Goal: Task Accomplishment & Management: Complete application form

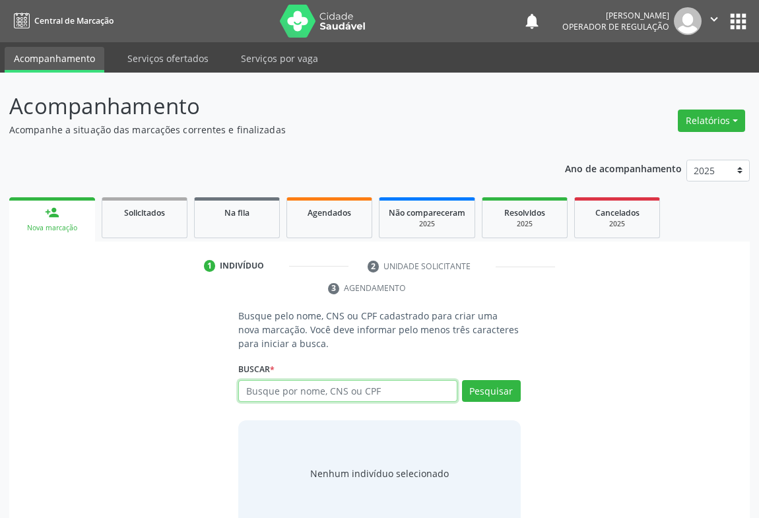
click at [259, 385] on input "text" at bounding box center [347, 391] width 219 height 22
type input "705009602575854"
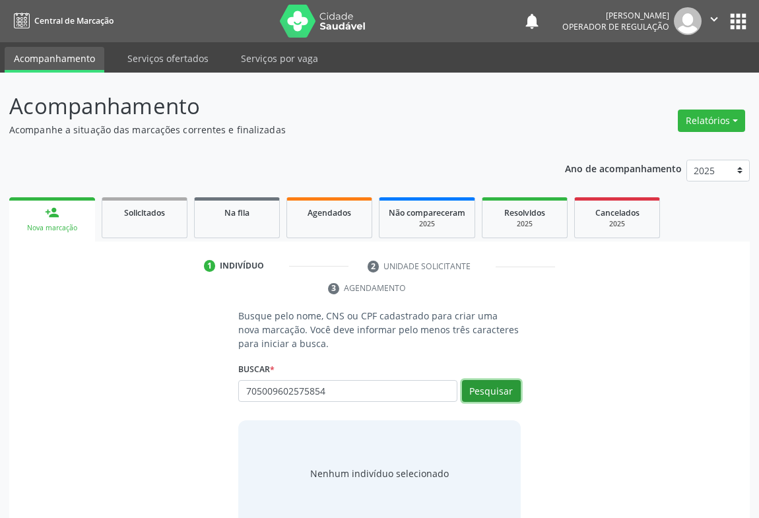
click at [489, 394] on button "Pesquisar" at bounding box center [491, 391] width 59 height 22
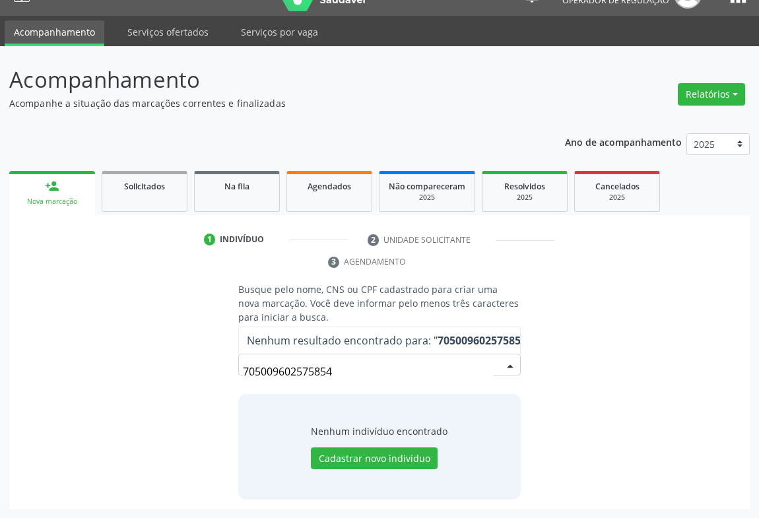
click at [346, 366] on input "705009602575854" at bounding box center [368, 371] width 251 height 26
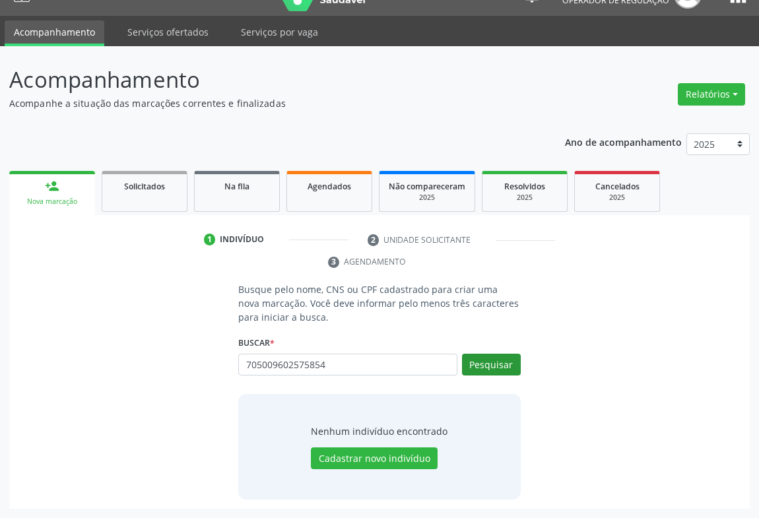
type input "705009602575854"
click at [490, 366] on button "Pesquisar" at bounding box center [491, 365] width 59 height 22
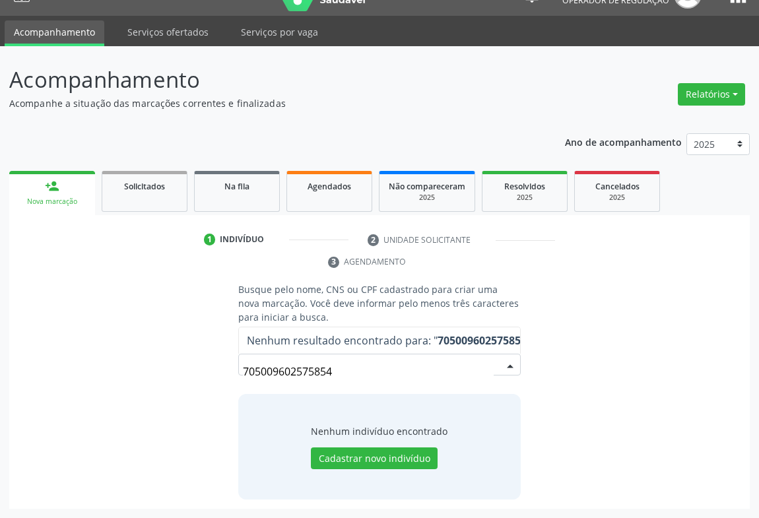
click at [375, 376] on input "705009602575854" at bounding box center [368, 371] width 251 height 26
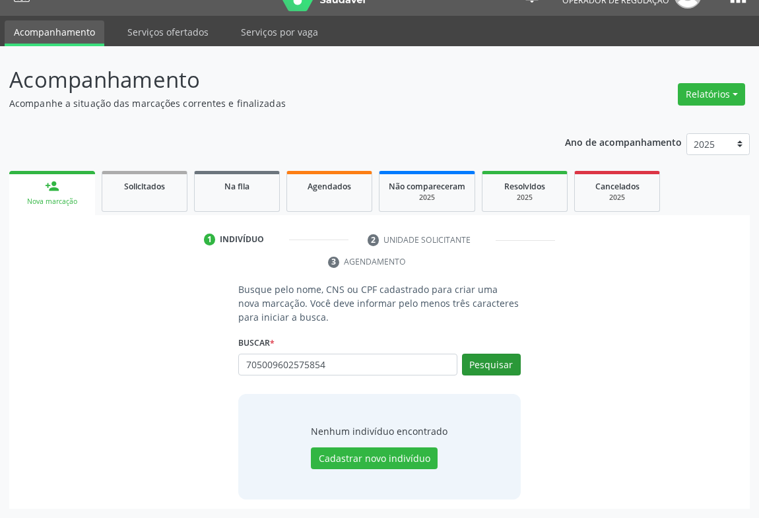
type input "705009602575854"
click at [504, 368] on button "Pesquisar" at bounding box center [491, 365] width 59 height 22
type input "705009602575854"
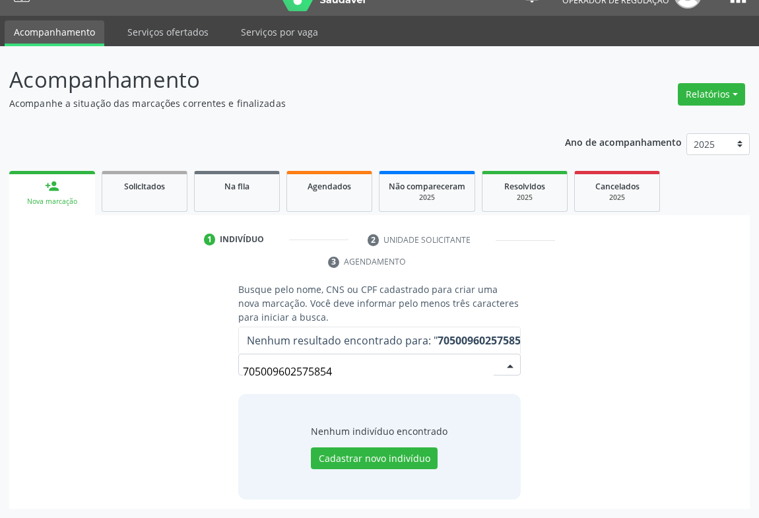
click at [329, 375] on input "705009602575854" at bounding box center [368, 371] width 251 height 26
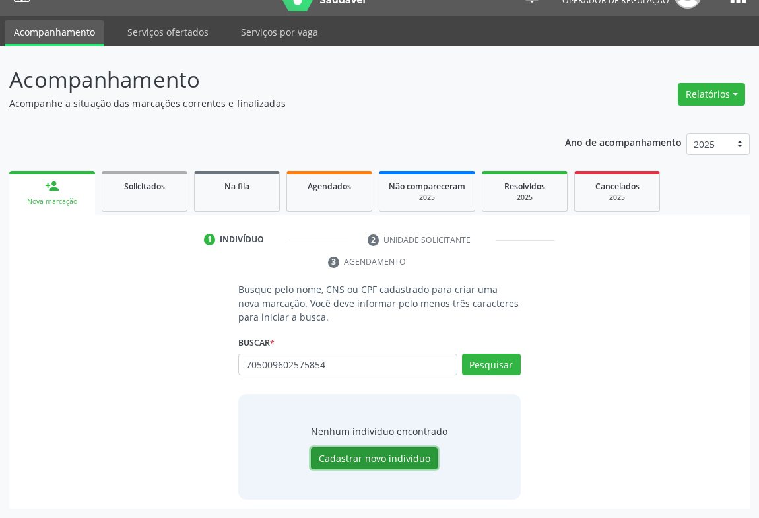
click at [373, 451] on button "Cadastrar novo indivíduo" at bounding box center [374, 458] width 127 height 22
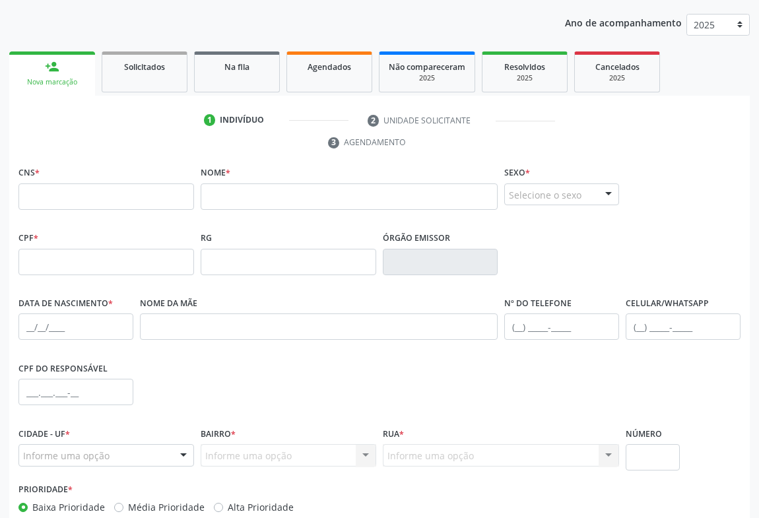
scroll to position [218, 0]
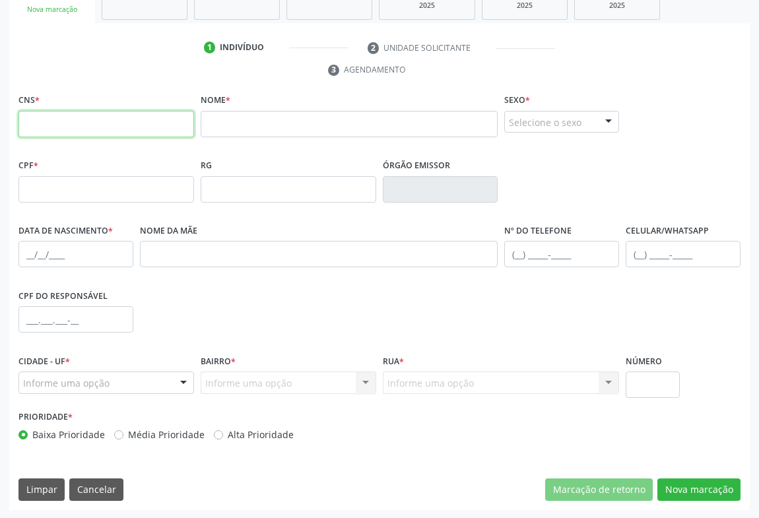
click at [112, 127] on input "text" at bounding box center [106, 124] width 176 height 26
paste input "705 0096 0257 5854"
type input "705 0096 0257 5854"
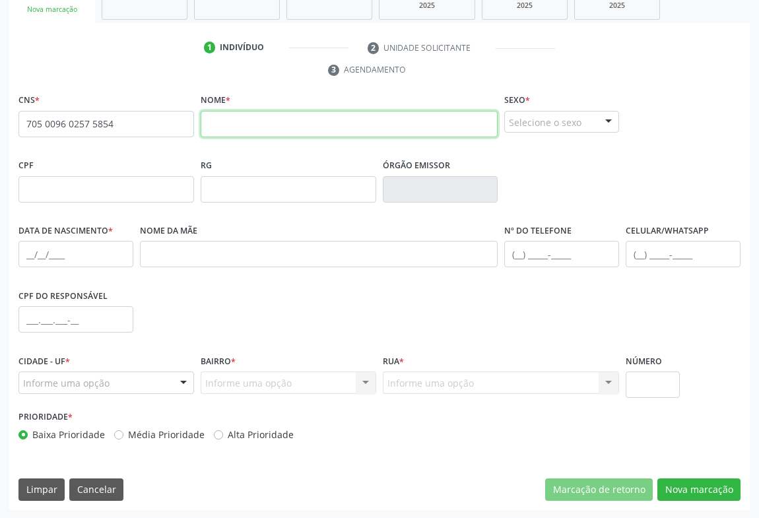
click at [248, 127] on input "text" at bounding box center [349, 124] width 297 height 26
type input "LUCIMAURA DA SILVA"
drag, startPoint x: 568, startPoint y: 124, endPoint x: 556, endPoint y: 145, distance: 24.2
click at [568, 123] on div "Selecione o sexo" at bounding box center [561, 122] width 115 height 22
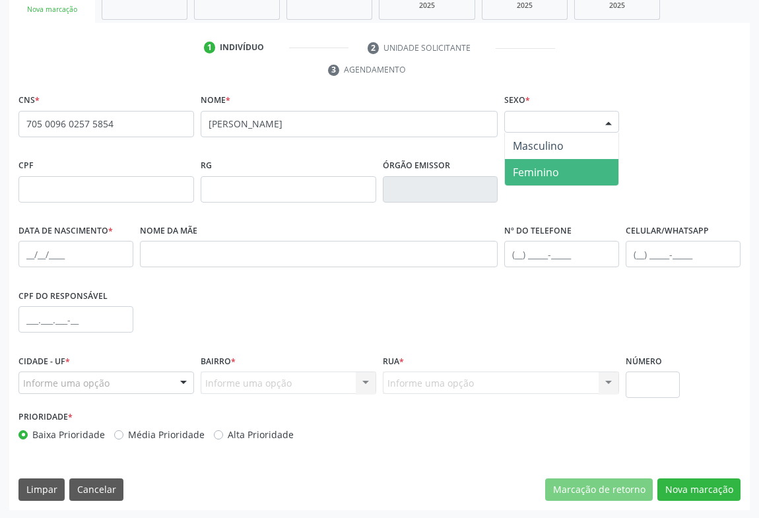
click at [532, 172] on span "Feminino" at bounding box center [536, 172] width 46 height 15
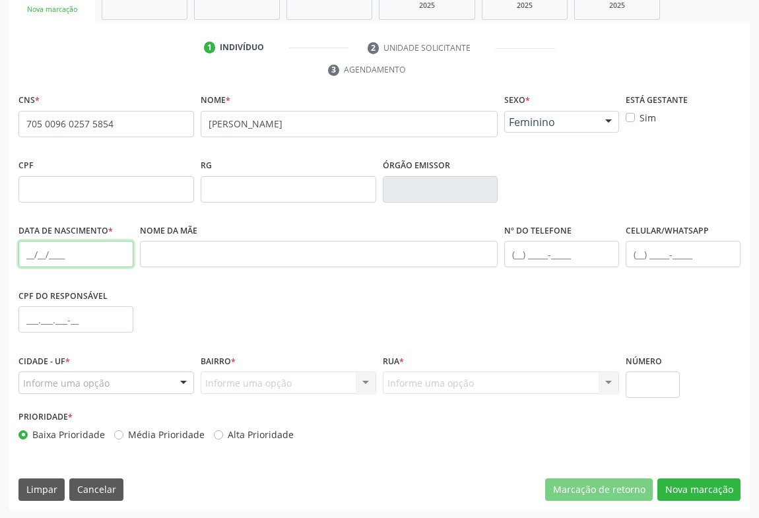
click at [24, 248] on input "text" at bounding box center [75, 254] width 115 height 26
type input "23/01/1984"
click at [174, 384] on div at bounding box center [184, 383] width 20 height 22
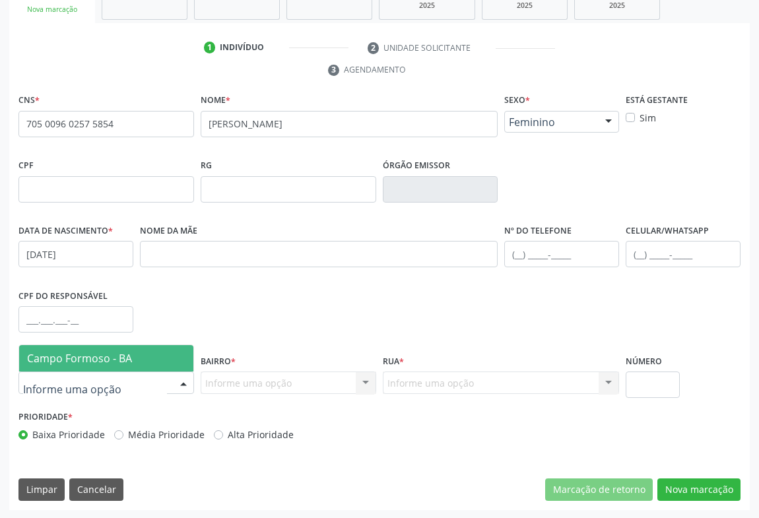
click at [165, 356] on span "Campo Formoso - BA" at bounding box center [106, 358] width 174 height 26
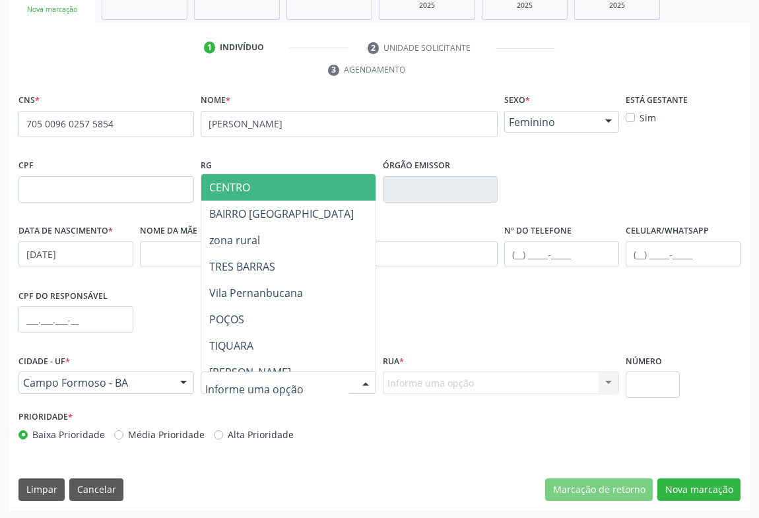
click at [364, 378] on div at bounding box center [366, 383] width 20 height 22
click at [366, 379] on div at bounding box center [366, 383] width 20 height 22
click at [301, 195] on span "CENTRO" at bounding box center [343, 187] width 285 height 26
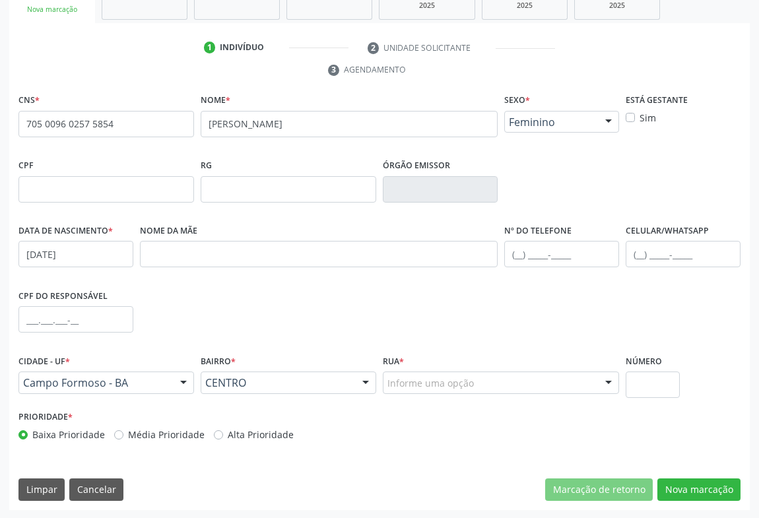
click at [518, 385] on div "Informe uma opção" at bounding box center [501, 383] width 236 height 22
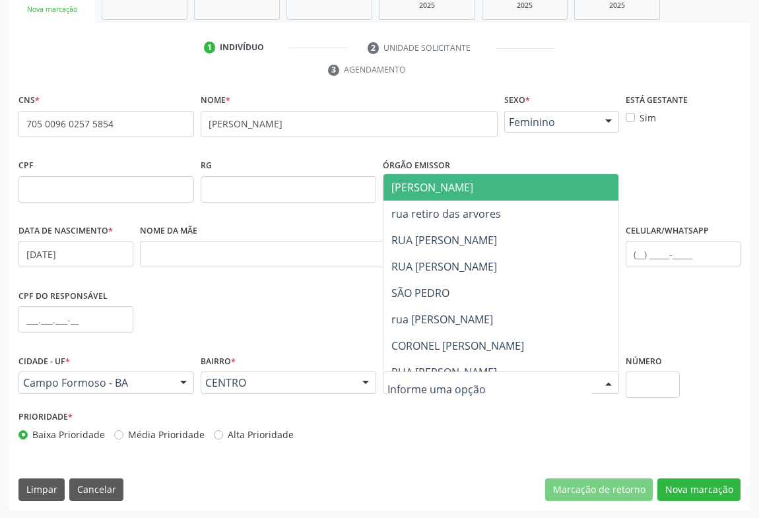
click at [426, 191] on span "[PERSON_NAME]" at bounding box center [432, 187] width 82 height 15
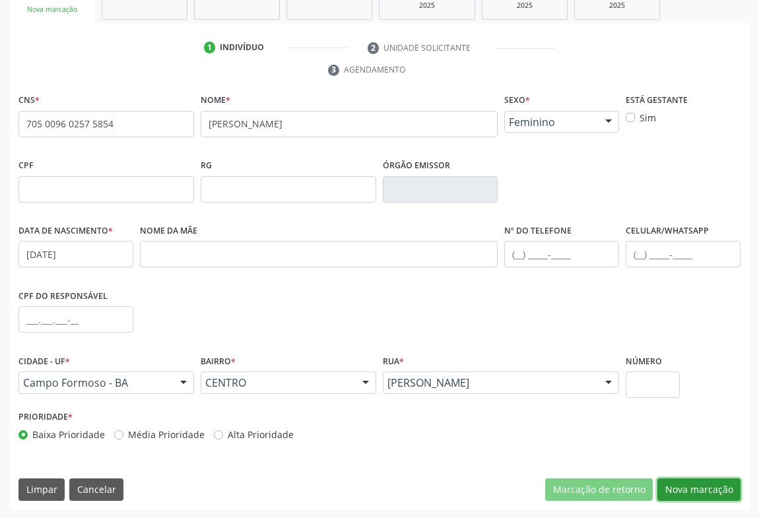
click at [725, 488] on button "Nova marcação" at bounding box center [698, 489] width 83 height 22
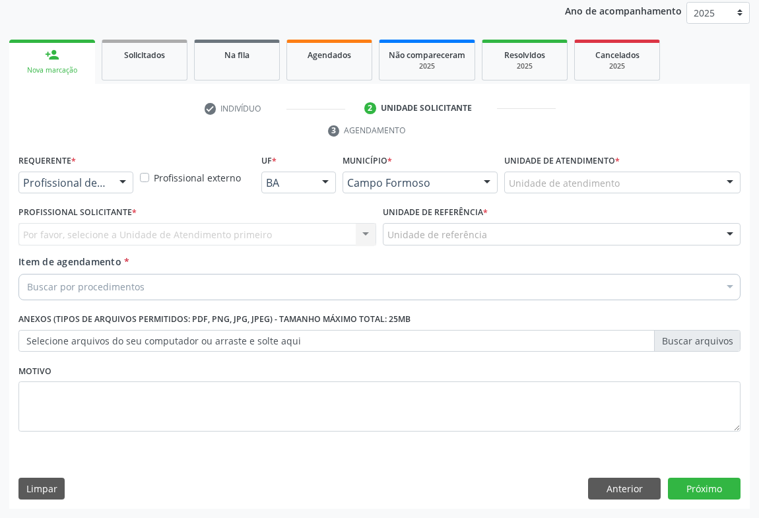
scroll to position [157, 0]
click at [117, 184] on div at bounding box center [123, 184] width 20 height 22
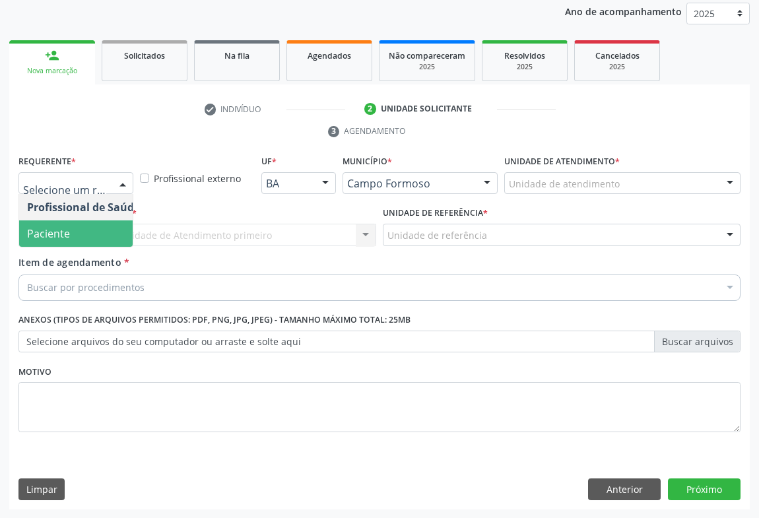
click at [84, 233] on span "Paciente" at bounding box center [83, 233] width 129 height 26
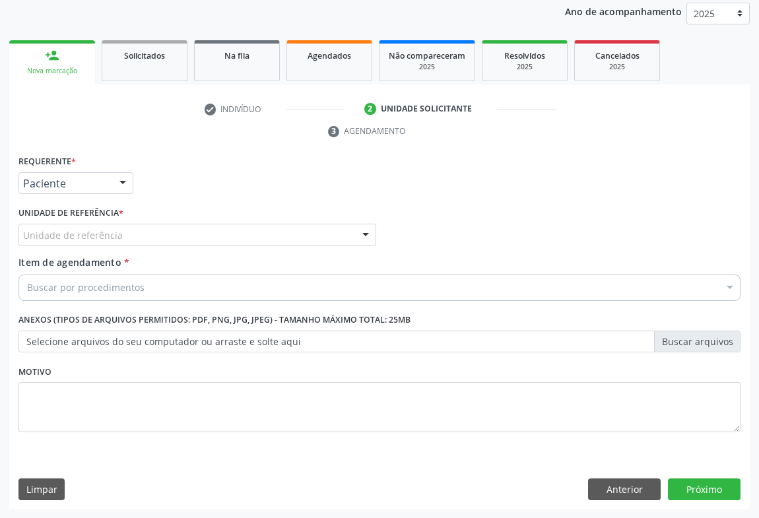
drag, startPoint x: 156, startPoint y: 229, endPoint x: 156, endPoint y: 238, distance: 8.6
click at [156, 231] on div "Unidade de referência" at bounding box center [197, 235] width 358 height 22
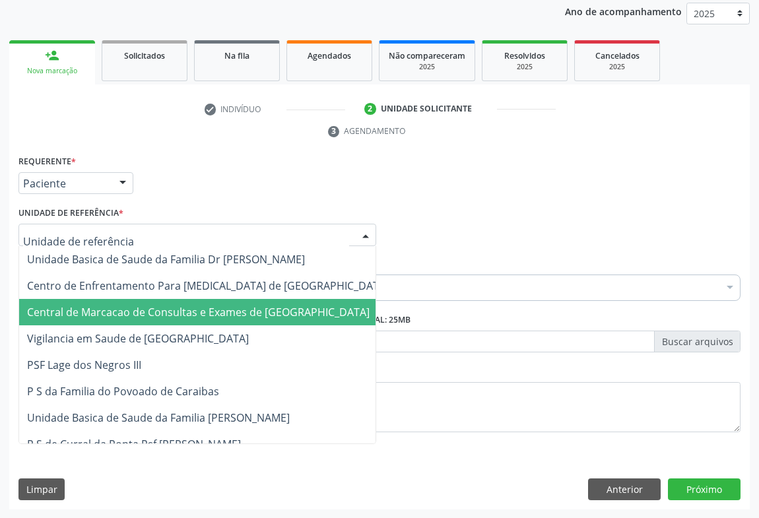
click at [157, 306] on span "Central de Marcacao de Consultas e Exames de [GEOGRAPHIC_DATA]" at bounding box center [198, 312] width 343 height 15
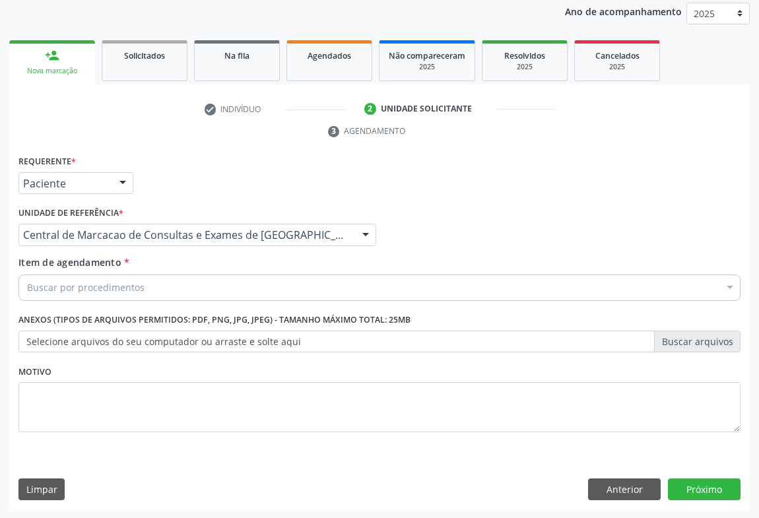
click at [174, 288] on div "Buscar por procedimentos" at bounding box center [379, 288] width 722 height 26
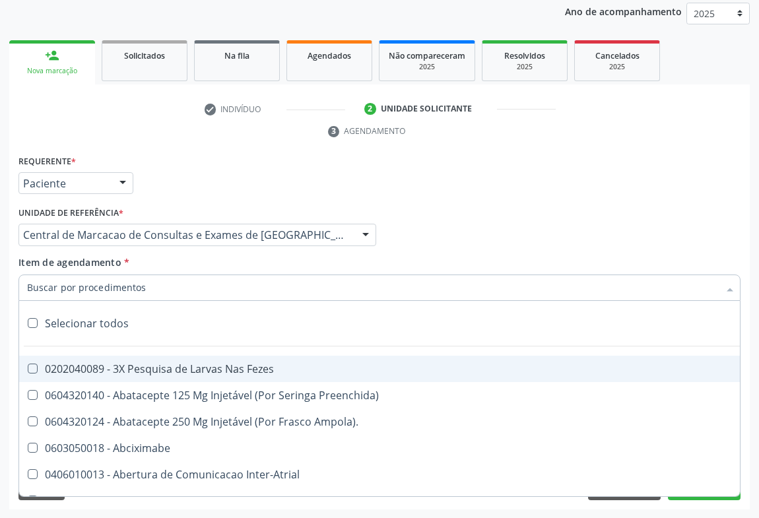
click at [164, 283] on input "Item de agendamento *" at bounding box center [373, 288] width 692 height 26
click at [164, 282] on input "Item de agendamento *" at bounding box center [373, 288] width 692 height 26
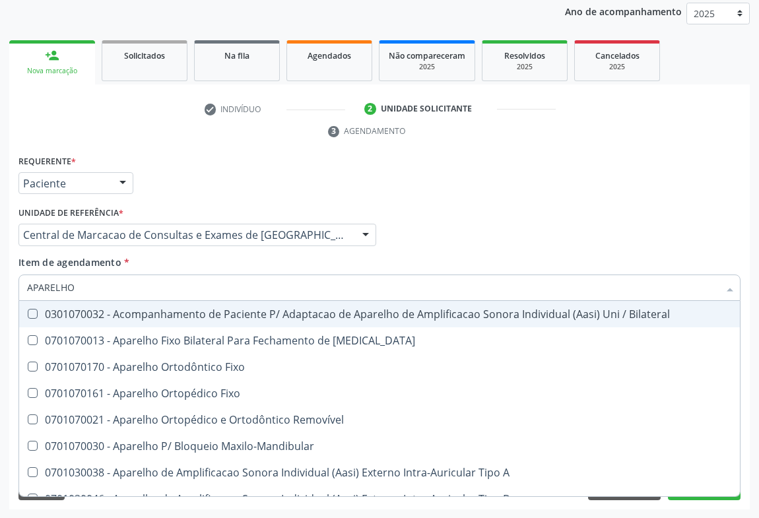
type input "APARELHO"
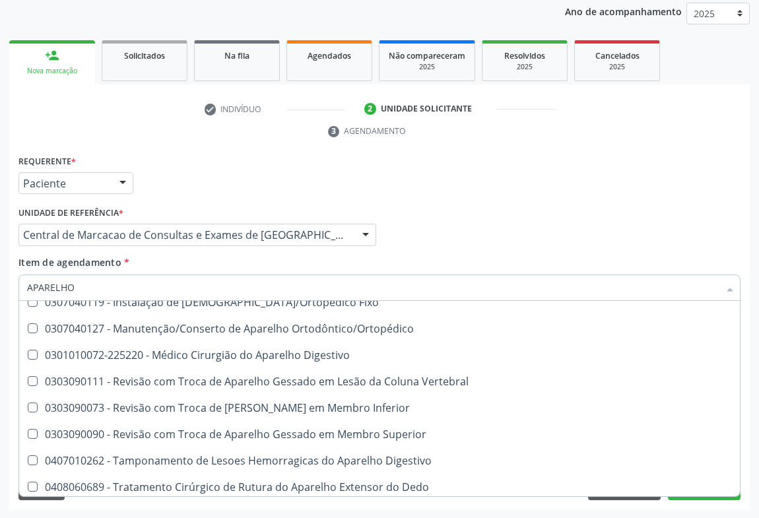
scroll to position [807, 0]
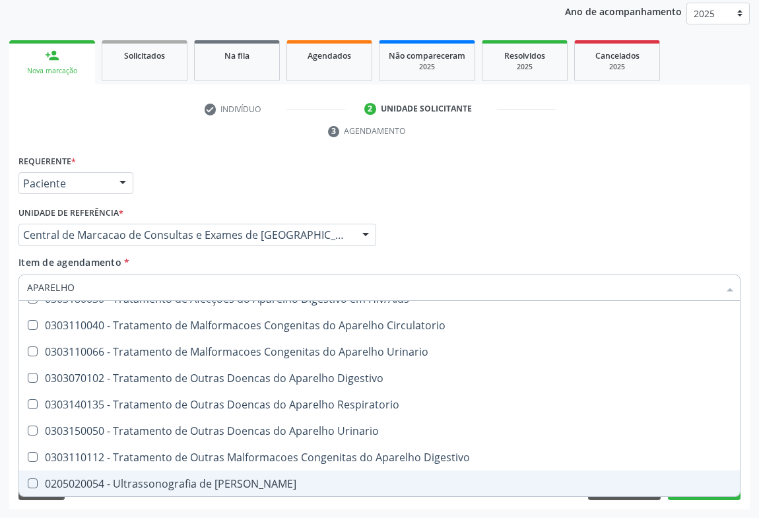
click at [218, 478] on div "0205020054 - Ultrassonografia de Aparelho Urinario" at bounding box center [379, 483] width 705 height 11
checkbox Urinario "true"
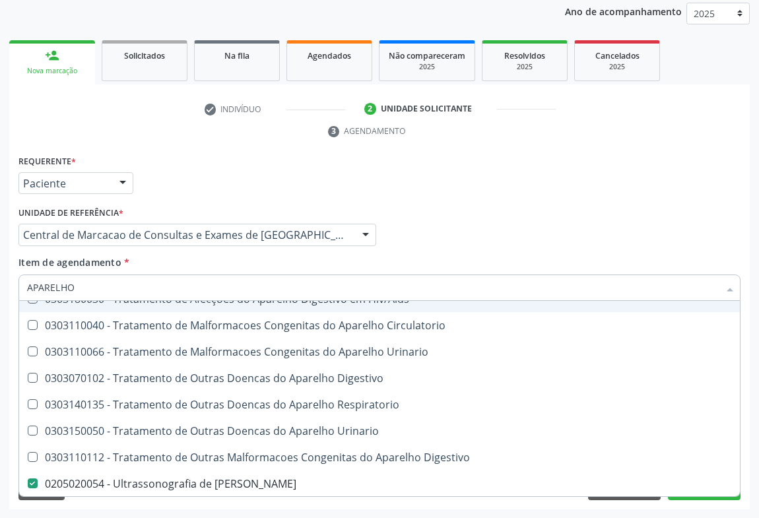
click at [132, 282] on input "APARELHO" at bounding box center [373, 288] width 692 height 26
click at [77, 287] on input "APARELHO" at bounding box center [373, 288] width 692 height 26
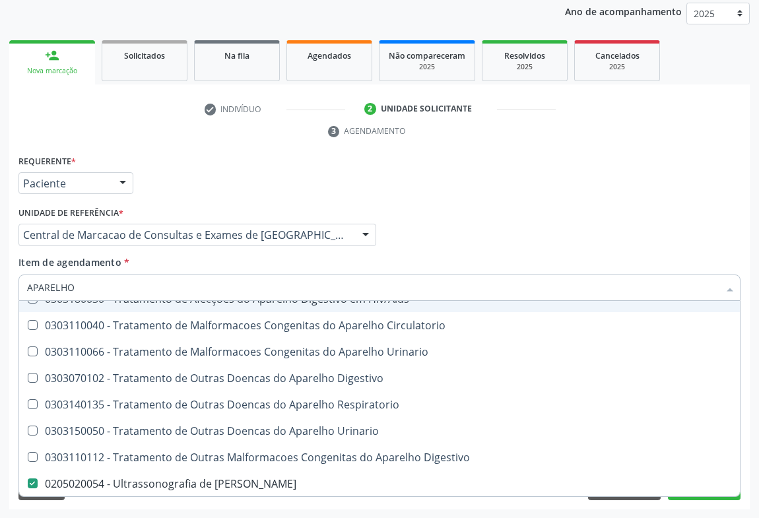
click at [77, 287] on input "APARELHO" at bounding box center [373, 288] width 692 height 26
type input "RA"
checkbox Urinario "false"
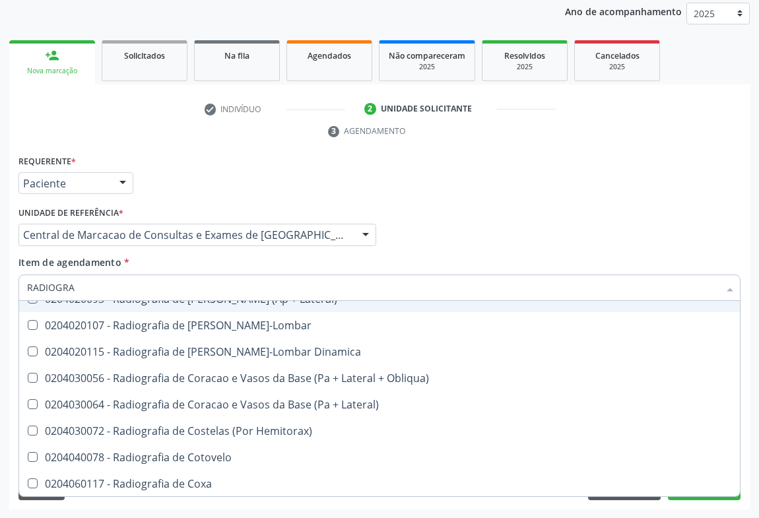
type input "RADIOGRAF"
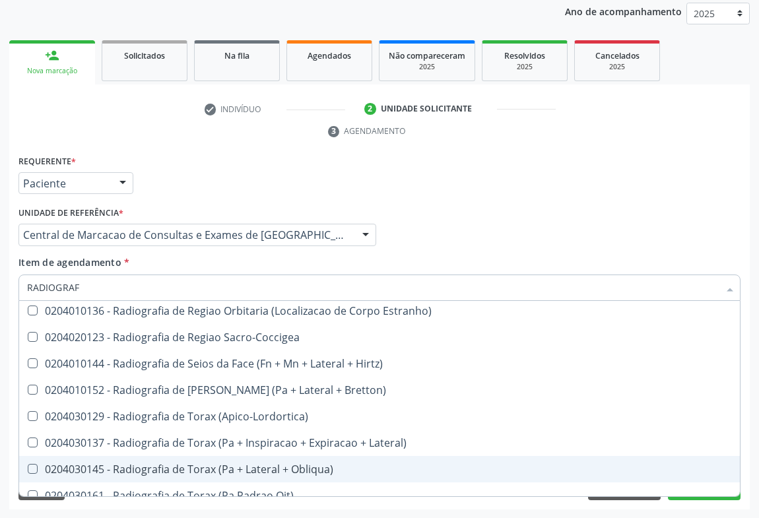
scroll to position [1678, 0]
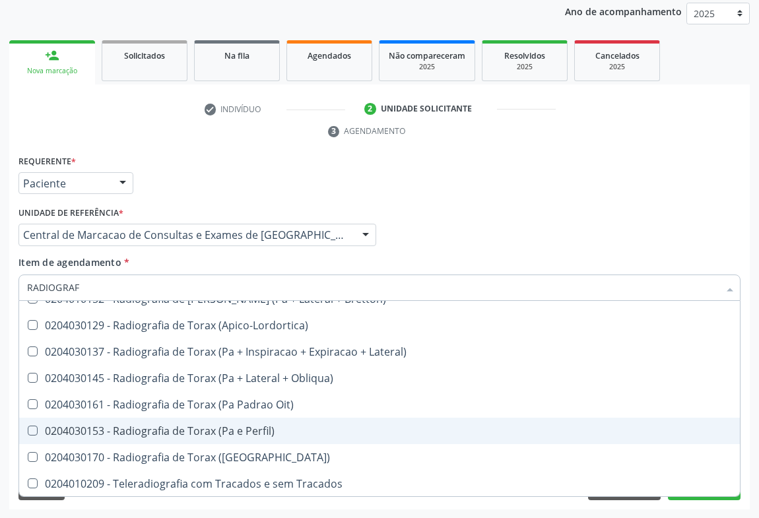
click at [209, 434] on div "0204030153 - Radiografia de Torax (Pa e Perfil)" at bounding box center [379, 431] width 705 height 11
checkbox Perfil\) "true"
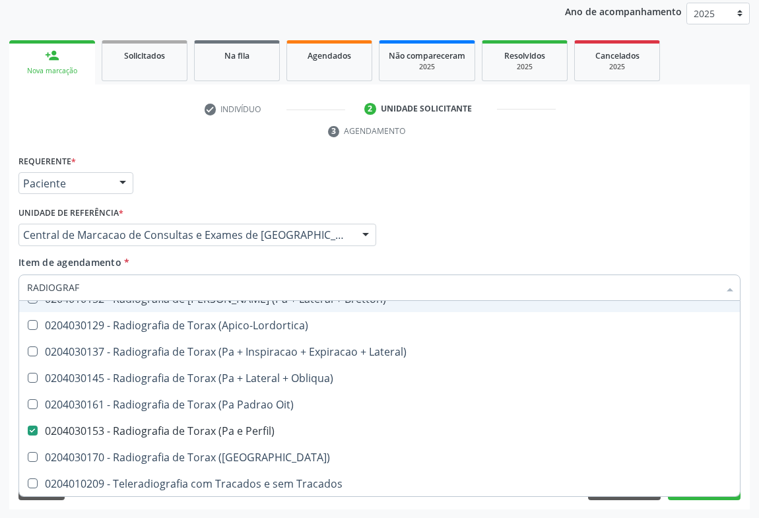
click at [154, 288] on input "RADIOGRAF" at bounding box center [373, 288] width 692 height 26
type input "N"
checkbox Perfil\) "false"
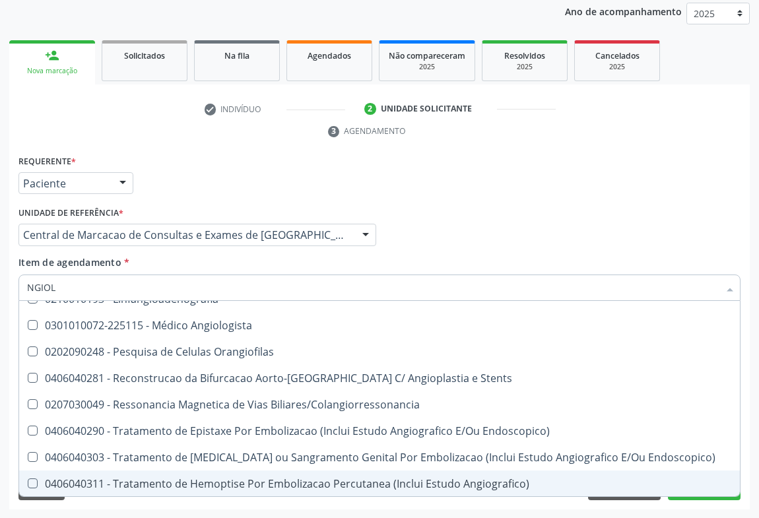
scroll to position [0, 0]
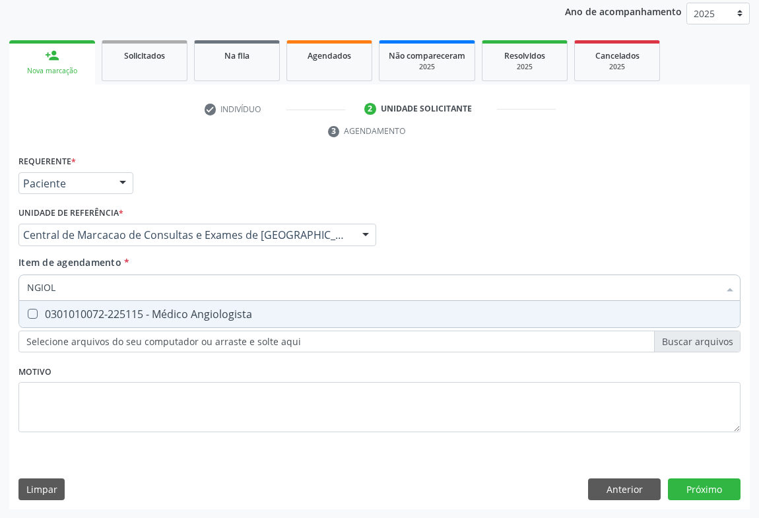
type input "NGIOLO"
click at [154, 309] on div "0301010072-225115 - Médico Angiologista" at bounding box center [379, 314] width 705 height 11
checkbox Angiologista "true"
click at [158, 280] on input "NGIOLO" at bounding box center [373, 288] width 692 height 26
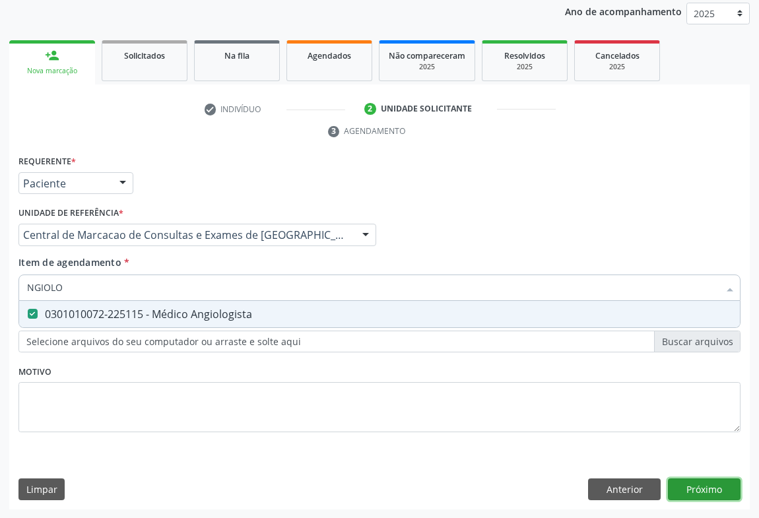
click at [726, 490] on div "Requerente * Paciente Profissional de Saúde Paciente Nenhum resultado encontrad…" at bounding box center [379, 331] width 740 height 358
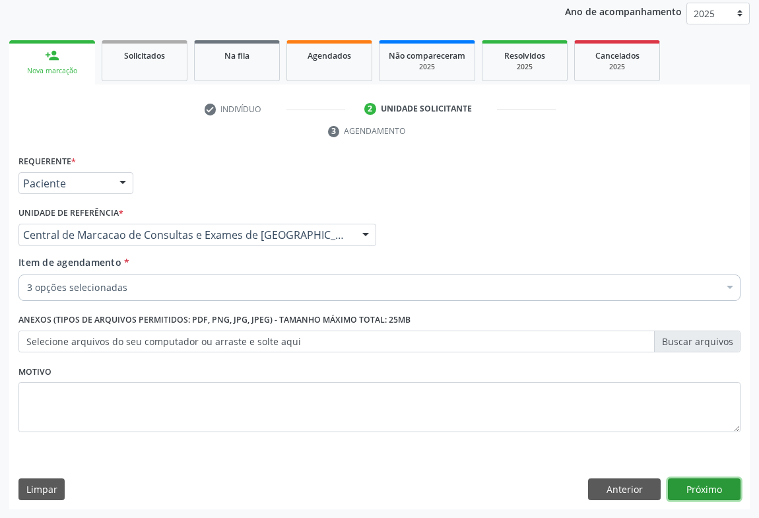
click at [690, 487] on button "Próximo" at bounding box center [704, 489] width 73 height 22
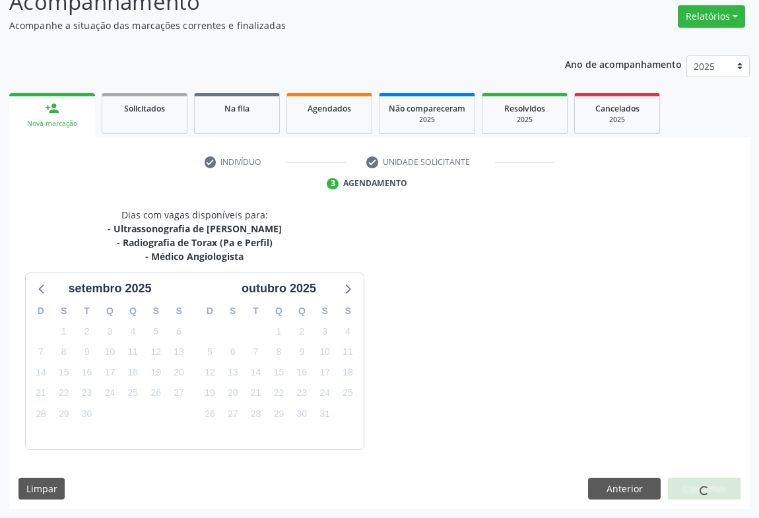
scroll to position [143, 0]
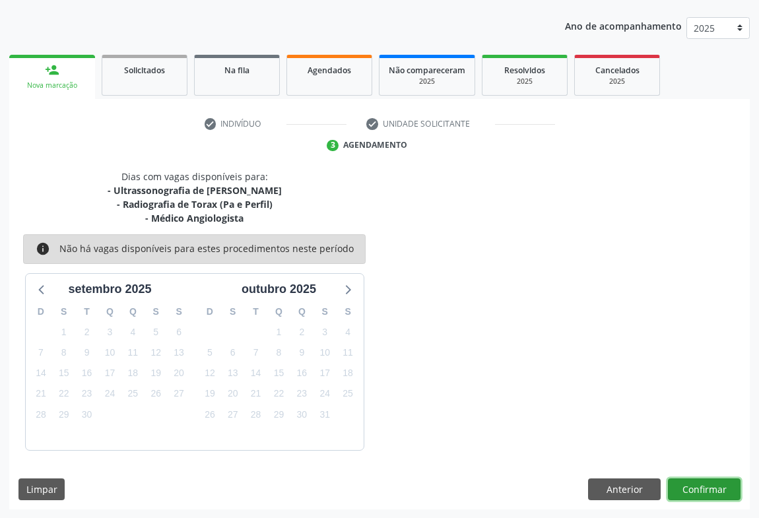
click at [698, 486] on button "Confirmar" at bounding box center [704, 489] width 73 height 22
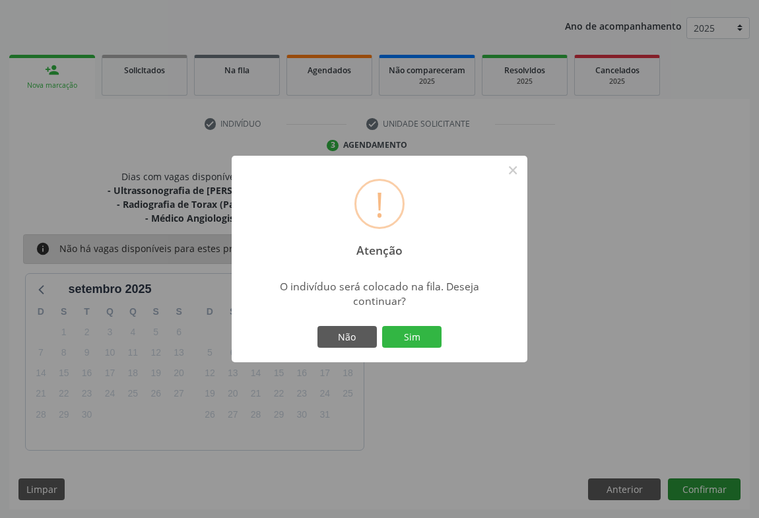
click at [698, 486] on div "! Atenção × O indivíduo será colocado na fila. Deseja continuar? Não Sim" at bounding box center [379, 259] width 759 height 518
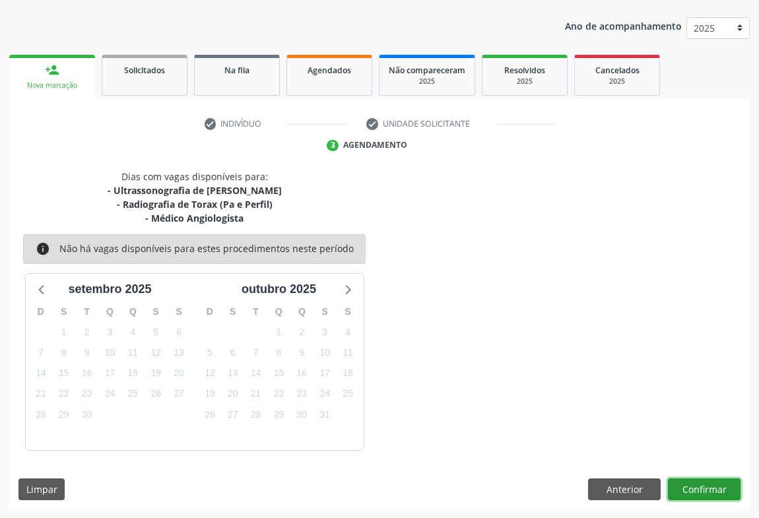
click at [686, 482] on button "Confirmar" at bounding box center [704, 489] width 73 height 22
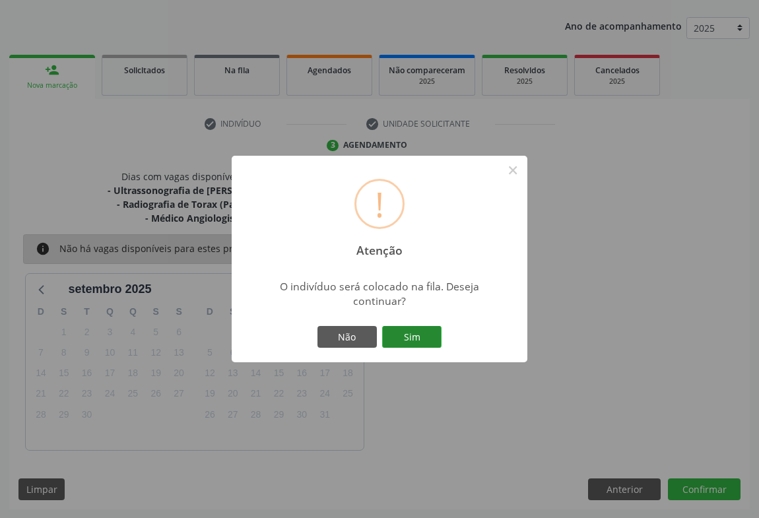
click at [434, 341] on button "Sim" at bounding box center [411, 337] width 59 height 22
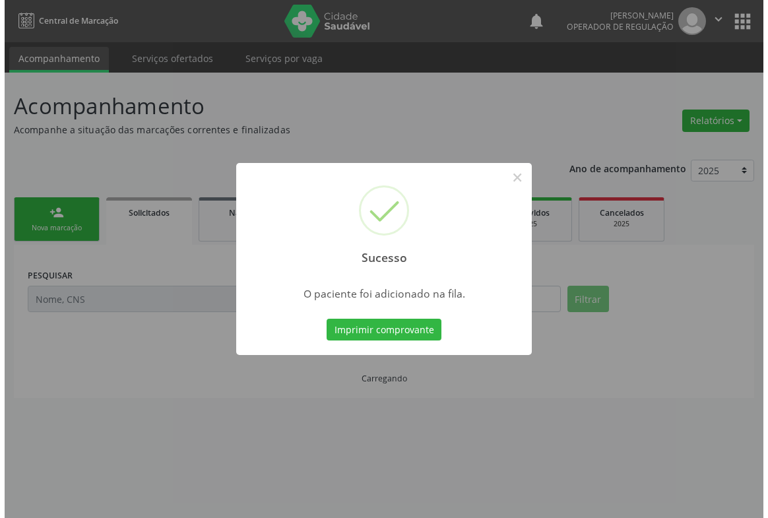
scroll to position [0, 0]
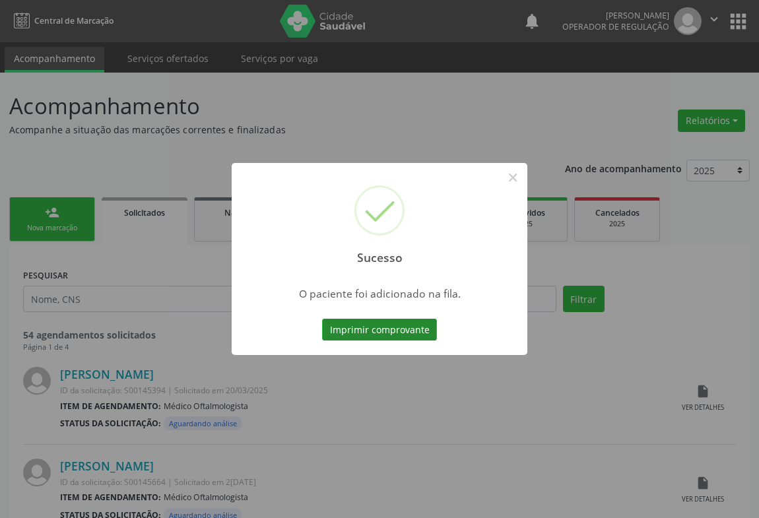
click at [430, 325] on button "Imprimir comprovante" at bounding box center [379, 330] width 115 height 22
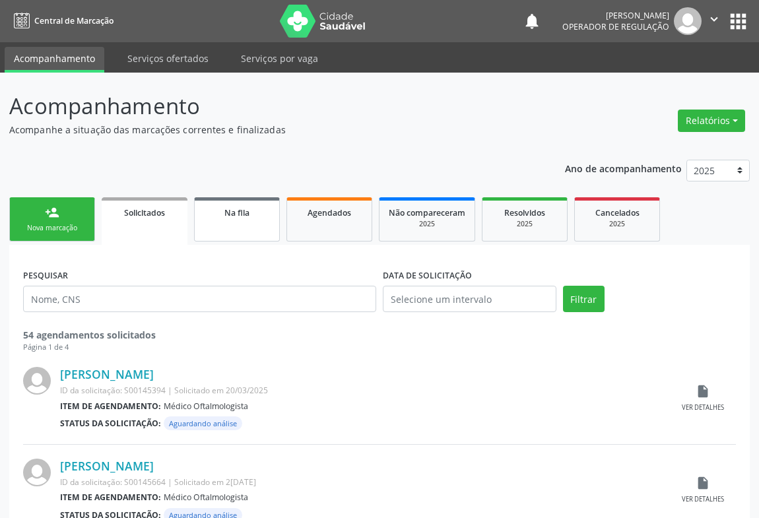
click at [219, 211] on div "Na fila" at bounding box center [237, 212] width 66 height 14
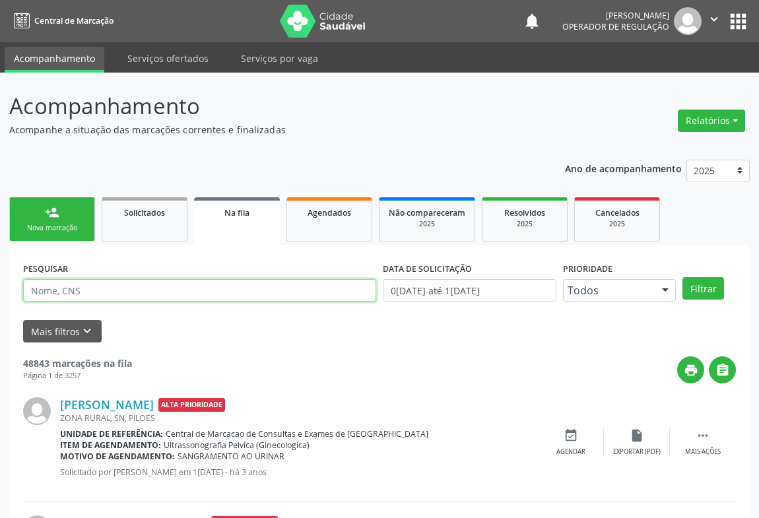
click at [331, 283] on input "text" at bounding box center [199, 290] width 353 height 22
type input "707606218095092"
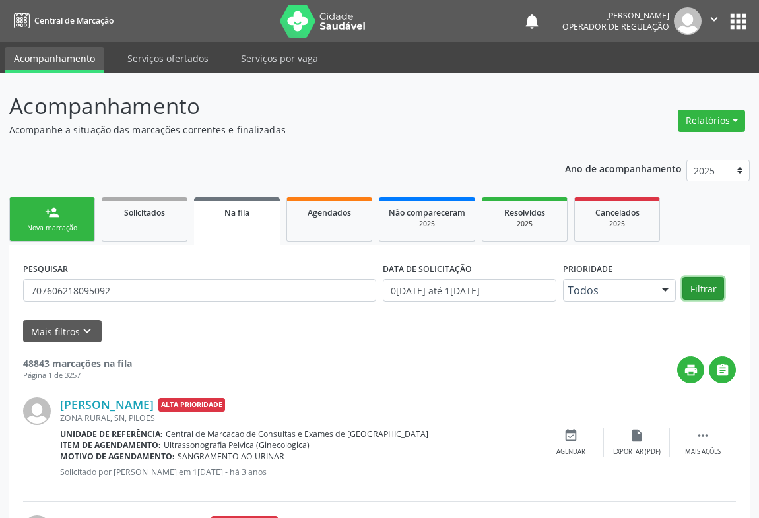
click at [691, 296] on button "Filtrar" at bounding box center [703, 288] width 42 height 22
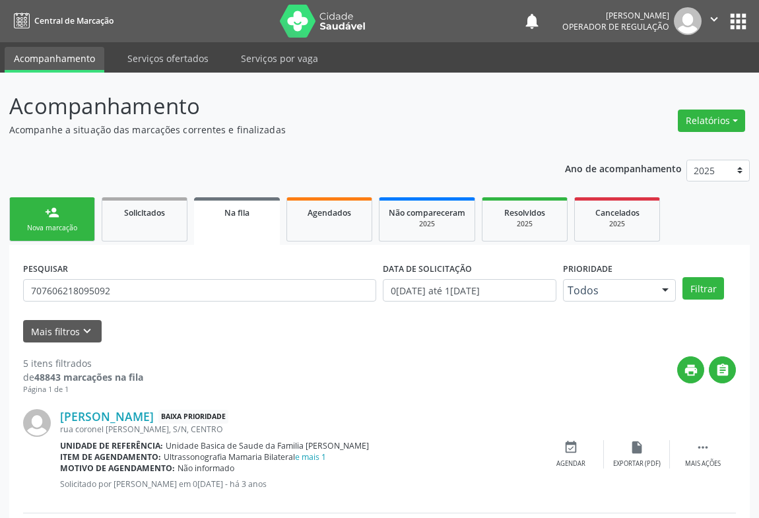
click at [42, 214] on link "person_add Nova marcação" at bounding box center [52, 219] width 86 height 44
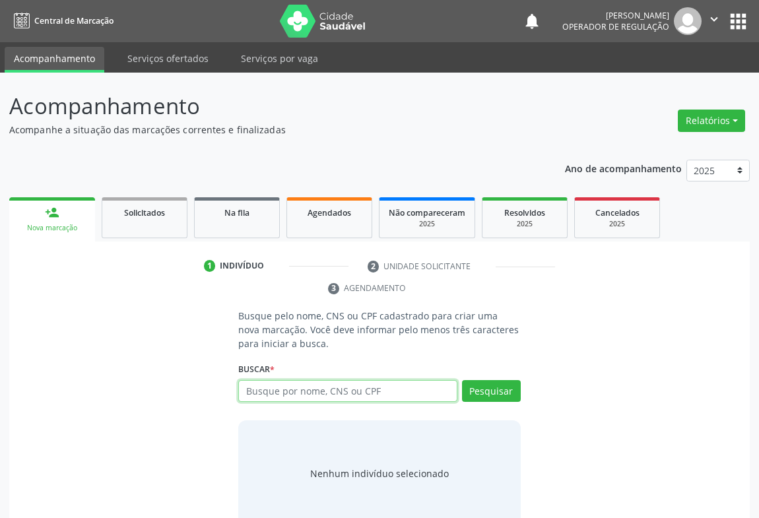
click at [288, 387] on input "text" at bounding box center [347, 391] width 219 height 22
click at [292, 382] on input "text" at bounding box center [347, 391] width 219 height 22
type input "700006287236803"
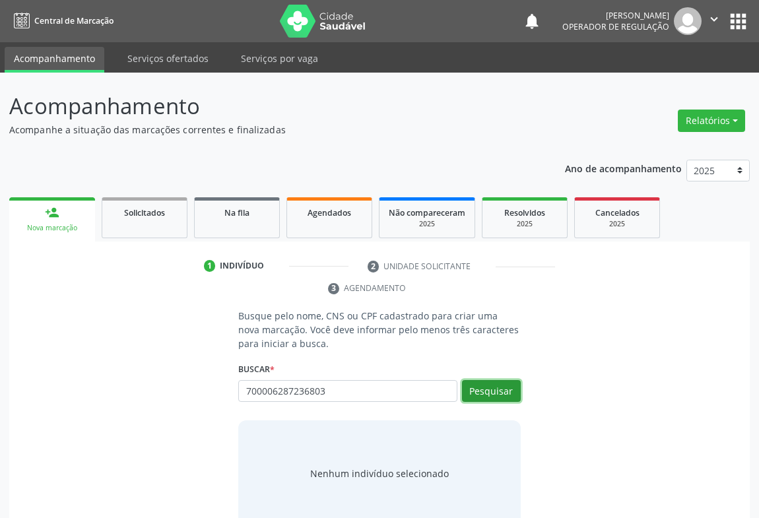
click at [483, 383] on button "Pesquisar" at bounding box center [491, 391] width 59 height 22
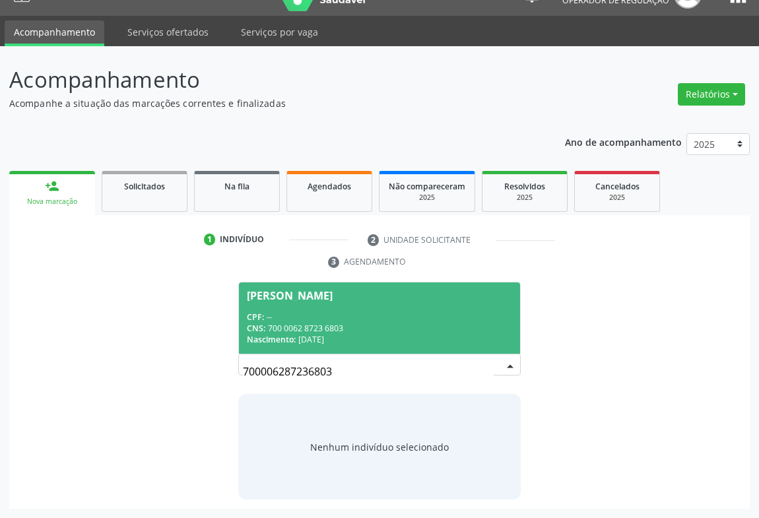
click at [343, 300] on span "Maria Cicera dos Santos CPF: -- CNS: 700 0062 8723 6803 Nascimento: 04/09/1963" at bounding box center [379, 317] width 281 height 71
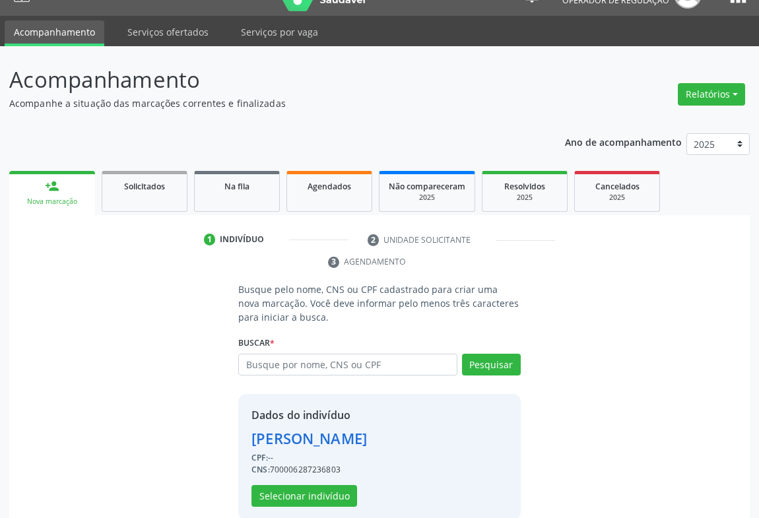
scroll to position [46, 0]
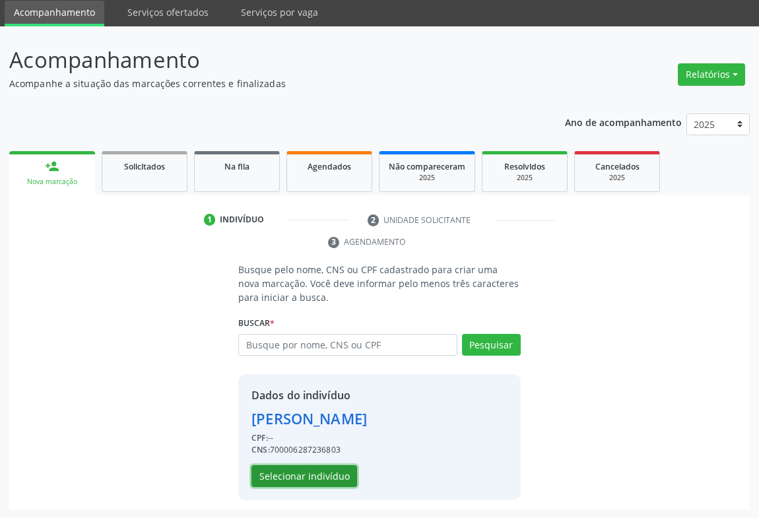
click at [300, 465] on button "Selecionar indivíduo" at bounding box center [304, 476] width 106 height 22
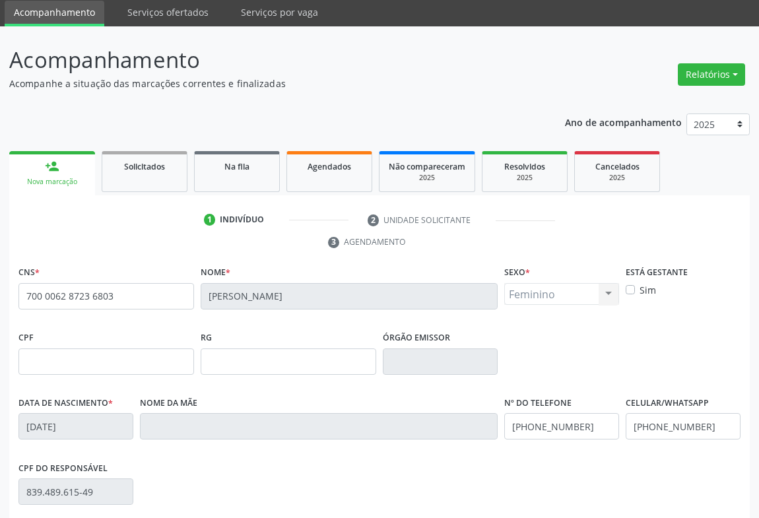
scroll to position [218, 0]
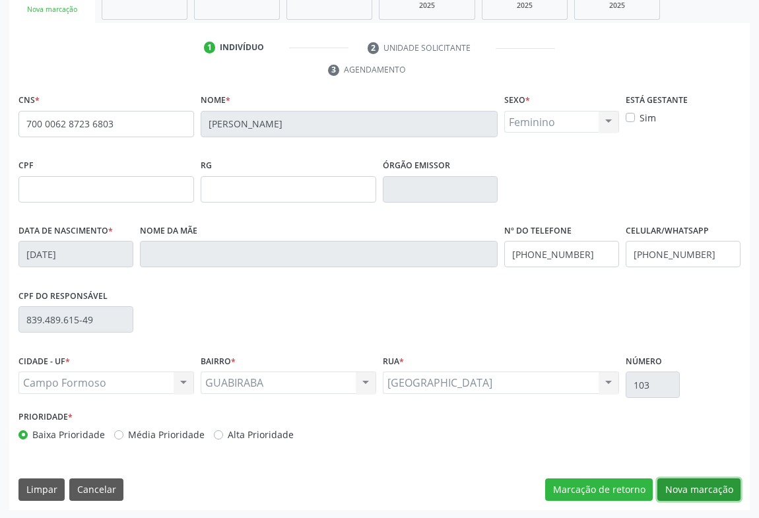
drag, startPoint x: 690, startPoint y: 488, endPoint x: 629, endPoint y: 459, distance: 67.9
click at [691, 488] on button "Nova marcação" at bounding box center [698, 489] width 83 height 22
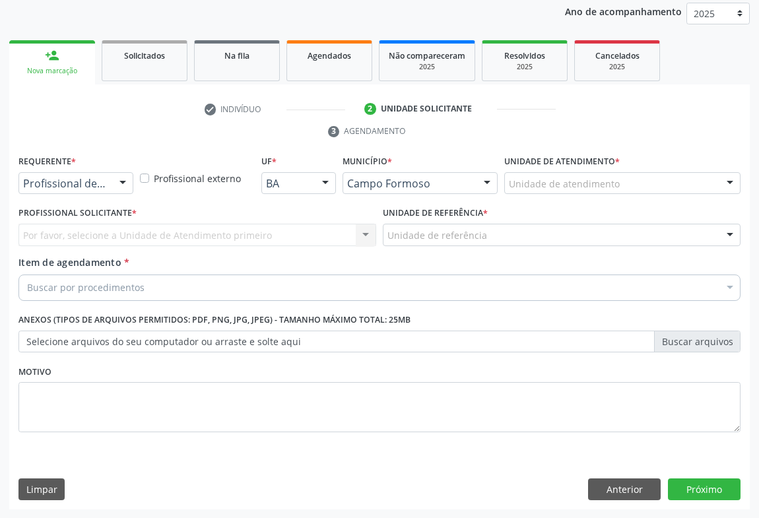
click at [112, 185] on div "Profissional de Saúde Profissional de Saúde Paciente Nenhum resultado encontrad…" at bounding box center [75, 183] width 115 height 22
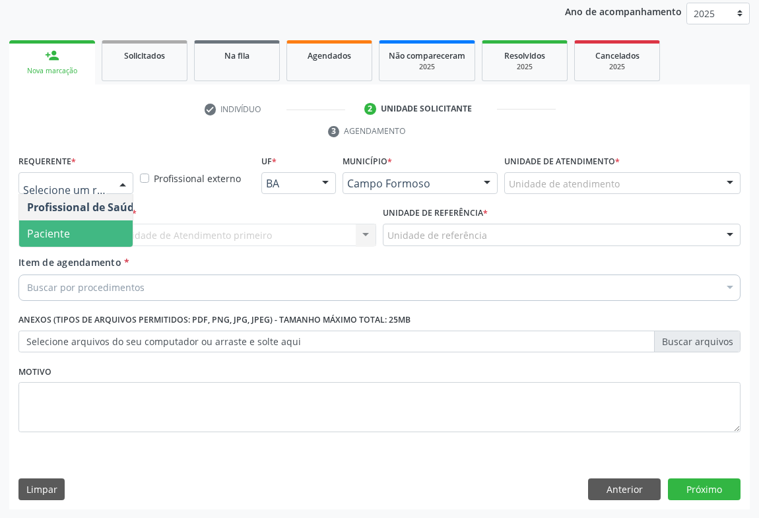
click at [69, 242] on span "Paciente" at bounding box center [83, 233] width 129 height 26
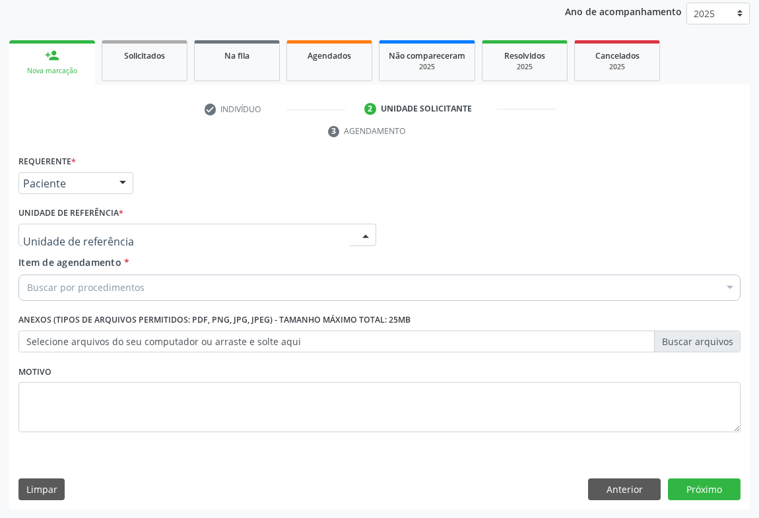
click at [164, 234] on div at bounding box center [197, 235] width 358 height 22
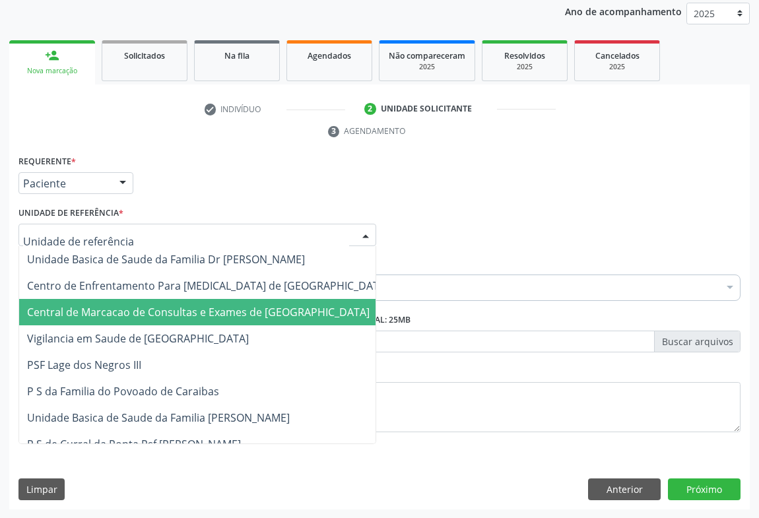
click at [189, 308] on span "Central de Marcacao de Consultas e Exames de [GEOGRAPHIC_DATA]" at bounding box center [198, 312] width 343 height 15
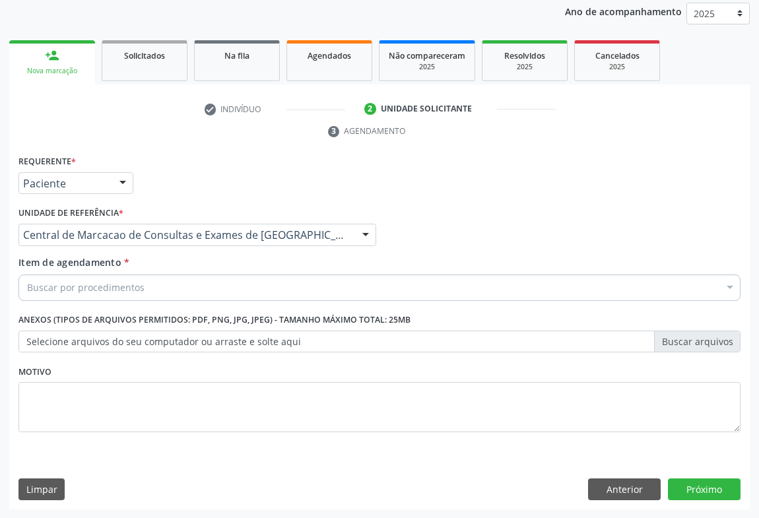
click at [230, 289] on div "Buscar por procedimentos" at bounding box center [379, 288] width 722 height 26
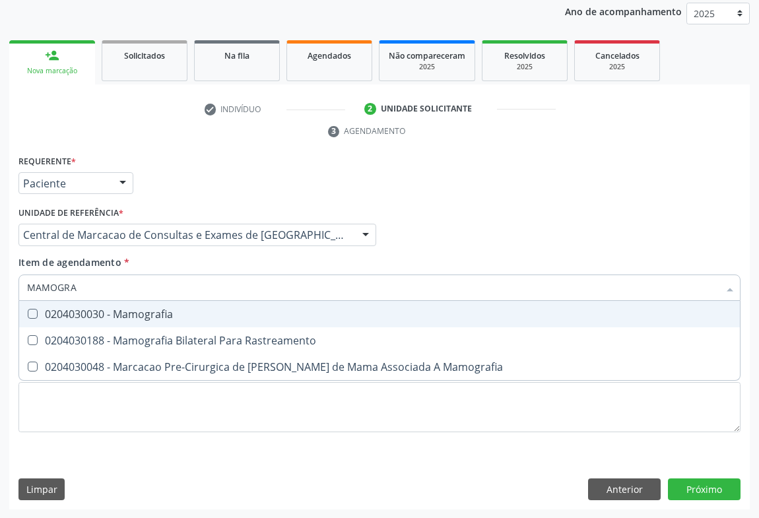
type input "MAMOGRAF"
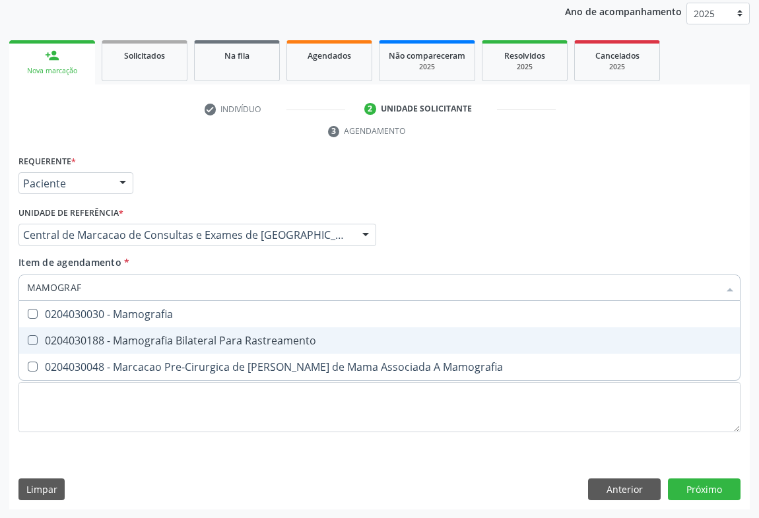
click at [241, 346] on span "0204030188 - Mamografia Bilateral Para Rastreamento" at bounding box center [379, 340] width 721 height 26
checkbox Rastreamento "true"
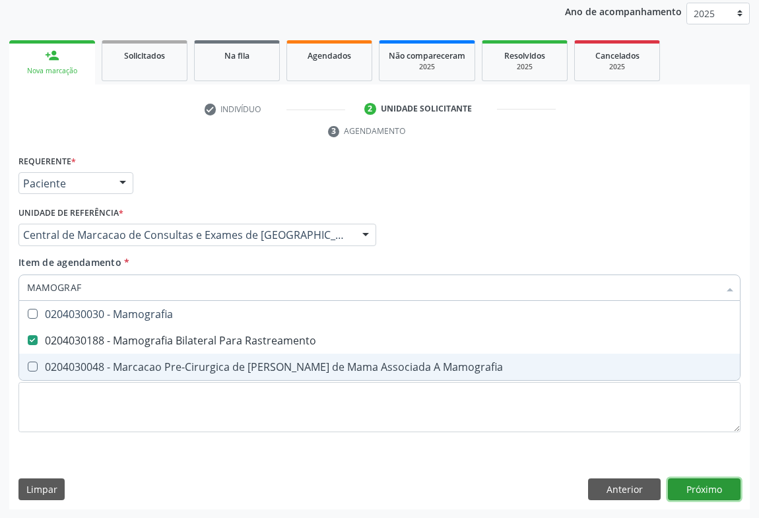
click at [706, 479] on div "Requerente * Paciente Profissional de Saúde Paciente Nenhum resultado encontrad…" at bounding box center [379, 331] width 740 height 358
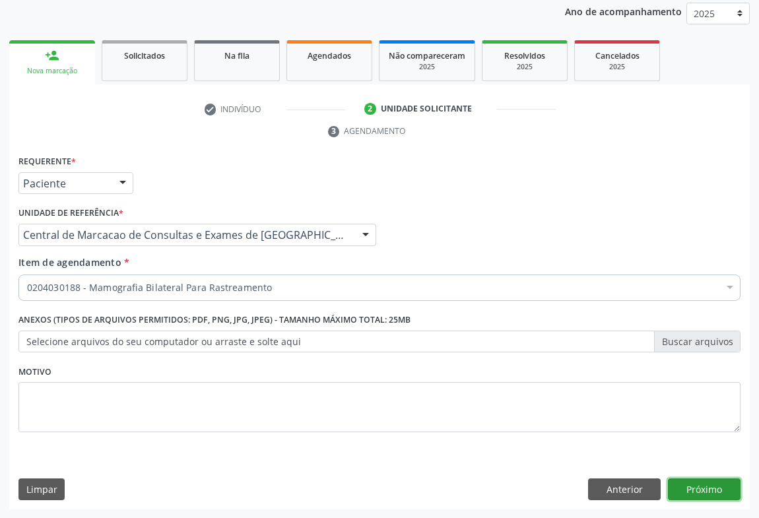
click at [685, 487] on button "Próximo" at bounding box center [704, 489] width 73 height 22
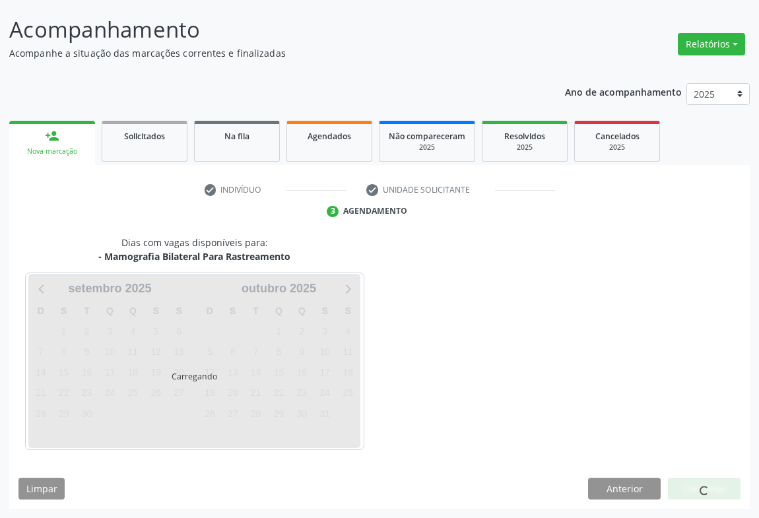
scroll to position [76, 0]
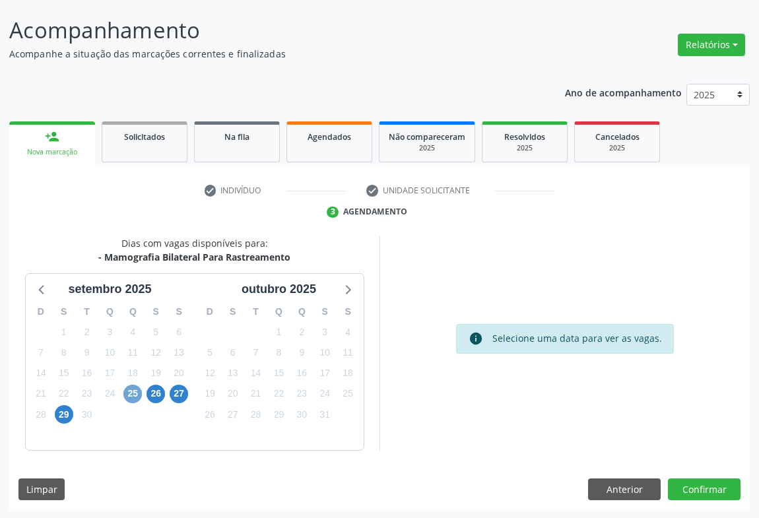
click at [137, 395] on span "25" at bounding box center [132, 394] width 18 height 18
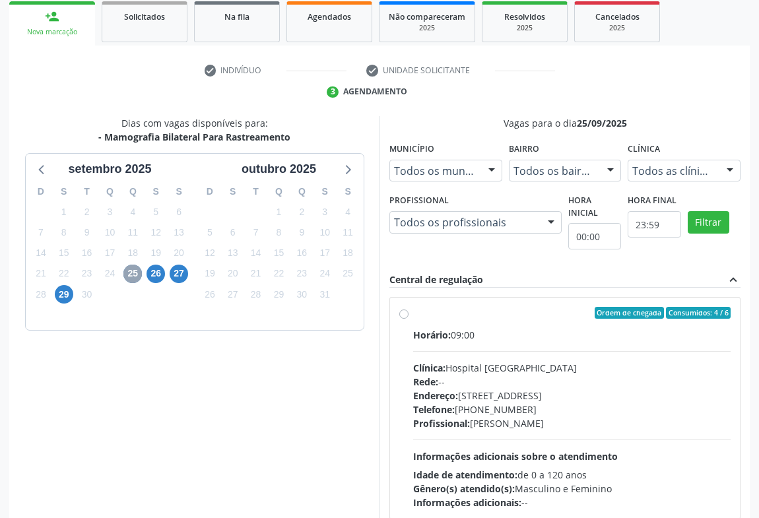
scroll to position [256, 0]
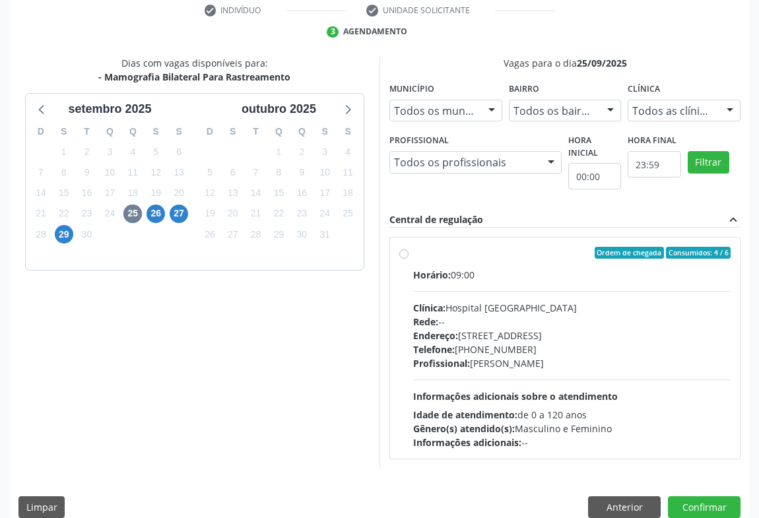
click at [500, 295] on div "Horário: 09:00 Clínica: Hospital Sao Francisco Rede: -- Endereço: Blocos, nº 25…" at bounding box center [571, 358] width 317 height 181
click at [408, 259] on input "Ordem de chegada Consumidos: 4 / 6 Horário: 09:00 Clínica: Hospital Sao Francis…" at bounding box center [403, 253] width 9 height 12
radio input "true"
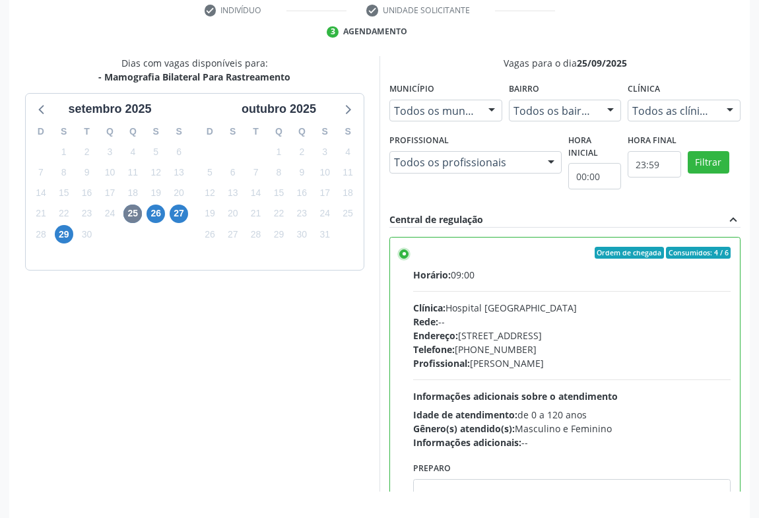
scroll to position [298, 0]
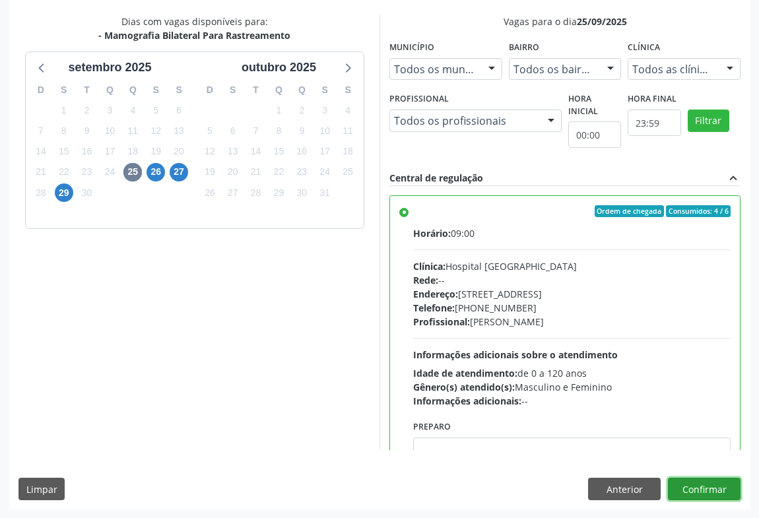
click at [706, 494] on button "Confirmar" at bounding box center [704, 489] width 73 height 22
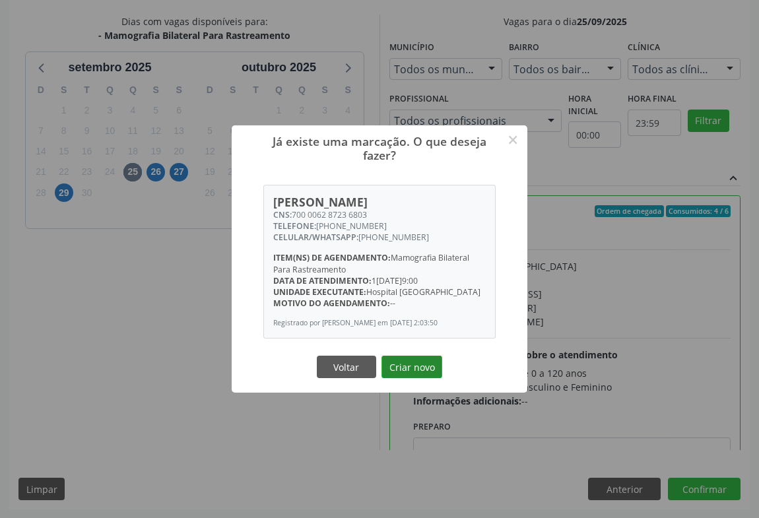
click at [407, 369] on button "Criar novo" at bounding box center [411, 367] width 61 height 22
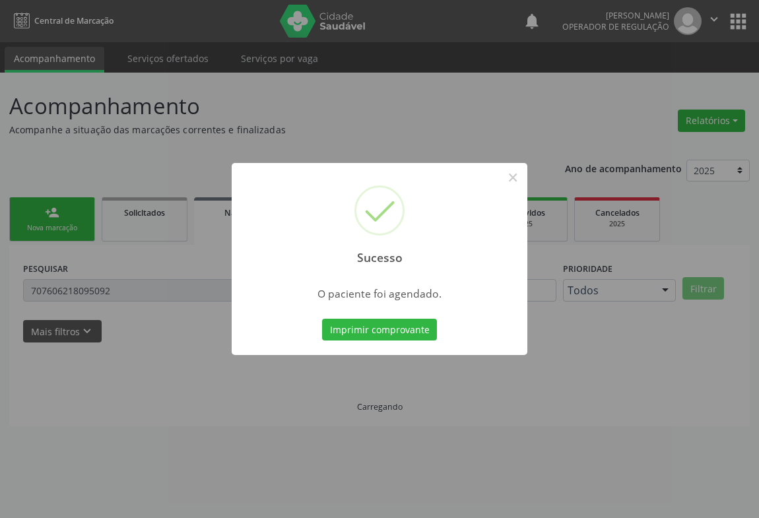
scroll to position [0, 0]
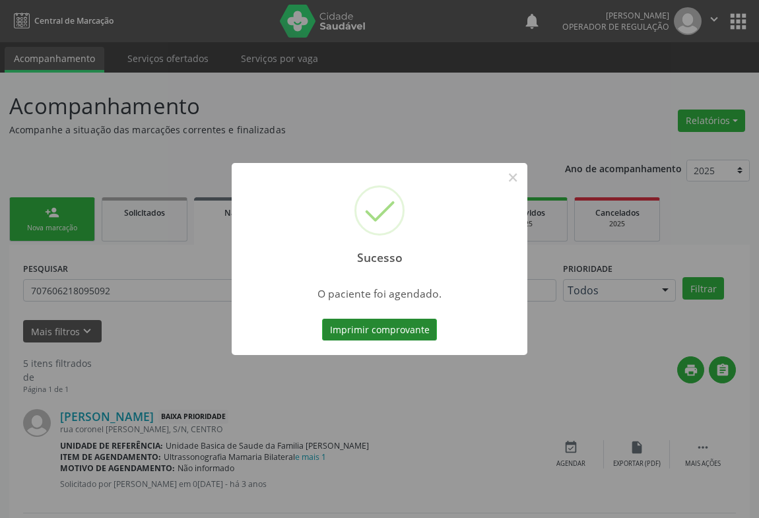
click at [387, 323] on button "Imprimir comprovante" at bounding box center [379, 330] width 115 height 22
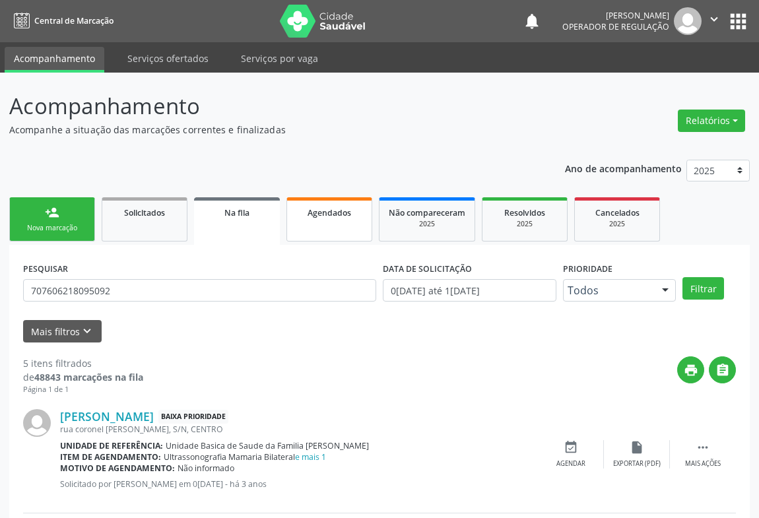
click at [324, 224] on link "Agendados" at bounding box center [329, 219] width 86 height 44
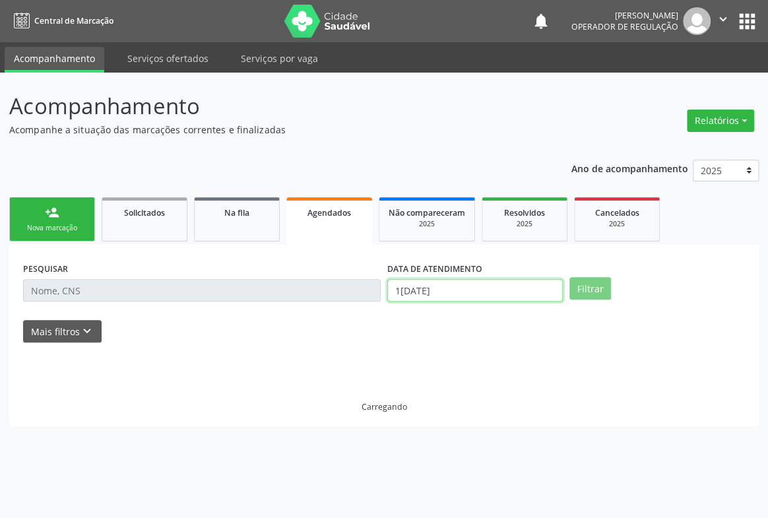
click at [453, 288] on input "[DATE]" at bounding box center [475, 290] width 176 height 22
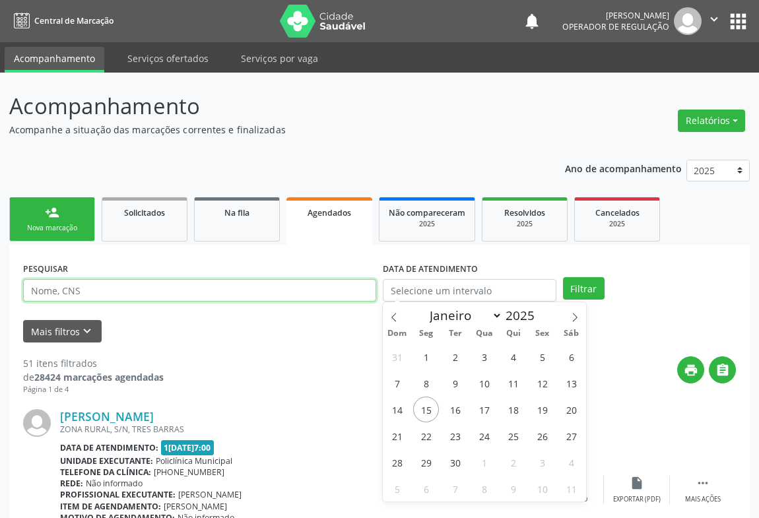
click at [327, 288] on input "text" at bounding box center [199, 290] width 353 height 22
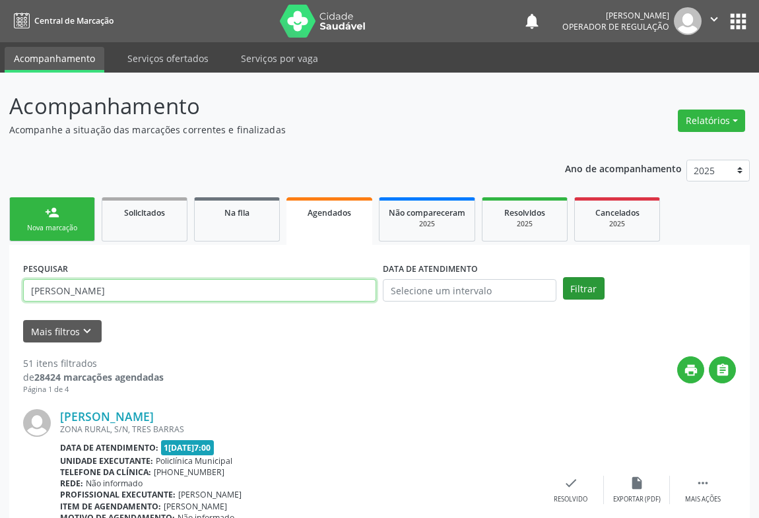
type input "[PERSON_NAME]"
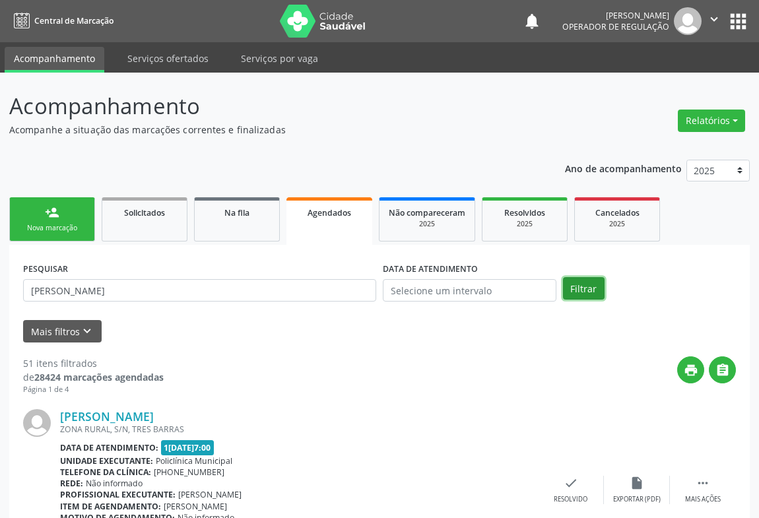
click at [593, 289] on button "Filtrar" at bounding box center [584, 288] width 42 height 22
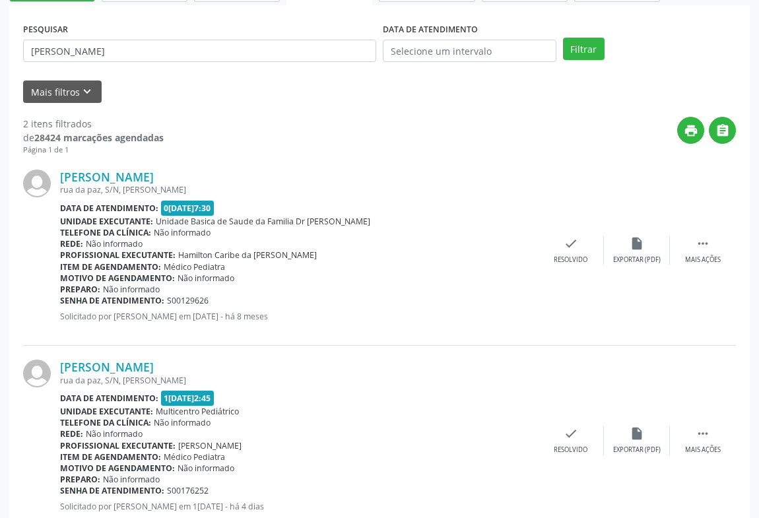
scroll to position [279, 0]
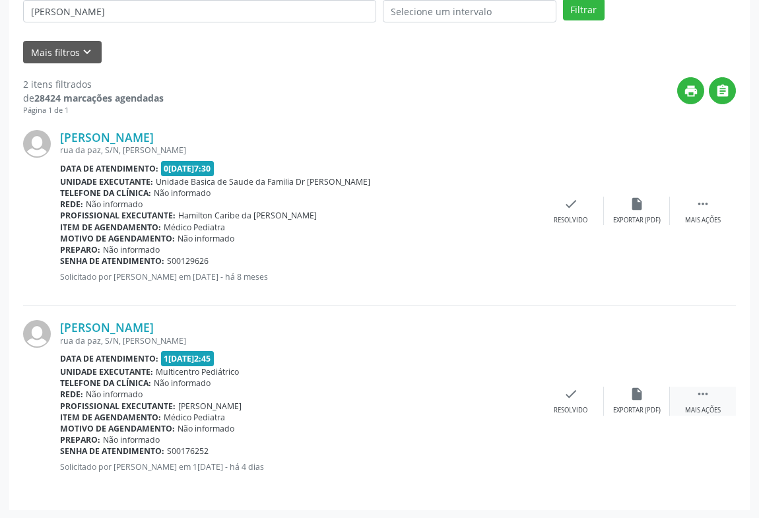
click at [699, 393] on icon "" at bounding box center [703, 394] width 15 height 15
click at [453, 392] on div "print Imprimir" at bounding box center [439, 401] width 66 height 28
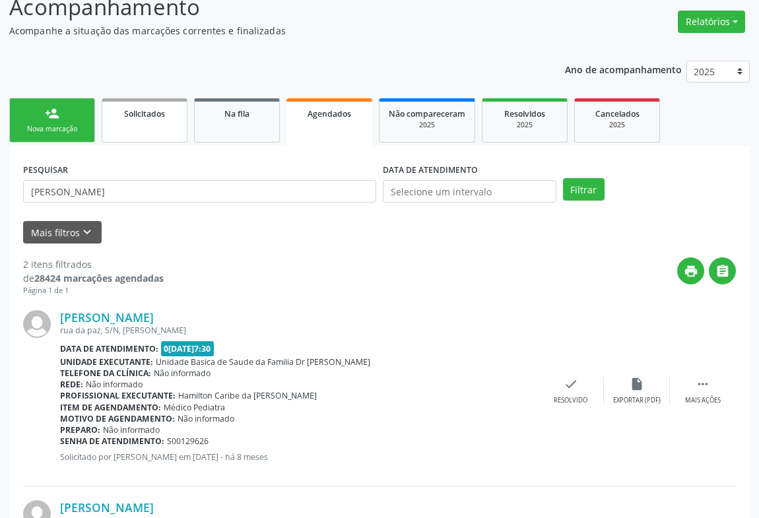
scroll to position [40, 0]
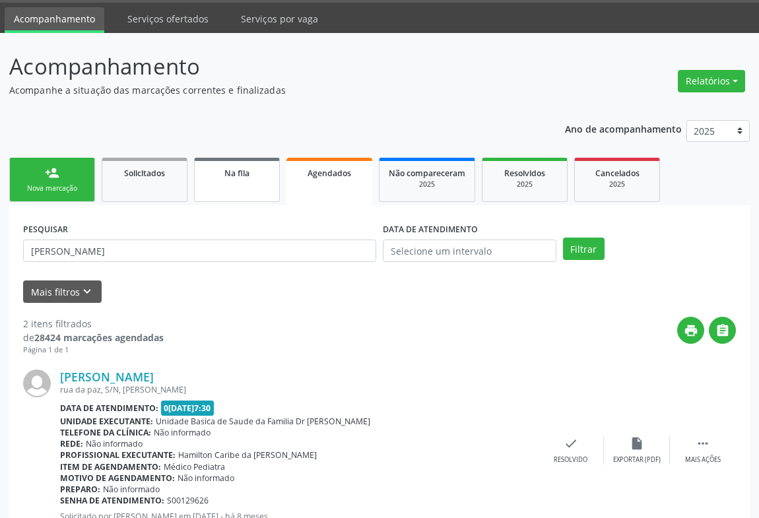
click at [230, 193] on link "Na fila" at bounding box center [237, 180] width 86 height 44
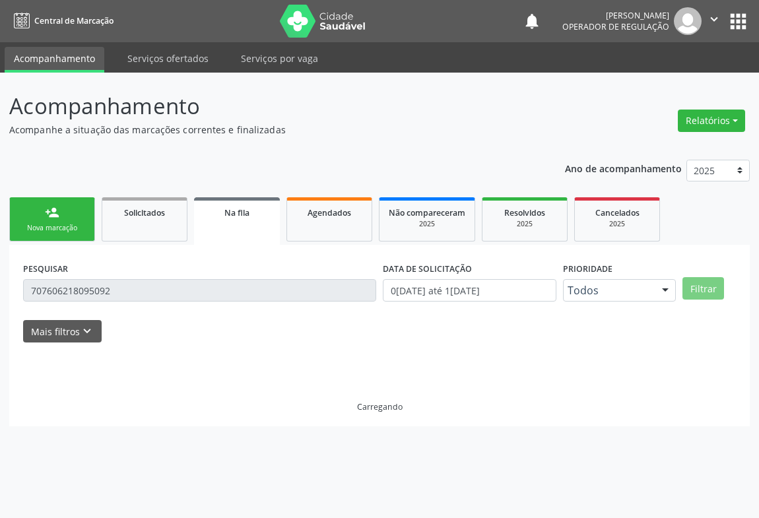
scroll to position [0, 0]
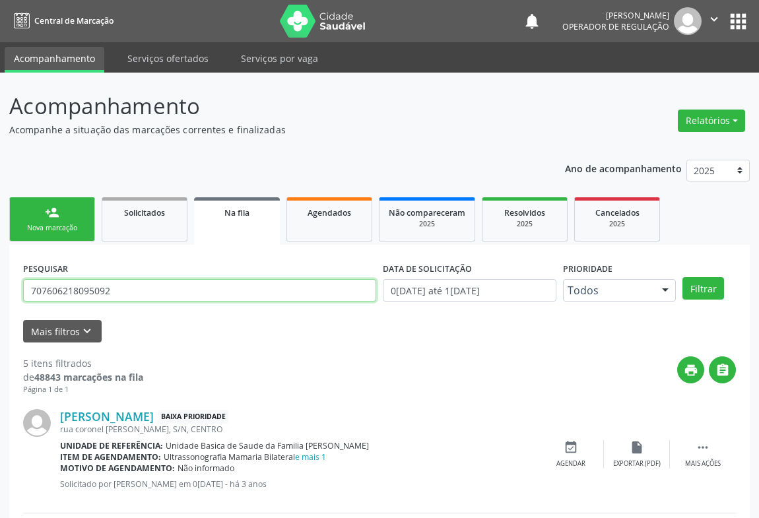
click at [148, 290] on input "707606218095092" at bounding box center [199, 290] width 353 height 22
click at [128, 289] on input "700203405596621" at bounding box center [199, 290] width 353 height 22
click at [128, 290] on input "700203405596621" at bounding box center [199, 290] width 353 height 22
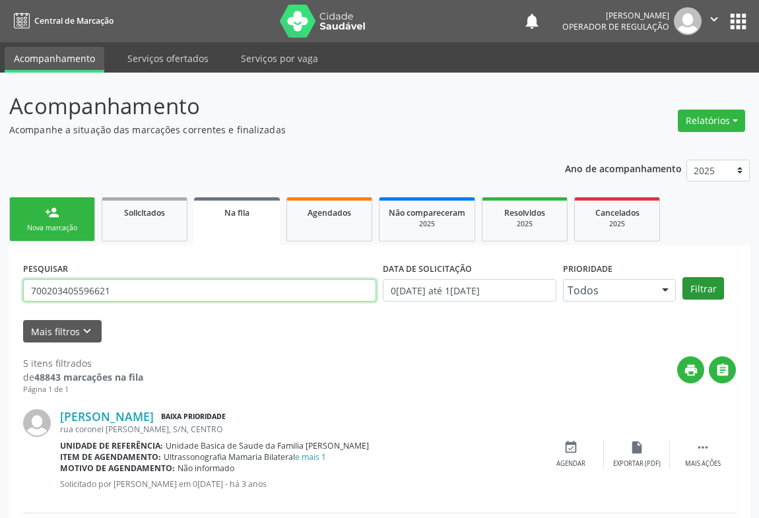
type input "700203405596621"
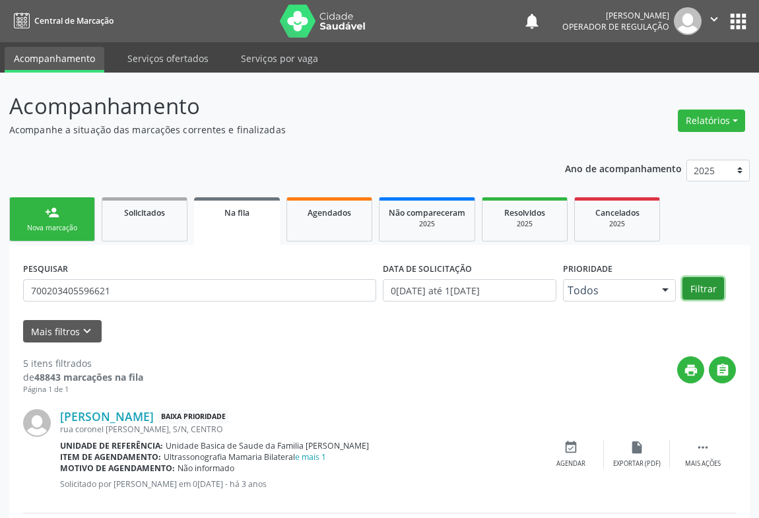
click at [689, 280] on button "Filtrar" at bounding box center [703, 288] width 42 height 22
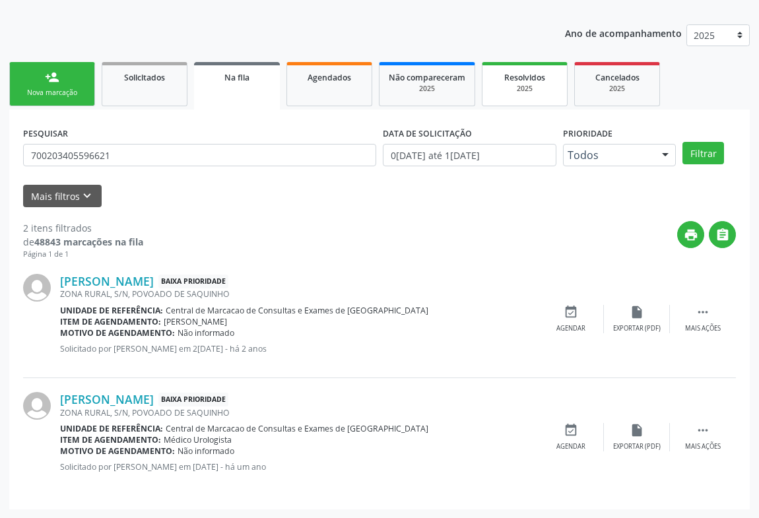
drag, startPoint x: 529, startPoint y: 86, endPoint x: 562, endPoint y: 88, distance: 33.1
click at [529, 86] on div "2025" at bounding box center [525, 89] width 66 height 10
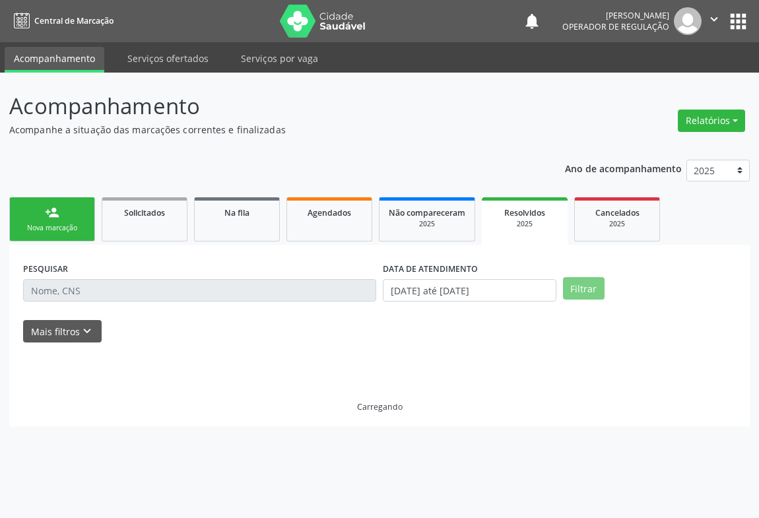
scroll to position [0, 0]
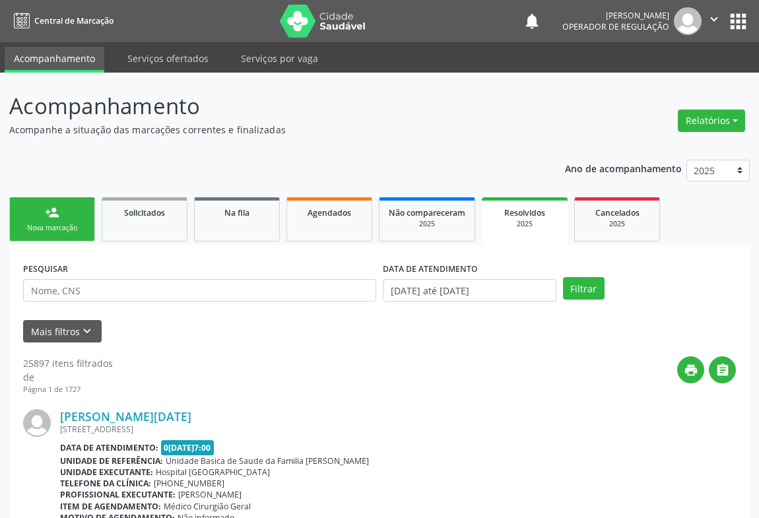
drag, startPoint x: 622, startPoint y: 223, endPoint x: 62, endPoint y: 131, distance: 567.7
click at [622, 222] on div "2025" at bounding box center [617, 224] width 66 height 10
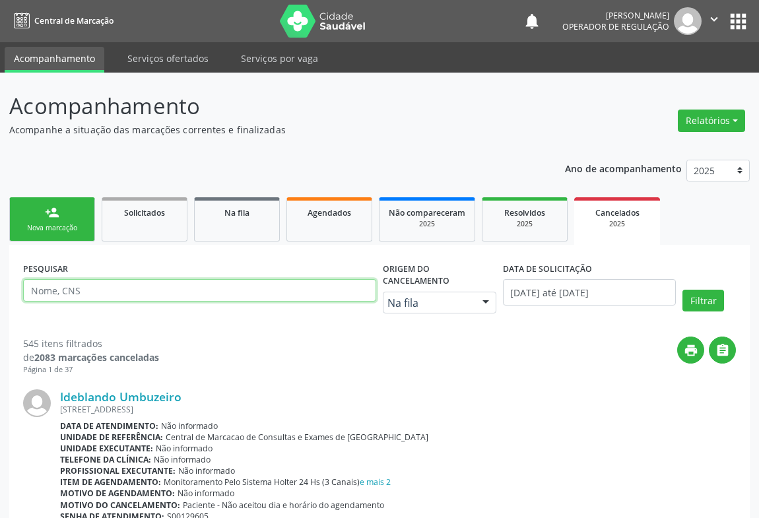
click at [64, 294] on input "text" at bounding box center [199, 290] width 353 height 22
paste input "700203405596621"
type input "700203405596621"
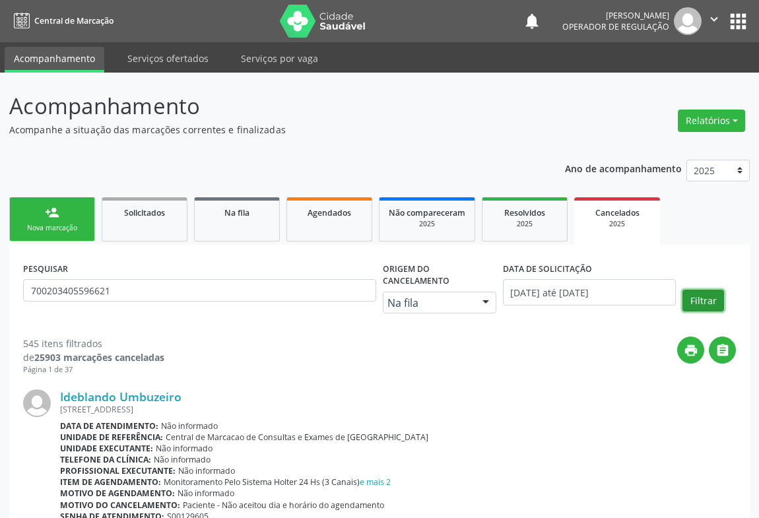
click at [702, 297] on button "Filtrar" at bounding box center [703, 301] width 42 height 22
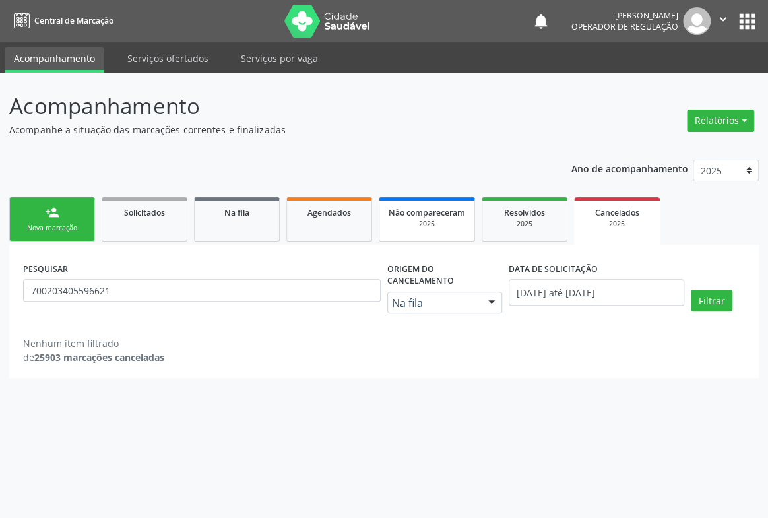
click at [445, 212] on span "Não compareceram" at bounding box center [427, 212] width 77 height 11
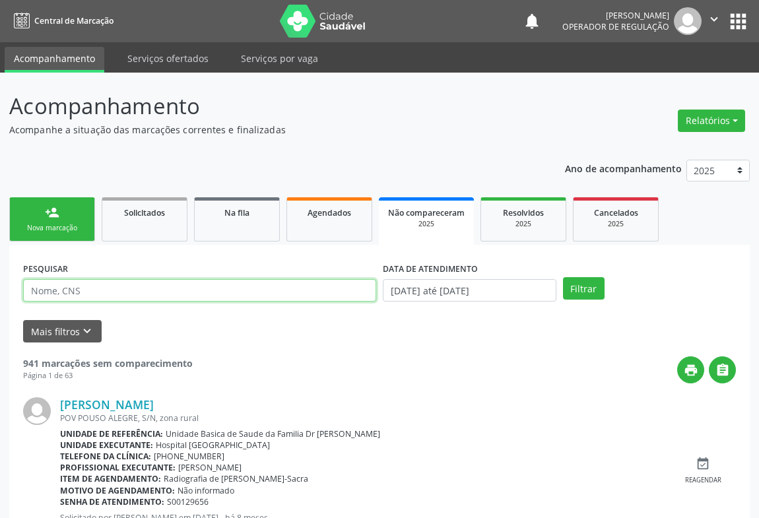
click at [160, 292] on input "text" at bounding box center [199, 290] width 353 height 22
paste input "700203405596621"
type input "700203405596621"
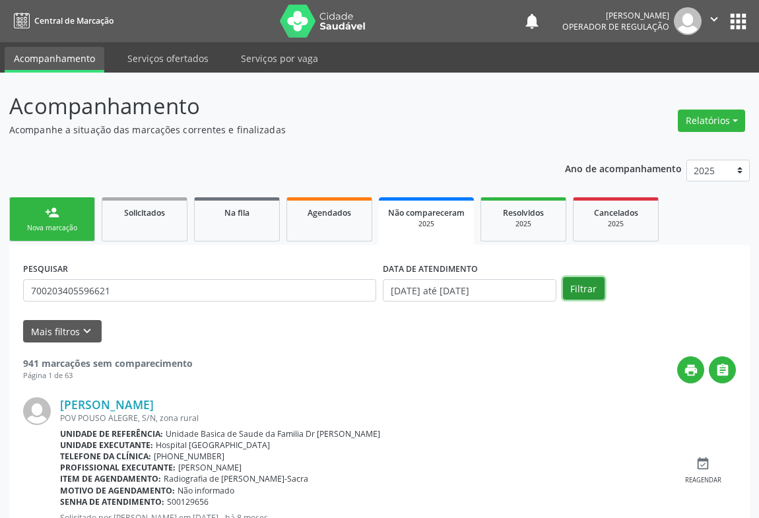
click at [575, 281] on button "Filtrar" at bounding box center [584, 288] width 42 height 22
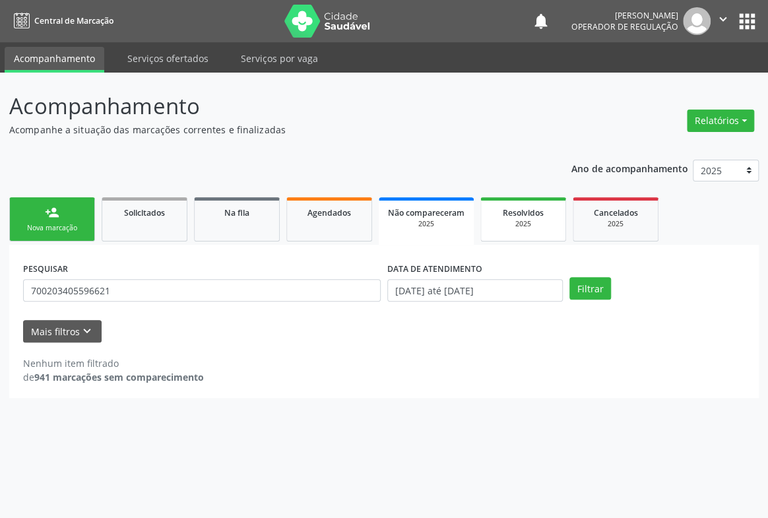
click at [514, 222] on div "2025" at bounding box center [523, 224] width 66 height 10
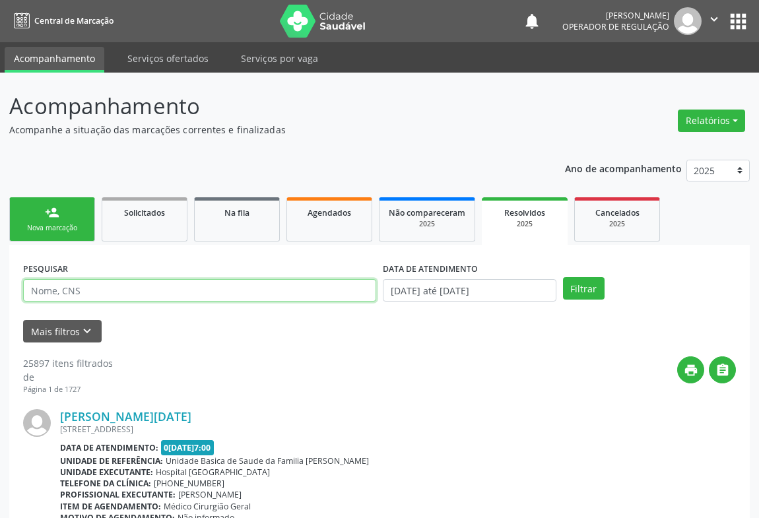
click at [189, 292] on input "text" at bounding box center [199, 290] width 353 height 22
paste input "700203405596621"
type input "700203405596621"
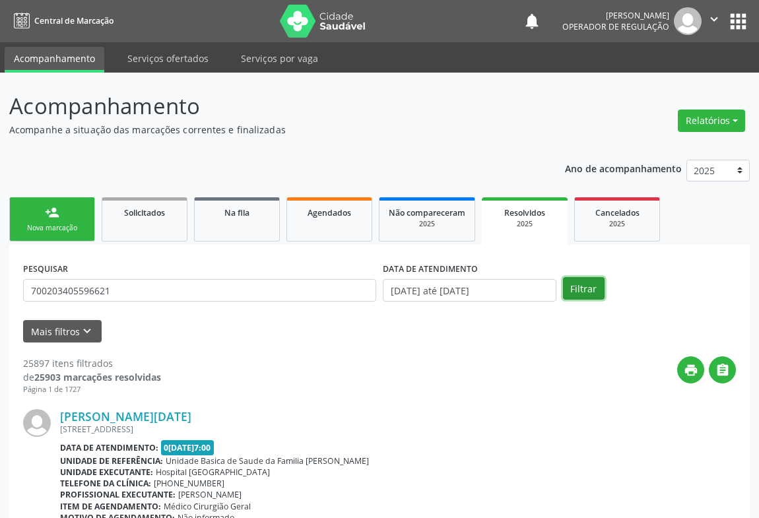
click at [577, 283] on button "Filtrar" at bounding box center [584, 288] width 42 height 22
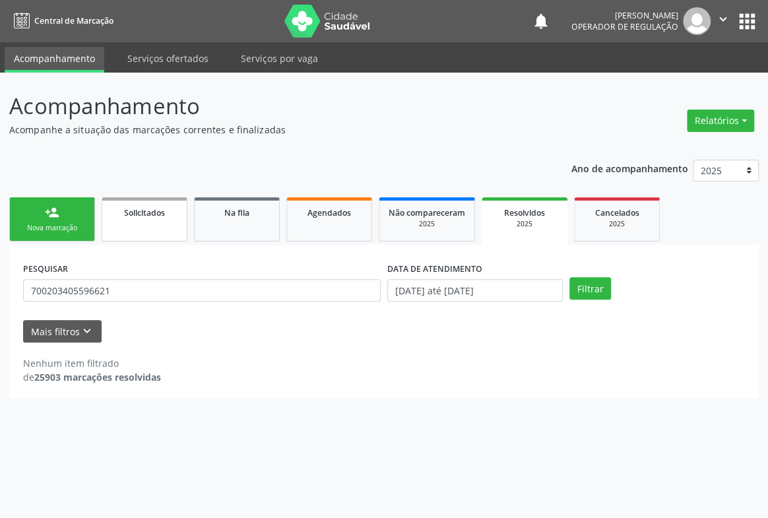
click at [170, 211] on div "Solicitados" at bounding box center [145, 212] width 66 height 14
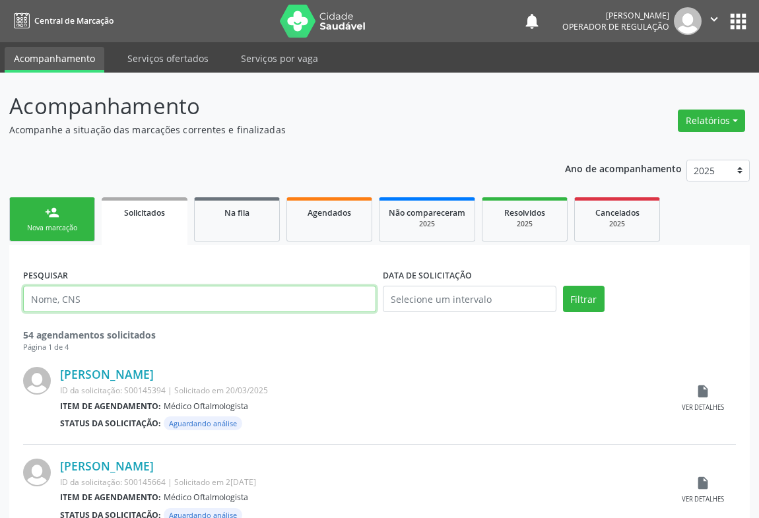
click at [190, 303] on input "text" at bounding box center [199, 299] width 353 height 26
paste input "700203405596621"
type input "700203405596621"
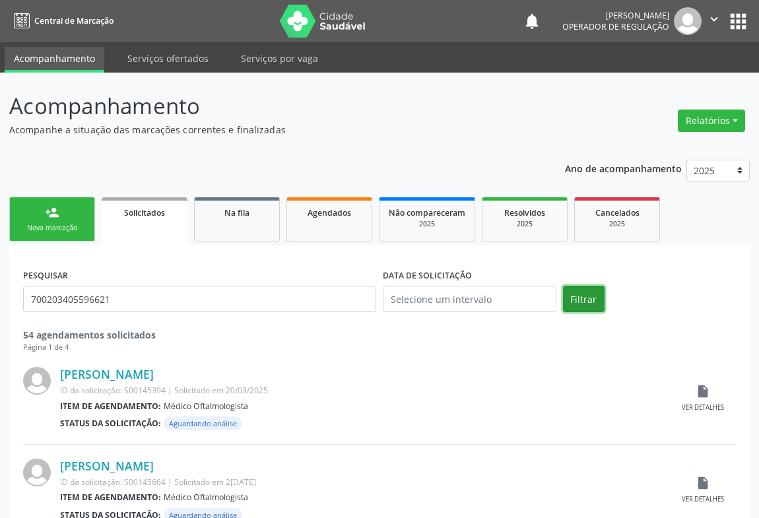
click at [597, 296] on button "Filtrar" at bounding box center [584, 299] width 42 height 26
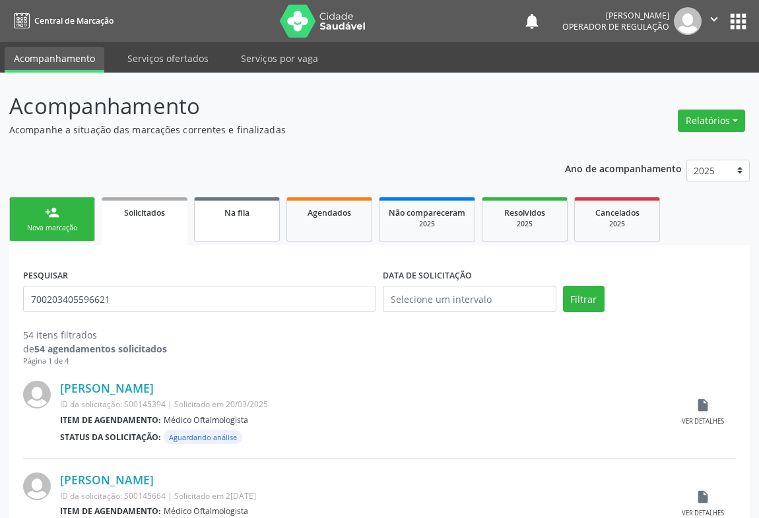
click at [226, 207] on span "Na fila" at bounding box center [236, 212] width 25 height 11
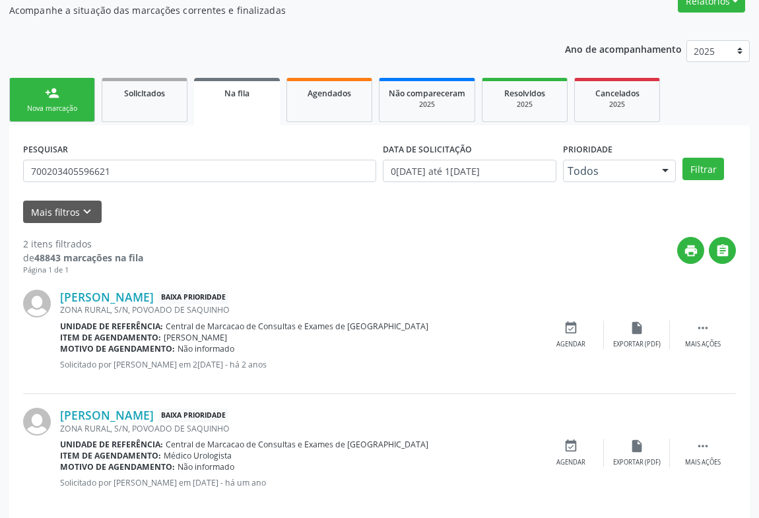
scroll to position [135, 0]
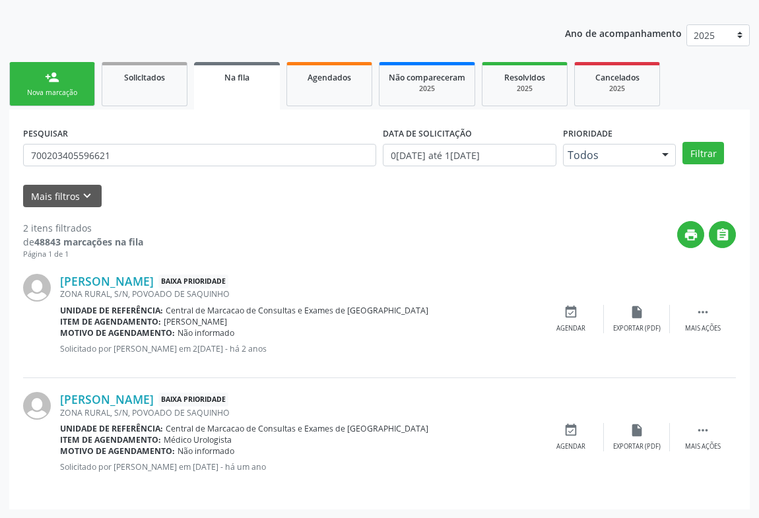
click at [66, 88] on div "Nova marcação" at bounding box center [52, 93] width 66 height 10
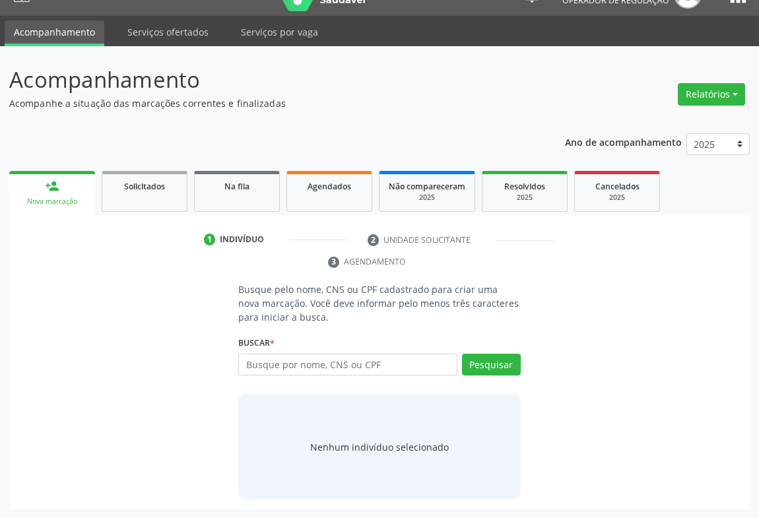
scroll to position [26, 0]
click at [283, 359] on input "text" at bounding box center [347, 365] width 219 height 22
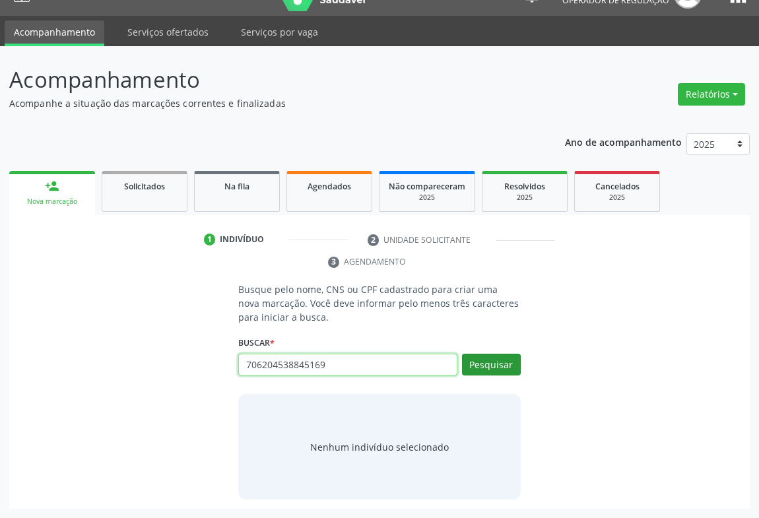
type input "706204538845169"
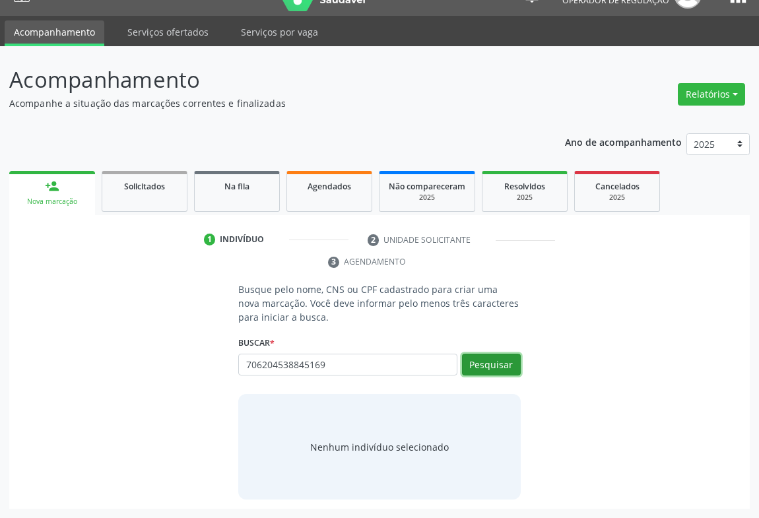
click at [492, 364] on button "Pesquisar" at bounding box center [491, 365] width 59 height 22
type input "706204538845169"
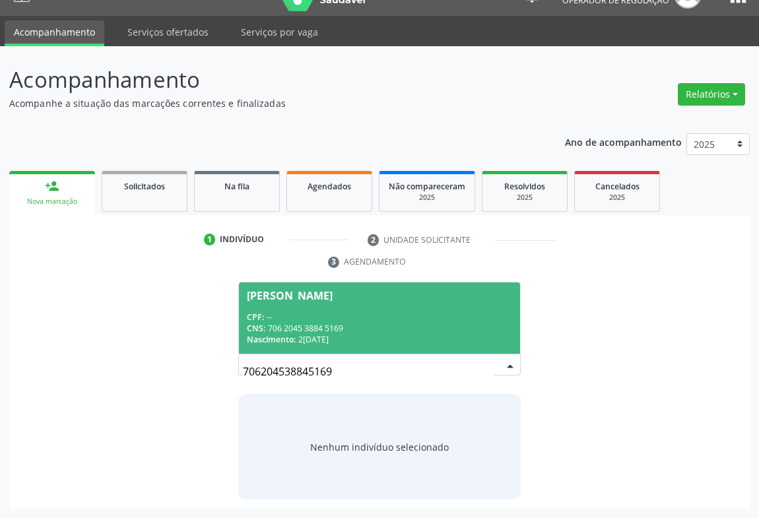
click at [344, 323] on div "CNS: 706 2045 3884 5169" at bounding box center [379, 328] width 265 height 11
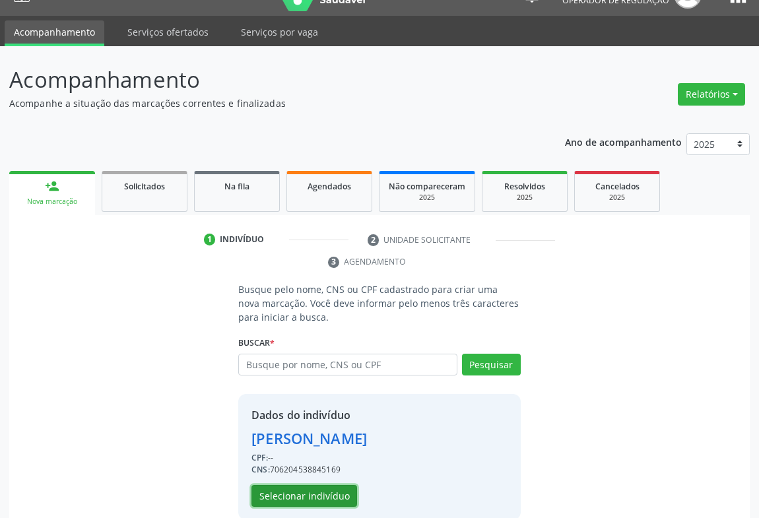
click at [313, 496] on button "Selecionar indivíduo" at bounding box center [304, 496] width 106 height 22
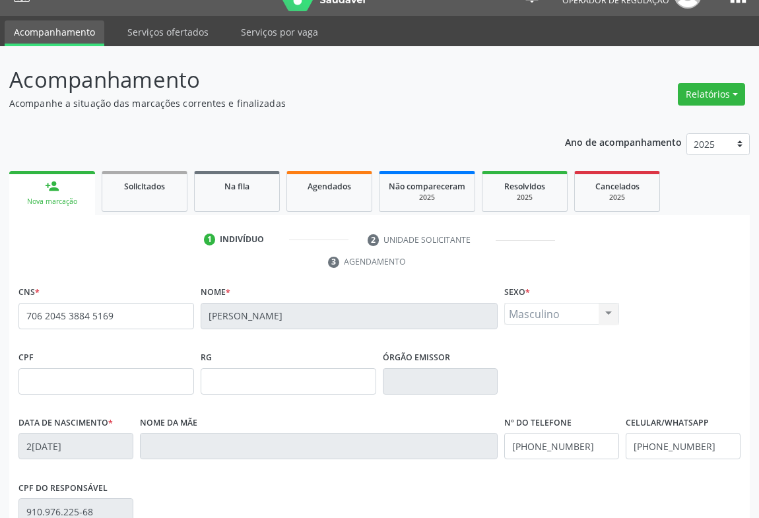
scroll to position [218, 0]
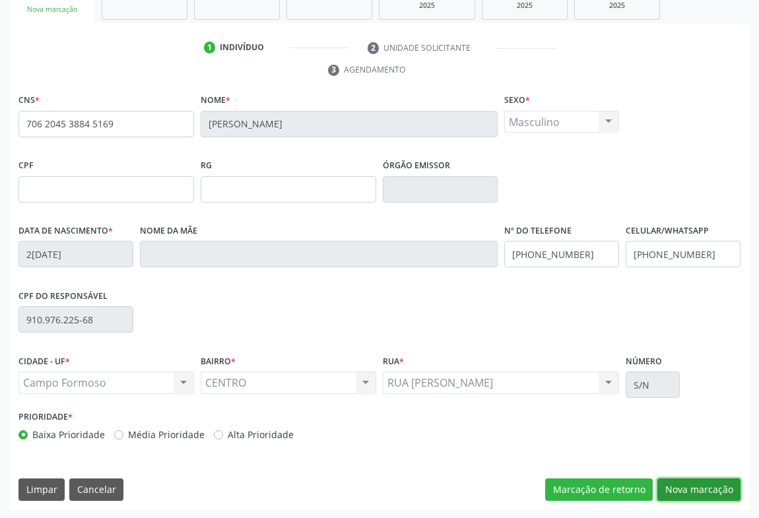
click at [713, 496] on button "Nova marcação" at bounding box center [698, 489] width 83 height 22
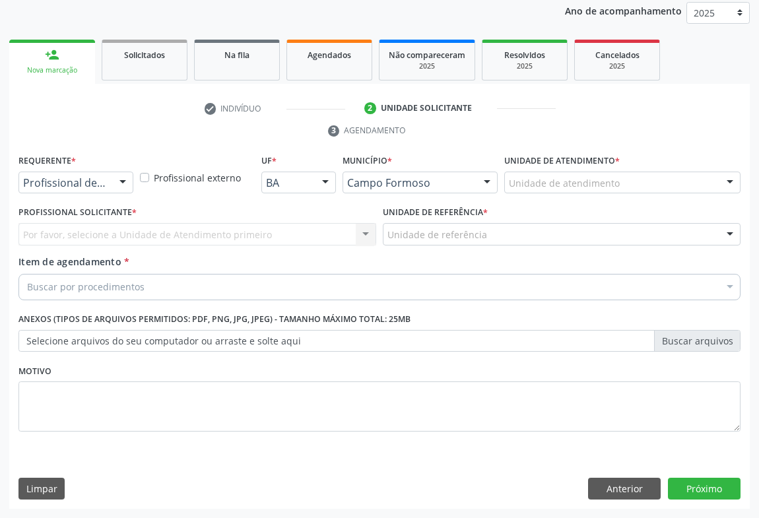
scroll to position [157, 0]
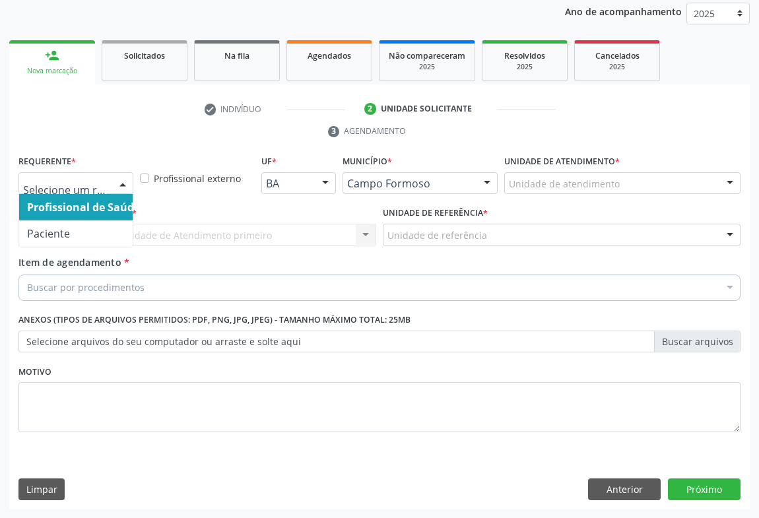
click at [105, 175] on div at bounding box center [75, 183] width 115 height 22
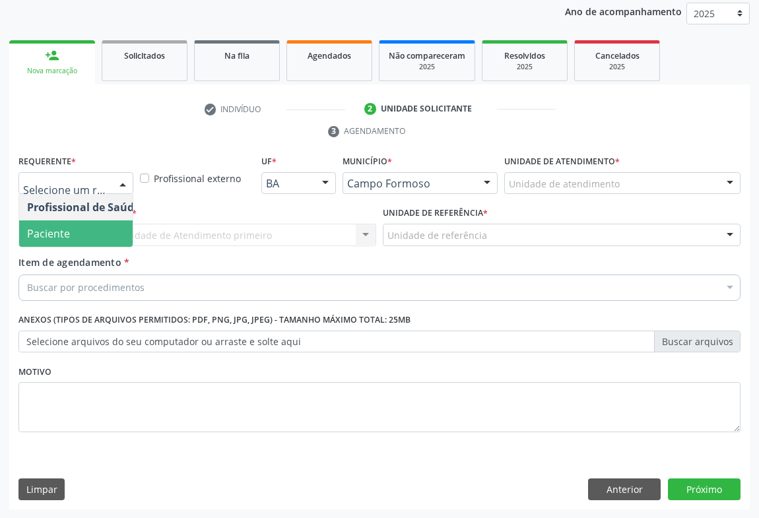
click at [56, 242] on span "Paciente" at bounding box center [83, 233] width 129 height 26
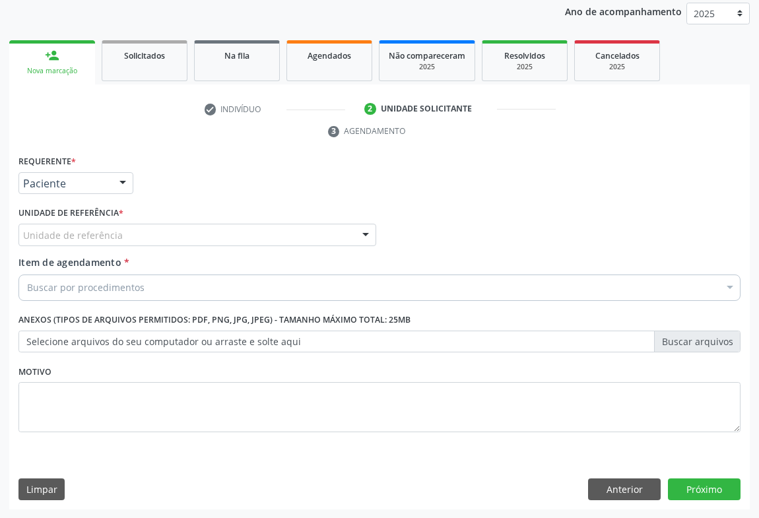
click at [203, 232] on div "Unidade de referência" at bounding box center [197, 235] width 358 height 22
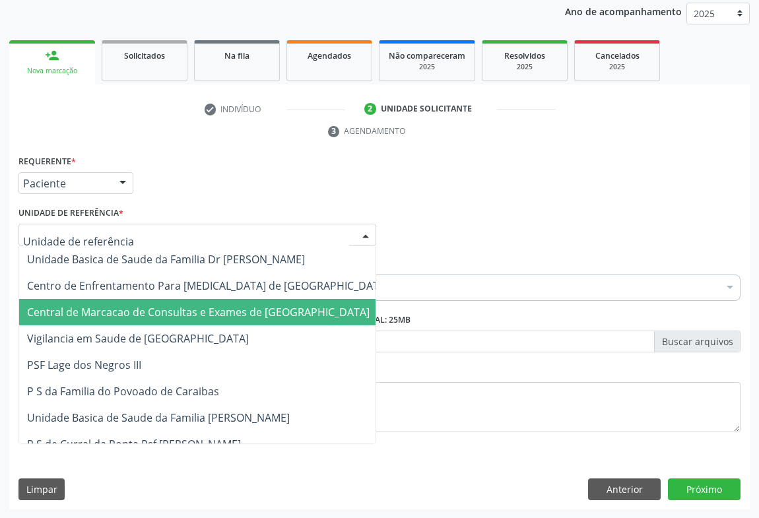
click at [185, 301] on span "Central de Marcacao de Consultas e Exames de [GEOGRAPHIC_DATA]" at bounding box center [207, 312] width 377 height 26
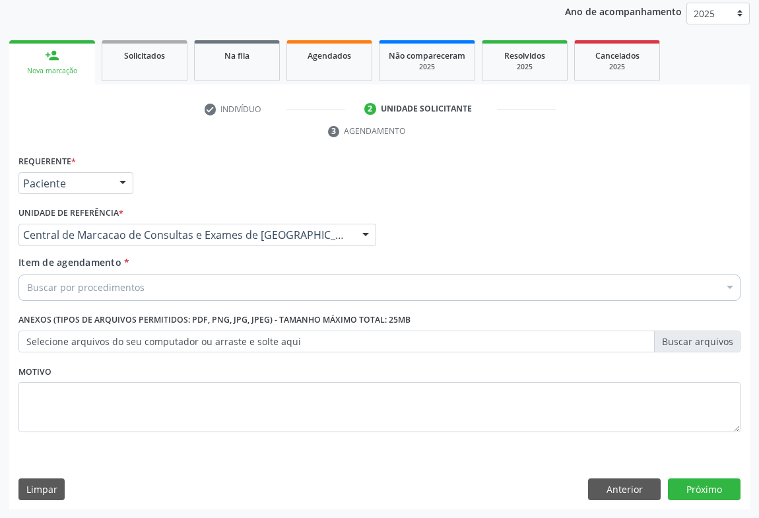
click at [203, 284] on div "Buscar por procedimentos" at bounding box center [379, 288] width 722 height 26
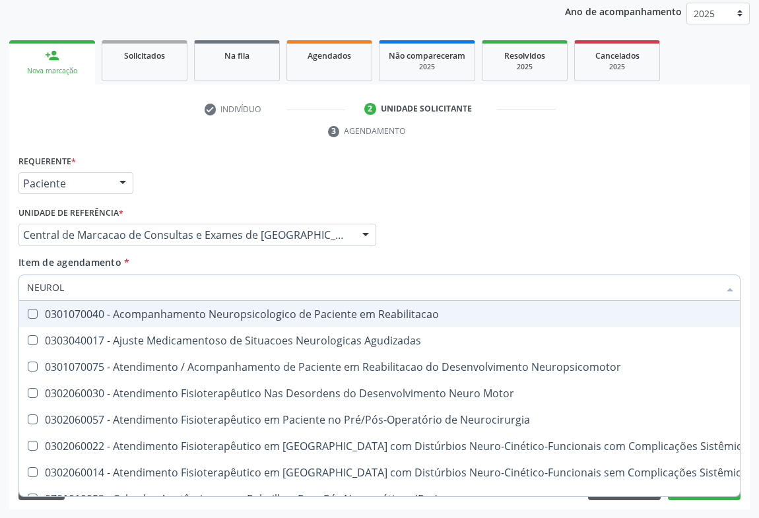
type input "NEUROLO"
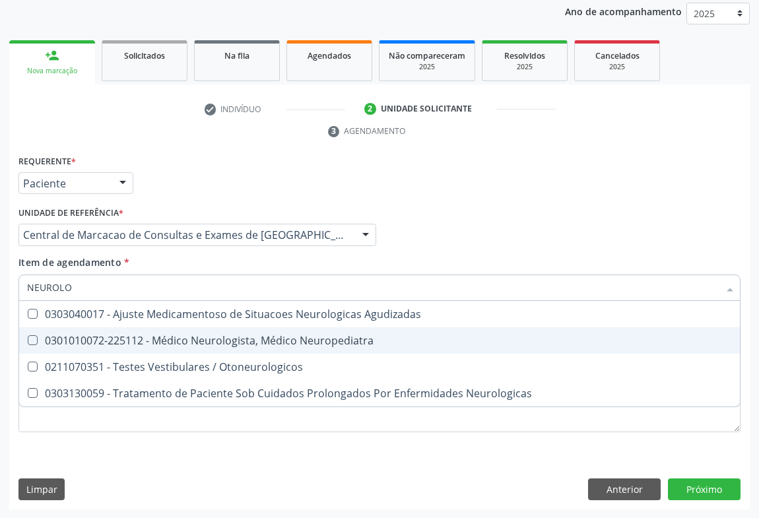
click at [211, 339] on div "0301010072-225112 - Médico Neurologista, Médico Neuropediatra" at bounding box center [379, 340] width 705 height 11
checkbox Neuropediatra "true"
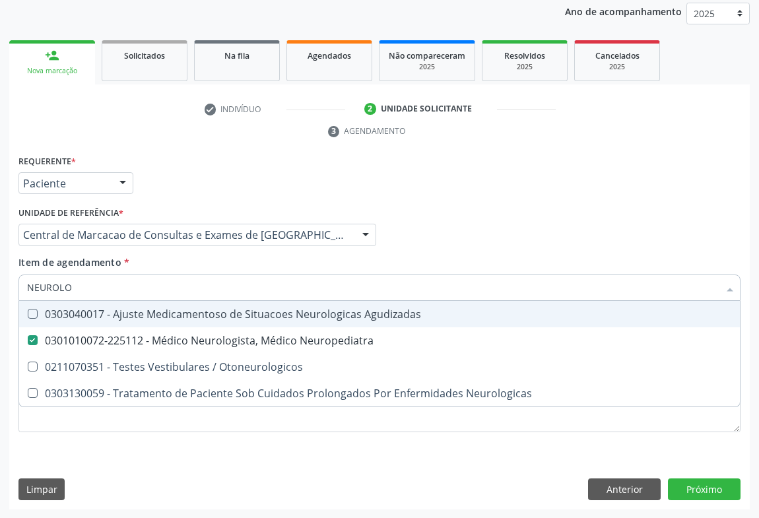
click at [440, 240] on div "Profissional Solicitante Por favor, selecione a Unidade de Atendimento primeiro…" at bounding box center [379, 228] width 729 height 51
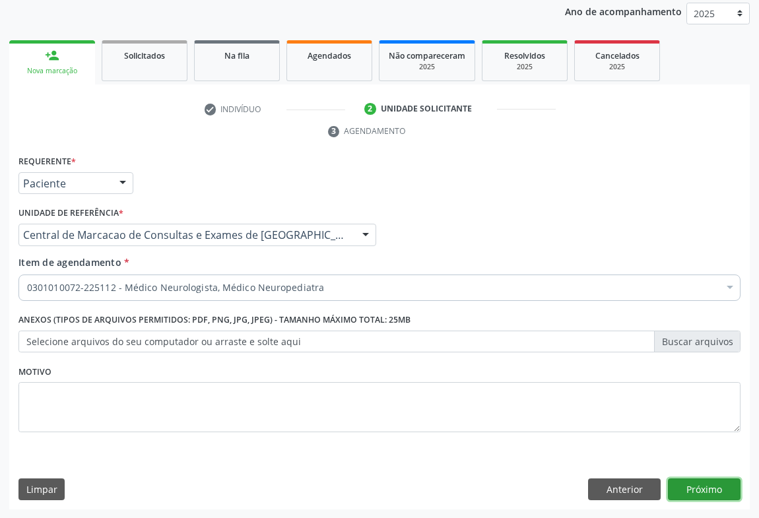
click at [686, 485] on button "Próximo" at bounding box center [704, 489] width 73 height 22
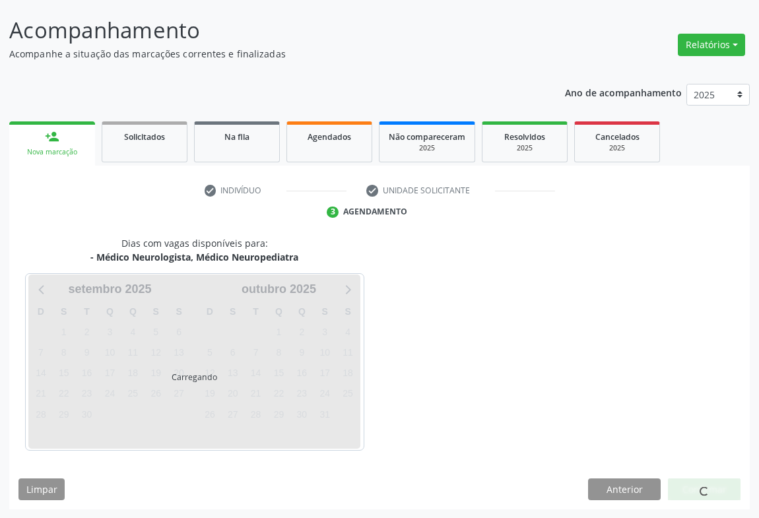
scroll to position [115, 0]
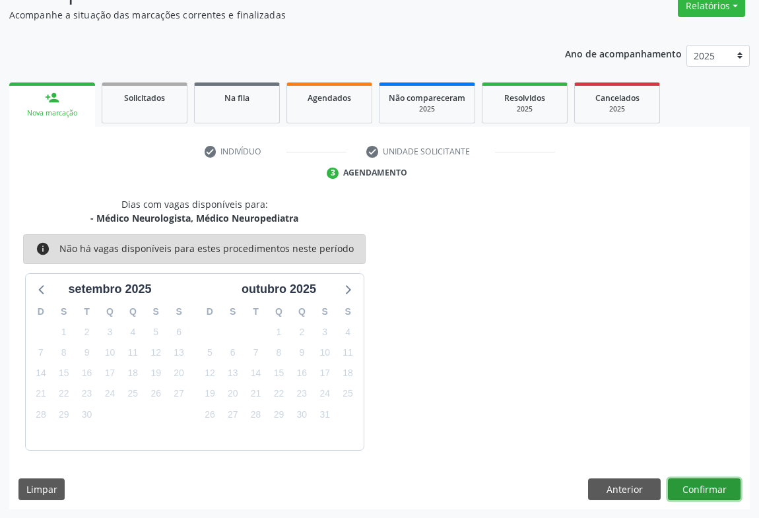
click at [674, 489] on button "Confirmar" at bounding box center [704, 489] width 73 height 22
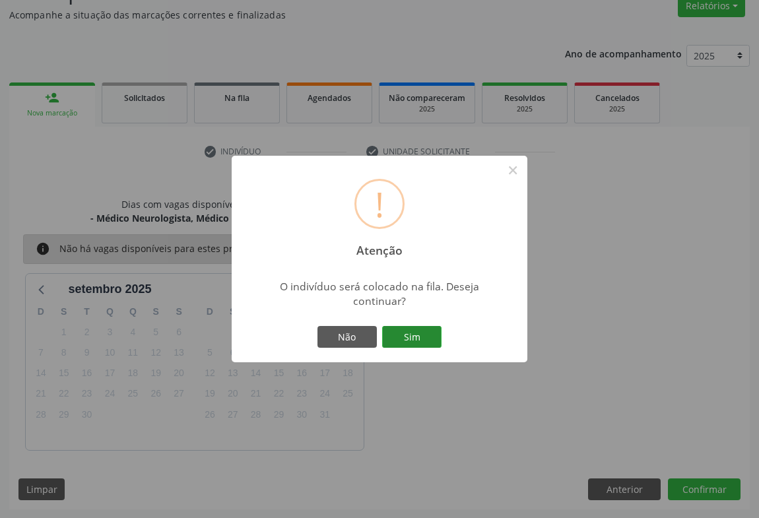
click at [421, 331] on button "Sim" at bounding box center [411, 337] width 59 height 22
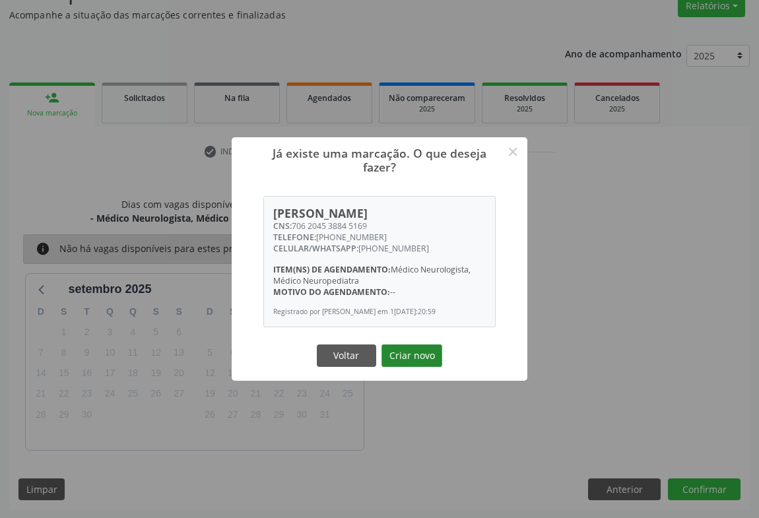
click at [409, 357] on button "Criar novo" at bounding box center [411, 355] width 61 height 22
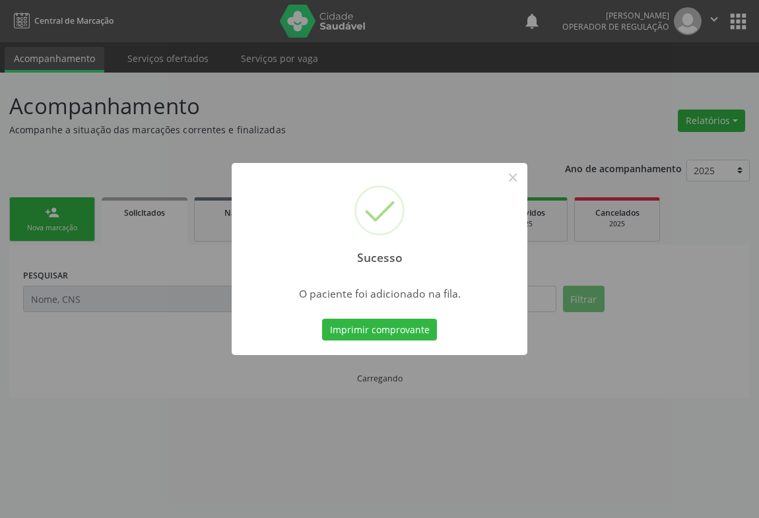
scroll to position [0, 0]
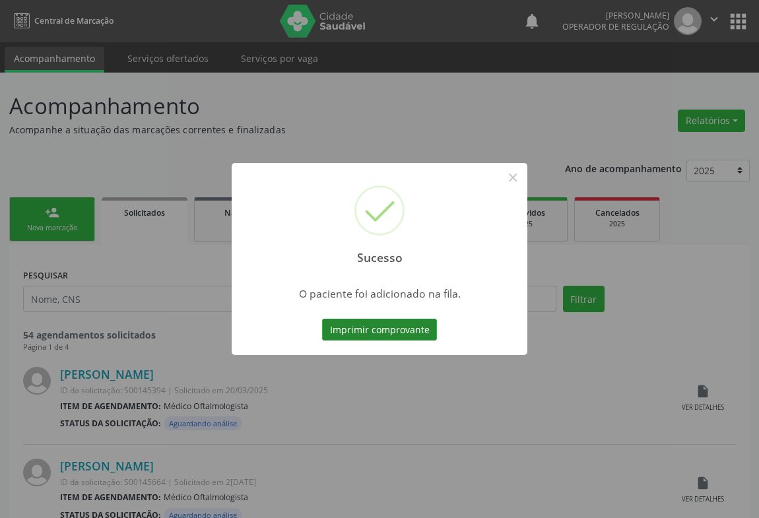
click at [414, 337] on button "Imprimir comprovante" at bounding box center [379, 330] width 115 height 22
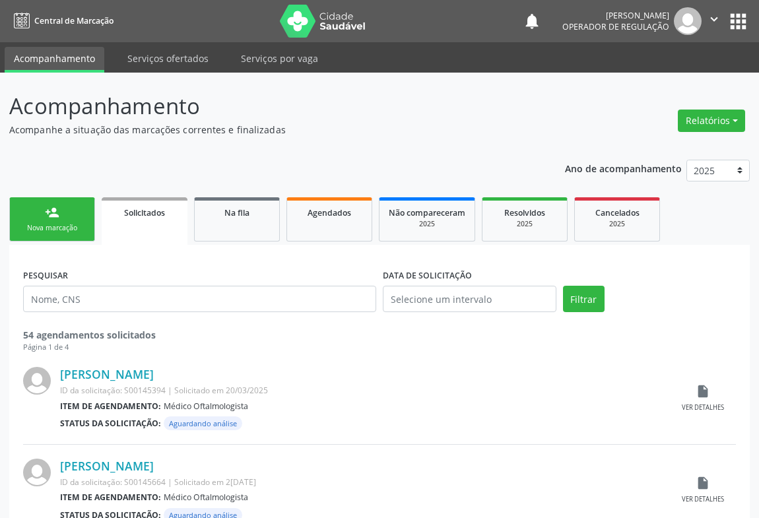
click at [43, 213] on link "person_add Nova marcação" at bounding box center [52, 219] width 86 height 44
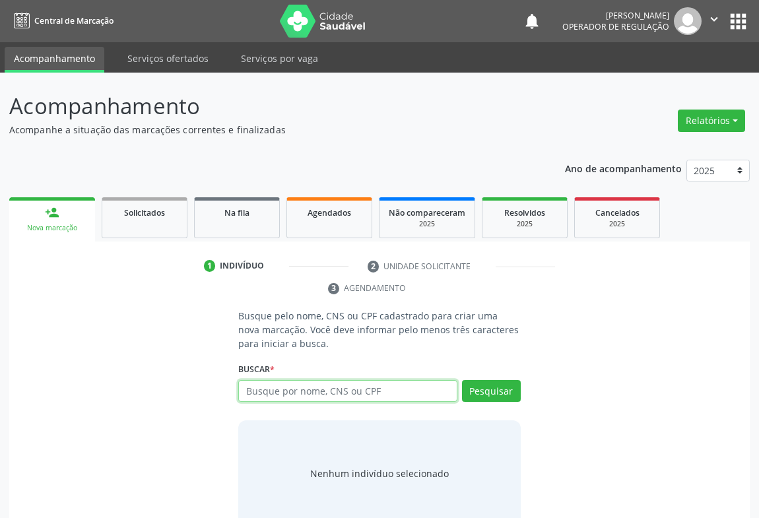
click at [369, 390] on input "text" at bounding box center [347, 391] width 219 height 22
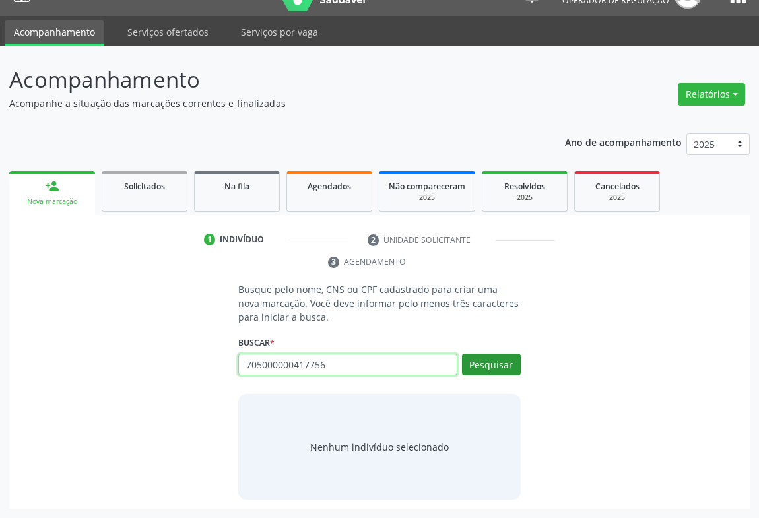
type input "705000000417756"
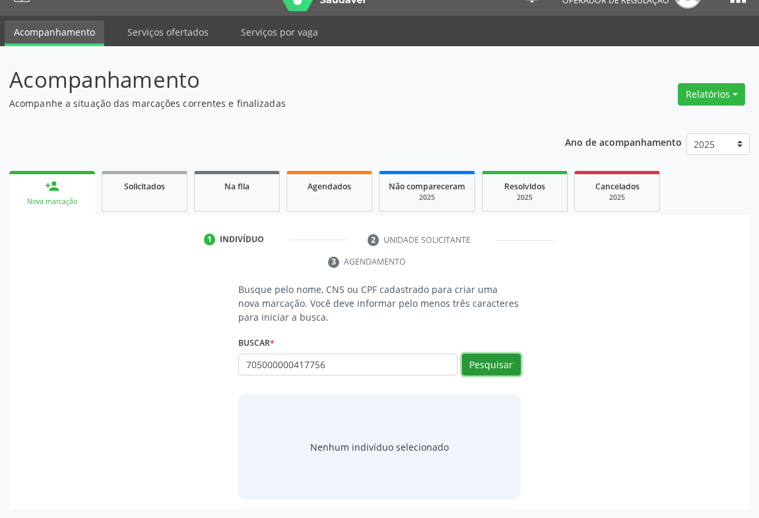
click at [496, 369] on button "Pesquisar" at bounding box center [491, 365] width 59 height 22
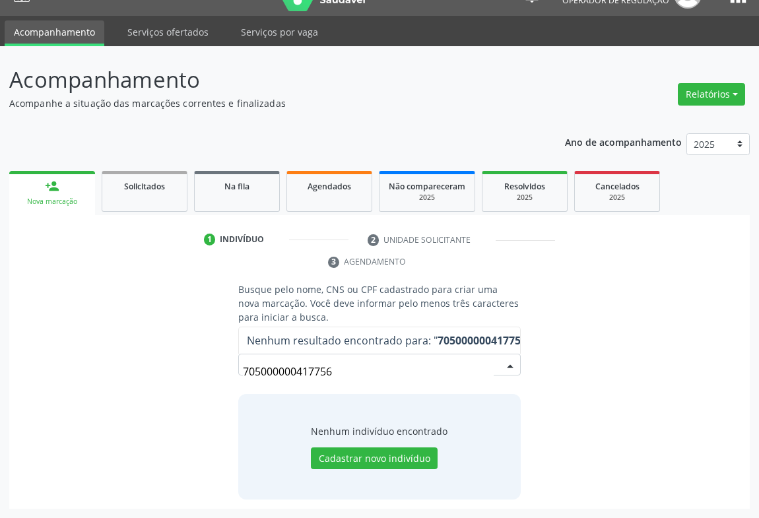
click at [363, 370] on input "705000000417756" at bounding box center [368, 371] width 251 height 26
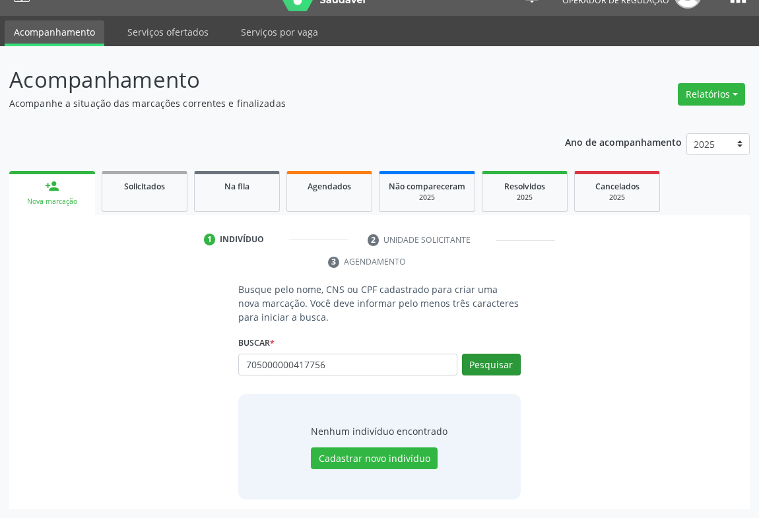
type input "705000000417756"
click at [495, 354] on button "Pesquisar" at bounding box center [491, 365] width 59 height 22
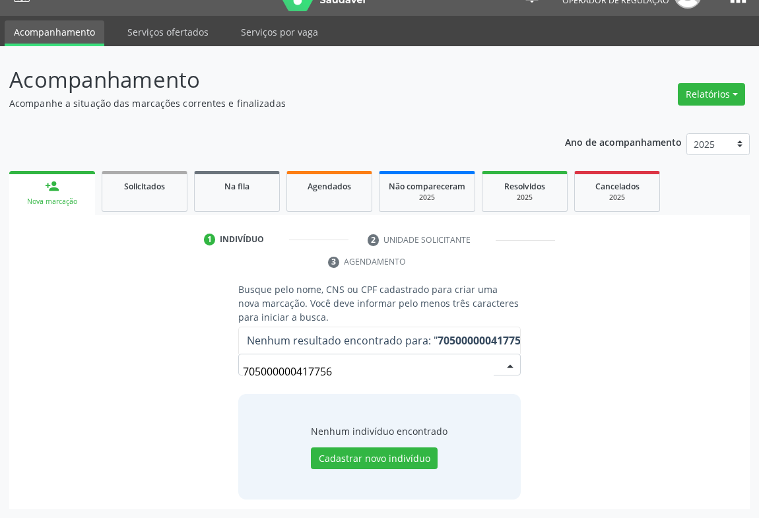
click at [363, 469] on div "Nenhum indivíduo encontrado Cadastrar novo indivíduo" at bounding box center [379, 447] width 282 height 106
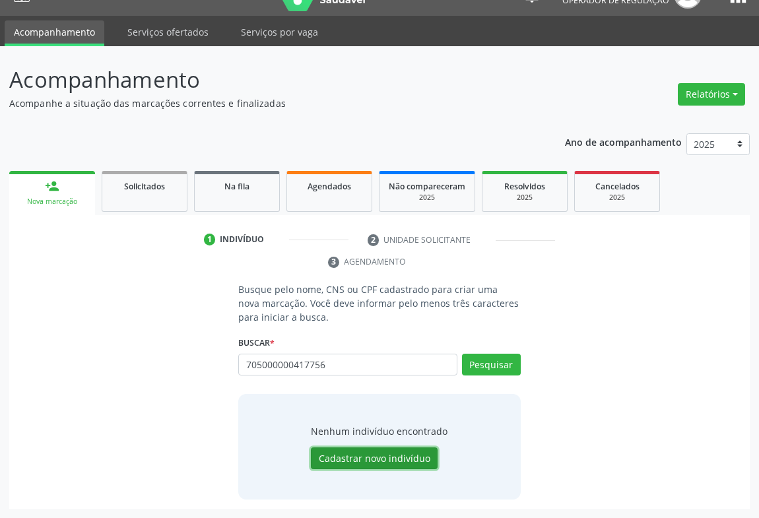
click at [366, 460] on button "Cadastrar novo indivíduo" at bounding box center [374, 458] width 127 height 22
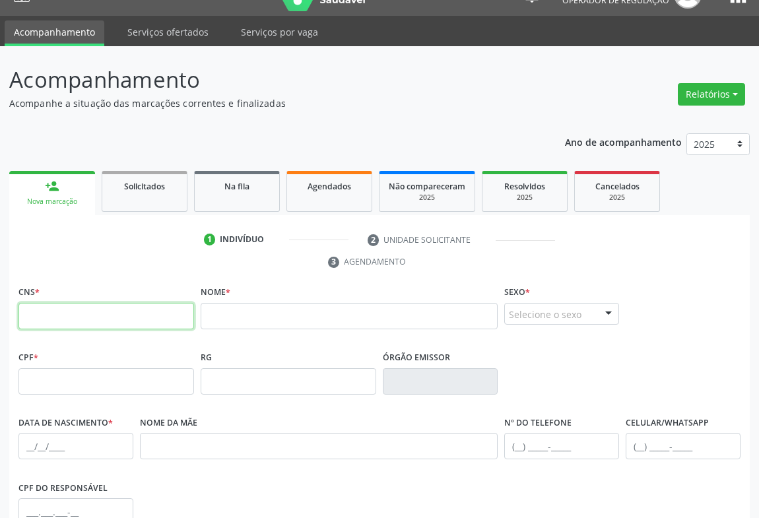
click at [119, 306] on input "text" at bounding box center [106, 316] width 176 height 26
type input "705 0000 0041 7756"
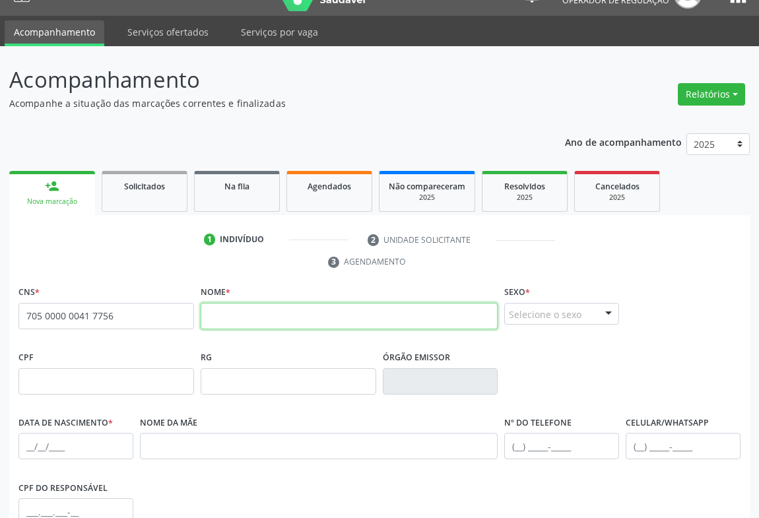
click at [290, 325] on input "text" at bounding box center [349, 316] width 297 height 26
type input "FABRICIO DE JESUS"
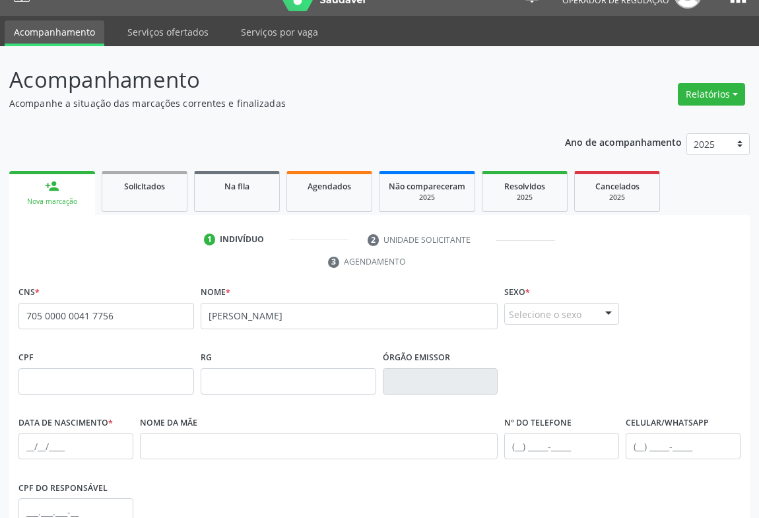
click at [586, 319] on div "Selecione o sexo" at bounding box center [561, 314] width 115 height 22
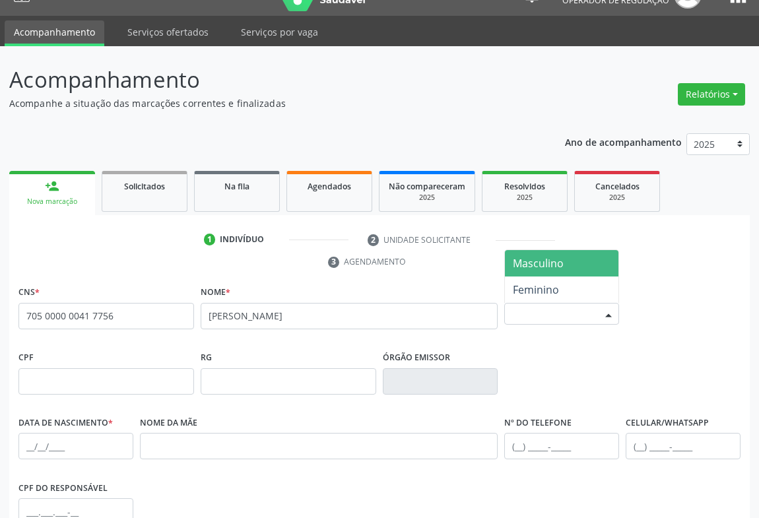
click at [550, 265] on span "Masculino" at bounding box center [538, 263] width 51 height 15
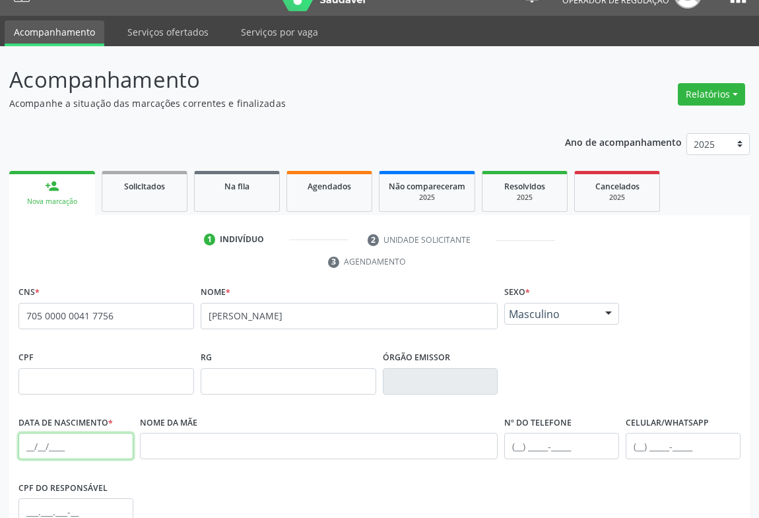
click at [38, 452] on input "text" at bounding box center [75, 446] width 115 height 26
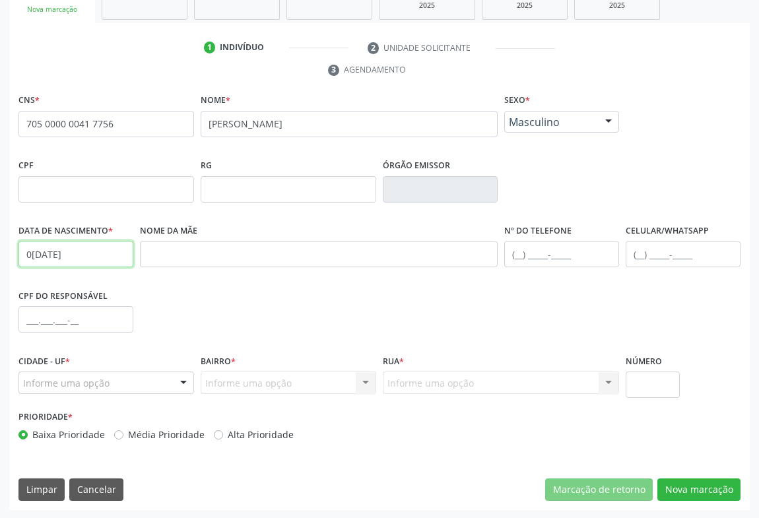
type input "01/02/2000"
click at [142, 385] on div "Informe uma opção" at bounding box center [106, 383] width 176 height 22
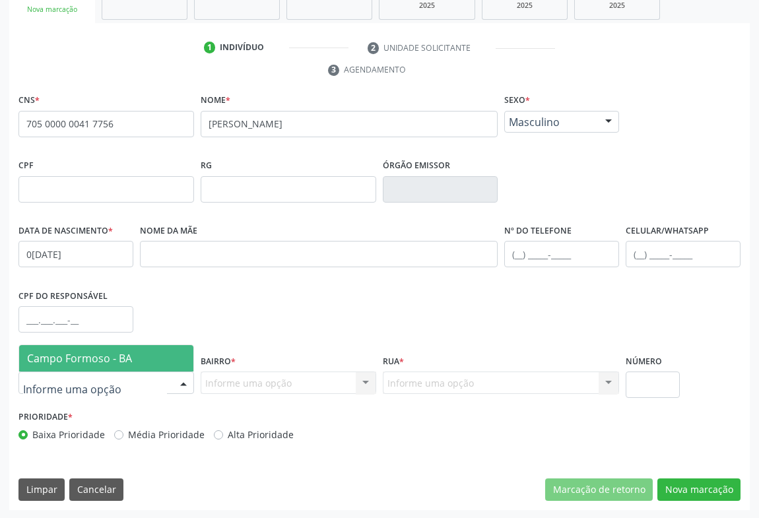
click at [141, 366] on span "Campo Formoso - BA" at bounding box center [106, 358] width 174 height 26
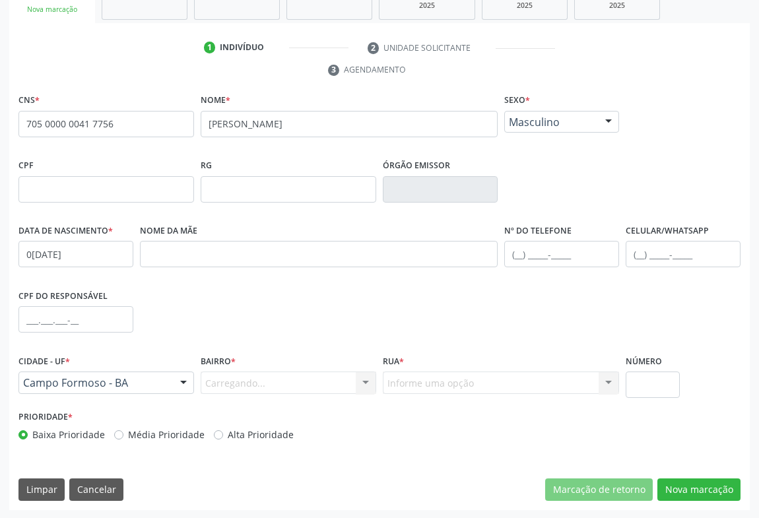
click at [323, 393] on div "Bairro * Carregando... Nenhum resultado encontrado para: " " Nenhuma opção enco…" at bounding box center [288, 379] width 182 height 56
click at [323, 393] on div "Bairro * Informe uma opção CENTRO BAIRRO SÃO FRANCISCO zona rural TRES BARRAS V…" at bounding box center [288, 379] width 182 height 56
click at [346, 389] on div "Informe uma opção" at bounding box center [289, 383] width 176 height 22
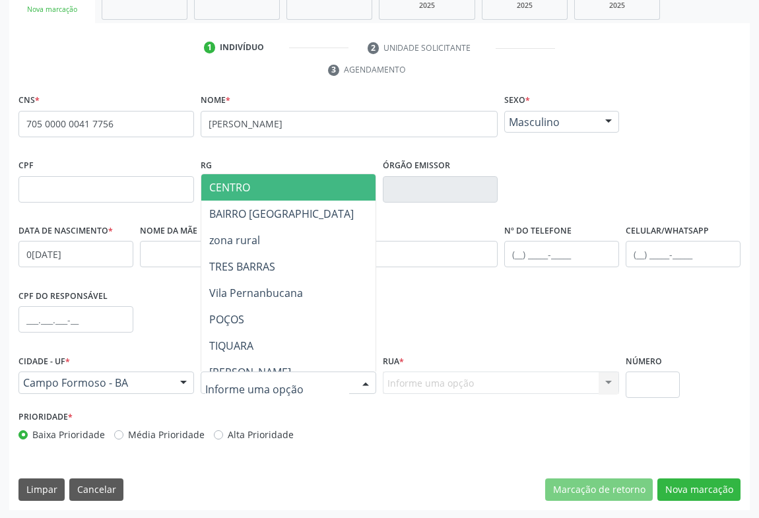
click at [303, 185] on span "CENTRO" at bounding box center [343, 187] width 285 height 26
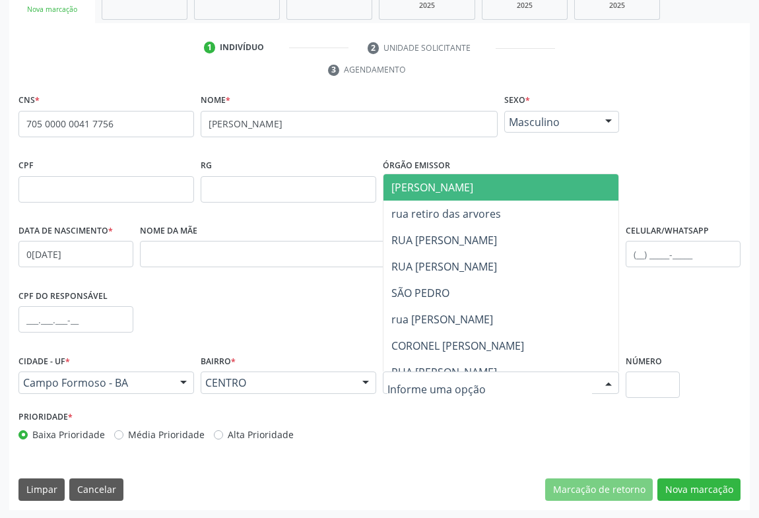
click at [521, 377] on div at bounding box center [501, 383] width 236 height 22
click at [467, 185] on span "JUCA MARQUES" at bounding box center [432, 187] width 82 height 15
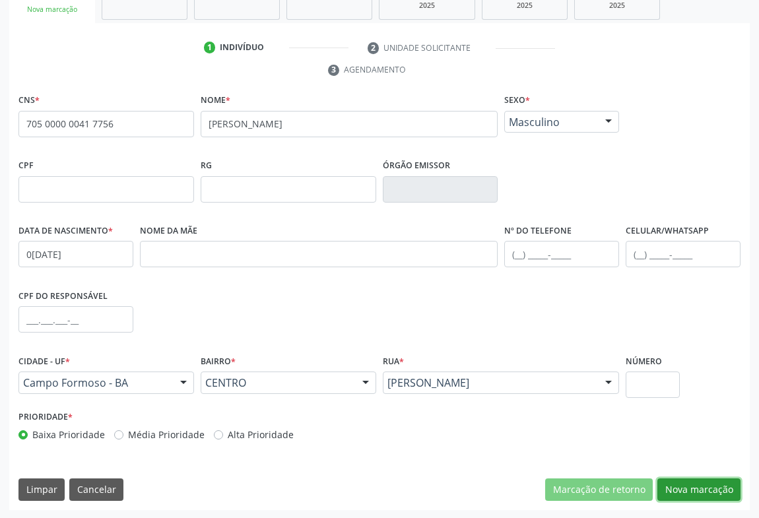
click at [680, 486] on button "Nova marcação" at bounding box center [698, 489] width 83 height 22
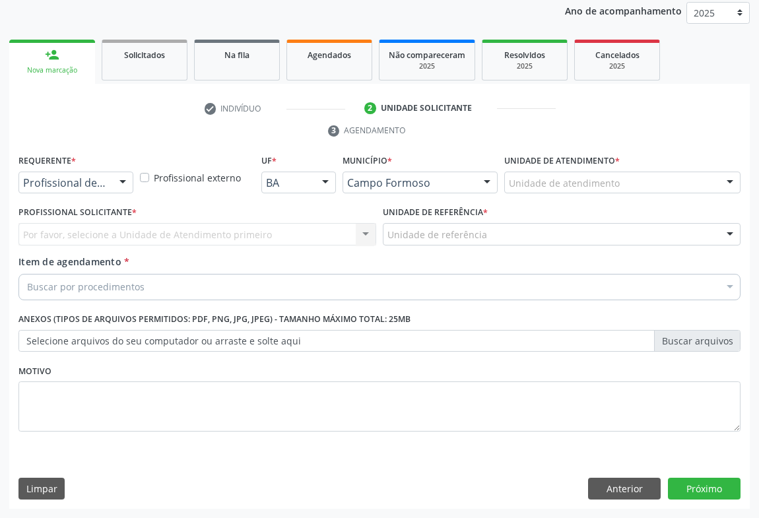
scroll to position [157, 0]
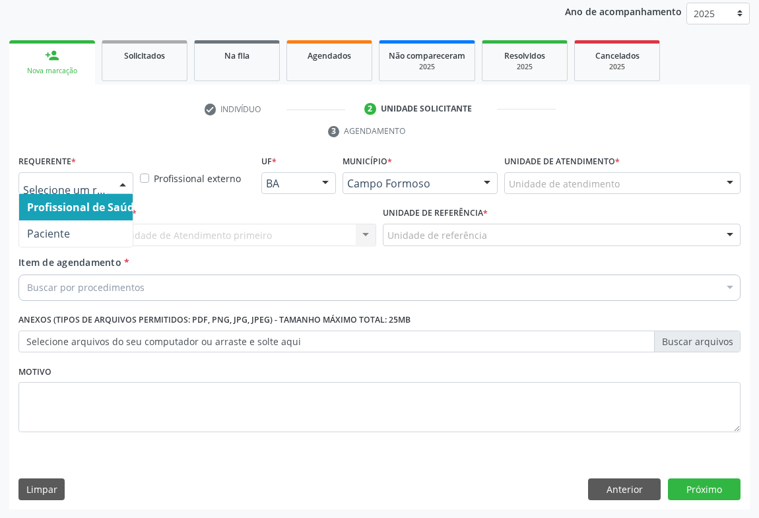
click at [129, 191] on div "Profissional de Saúde Paciente Nenhum resultado encontrado para: " " Não há nen…" at bounding box center [75, 183] width 115 height 22
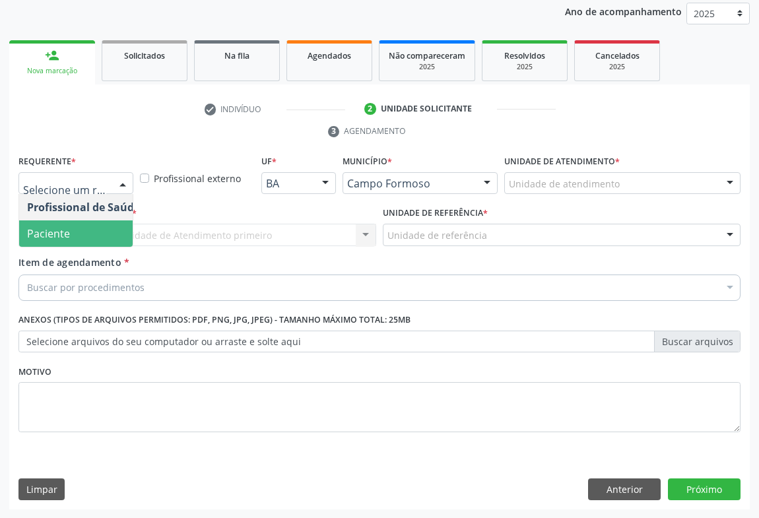
click at [77, 236] on span "Paciente" at bounding box center [83, 233] width 129 height 26
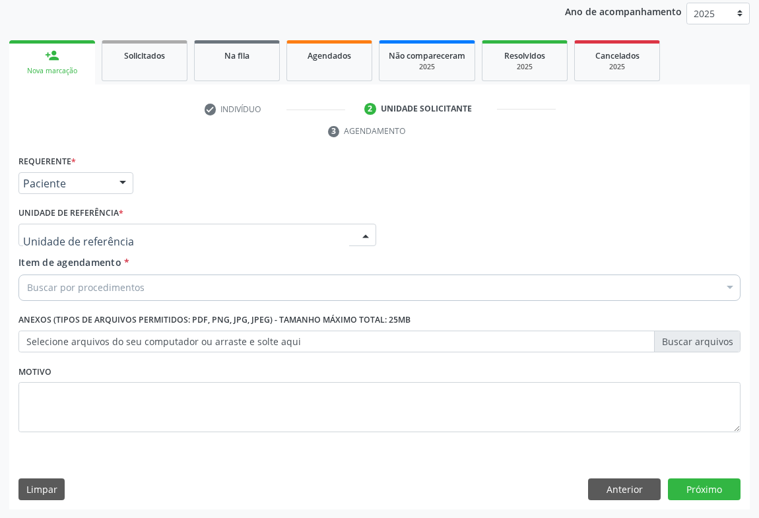
click at [176, 234] on div at bounding box center [197, 235] width 358 height 22
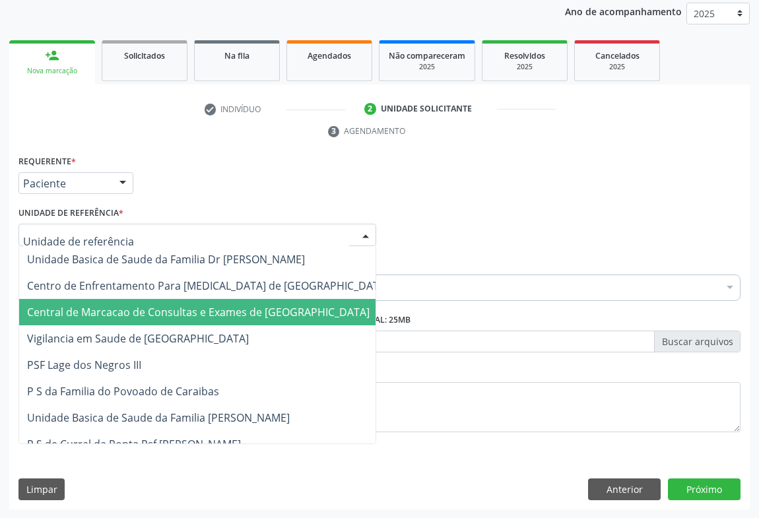
click at [175, 308] on span "Central de Marcacao de Consultas e Exames de [GEOGRAPHIC_DATA]" at bounding box center [198, 312] width 343 height 15
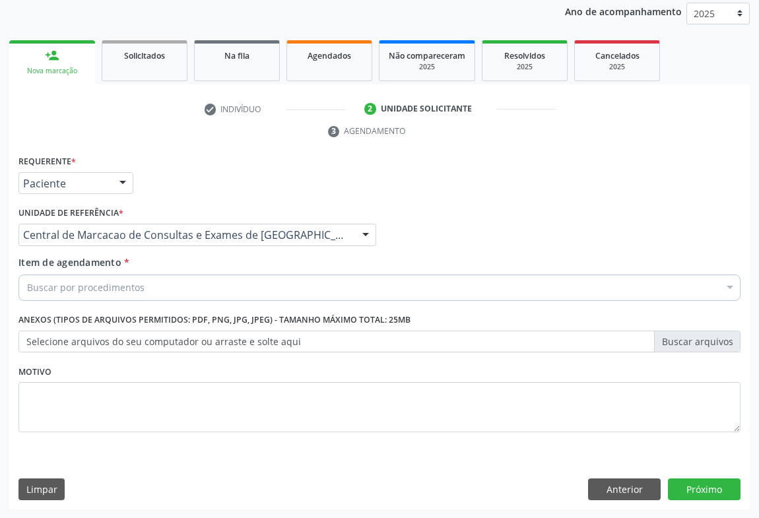
click at [196, 290] on div "Buscar por procedimentos" at bounding box center [379, 288] width 722 height 26
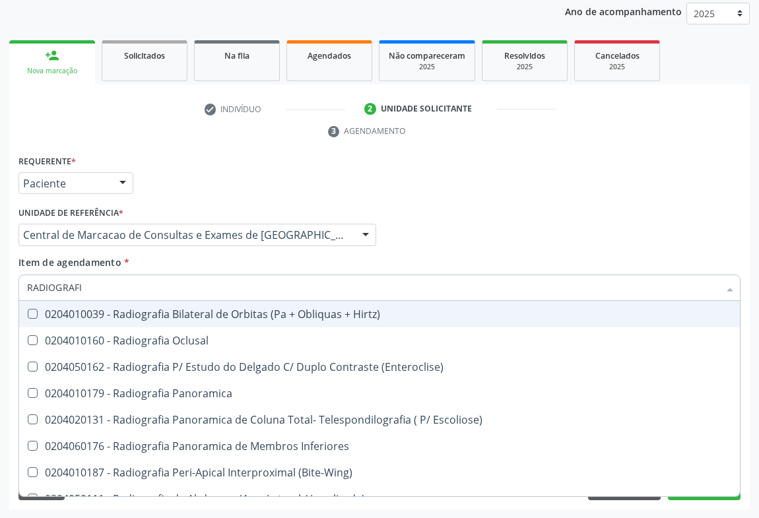
type input "RADIOGRAFIA"
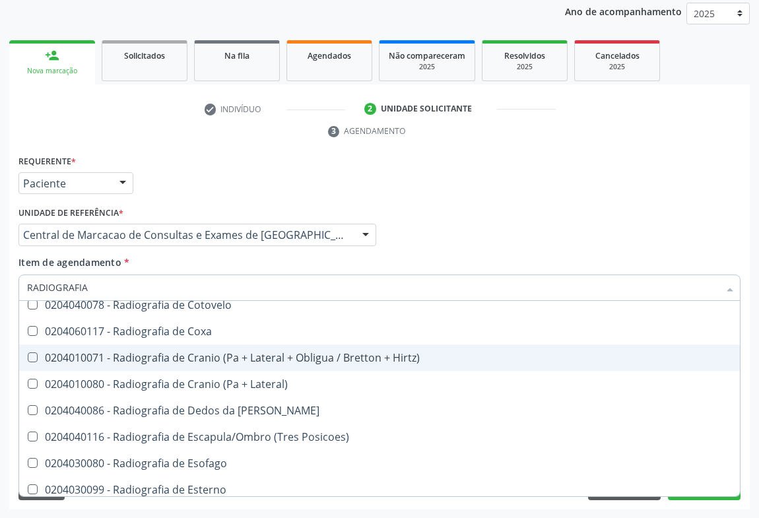
scroll to position [1260, 0]
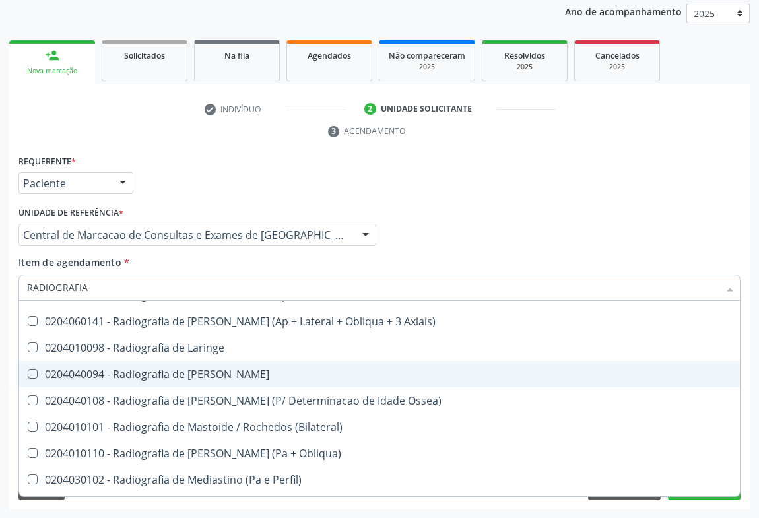
click at [237, 369] on div "0204040094 - Radiografia de Mao" at bounding box center [379, 374] width 705 height 11
checkbox Mao "true"
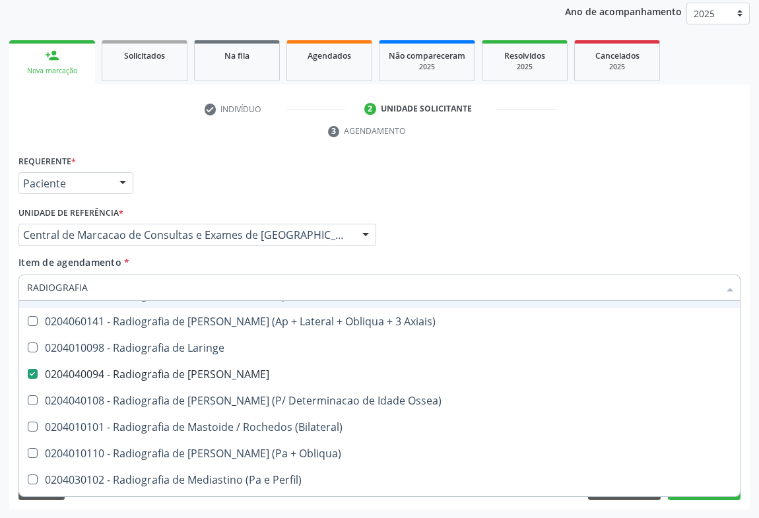
click at [513, 227] on div "Profissional Solicitante Por favor, selecione a Unidade de Atendimento primeiro…" at bounding box center [379, 228] width 729 height 51
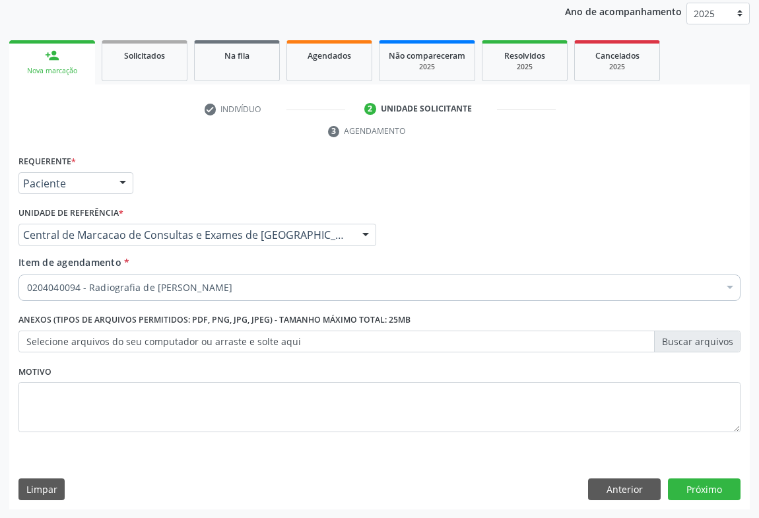
scroll to position [0, 0]
click at [707, 498] on button "Próximo" at bounding box center [704, 489] width 73 height 22
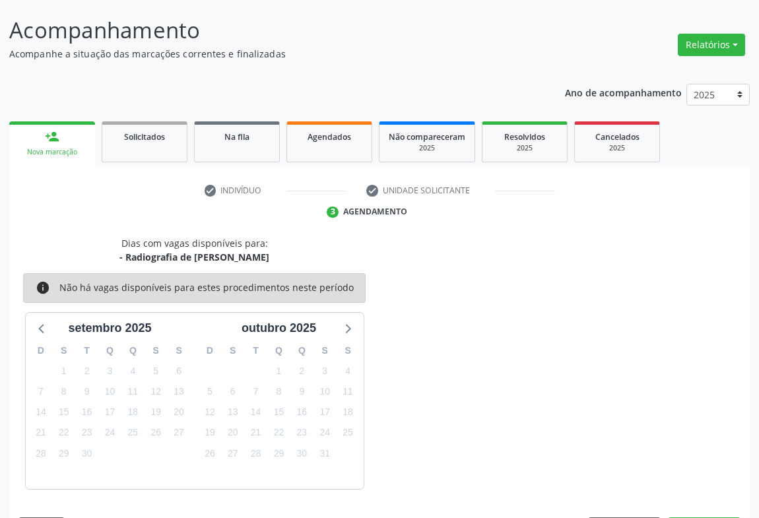
scroll to position [115, 0]
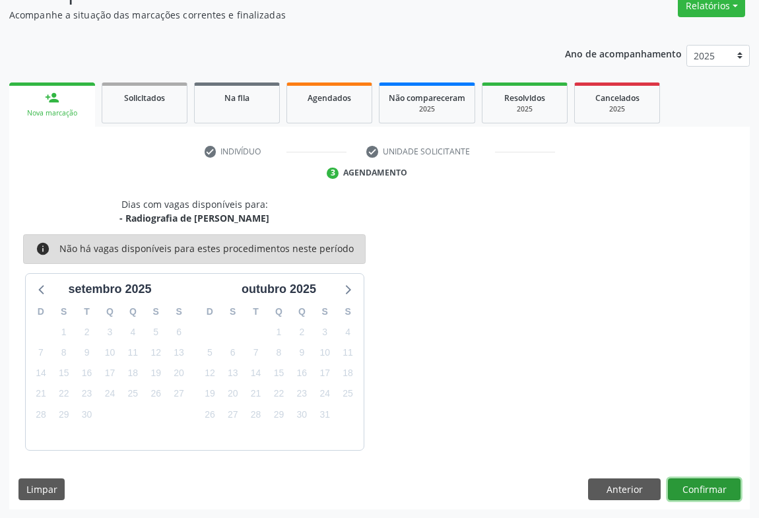
click at [709, 496] on button "Confirmar" at bounding box center [704, 489] width 73 height 22
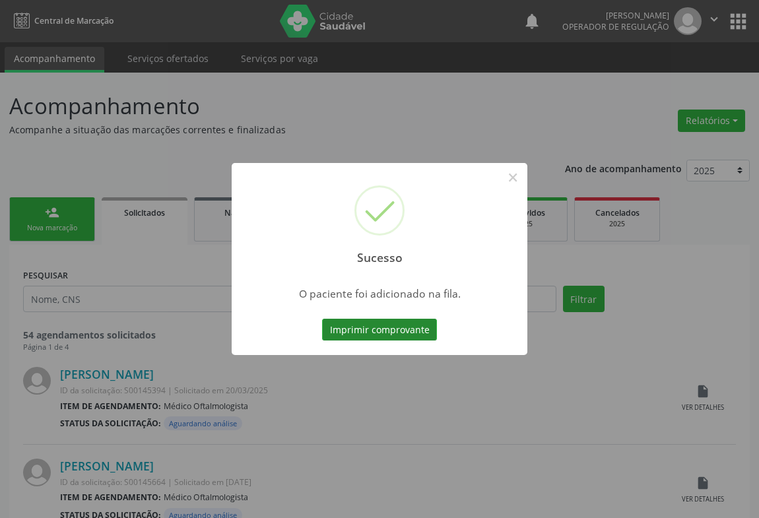
click at [403, 339] on button "Imprimir comprovante" at bounding box center [379, 330] width 115 height 22
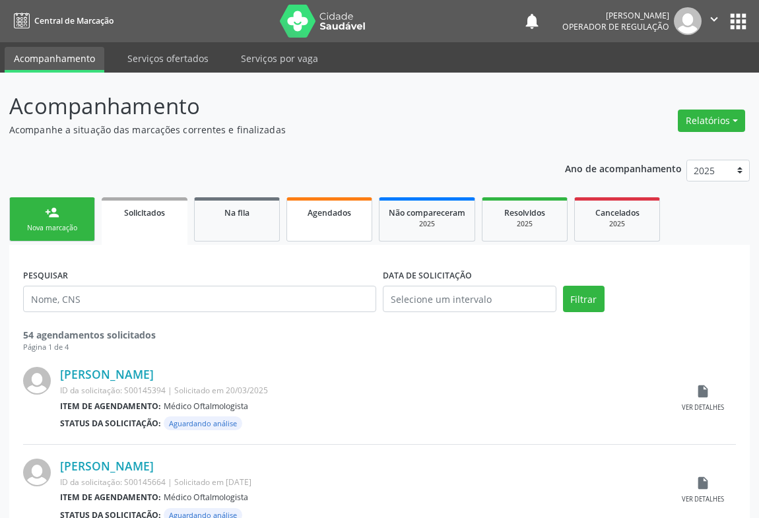
click at [323, 223] on link "Agendados" at bounding box center [329, 219] width 86 height 44
select select "8"
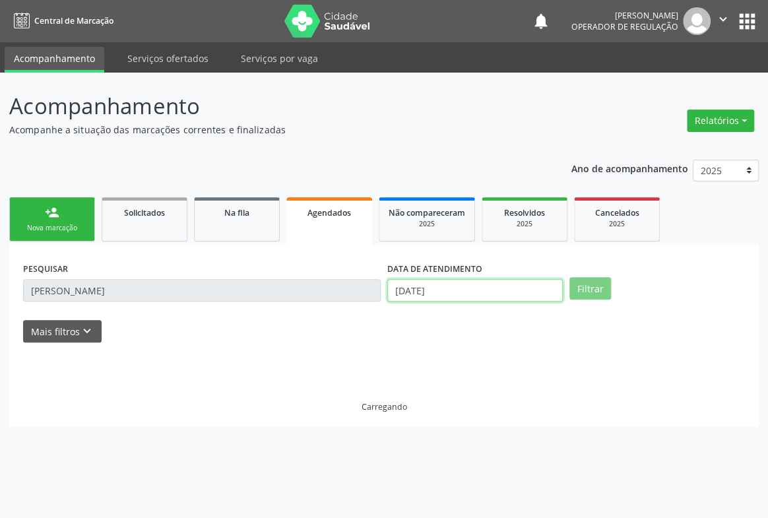
click at [460, 290] on input "[DATE]" at bounding box center [475, 290] width 176 height 22
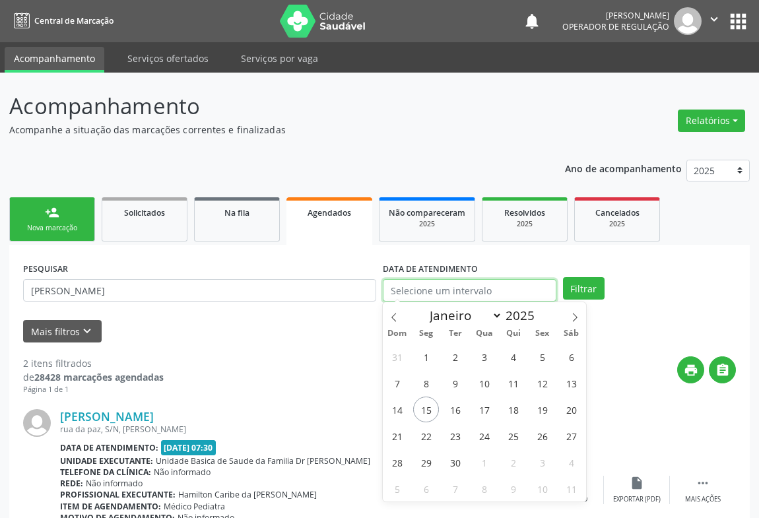
scroll to position [59, 0]
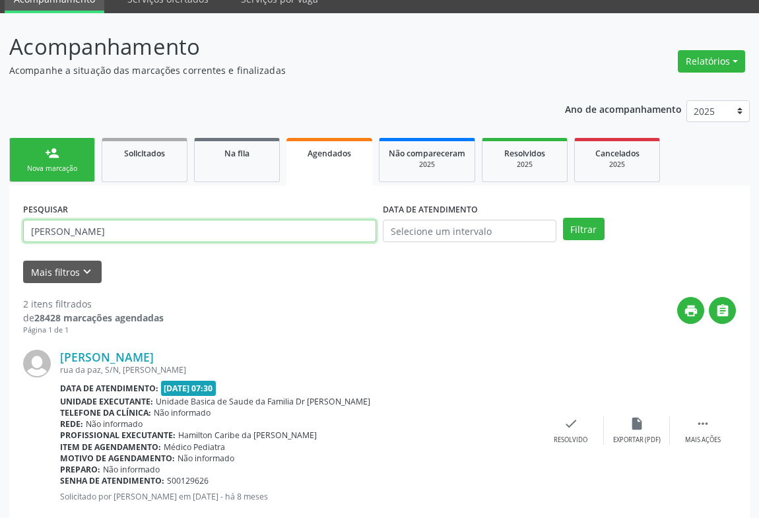
click at [136, 228] on input "[PERSON_NAME]" at bounding box center [199, 231] width 353 height 22
type input "706201025535962"
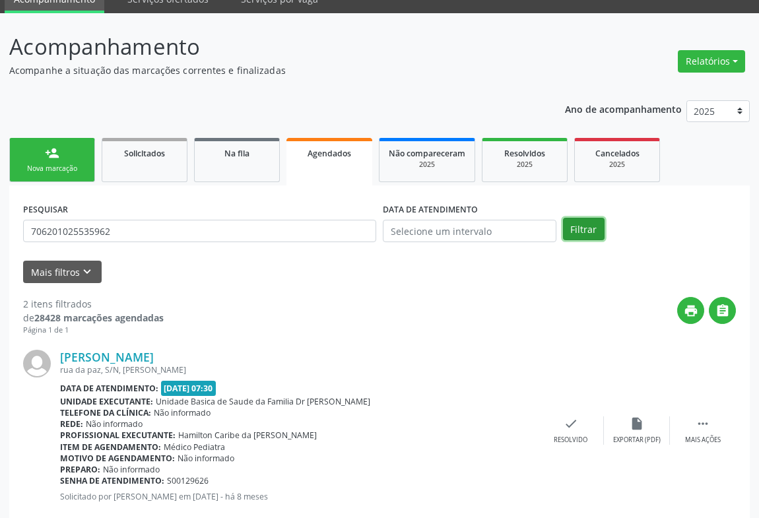
click at [577, 226] on button "Filtrar" at bounding box center [584, 229] width 42 height 22
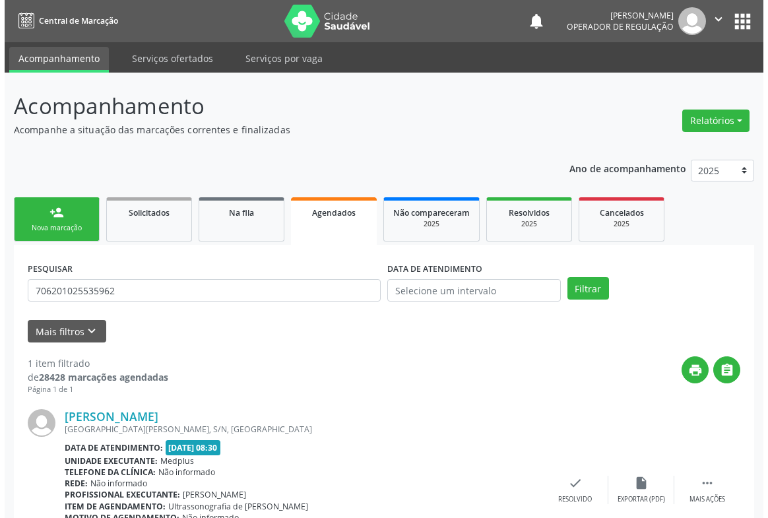
scroll to position [89, 0]
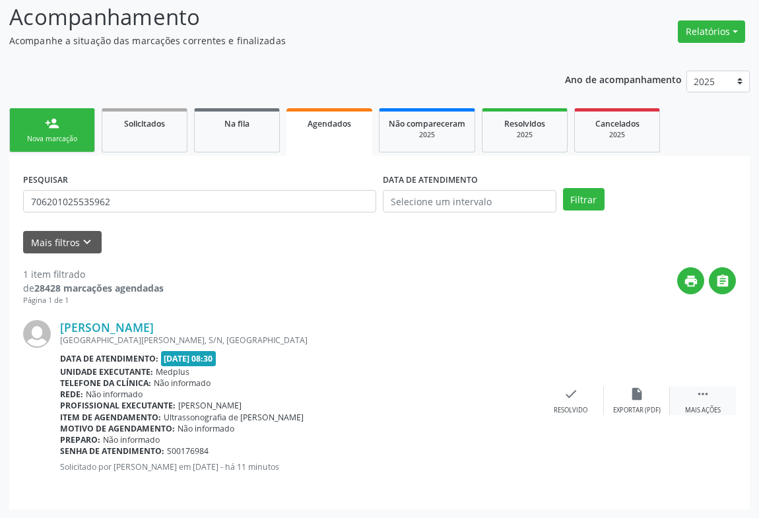
click at [703, 391] on icon "" at bounding box center [703, 394] width 15 height 15
click at [495, 401] on div "cancel Cancelar" at bounding box center [505, 401] width 66 height 28
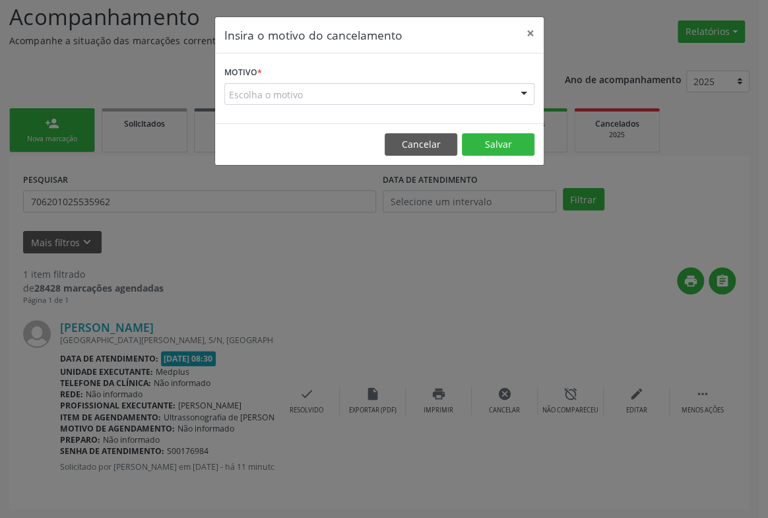
click at [529, 94] on div at bounding box center [524, 95] width 20 height 22
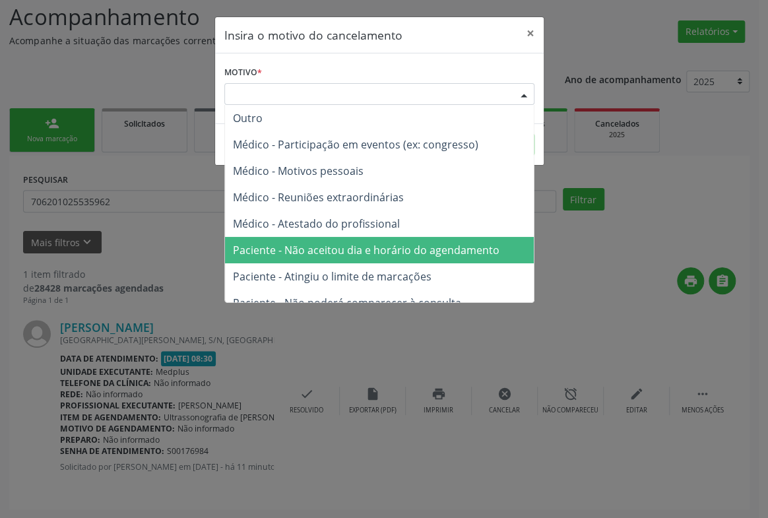
scroll to position [59, 0]
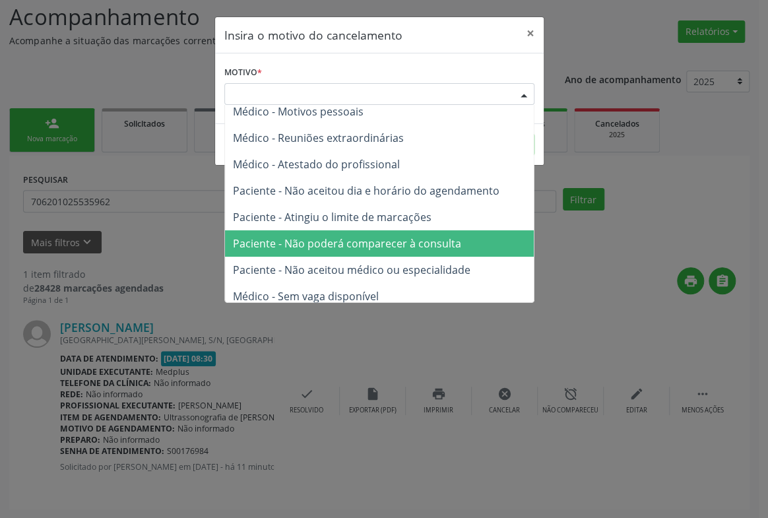
click at [418, 238] on span "Paciente - Não poderá comparecer à consulta" at bounding box center [347, 243] width 228 height 15
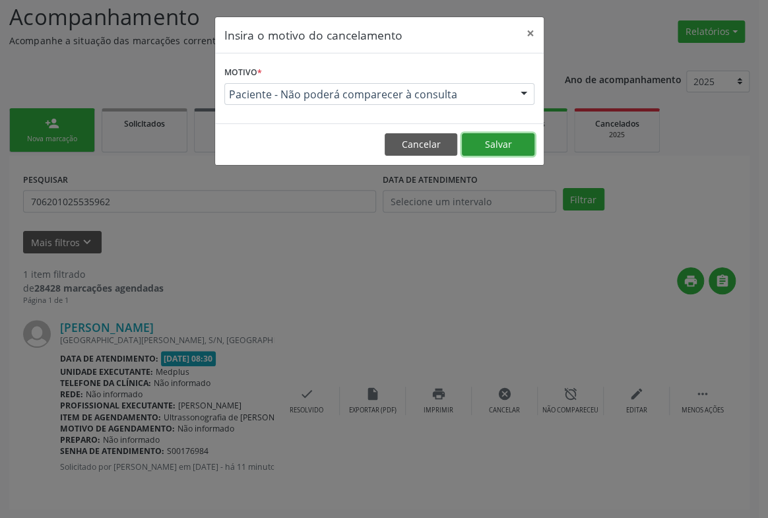
click at [479, 148] on button "Salvar" at bounding box center [498, 144] width 73 height 22
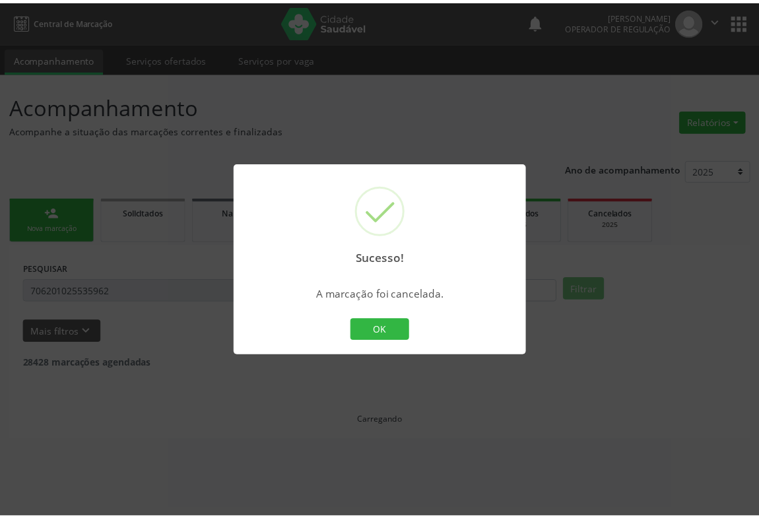
scroll to position [0, 0]
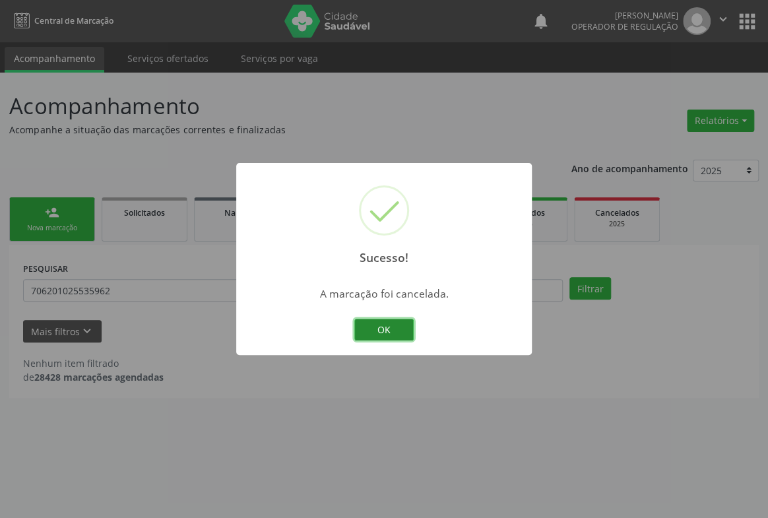
click at [377, 331] on button "OK" at bounding box center [383, 330] width 59 height 22
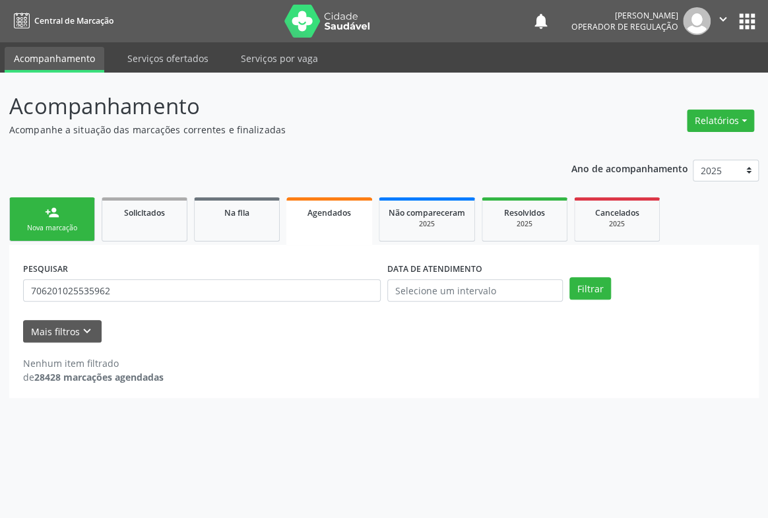
click at [71, 216] on link "person_add Nova marcação" at bounding box center [52, 219] width 86 height 44
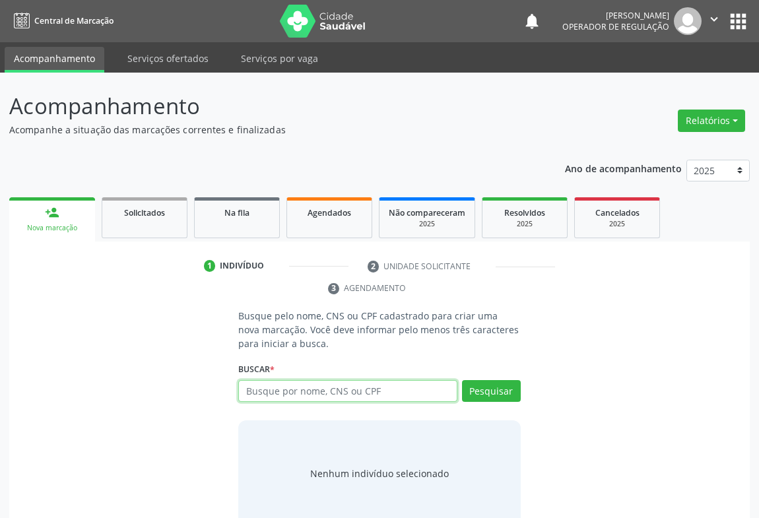
click at [294, 397] on input "text" at bounding box center [347, 391] width 219 height 22
type input "706908132305030"
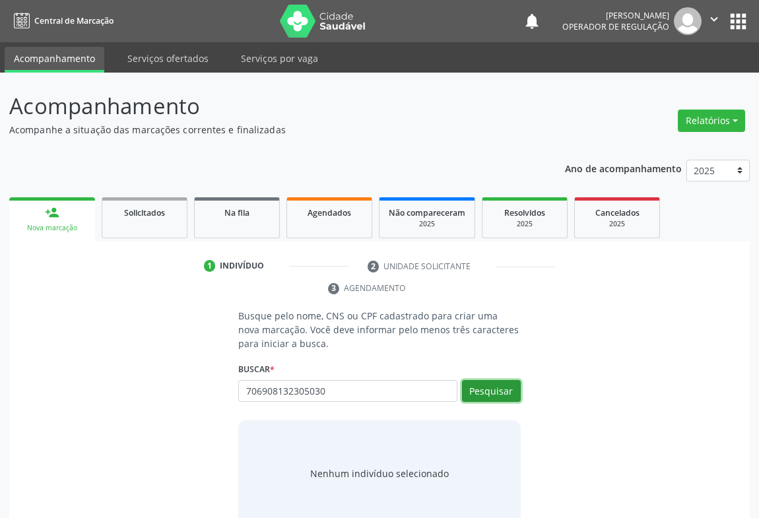
click at [497, 385] on button "Pesquisar" at bounding box center [491, 391] width 59 height 22
type input "706908132305030"
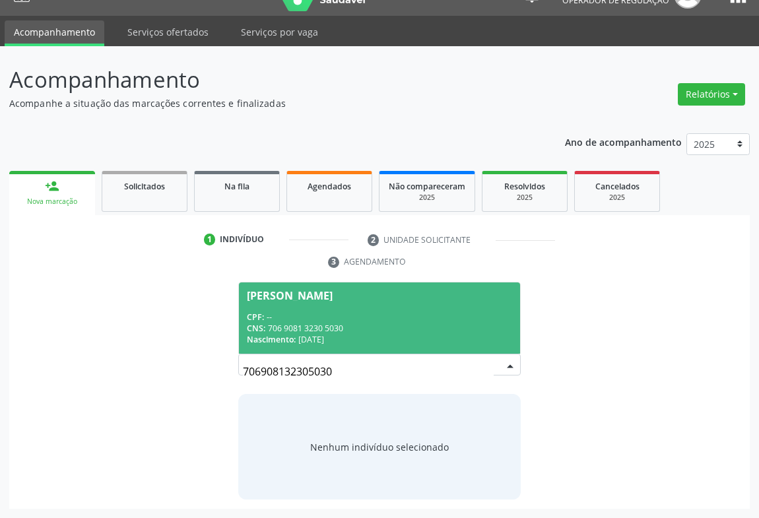
click at [339, 375] on input "706908132305030" at bounding box center [368, 371] width 251 height 26
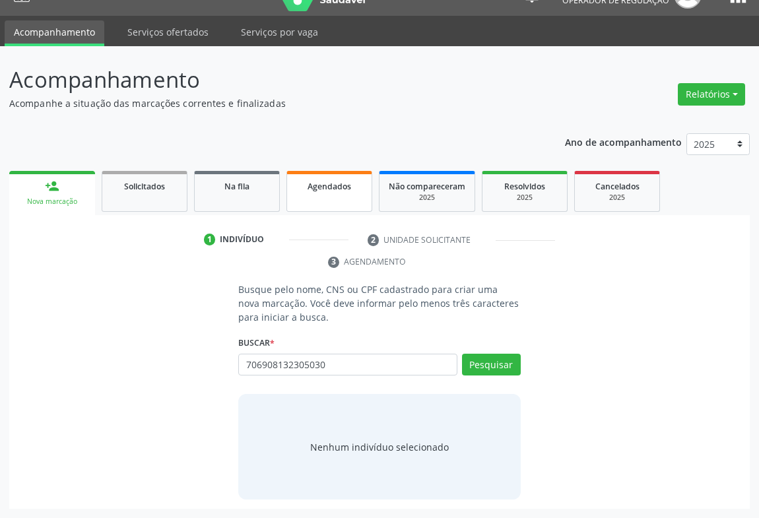
click at [296, 185] on div "Agendados" at bounding box center [329, 186] width 66 height 14
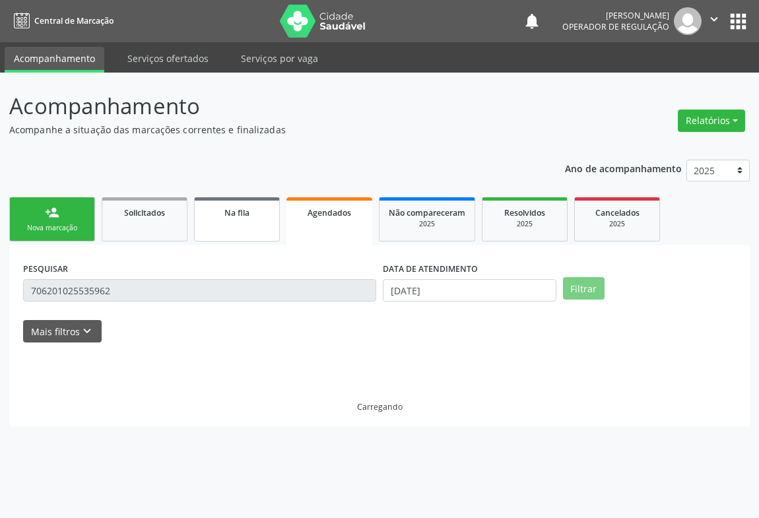
scroll to position [0, 0]
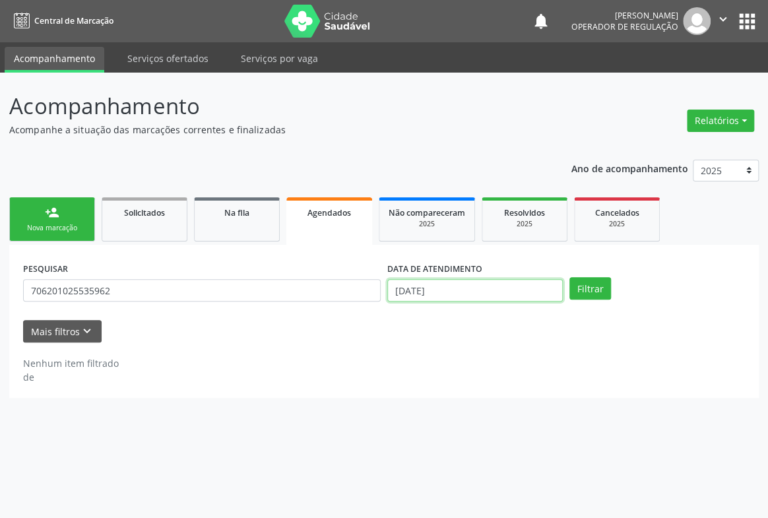
click at [443, 288] on input "[DATE]" at bounding box center [475, 290] width 176 height 22
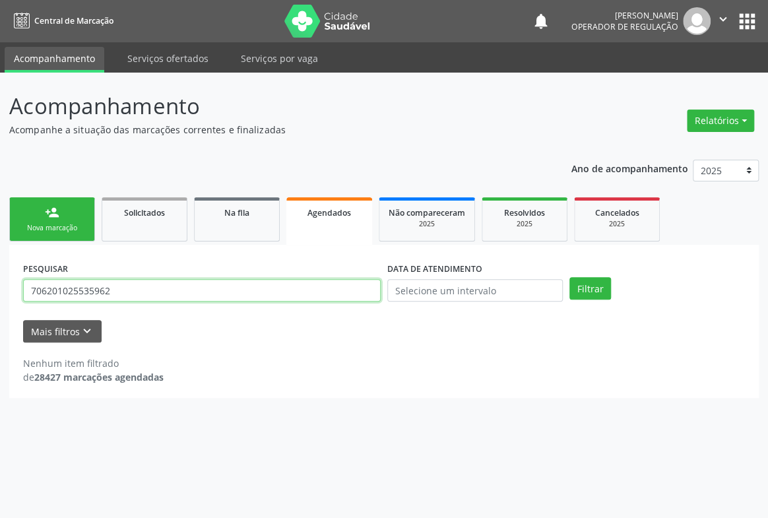
click at [349, 295] on input "706201025535962" at bounding box center [202, 290] width 358 height 22
drag, startPoint x: 349, startPoint y: 295, endPoint x: 271, endPoint y: 284, distance: 79.2
click at [271, 284] on input "706201025535962" at bounding box center [202, 290] width 358 height 22
paste input "706908132305030"
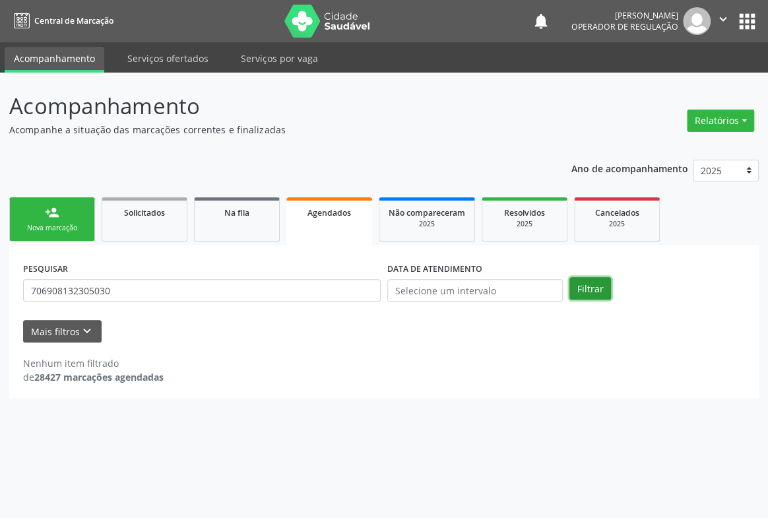
click at [580, 278] on button "Filtrar" at bounding box center [591, 288] width 42 height 22
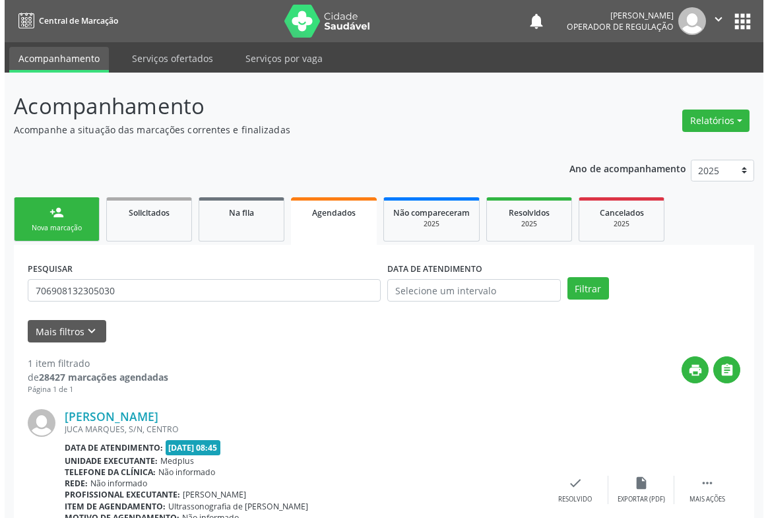
scroll to position [89, 0]
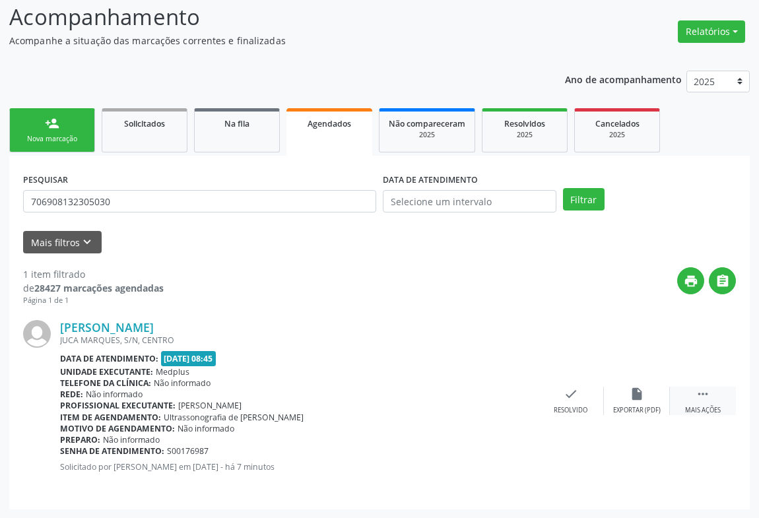
click at [702, 389] on icon "" at bounding box center [703, 394] width 15 height 15
click at [519, 396] on div "cancel Cancelar" at bounding box center [505, 401] width 66 height 28
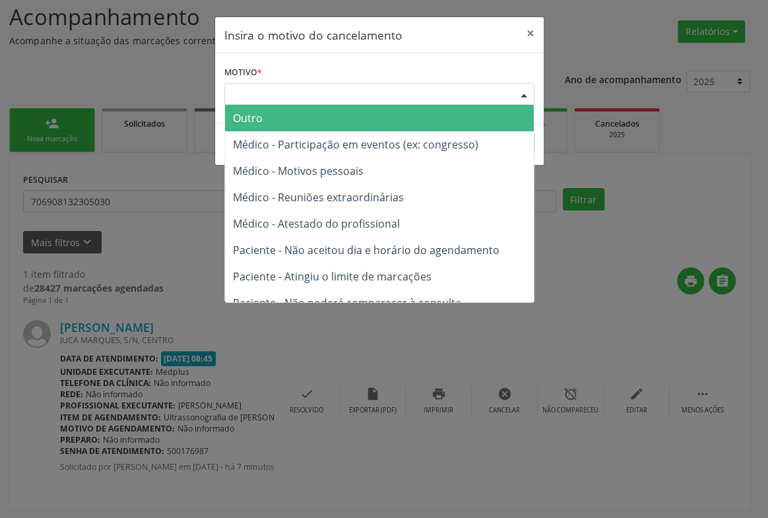
click at [517, 98] on div at bounding box center [524, 95] width 20 height 22
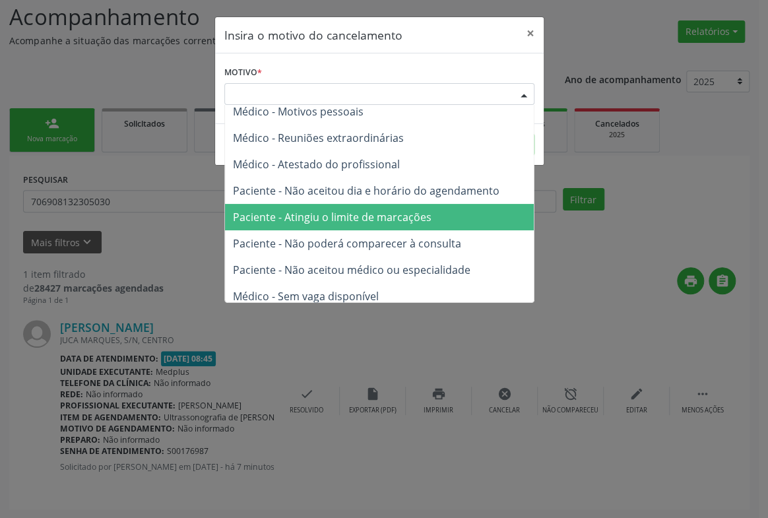
scroll to position [66, 0]
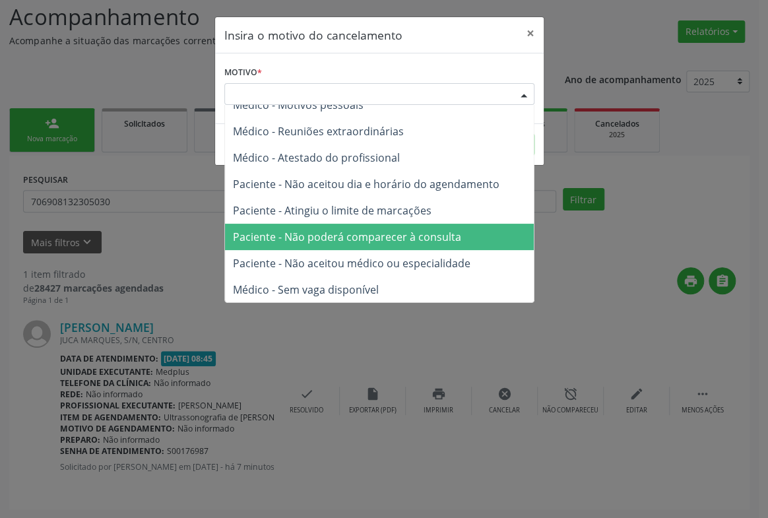
click at [416, 235] on span "Paciente - Não poderá comparecer à consulta" at bounding box center [347, 237] width 228 height 15
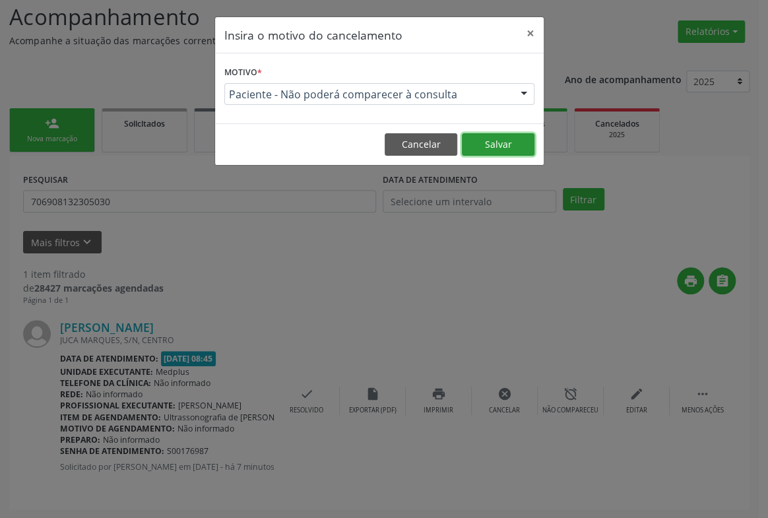
click at [494, 143] on button "Salvar" at bounding box center [498, 144] width 73 height 22
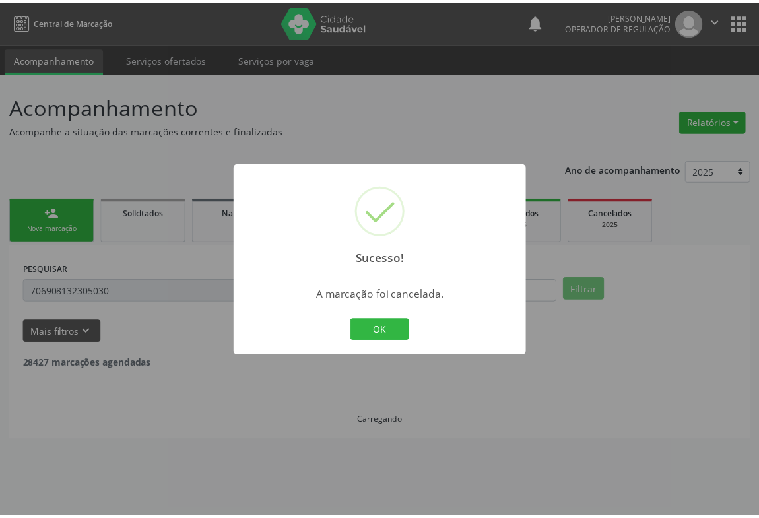
scroll to position [0, 0]
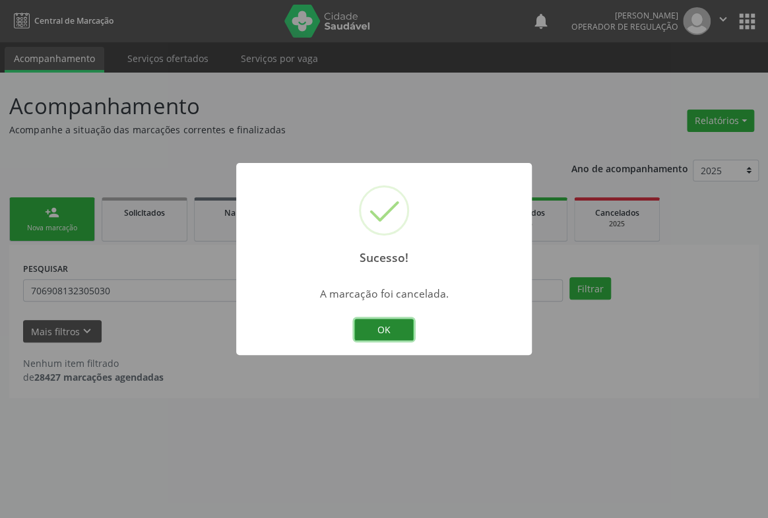
click at [381, 319] on button "OK" at bounding box center [383, 330] width 59 height 22
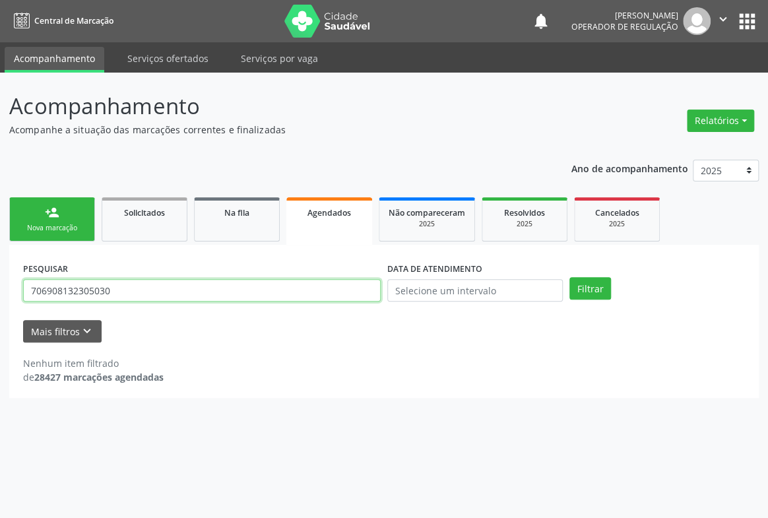
click at [217, 285] on input "706908132305030" at bounding box center [202, 290] width 358 height 22
type input "700200419346328"
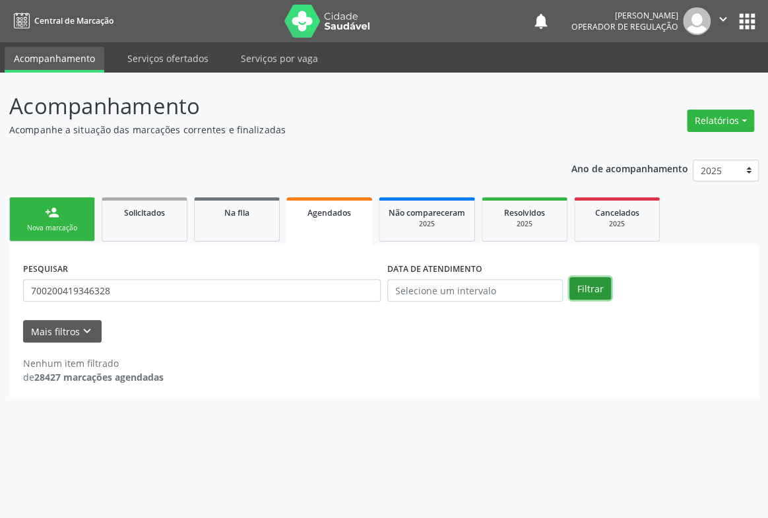
click at [591, 283] on button "Filtrar" at bounding box center [591, 288] width 42 height 22
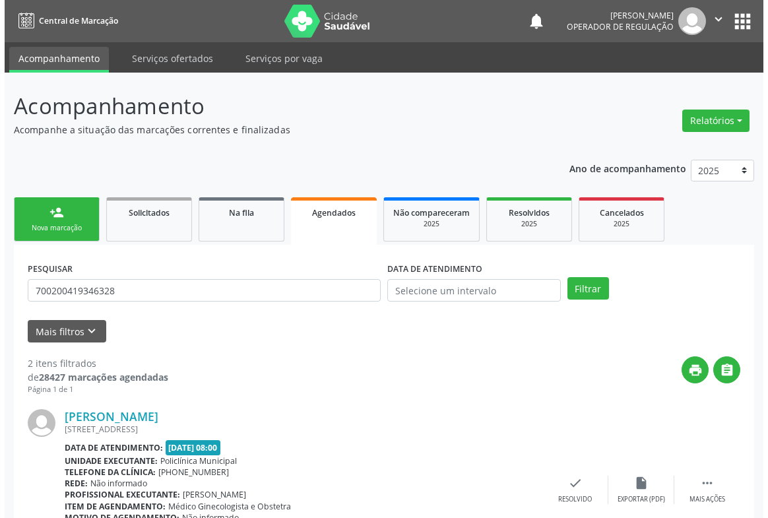
scroll to position [279, 0]
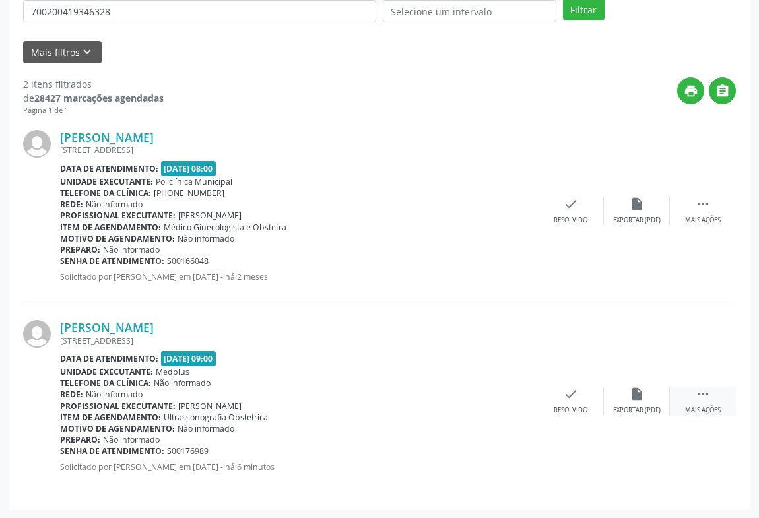
click at [708, 395] on icon "" at bounding box center [703, 394] width 15 height 15
click at [521, 390] on div "cancel Cancelar" at bounding box center [505, 401] width 66 height 28
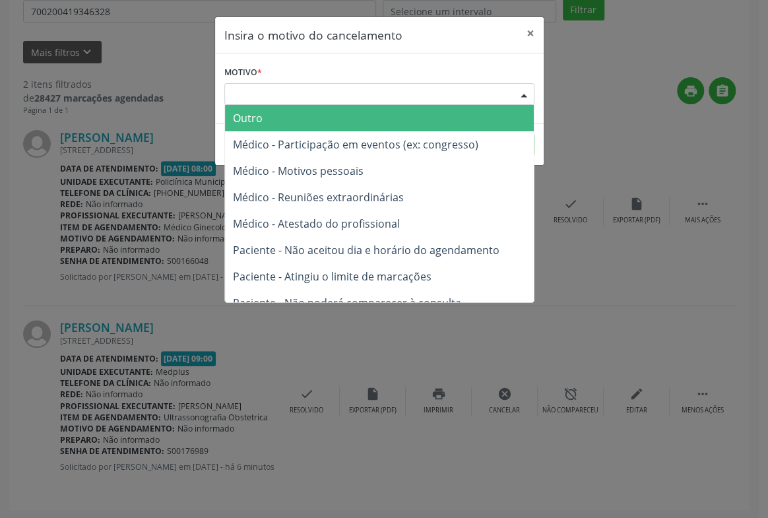
click at [493, 91] on div "Escolha o motivo" at bounding box center [379, 94] width 310 height 22
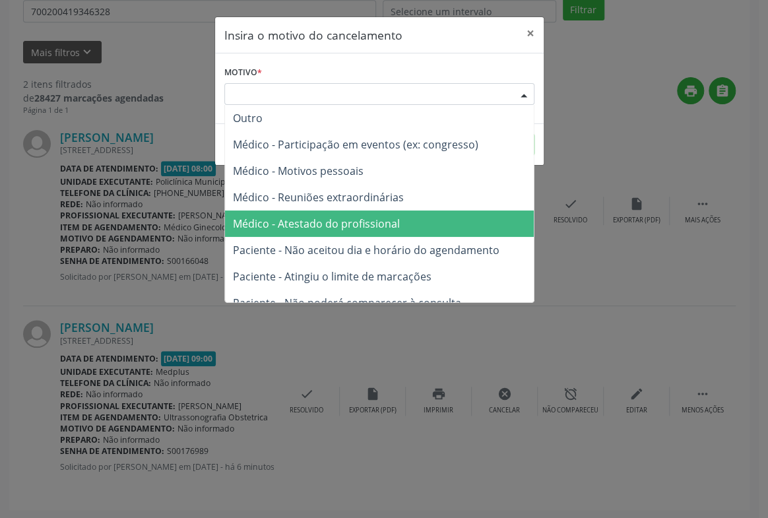
scroll to position [59, 0]
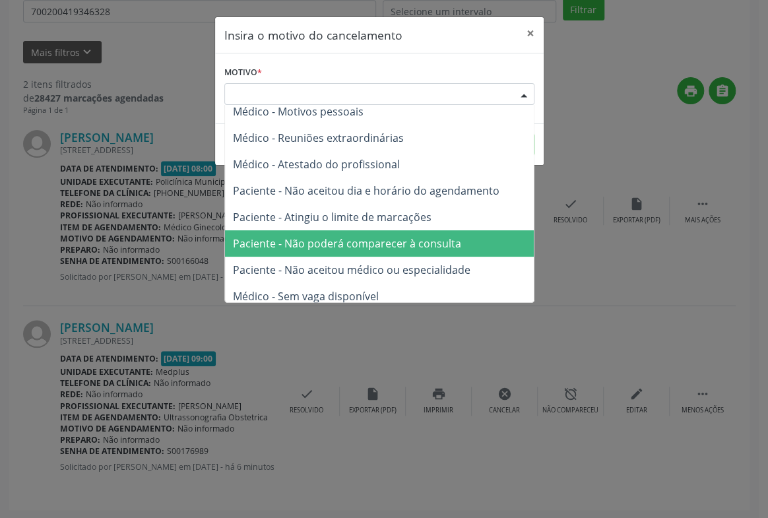
click at [391, 246] on span "Paciente - Não poderá comparecer à consulta" at bounding box center [347, 243] width 228 height 15
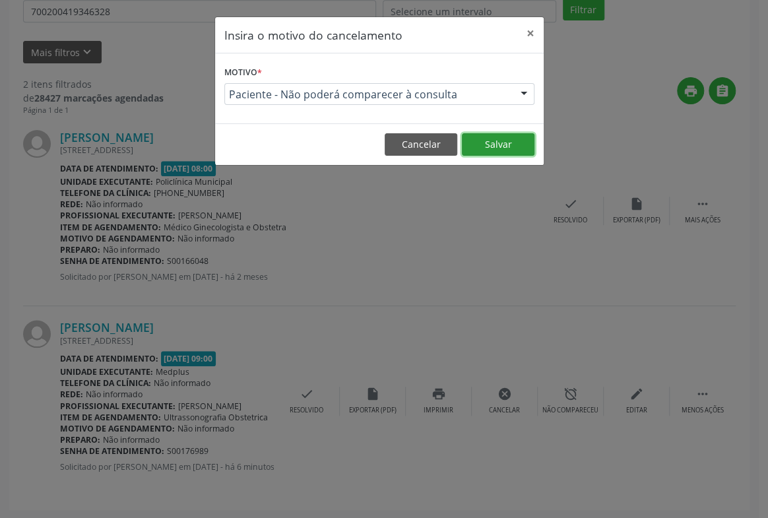
click at [495, 143] on button "Salvar" at bounding box center [498, 144] width 73 height 22
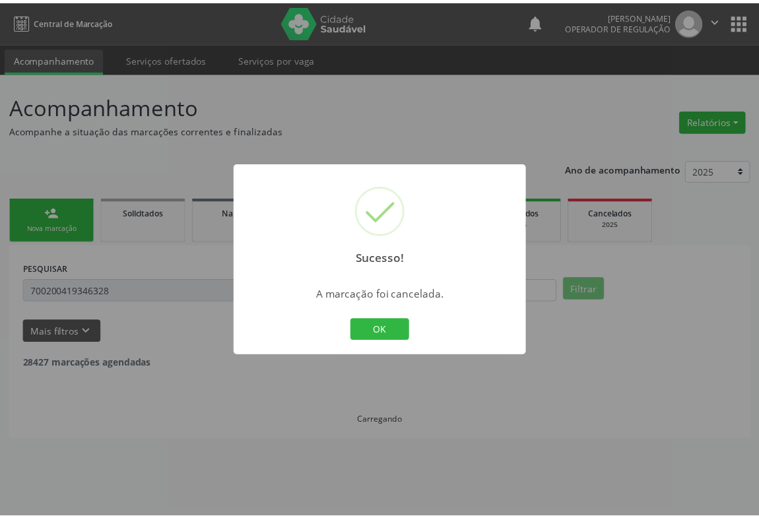
scroll to position [0, 0]
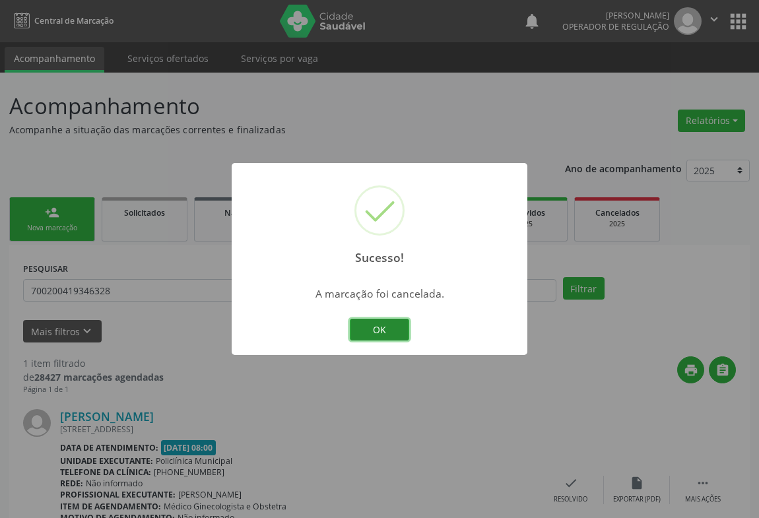
click at [387, 332] on button "OK" at bounding box center [379, 330] width 59 height 22
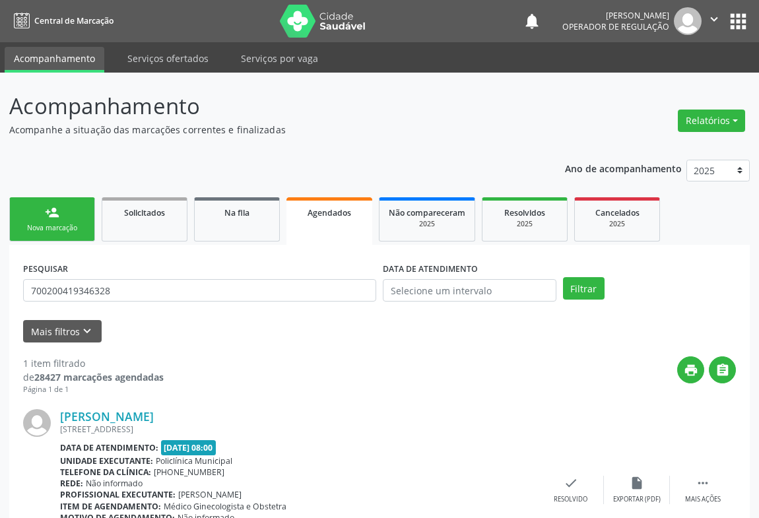
click at [59, 207] on link "person_add Nova marcação" at bounding box center [52, 219] width 86 height 44
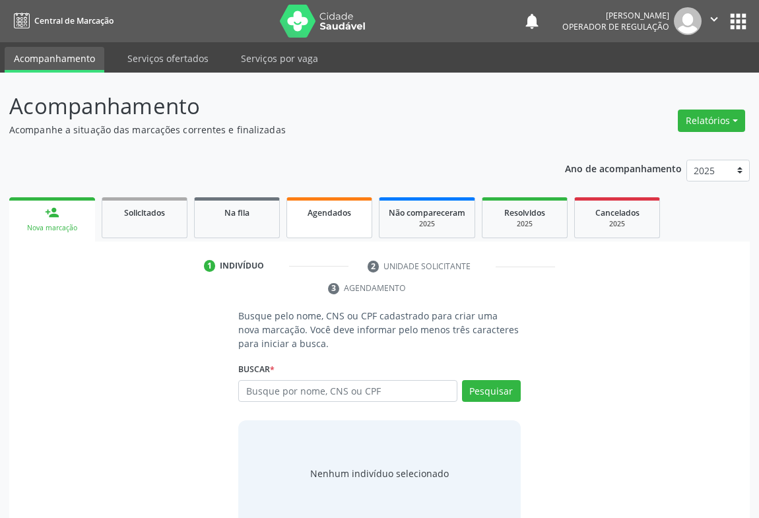
click at [308, 211] on span "Agendados" at bounding box center [330, 212] width 44 height 11
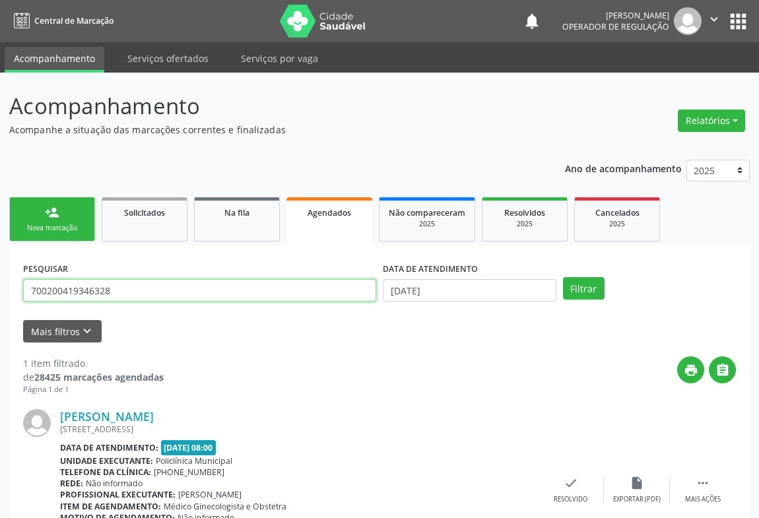
click at [123, 283] on input "700200419346328" at bounding box center [199, 290] width 353 height 22
click at [49, 220] on link "person_add Nova marcação" at bounding box center [52, 219] width 86 height 44
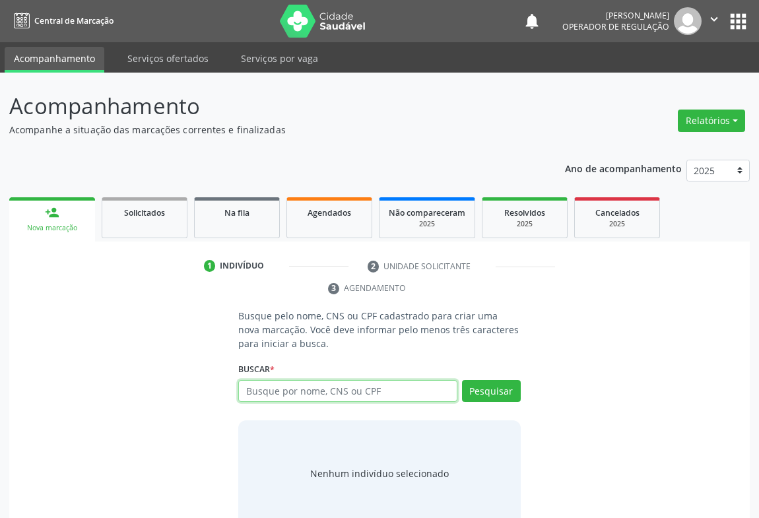
click at [325, 398] on input "text" at bounding box center [347, 391] width 219 height 22
paste input "700200419346328"
type input "700200419346328"
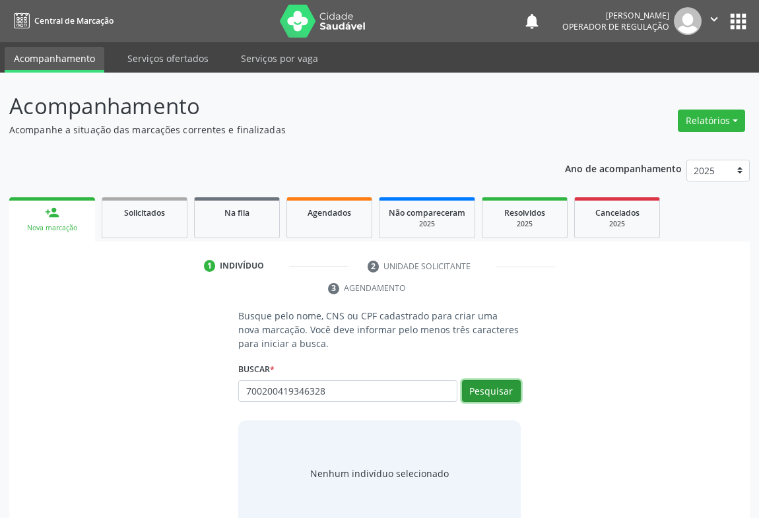
click at [508, 389] on button "Pesquisar" at bounding box center [491, 391] width 59 height 22
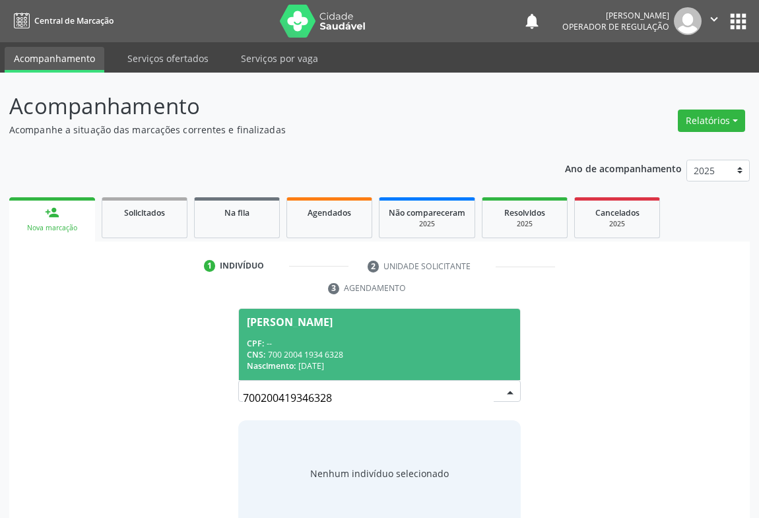
scroll to position [26, 0]
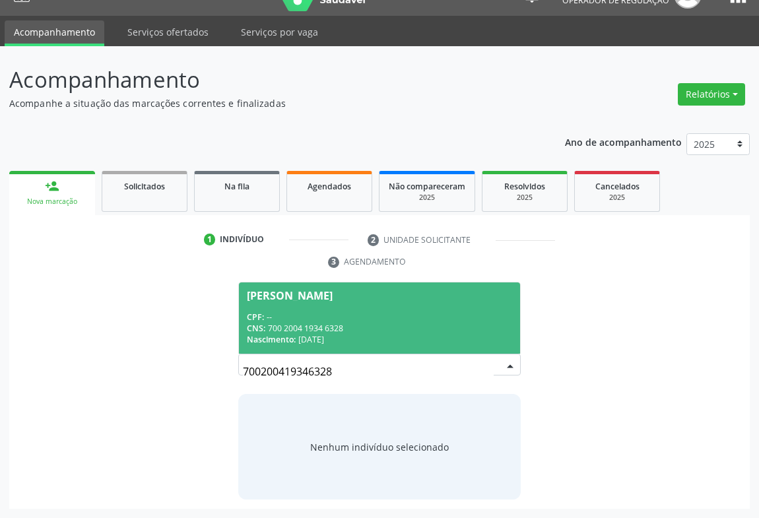
click at [321, 296] on div "Lucineide Lima da Silva" at bounding box center [290, 295] width 86 height 11
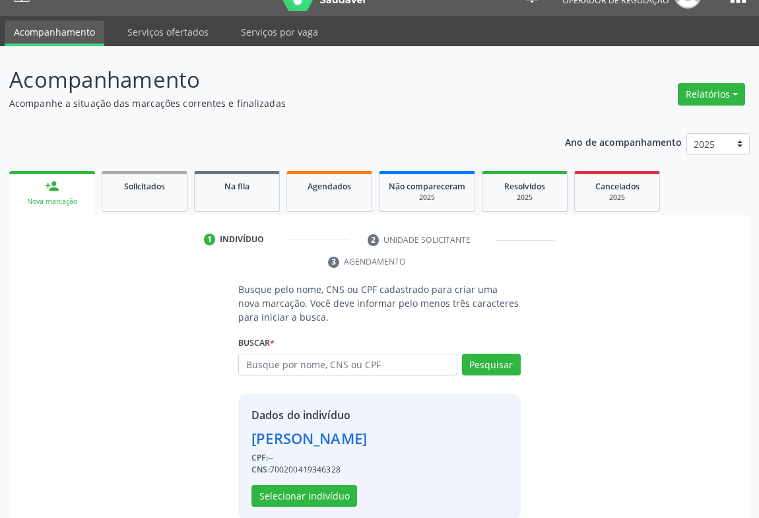
scroll to position [46, 0]
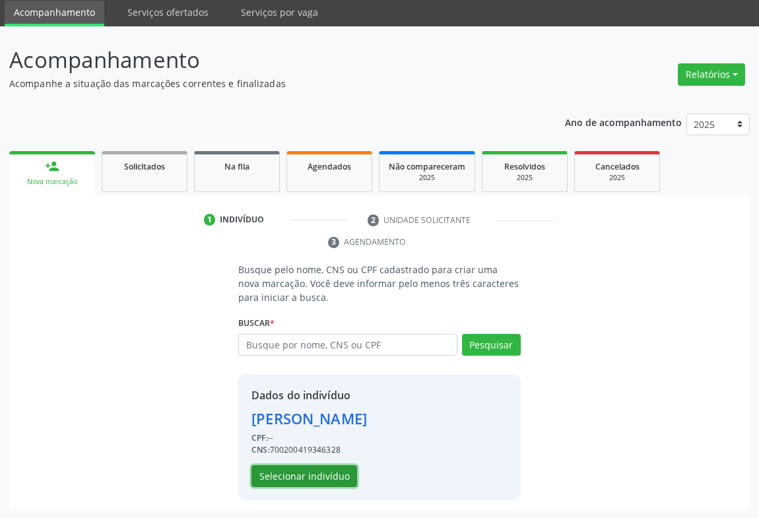
click at [289, 467] on button "Selecionar indivíduo" at bounding box center [304, 476] width 106 height 22
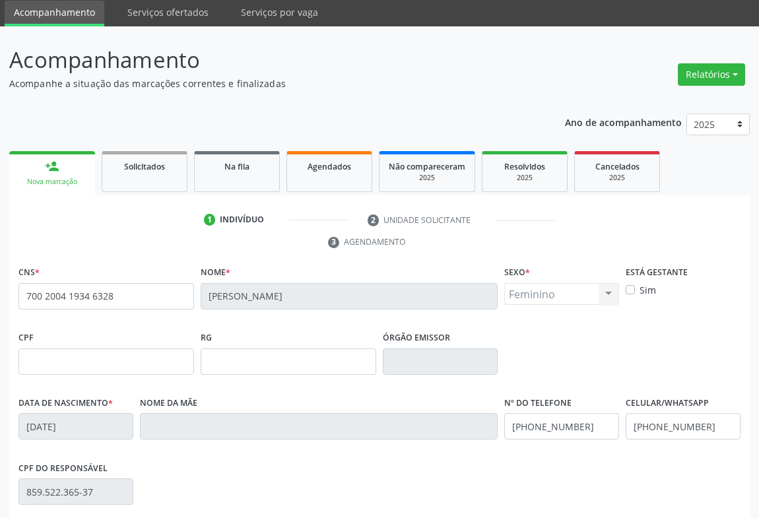
scroll to position [218, 0]
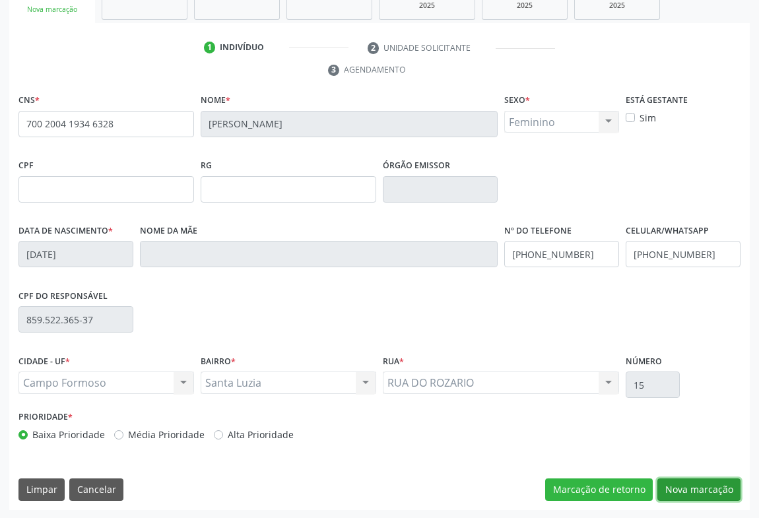
click at [678, 480] on button "Nova marcação" at bounding box center [698, 489] width 83 height 22
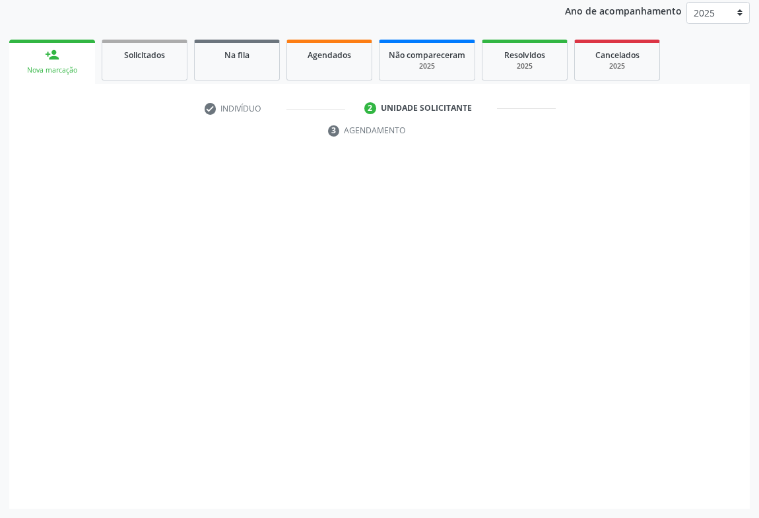
scroll to position [157, 0]
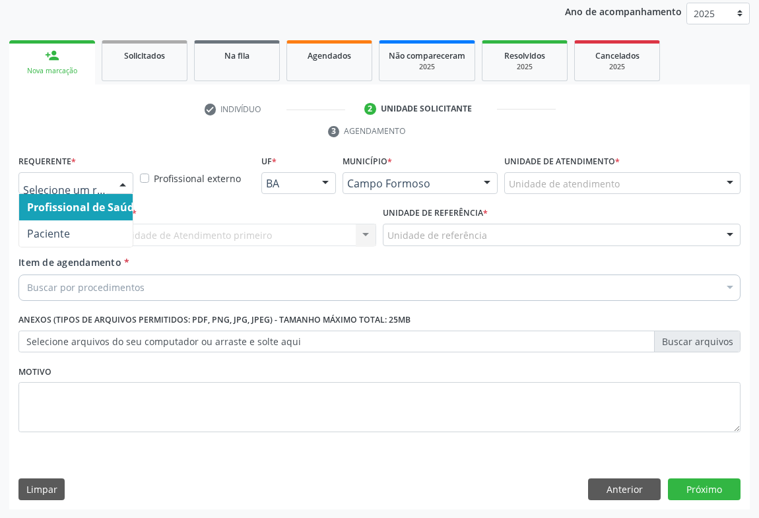
drag, startPoint x: 127, startPoint y: 191, endPoint x: 106, endPoint y: 236, distance: 49.9
click at [127, 191] on div at bounding box center [123, 184] width 20 height 22
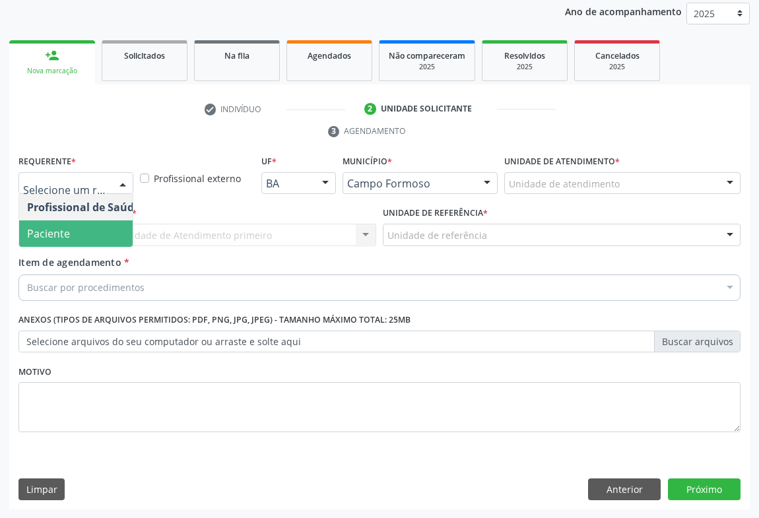
click at [93, 242] on span "Paciente" at bounding box center [83, 233] width 129 height 26
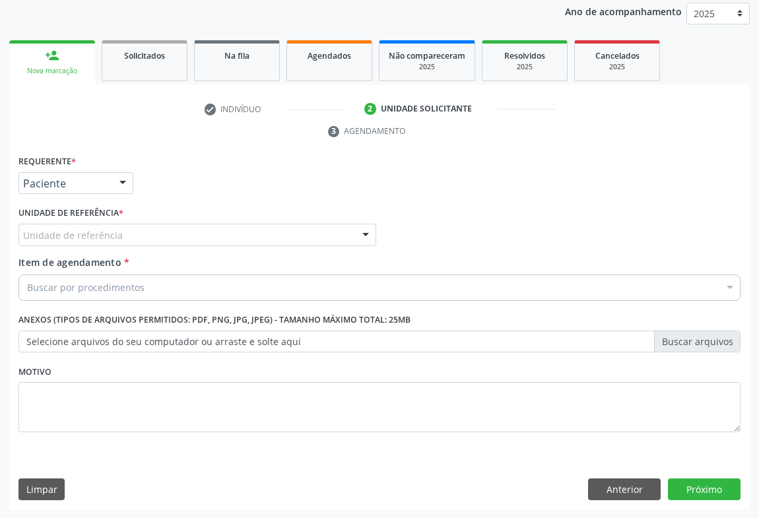
click at [141, 241] on div "Unidade de referência" at bounding box center [197, 235] width 358 height 22
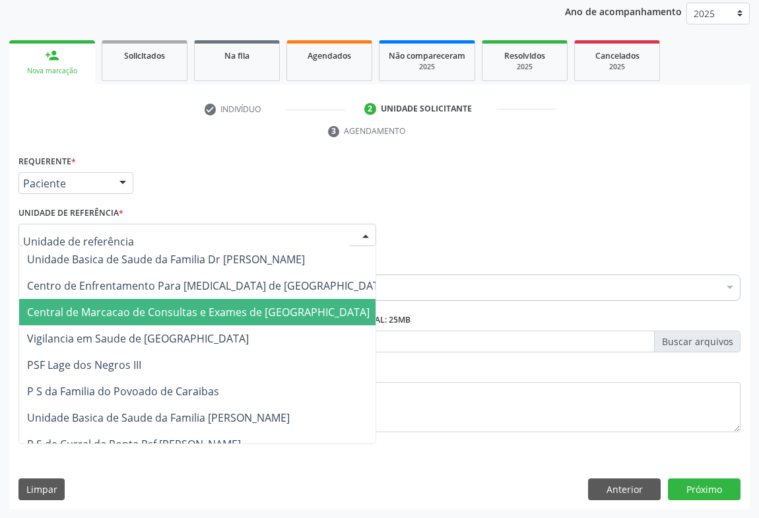
click at [150, 313] on span "Central de Marcacao de Consultas e Exames de [GEOGRAPHIC_DATA]" at bounding box center [198, 312] width 343 height 15
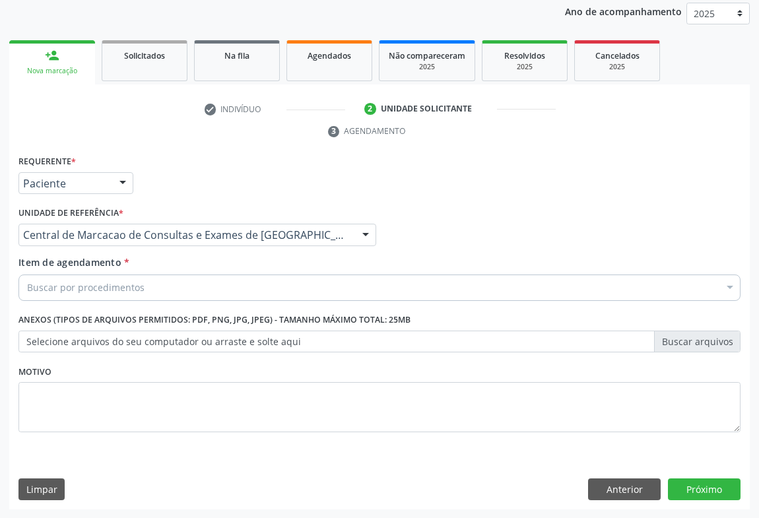
click at [170, 275] on div "Buscar por procedimentos" at bounding box center [379, 288] width 722 height 26
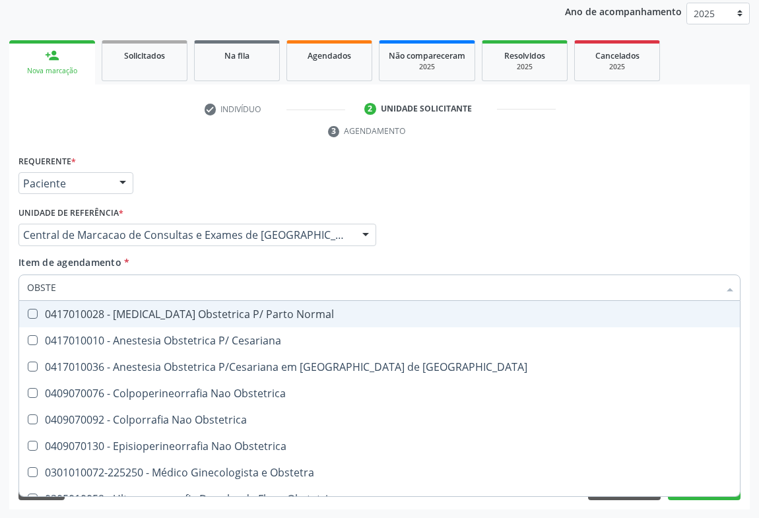
type input "OBSTET"
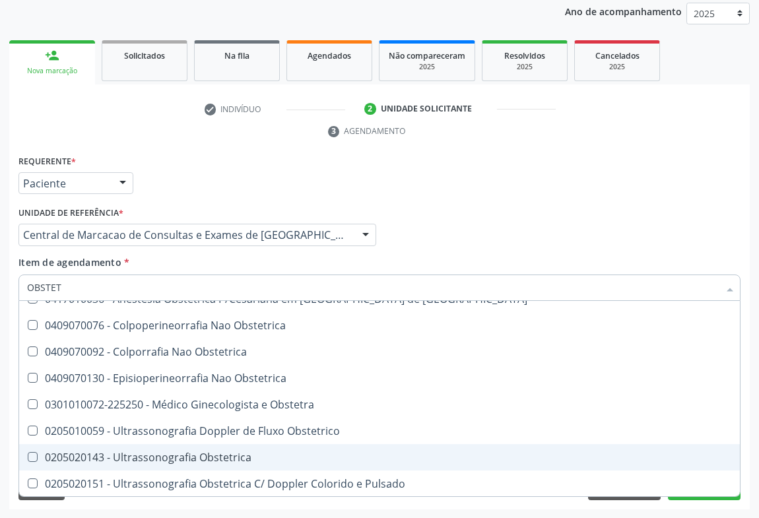
click at [247, 462] on span "0205020143 - Ultrassonografia Obstetrica" at bounding box center [379, 457] width 721 height 26
checkbox Obstetrica "true"
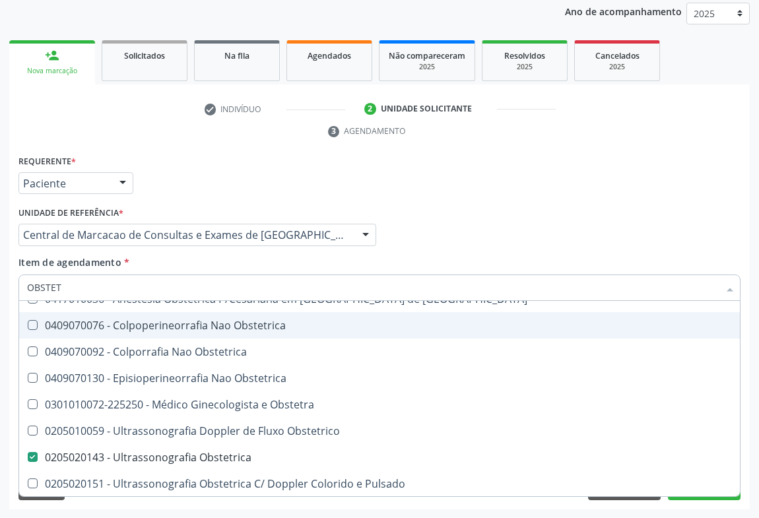
click at [488, 180] on div "Requerente * Paciente Profissional de Saúde Paciente Nenhum resultado encontrad…" at bounding box center [379, 177] width 729 height 51
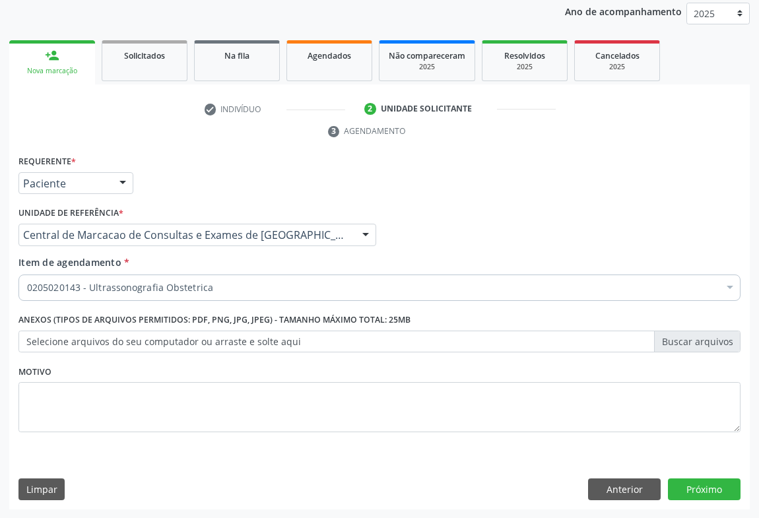
scroll to position [0, 0]
click at [684, 498] on button "Próximo" at bounding box center [704, 489] width 73 height 22
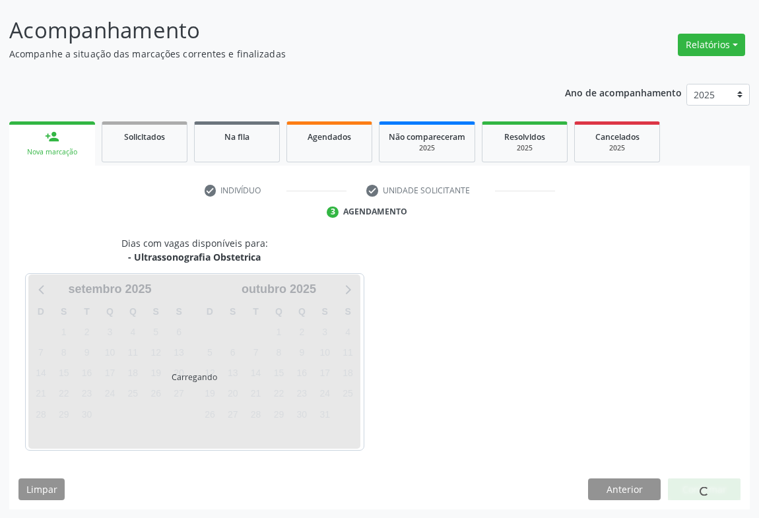
scroll to position [76, 0]
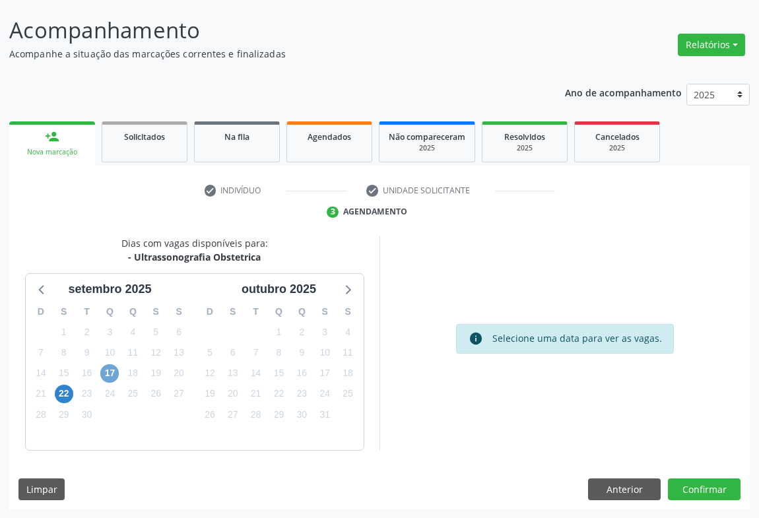
click at [112, 369] on span "17" at bounding box center [109, 373] width 18 height 18
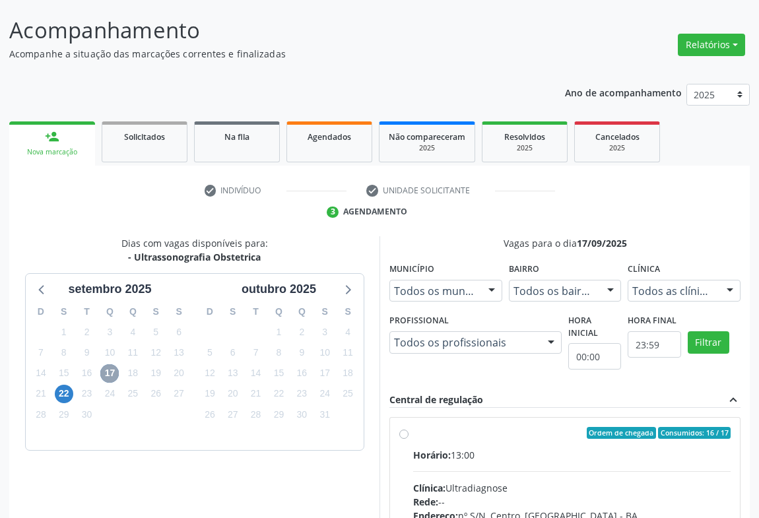
scroll to position [274, 0]
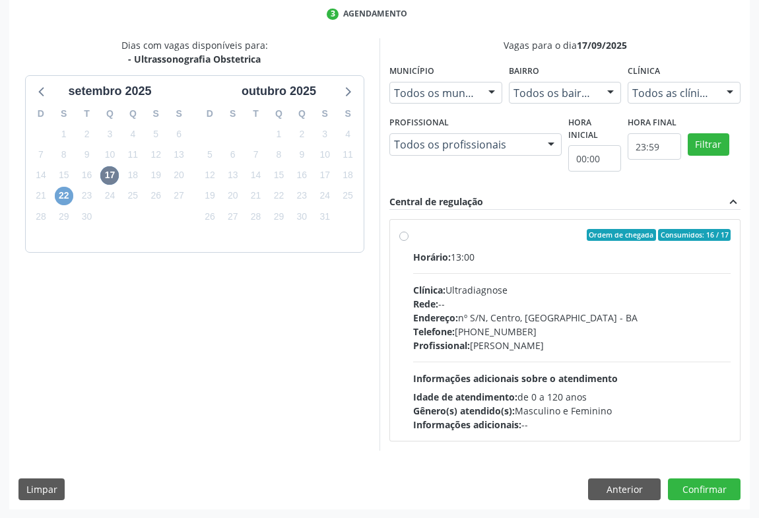
click at [59, 189] on span "22" at bounding box center [64, 196] width 18 height 18
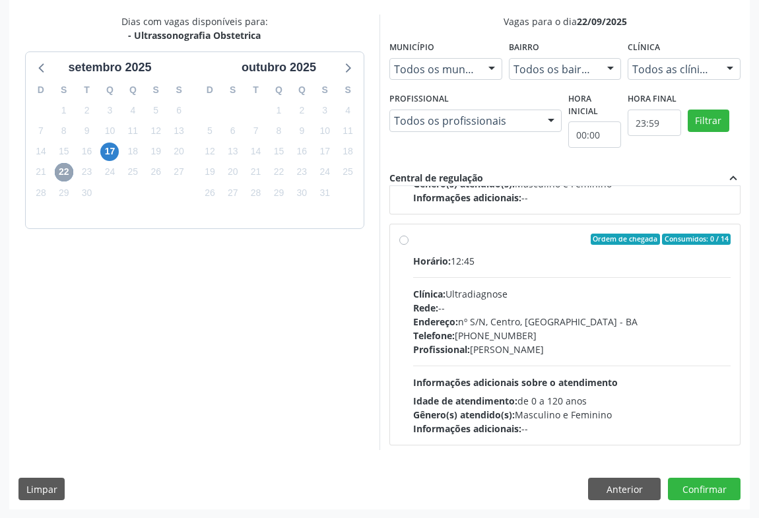
scroll to position [58, 0]
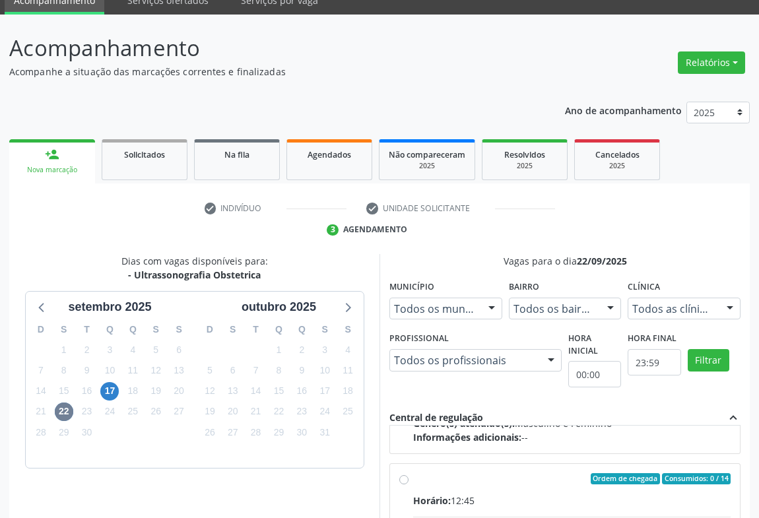
click at [82, 171] on div "Nova marcação" at bounding box center [51, 170] width 67 height 10
click at [80, 171] on div "Nova marcação" at bounding box center [51, 170] width 67 height 10
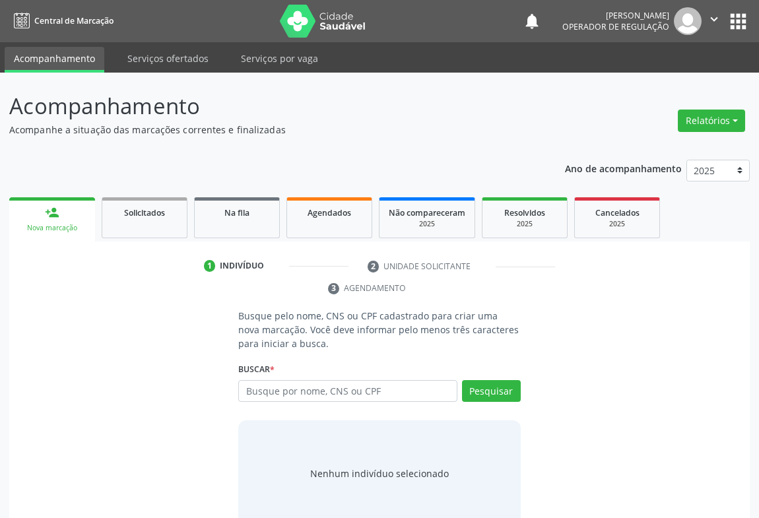
click at [279, 389] on input "text" at bounding box center [347, 391] width 219 height 22
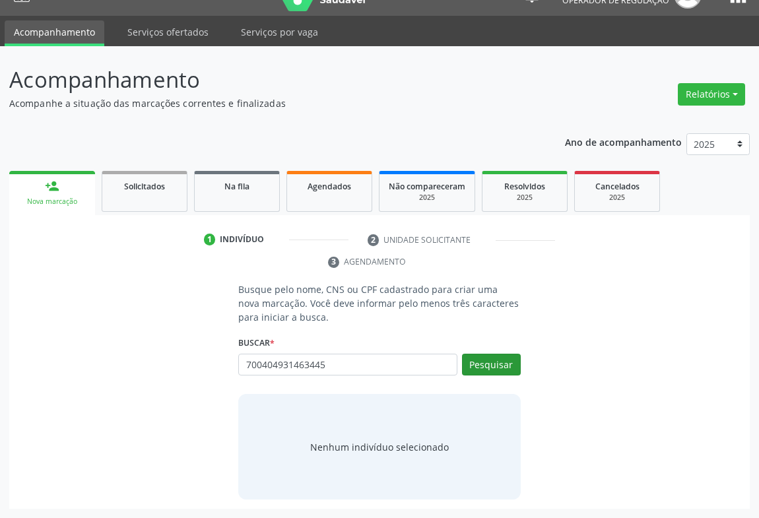
type input "700404931463445"
click at [512, 368] on button "Pesquisar" at bounding box center [491, 365] width 59 height 22
type input "700404931463445"
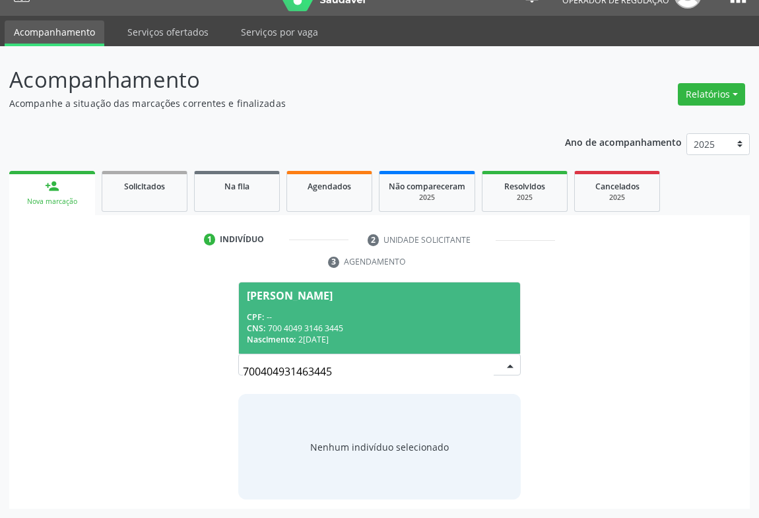
click at [362, 323] on div "CNS: 700 4049 3146 3445" at bounding box center [379, 328] width 265 height 11
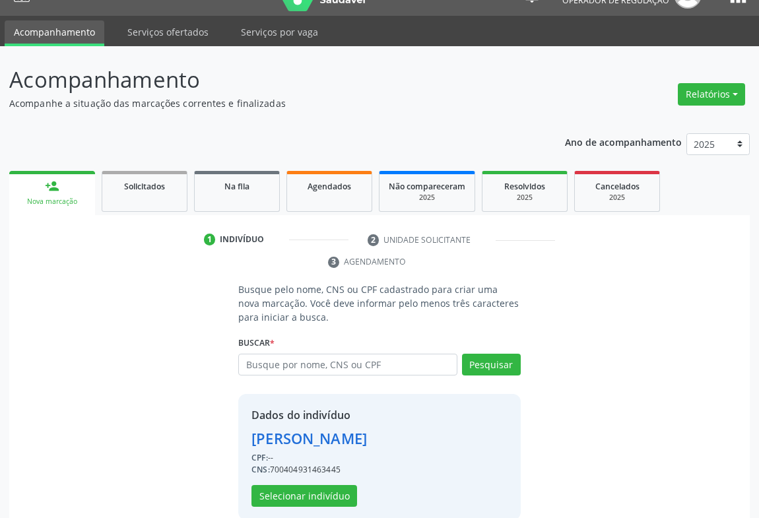
scroll to position [46, 0]
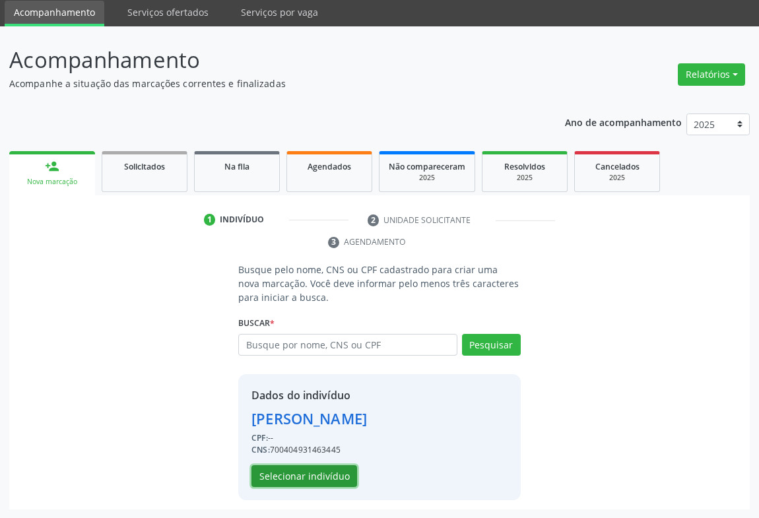
click at [285, 472] on button "Selecionar indivíduo" at bounding box center [304, 476] width 106 height 22
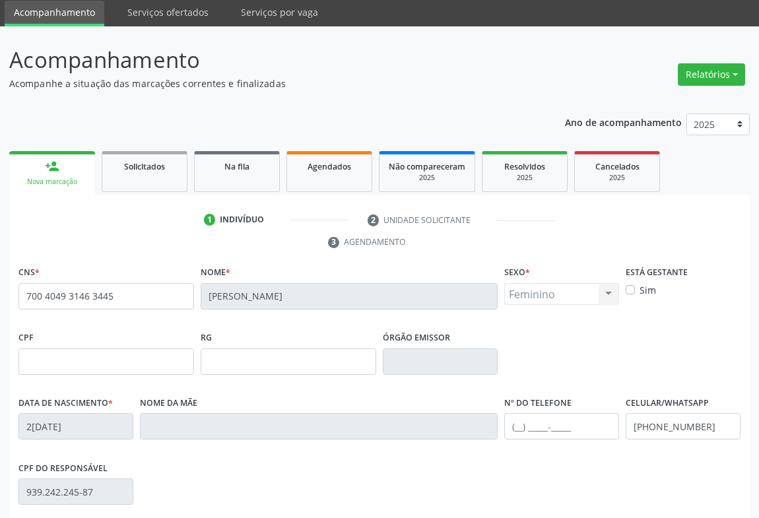
scroll to position [218, 0]
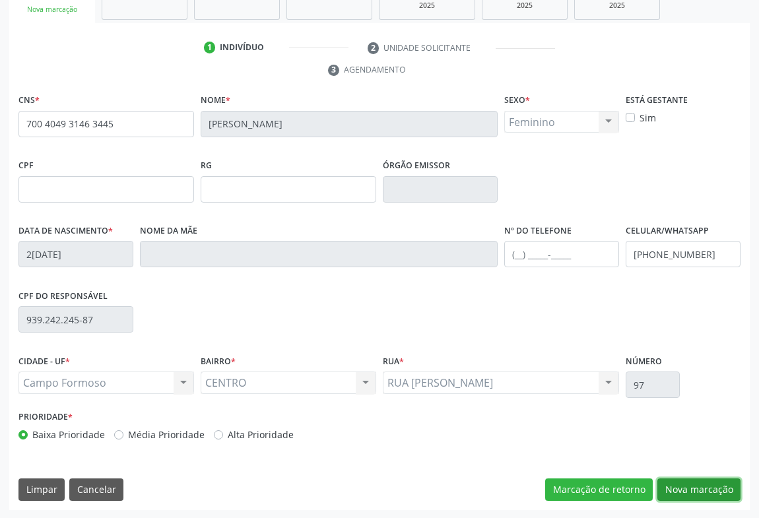
click at [669, 482] on button "Nova marcação" at bounding box center [698, 489] width 83 height 22
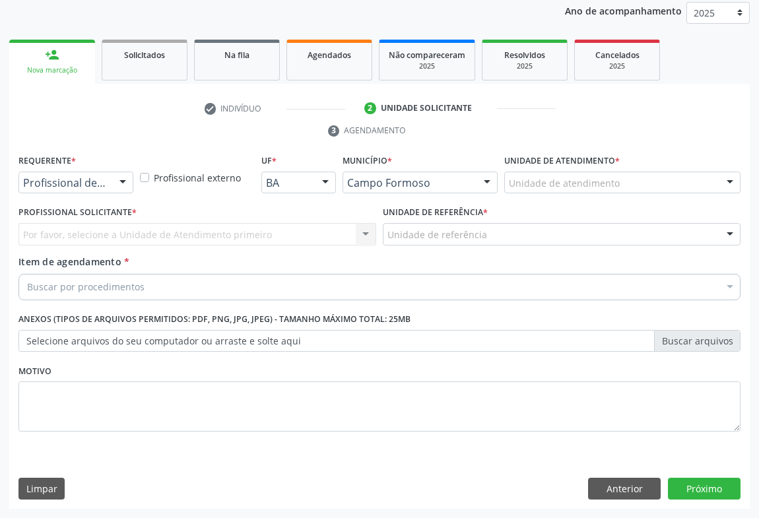
scroll to position [157, 0]
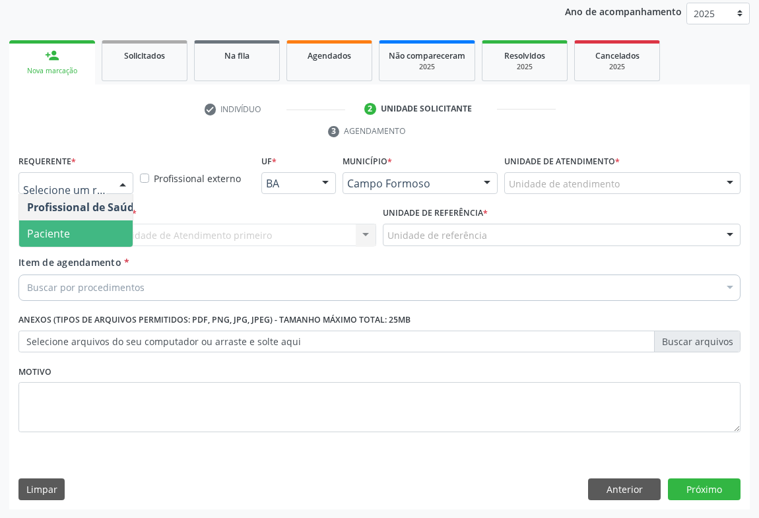
click at [90, 233] on span "Paciente" at bounding box center [83, 233] width 129 height 26
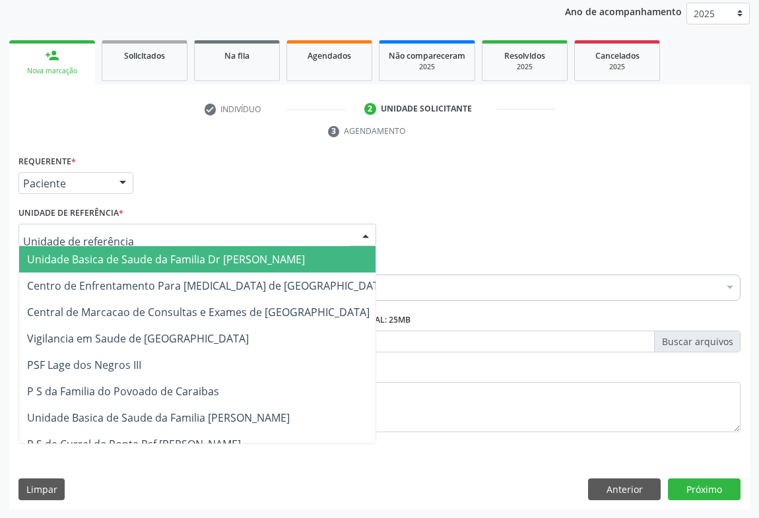
click at [179, 225] on div at bounding box center [197, 235] width 358 height 22
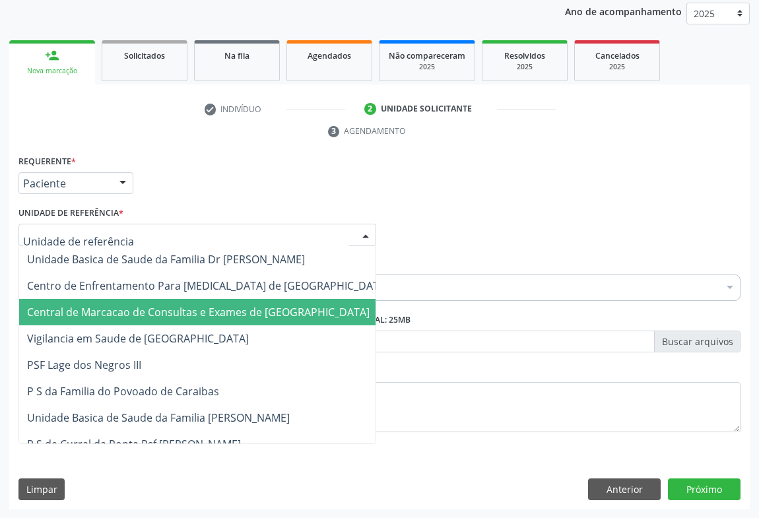
click at [188, 302] on span "Central de Marcacao de Consultas e Exames de [GEOGRAPHIC_DATA]" at bounding box center [207, 312] width 377 height 26
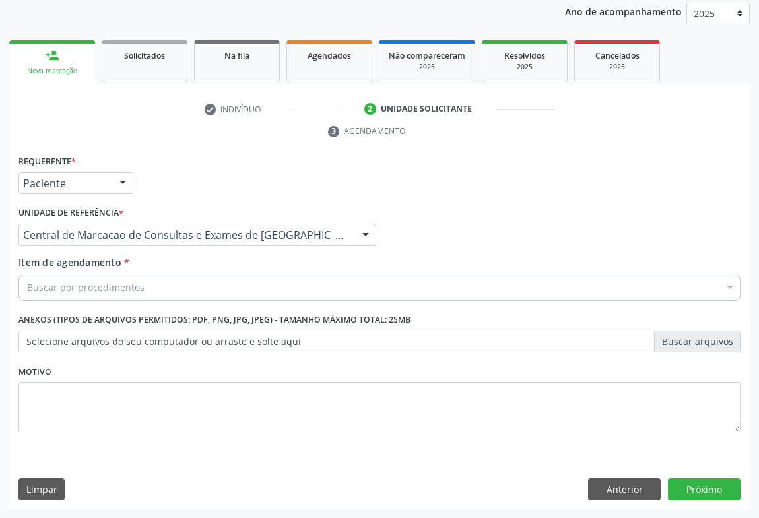
click at [166, 290] on div "Buscar por procedimentos" at bounding box center [379, 288] width 722 height 26
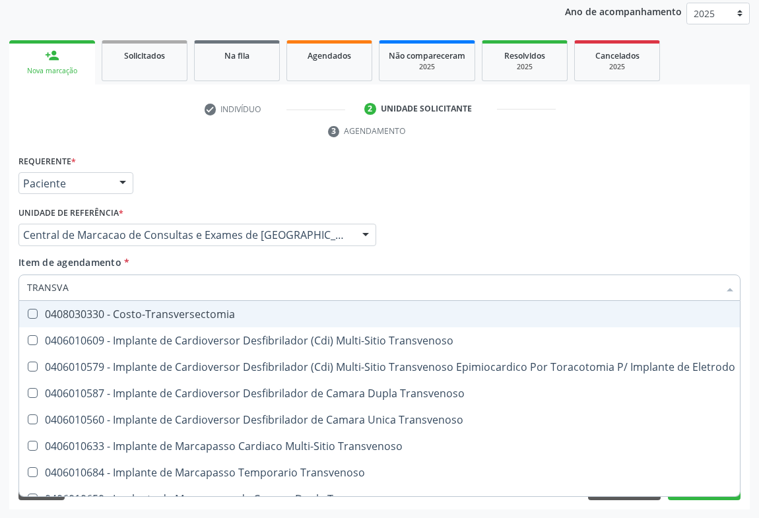
type input "TRANSVAG"
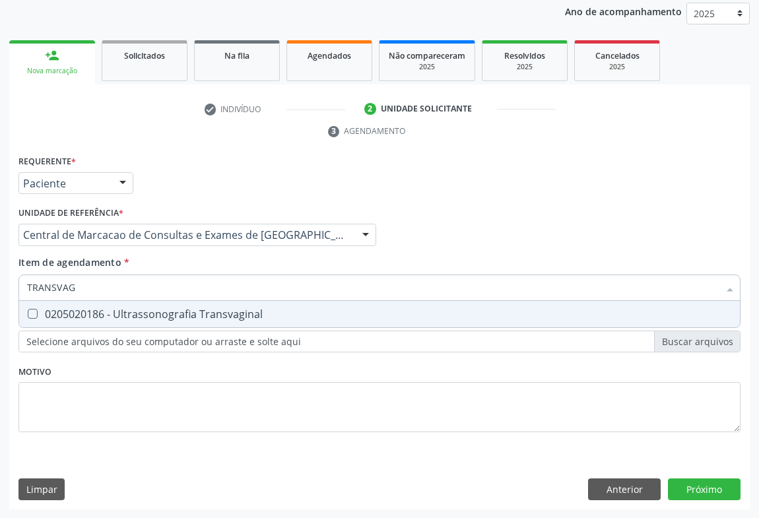
click at [243, 309] on div "0205020186 - Ultrassonografia Transvaginal" at bounding box center [379, 314] width 705 height 11
checkbox Transvaginal "true"
click at [688, 495] on div "Requerente * Paciente Profissional de Saúde Paciente Nenhum resultado encontrad…" at bounding box center [379, 331] width 740 height 358
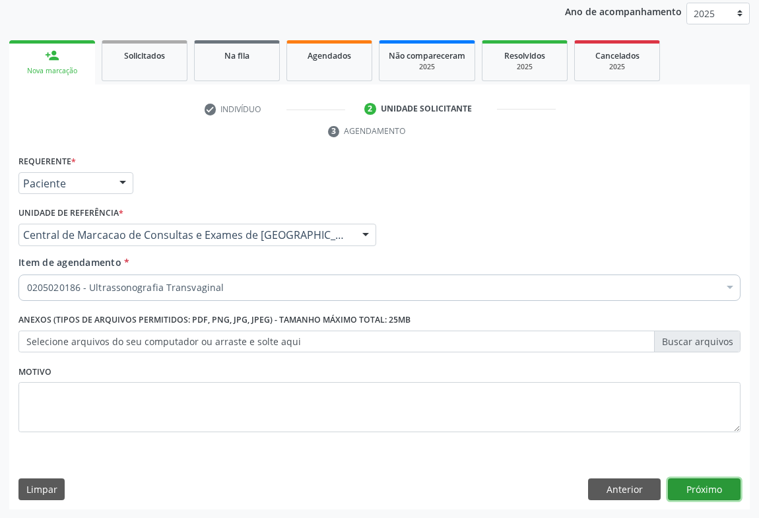
click at [697, 489] on button "Próximo" at bounding box center [704, 489] width 73 height 22
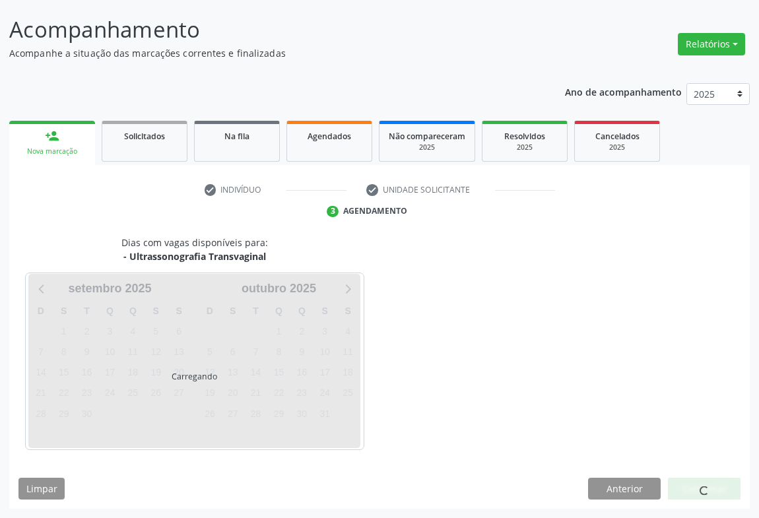
scroll to position [76, 0]
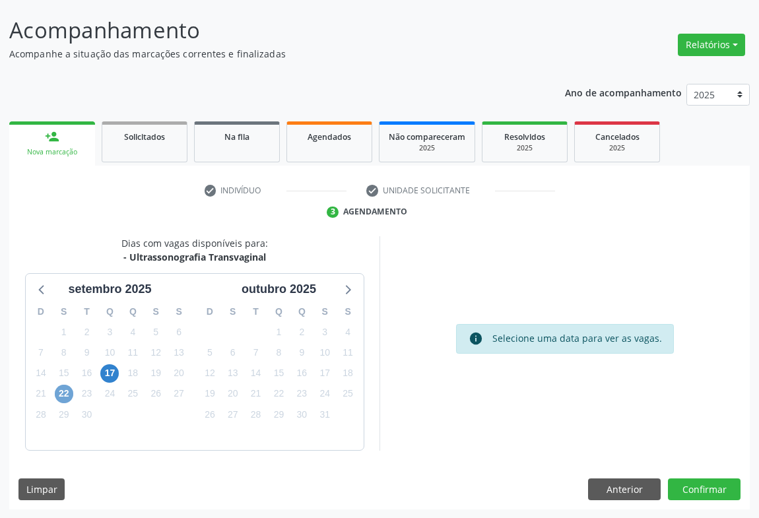
click at [64, 396] on span "22" at bounding box center [64, 394] width 18 height 18
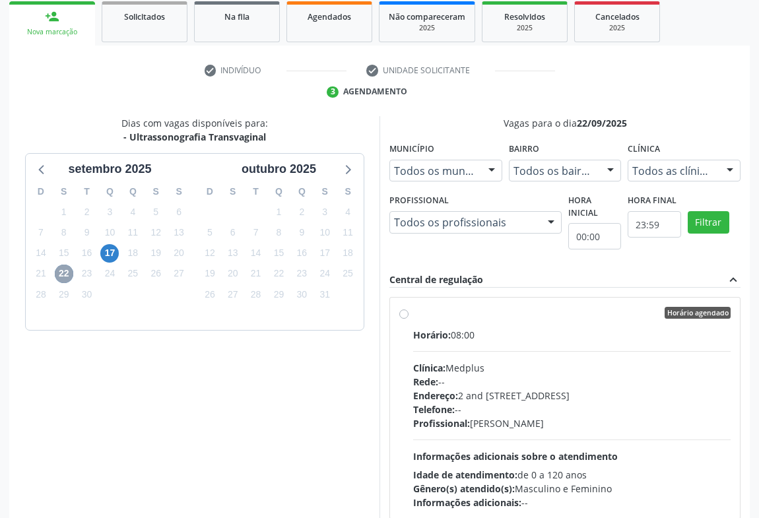
scroll to position [298, 0]
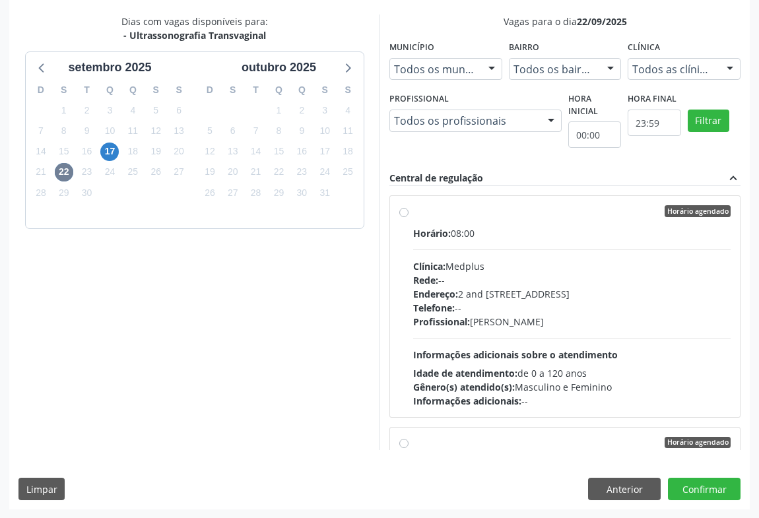
click at [462, 318] on span "Profissional:" at bounding box center [441, 321] width 57 height 13
click at [408, 217] on input "Horário agendado Horário: 08:00 Clínica: Medplus Rede: -- Endereço: 2 and S 204…" at bounding box center [403, 211] width 9 height 12
radio input "true"
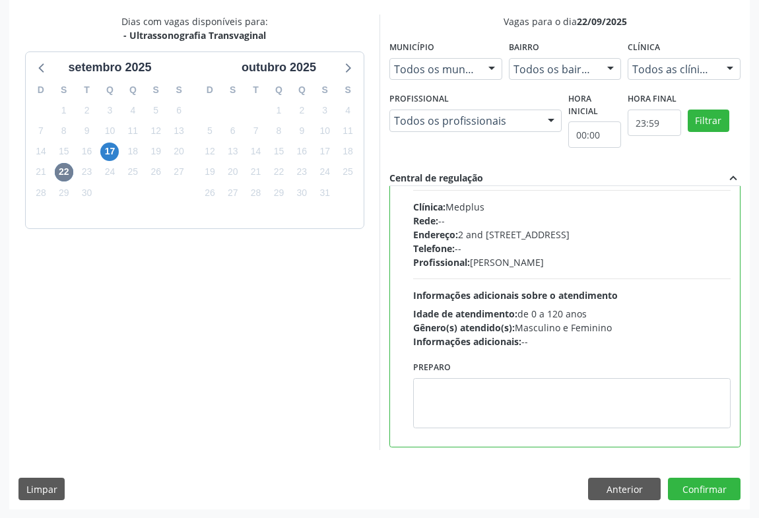
scroll to position [0, 0]
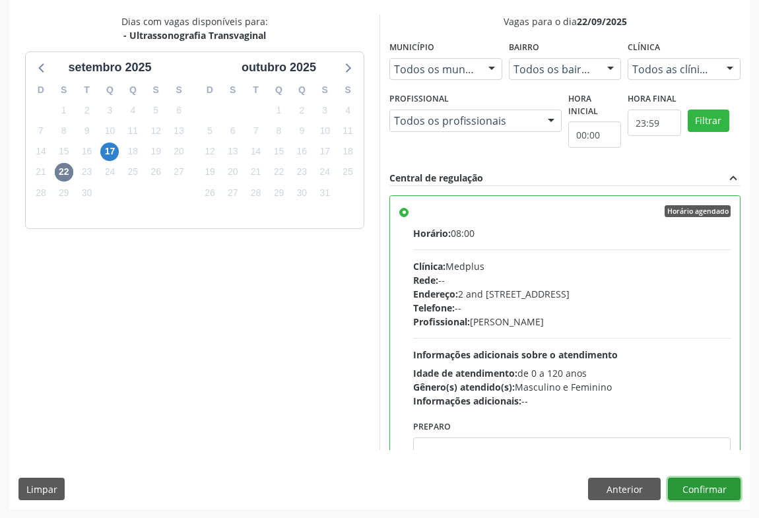
click at [702, 492] on button "Confirmar" at bounding box center [704, 489] width 73 height 22
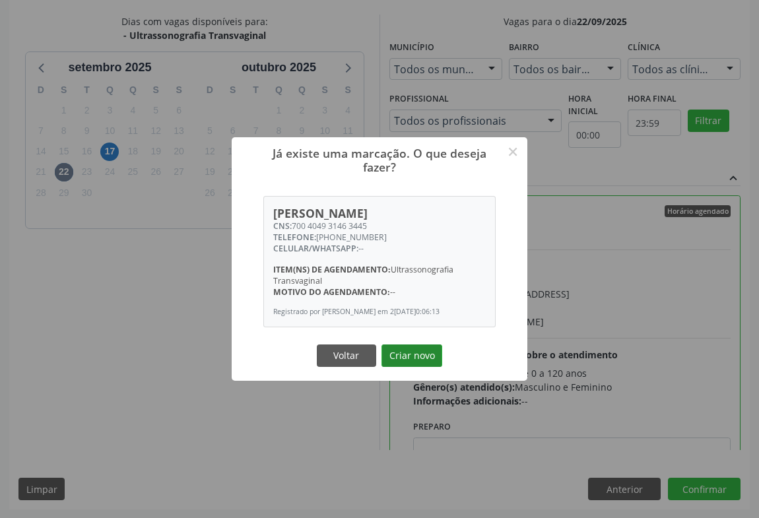
click at [418, 344] on button "Criar novo" at bounding box center [411, 355] width 61 height 22
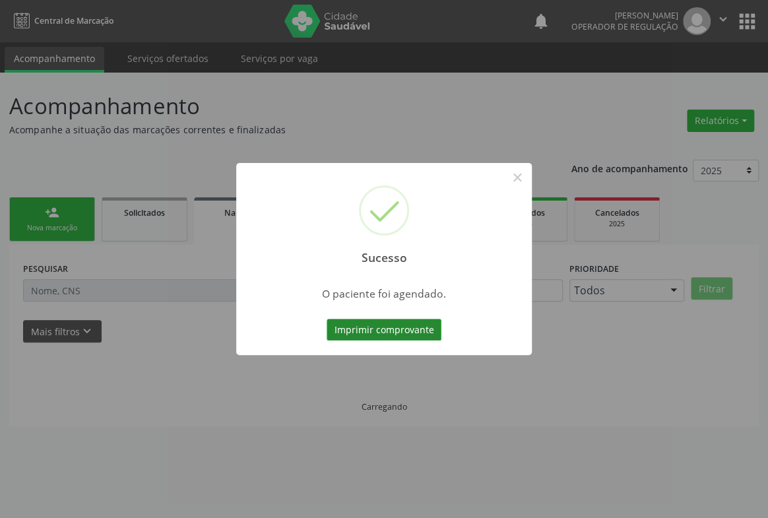
click at [421, 329] on button "Imprimir comprovante" at bounding box center [384, 330] width 115 height 22
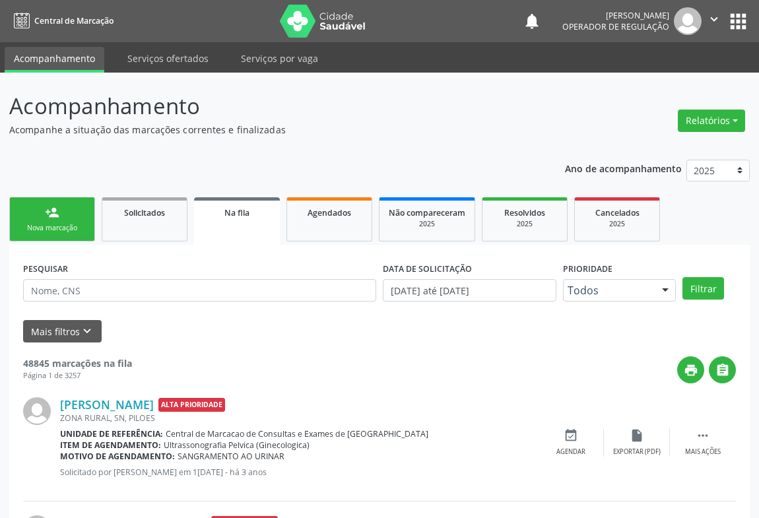
click at [68, 216] on link "person_add Nova marcação" at bounding box center [52, 219] width 86 height 44
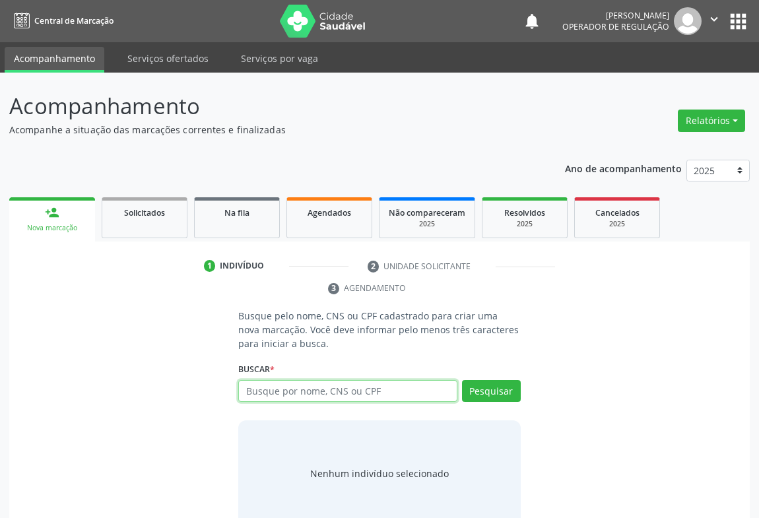
click at [317, 385] on input "text" at bounding box center [347, 391] width 219 height 22
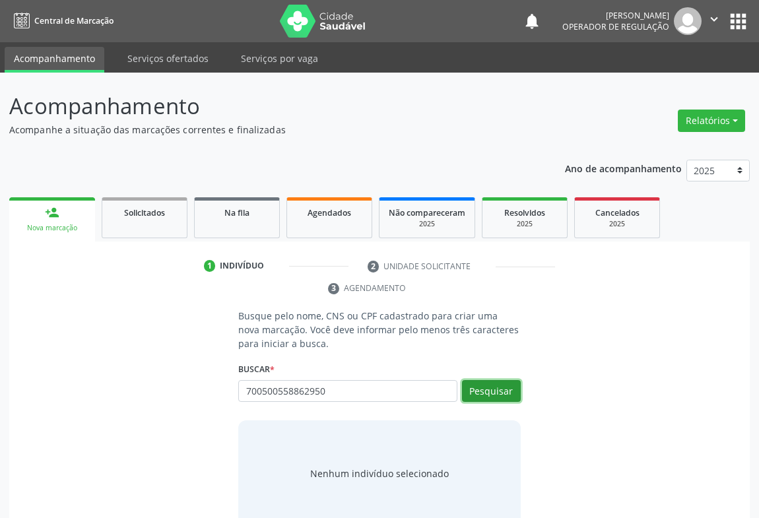
click at [490, 387] on button "Pesquisar" at bounding box center [491, 391] width 59 height 22
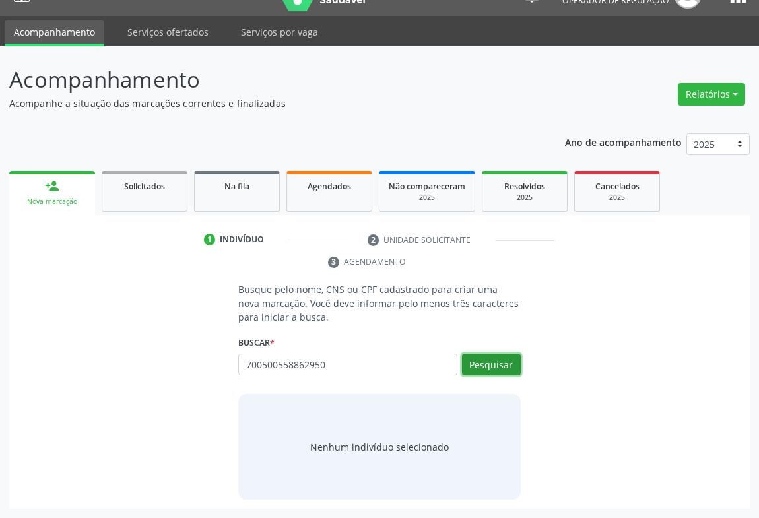
click at [498, 361] on button "Pesquisar" at bounding box center [491, 365] width 59 height 22
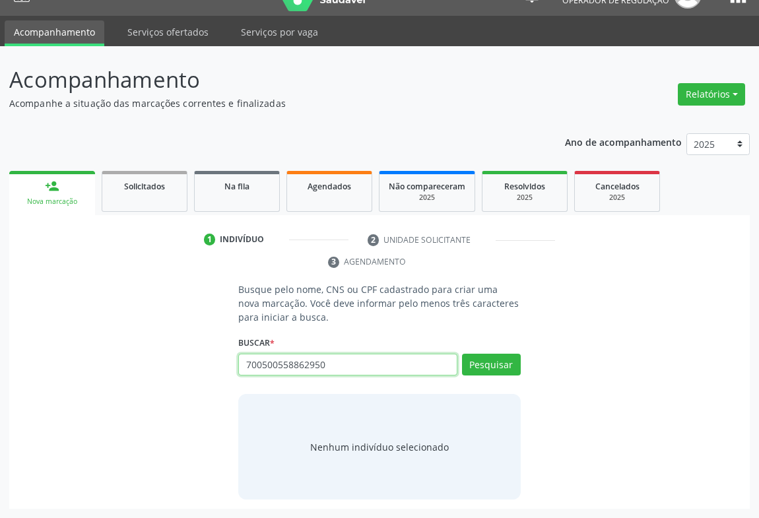
click at [360, 365] on input "700500558862950" at bounding box center [347, 365] width 219 height 22
click at [359, 366] on input "700500558862950" at bounding box center [347, 365] width 219 height 22
type input "700500558862950"
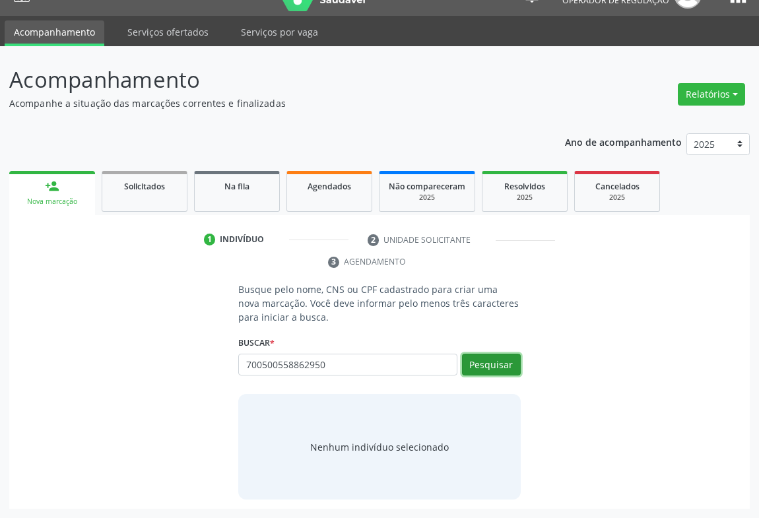
click at [490, 368] on button "Pesquisar" at bounding box center [491, 365] width 59 height 22
click at [488, 366] on button "Pesquisar" at bounding box center [491, 365] width 59 height 22
click at [480, 360] on button "Pesquisar" at bounding box center [491, 365] width 59 height 22
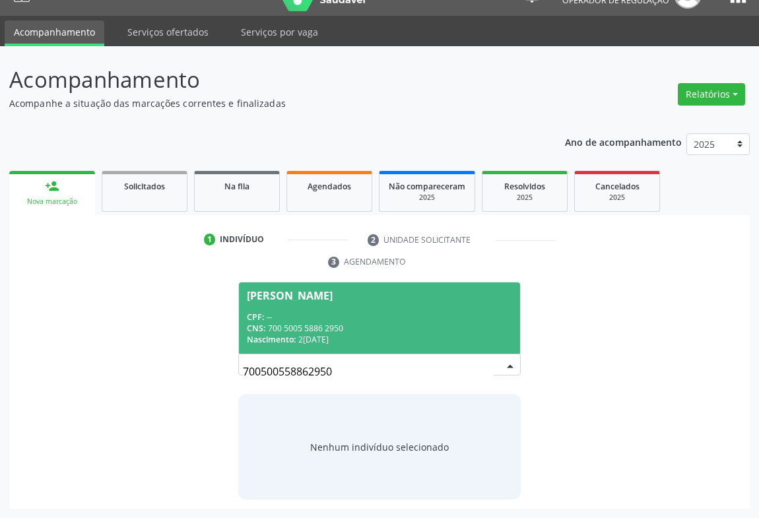
click at [456, 310] on span "Elis Regina Freitas de Carvalho CPF: -- CNS: 700 5005 5886 2950 Nascimento: 20/…" at bounding box center [379, 317] width 281 height 71
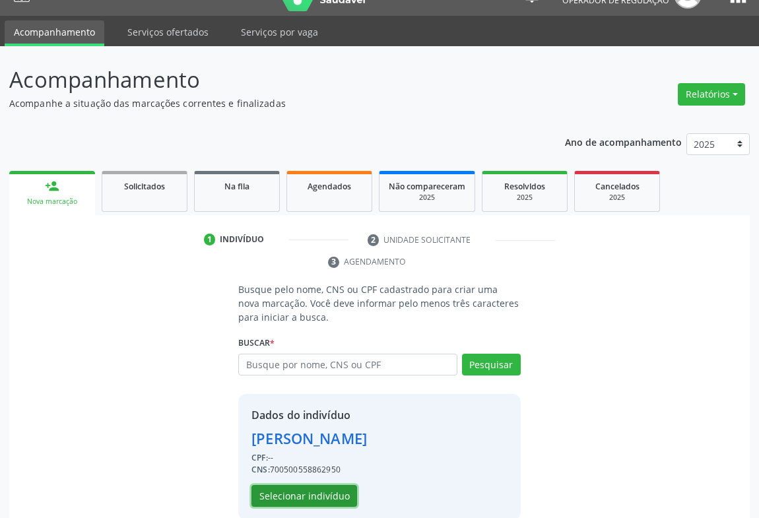
click at [296, 488] on button "Selecionar indivíduo" at bounding box center [304, 496] width 106 height 22
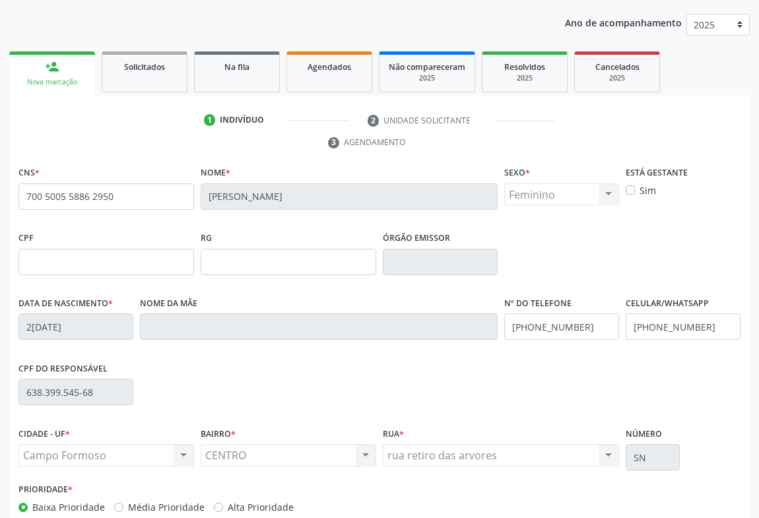
scroll to position [218, 0]
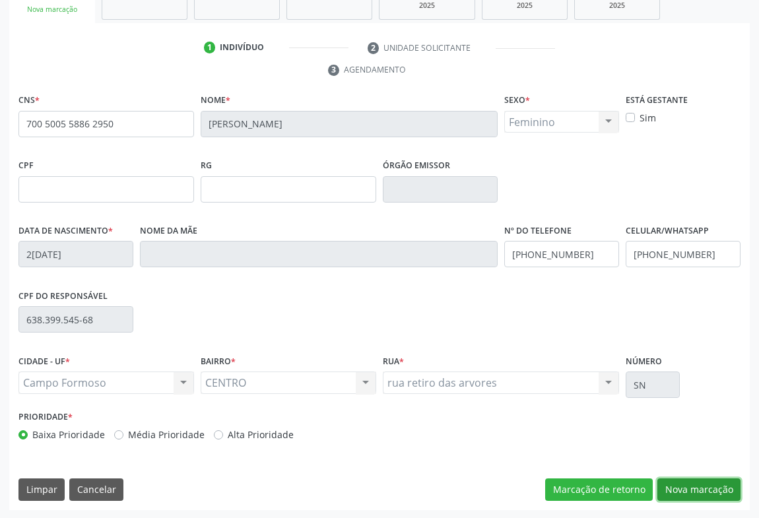
click at [717, 488] on button "Nova marcação" at bounding box center [698, 489] width 83 height 22
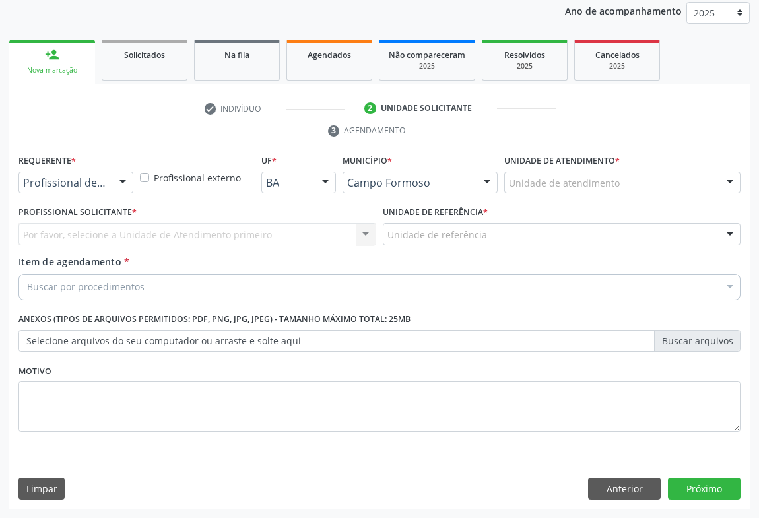
scroll to position [157, 0]
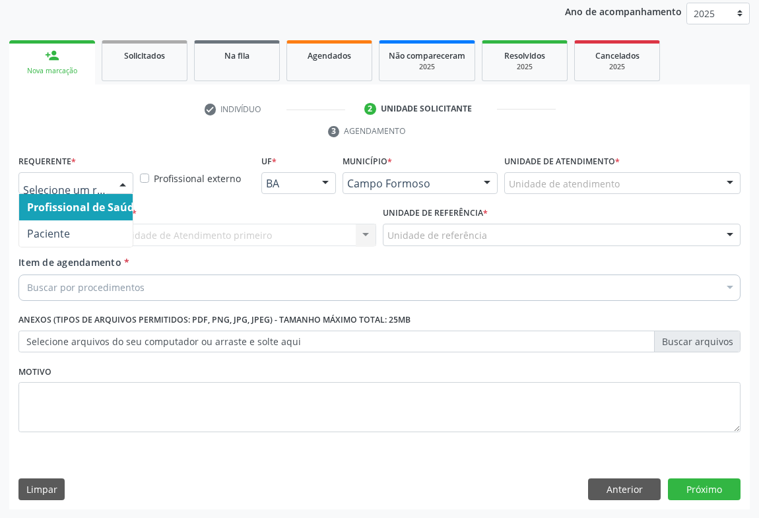
click at [114, 184] on div at bounding box center [123, 184] width 20 height 22
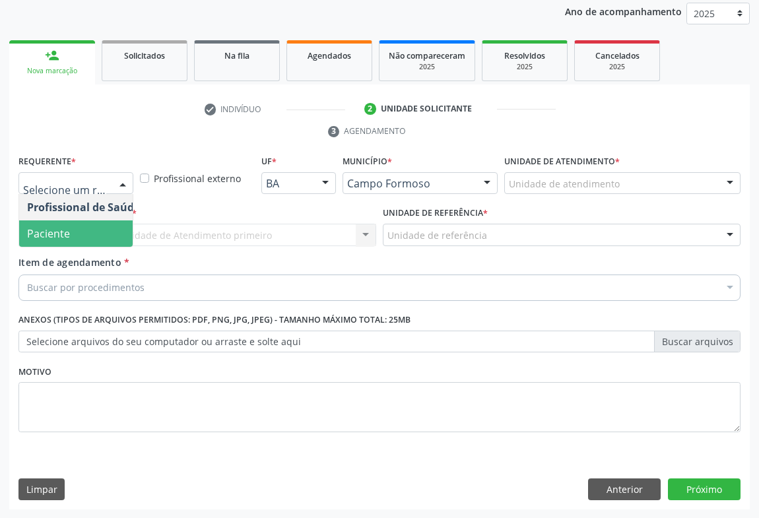
click at [107, 236] on span "Paciente" at bounding box center [83, 233] width 129 height 26
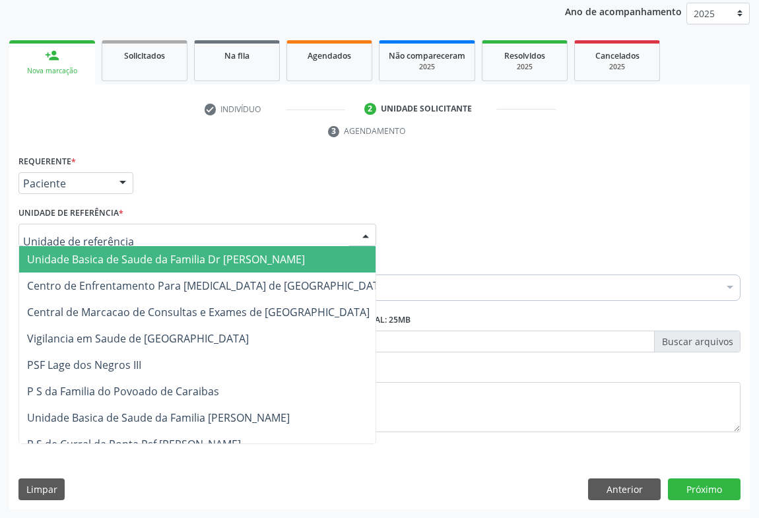
drag, startPoint x: 198, startPoint y: 236, endPoint x: 197, endPoint y: 285, distance: 49.5
click at [195, 238] on div at bounding box center [197, 235] width 358 height 22
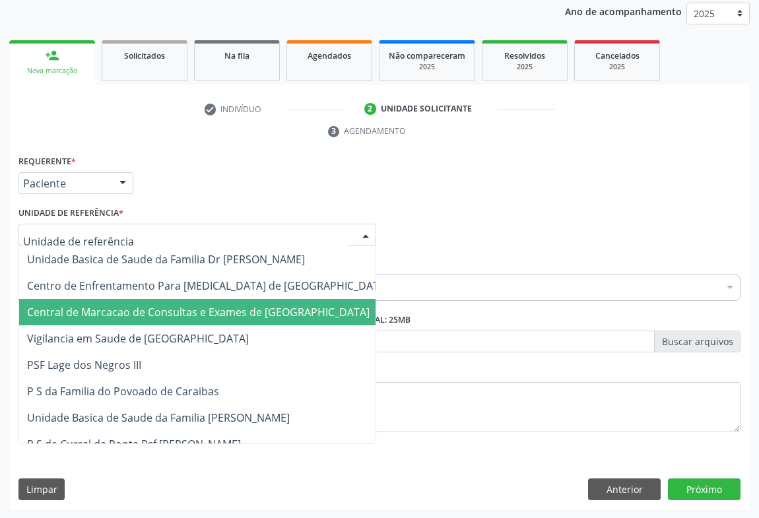
click at [204, 305] on span "Central de Marcacao de Consultas e Exames de [GEOGRAPHIC_DATA]" at bounding box center [198, 312] width 343 height 15
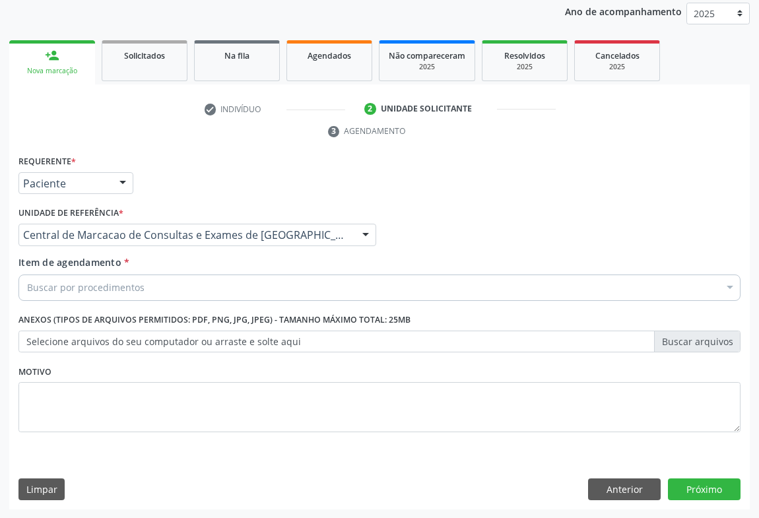
click at [275, 275] on div "Buscar por procedimentos" at bounding box center [379, 288] width 722 height 26
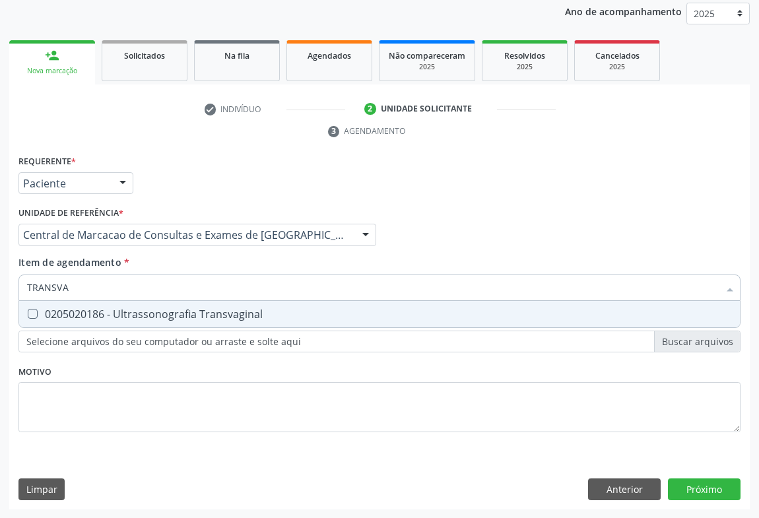
type input "TRANSVAG"
click at [257, 319] on div "0205020186 - Ultrassonografia Transvaginal" at bounding box center [379, 314] width 705 height 11
checkbox Transvaginal "true"
click at [691, 487] on div "Requerente * Paciente Profissional de Saúde Paciente Nenhum resultado encontrad…" at bounding box center [379, 331] width 740 height 358
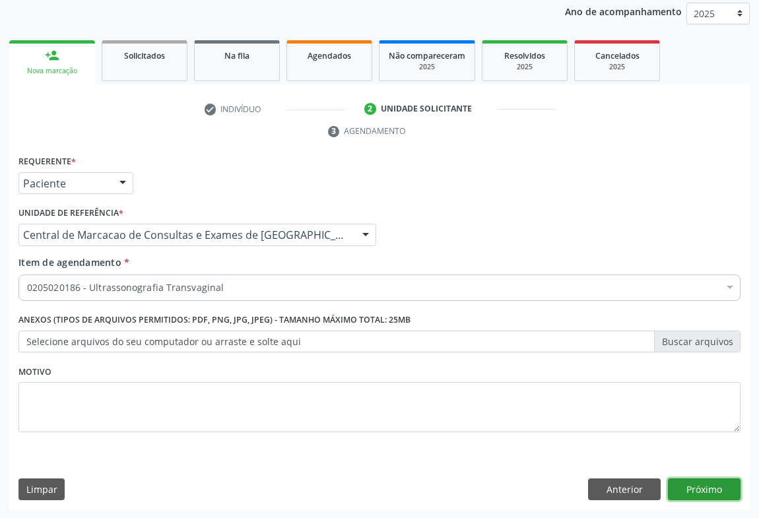
click at [738, 490] on button "Próximo" at bounding box center [704, 489] width 73 height 22
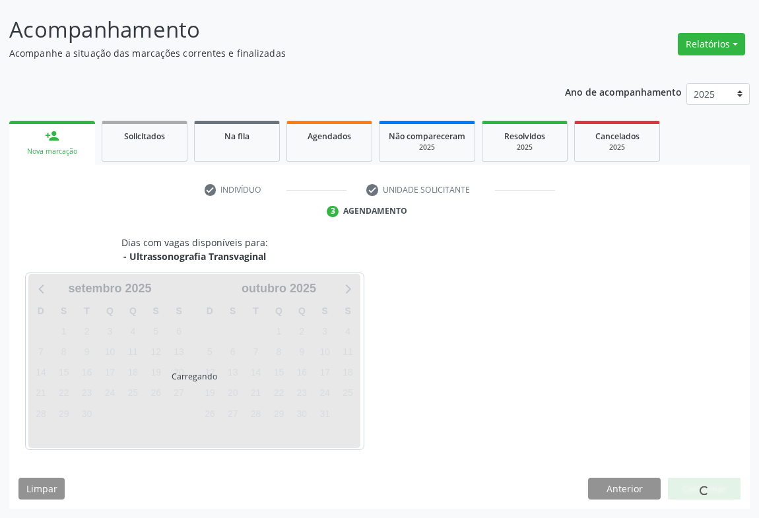
scroll to position [76, 0]
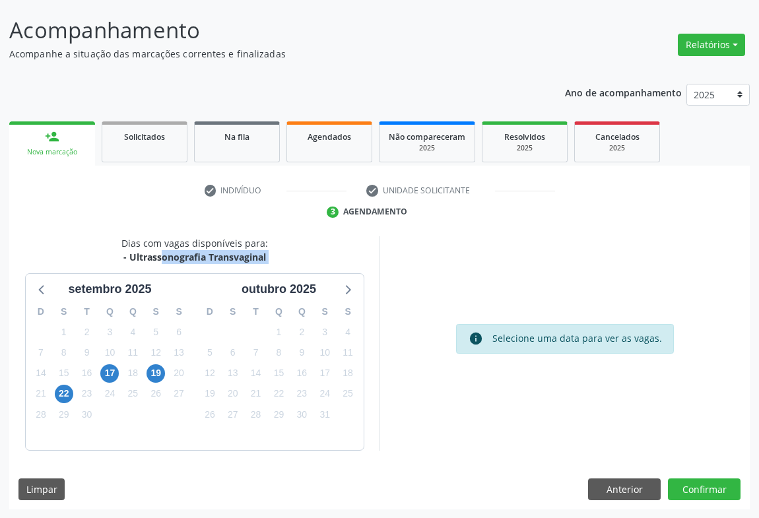
drag, startPoint x: 127, startPoint y: 254, endPoint x: 306, endPoint y: 269, distance: 180.1
click at [306, 269] on div "Dias com vagas disponíveis para: - Ultrassonografia Transvaginal setembro 2025 …" at bounding box center [194, 343] width 370 height 214
copy div "Ultrassonografia Transvaginal setembro 2025 D S T Q Q S S 31 1 2 3 4 5 6 7 8 9 …"
click at [65, 388] on span "22" at bounding box center [64, 394] width 18 height 18
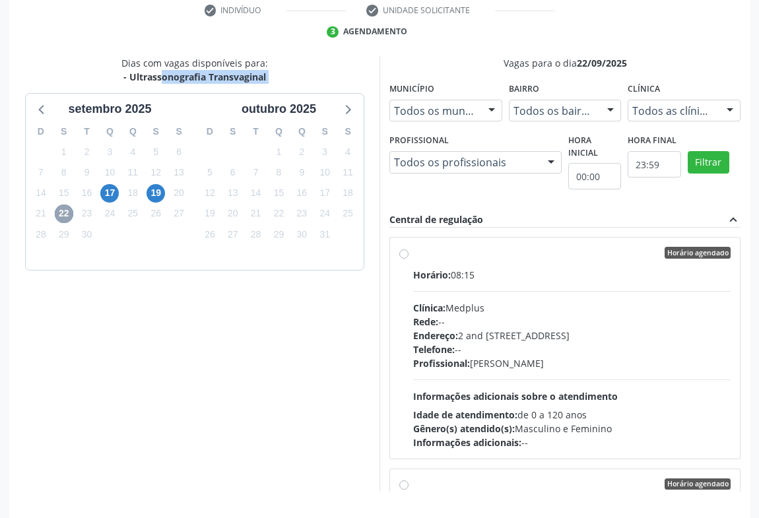
scroll to position [298, 0]
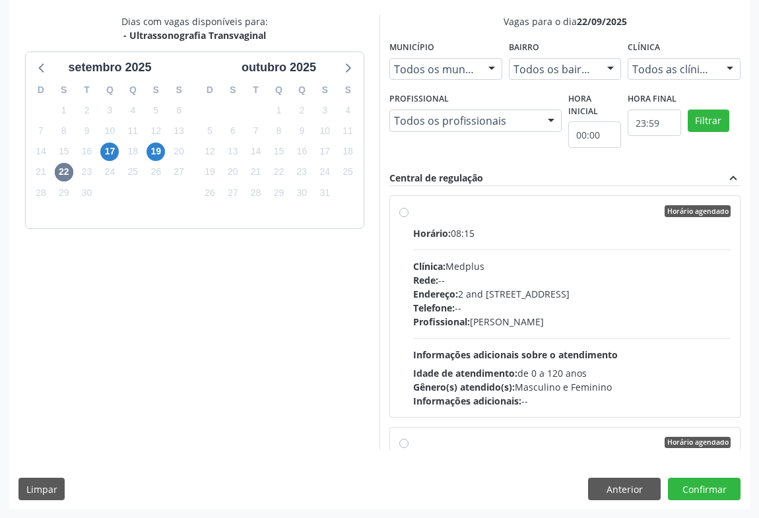
click at [578, 326] on div "Profissional: Lanna Peralva Miranda Rocha" at bounding box center [571, 322] width 317 height 14
click at [408, 217] on input "Horário agendado Horário: 08:15 Clínica: Medplus Rede: -- Endereço: 2 and S 204…" at bounding box center [403, 211] width 9 height 12
radio input "true"
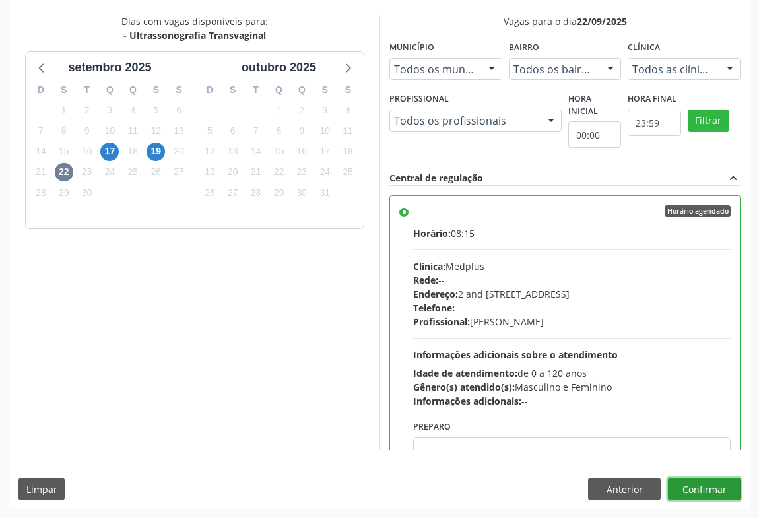
click at [708, 482] on button "Confirmar" at bounding box center [704, 489] width 73 height 22
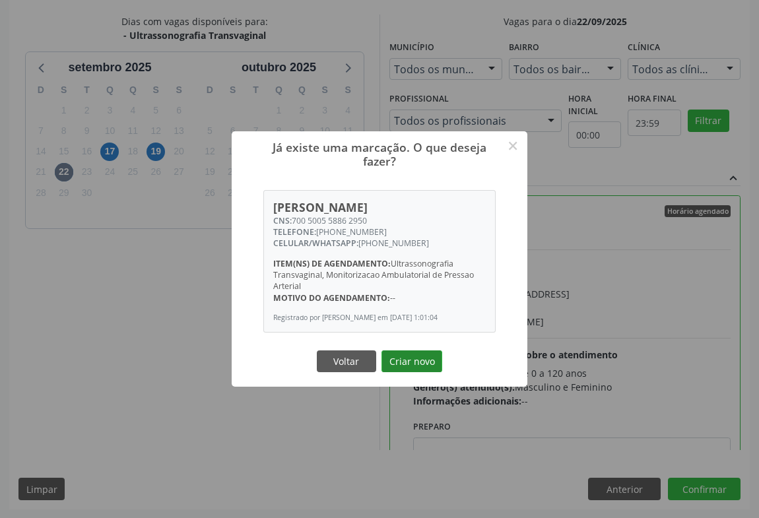
click at [421, 366] on button "Criar novo" at bounding box center [411, 361] width 61 height 22
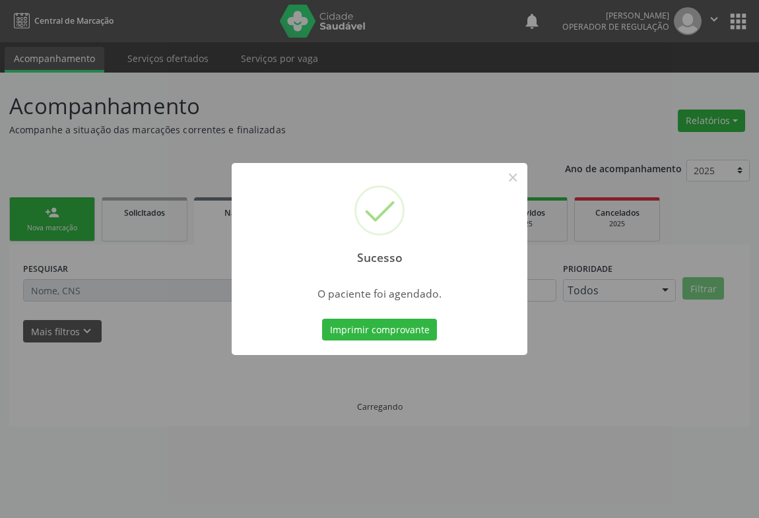
scroll to position [0, 0]
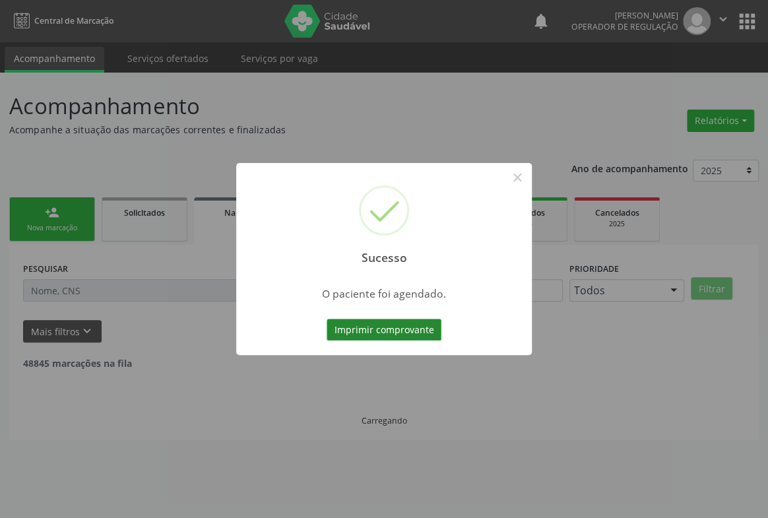
click at [432, 336] on button "Imprimir comprovante" at bounding box center [384, 330] width 115 height 22
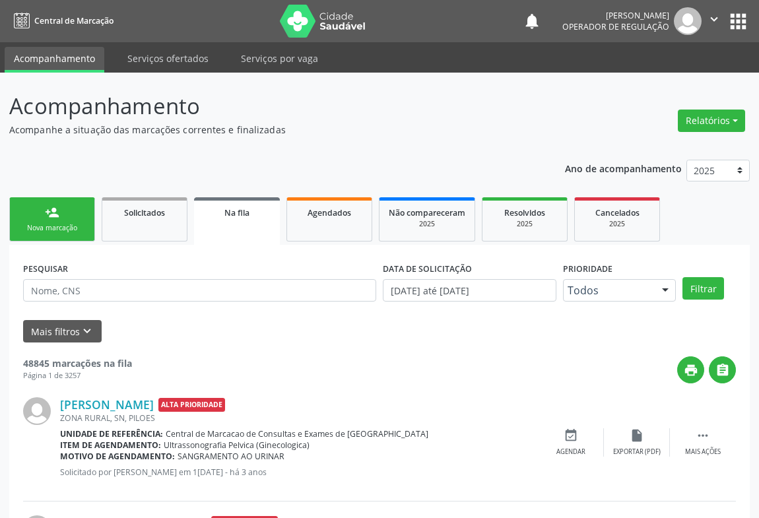
click at [69, 212] on link "person_add Nova marcação" at bounding box center [52, 219] width 86 height 44
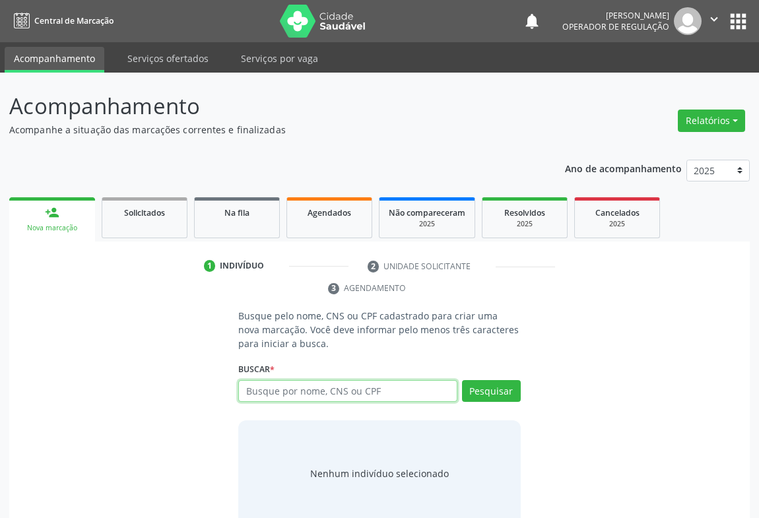
click at [311, 392] on input "text" at bounding box center [347, 391] width 219 height 22
click at [387, 385] on input "text" at bounding box center [347, 391] width 219 height 22
type input "700505717414757"
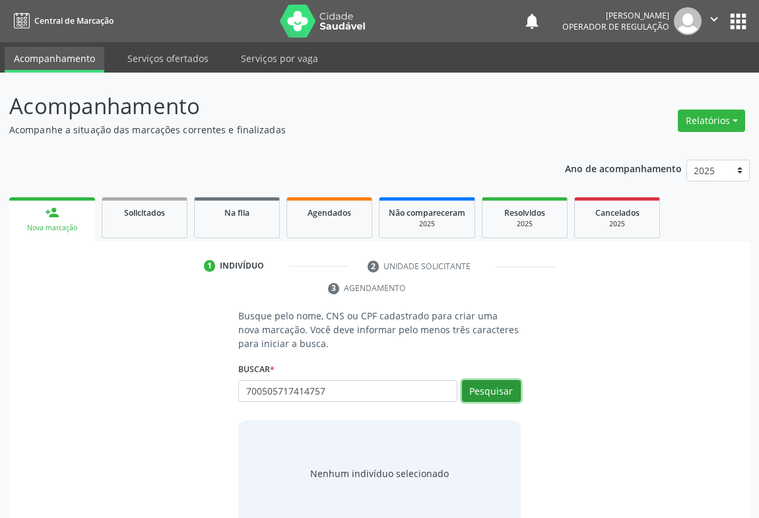
click at [515, 396] on button "Pesquisar" at bounding box center [491, 391] width 59 height 22
type input "700505717414757"
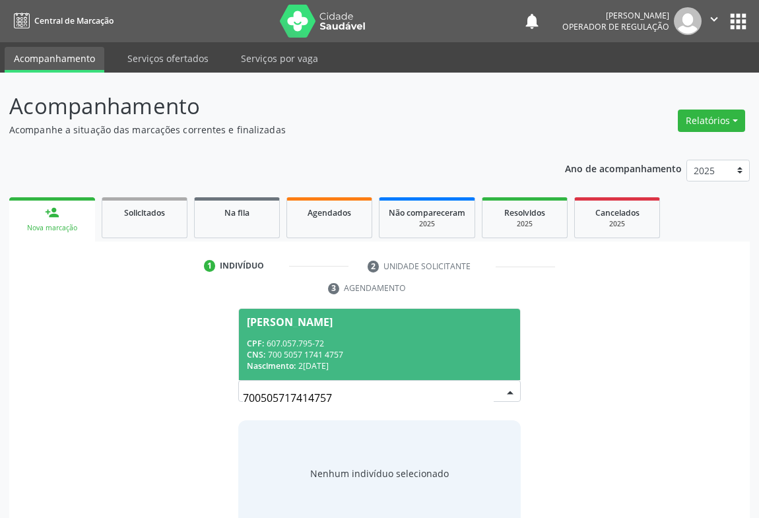
click at [394, 339] on div "CPF: 607.057.795-72" at bounding box center [379, 343] width 265 height 11
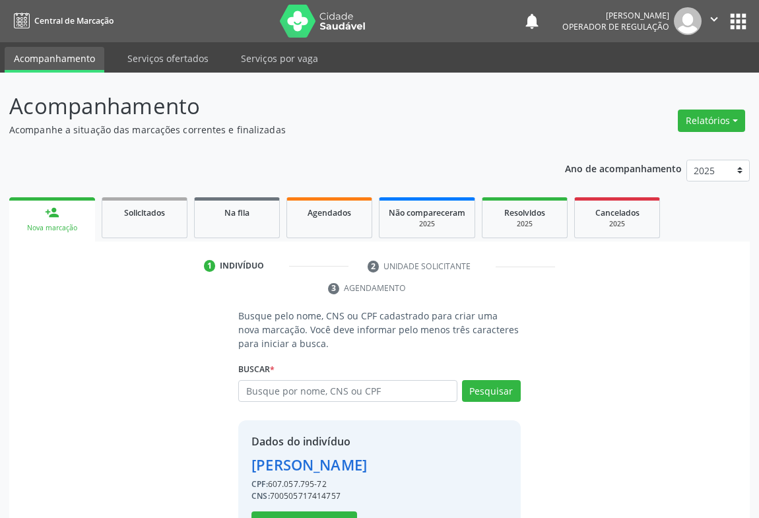
scroll to position [46, 0]
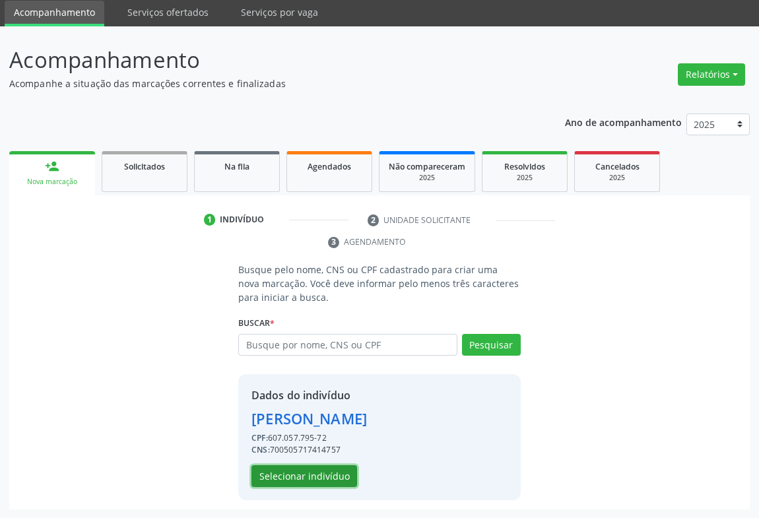
click at [302, 476] on button "Selecionar indivíduo" at bounding box center [304, 476] width 106 height 22
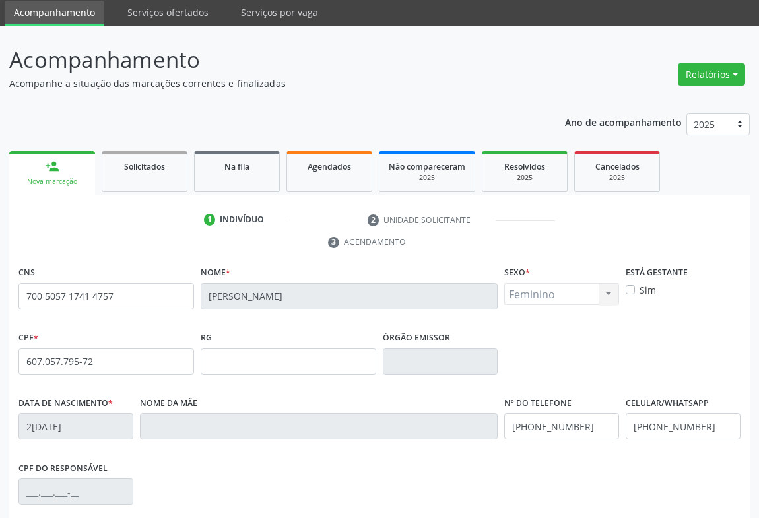
scroll to position [218, 0]
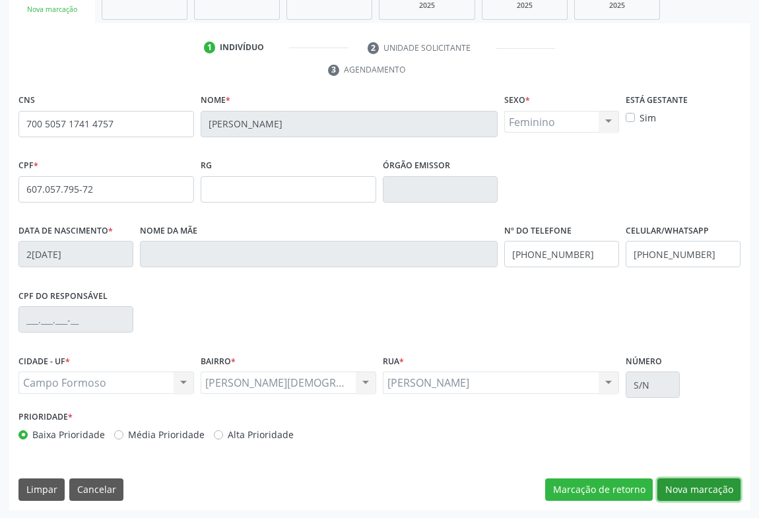
click at [730, 482] on button "Nova marcação" at bounding box center [698, 489] width 83 height 22
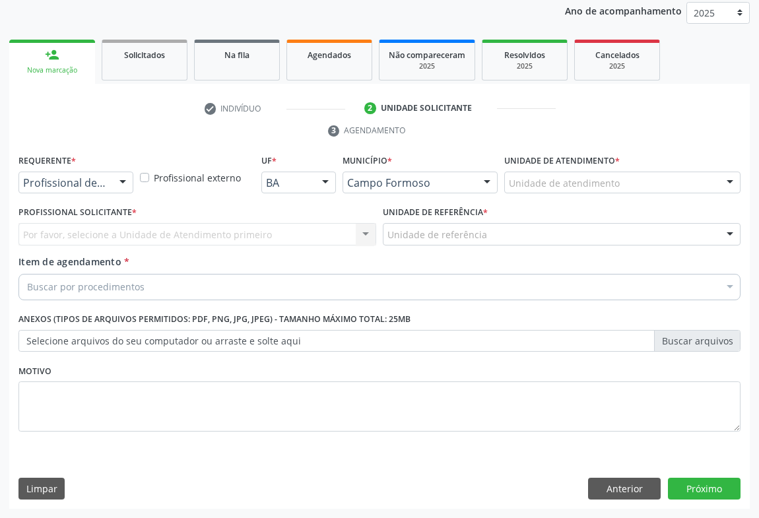
scroll to position [157, 0]
click at [120, 185] on div at bounding box center [123, 184] width 20 height 22
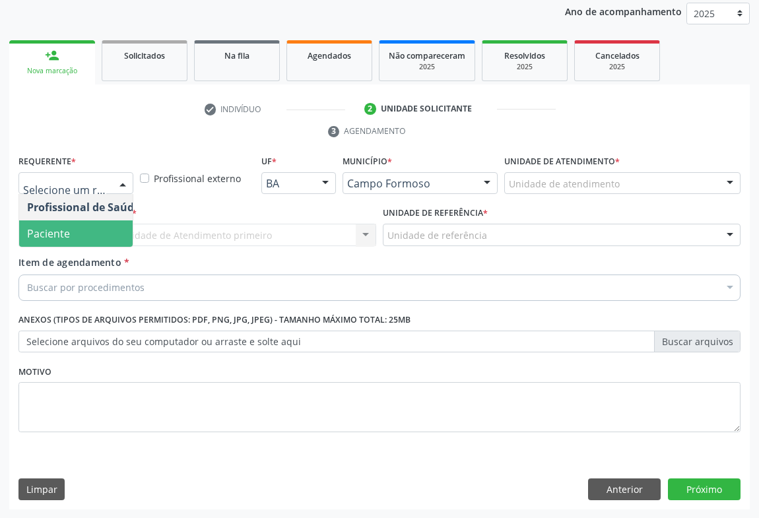
click at [80, 232] on span "Paciente" at bounding box center [83, 233] width 129 height 26
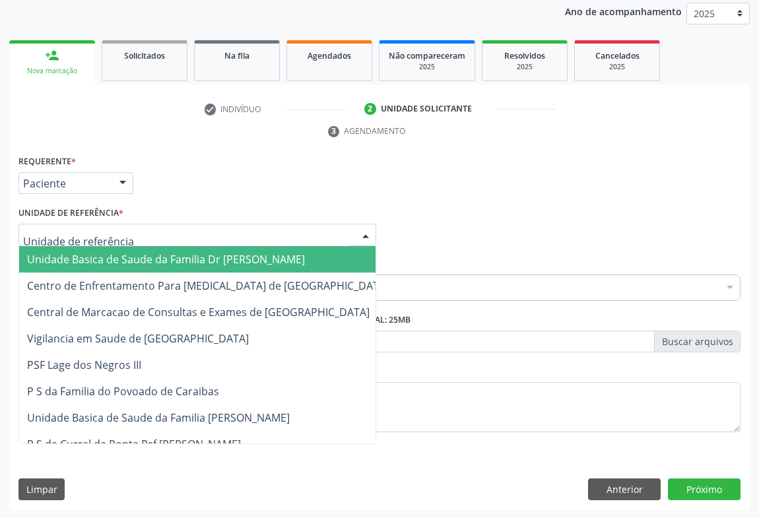
drag, startPoint x: 201, startPoint y: 232, endPoint x: 205, endPoint y: 278, distance: 46.3
click at [201, 232] on div at bounding box center [197, 235] width 358 height 22
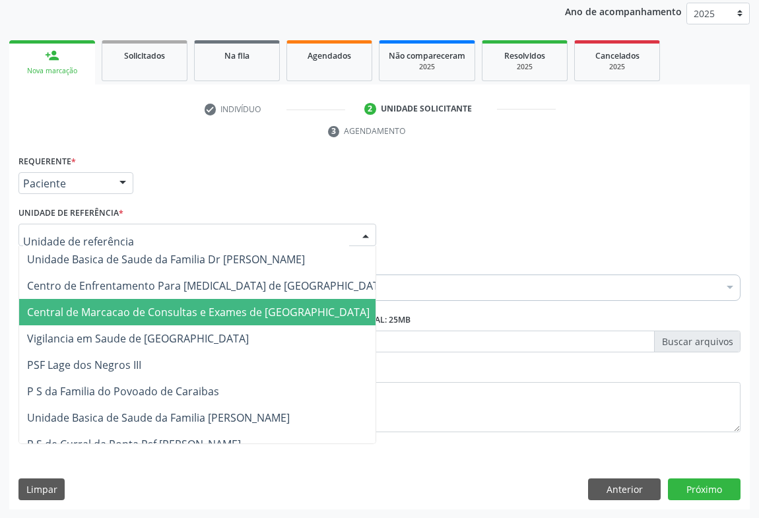
click at [201, 305] on span "Central de Marcacao de Consultas e Exames de [GEOGRAPHIC_DATA]" at bounding box center [198, 312] width 343 height 15
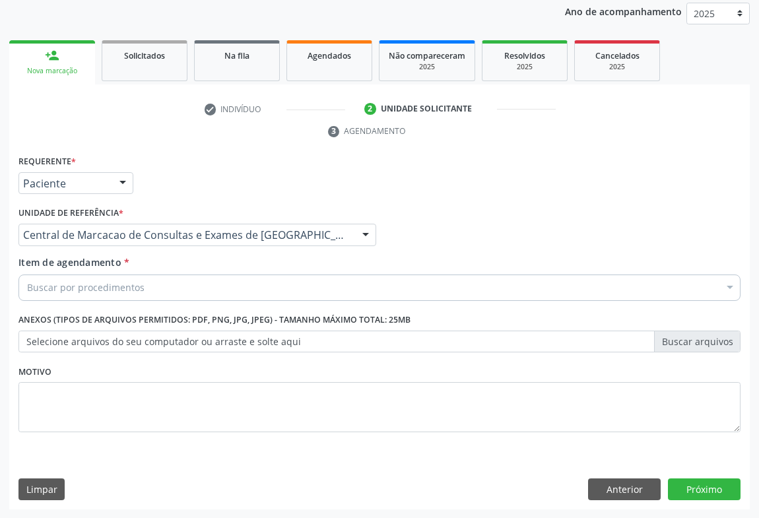
click at [206, 295] on div "Buscar por procedimentos" at bounding box center [379, 288] width 722 height 26
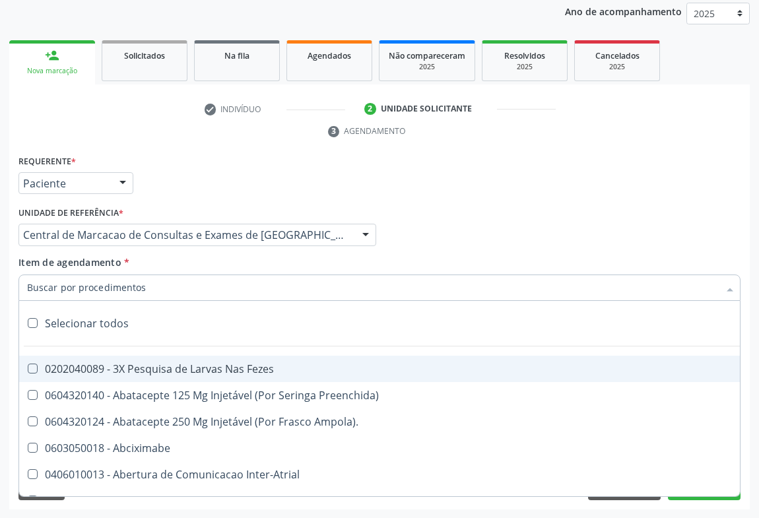
paste input "Ultrassonografia Transvaginal"
type input "Ultrassonografia Transvaginal"
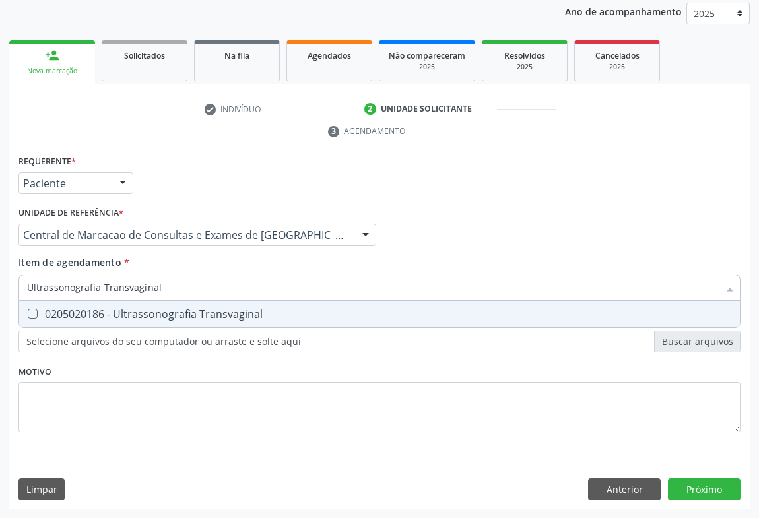
click at [193, 309] on div "0205020186 - Ultrassonografia Transvaginal" at bounding box center [379, 314] width 705 height 11
checkbox Transvaginal "true"
click at [719, 484] on div "Requerente * Paciente Profissional de Saúde Paciente Nenhum resultado encontrad…" at bounding box center [379, 331] width 740 height 358
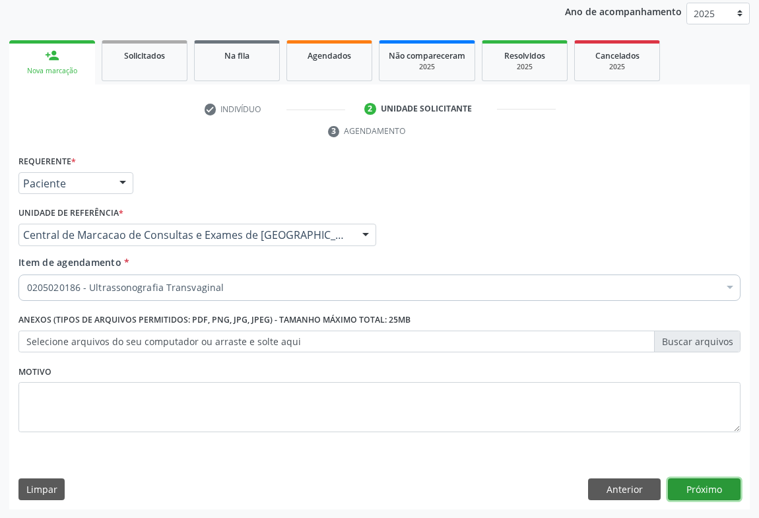
click at [731, 491] on button "Próximo" at bounding box center [704, 489] width 73 height 22
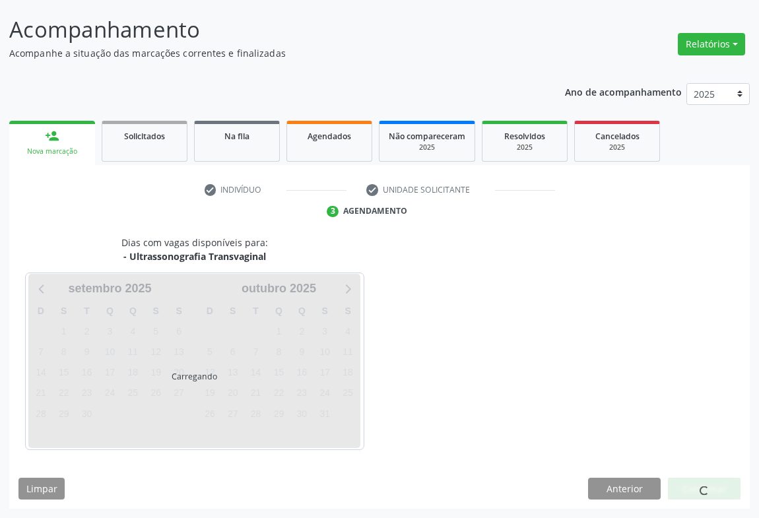
scroll to position [76, 0]
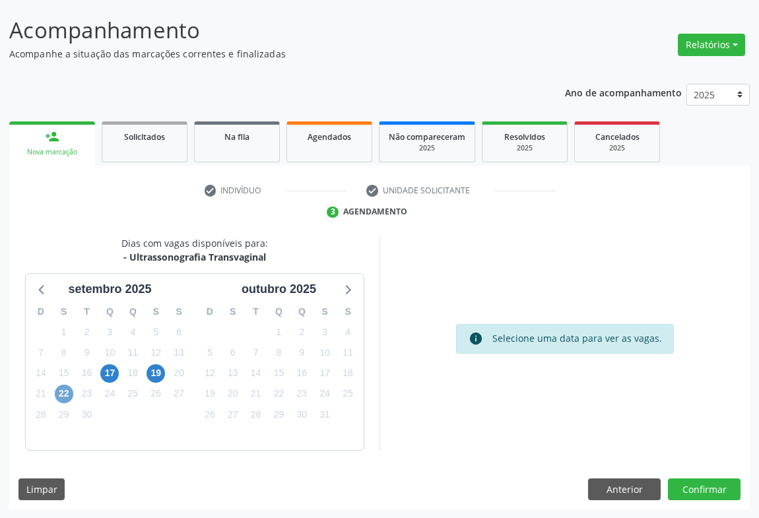
click at [65, 387] on span "22" at bounding box center [64, 394] width 18 height 18
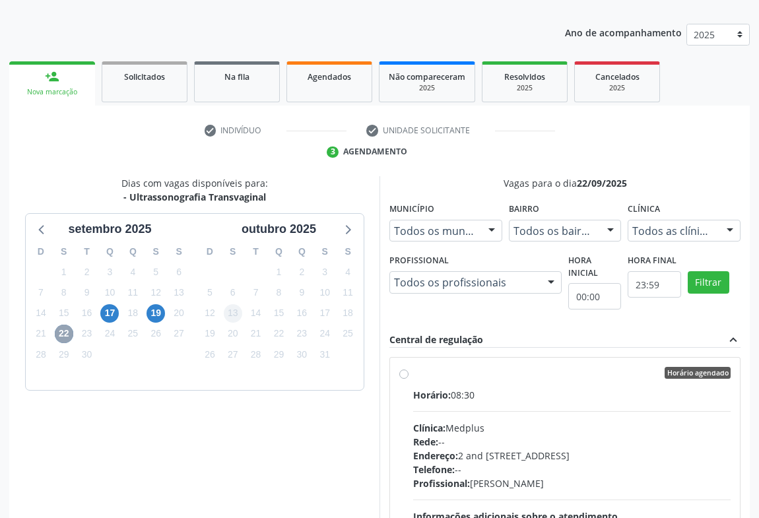
scroll to position [196, 0]
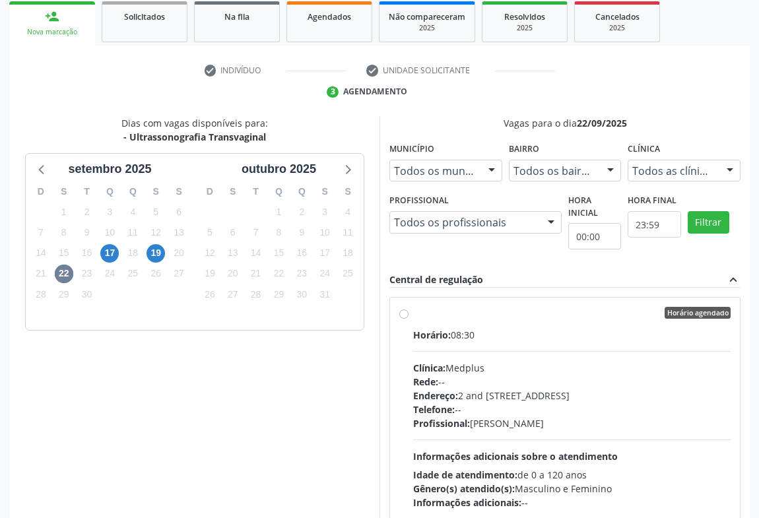
click at [453, 376] on div "Rede: --" at bounding box center [571, 382] width 317 height 14
click at [408, 319] on input "Horário agendado Horário: 08:30 Clínica: Medplus Rede: -- Endereço: 2 and S 204…" at bounding box center [403, 313] width 9 height 12
radio input "true"
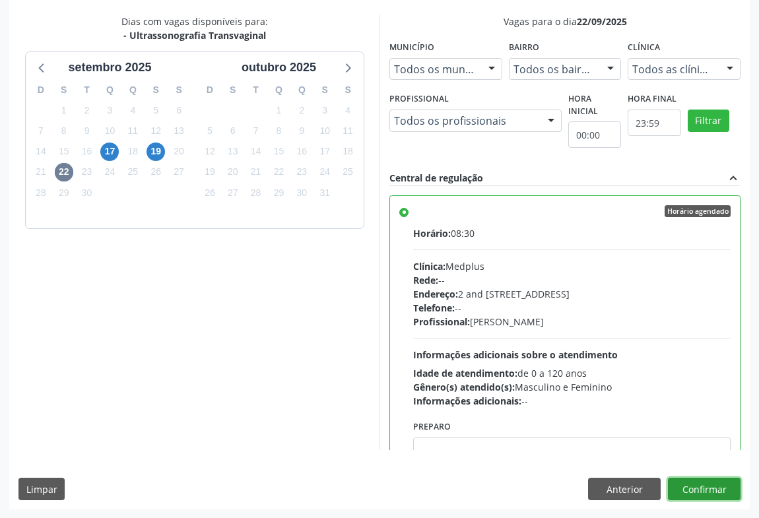
click at [721, 490] on button "Confirmar" at bounding box center [704, 489] width 73 height 22
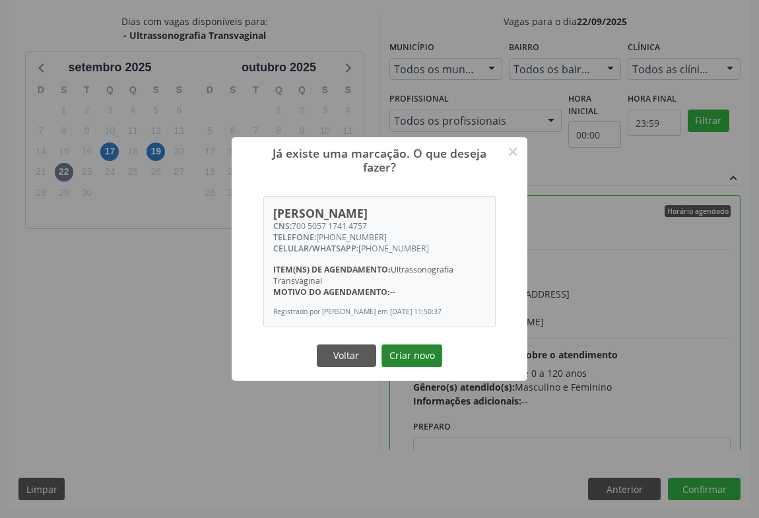
click at [427, 354] on button "Criar novo" at bounding box center [411, 355] width 61 height 22
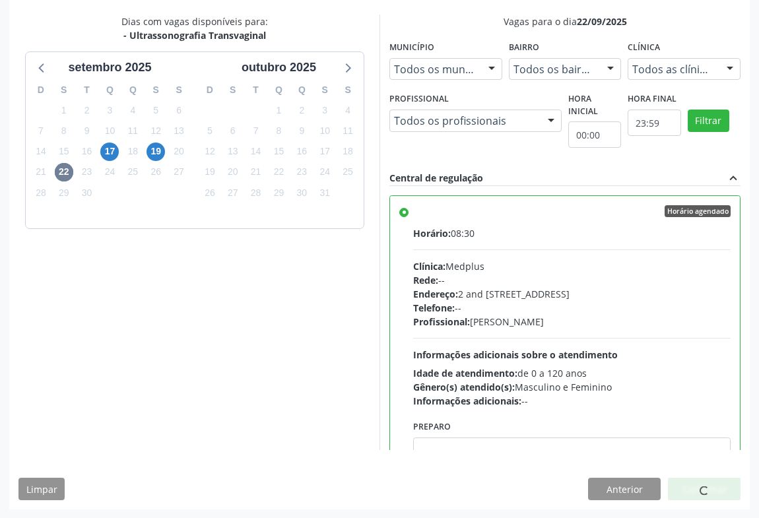
scroll to position [0, 0]
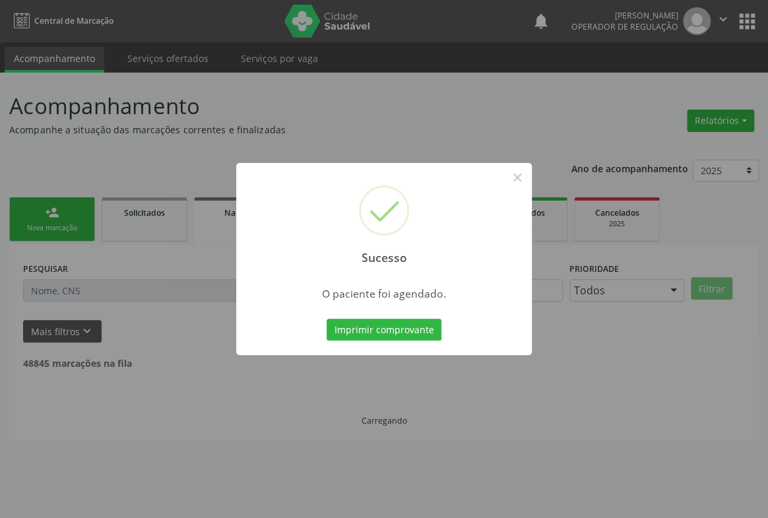
click at [436, 332] on button "Imprimir comprovante" at bounding box center [384, 330] width 115 height 22
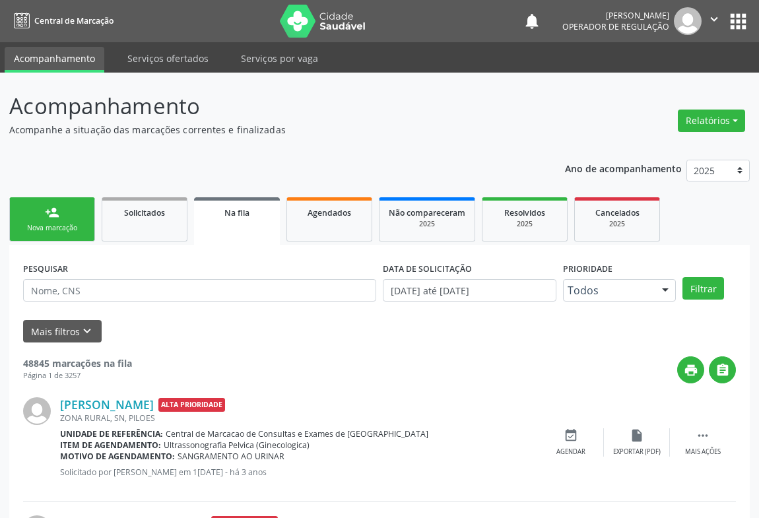
click at [18, 225] on link "person_add Nova marcação" at bounding box center [52, 219] width 86 height 44
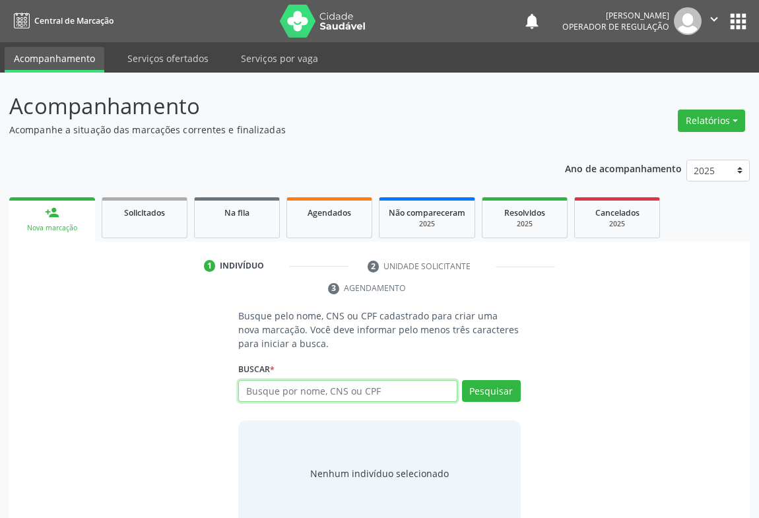
click at [304, 386] on input "text" at bounding box center [347, 391] width 219 height 22
type input "702008810189788"
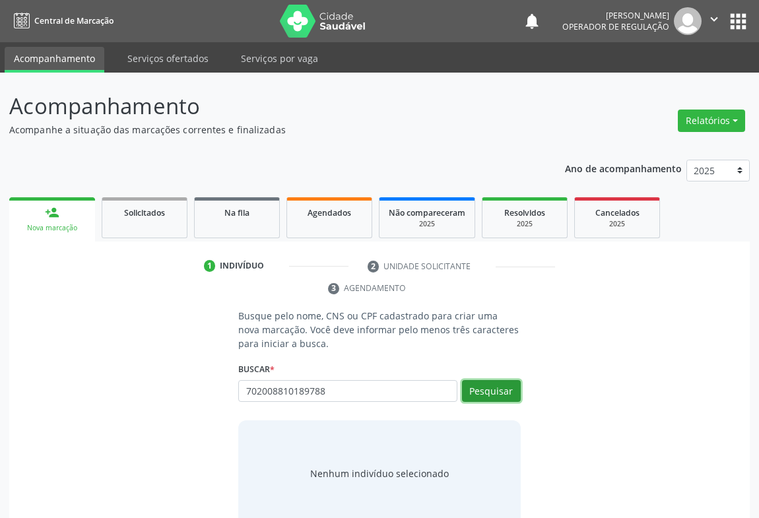
click at [482, 386] on button "Pesquisar" at bounding box center [491, 391] width 59 height 22
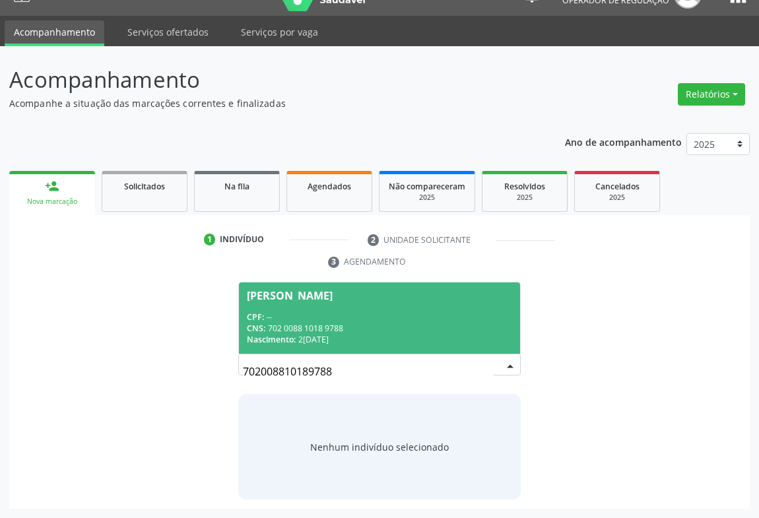
click at [302, 278] on div "1 Indivíduo 2 Unidade solicitante 3 Agendamento Busque pelo nome, CNS ou CPF ca…" at bounding box center [379, 369] width 740 height 280
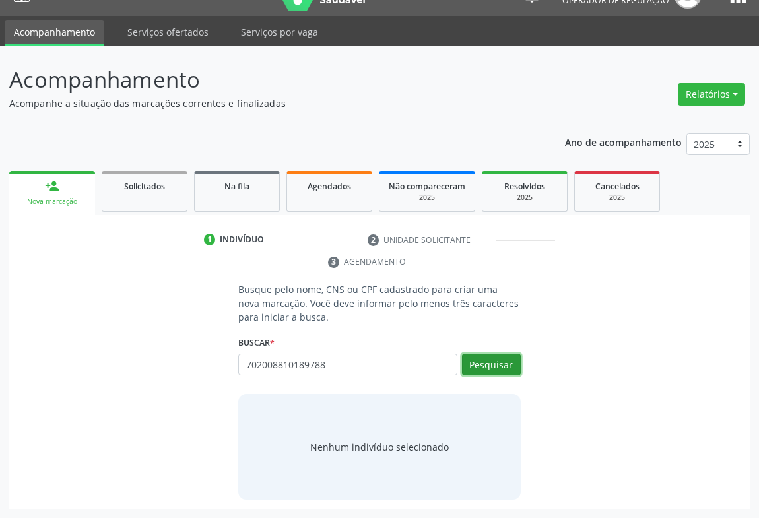
click at [498, 358] on button "Pesquisar" at bounding box center [491, 365] width 59 height 22
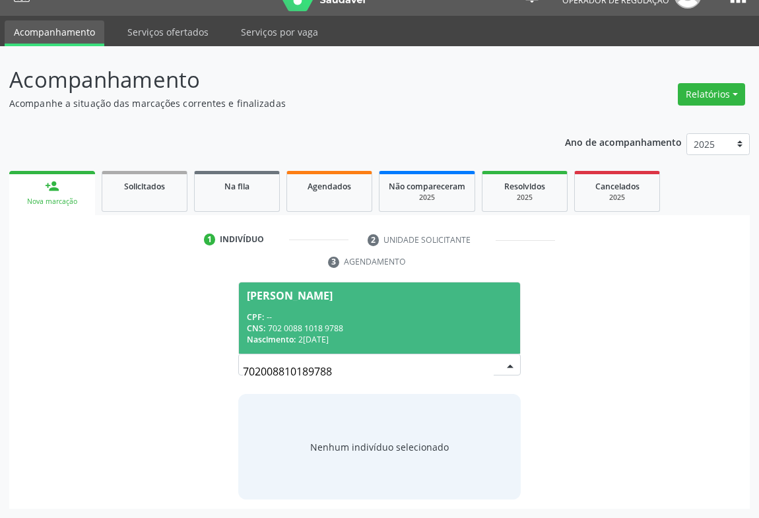
click at [298, 308] on span "Augusto Manoel dos Santos CPF: -- CNS: 702 0088 1018 9788 Nascimento: 25/05/1964" at bounding box center [379, 317] width 281 height 71
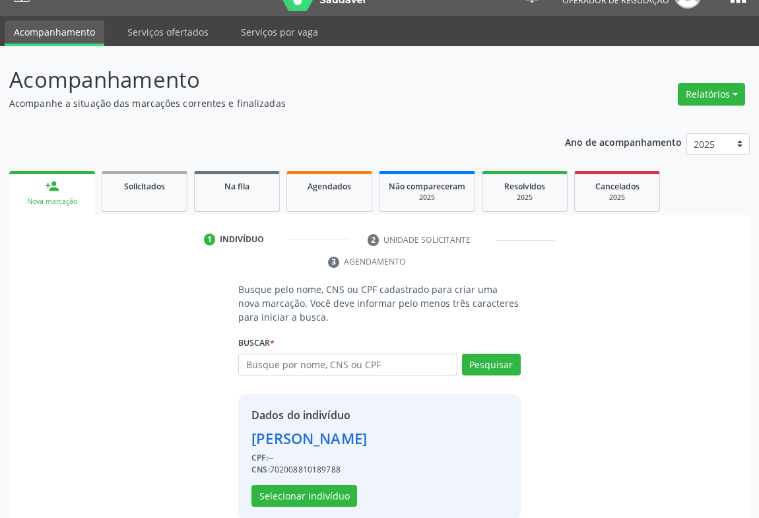
scroll to position [46, 0]
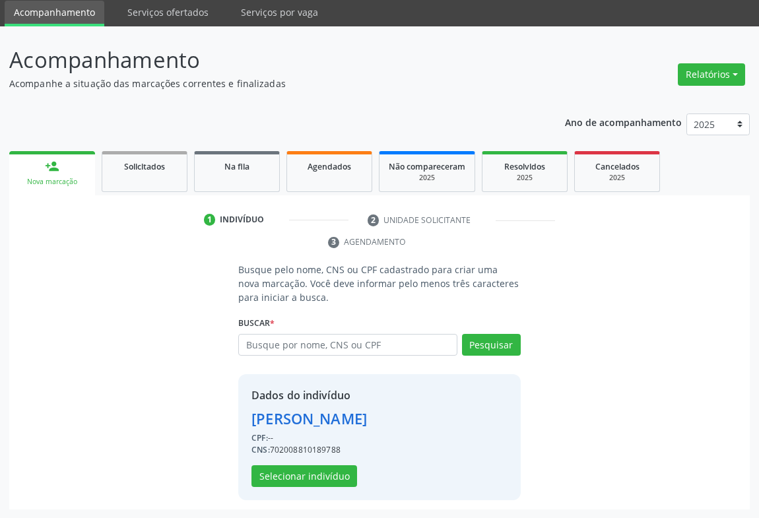
click at [317, 461] on div "Dados do indivíduo Augusto Manoel dos Santos CPF: -- CNS: 702008810189788 Selec…" at bounding box center [308, 437] width 115 height 100
click at [317, 473] on button "Selecionar indivíduo" at bounding box center [304, 476] width 106 height 22
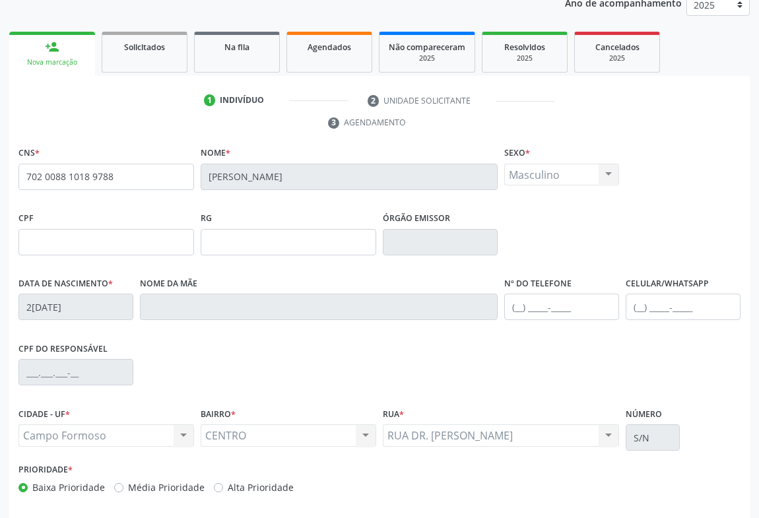
scroll to position [218, 0]
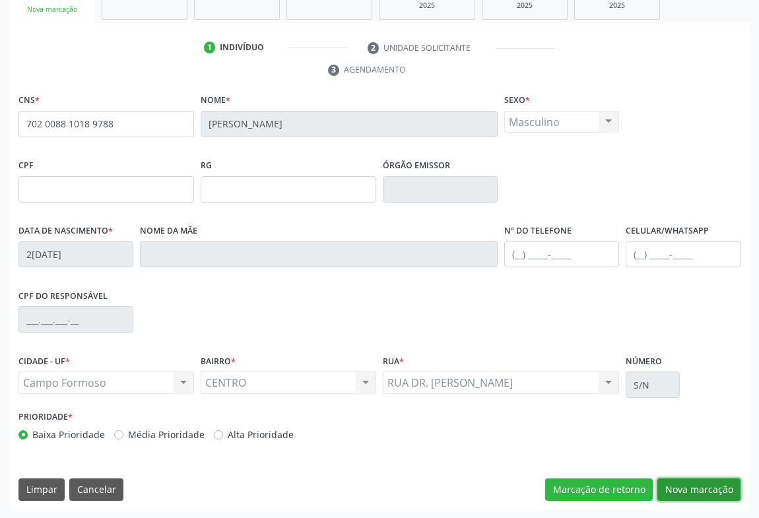
click at [693, 485] on button "Nova marcação" at bounding box center [698, 489] width 83 height 22
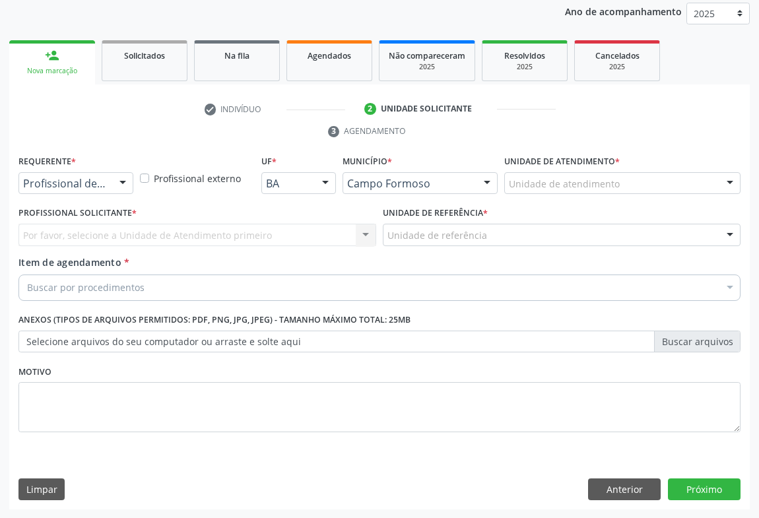
click at [108, 186] on div "Profissional de Saúde" at bounding box center [75, 183] width 115 height 22
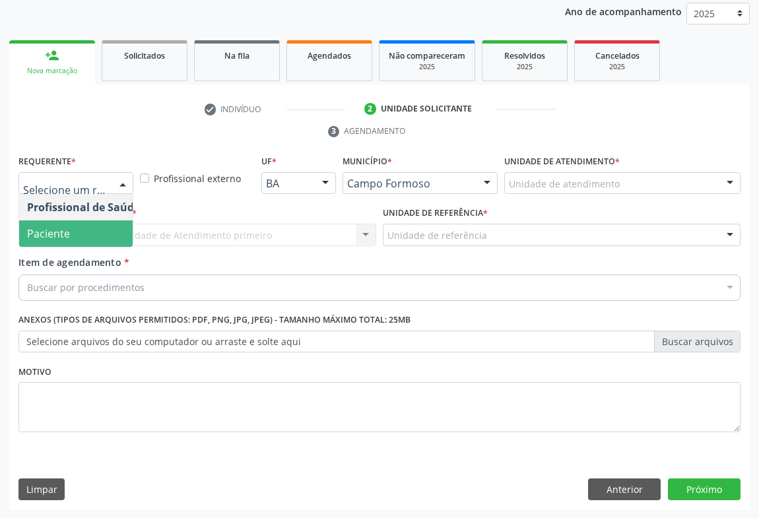
click at [106, 238] on span "Paciente" at bounding box center [83, 233] width 129 height 26
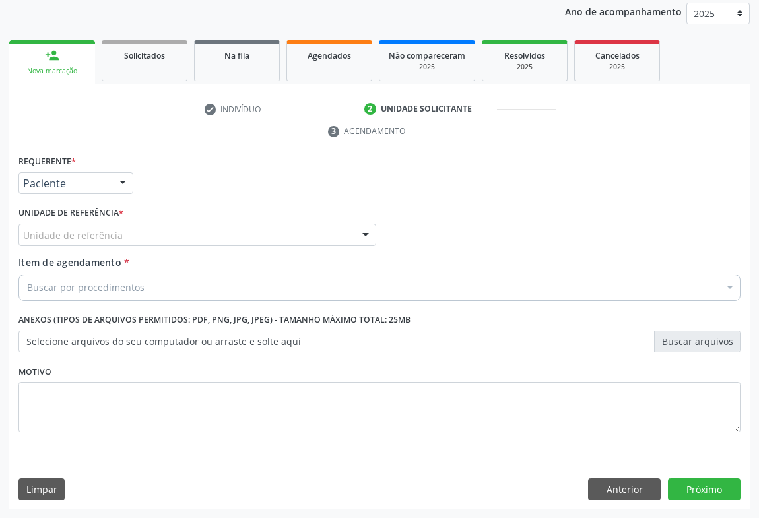
click at [198, 235] on div "Unidade de referência" at bounding box center [197, 235] width 358 height 22
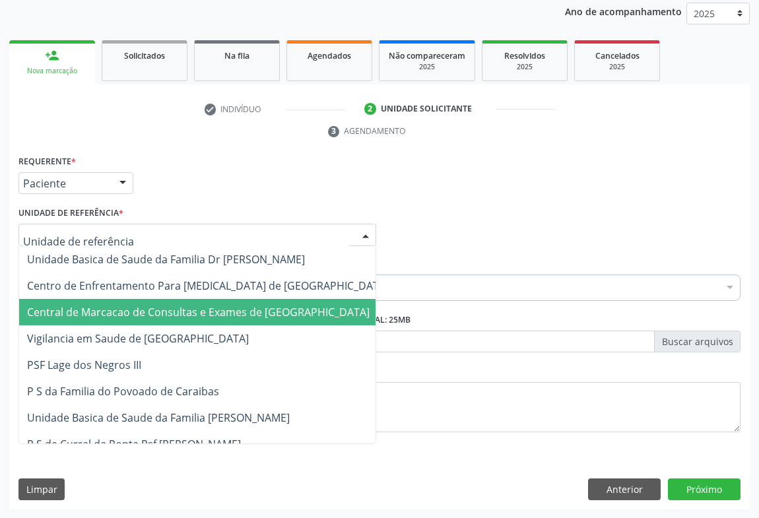
click at [233, 309] on span "Central de Marcacao de Consultas e Exames de [GEOGRAPHIC_DATA]" at bounding box center [198, 312] width 343 height 15
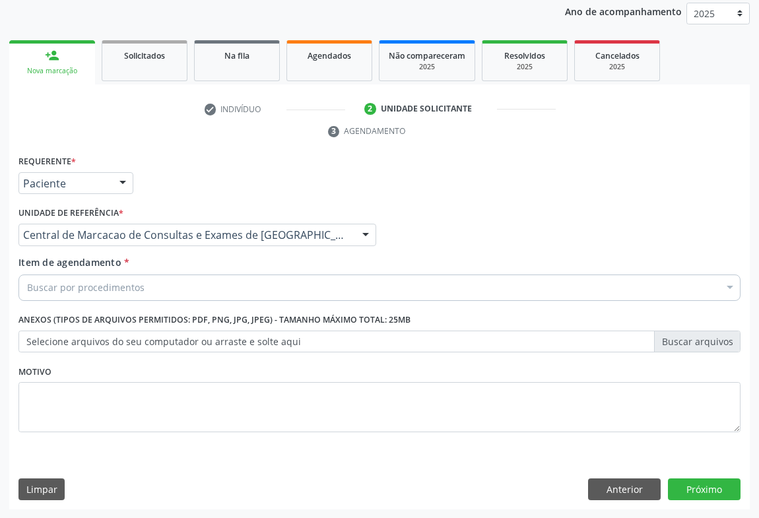
click at [301, 286] on div "Buscar por procedimentos" at bounding box center [379, 288] width 722 height 26
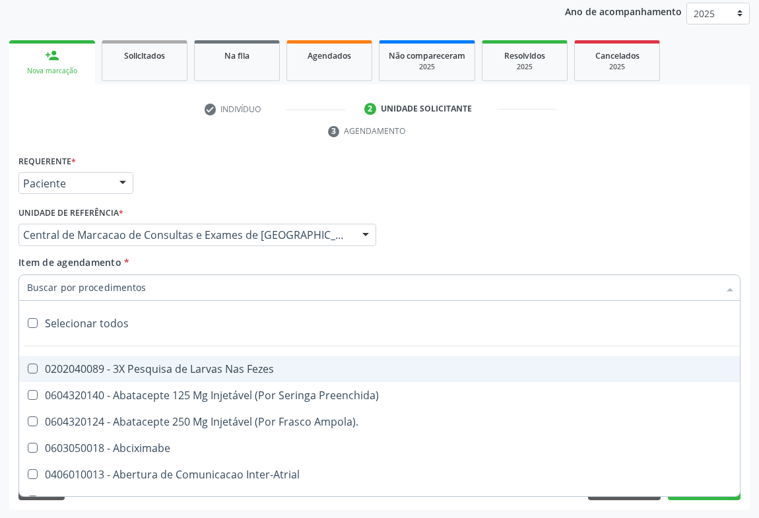
type input "T"
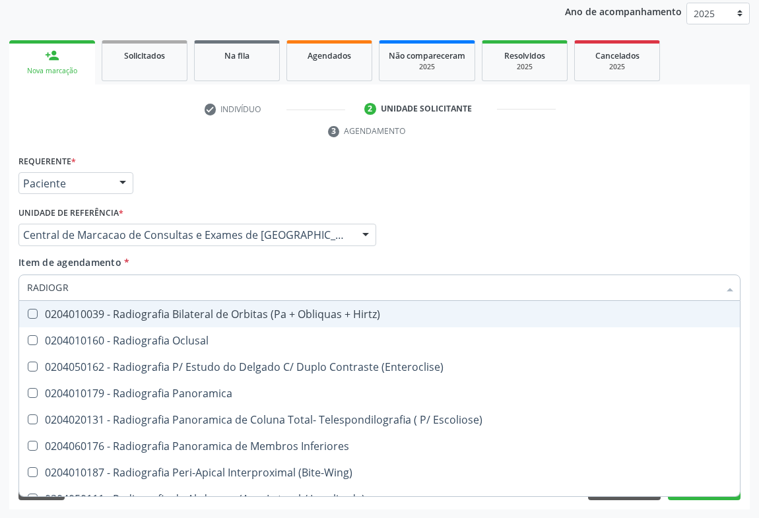
type input "RADIOGRA"
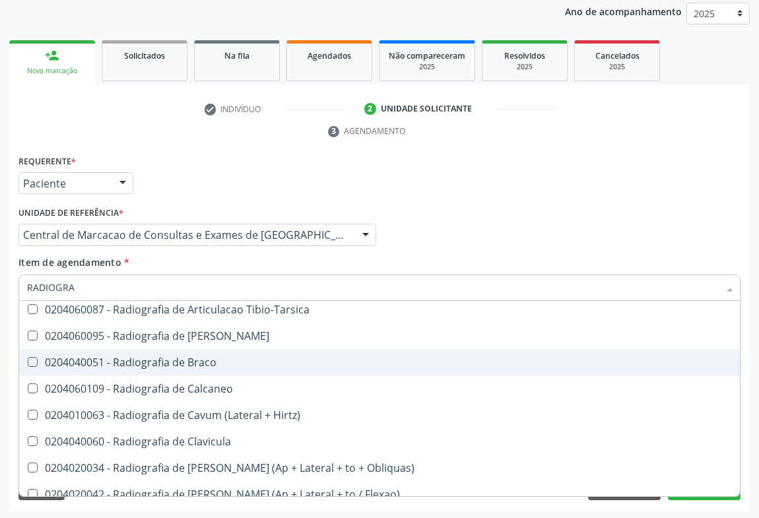
scroll to position [660, 0]
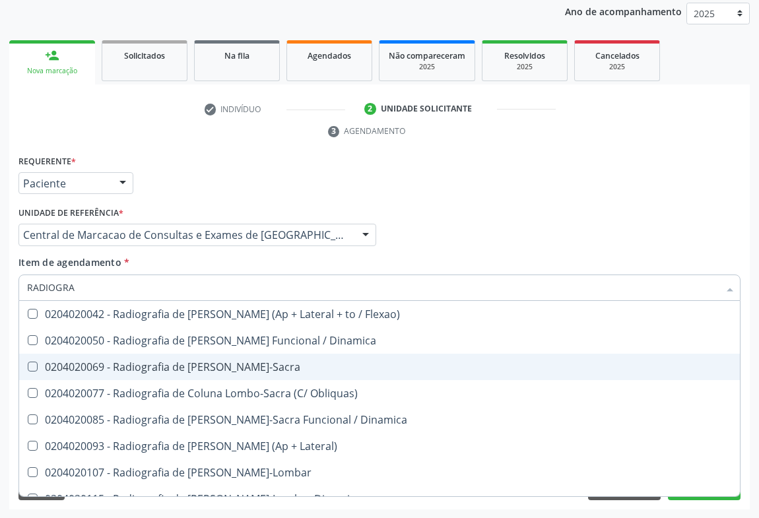
click at [273, 368] on div "0204020069 - Radiografia de Coluna Lombo-Sacra" at bounding box center [379, 367] width 705 height 11
checkbox Lombo-Sacra "true"
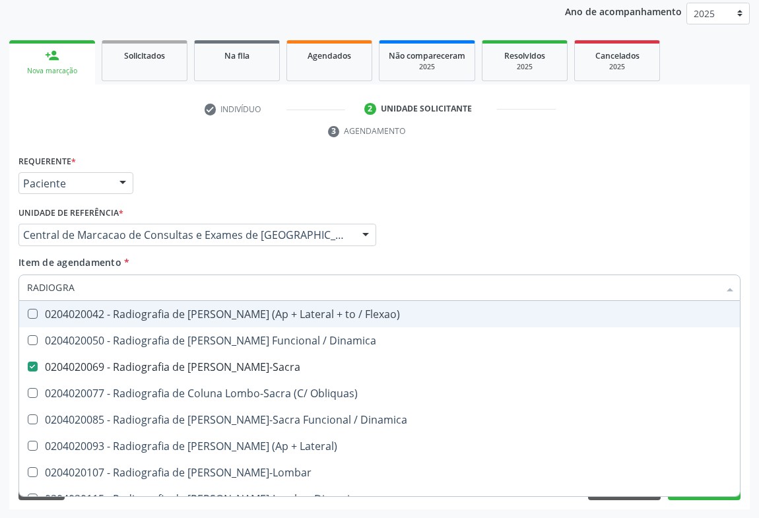
click at [254, 278] on input "RADIOGRA" at bounding box center [373, 288] width 692 height 26
type input "E"
checkbox Lombo-Sacra "false"
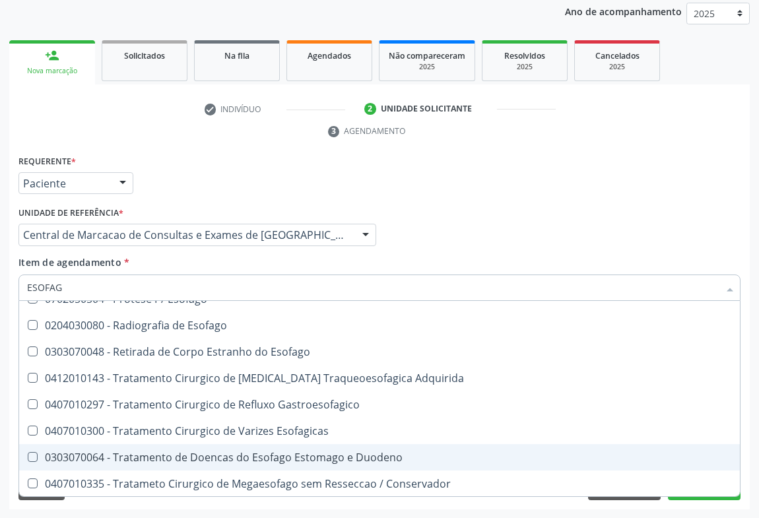
type input "ESOFAGO"
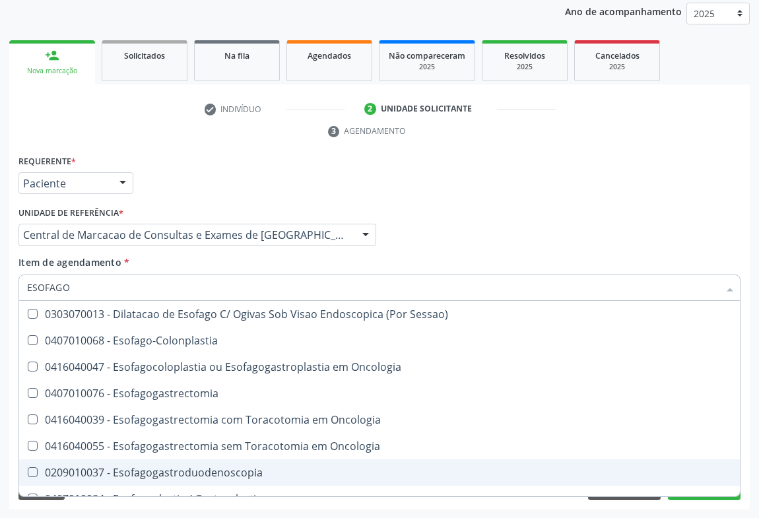
scroll to position [59, 0]
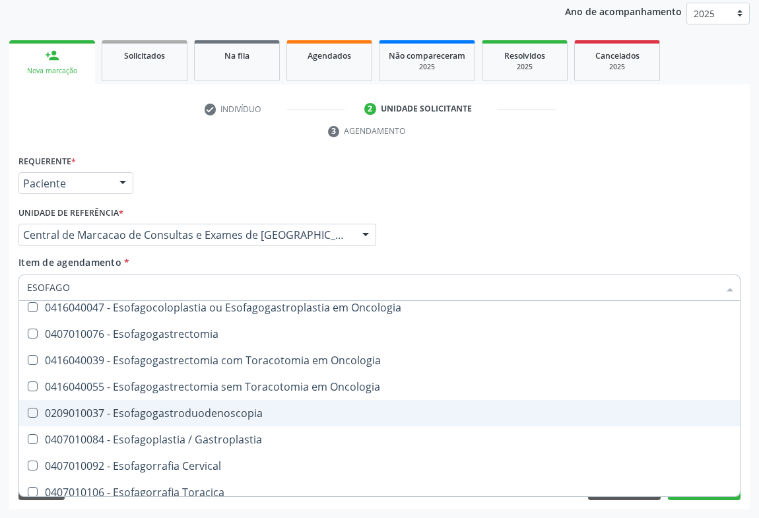
click at [230, 415] on div "0209010037 - Esofagogastroduodenoscopia" at bounding box center [379, 413] width 705 height 11
checkbox Esofagogastroduodenoscopia "true"
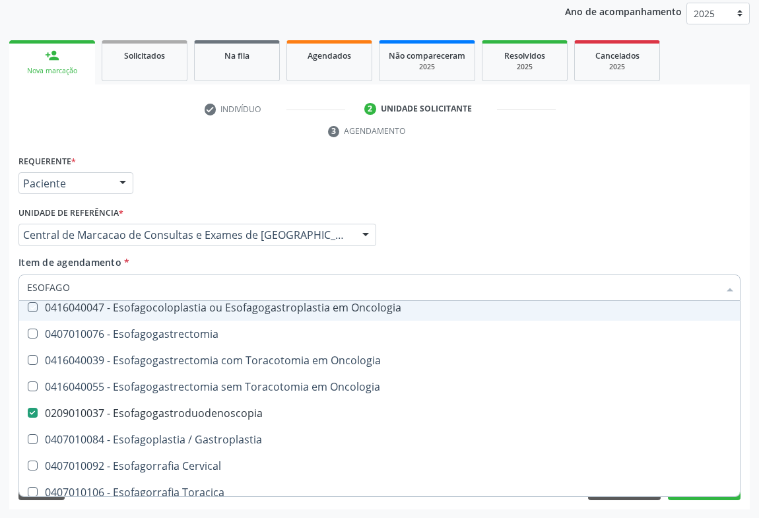
click at [482, 232] on div "Profissional Solicitante Por favor, selecione a Unidade de Atendimento primeiro…" at bounding box center [379, 228] width 729 height 51
checkbox Esofago-Colonplastia "true"
checkbox Oncologia "true"
checkbox Esofagogastroduodenoscopia "false"
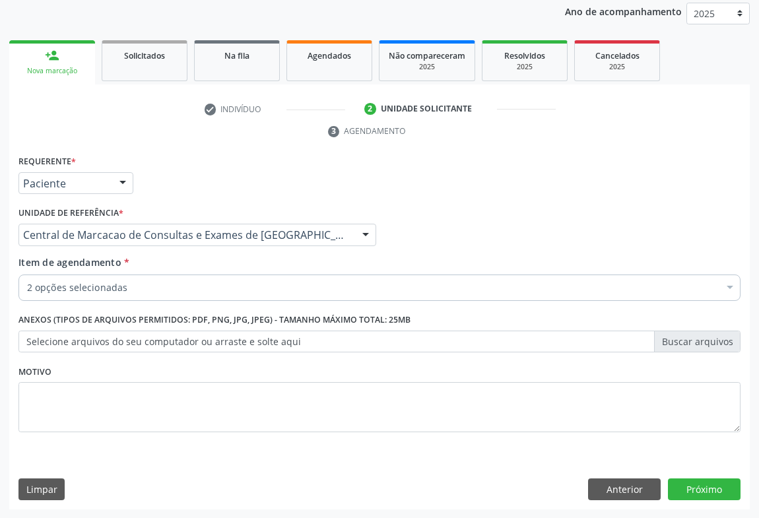
scroll to position [0, 0]
click at [716, 491] on button "Próximo" at bounding box center [704, 489] width 73 height 22
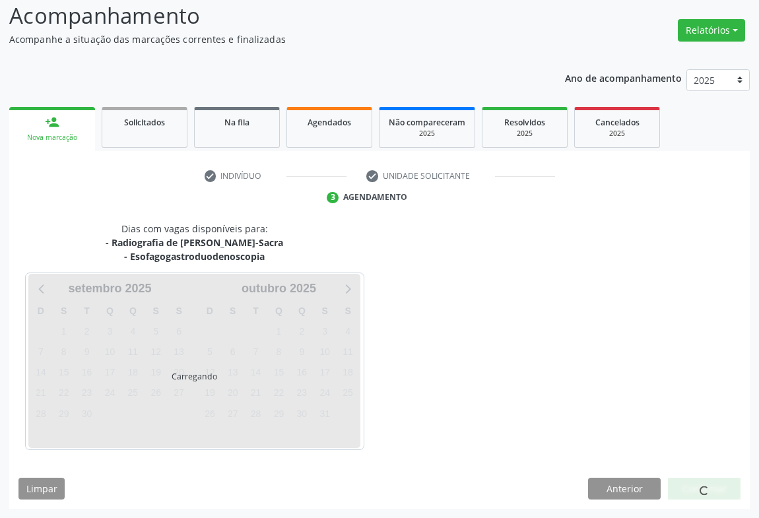
scroll to position [129, 0]
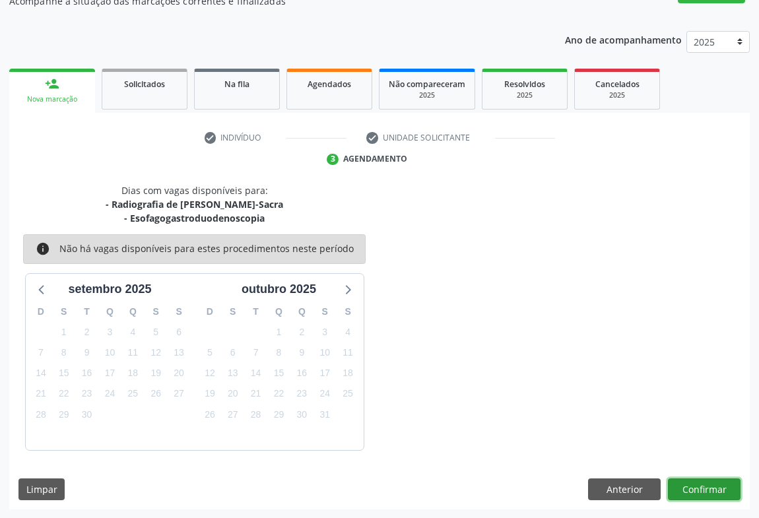
click at [712, 480] on button "Confirmar" at bounding box center [704, 489] width 73 height 22
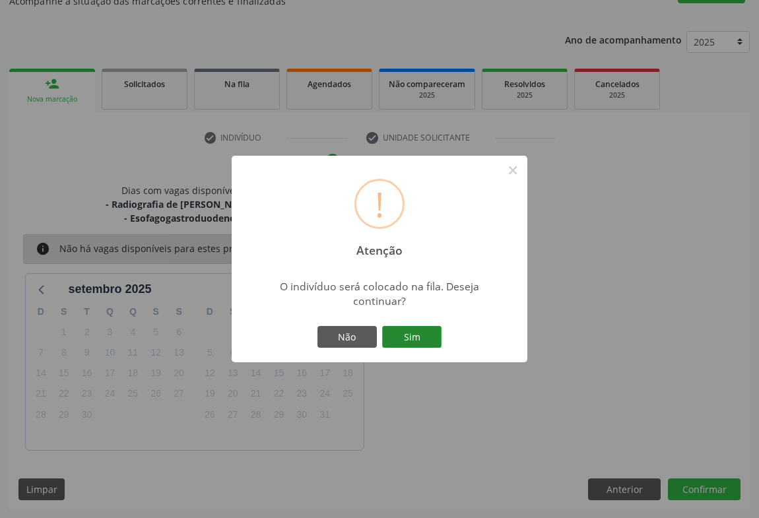
click at [427, 344] on button "Sim" at bounding box center [411, 337] width 59 height 22
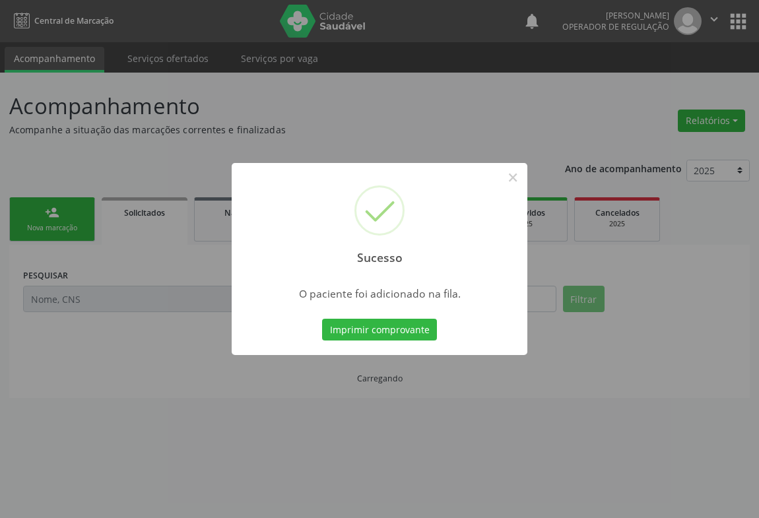
scroll to position [0, 0]
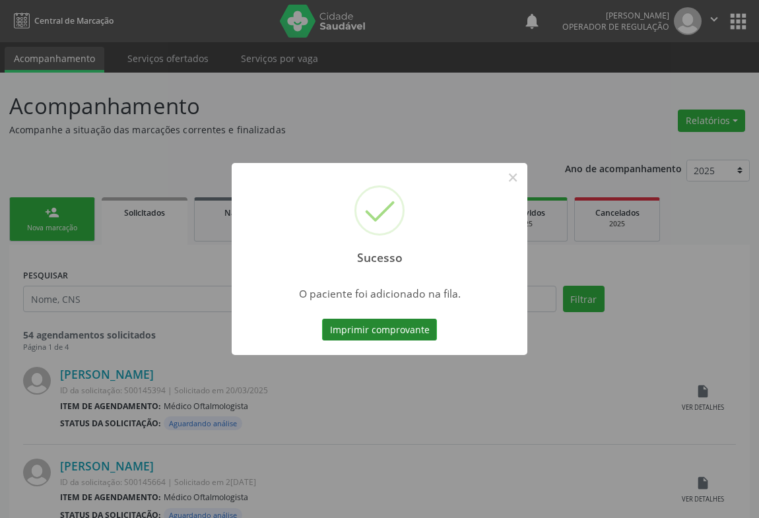
click at [415, 333] on button "Imprimir comprovante" at bounding box center [379, 330] width 115 height 22
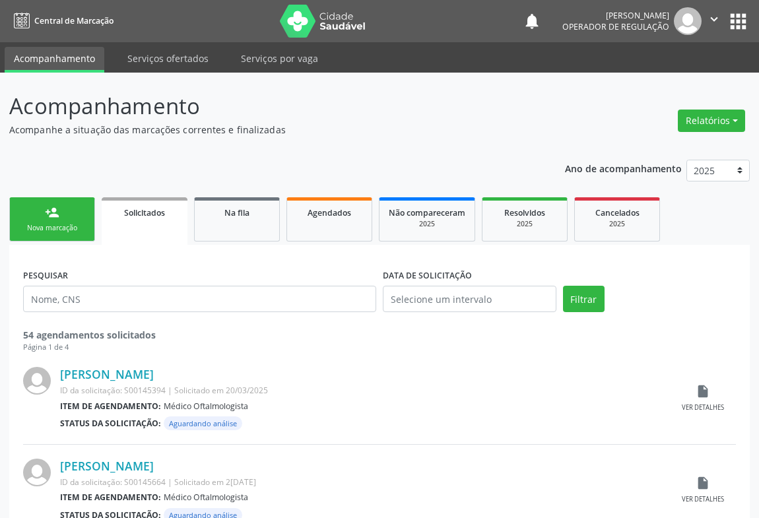
click at [86, 218] on link "person_add Nova marcação" at bounding box center [52, 219] width 86 height 44
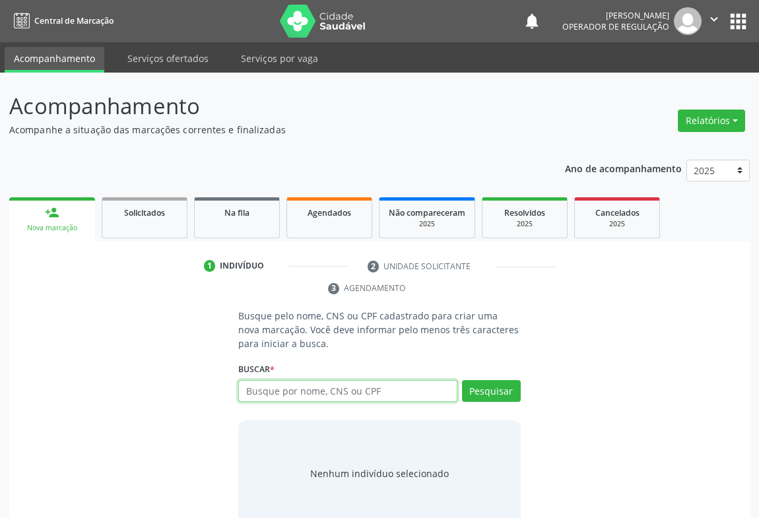
click at [310, 389] on input "text" at bounding box center [347, 391] width 219 height 22
type input "707003868379535"
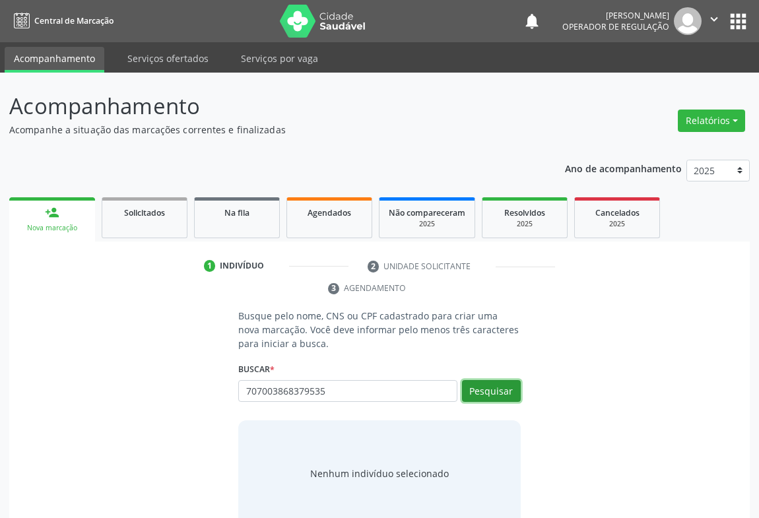
click at [471, 393] on button "Pesquisar" at bounding box center [491, 391] width 59 height 22
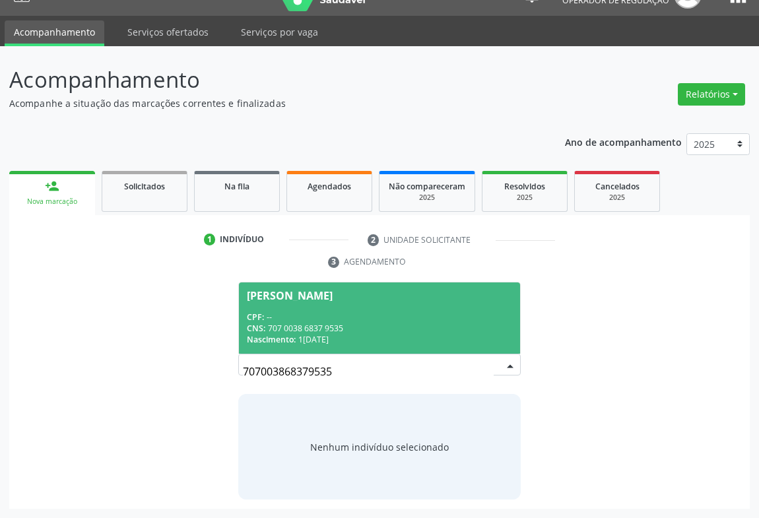
click at [344, 302] on span "Maria Jose Silva Araujo CPF: -- CNS: 707 0038 6837 9535 Nascimento: 15/08/1977" at bounding box center [379, 317] width 281 height 71
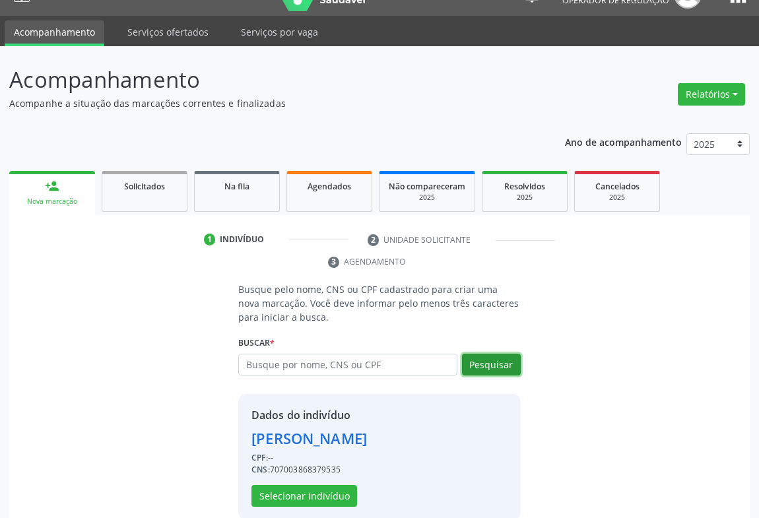
click at [491, 363] on button "Pesquisar" at bounding box center [491, 365] width 59 height 22
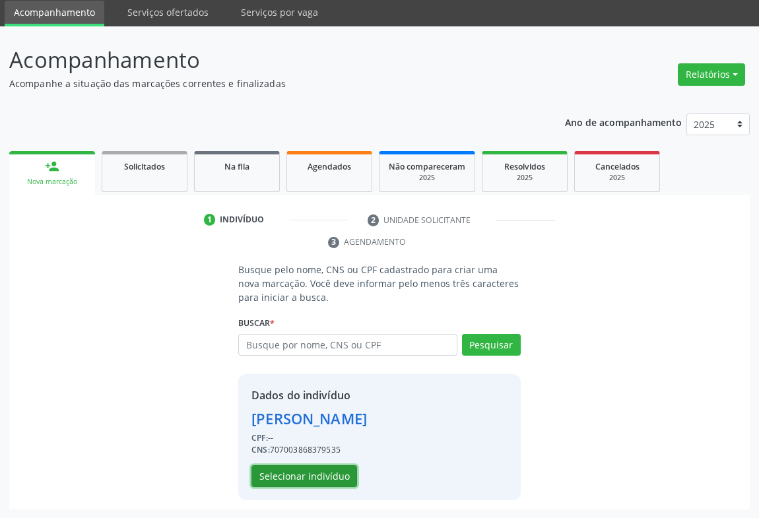
click at [292, 469] on button "Selecionar indivíduo" at bounding box center [304, 476] width 106 height 22
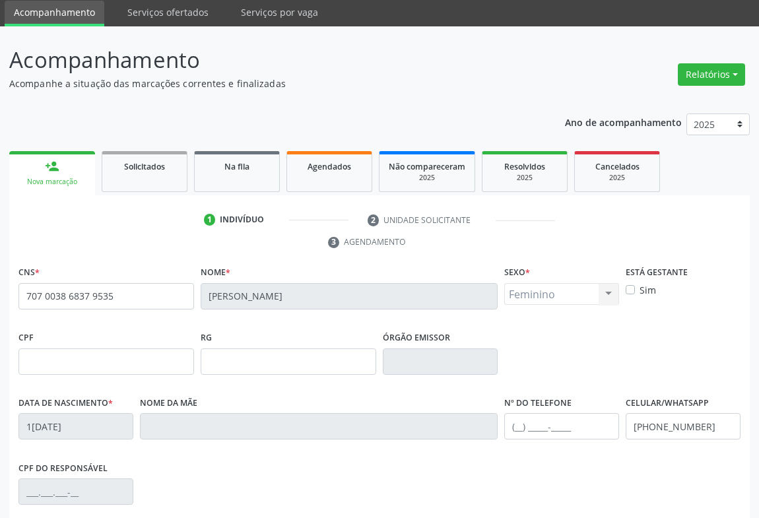
scroll to position [218, 0]
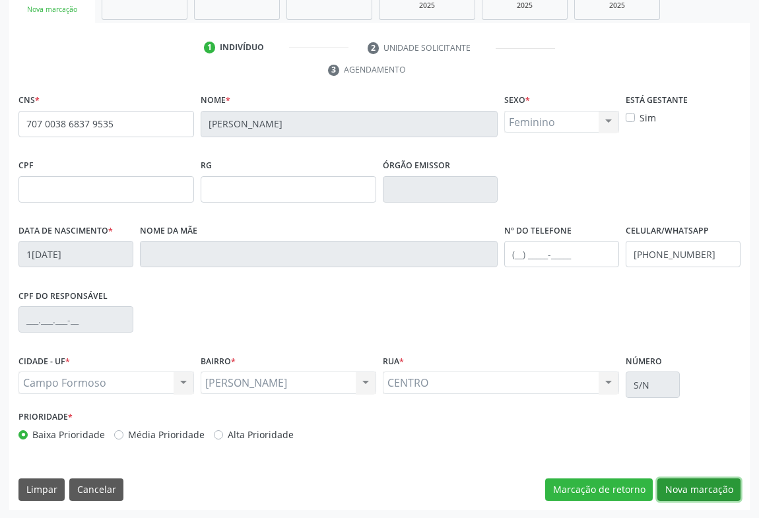
click at [696, 486] on button "Nova marcação" at bounding box center [698, 489] width 83 height 22
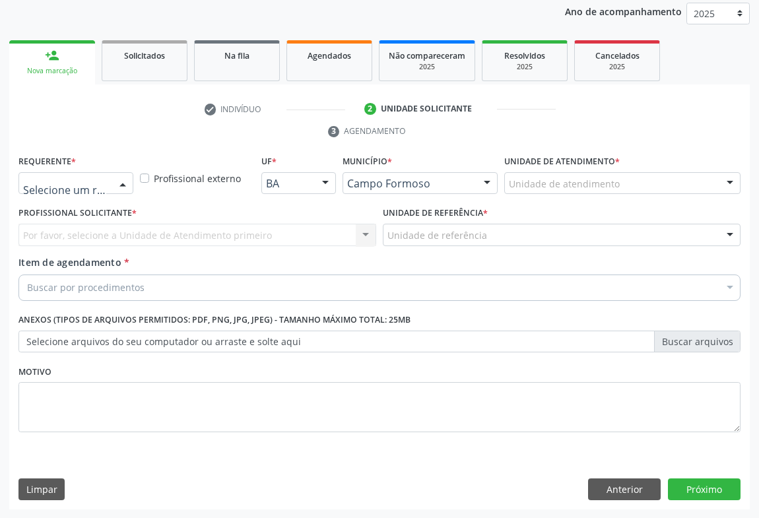
click at [121, 185] on div at bounding box center [123, 184] width 20 height 22
click at [46, 235] on span "Paciente" at bounding box center [48, 233] width 43 height 15
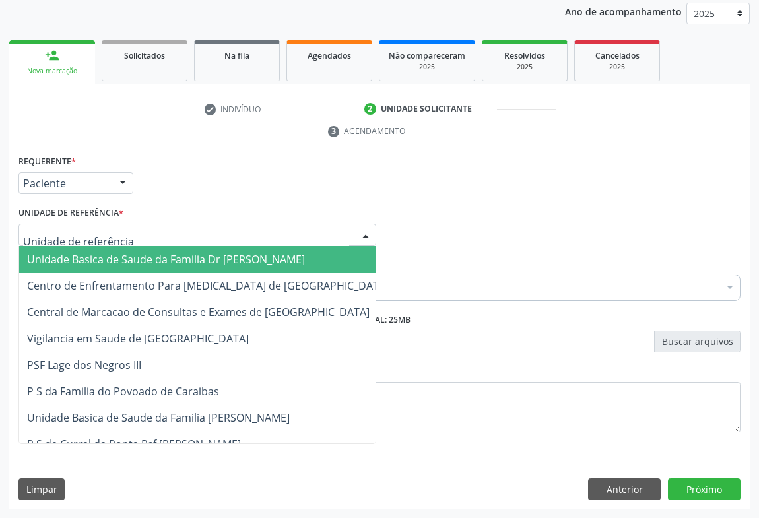
click at [177, 233] on div at bounding box center [197, 235] width 358 height 22
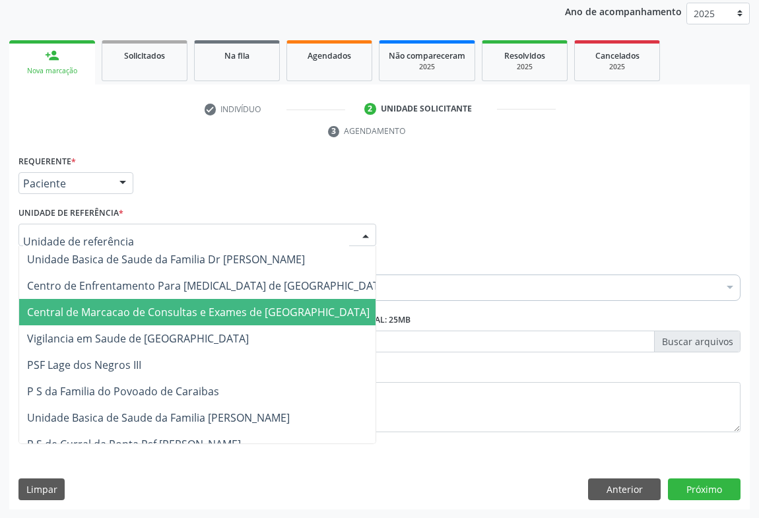
click at [183, 300] on span "Central de Marcacao de Consultas e Exames de [GEOGRAPHIC_DATA]" at bounding box center [207, 312] width 377 height 26
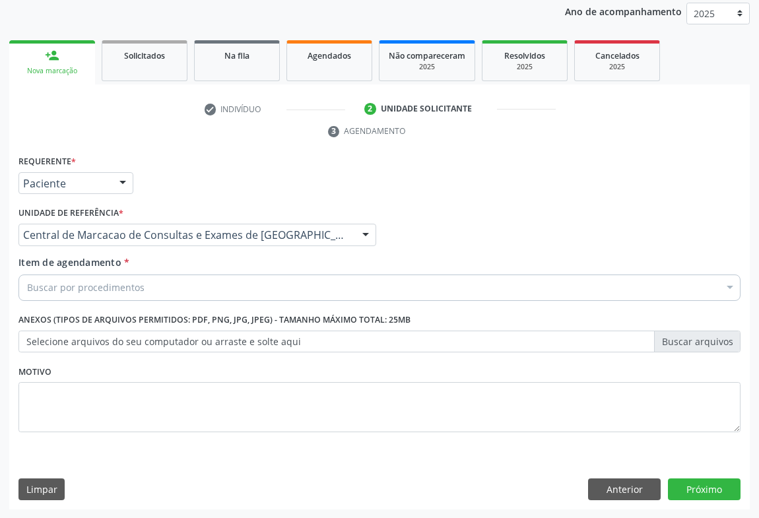
click at [211, 286] on div "Buscar por procedimentos" at bounding box center [379, 288] width 722 height 26
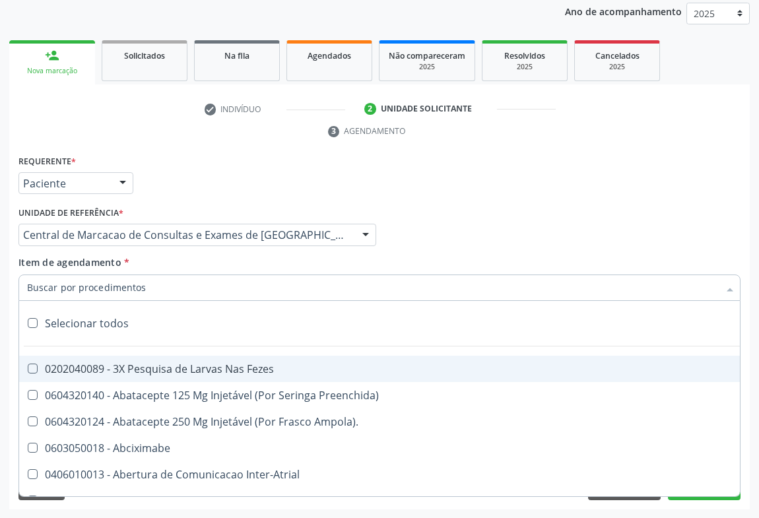
paste input "Ultrassonografia Transvaginal"
type input "Ultrassonografia Transvaginal"
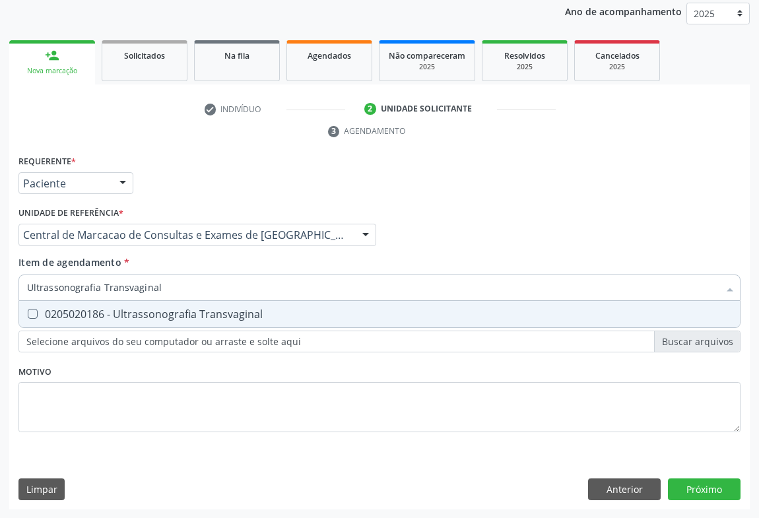
click at [147, 311] on div "0205020186 - Ultrassonografia Transvaginal" at bounding box center [379, 314] width 705 height 11
checkbox Transvaginal "true"
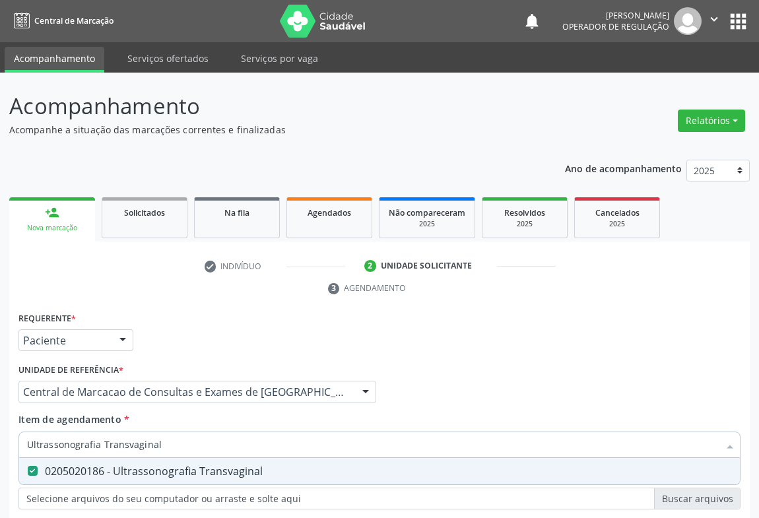
scroll to position [157, 0]
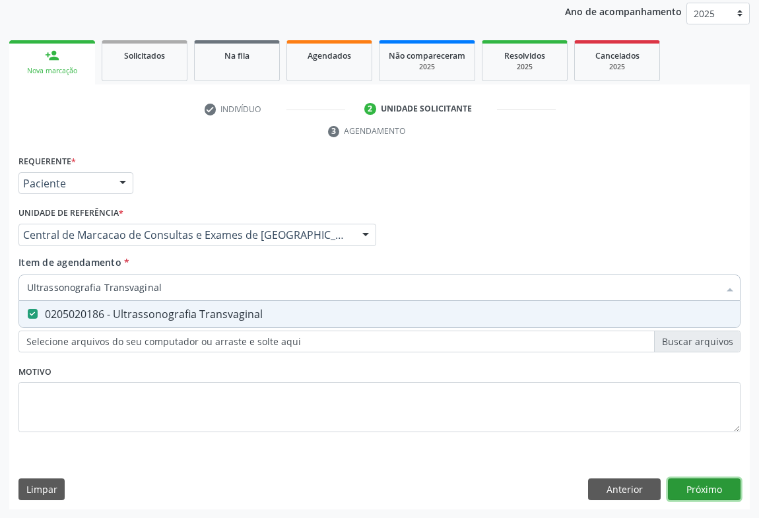
click at [696, 488] on div "Requerente * Paciente Profissional de Saúde Paciente Nenhum resultado encontrad…" at bounding box center [379, 331] width 740 height 358
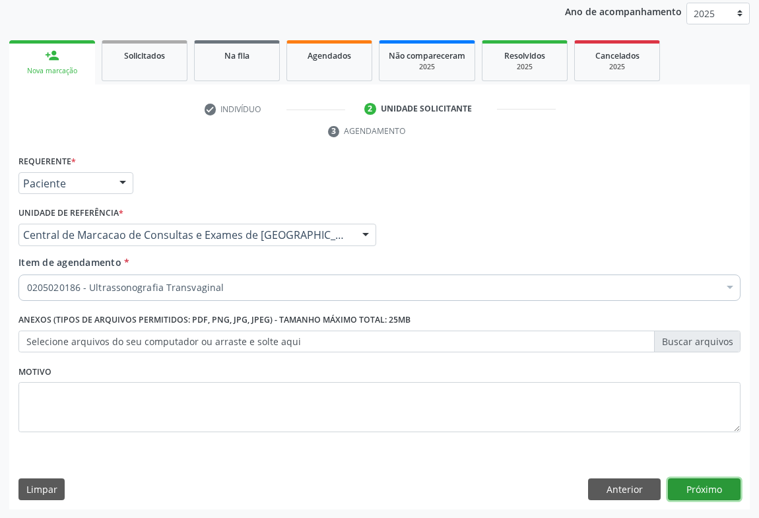
click at [702, 480] on button "Próximo" at bounding box center [704, 489] width 73 height 22
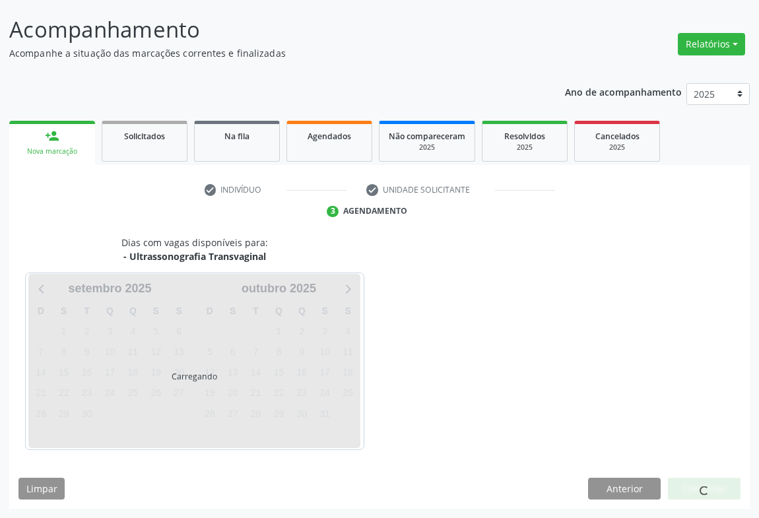
scroll to position [76, 0]
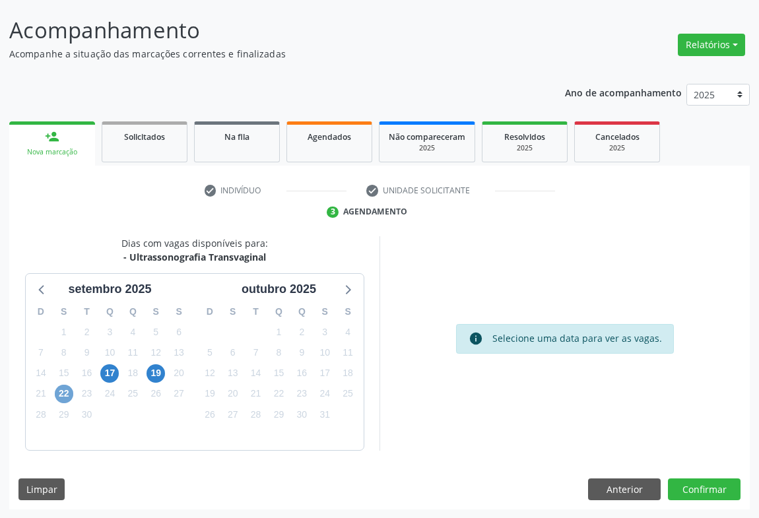
click at [69, 395] on span "22" at bounding box center [64, 394] width 18 height 18
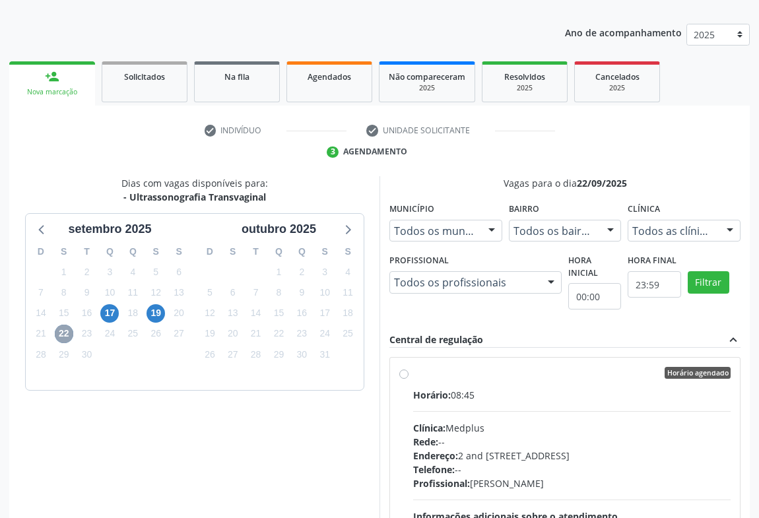
scroll to position [298, 0]
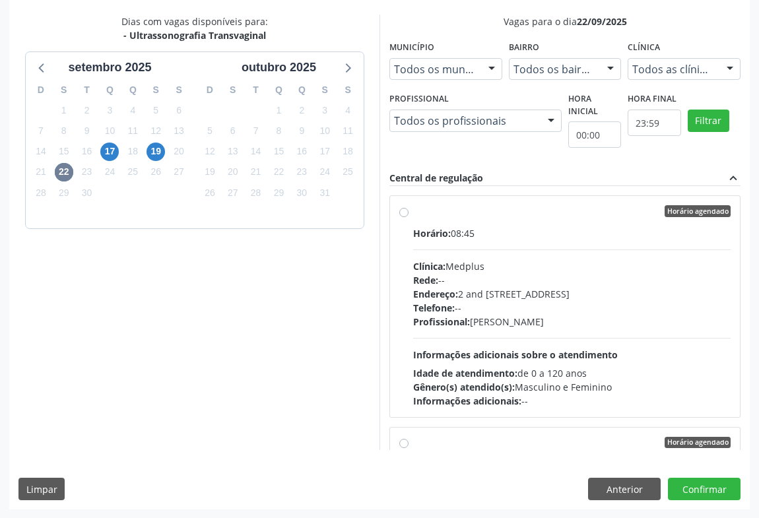
click at [495, 290] on div "Endereço: 2 and S 204 Ed Emp B, nº 35, Centro, Campo Formoso - BA" at bounding box center [571, 294] width 317 height 14
click at [408, 217] on input "Horário agendado Horário: 08:45 Clínica: Medplus Rede: -- Endereço: 2 and S 204…" at bounding box center [403, 211] width 9 height 12
radio input "true"
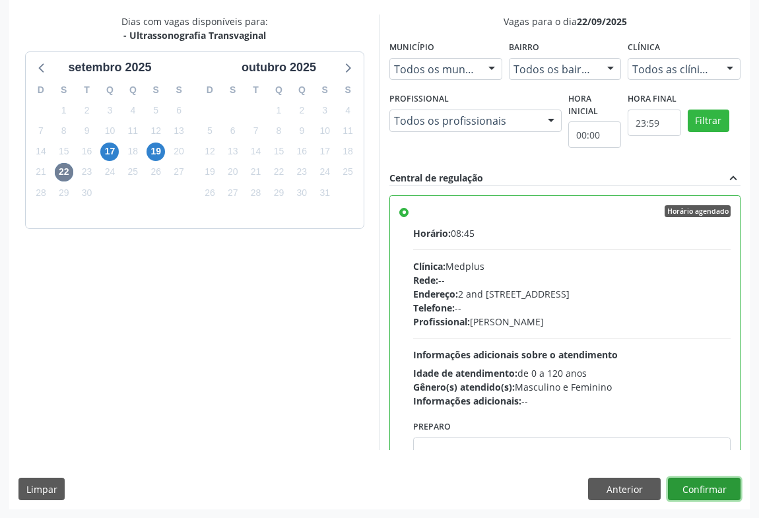
click at [692, 484] on button "Confirmar" at bounding box center [704, 489] width 73 height 22
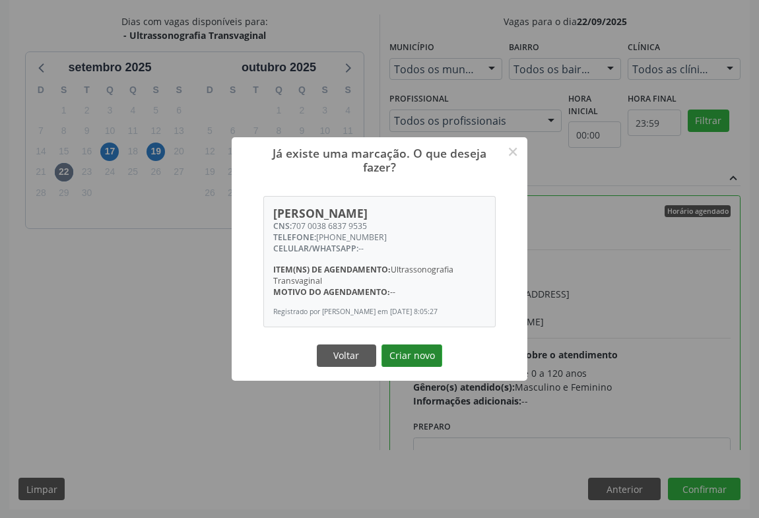
click at [431, 353] on button "Criar novo" at bounding box center [411, 355] width 61 height 22
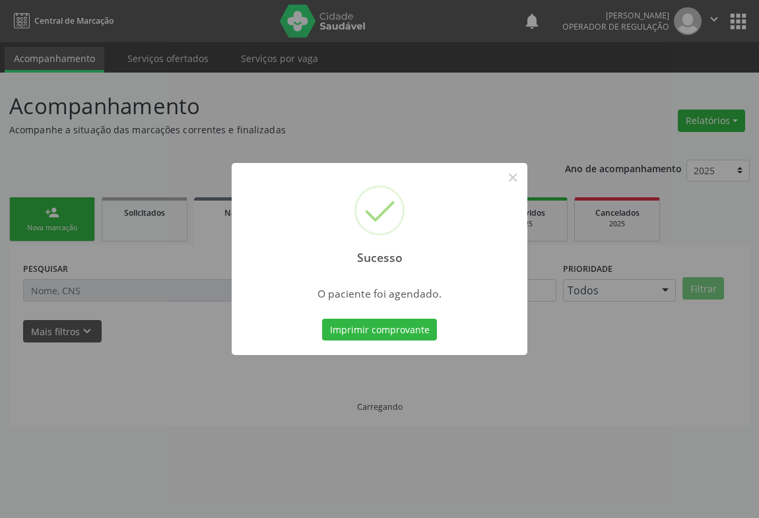
scroll to position [0, 0]
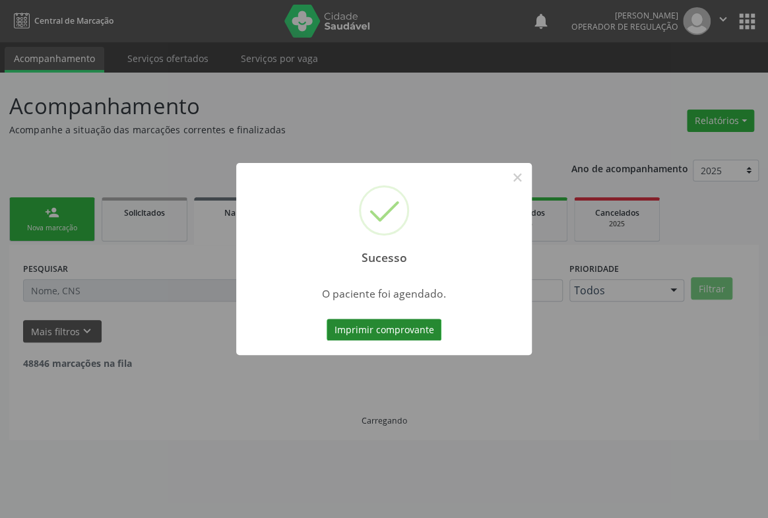
click at [397, 325] on button "Imprimir comprovante" at bounding box center [384, 330] width 115 height 22
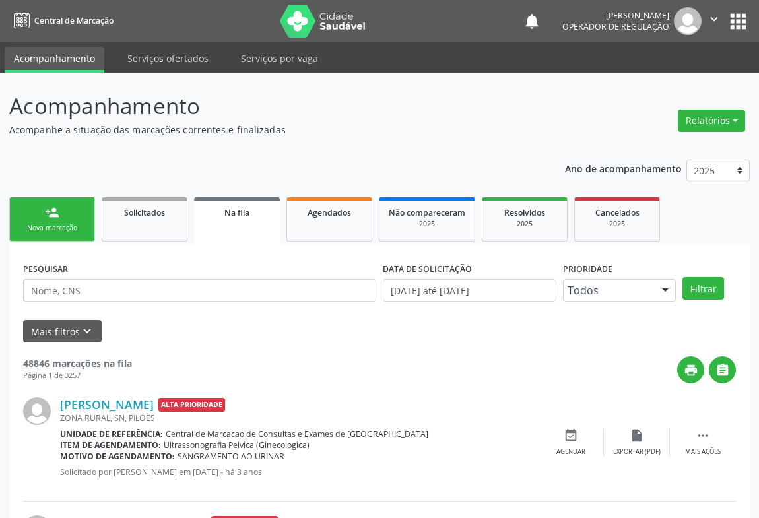
click at [38, 219] on link "person_add Nova marcação" at bounding box center [52, 219] width 86 height 44
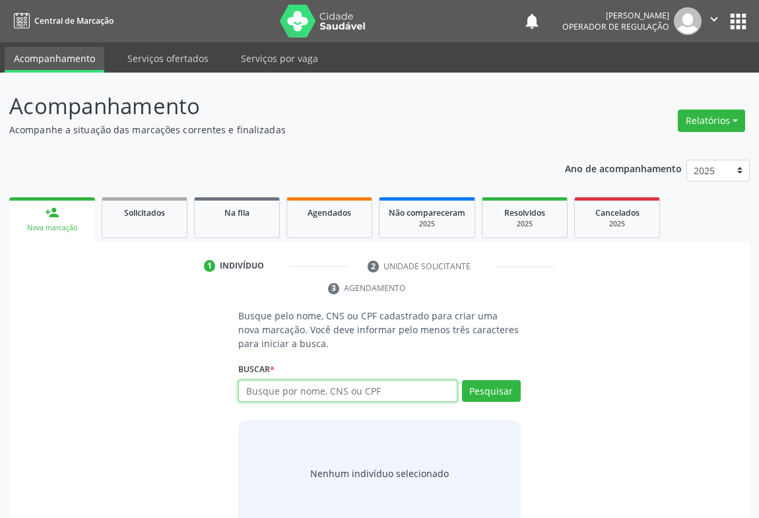
click at [309, 396] on input "text" at bounding box center [347, 391] width 219 height 22
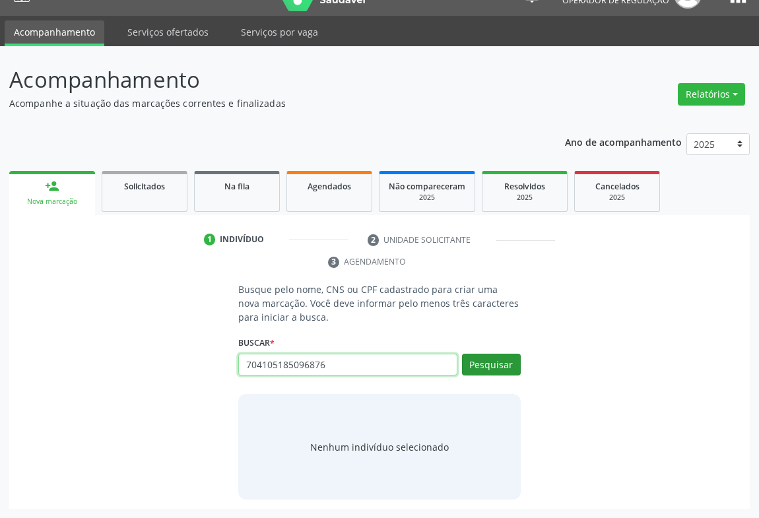
type input "704105185096876"
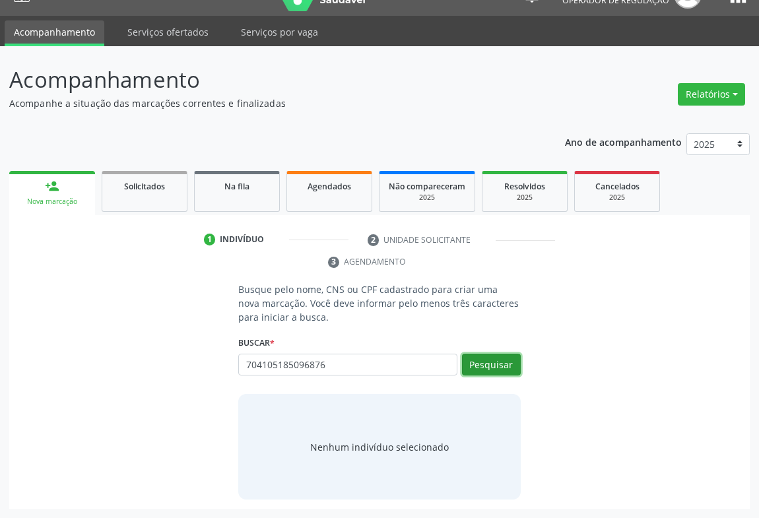
click at [496, 366] on button "Pesquisar" at bounding box center [491, 365] width 59 height 22
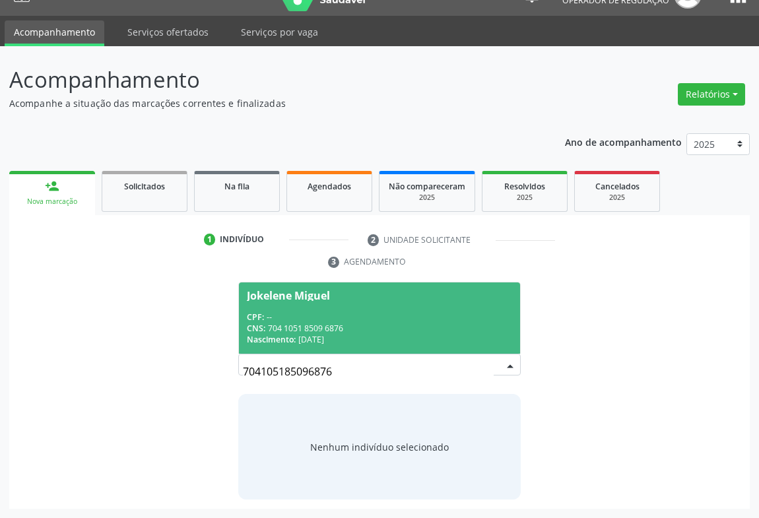
click at [360, 339] on div "Nascimento: 02/04/1982" at bounding box center [379, 339] width 265 height 11
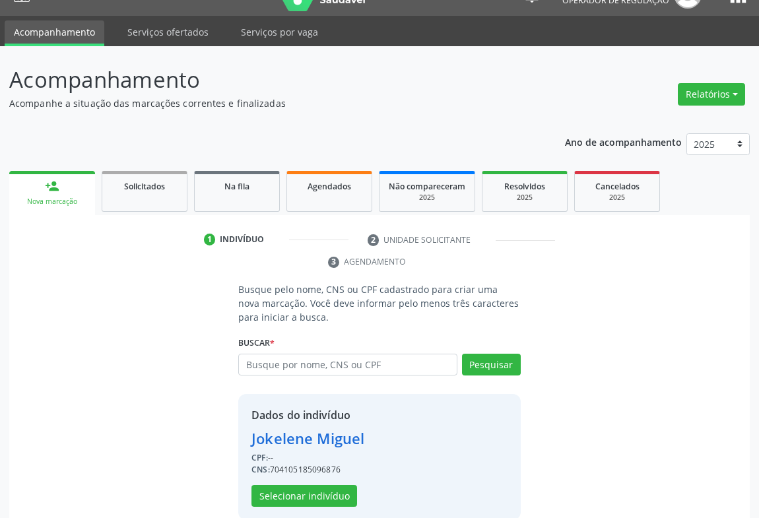
scroll to position [46, 0]
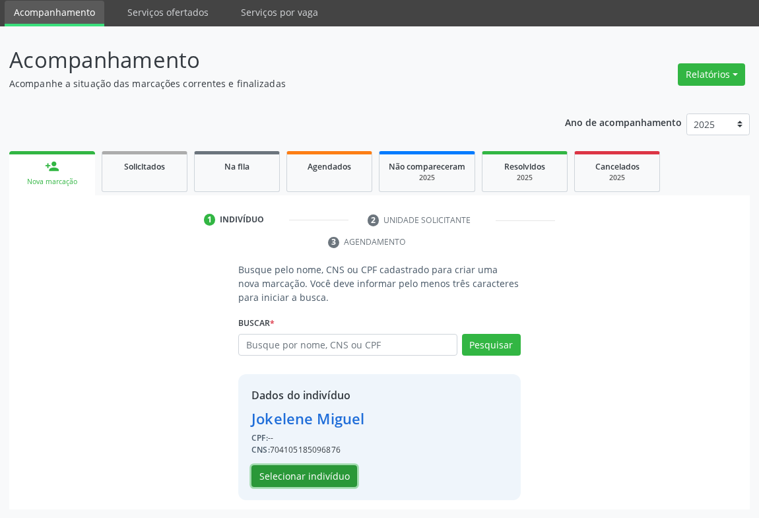
click at [314, 468] on button "Selecionar indivíduo" at bounding box center [304, 476] width 106 height 22
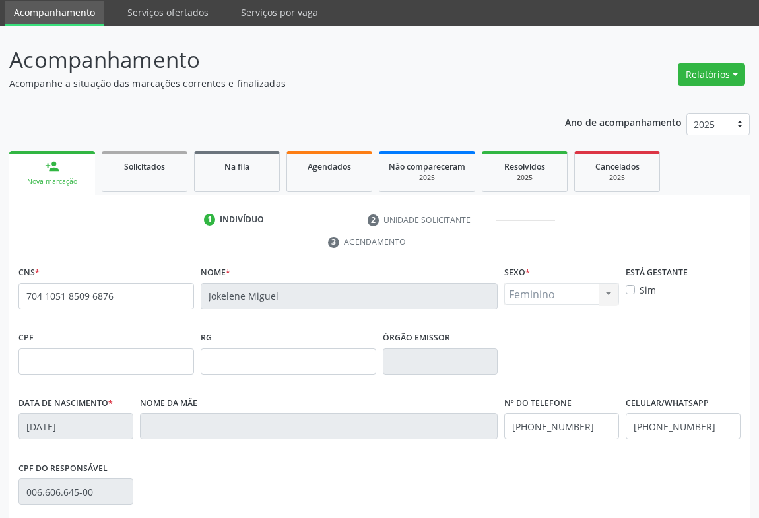
scroll to position [218, 0]
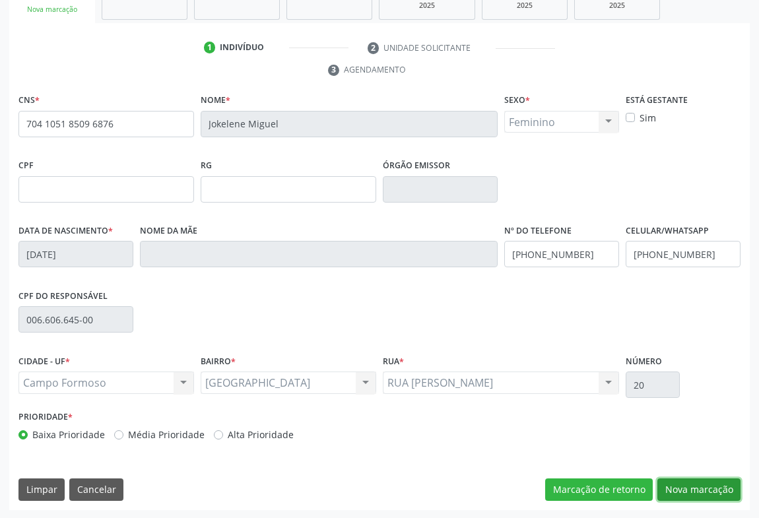
click at [680, 482] on button "Nova marcação" at bounding box center [698, 489] width 83 height 22
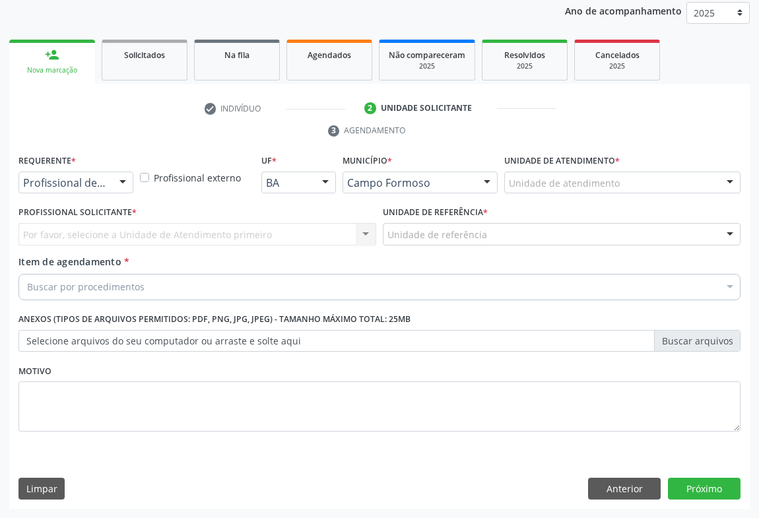
scroll to position [157, 0]
click at [113, 179] on div at bounding box center [123, 184] width 20 height 22
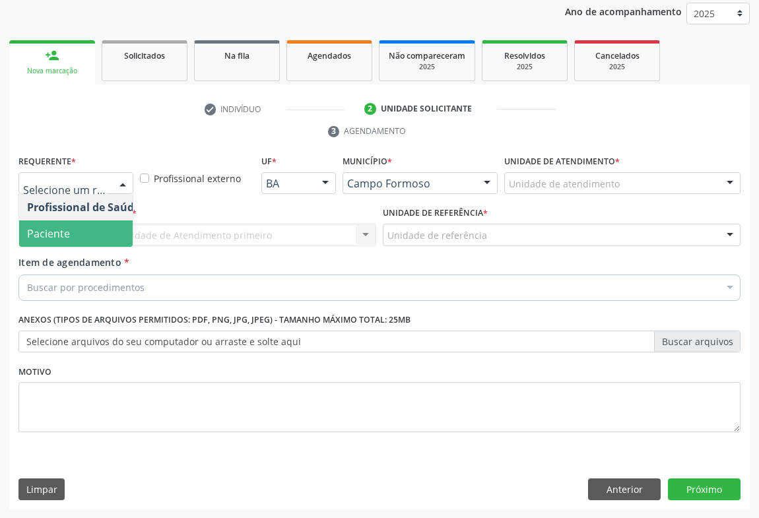
click at [86, 230] on span "Paciente" at bounding box center [83, 233] width 129 height 26
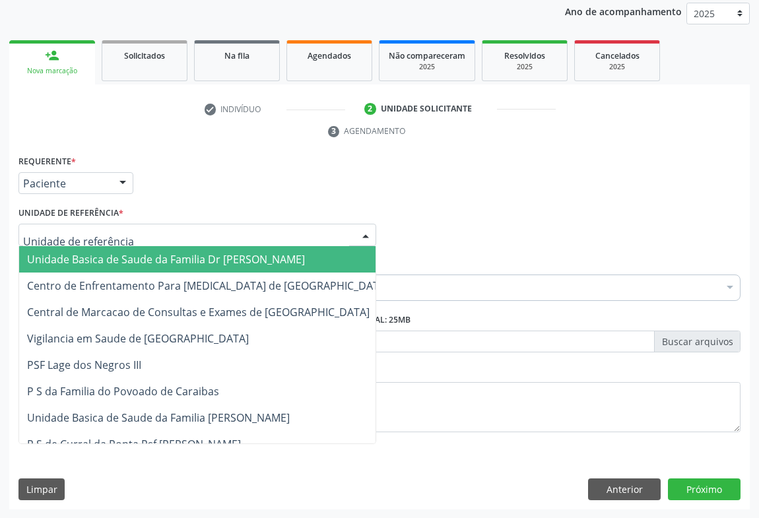
click at [183, 238] on div at bounding box center [197, 235] width 358 height 22
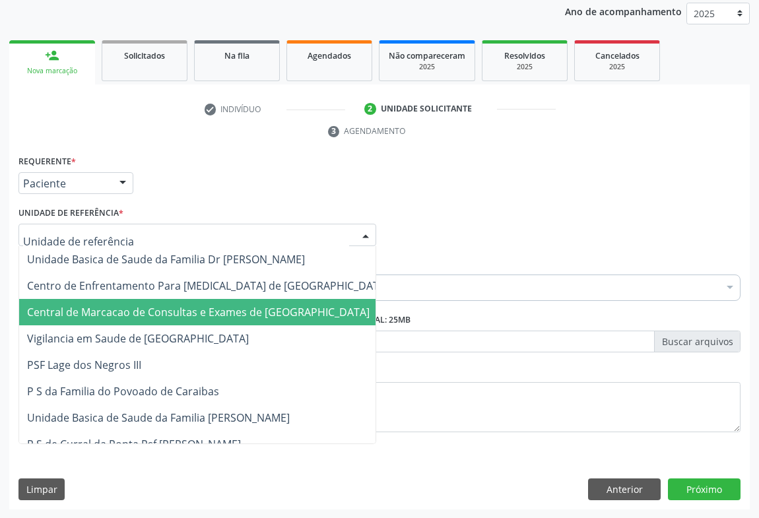
click at [185, 313] on span "Central de Marcacao de Consultas e Exames de [GEOGRAPHIC_DATA]" at bounding box center [198, 312] width 343 height 15
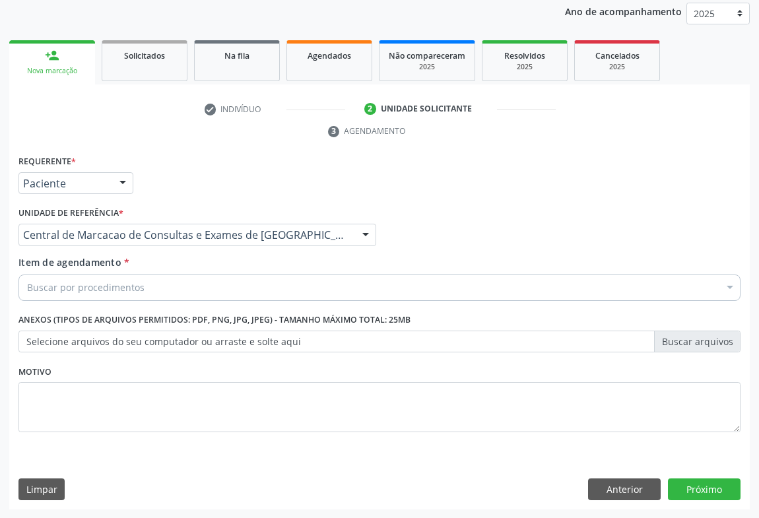
click at [219, 284] on div "Buscar por procedimentos" at bounding box center [379, 288] width 722 height 26
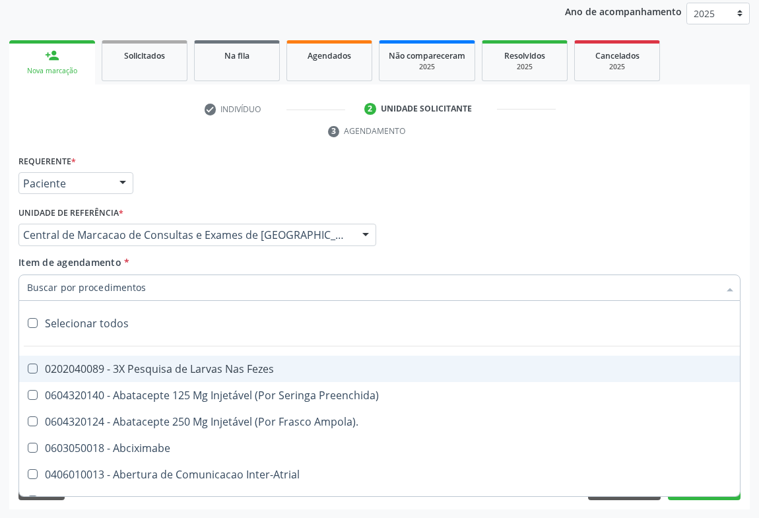
paste input "Ultrassonografia Transvaginal"
type input "Ultrassonografia Transvaginal"
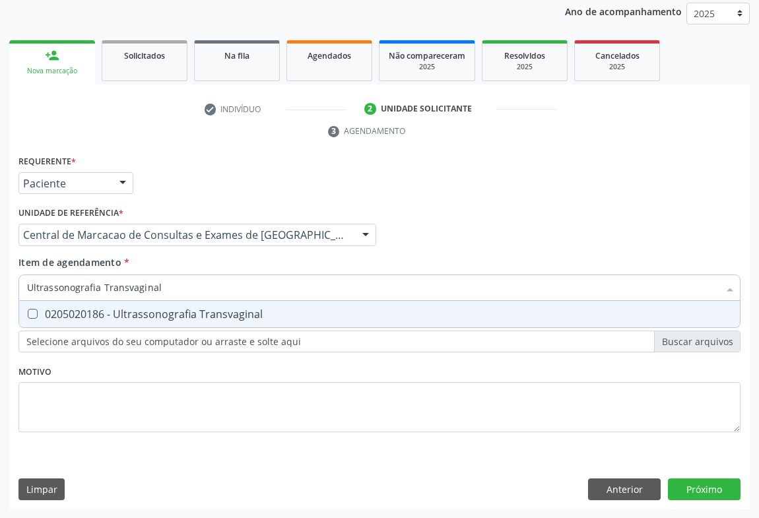
click at [145, 310] on div "0205020186 - Ultrassonografia Transvaginal" at bounding box center [379, 314] width 705 height 11
checkbox Transvaginal "true"
click at [671, 480] on div "Requerente * Paciente Profissional de Saúde Paciente Nenhum resultado encontrad…" at bounding box center [379, 331] width 740 height 358
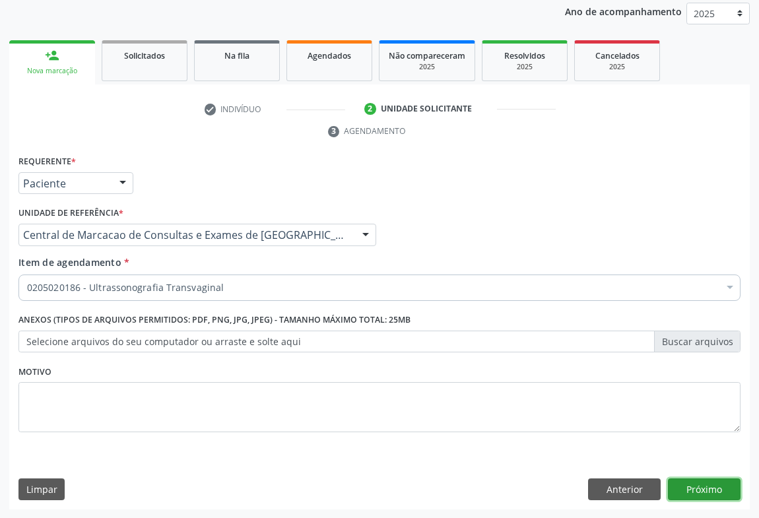
click at [694, 495] on button "Próximo" at bounding box center [704, 489] width 73 height 22
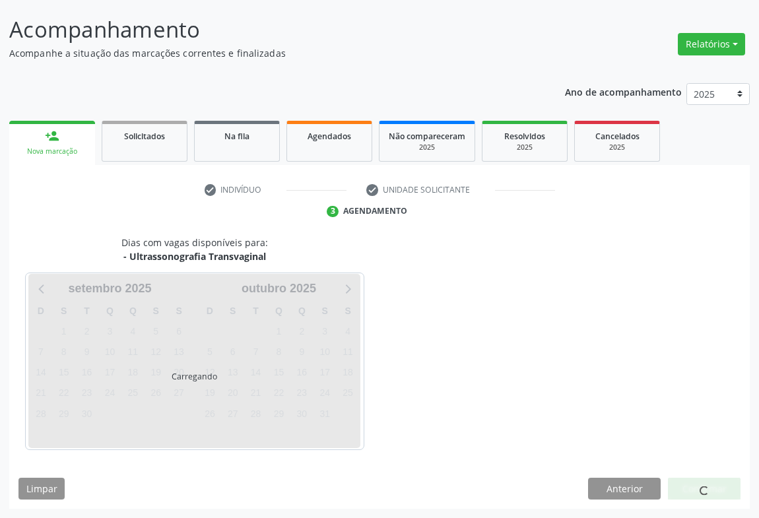
scroll to position [76, 0]
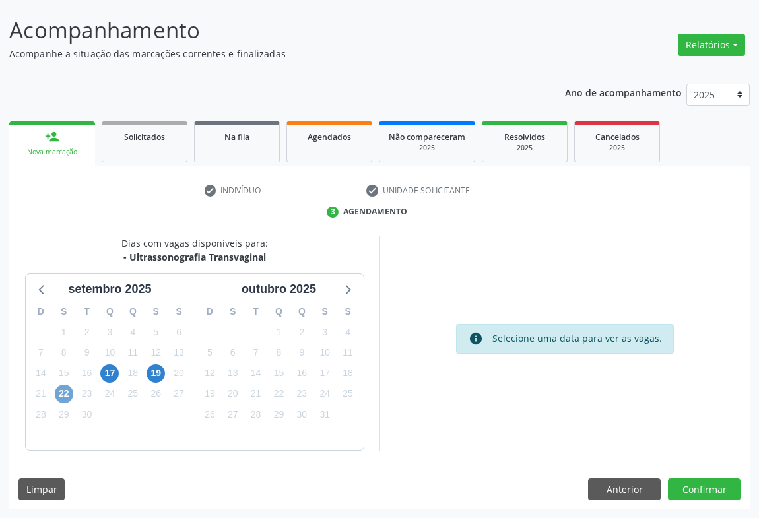
click at [64, 391] on span "22" at bounding box center [64, 394] width 18 height 18
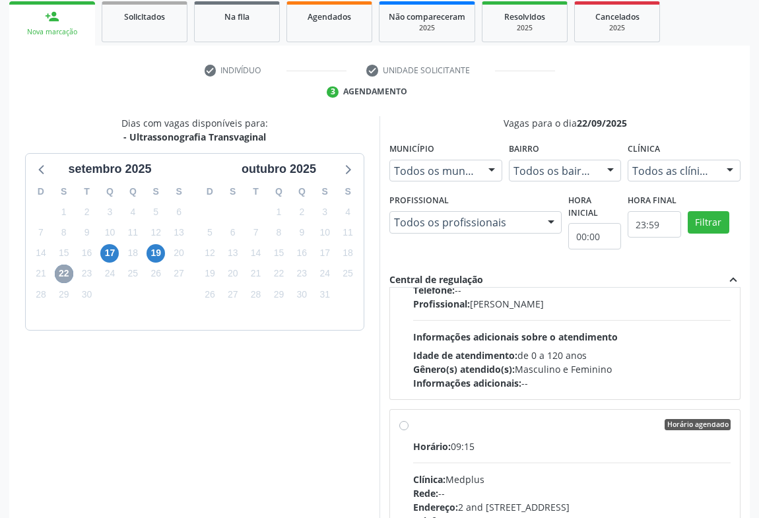
scroll to position [0, 0]
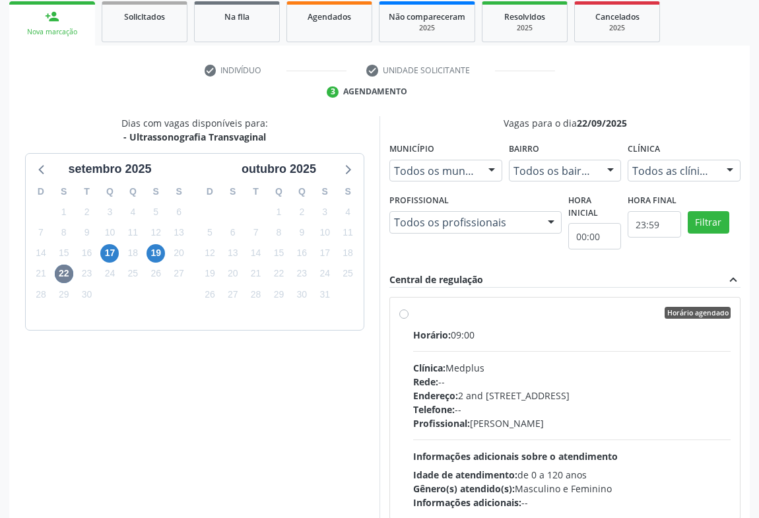
click at [469, 403] on div "Telefone: --" at bounding box center [571, 410] width 317 height 14
click at [408, 319] on input "Horário agendado Horário: 09:00 Clínica: Medplus Rede: -- Endereço: 2 and S 204…" at bounding box center [403, 313] width 9 height 12
radio input "true"
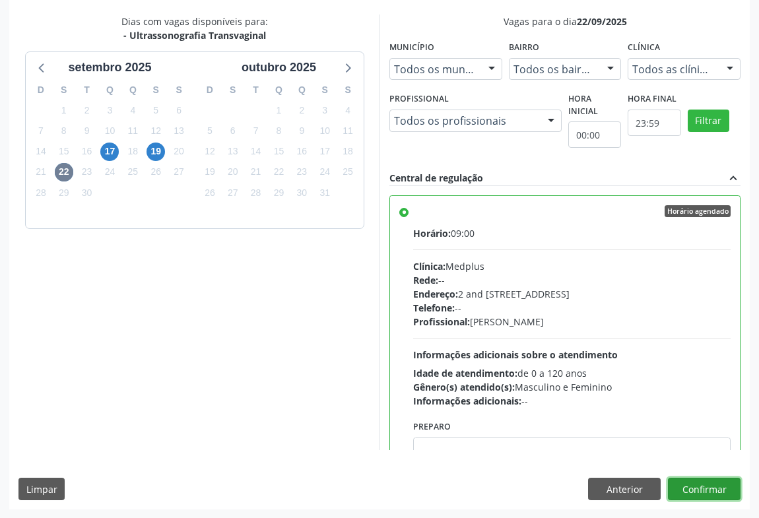
click at [719, 494] on button "Confirmar" at bounding box center [704, 489] width 73 height 22
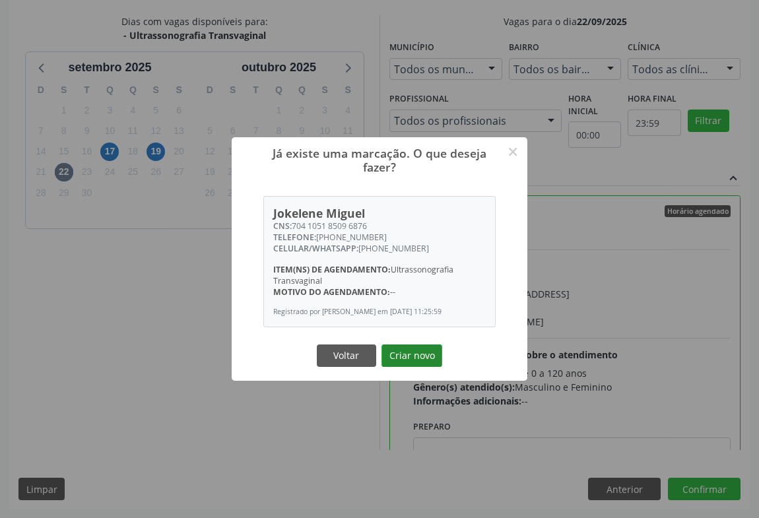
click at [409, 354] on button "Criar novo" at bounding box center [411, 355] width 61 height 22
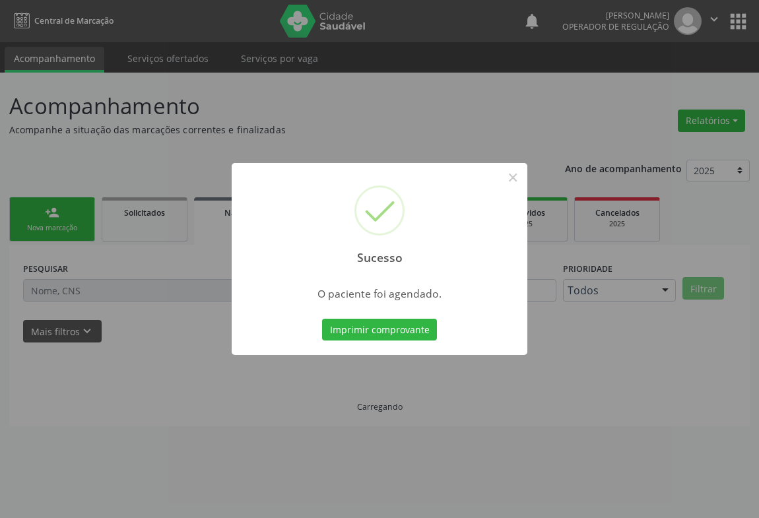
scroll to position [0, 0]
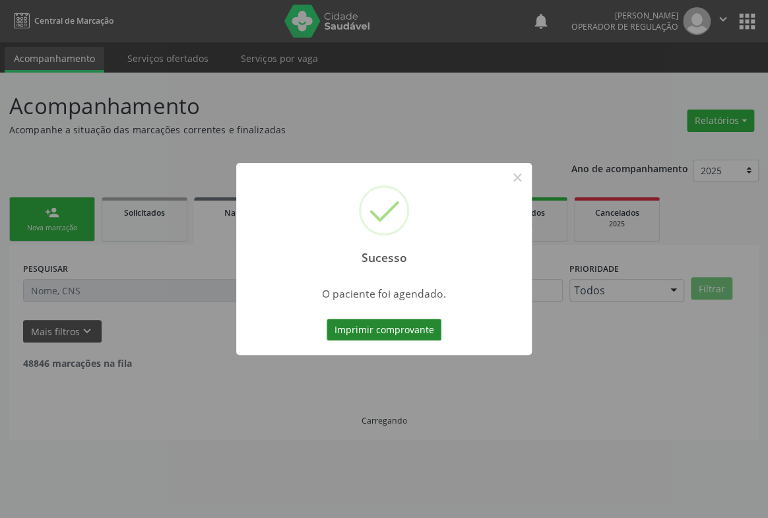
click at [387, 329] on button "Imprimir comprovante" at bounding box center [384, 330] width 115 height 22
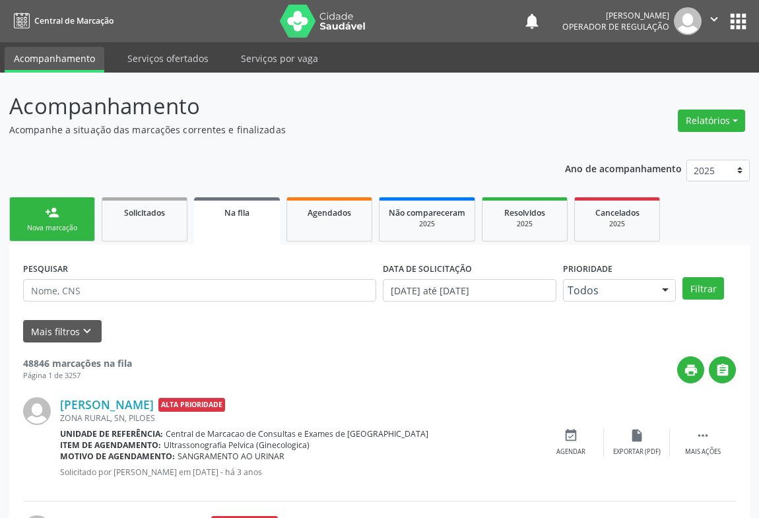
click at [53, 224] on div "Nova marcação" at bounding box center [52, 228] width 66 height 10
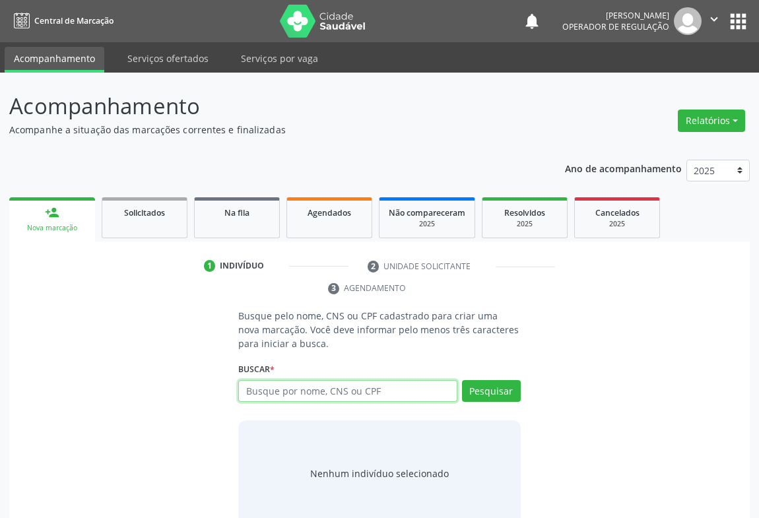
click at [283, 386] on input "text" at bounding box center [347, 391] width 219 height 22
type input "702806669248060"
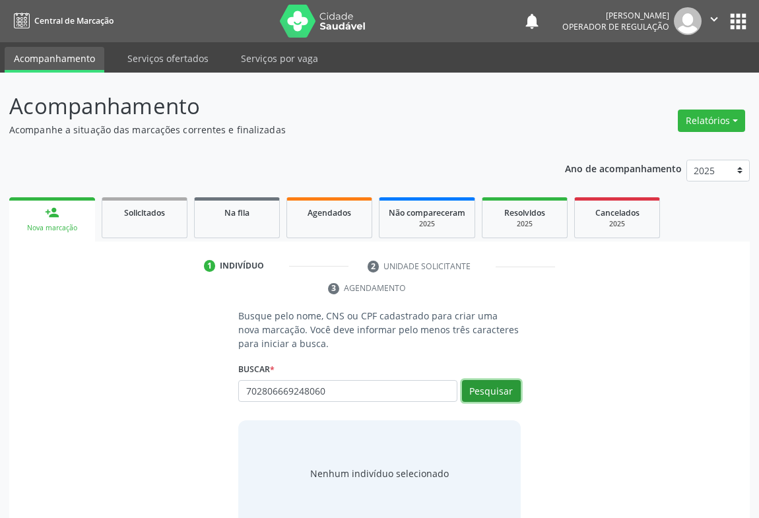
click at [482, 399] on button "Pesquisar" at bounding box center [491, 391] width 59 height 22
type input "702806669248060"
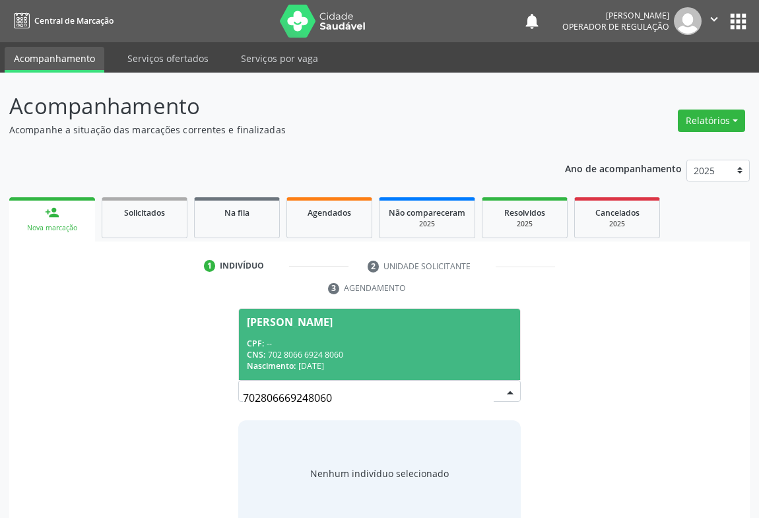
scroll to position [26, 0]
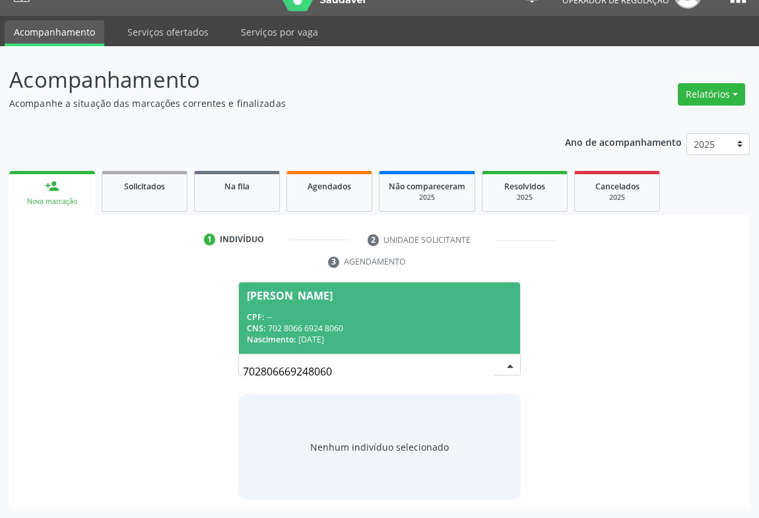
click at [277, 303] on span "Laissa Kelly Pereira dos Santos CPF: -- CNS: 702 8066 6924 8060 Nascimento: 06/…" at bounding box center [379, 317] width 281 height 71
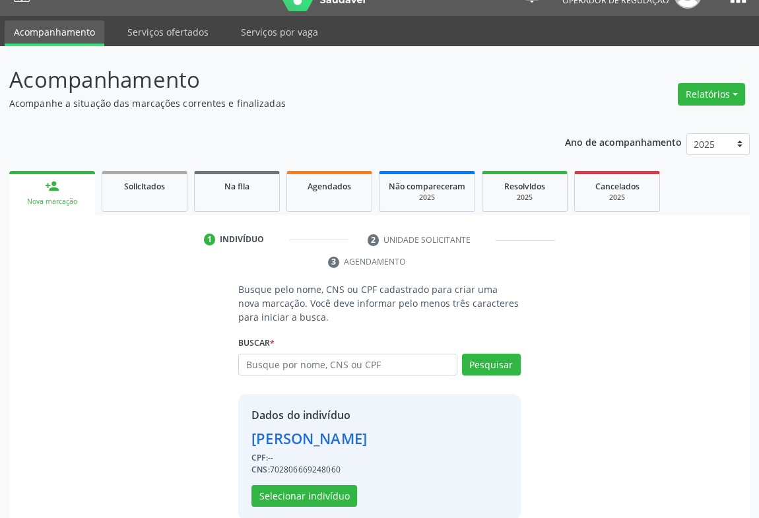
scroll to position [46, 0]
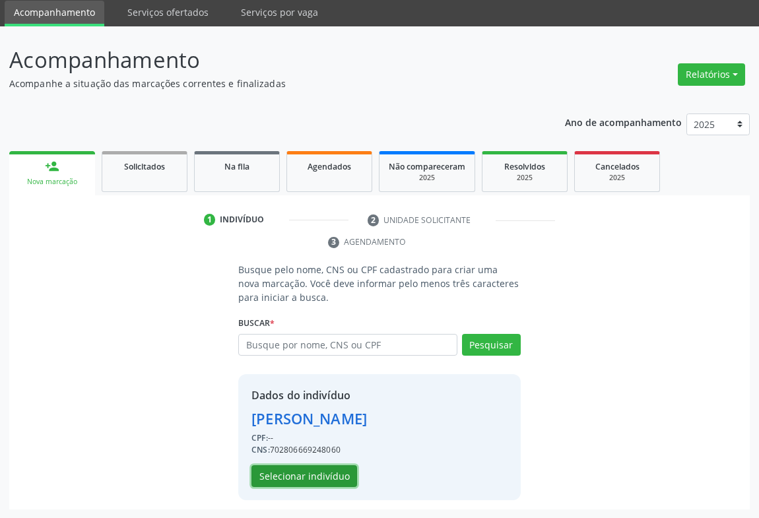
click at [325, 475] on button "Selecionar indivíduo" at bounding box center [304, 476] width 106 height 22
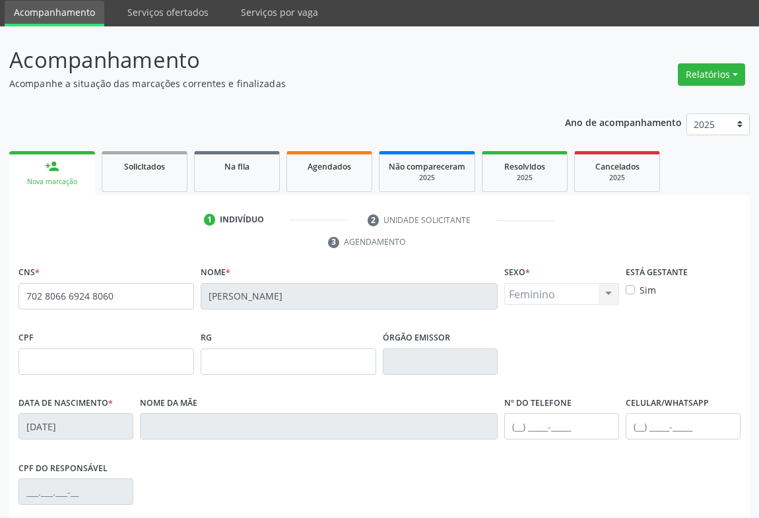
scroll to position [218, 0]
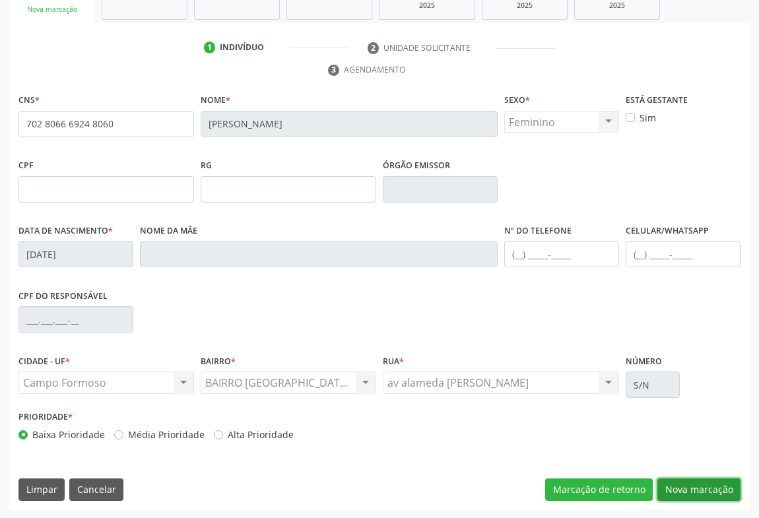
click at [688, 486] on button "Nova marcação" at bounding box center [698, 489] width 83 height 22
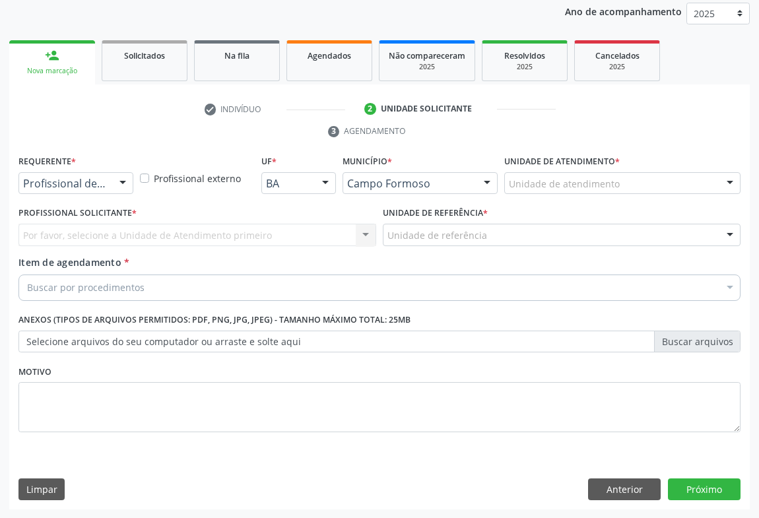
drag, startPoint x: 117, startPoint y: 176, endPoint x: 104, endPoint y: 201, distance: 28.3
click at [115, 181] on div at bounding box center [123, 184] width 20 height 22
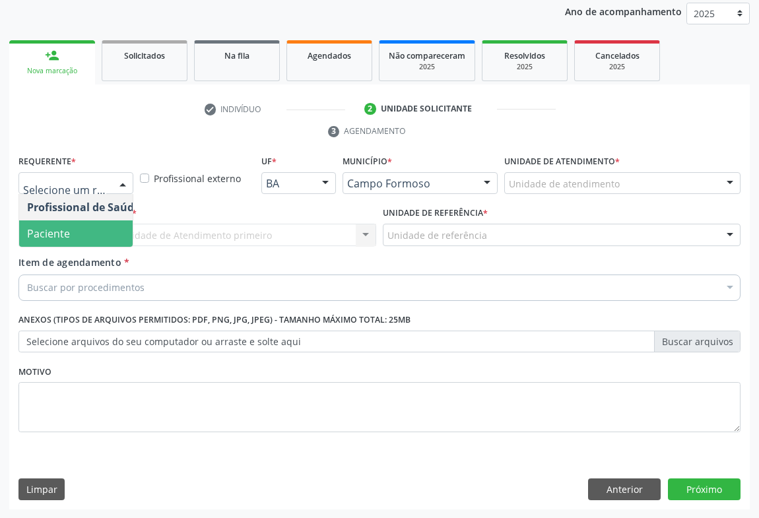
click at [69, 227] on span "Paciente" at bounding box center [83, 233] width 129 height 26
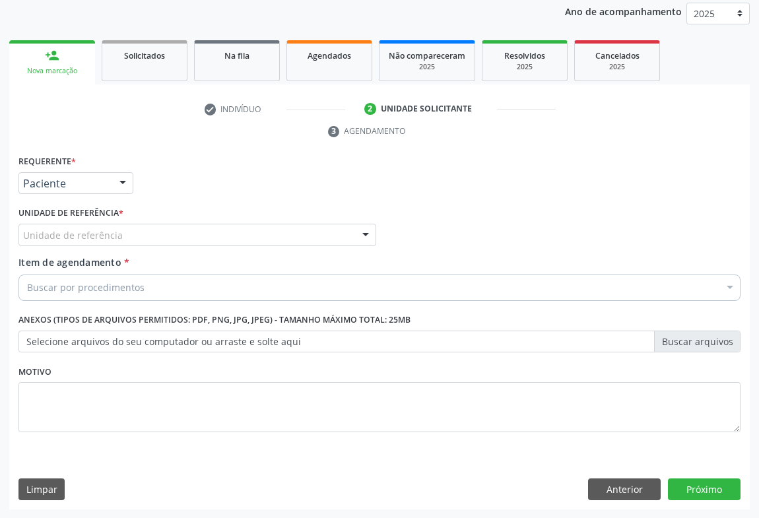
drag, startPoint x: 162, startPoint y: 230, endPoint x: 156, endPoint y: 263, distance: 32.8
click at [158, 240] on div "Unidade de referência" at bounding box center [197, 235] width 358 height 22
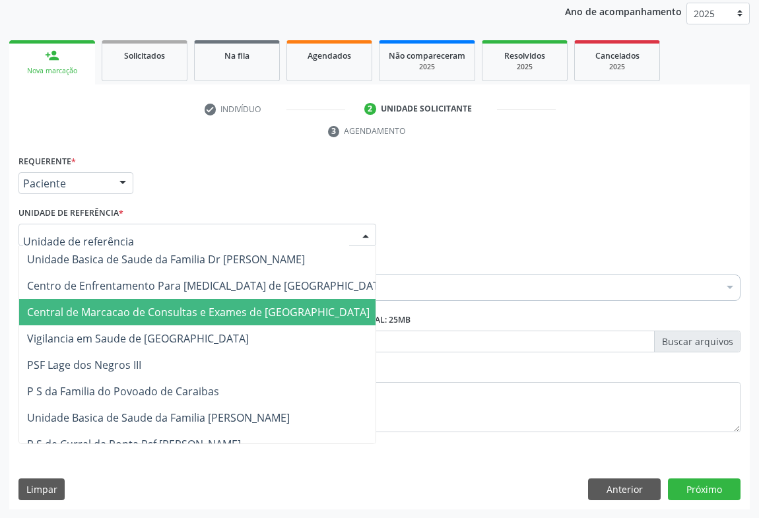
click at [170, 319] on span "Central de Marcacao de Consultas e Exames de [GEOGRAPHIC_DATA]" at bounding box center [207, 312] width 377 height 26
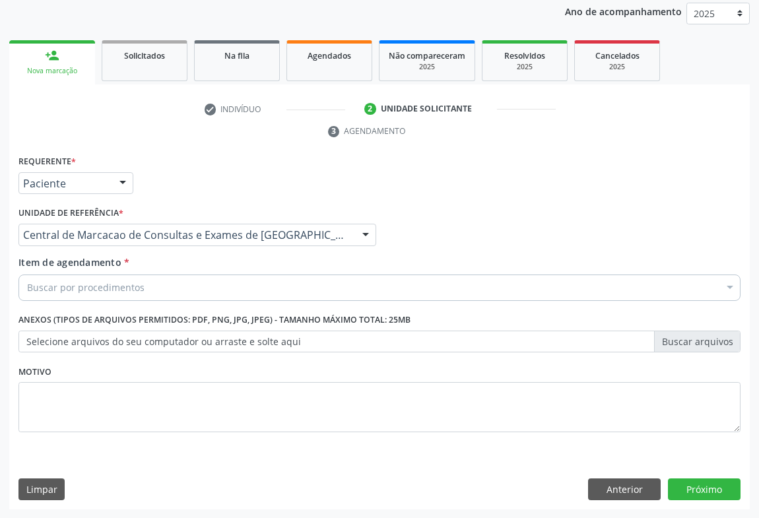
click at [184, 290] on div "Buscar por procedimentos" at bounding box center [379, 288] width 722 height 26
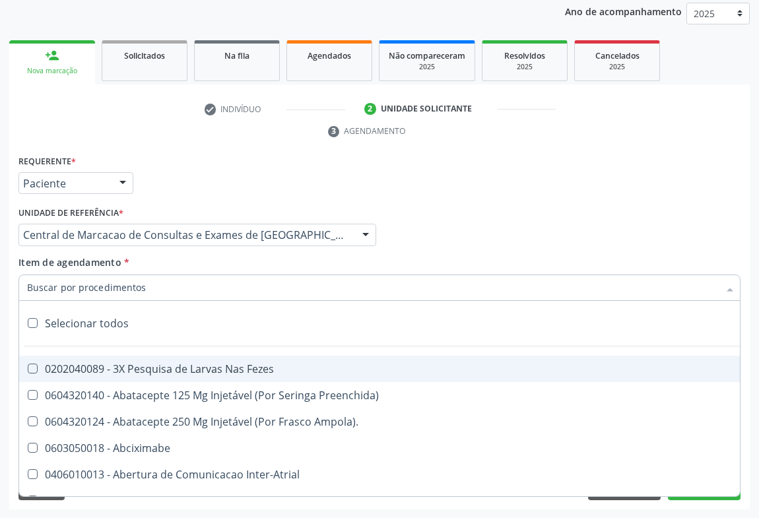
paste input "Ultrassonografia Transvaginal"
type input "Ultrassonografia Transvaginal"
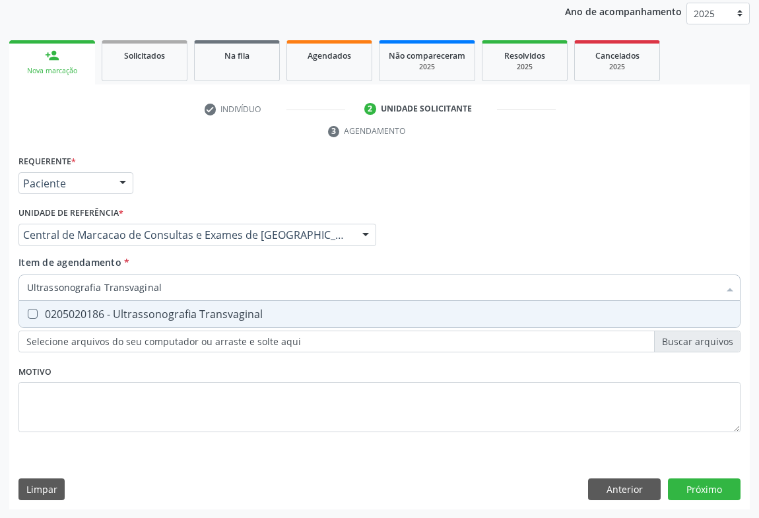
click at [199, 316] on div "0205020186 - Ultrassonografia Transvaginal" at bounding box center [379, 314] width 705 height 11
checkbox Transvaginal "true"
click at [711, 488] on div "Requerente * Paciente Profissional de Saúde Paciente Nenhum resultado encontrad…" at bounding box center [379, 331] width 740 height 358
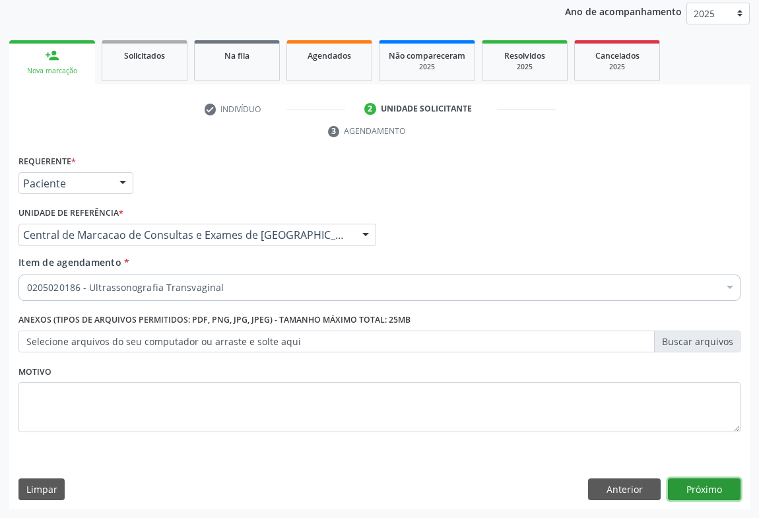
click at [712, 486] on button "Próximo" at bounding box center [704, 489] width 73 height 22
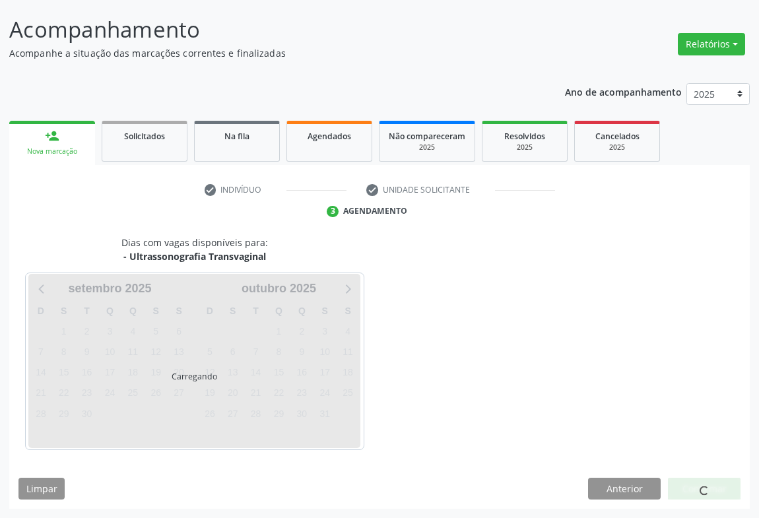
scroll to position [76, 0]
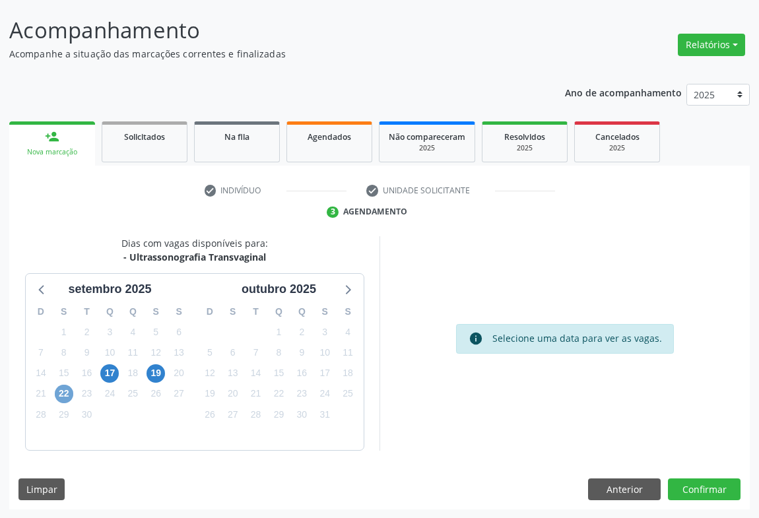
click at [71, 398] on span "22" at bounding box center [64, 394] width 18 height 18
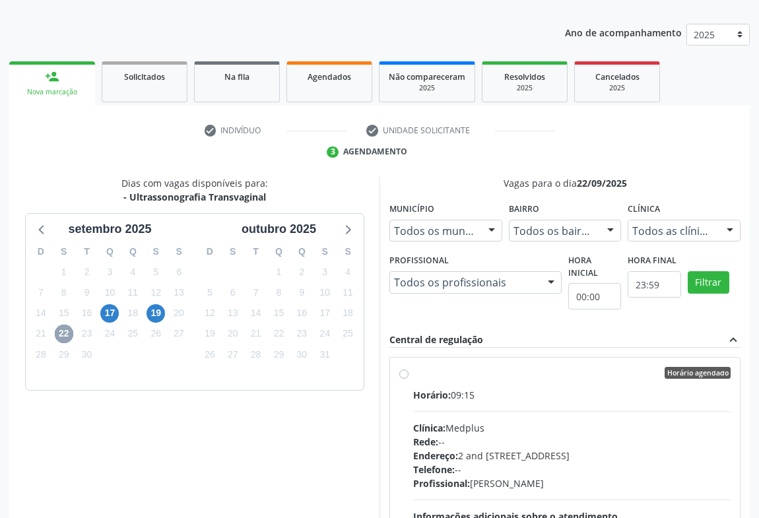
scroll to position [256, 0]
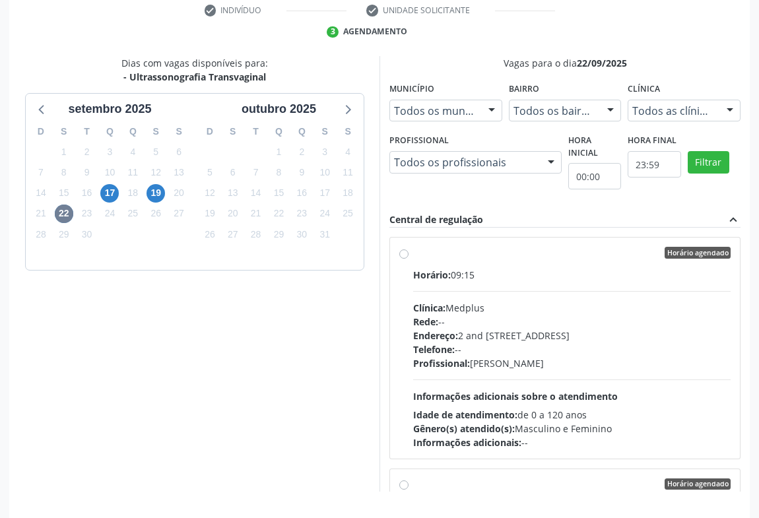
click at [528, 317] on div "Rede: --" at bounding box center [571, 322] width 317 height 14
click at [408, 259] on input "Horário agendado Horário: 09:15 Clínica: Medplus Rede: -- Endereço: 2 and S 204…" at bounding box center [403, 253] width 9 height 12
radio input "true"
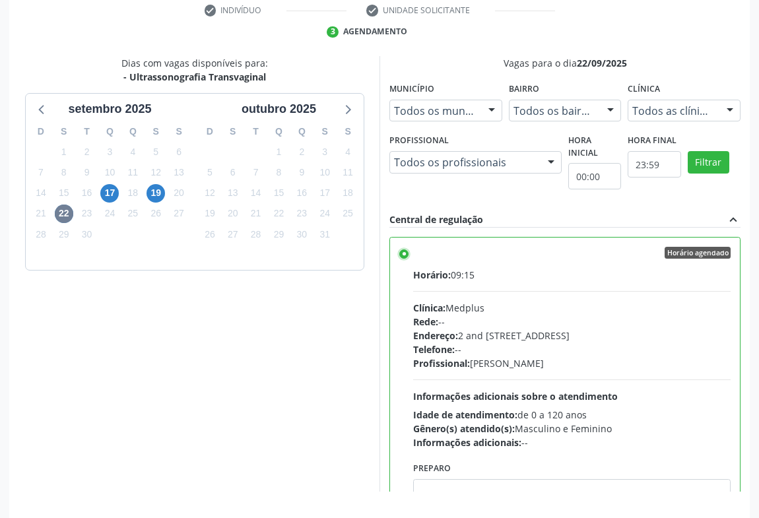
scroll to position [298, 0]
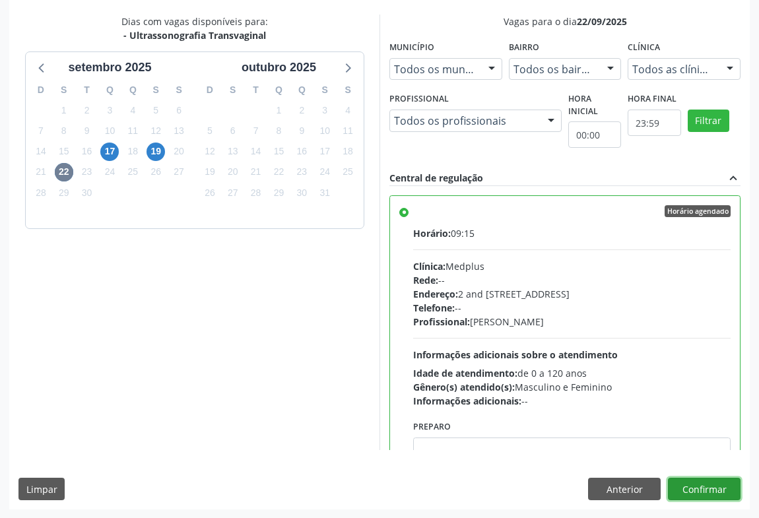
click at [682, 486] on button "Confirmar" at bounding box center [704, 489] width 73 height 22
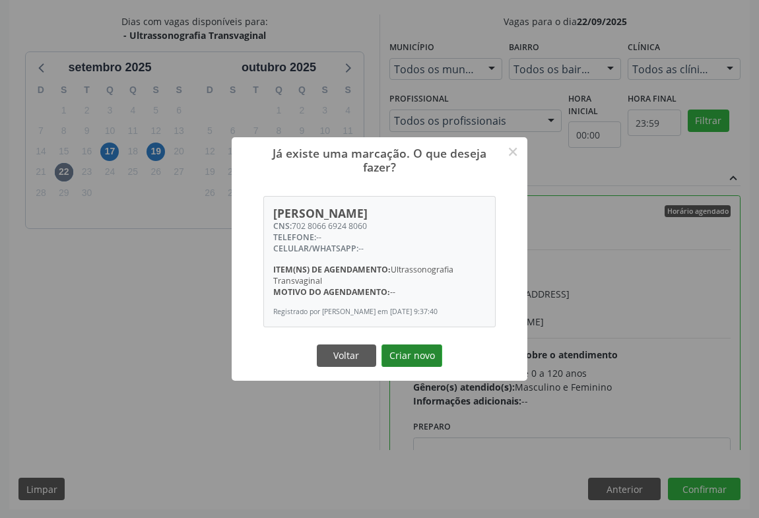
click at [403, 362] on button "Criar novo" at bounding box center [411, 355] width 61 height 22
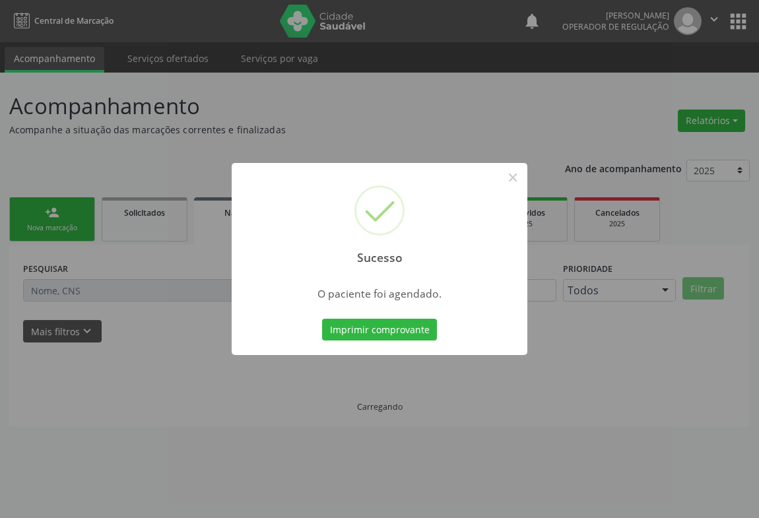
scroll to position [0, 0]
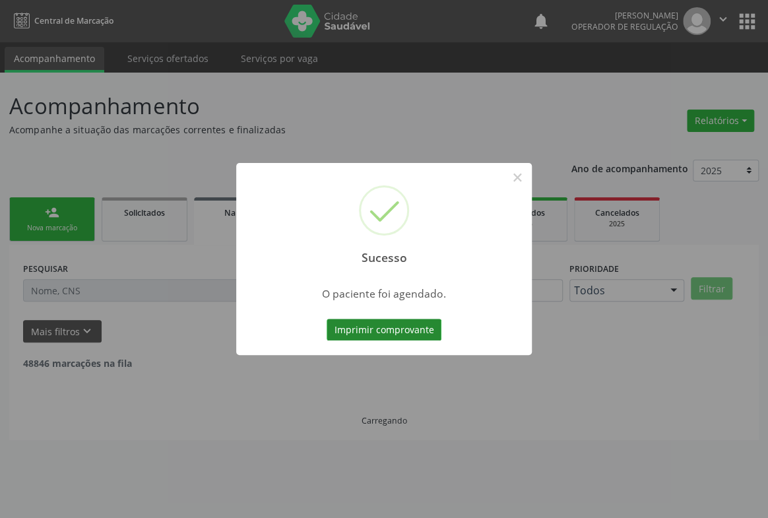
click at [410, 329] on button "Imprimir comprovante" at bounding box center [384, 330] width 115 height 22
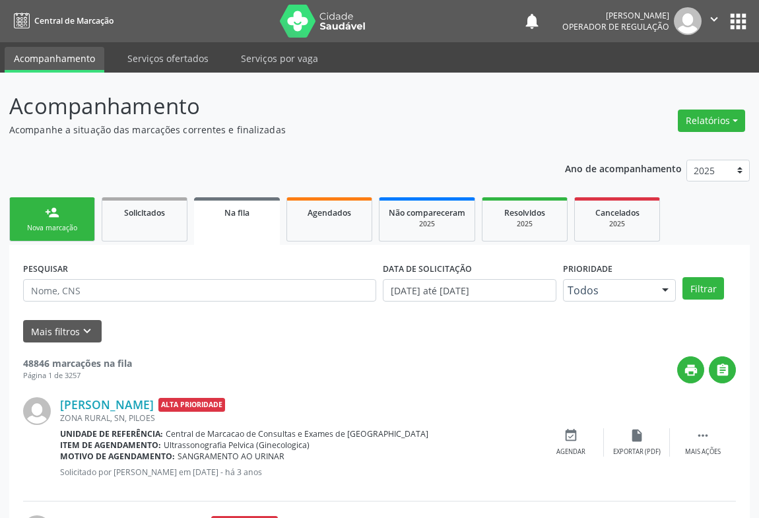
click at [45, 218] on div "person_add" at bounding box center [52, 212] width 15 height 15
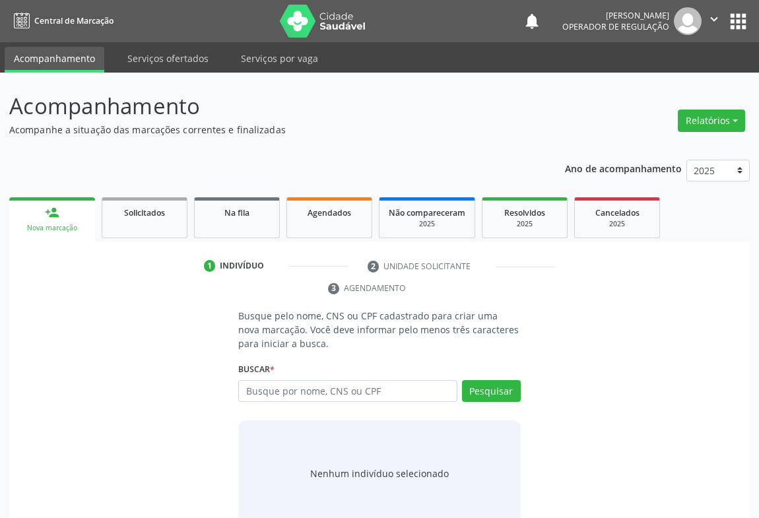
click at [273, 378] on label "Buscar *" at bounding box center [256, 370] width 36 height 20
click at [271, 407] on div "Busque por nome, CNS ou CPF Nenhum resultado encontrado para: " " Digite nome, …" at bounding box center [379, 396] width 282 height 32
click at [279, 393] on input "text" at bounding box center [347, 391] width 219 height 22
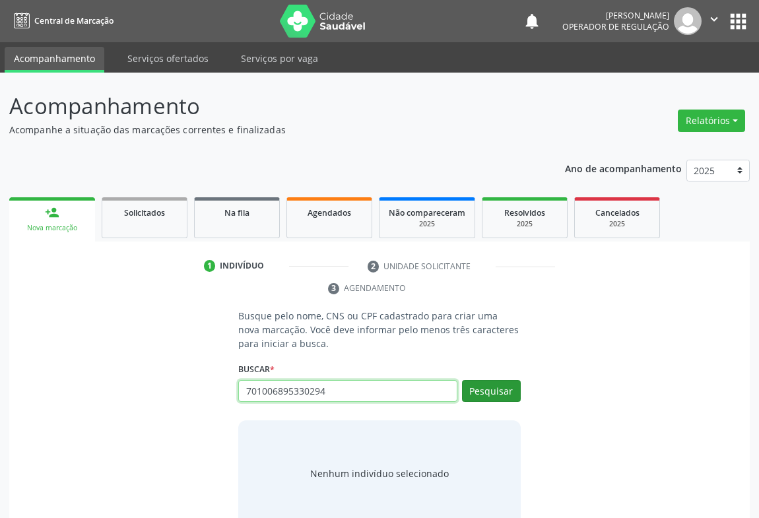
type input "701006895330294"
click at [486, 383] on button "Pesquisar" at bounding box center [491, 391] width 59 height 22
type input "701006895330294"
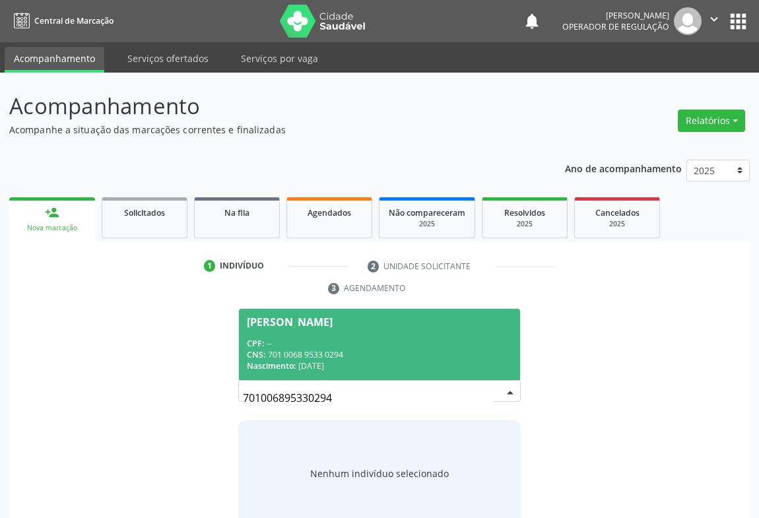
scroll to position [26, 0]
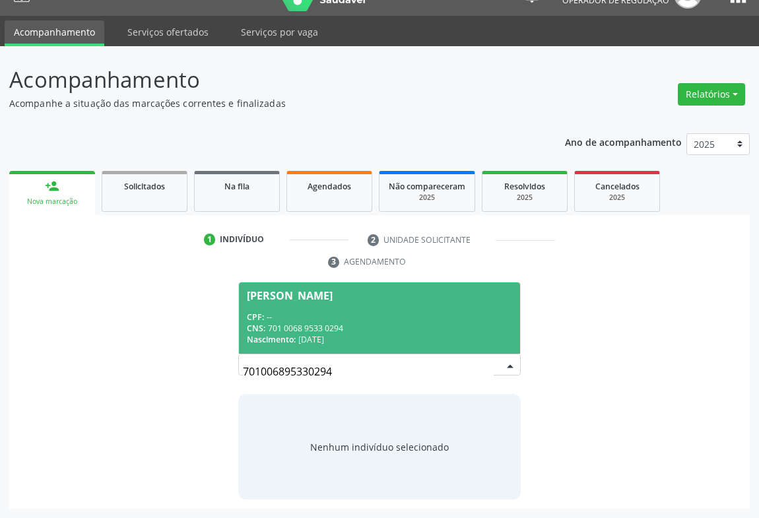
click at [357, 308] on span "Laiane Gomes Brito CPF: -- CNS: 701 0068 9533 0294 Nascimento: 28/02/2000" at bounding box center [379, 317] width 281 height 71
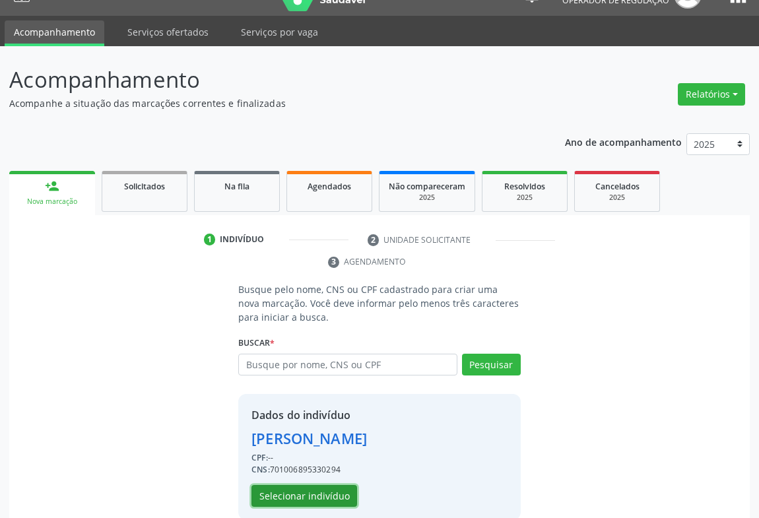
click at [315, 497] on button "Selecionar indivíduo" at bounding box center [304, 496] width 106 height 22
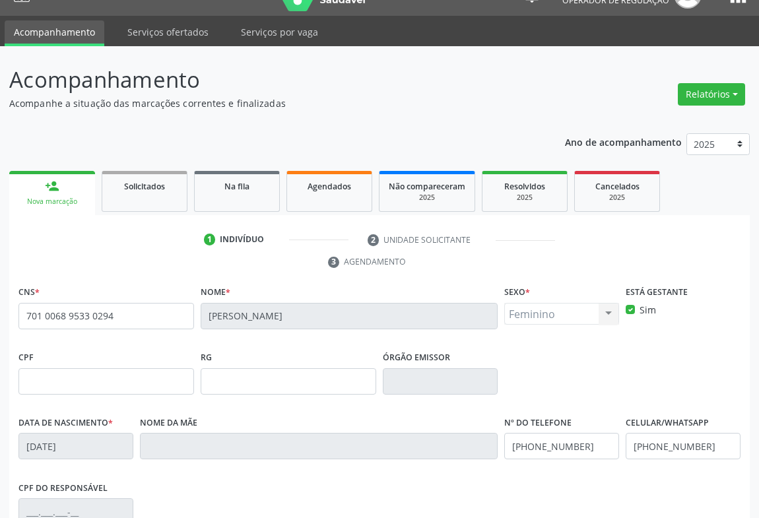
scroll to position [218, 0]
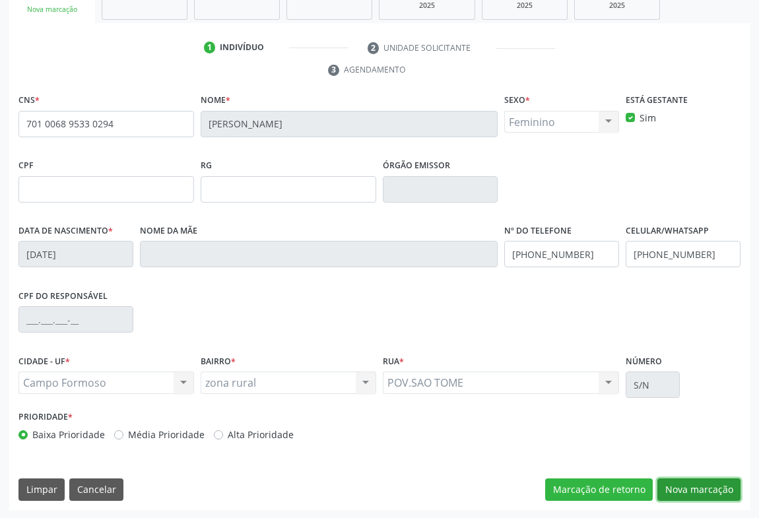
click at [698, 483] on button "Nova marcação" at bounding box center [698, 489] width 83 height 22
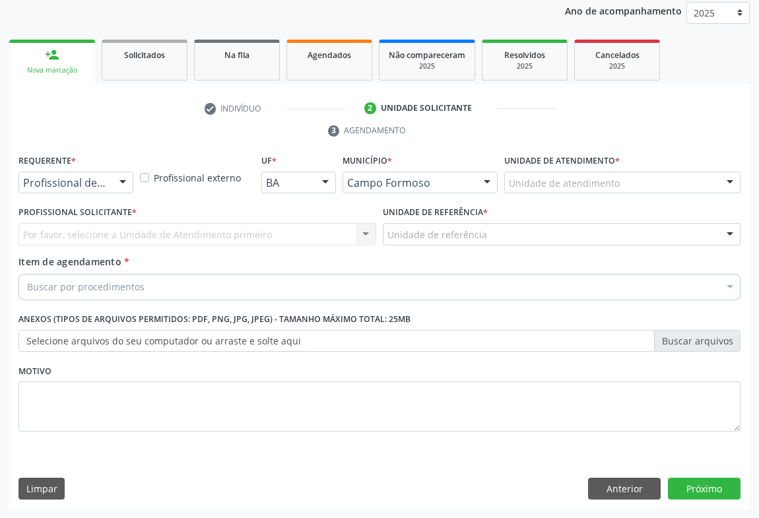
scroll to position [157, 0]
click at [117, 191] on div at bounding box center [123, 184] width 20 height 22
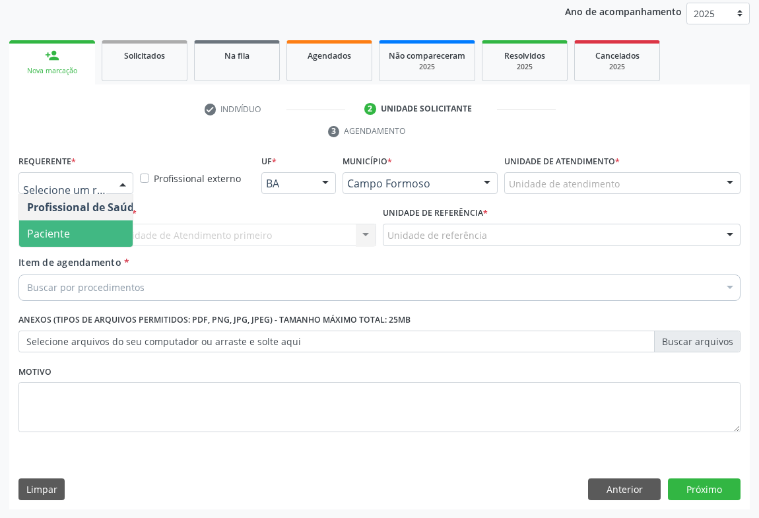
click at [91, 230] on span "Paciente" at bounding box center [83, 233] width 129 height 26
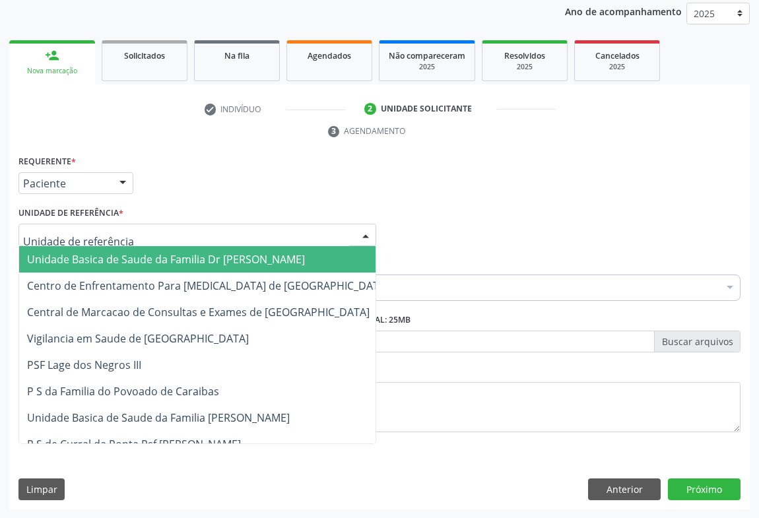
click at [141, 228] on div at bounding box center [197, 235] width 358 height 22
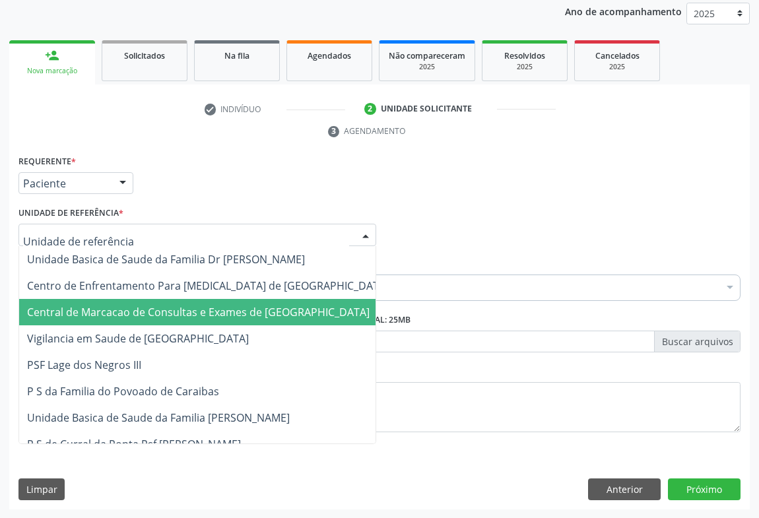
click at [154, 309] on span "Central de Marcacao de Consultas e Exames de [GEOGRAPHIC_DATA]" at bounding box center [198, 312] width 343 height 15
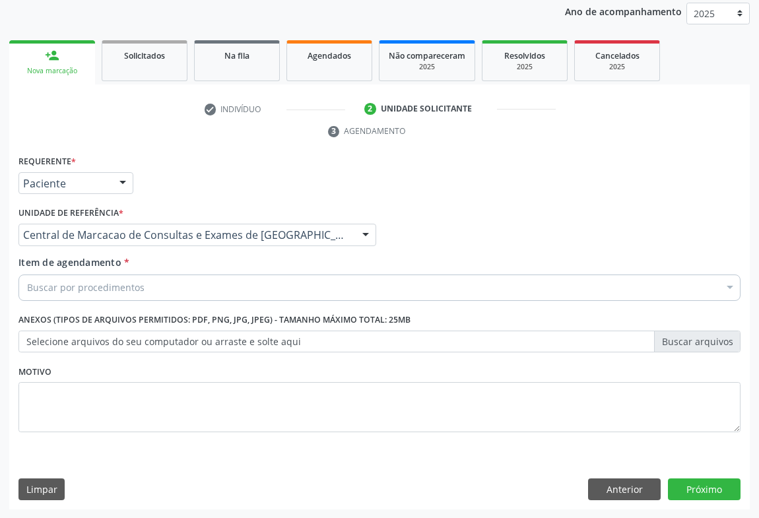
click at [176, 284] on div "Buscar por procedimentos" at bounding box center [379, 288] width 722 height 26
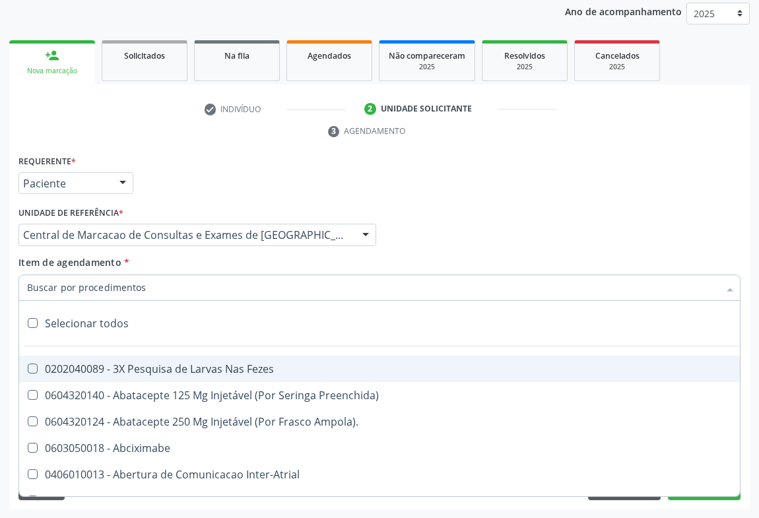
paste input "Ultrassonografia Transvaginal"
type input "Ultrassonografia Transvaginal"
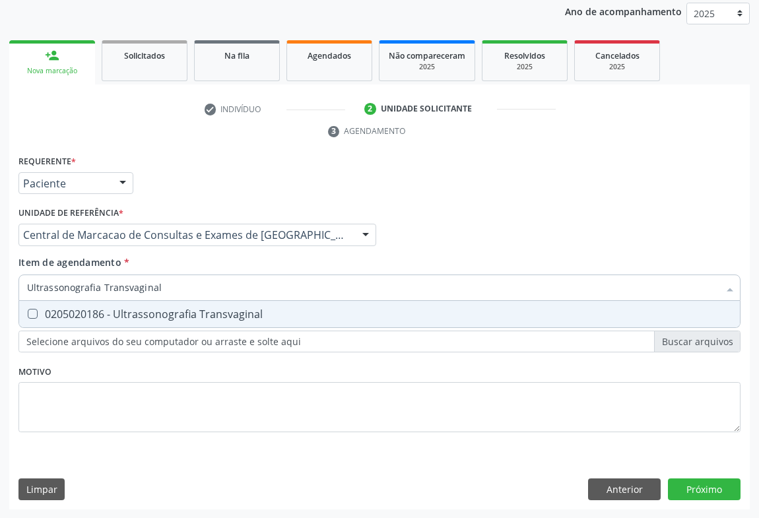
click at [196, 310] on div "0205020186 - Ultrassonografia Transvaginal" at bounding box center [379, 314] width 705 height 11
click at [147, 312] on div "0205020186 - Ultrassonografia Transvaginal" at bounding box center [379, 314] width 705 height 11
checkbox Transvaginal "false"
click at [162, 287] on input "Ultrassonografia Transvaginal" at bounding box center [373, 288] width 692 height 26
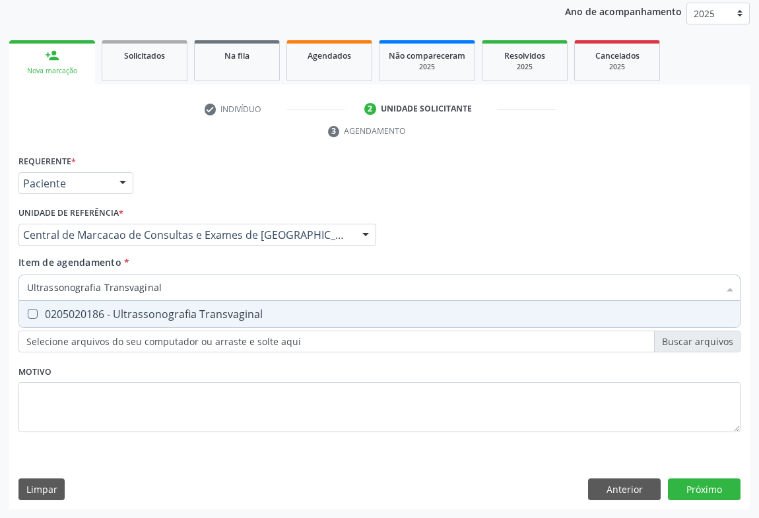
click at [162, 287] on input "Ultrassonografia Transvaginal" at bounding box center [373, 288] width 692 height 26
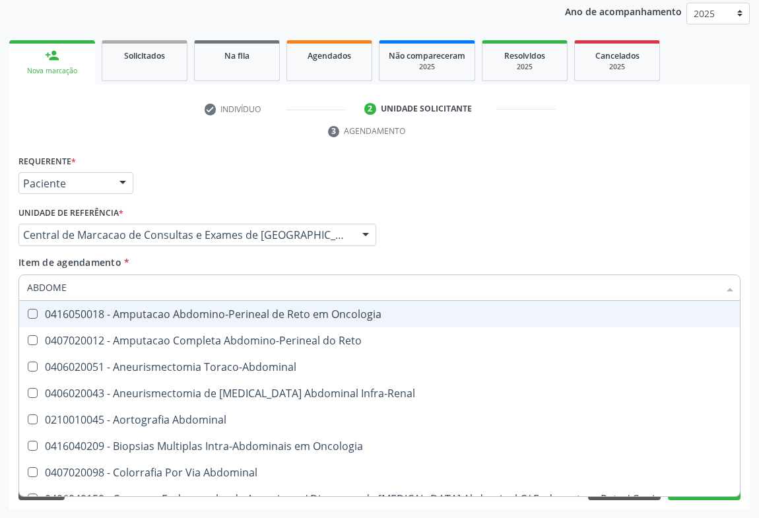
type input "ABDOMEN"
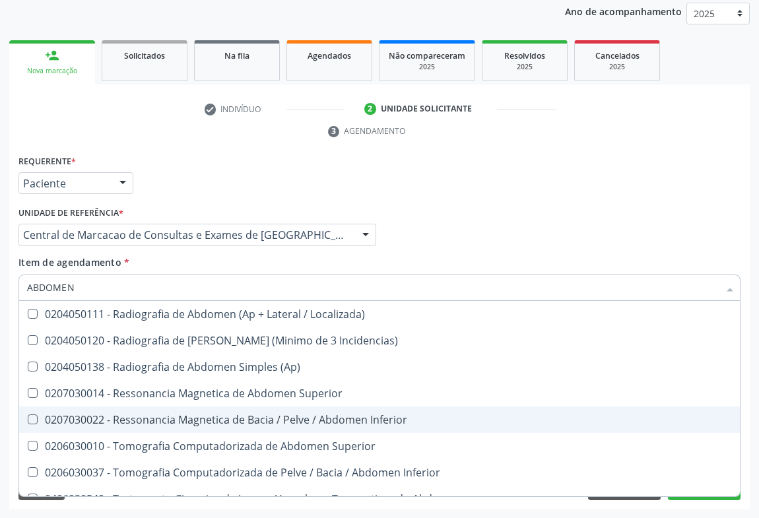
scroll to position [68, 0]
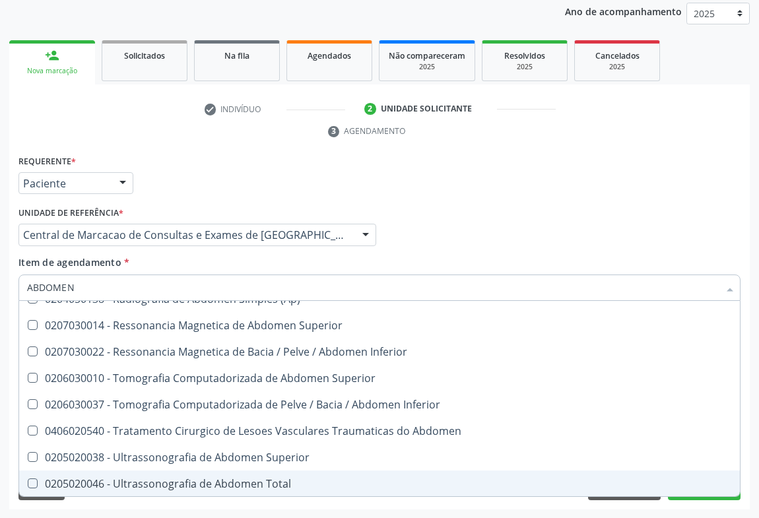
click at [230, 486] on div "0205020046 - Ultrassonografia de Abdomen Total" at bounding box center [379, 483] width 705 height 11
checkbox Total "true"
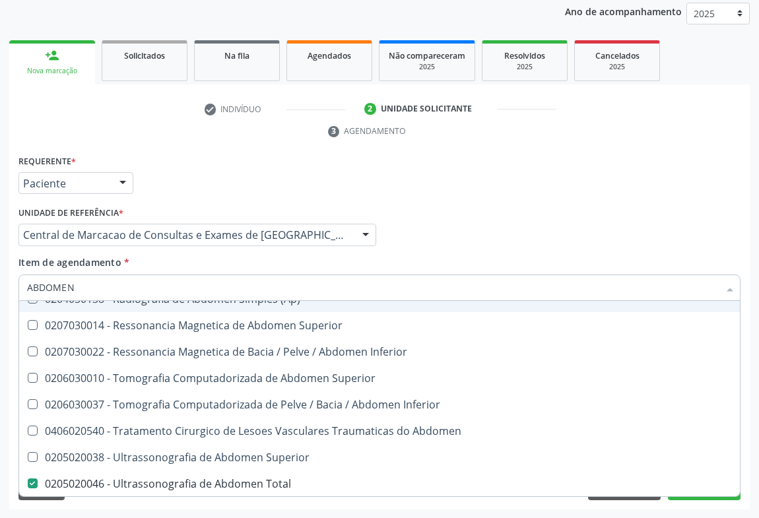
click at [471, 224] on div "Profissional Solicitante Por favor, selecione a Unidade de Atendimento primeiro…" at bounding box center [379, 228] width 729 height 51
checkbox Incidencias\) "true"
checkbox Total "false"
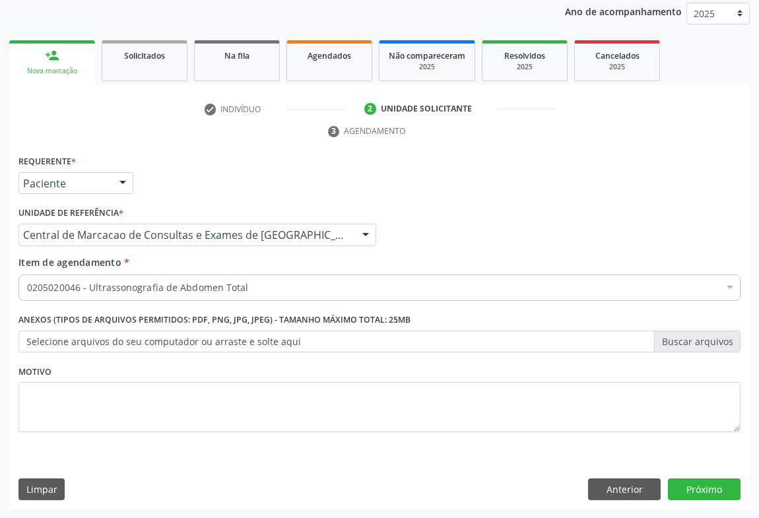
scroll to position [0, 0]
click at [709, 488] on button "Próximo" at bounding box center [704, 489] width 73 height 22
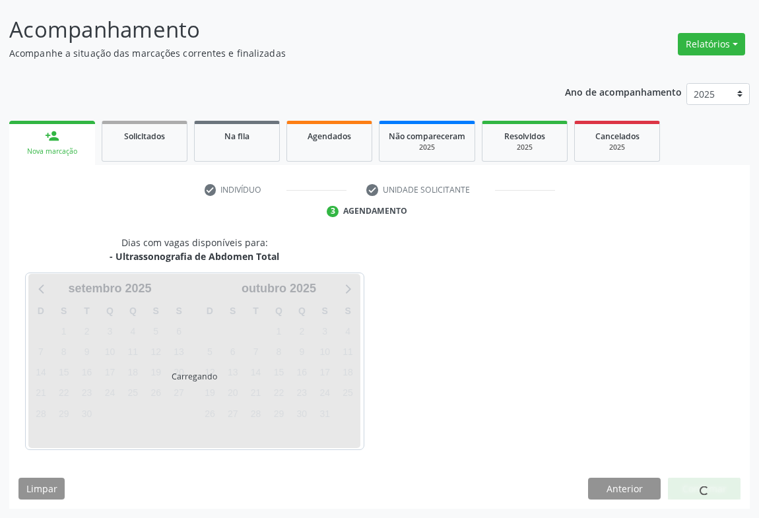
scroll to position [76, 0]
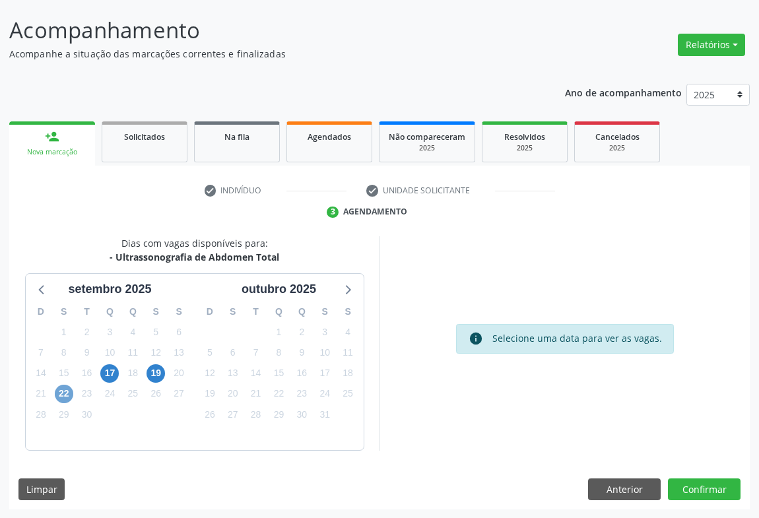
click at [65, 398] on span "22" at bounding box center [64, 394] width 18 height 18
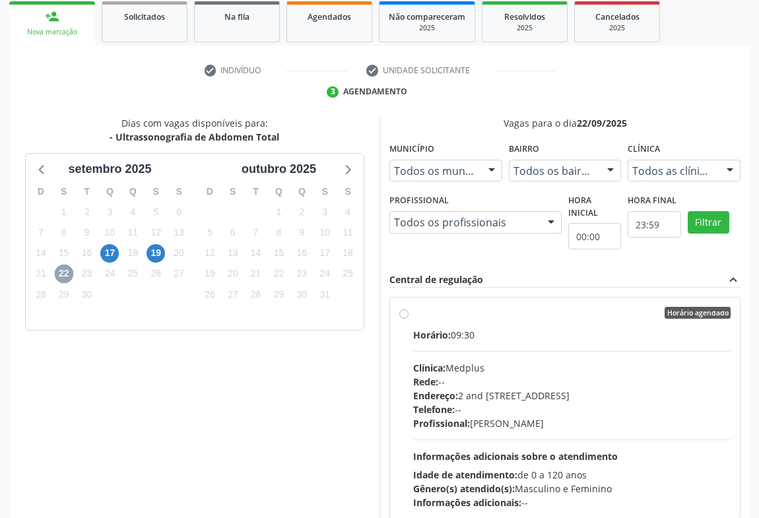
scroll to position [298, 0]
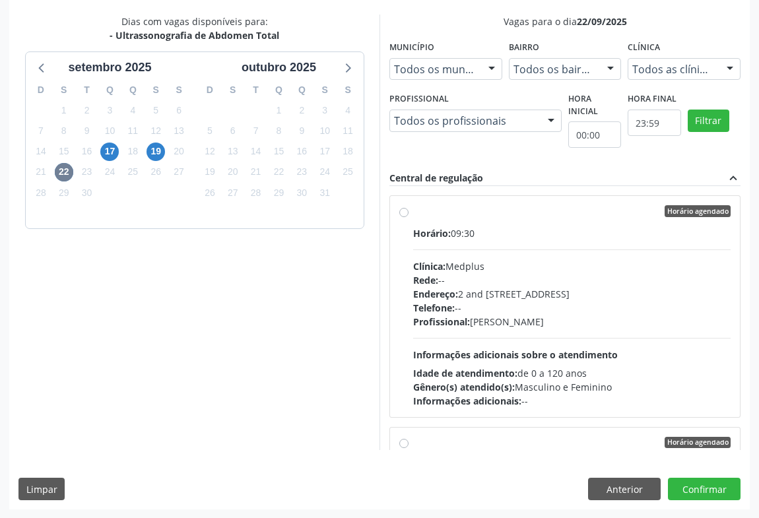
click at [441, 337] on div "Horário: 09:30 Clínica: Medplus Rede: -- Endereço: 2 and S 204 Ed Emp B, nº 35,…" at bounding box center [571, 316] width 317 height 181
click at [408, 217] on input "Horário agendado Horário: 09:30 Clínica: Medplus Rede: -- Endereço: 2 and S 204…" at bounding box center [403, 211] width 9 height 12
radio input "true"
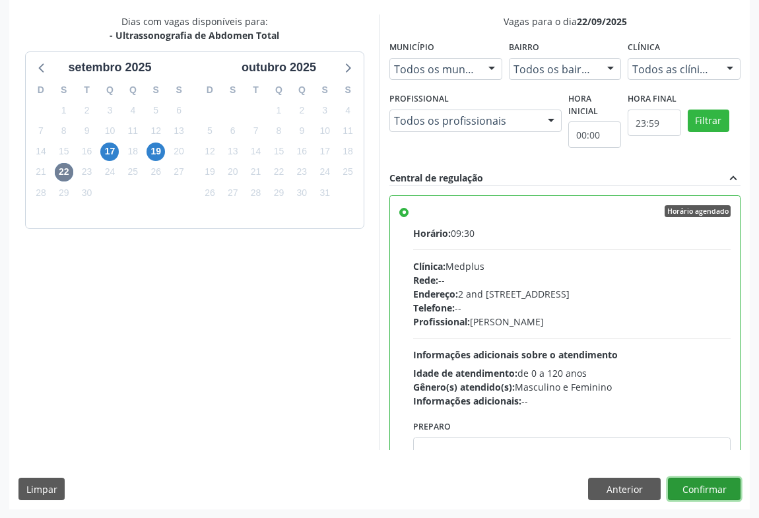
click at [728, 489] on button "Confirmar" at bounding box center [704, 489] width 73 height 22
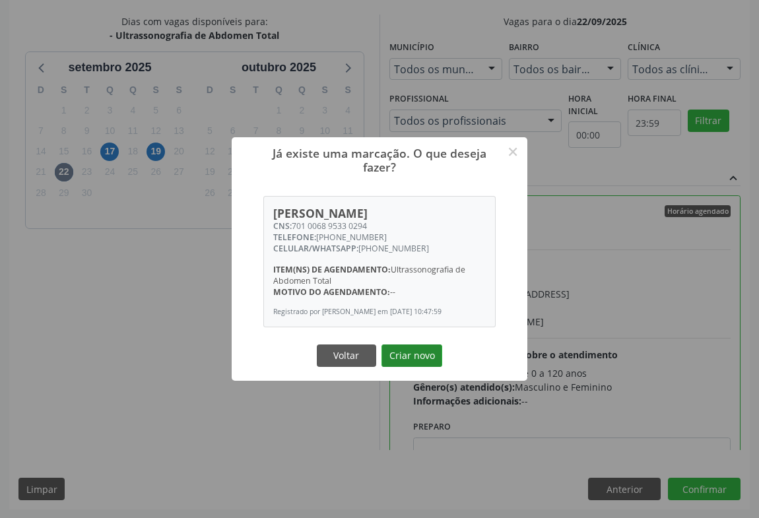
click at [422, 359] on button "Criar novo" at bounding box center [411, 355] width 61 height 22
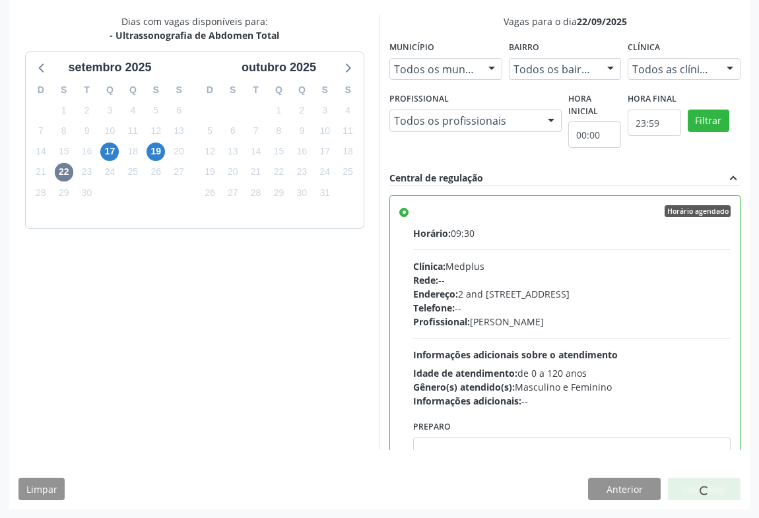
scroll to position [0, 0]
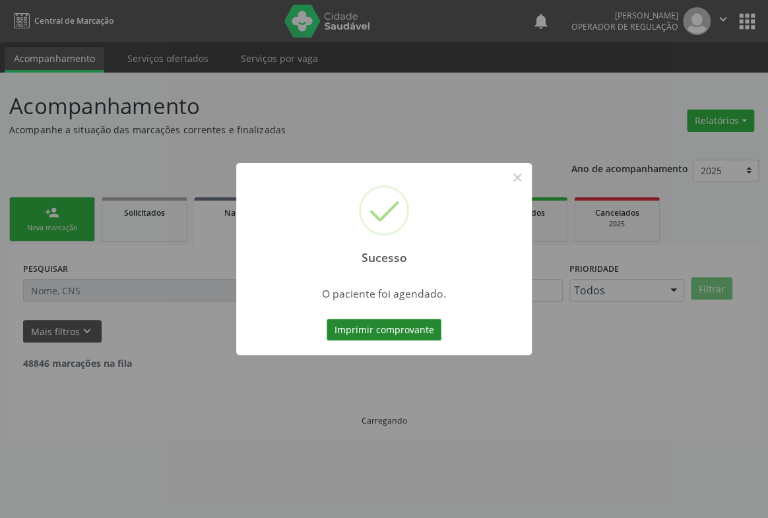
click at [399, 337] on button "Imprimir comprovante" at bounding box center [384, 330] width 115 height 22
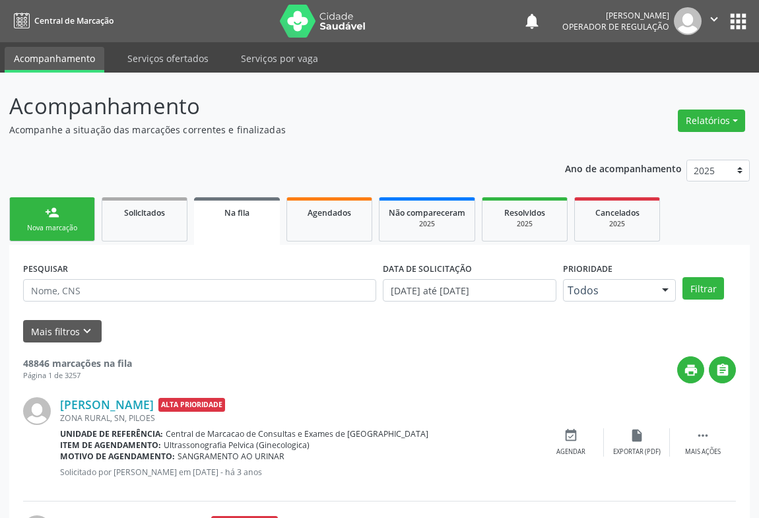
click at [28, 218] on link "person_add Nova marcação" at bounding box center [52, 219] width 86 height 44
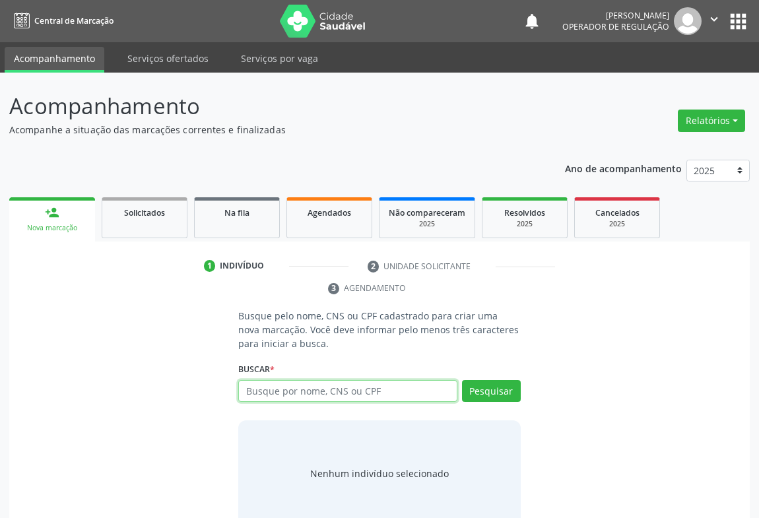
click at [255, 390] on input "text" at bounding box center [347, 391] width 219 height 22
type input "702205990937728"
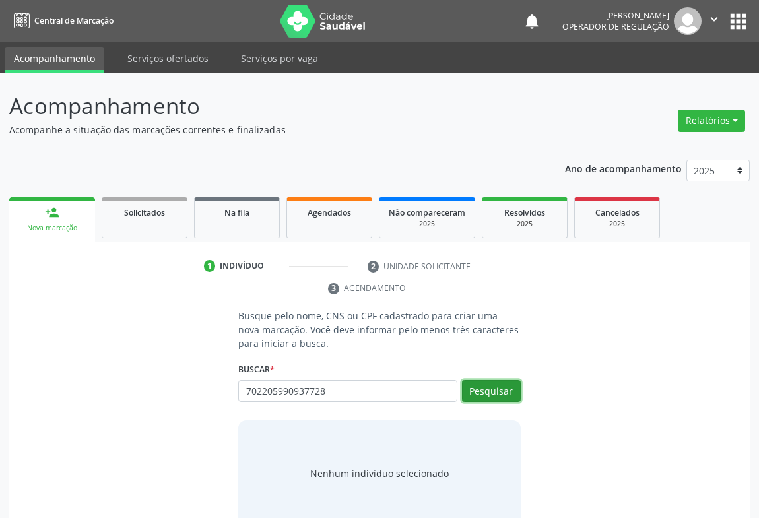
click at [483, 399] on button "Pesquisar" at bounding box center [491, 391] width 59 height 22
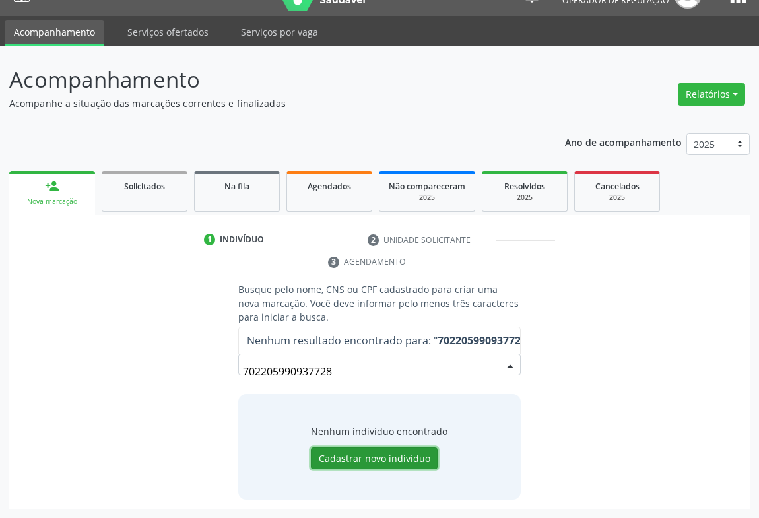
click at [377, 448] on button "Cadastrar novo indivíduo" at bounding box center [374, 458] width 127 height 22
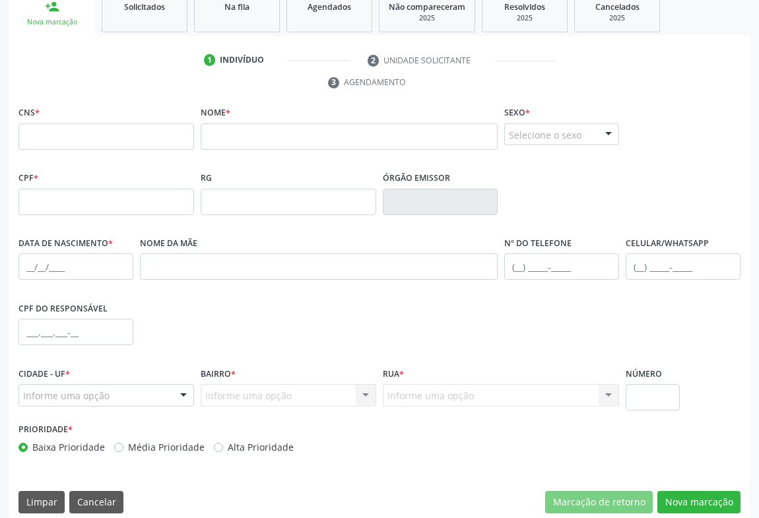
scroll to position [218, 0]
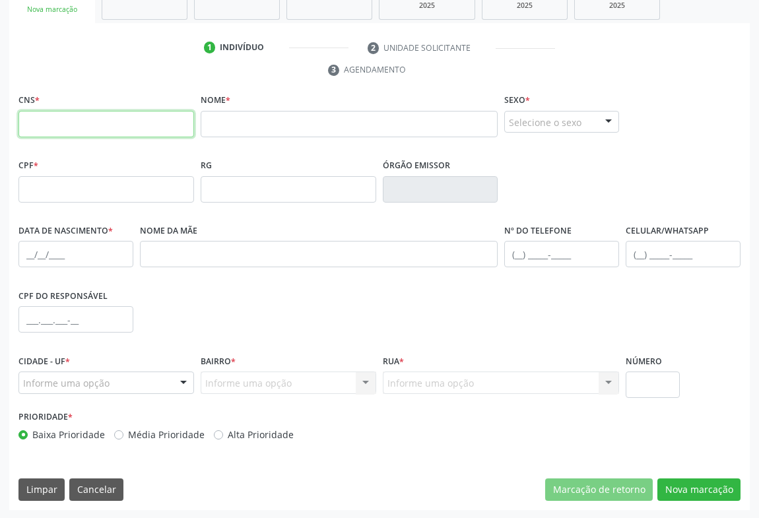
click at [127, 131] on input "text" at bounding box center [106, 124] width 176 height 26
type input "700 2059 9093 7728"
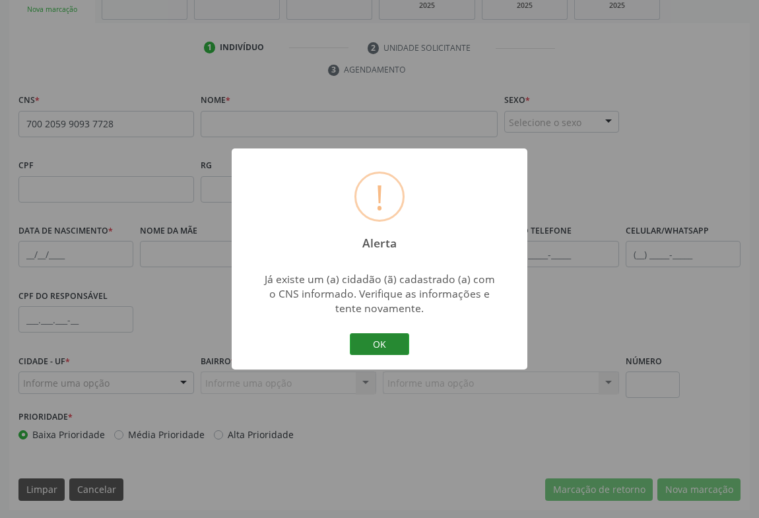
click at [401, 346] on button "OK" at bounding box center [379, 344] width 59 height 22
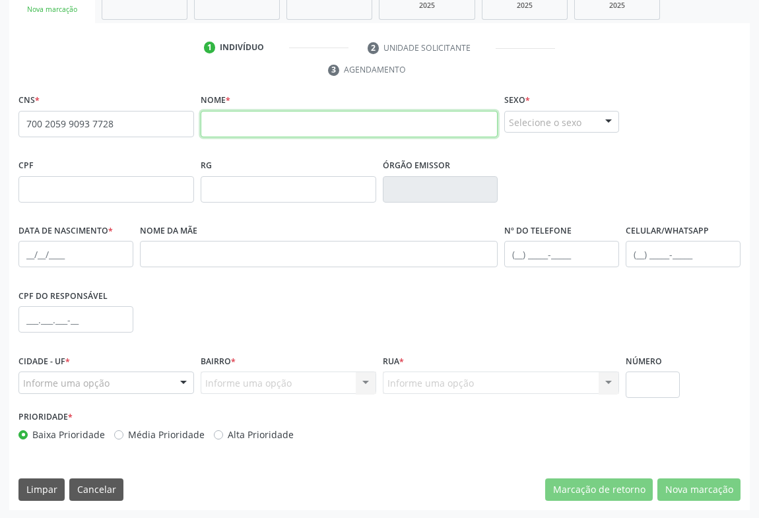
click at [287, 128] on input "text" at bounding box center [349, 124] width 297 height 26
type input "AYLA SOPHIA ALVES DE SUZA"
click at [582, 112] on div "Selecione o sexo" at bounding box center [561, 122] width 115 height 22
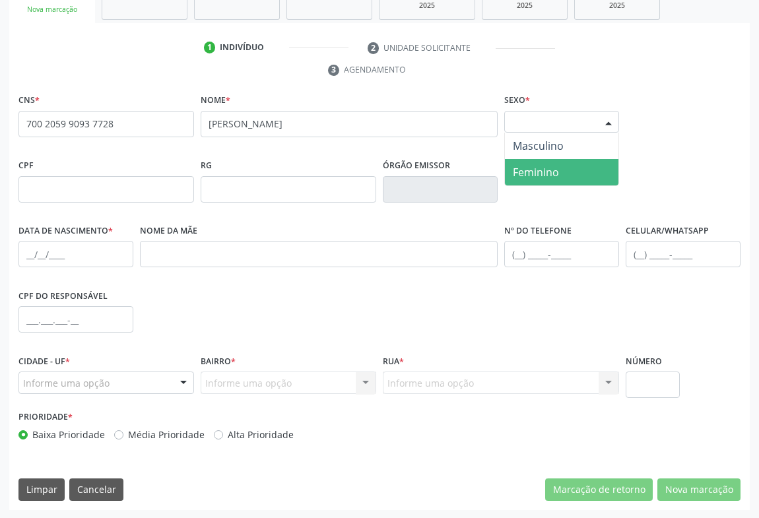
click at [535, 169] on span "Feminino" at bounding box center [536, 172] width 46 height 15
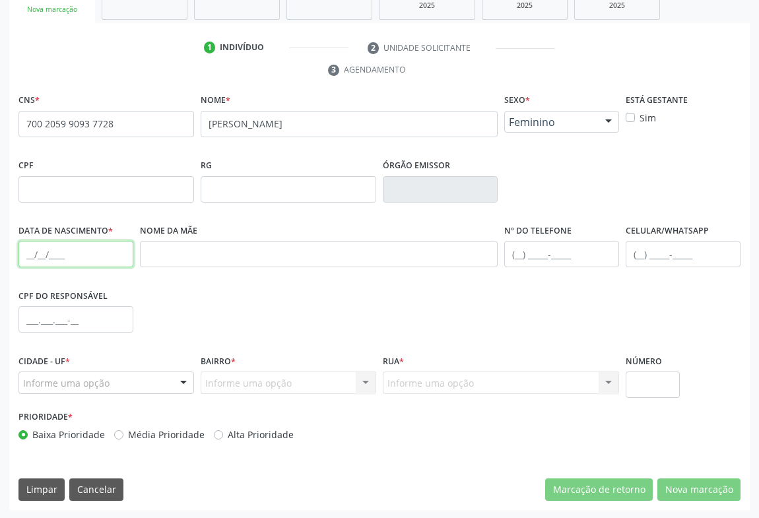
click at [26, 257] on input "text" at bounding box center [75, 254] width 115 height 26
type input "14/06/2017"
click at [172, 383] on div "Informe uma opção Campo Formoso - BA Nenhum resultado encontrado para: " " Nenh…" at bounding box center [106, 383] width 176 height 22
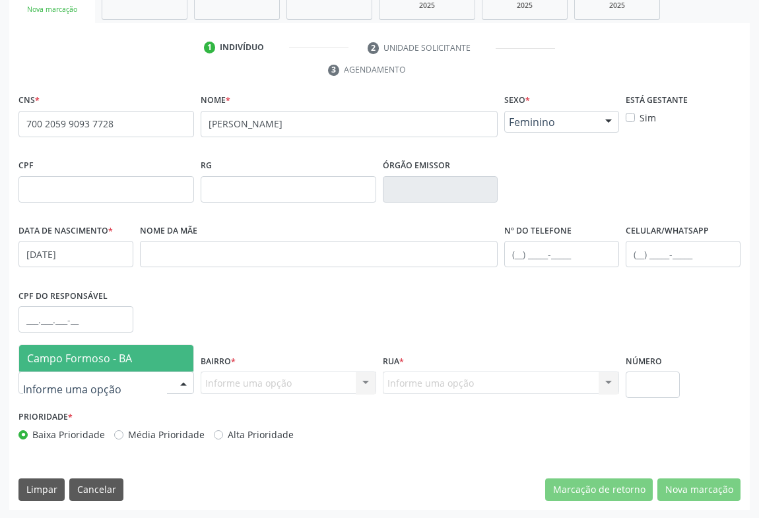
click at [170, 350] on span "Campo Formoso - BA" at bounding box center [106, 358] width 174 height 26
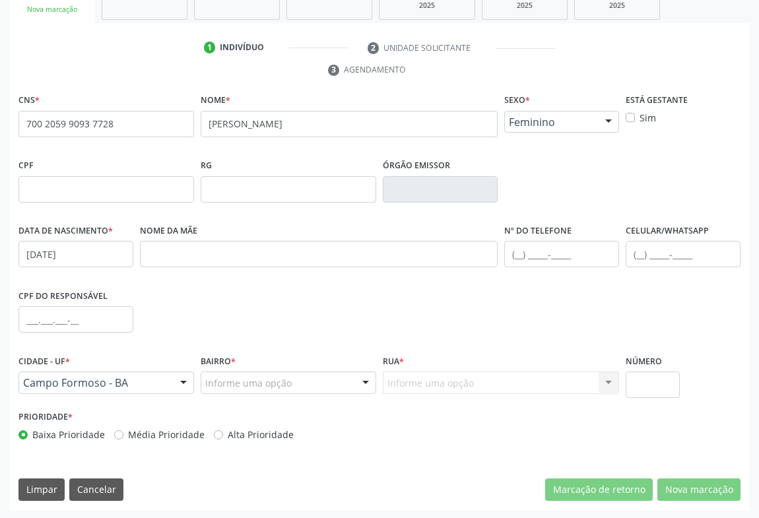
click at [358, 385] on div at bounding box center [366, 383] width 20 height 22
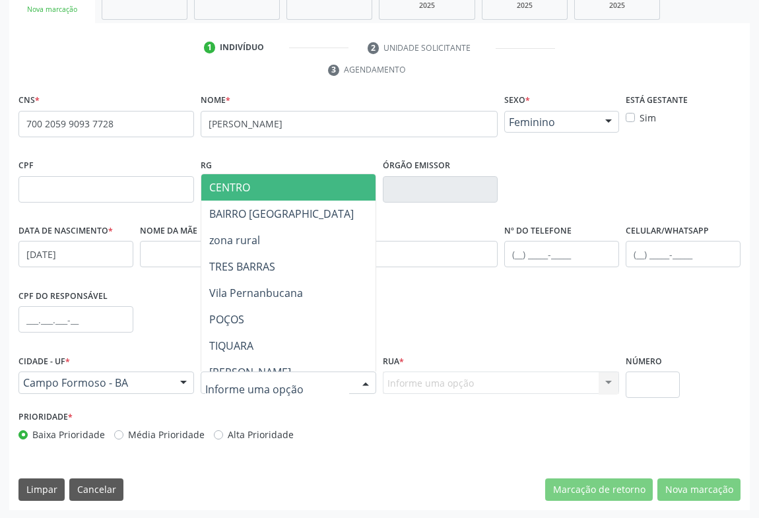
click at [286, 189] on span "CENTRO" at bounding box center [343, 187] width 285 height 26
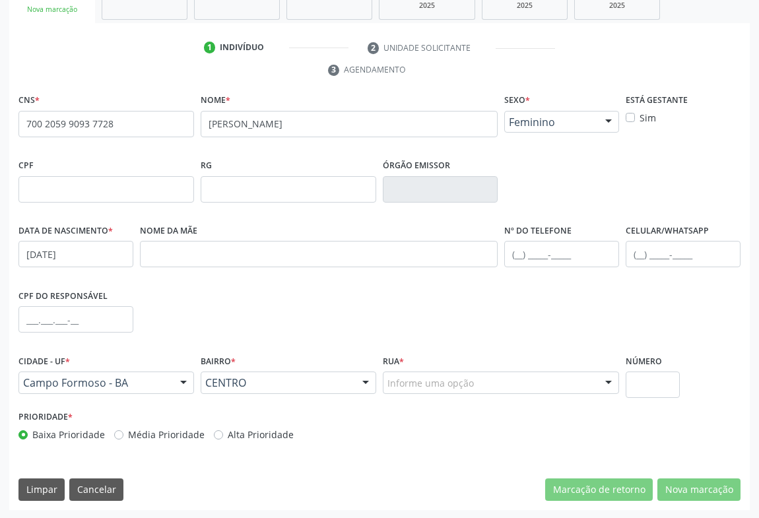
click at [604, 379] on div at bounding box center [609, 383] width 20 height 22
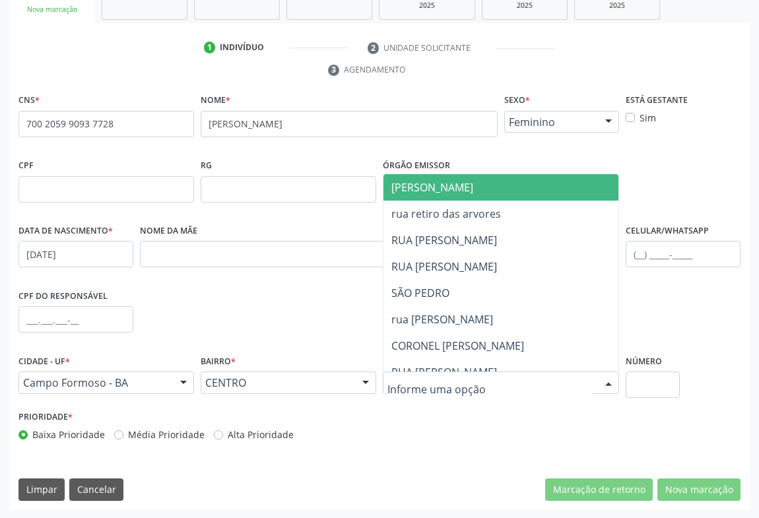
click at [396, 180] on span "[PERSON_NAME]" at bounding box center [432, 187] width 82 height 15
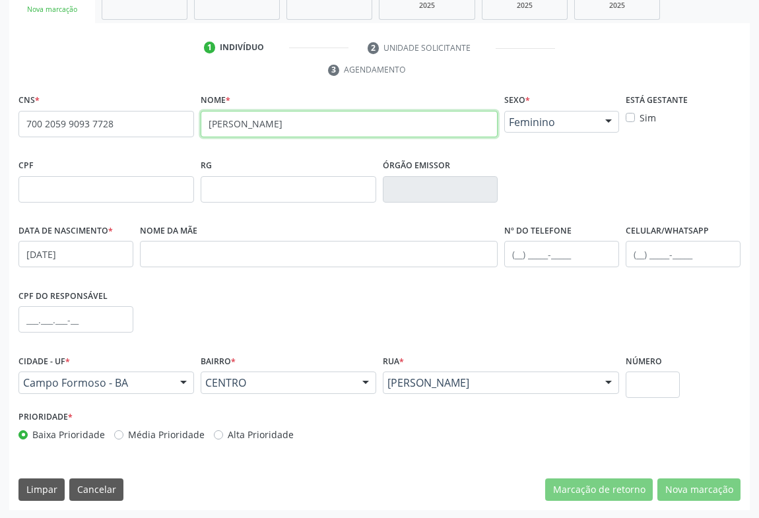
drag, startPoint x: 362, startPoint y: 128, endPoint x: 280, endPoint y: 125, distance: 81.9
click at [280, 125] on input "AYLA SOPHIA ALVES DE SUZA" at bounding box center [349, 124] width 297 height 26
click at [321, 123] on input "AYLA SOPHIA ALVES DE SUZA" at bounding box center [349, 124] width 297 height 26
drag, startPoint x: 707, startPoint y: 473, endPoint x: 697, endPoint y: 490, distance: 19.6
click at [706, 473] on div "CNS * 700 2059 9093 7728 Nome * AYLA SOPHIA ALVES DE SUZA Sexo * Feminino Mascu…" at bounding box center [379, 300] width 740 height 420
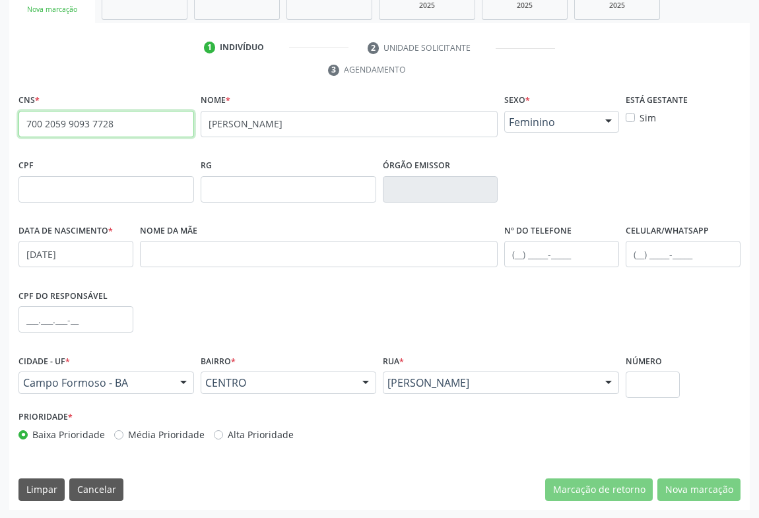
click at [149, 127] on input "700 2059 9093 7728" at bounding box center [106, 124] width 176 height 26
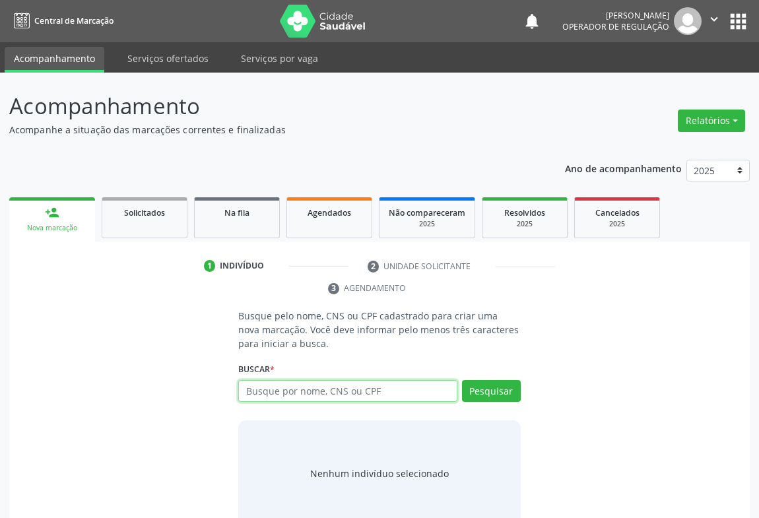
click at [294, 391] on input "text" at bounding box center [347, 391] width 219 height 22
type input "700205990937728"
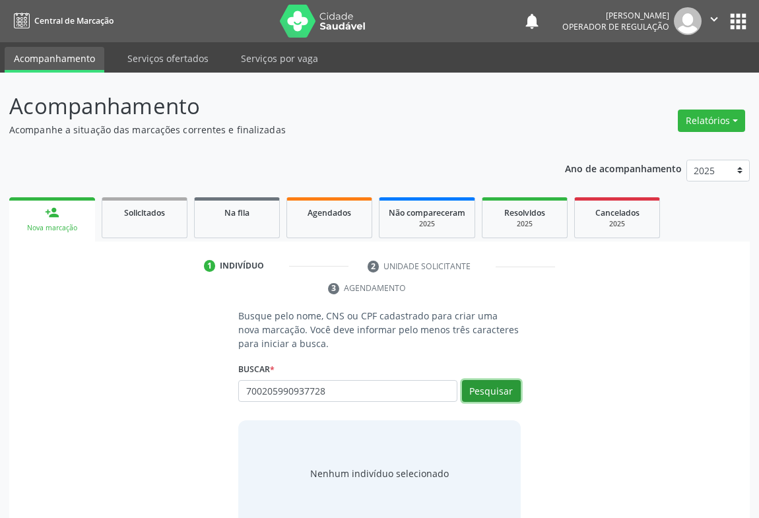
click at [488, 391] on button "Pesquisar" at bounding box center [491, 391] width 59 height 22
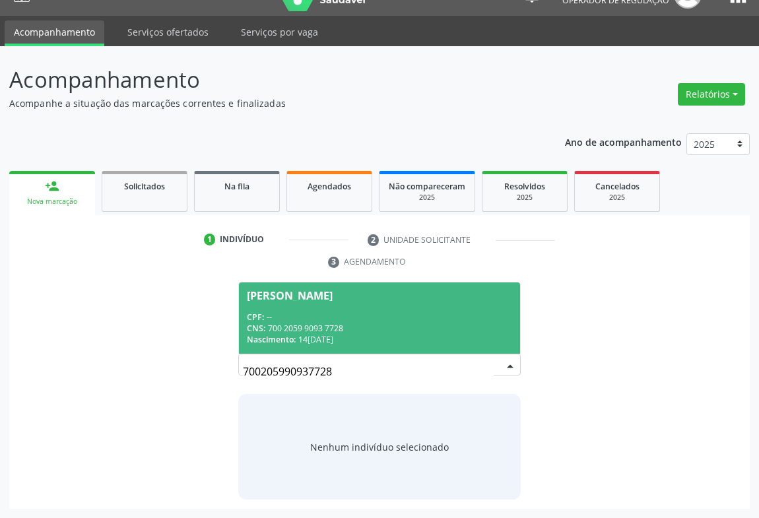
click at [333, 296] on div "[PERSON_NAME]" at bounding box center [290, 295] width 86 height 11
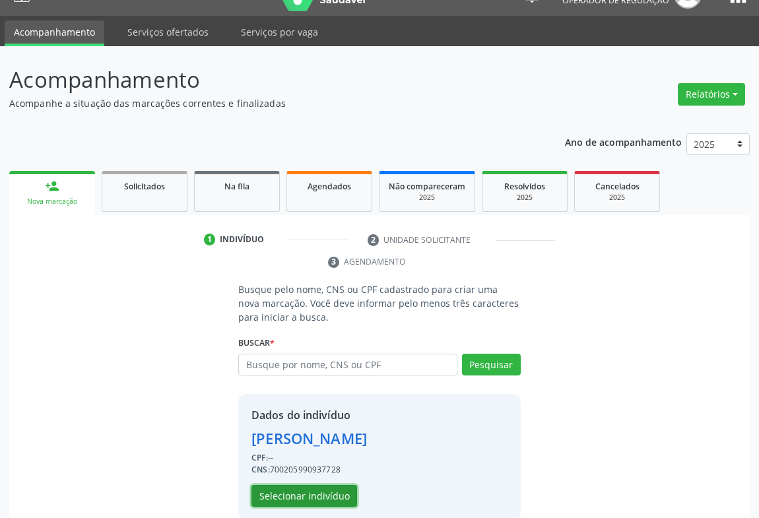
click at [328, 492] on button "Selecionar indivíduo" at bounding box center [304, 496] width 106 height 22
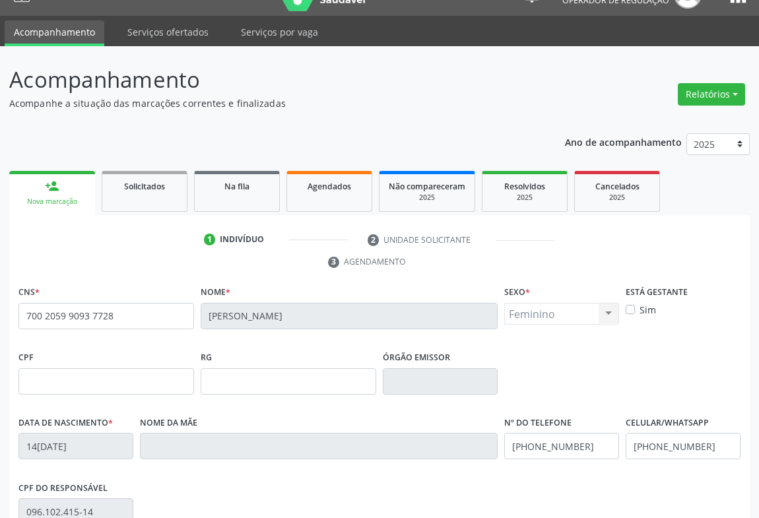
scroll to position [218, 0]
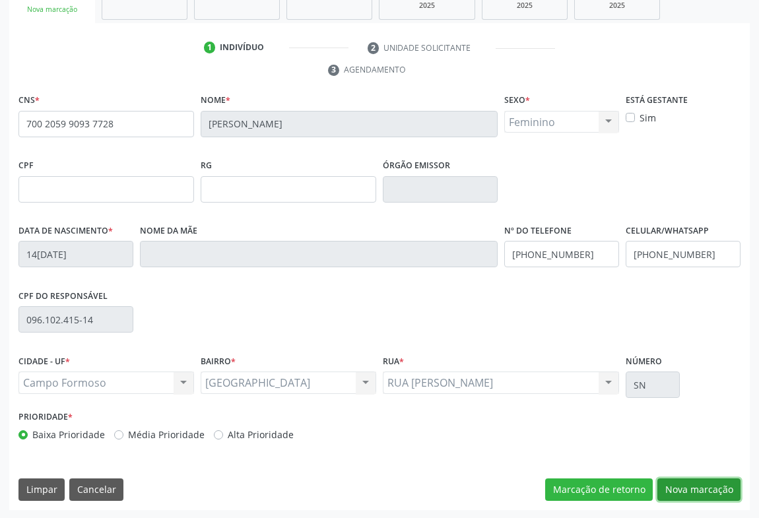
click at [719, 486] on button "Nova marcação" at bounding box center [698, 489] width 83 height 22
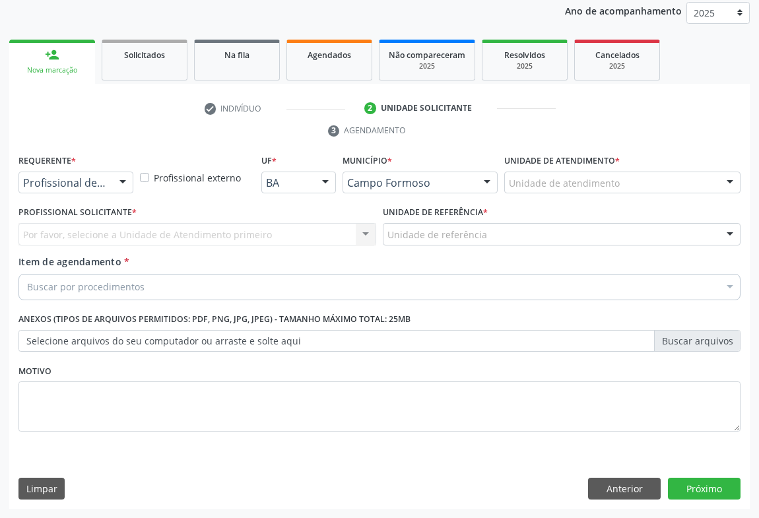
scroll to position [157, 0]
click at [125, 182] on div at bounding box center [123, 184] width 20 height 22
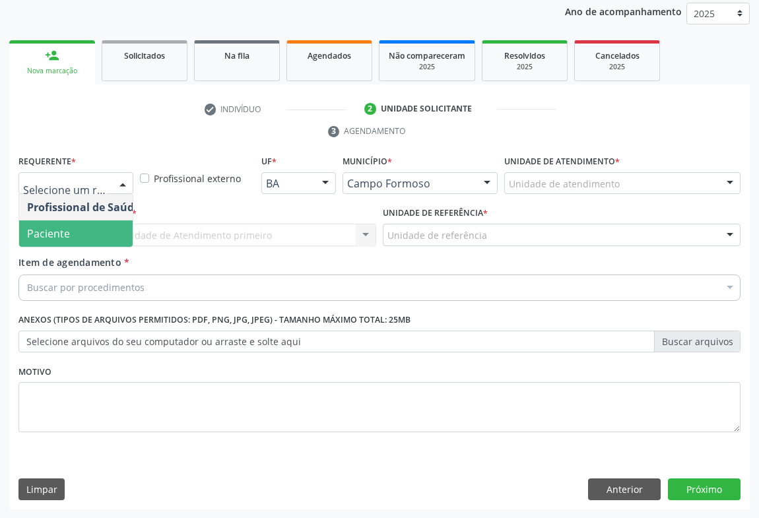
click at [79, 230] on span "Paciente" at bounding box center [83, 233] width 129 height 26
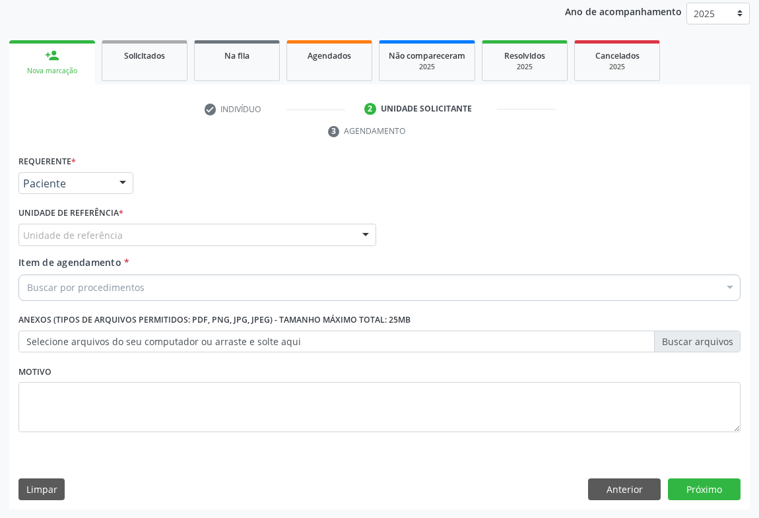
click at [143, 238] on div "Unidade de referência" at bounding box center [197, 235] width 358 height 22
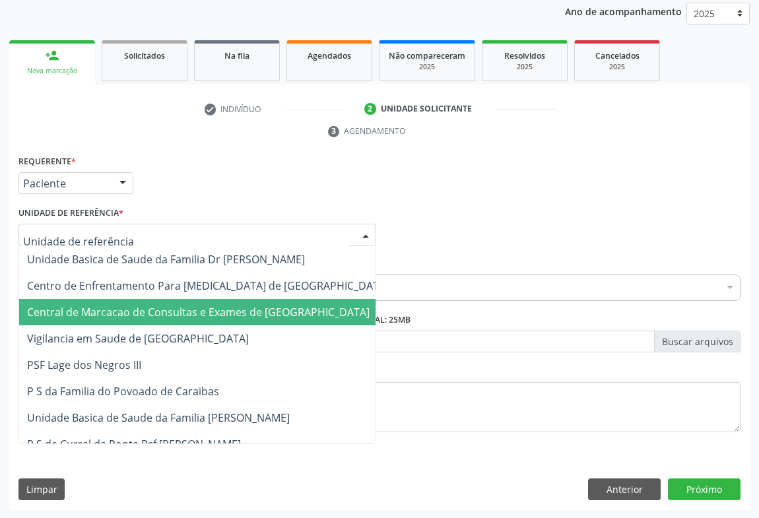
click at [142, 308] on span "Central de Marcacao de Consultas e Exames de [GEOGRAPHIC_DATA]" at bounding box center [198, 312] width 343 height 15
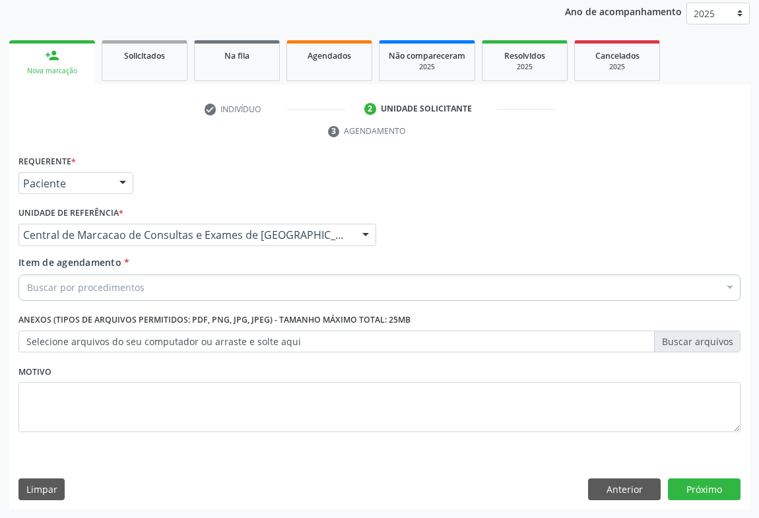
click at [145, 298] on div "Buscar por procedimentos" at bounding box center [379, 288] width 722 height 26
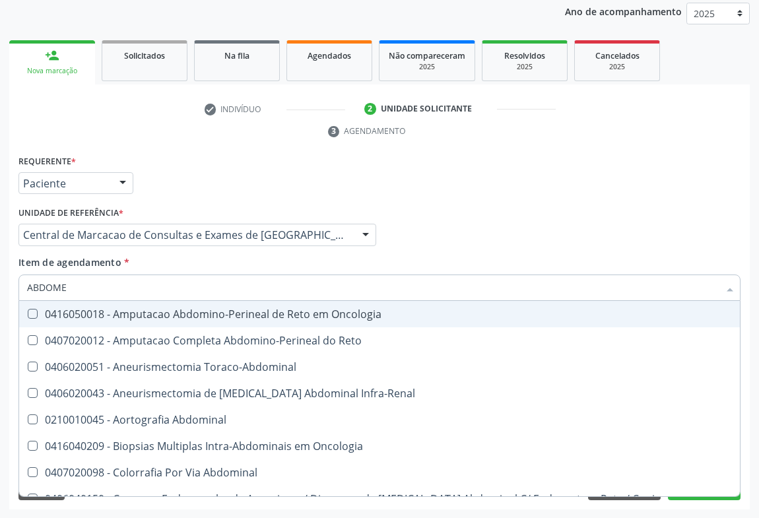
type input "ABDOMEN"
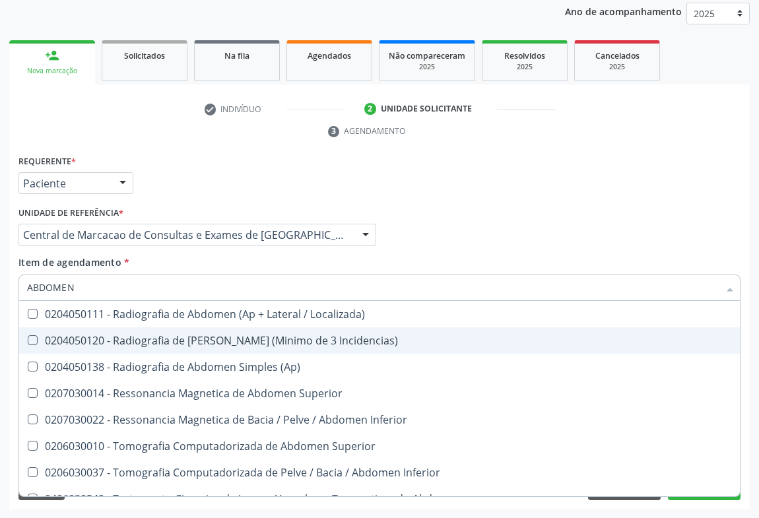
scroll to position [68, 0]
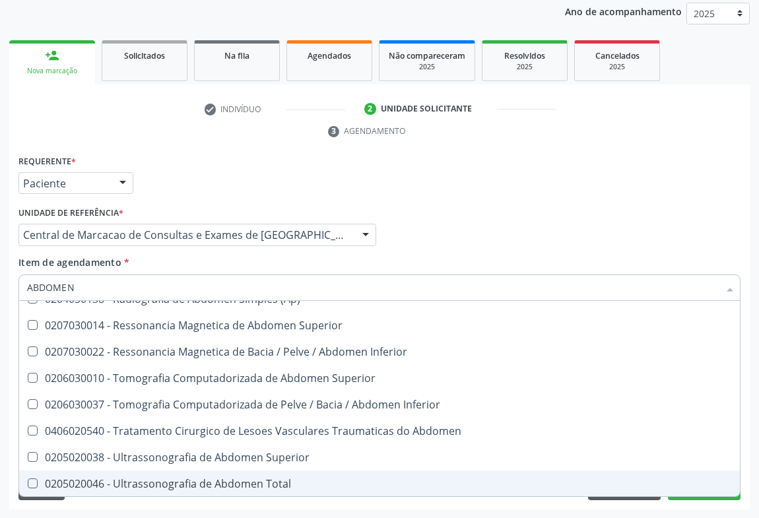
click at [219, 482] on div "0205020046 - Ultrassonografia de Abdomen Total" at bounding box center [379, 483] width 705 height 11
checkbox Total "true"
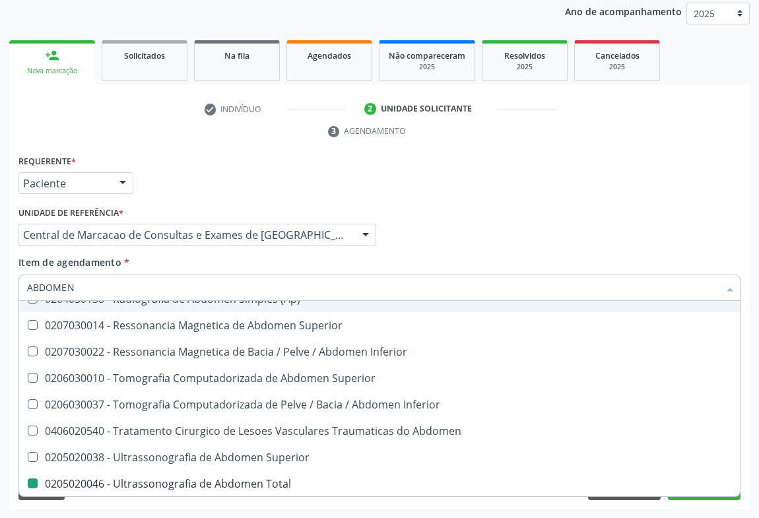
click at [470, 243] on div "Profissional Solicitante Por favor, selecione a Unidade de Atendimento primeiro…" at bounding box center [379, 228] width 729 height 51
checkbox Incidencias\) "true"
checkbox Total "false"
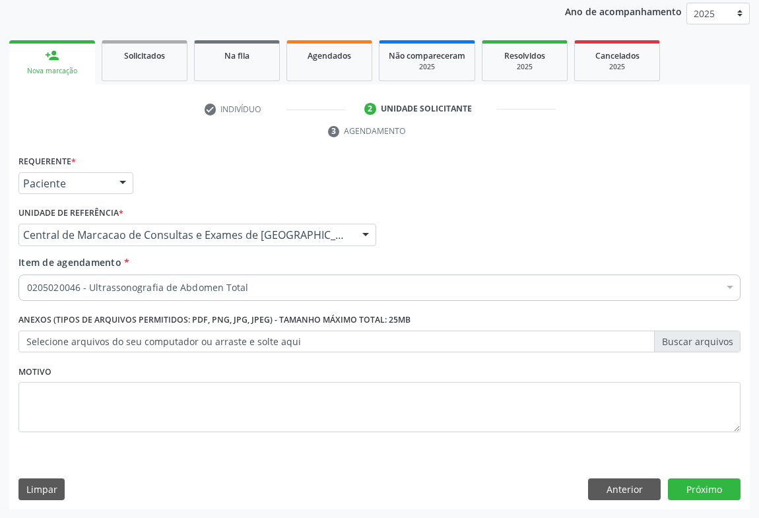
scroll to position [0, 0]
click at [700, 486] on button "Próximo" at bounding box center [704, 489] width 73 height 22
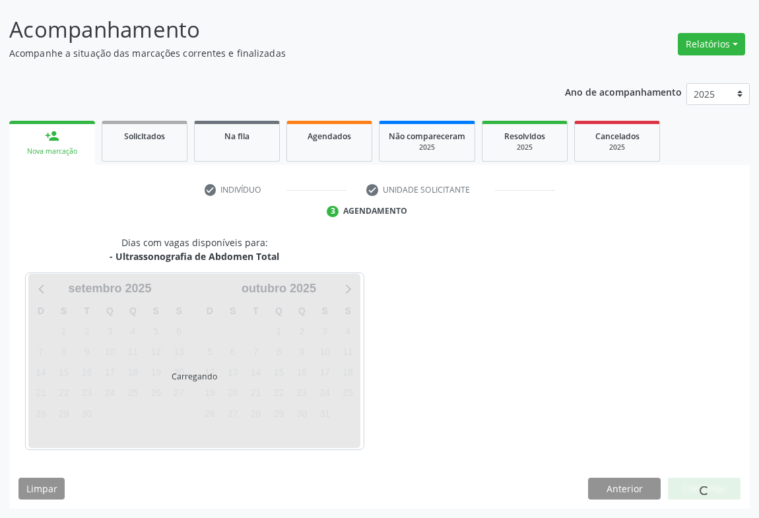
scroll to position [76, 0]
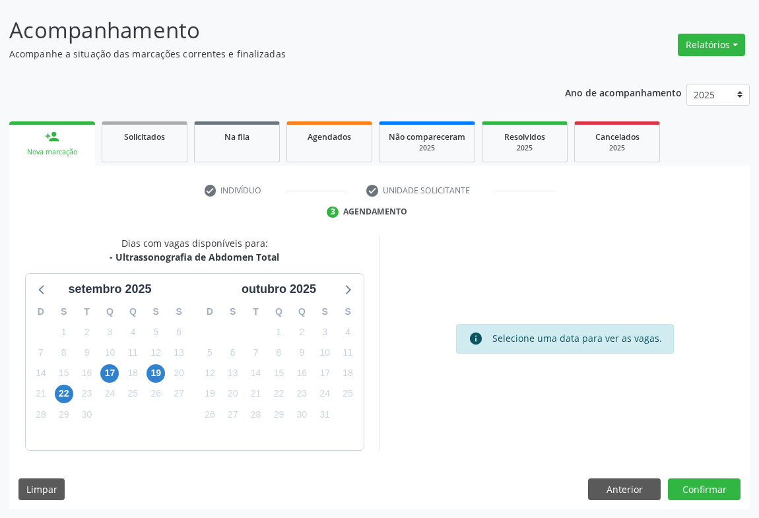
click at [73, 393] on div "22" at bounding box center [63, 393] width 23 height 20
click at [67, 395] on span "22" at bounding box center [64, 394] width 18 height 18
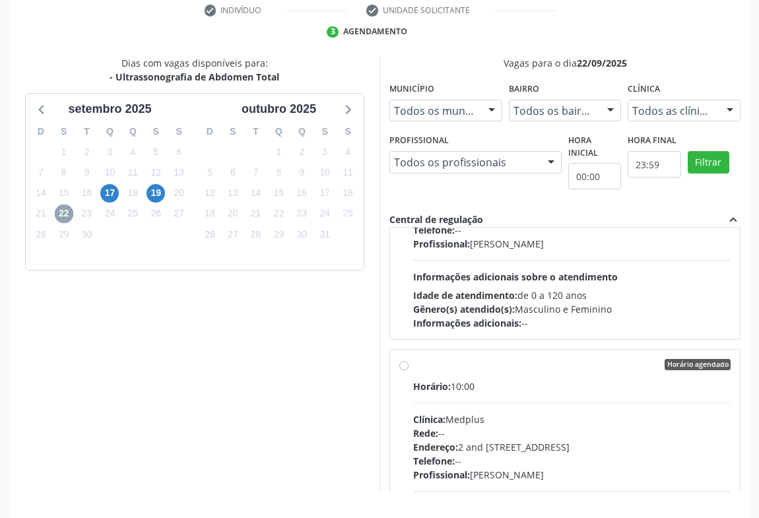
scroll to position [0, 0]
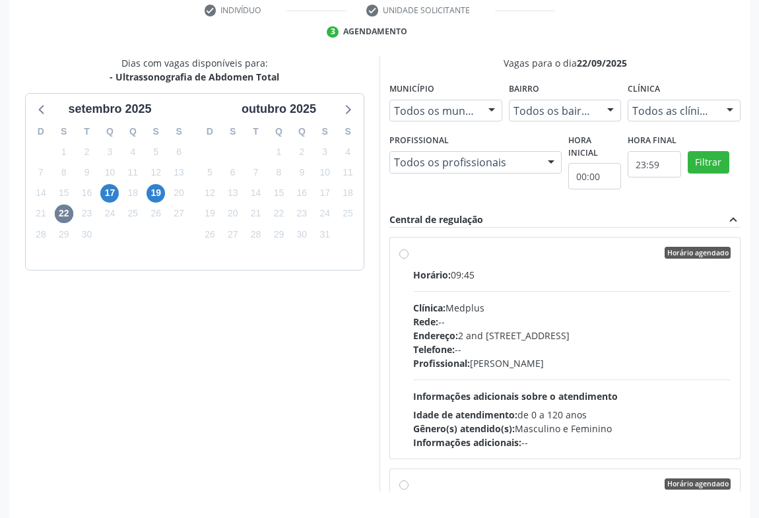
click at [490, 323] on div "Rede: --" at bounding box center [571, 322] width 317 height 14
click at [408, 259] on input "Horário agendado Horário: 09:45 Clínica: Medplus Rede: -- Endereço: 2 and [STRE…" at bounding box center [403, 253] width 9 height 12
radio input "true"
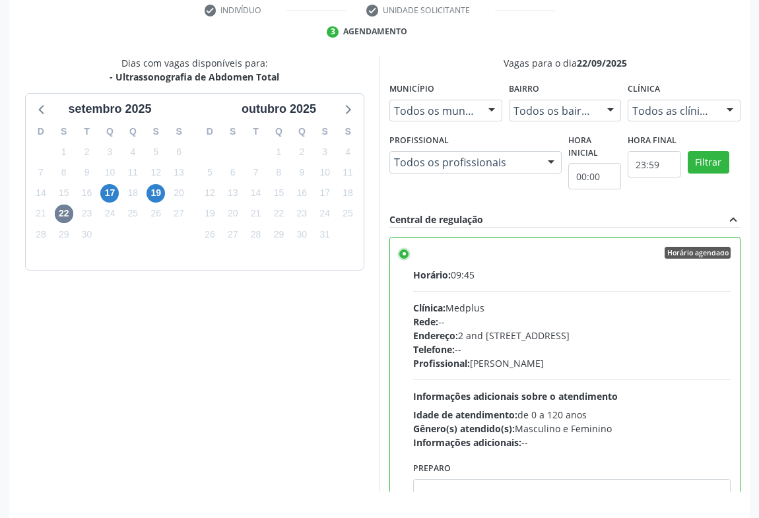
scroll to position [298, 0]
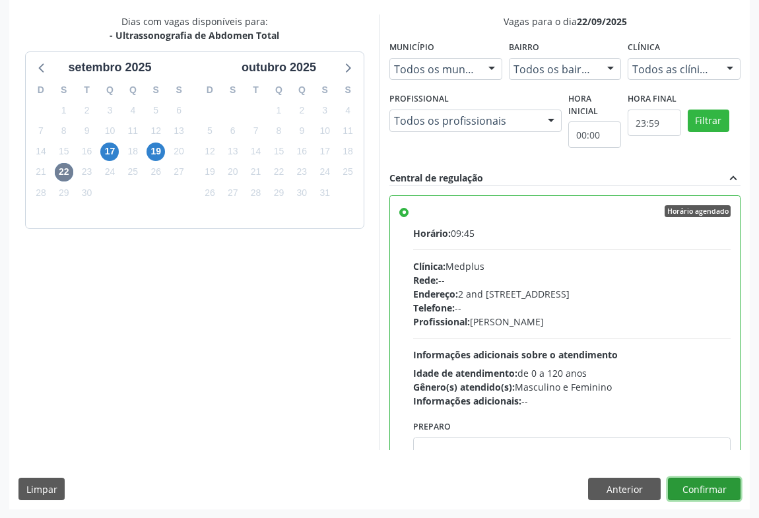
click at [700, 487] on button "Confirmar" at bounding box center [704, 489] width 73 height 22
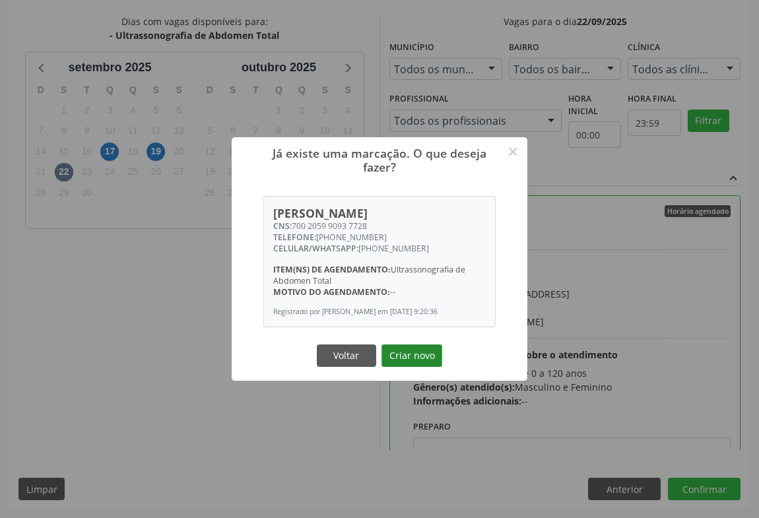
click at [416, 357] on button "Criar novo" at bounding box center [411, 355] width 61 height 22
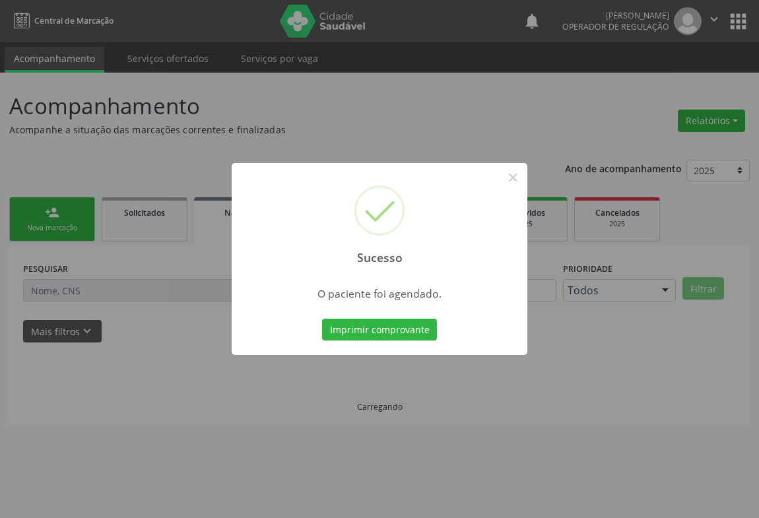
scroll to position [0, 0]
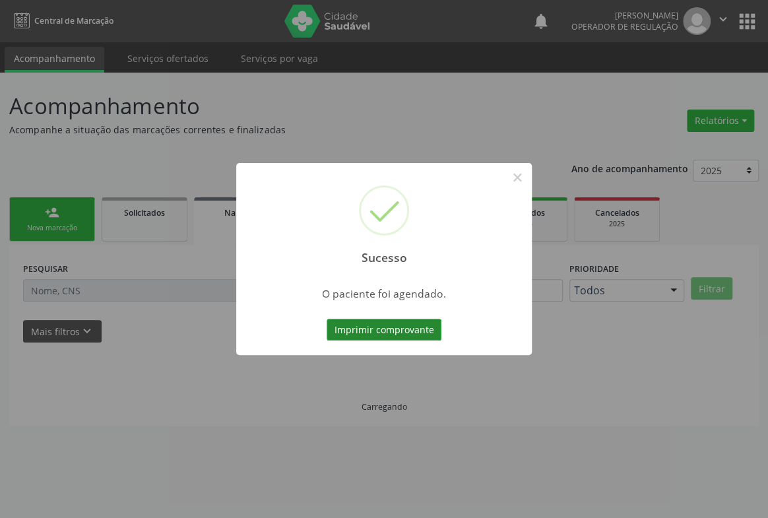
click at [430, 333] on button "Imprimir comprovante" at bounding box center [384, 330] width 115 height 22
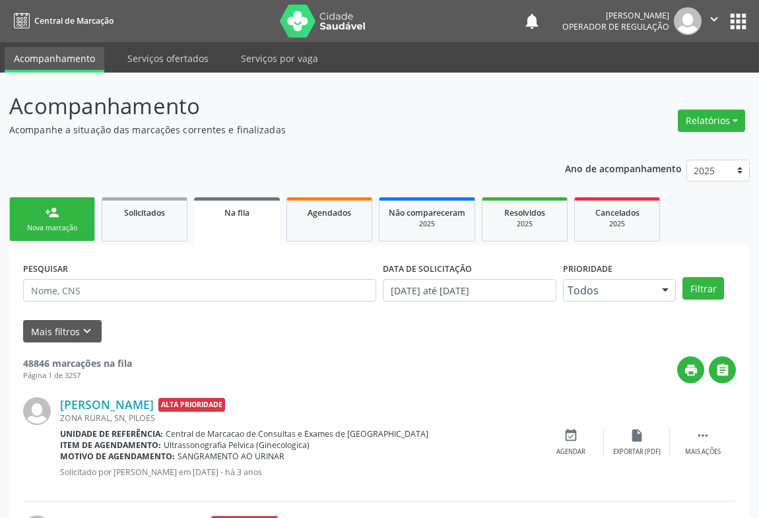
click at [71, 205] on link "person_add Nova marcação" at bounding box center [52, 219] width 86 height 44
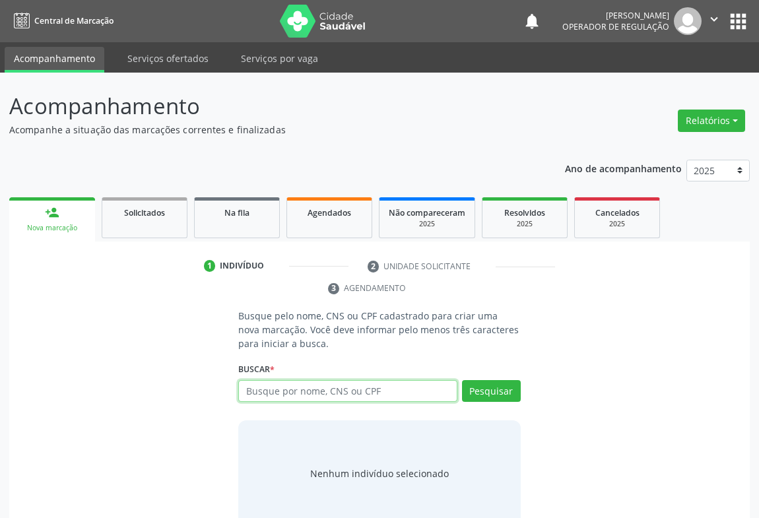
click at [260, 391] on input "text" at bounding box center [347, 391] width 219 height 22
type input "705008495456759"
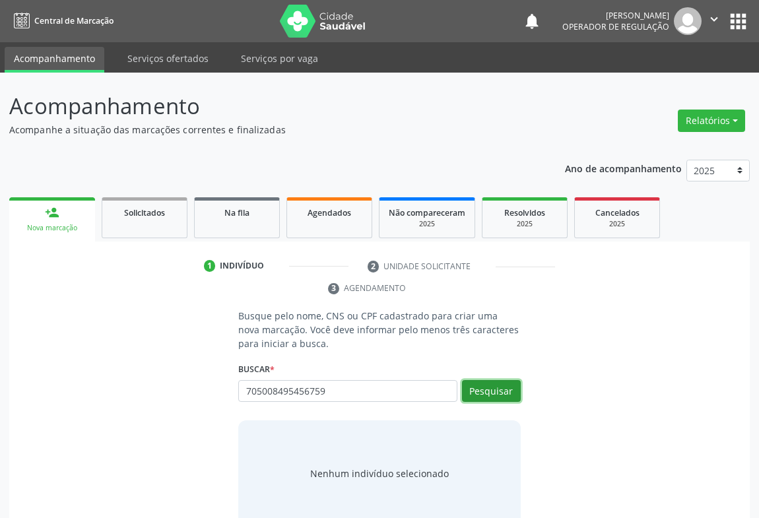
click at [476, 394] on button "Pesquisar" at bounding box center [491, 391] width 59 height 22
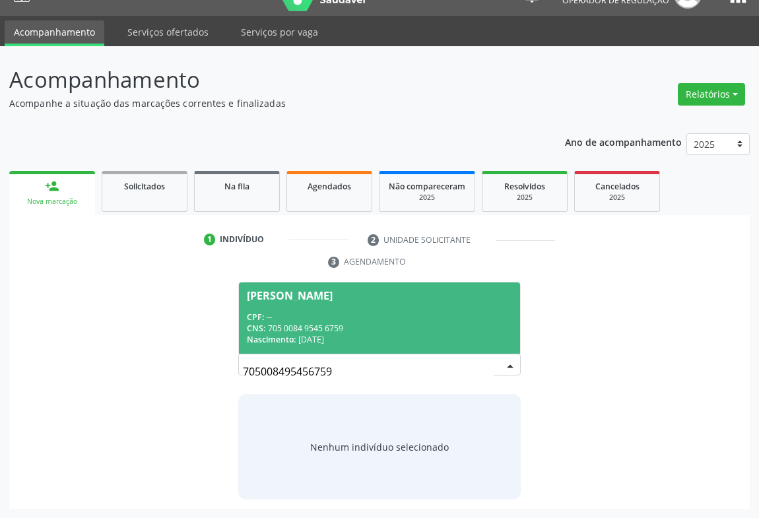
click at [363, 319] on div "CPF: --" at bounding box center [379, 316] width 265 height 11
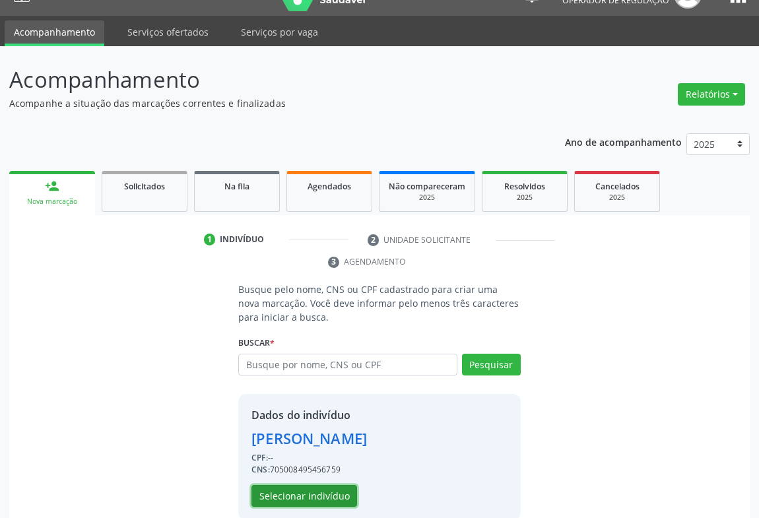
click at [300, 495] on button "Selecionar indivíduo" at bounding box center [304, 496] width 106 height 22
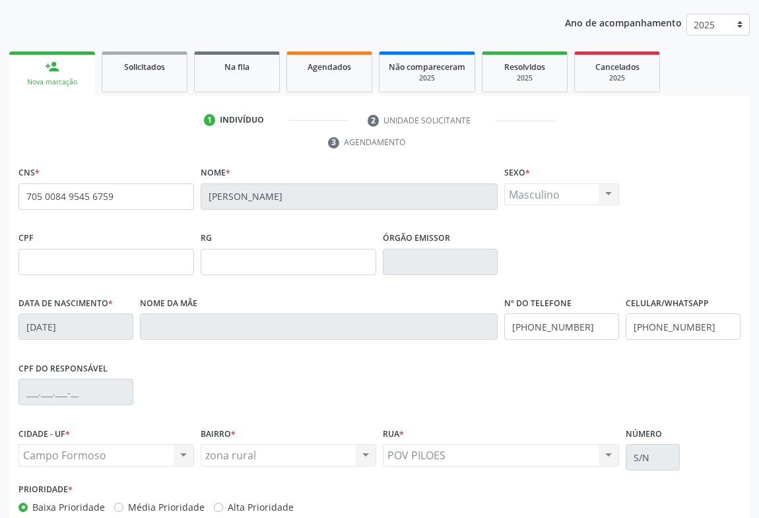
scroll to position [218, 0]
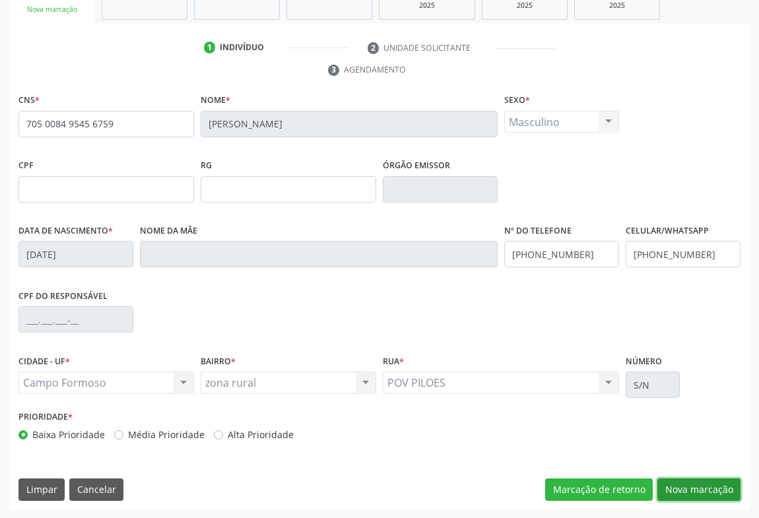
click at [705, 483] on button "Nova marcação" at bounding box center [698, 489] width 83 height 22
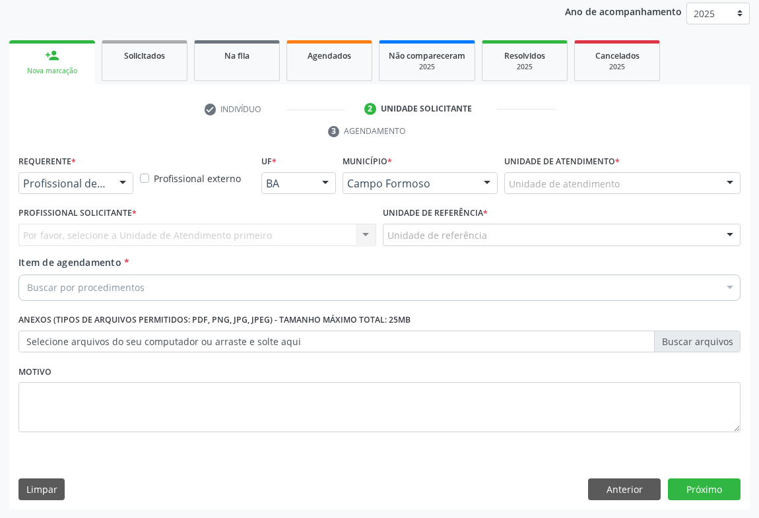
click at [110, 175] on div "Profissional de Saúde Profissional de Saúde Paciente Nenhum resultado encontrad…" at bounding box center [75, 183] width 115 height 22
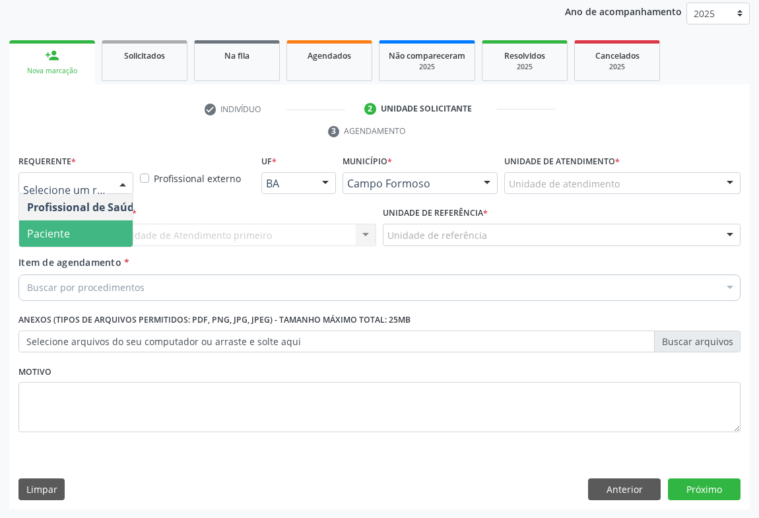
click at [64, 224] on span "Paciente" at bounding box center [83, 233] width 129 height 26
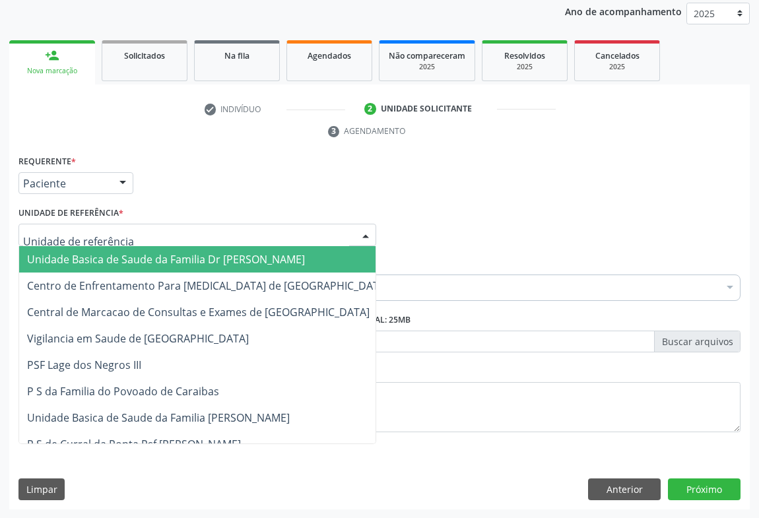
click at [157, 236] on div at bounding box center [197, 235] width 358 height 22
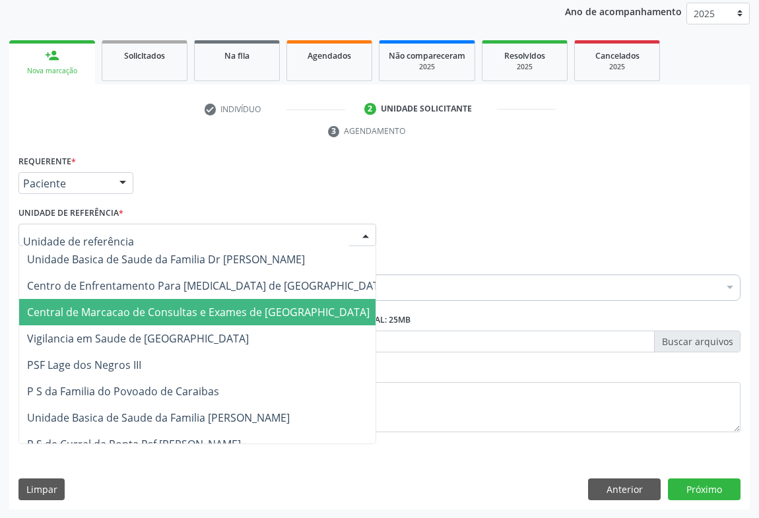
click at [171, 315] on span "Central de Marcacao de Consultas e Exames de [GEOGRAPHIC_DATA]" at bounding box center [198, 312] width 343 height 15
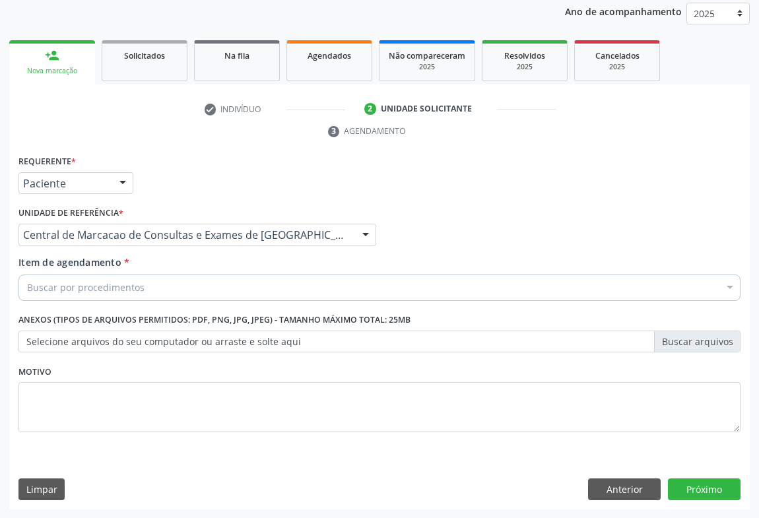
click at [187, 284] on div "Buscar por procedimentos" at bounding box center [379, 288] width 722 height 26
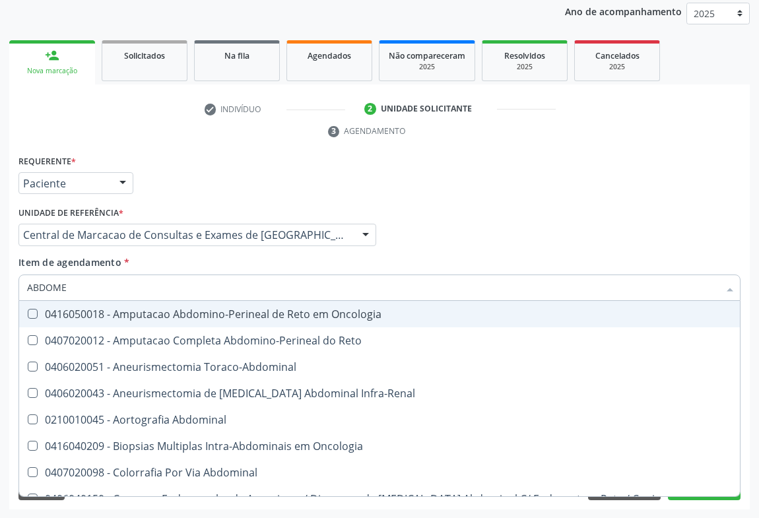
type input "ABDOMEN"
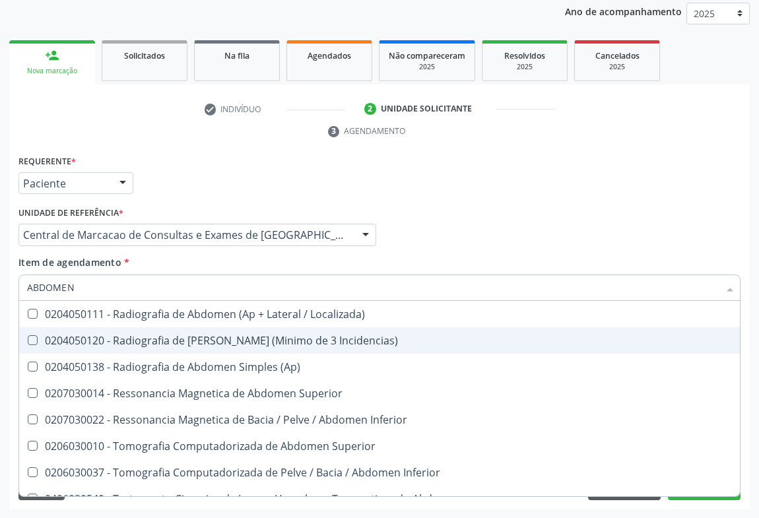
scroll to position [68, 0]
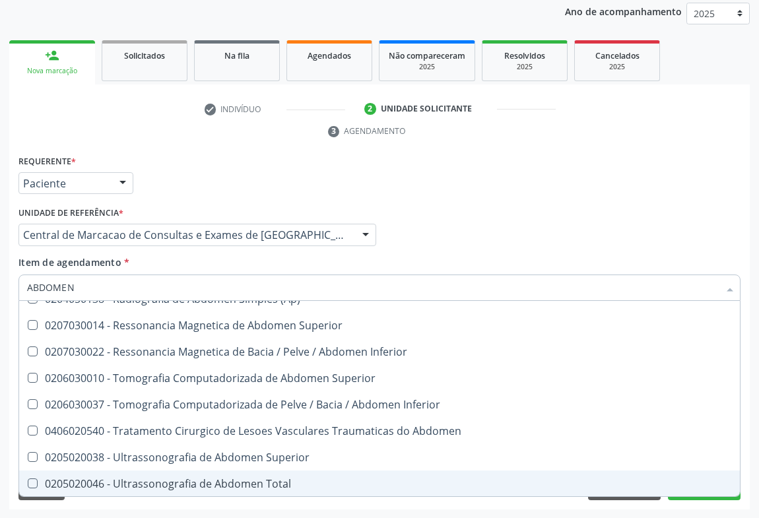
click at [210, 480] on div "0205020046 - Ultrassonografia de Abdomen Total" at bounding box center [379, 483] width 705 height 11
checkbox Total "true"
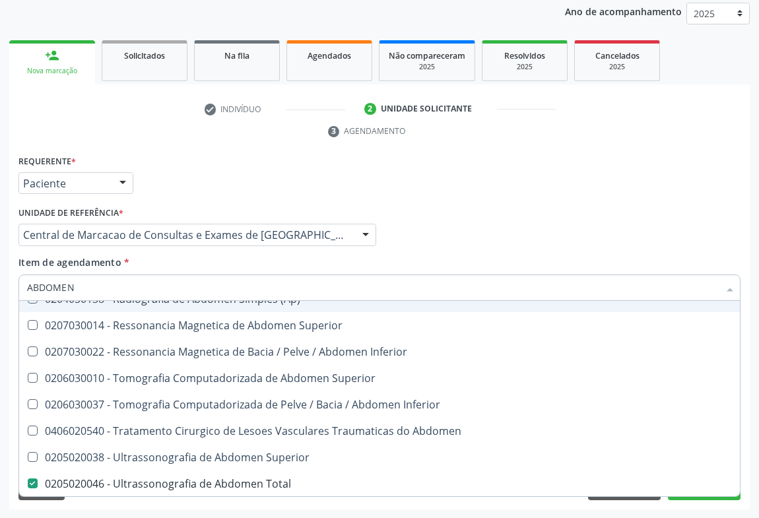
click at [449, 240] on div "Profissional Solicitante Por favor, selecione a Unidade de Atendimento primeiro…" at bounding box center [379, 228] width 729 height 51
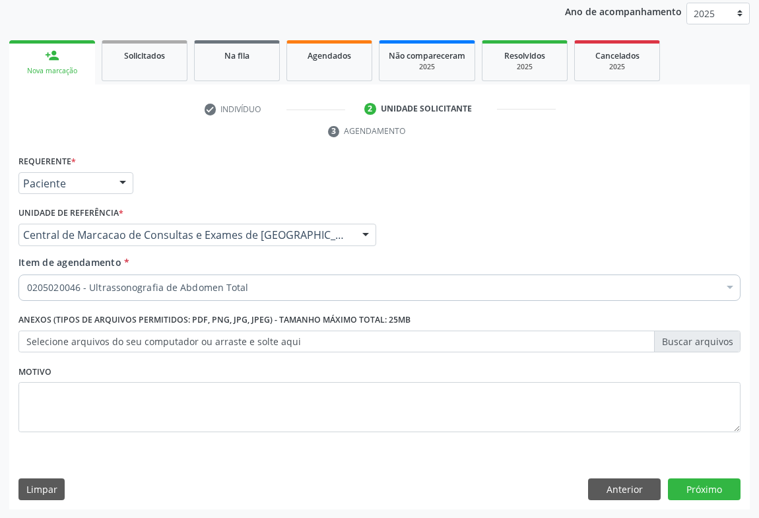
scroll to position [0, 0]
click at [711, 493] on button "Próximo" at bounding box center [704, 489] width 73 height 22
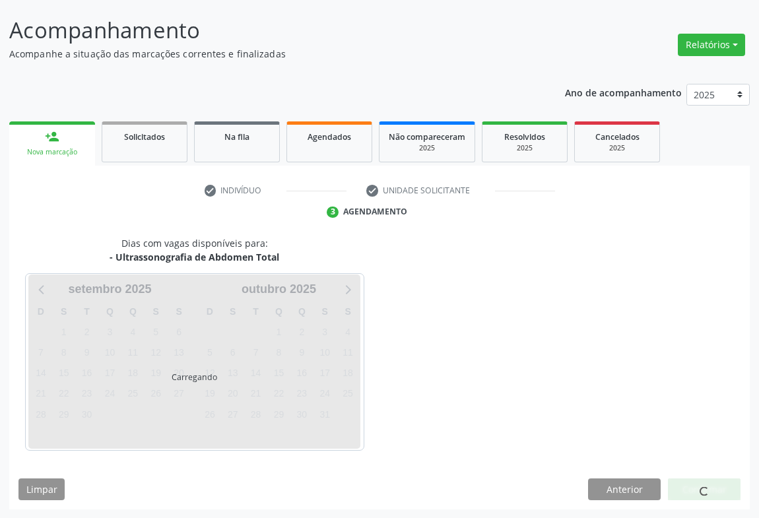
scroll to position [76, 0]
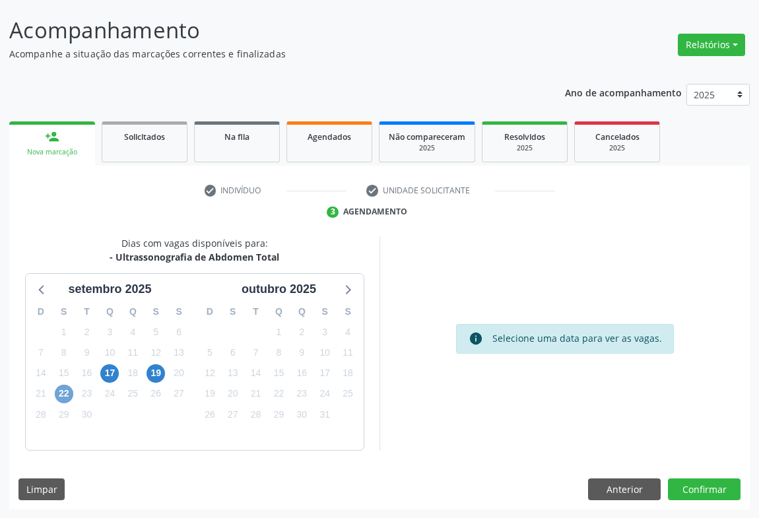
click at [56, 393] on span "22" at bounding box center [64, 394] width 18 height 18
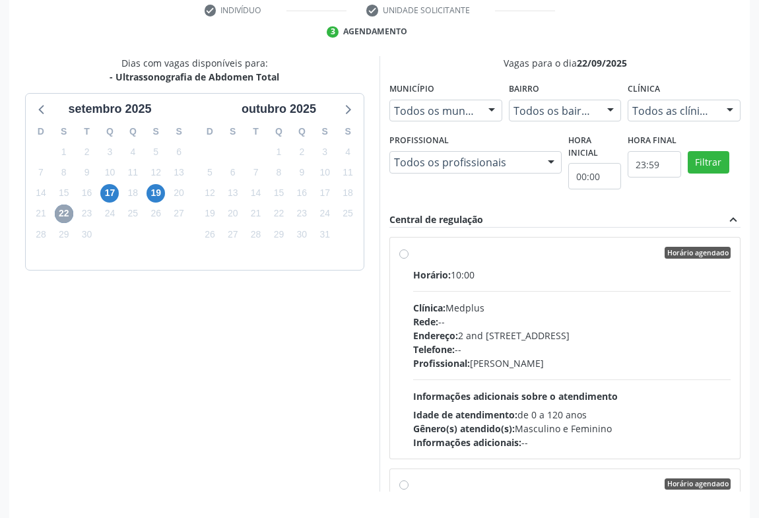
scroll to position [298, 0]
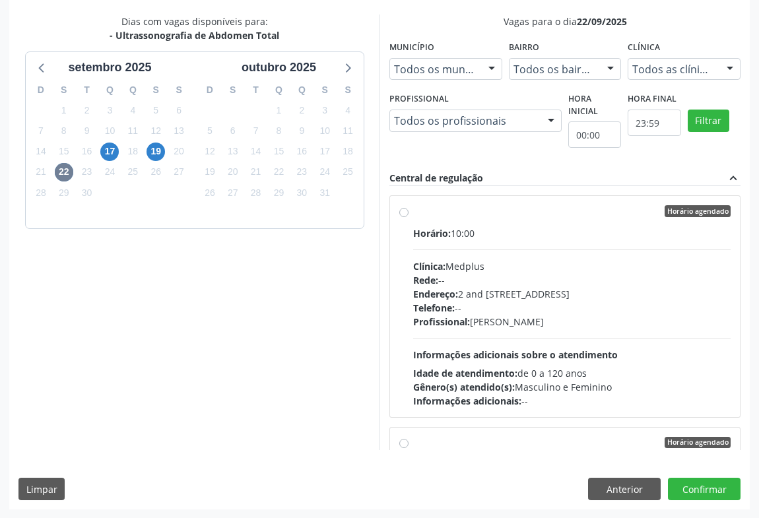
click at [466, 309] on div "Telefone: --" at bounding box center [571, 308] width 317 height 14
click at [408, 217] on input "Horário agendado Horário: 10:00 Clínica: Medplus Rede: -- Endereço: 2 and [STRE…" at bounding box center [403, 211] width 9 height 12
radio input "true"
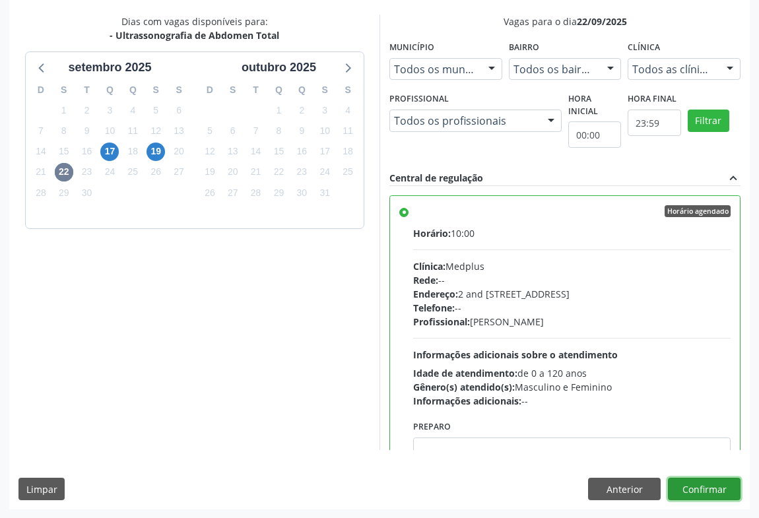
click at [703, 488] on button "Confirmar" at bounding box center [704, 489] width 73 height 22
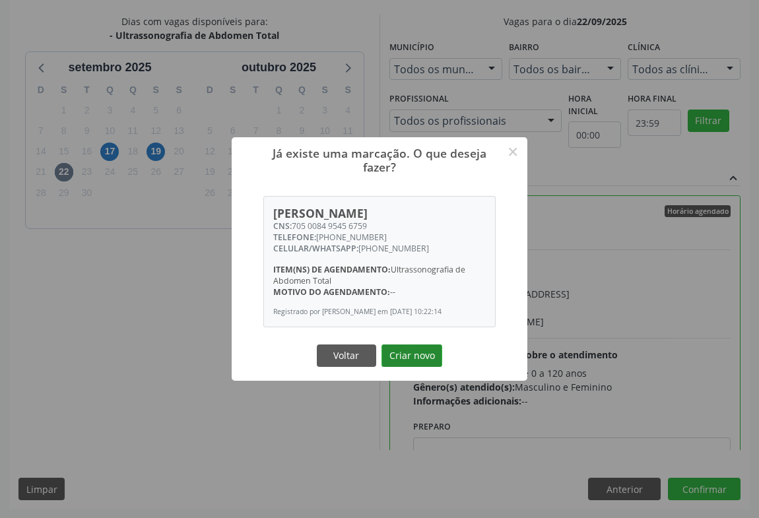
click at [407, 357] on button "Criar novo" at bounding box center [411, 355] width 61 height 22
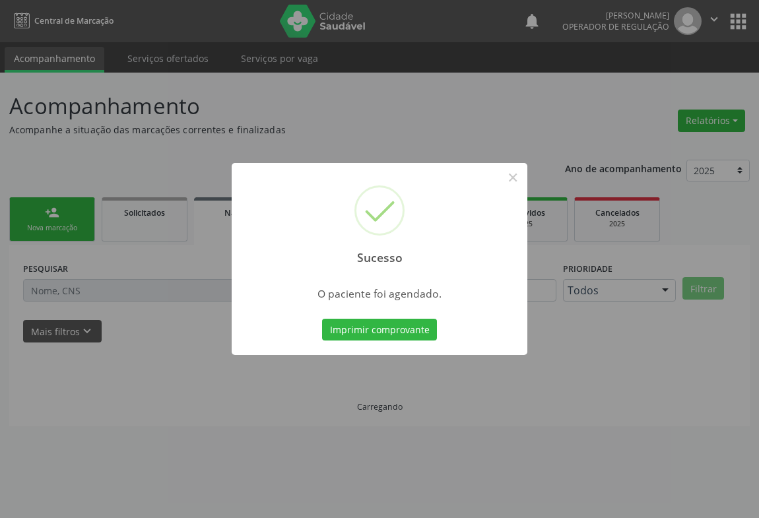
scroll to position [0, 0]
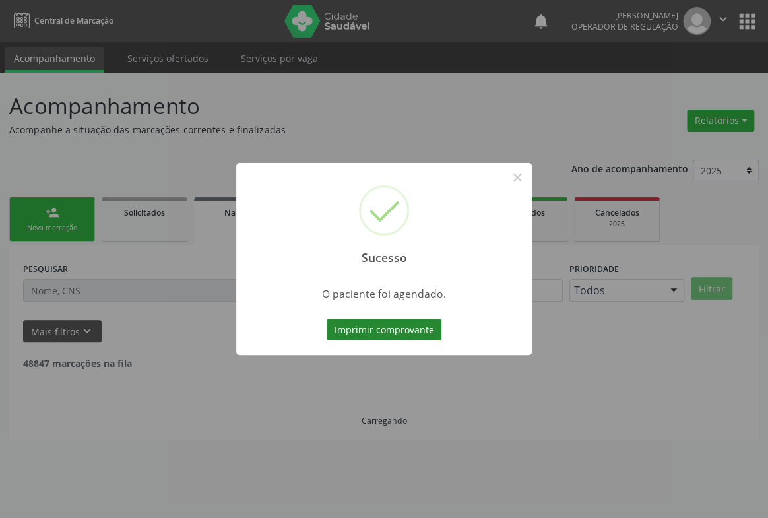
click at [417, 327] on button "Imprimir comprovante" at bounding box center [384, 330] width 115 height 22
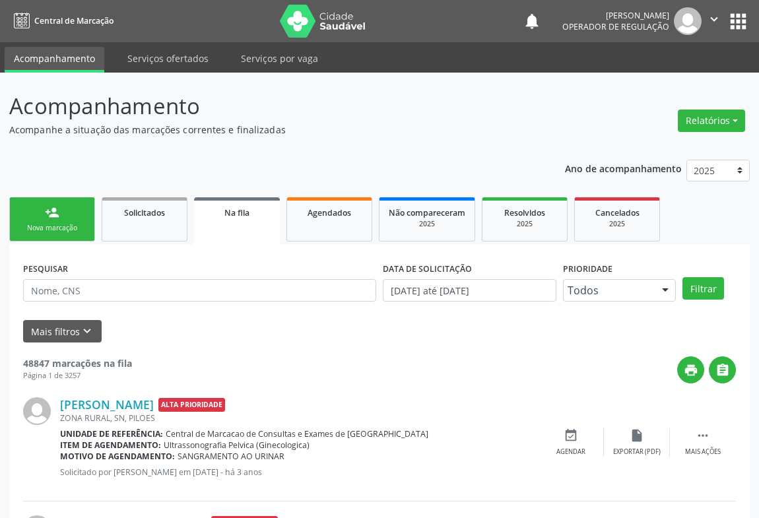
click at [59, 224] on div "Nova marcação" at bounding box center [52, 228] width 66 height 10
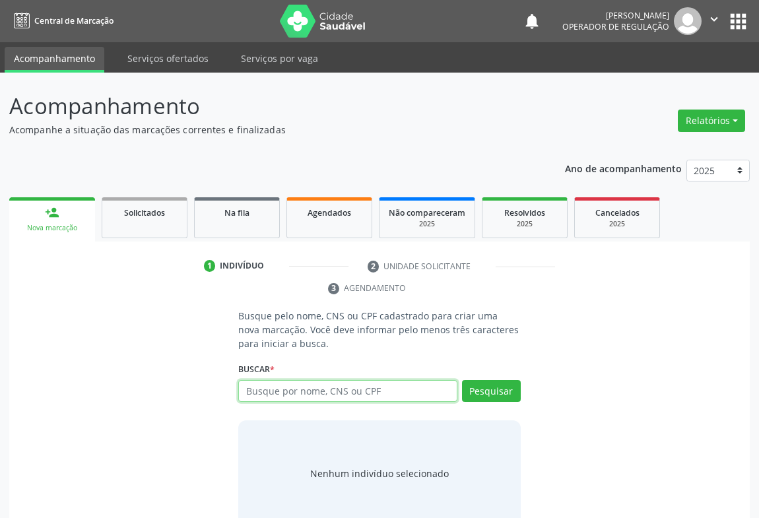
click at [263, 387] on input "text" at bounding box center [347, 391] width 219 height 22
type input "702906599140273"
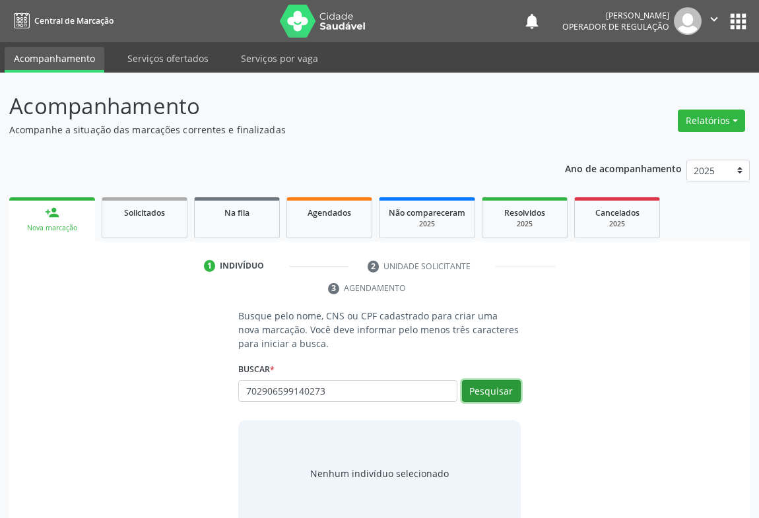
click at [492, 393] on button "Pesquisar" at bounding box center [491, 391] width 59 height 22
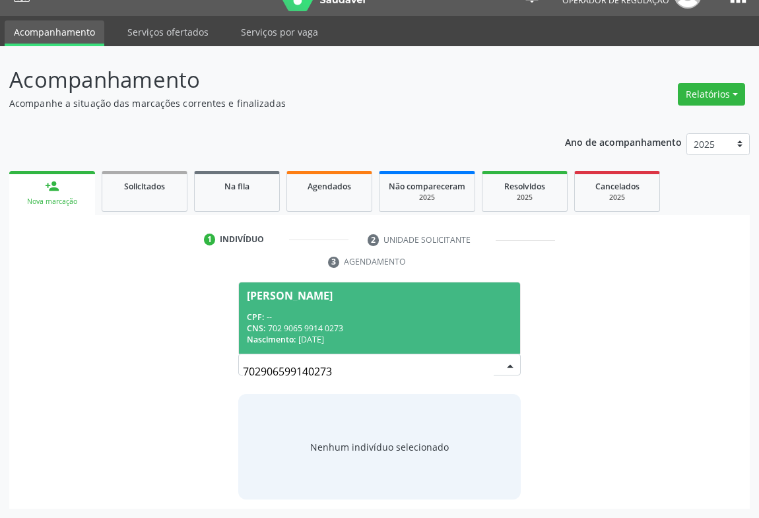
click at [390, 325] on div "CNS: 702 9065 9914 0273" at bounding box center [379, 328] width 265 height 11
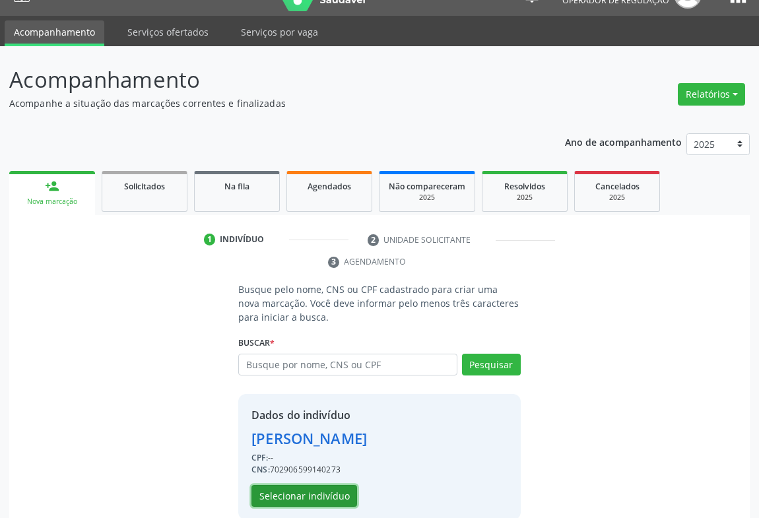
click at [315, 498] on button "Selecionar indivíduo" at bounding box center [304, 496] width 106 height 22
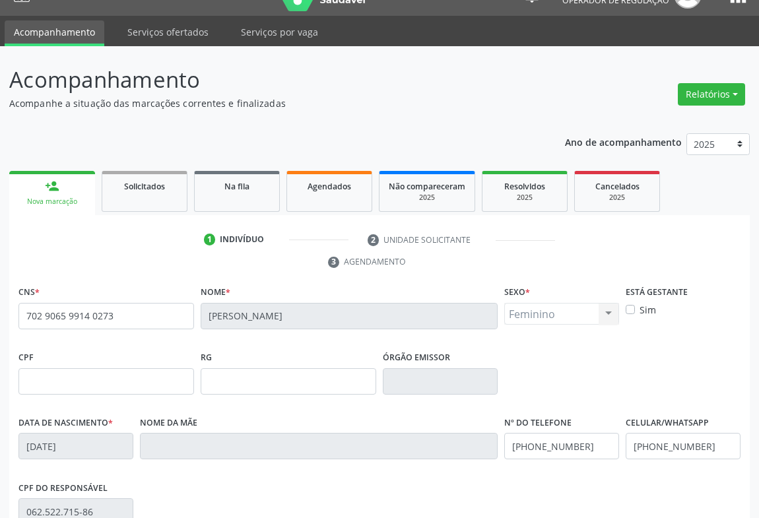
scroll to position [218, 0]
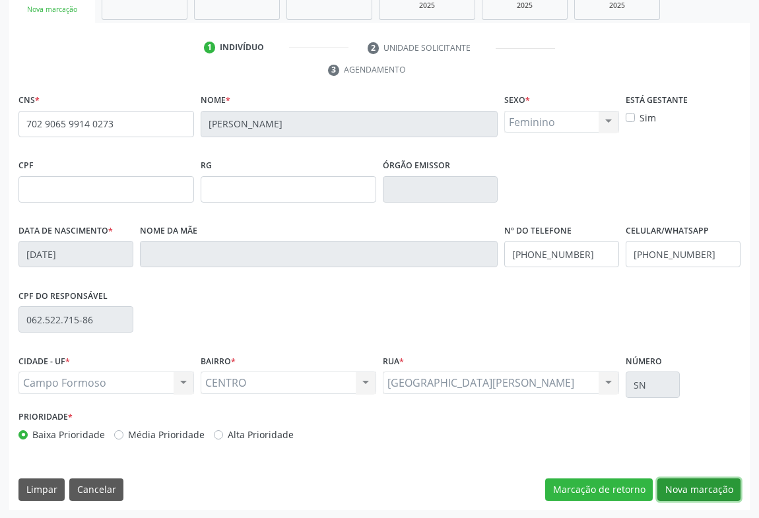
click at [690, 480] on button "Nova marcação" at bounding box center [698, 489] width 83 height 22
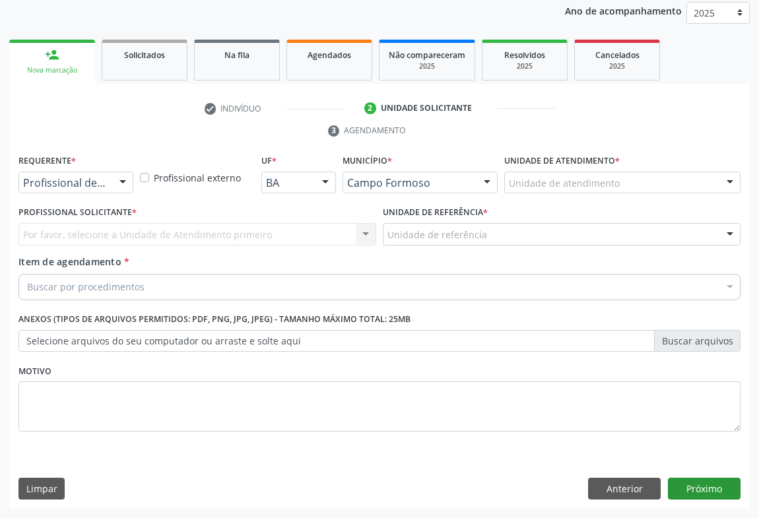
scroll to position [157, 0]
click at [119, 169] on div "Requerente * Profissional de Saúde Profissional de Saúde Paciente Nenhum result…" at bounding box center [75, 173] width 115 height 42
click at [116, 180] on div at bounding box center [123, 184] width 20 height 22
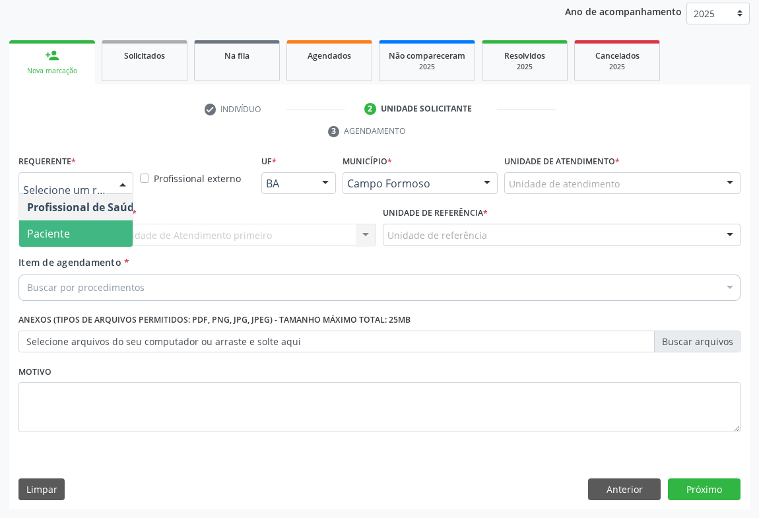
click at [79, 227] on span "Paciente" at bounding box center [83, 233] width 129 height 26
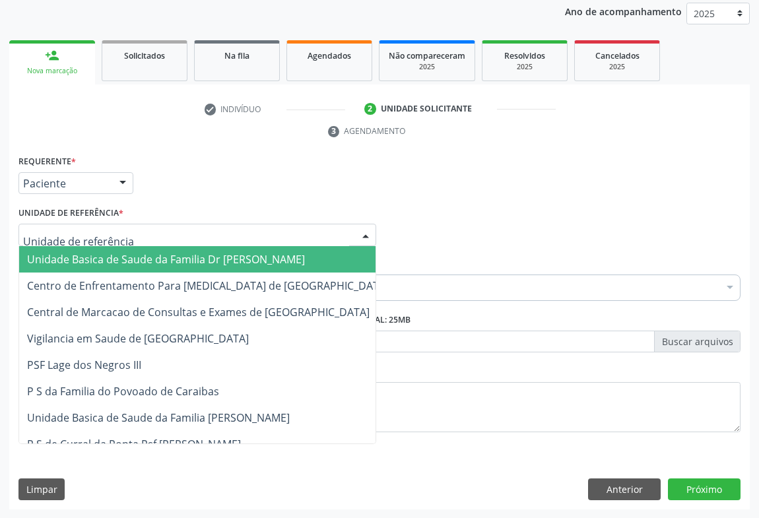
click at [119, 240] on div at bounding box center [197, 235] width 358 height 22
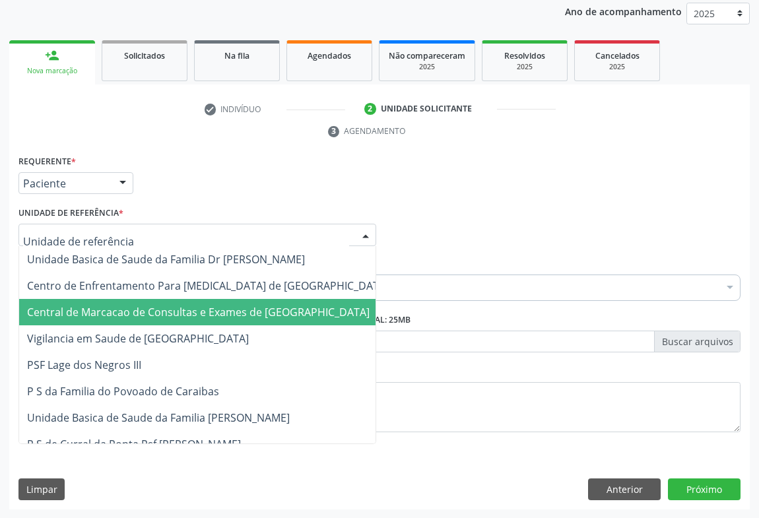
click at [123, 302] on span "Central de Marcacao de Consultas e Exames de [GEOGRAPHIC_DATA]" at bounding box center [207, 312] width 377 height 26
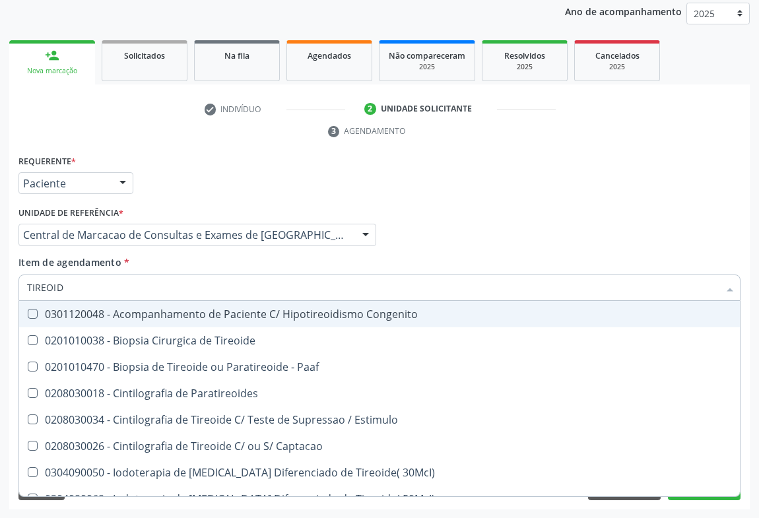
type input "TIREOIDE"
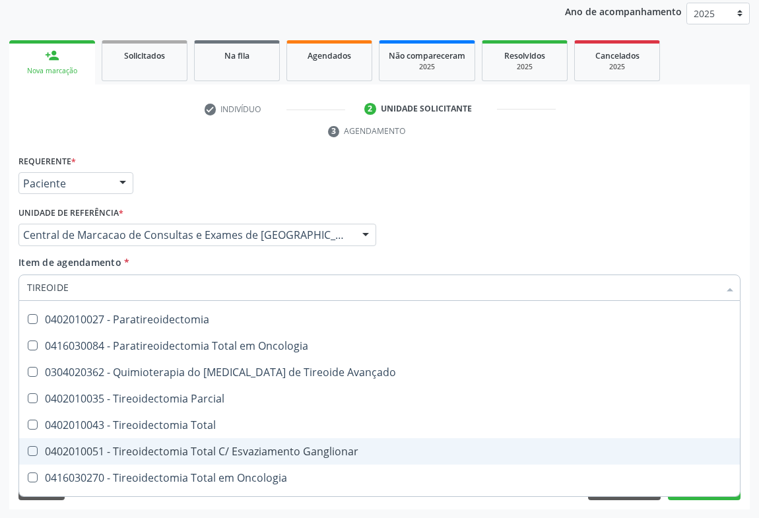
scroll to position [253, 0]
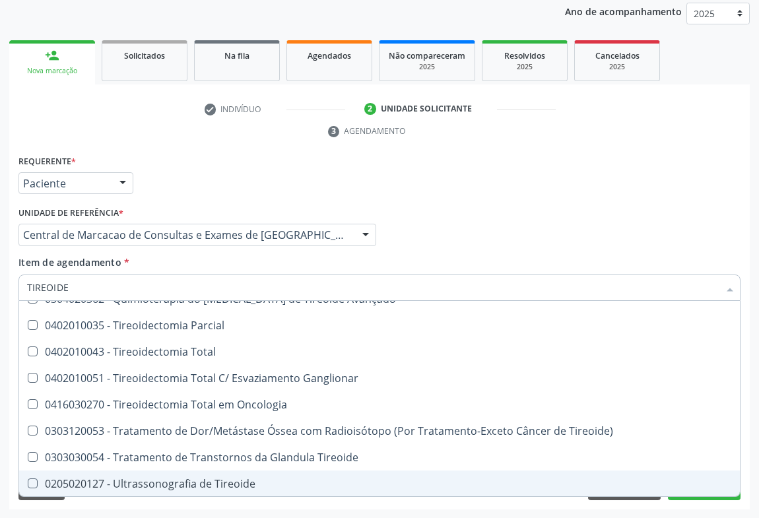
click at [170, 485] on div "0205020127 - Ultrassonografia de Tireoide" at bounding box center [379, 483] width 705 height 11
checkbox Tireoide "true"
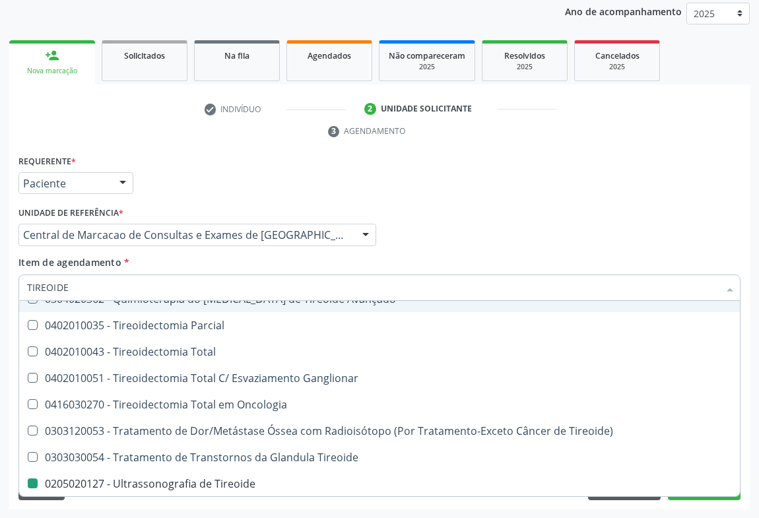
click at [445, 237] on div "Profissional Solicitante Por favor, selecione a Unidade de Atendimento primeiro…" at bounding box center [379, 228] width 729 height 51
checkbox Paaf "true"
checkbox Tireoide "false"
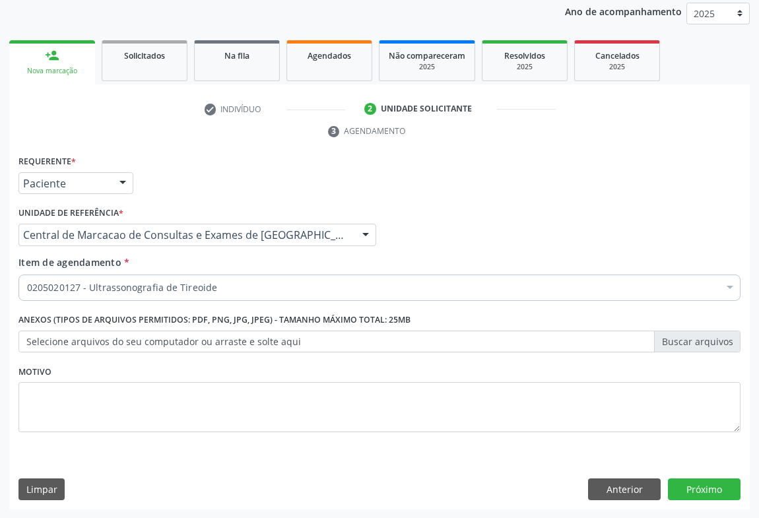
scroll to position [0, 0]
click at [705, 479] on button "Próximo" at bounding box center [704, 489] width 73 height 22
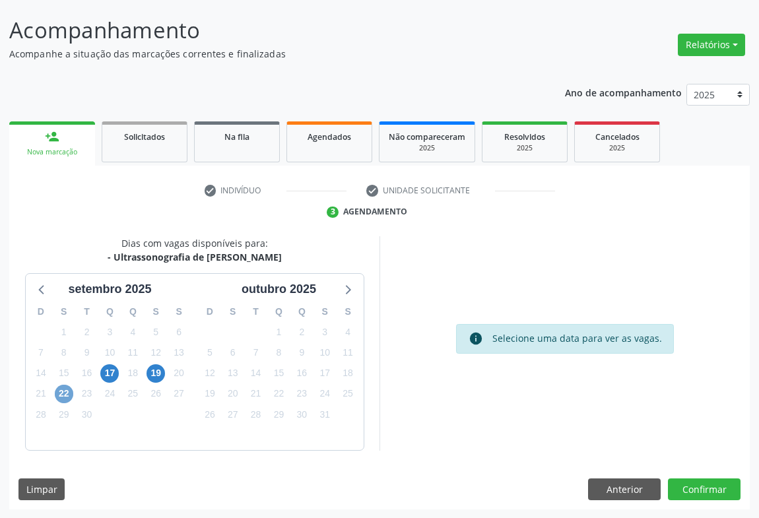
click at [64, 392] on span "22" at bounding box center [64, 394] width 18 height 18
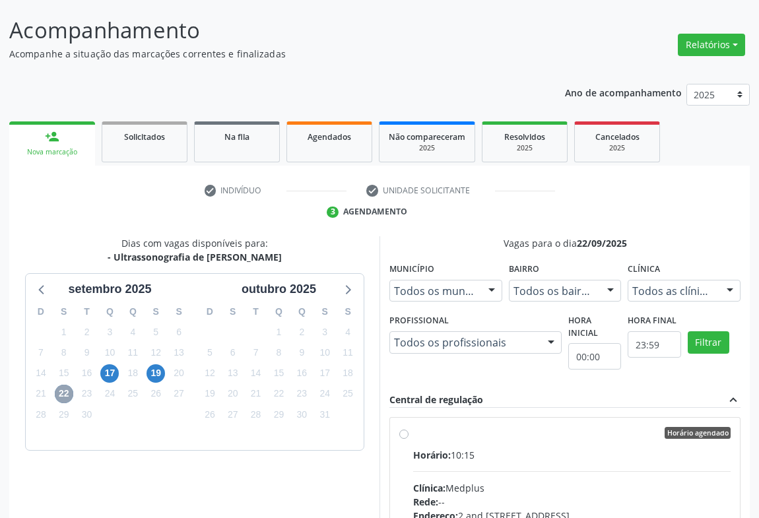
scroll to position [298, 0]
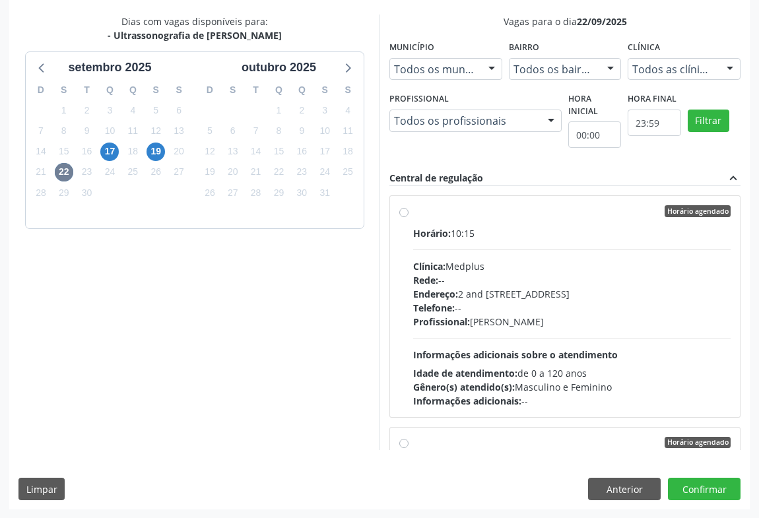
click at [436, 316] on span "Profissional:" at bounding box center [441, 321] width 57 height 13
click at [408, 217] on input "Horário agendado Horário: 10:15 Clínica: Medplus Rede: -- Endereço: 2 and S 204…" at bounding box center [403, 211] width 9 height 12
radio input "true"
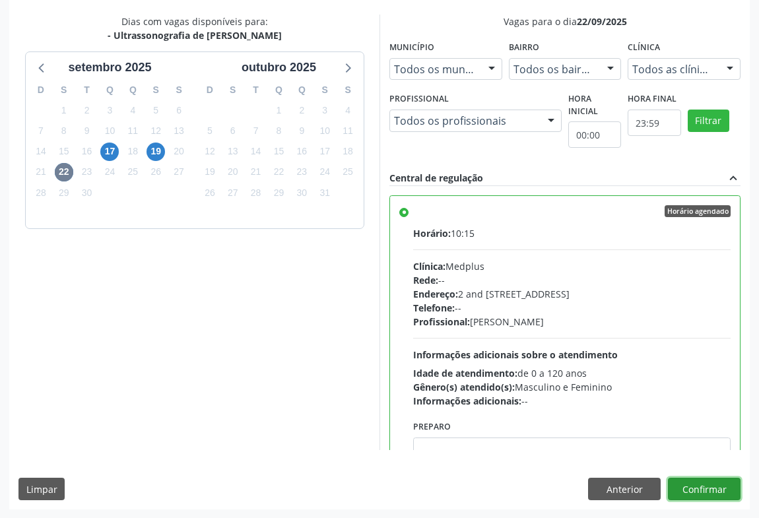
click at [707, 493] on button "Confirmar" at bounding box center [704, 489] width 73 height 22
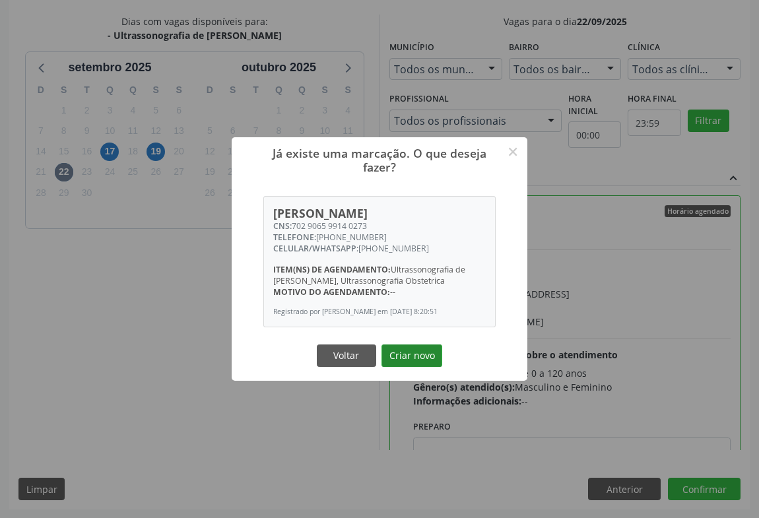
click at [403, 346] on button "Criar novo" at bounding box center [411, 355] width 61 height 22
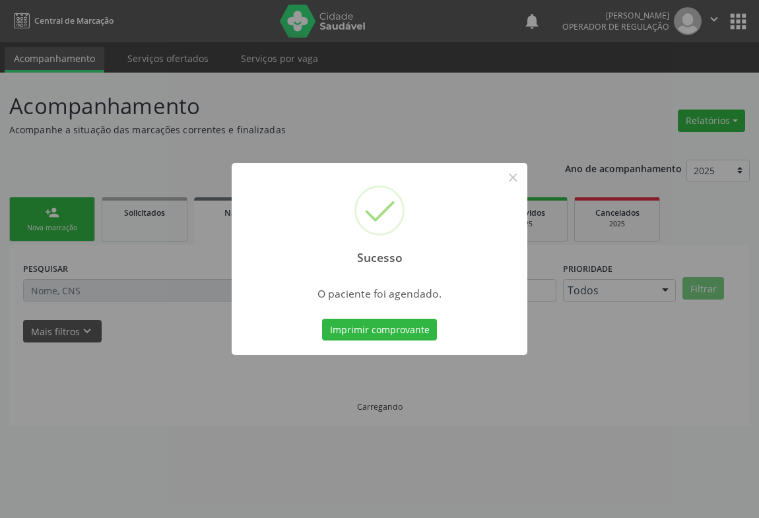
scroll to position [0, 0]
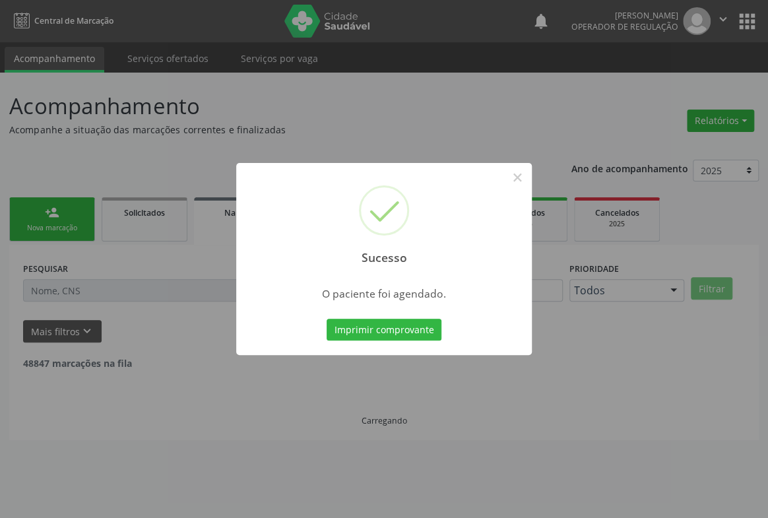
click at [327, 319] on button "Imprimir comprovante" at bounding box center [384, 330] width 115 height 22
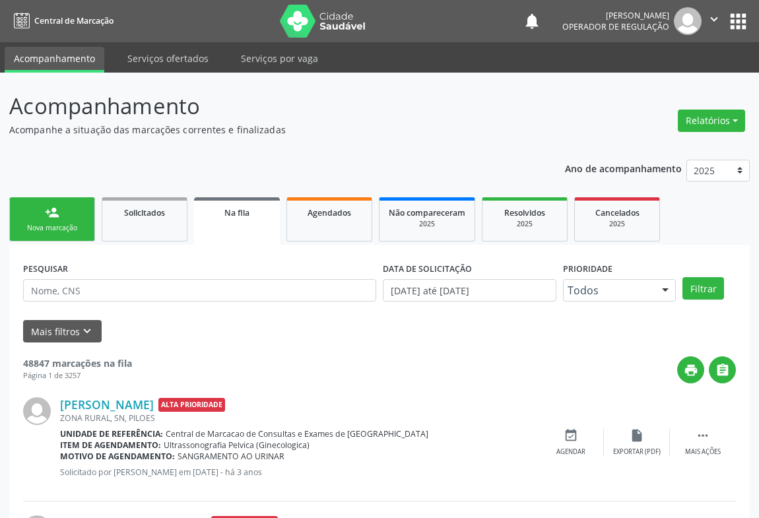
click at [68, 226] on div "Nova marcação" at bounding box center [52, 228] width 66 height 10
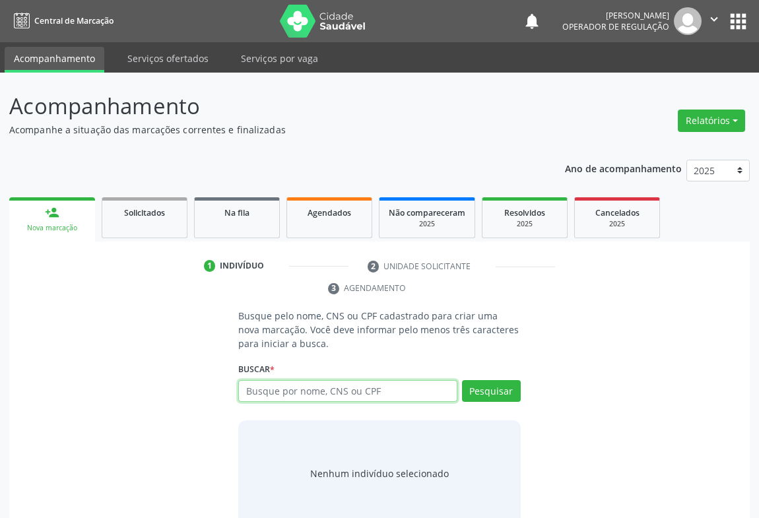
click at [270, 392] on input "text" at bounding box center [347, 391] width 219 height 22
type input "708609019364787"
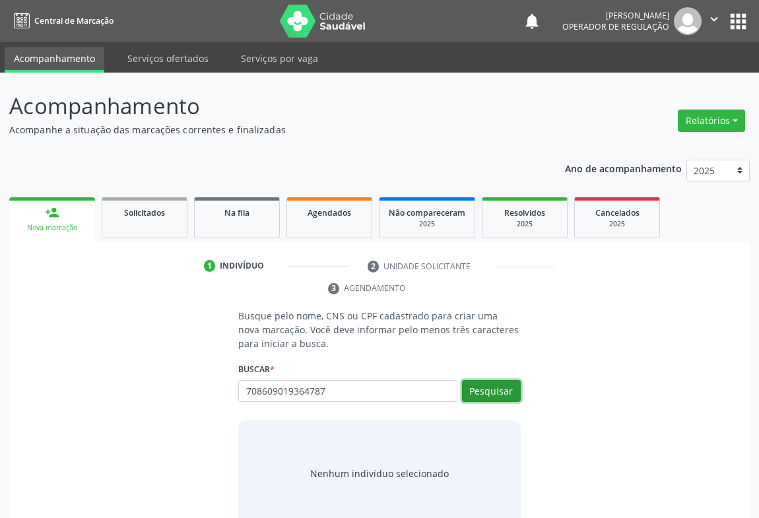
click at [482, 393] on button "Pesquisar" at bounding box center [491, 391] width 59 height 22
click at [509, 385] on button "Pesquisar" at bounding box center [491, 391] width 59 height 22
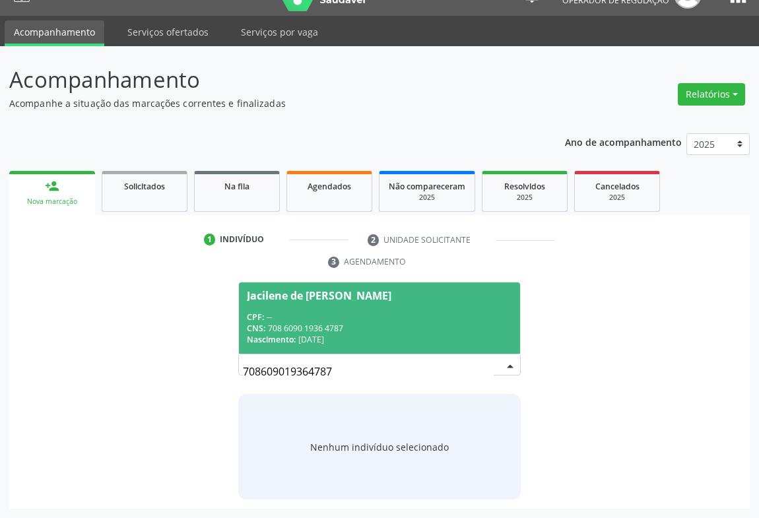
click at [410, 298] on div "Jacilene de Jesus Santos" at bounding box center [379, 295] width 265 height 11
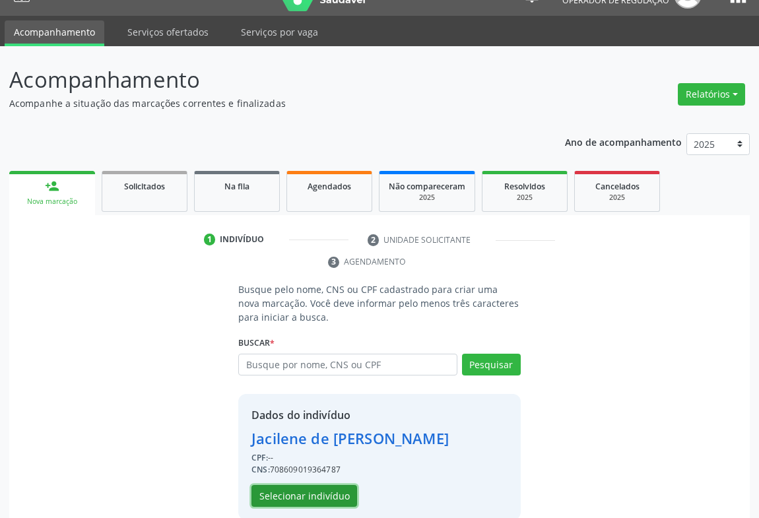
click at [282, 488] on button "Selecionar indivíduo" at bounding box center [304, 496] width 106 height 22
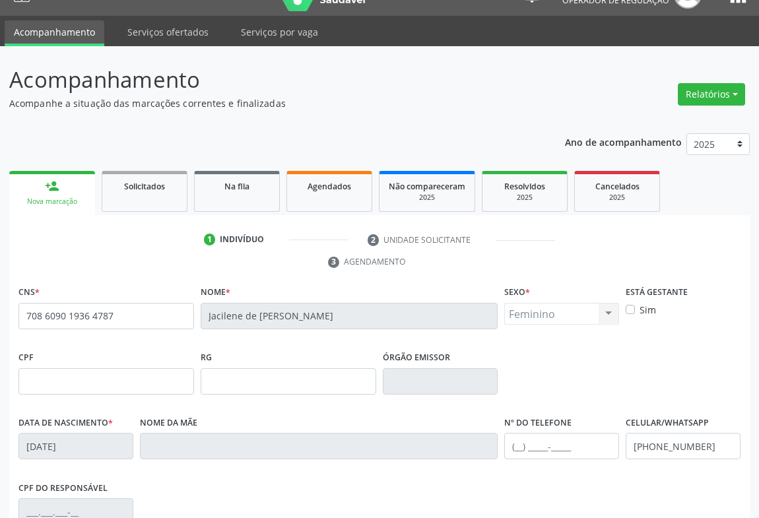
scroll to position [218, 0]
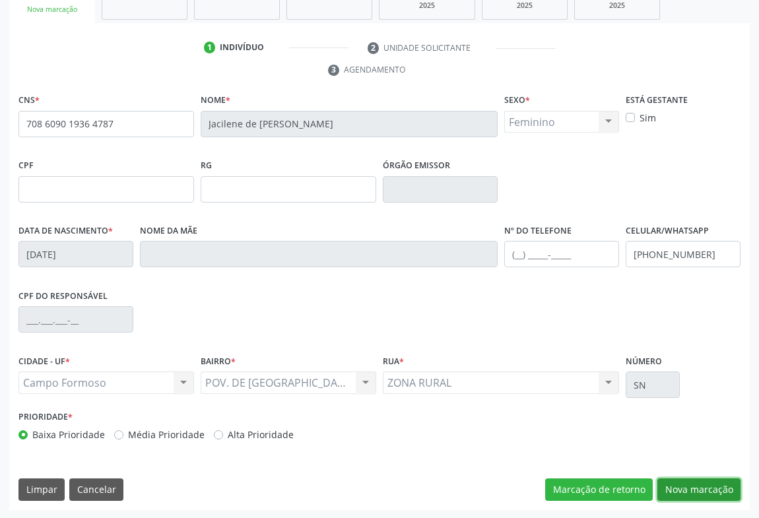
click at [700, 496] on button "Nova marcação" at bounding box center [698, 489] width 83 height 22
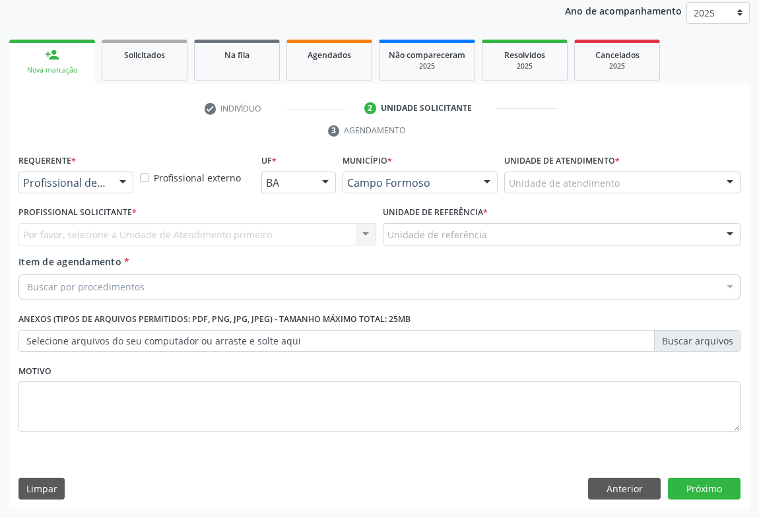
scroll to position [157, 0]
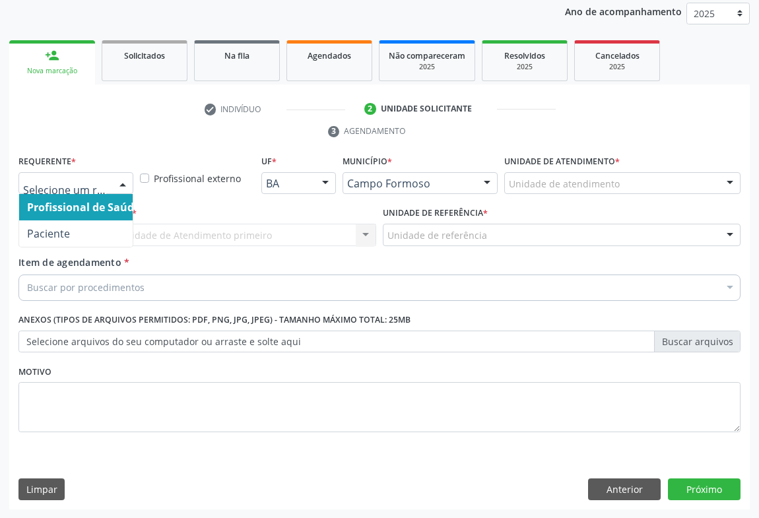
click at [123, 195] on div "Profissional de Saúde Paciente Nenhum resultado encontrado para: " " Não há nen…" at bounding box center [75, 183] width 115 height 22
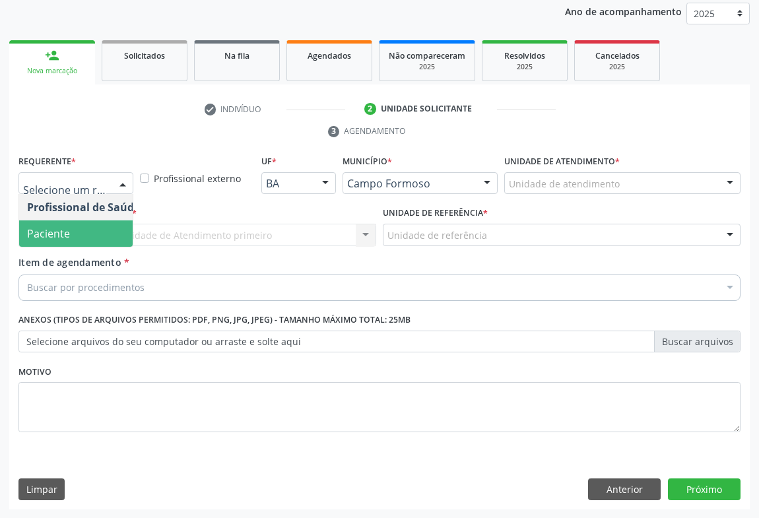
click at [79, 241] on span "Paciente" at bounding box center [83, 233] width 129 height 26
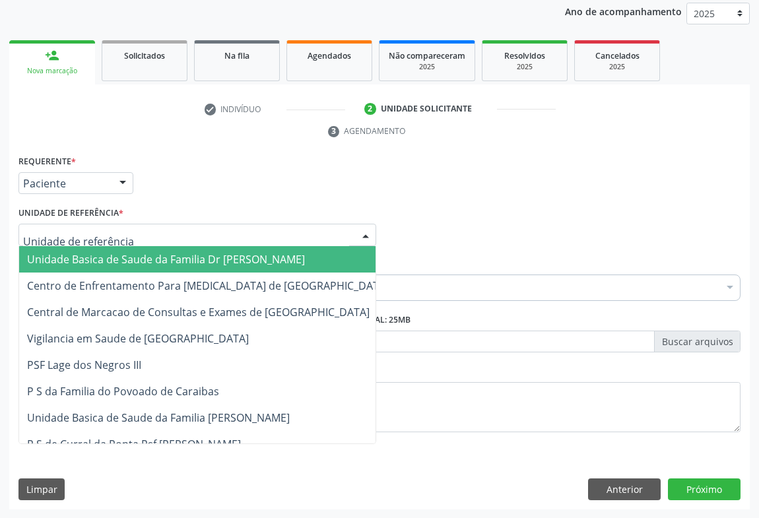
drag, startPoint x: 160, startPoint y: 235, endPoint x: 150, endPoint y: 264, distance: 30.5
click at [158, 237] on div at bounding box center [197, 235] width 358 height 22
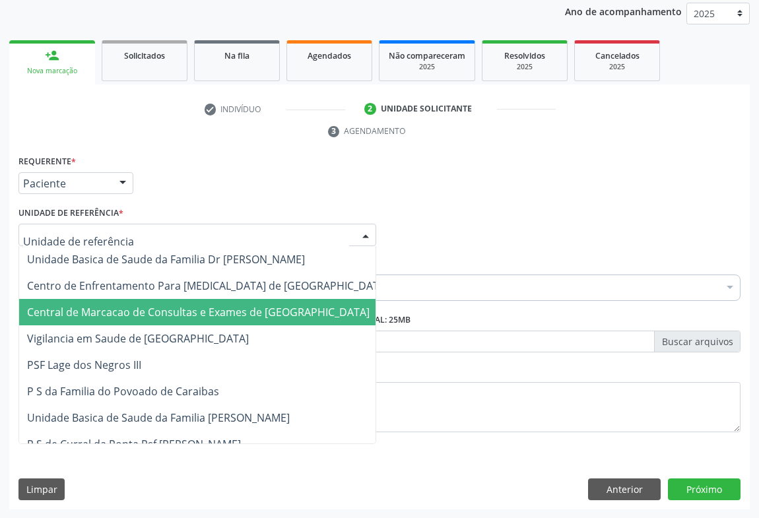
click at [147, 311] on span "Central de Marcacao de Consultas e Exames de [GEOGRAPHIC_DATA]" at bounding box center [198, 312] width 343 height 15
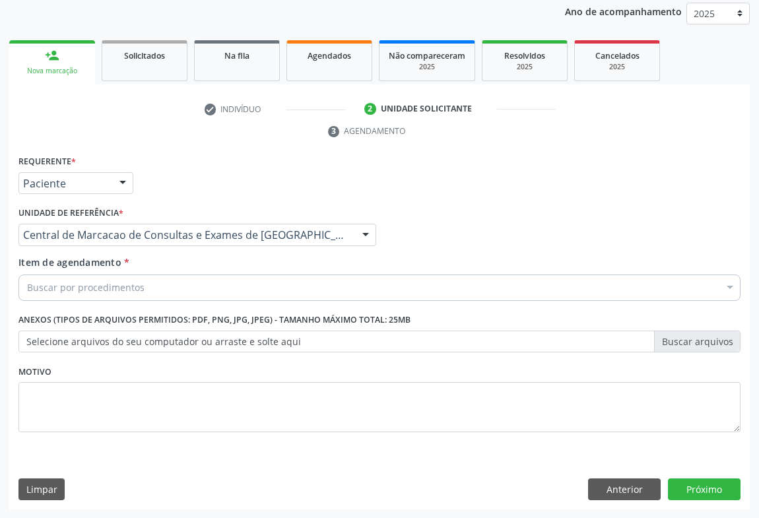
click at [157, 283] on div "Buscar por procedimentos" at bounding box center [379, 288] width 722 height 26
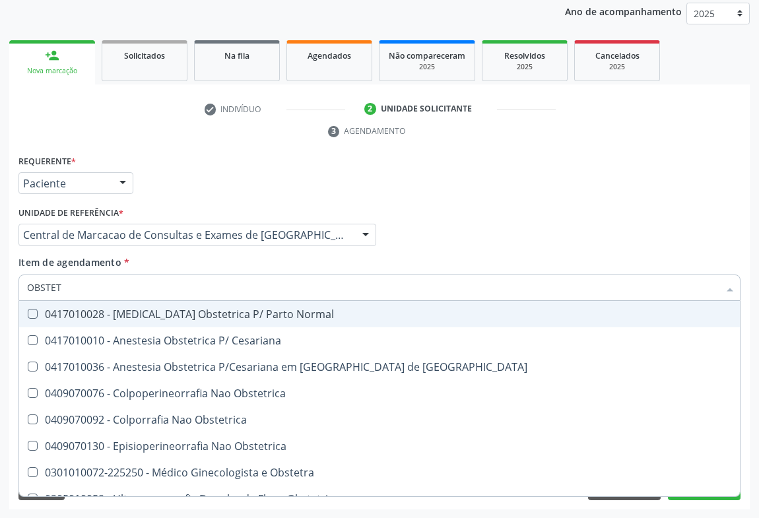
type input "OBSTETR"
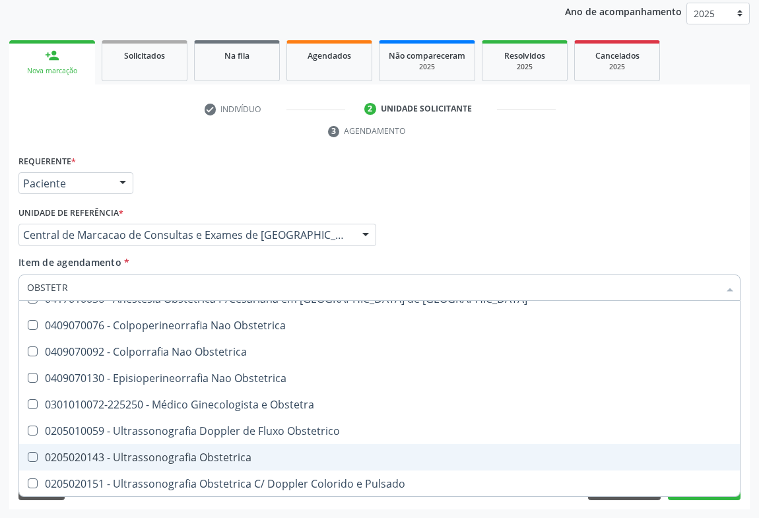
click at [198, 455] on div "0205020143 - Ultrassonografia Obstetrica" at bounding box center [379, 457] width 705 height 11
checkbox Obstetrica "true"
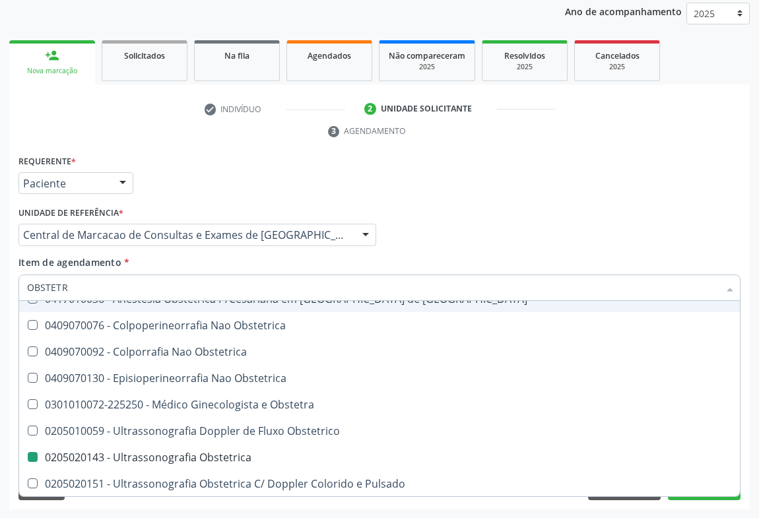
click at [403, 251] on div "Profissional Solicitante Por favor, selecione a Unidade de Atendimento primeiro…" at bounding box center [379, 228] width 729 height 51
checkbox Cesariana "true"
checkbox Obstetrica "false"
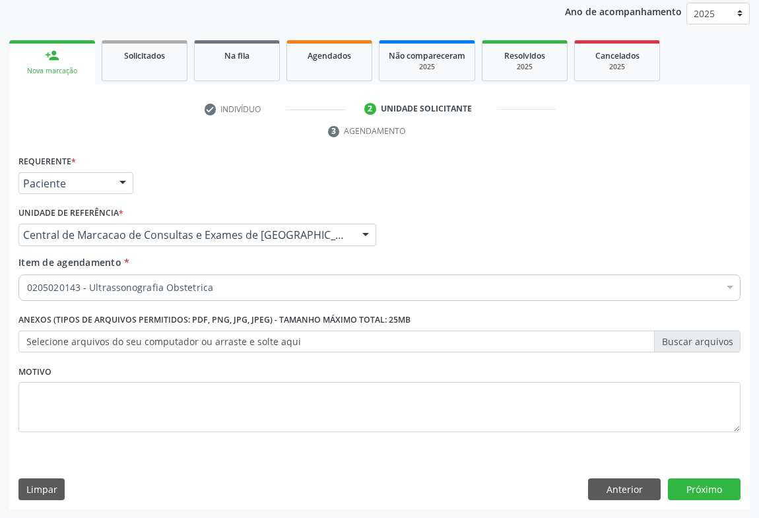
scroll to position [0, 0]
click at [692, 480] on button "Próximo" at bounding box center [704, 489] width 73 height 22
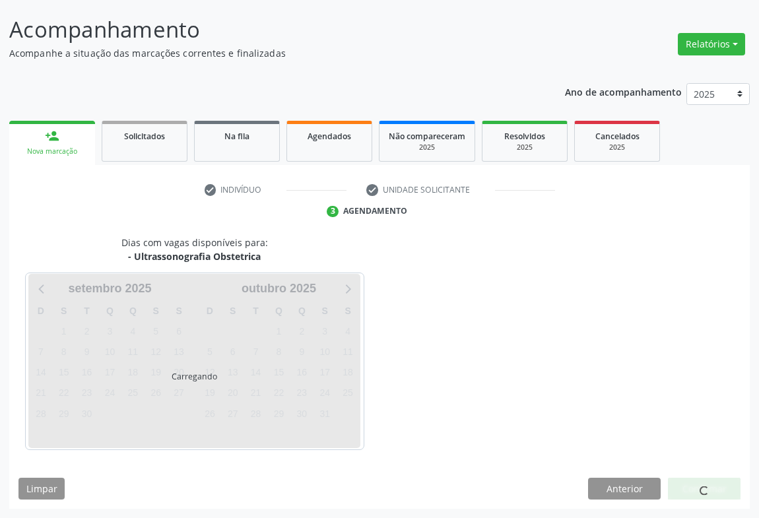
scroll to position [76, 0]
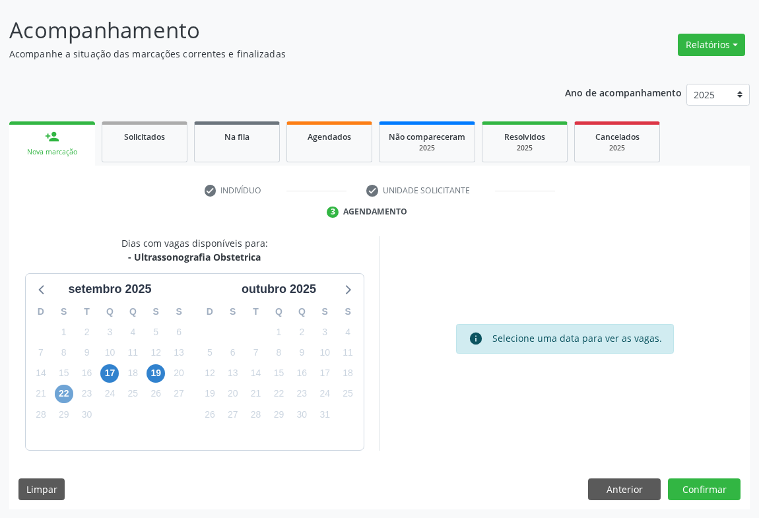
click at [67, 393] on span "22" at bounding box center [64, 394] width 18 height 18
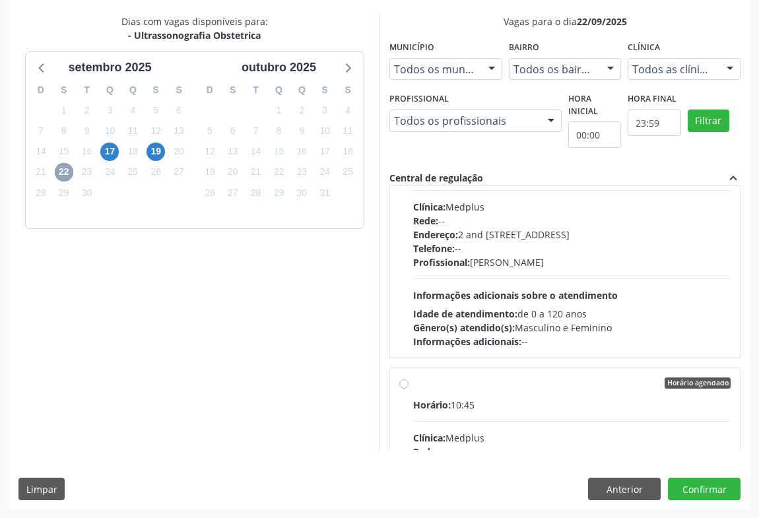
scroll to position [0, 0]
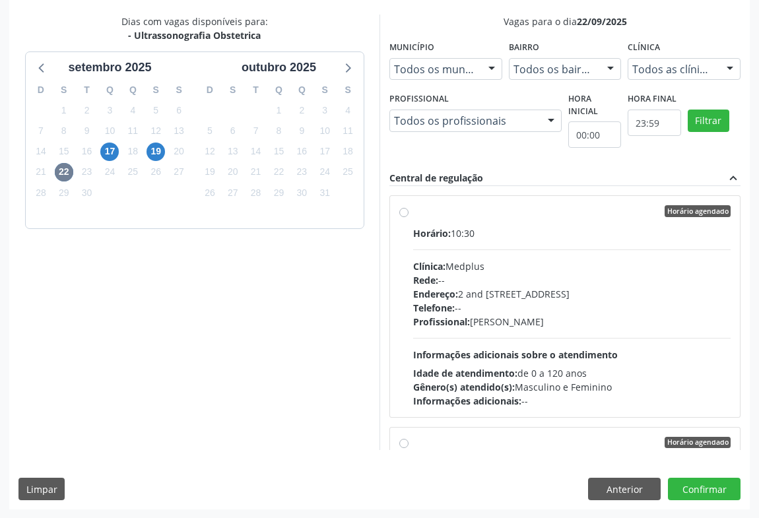
click at [422, 302] on span "Telefone:" at bounding box center [434, 308] width 42 height 13
click at [408, 217] on input "Horário agendado Horário: 10:30 Clínica: Medplus Rede: -- Endereço: 2 and S 204…" at bounding box center [403, 211] width 9 height 12
radio input "true"
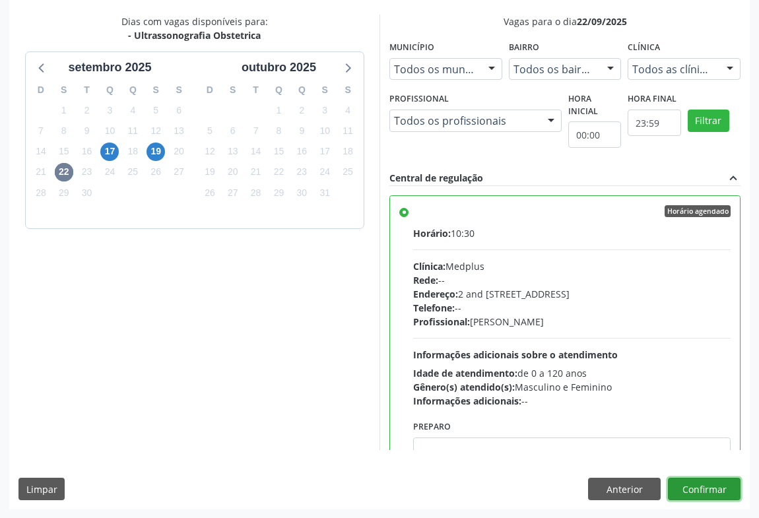
click at [681, 487] on button "Confirmar" at bounding box center [704, 489] width 73 height 22
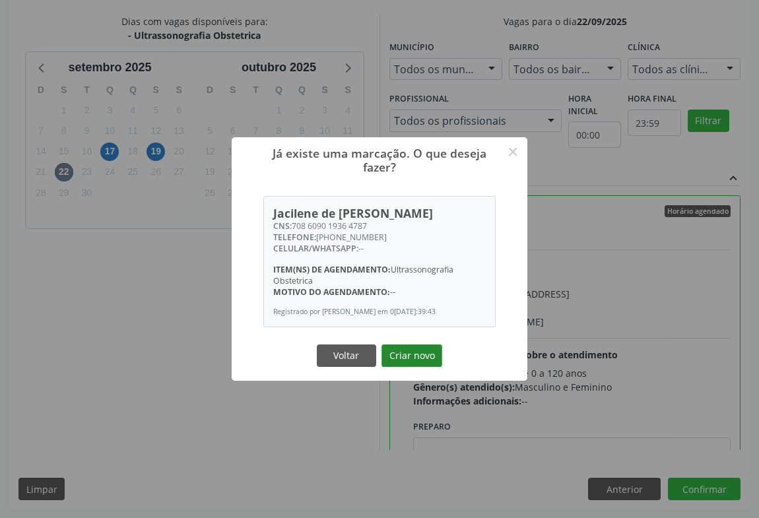
click at [424, 359] on button "Criar novo" at bounding box center [411, 355] width 61 height 22
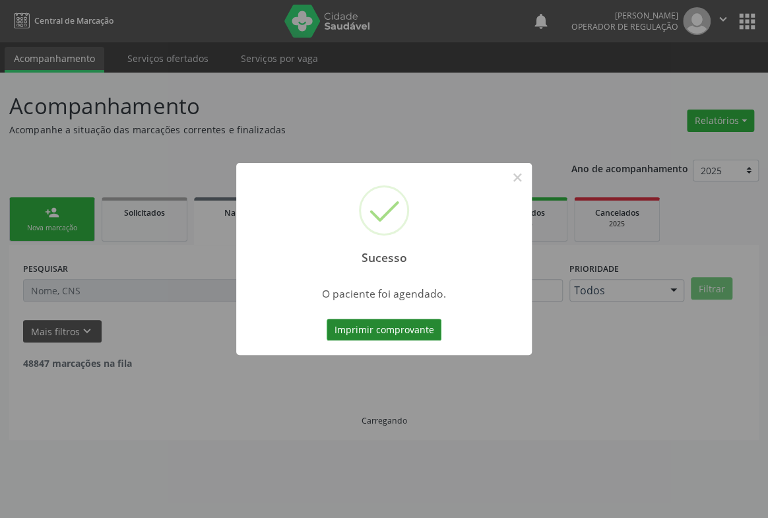
click at [392, 331] on button "Imprimir comprovante" at bounding box center [384, 330] width 115 height 22
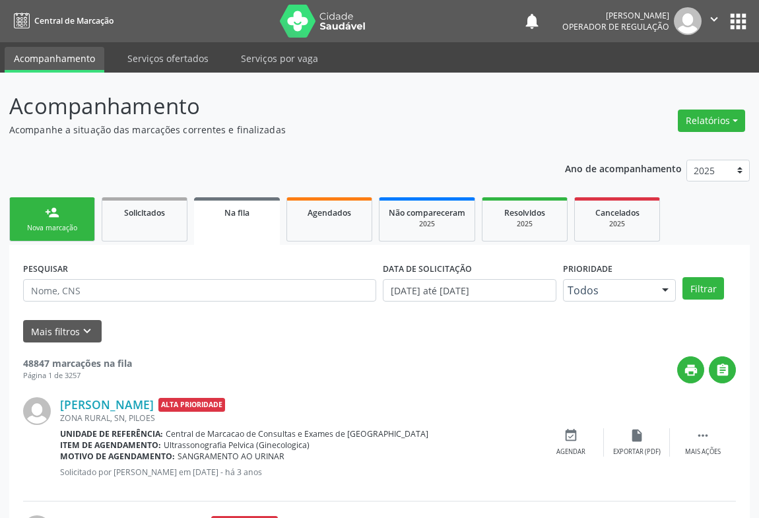
click at [56, 218] on div "person_add" at bounding box center [52, 212] width 15 height 15
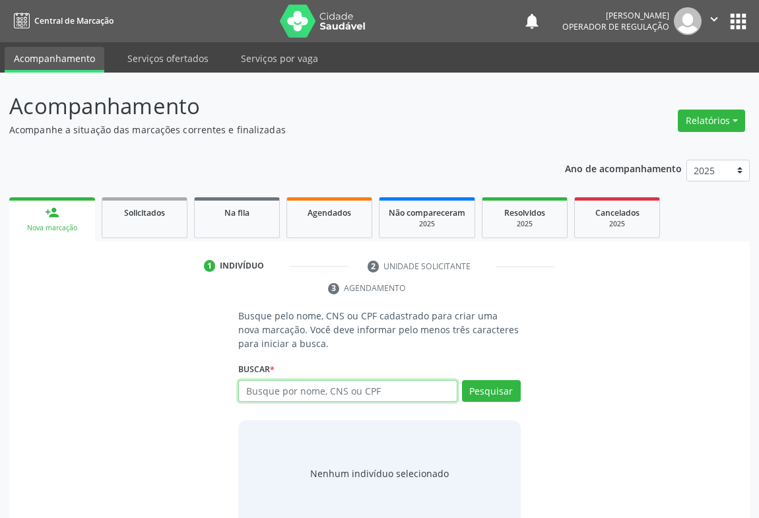
click at [255, 389] on input "text" at bounding box center [347, 391] width 219 height 22
type input "708906799005115"
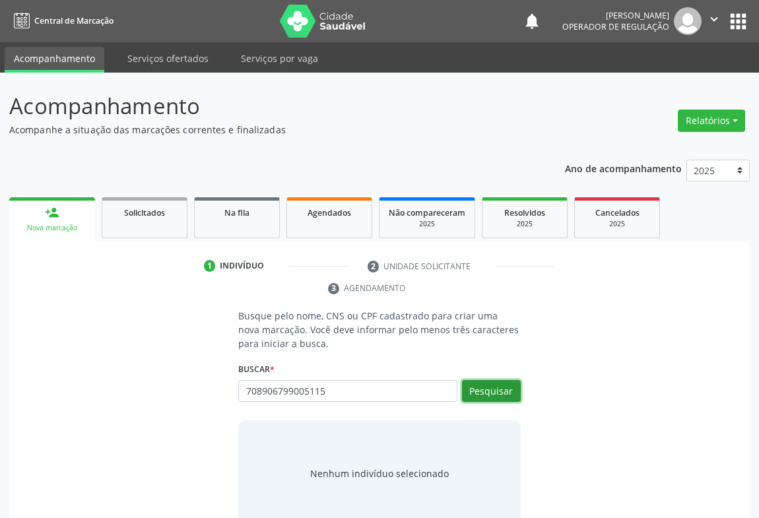
click at [486, 387] on button "Pesquisar" at bounding box center [491, 391] width 59 height 22
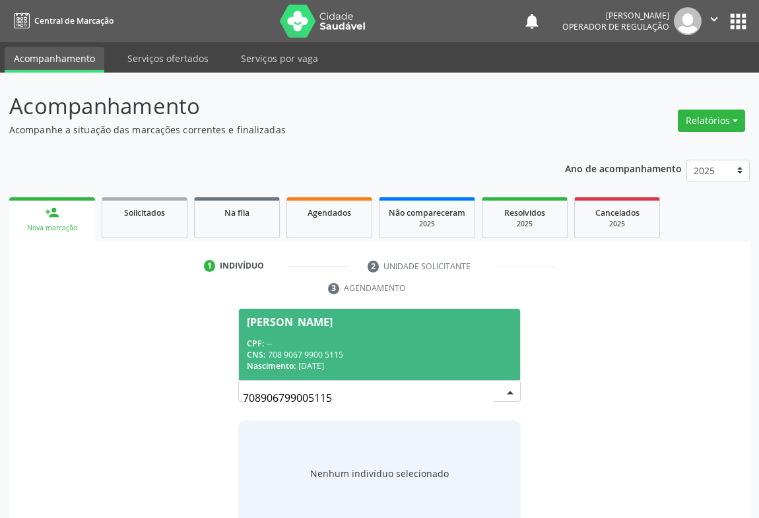
click at [341, 343] on div "CPF: --" at bounding box center [379, 343] width 265 height 11
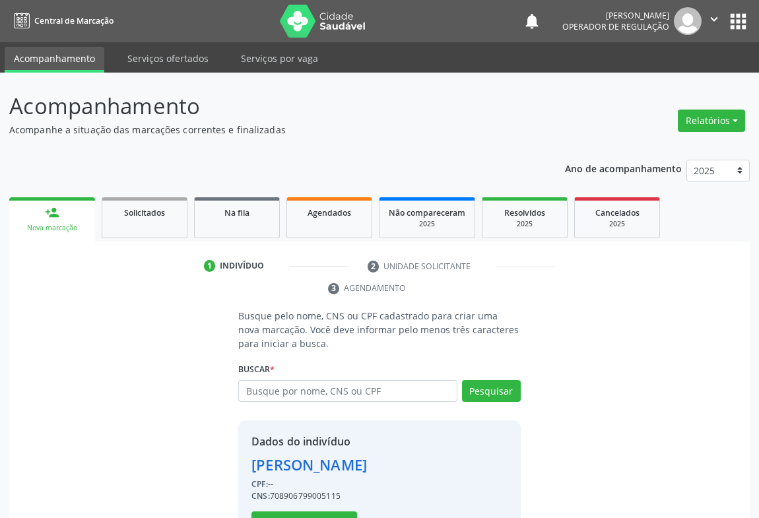
scroll to position [68, 0]
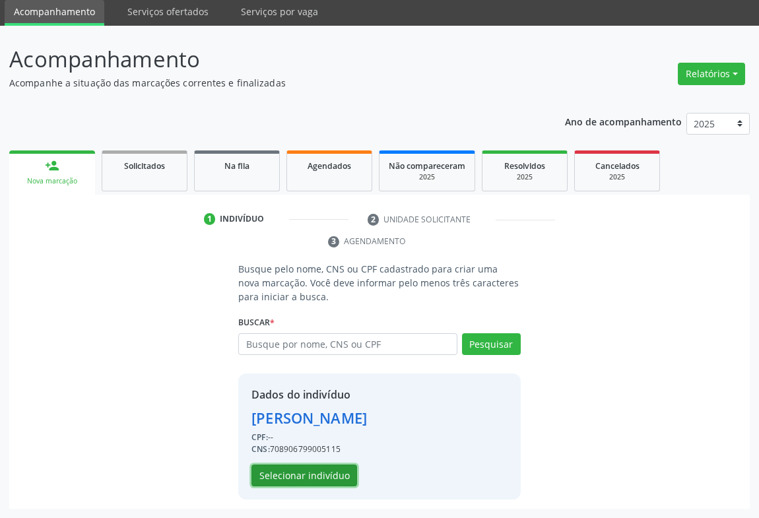
click at [294, 483] on button "Selecionar indivíduo" at bounding box center [304, 476] width 106 height 22
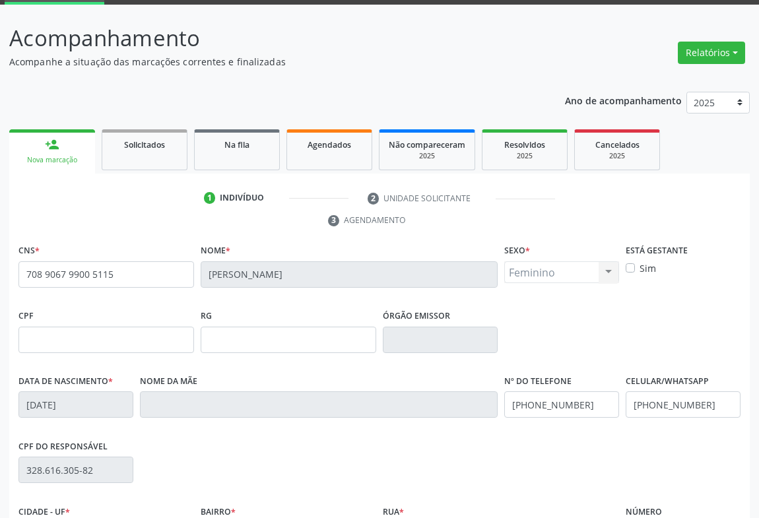
scroll to position [218, 0]
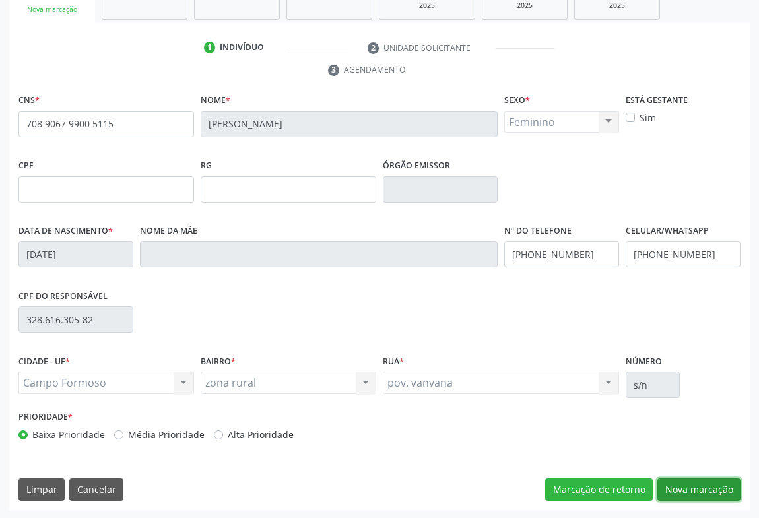
click at [714, 491] on button "Nova marcação" at bounding box center [698, 489] width 83 height 22
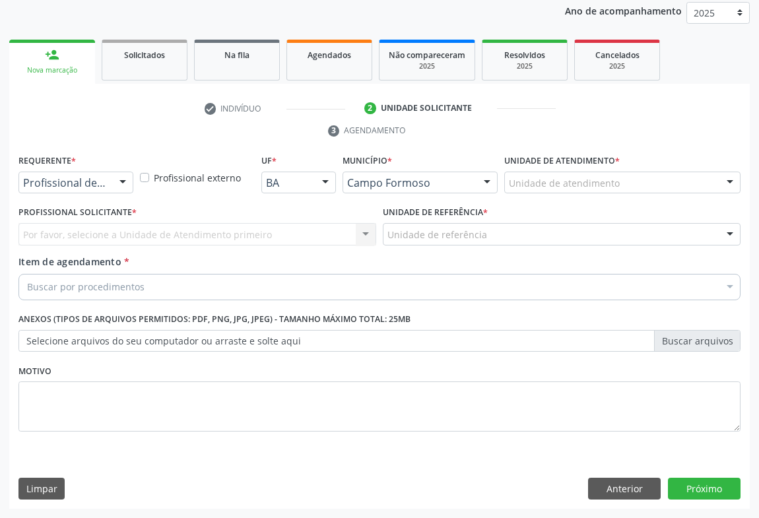
scroll to position [157, 0]
click at [111, 179] on div "Profissional de Saúde Profissional de Saúde Paciente Nenhum resultado encontrad…" at bounding box center [75, 183] width 115 height 22
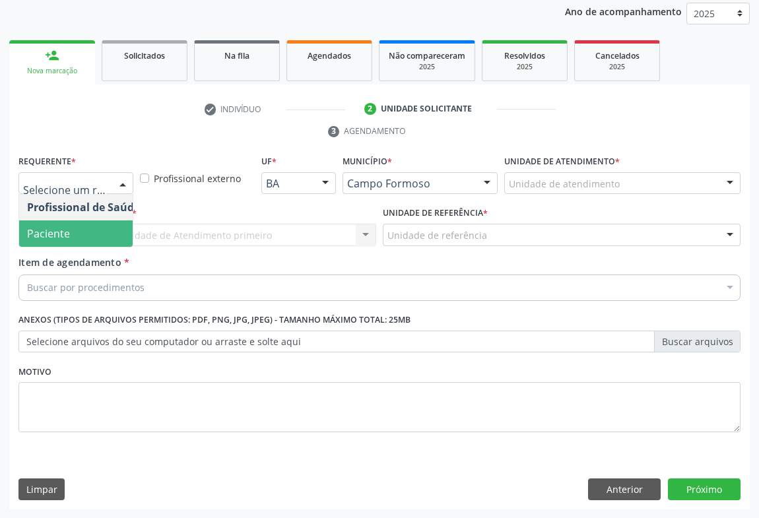
click at [73, 238] on span "Paciente" at bounding box center [83, 233] width 129 height 26
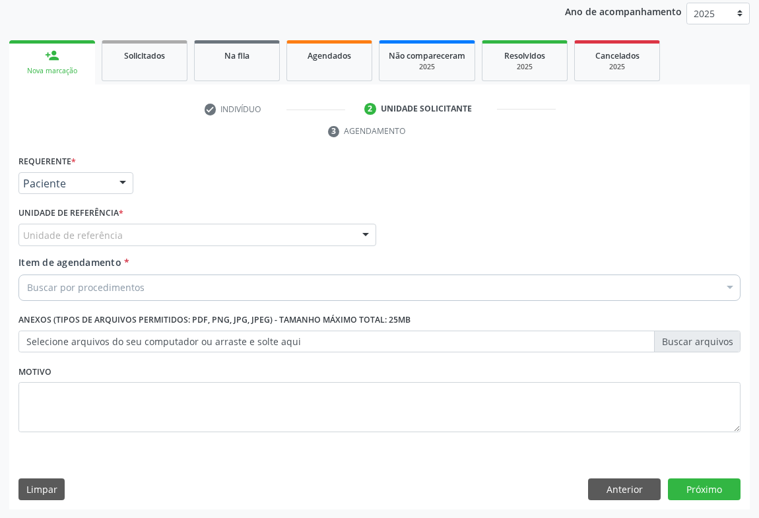
click at [203, 233] on div "Unidade de referência" at bounding box center [197, 235] width 358 height 22
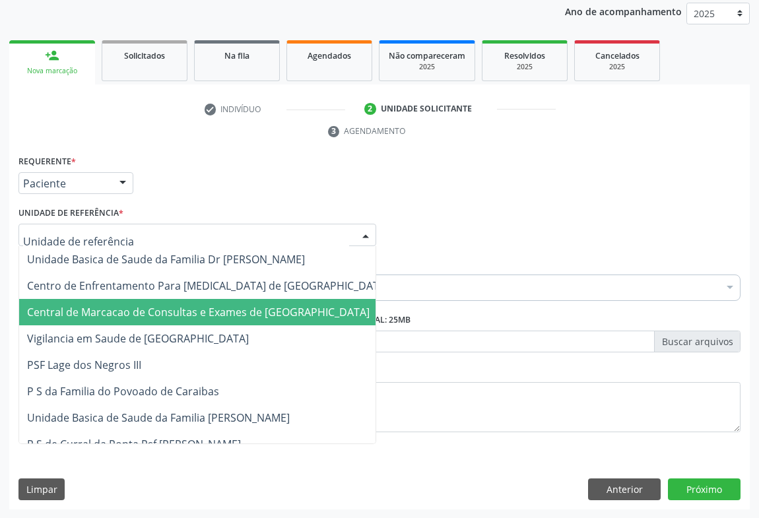
click at [205, 311] on span "Central de Marcacao de Consultas e Exames de [GEOGRAPHIC_DATA]" at bounding box center [198, 312] width 343 height 15
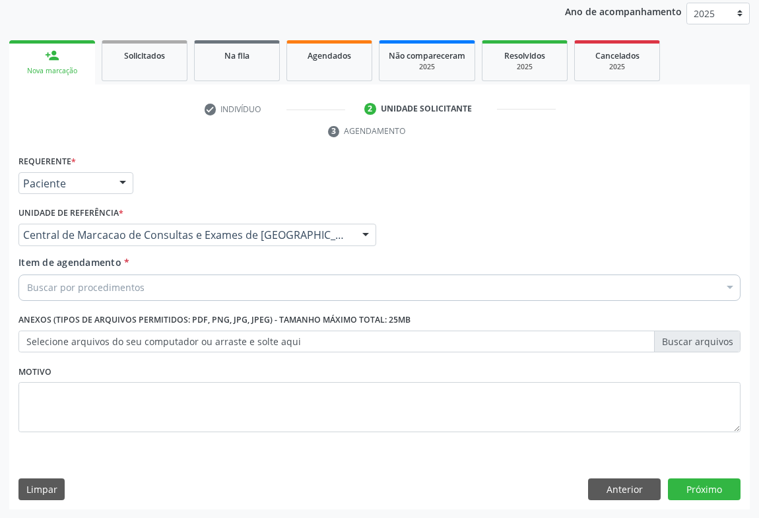
click at [211, 294] on div "Buscar por procedimentos" at bounding box center [379, 288] width 722 height 26
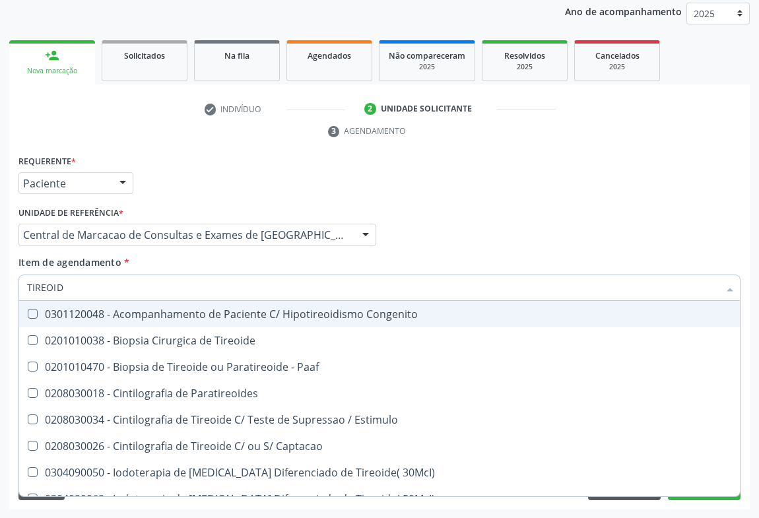
type input "TIREOIDE"
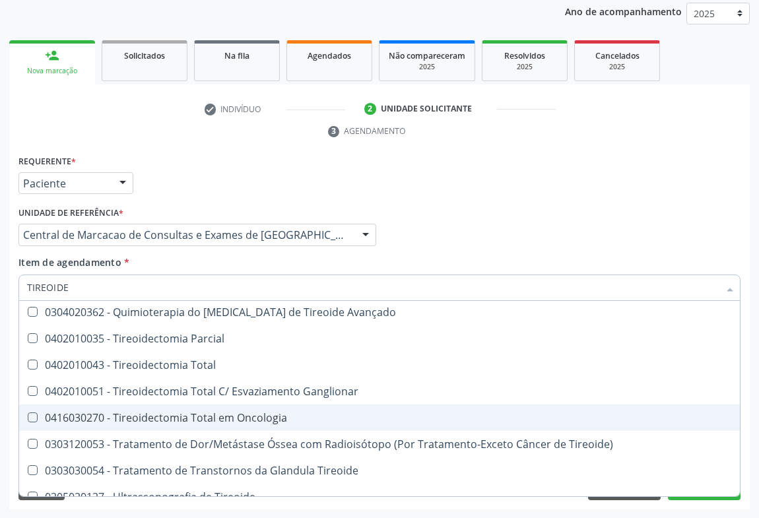
scroll to position [253, 0]
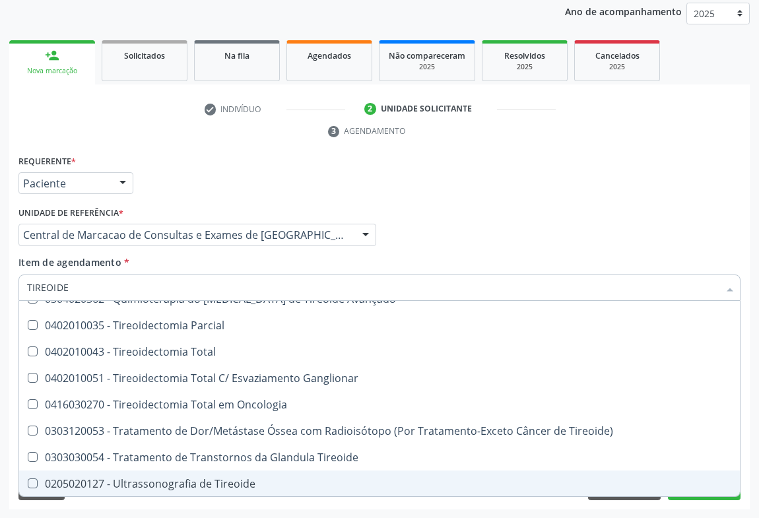
click at [189, 481] on div "0205020127 - Ultrassonografia de Tireoide" at bounding box center [379, 483] width 705 height 11
checkbox Tireoide "true"
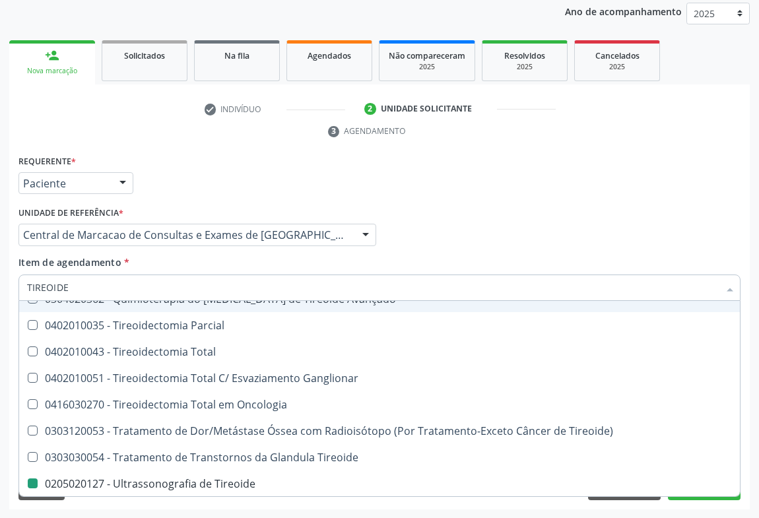
click at [418, 255] on div "Item de agendamento * TIREOIDE Desfazer seleção 0201010038 - Biopsia Cirurgica …" at bounding box center [379, 276] width 722 height 42
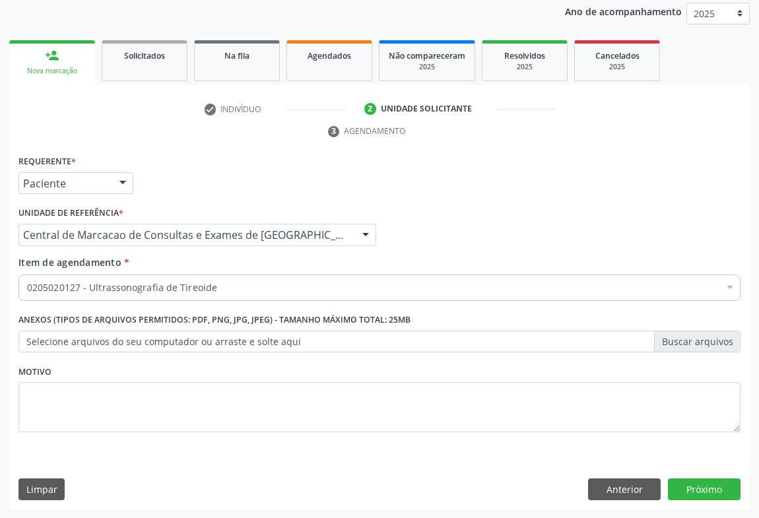
scroll to position [0, 0]
click at [719, 493] on button "Próximo" at bounding box center [704, 489] width 73 height 22
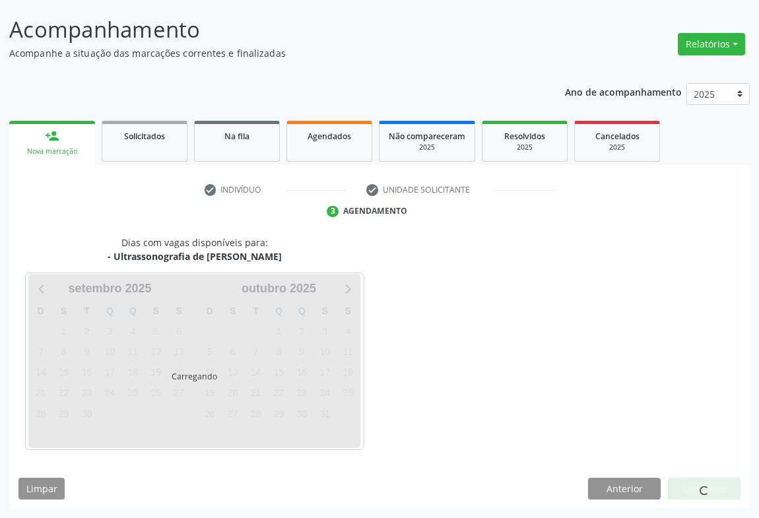
scroll to position [76, 0]
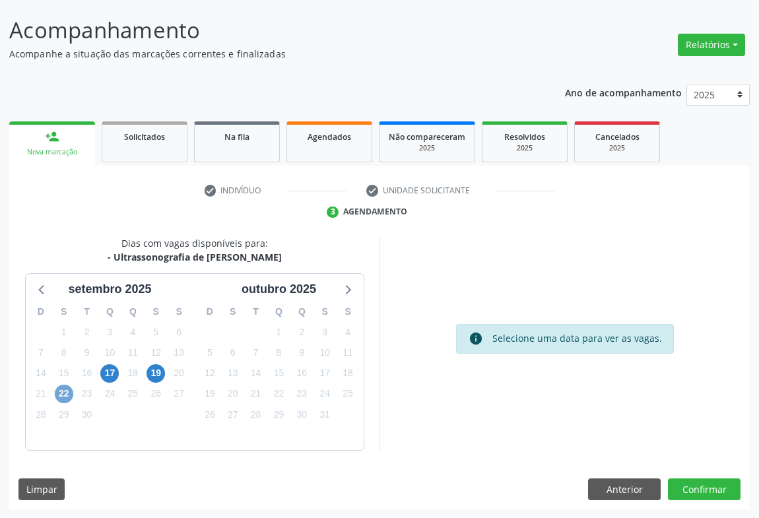
click at [63, 387] on span "22" at bounding box center [64, 394] width 18 height 18
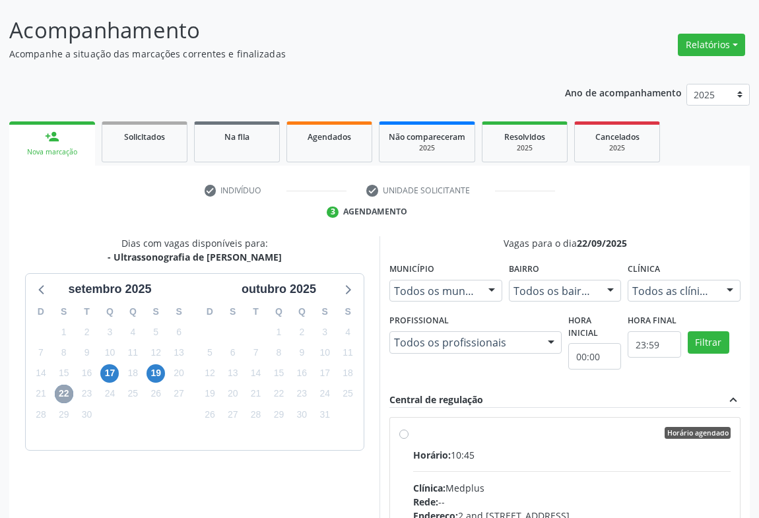
scroll to position [256, 0]
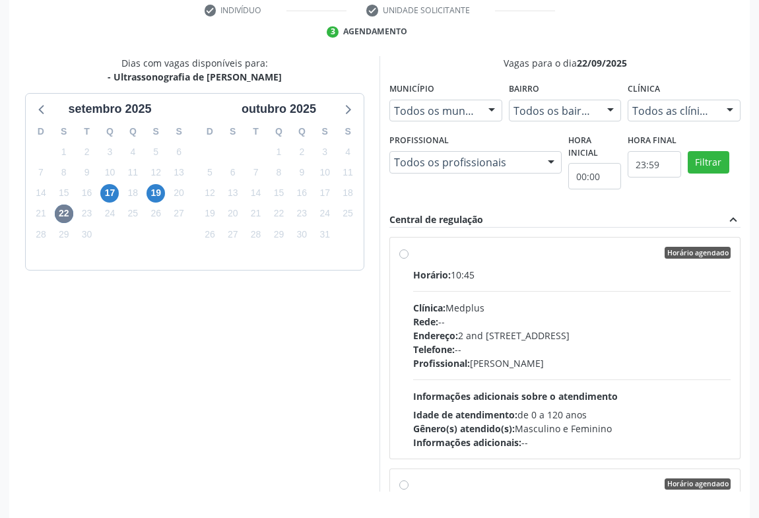
click at [589, 361] on div "Profissional: Lanna Peralva Miranda Rocha" at bounding box center [571, 363] width 317 height 14
click at [408, 259] on input "Horário agendado Horário: 10:45 Clínica: Medplus Rede: -- Endereço: 2 and S 204…" at bounding box center [403, 253] width 9 height 12
radio input "true"
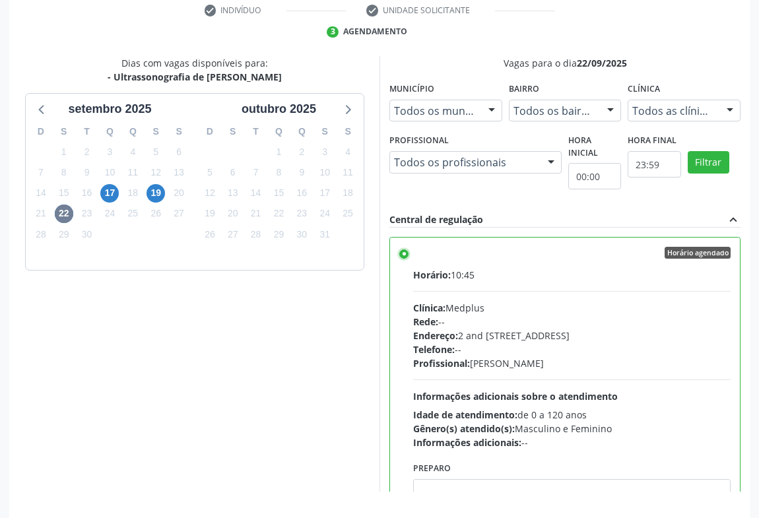
scroll to position [298, 0]
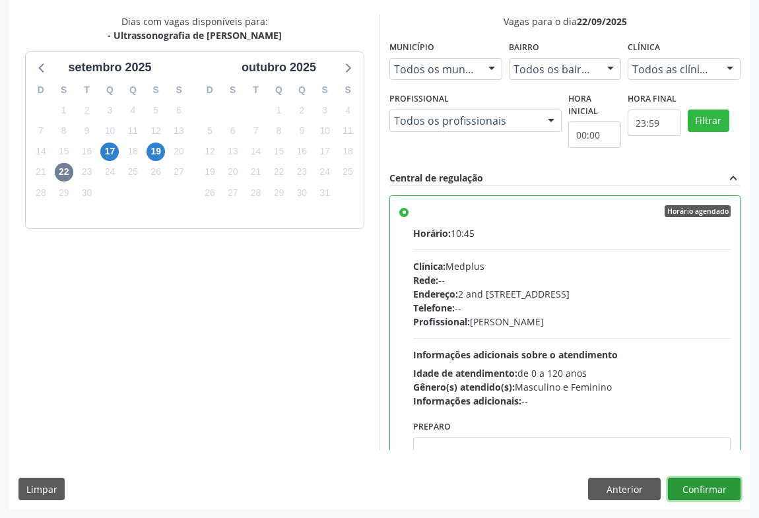
click at [706, 483] on button "Confirmar" at bounding box center [704, 489] width 73 height 22
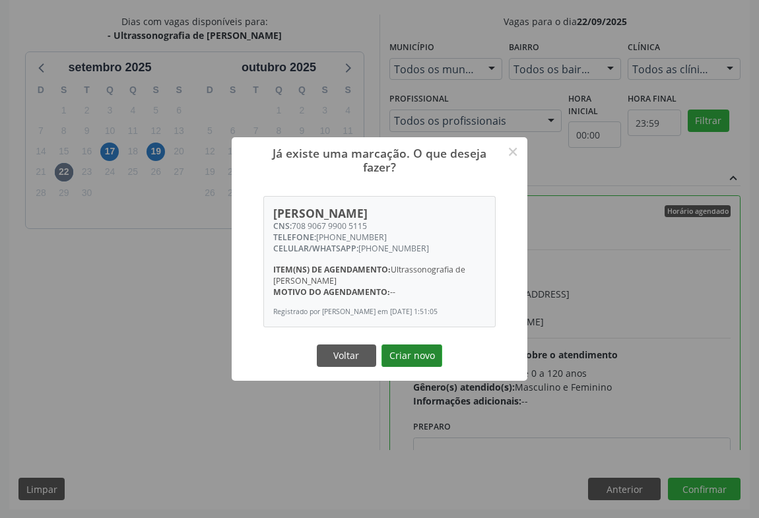
click at [406, 366] on button "Criar novo" at bounding box center [411, 355] width 61 height 22
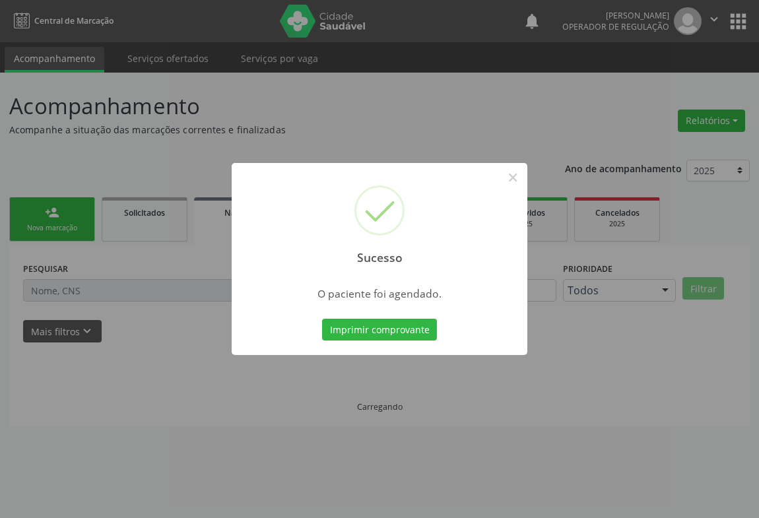
scroll to position [0, 0]
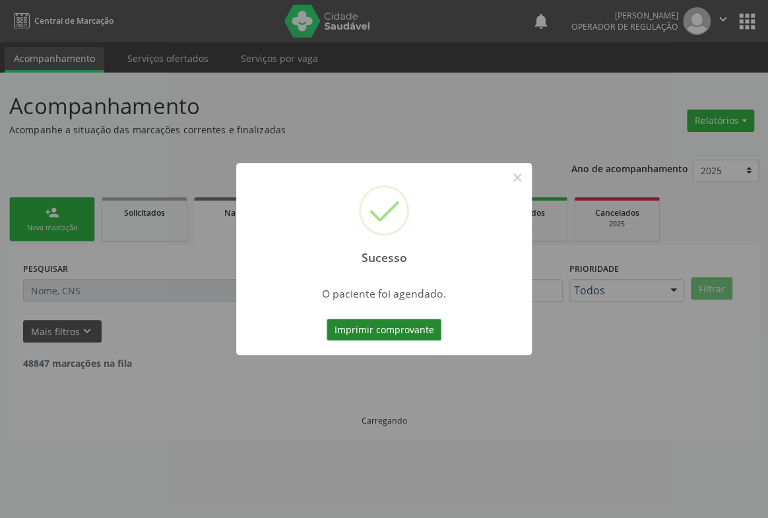
click at [392, 325] on button "Imprimir comprovante" at bounding box center [384, 330] width 115 height 22
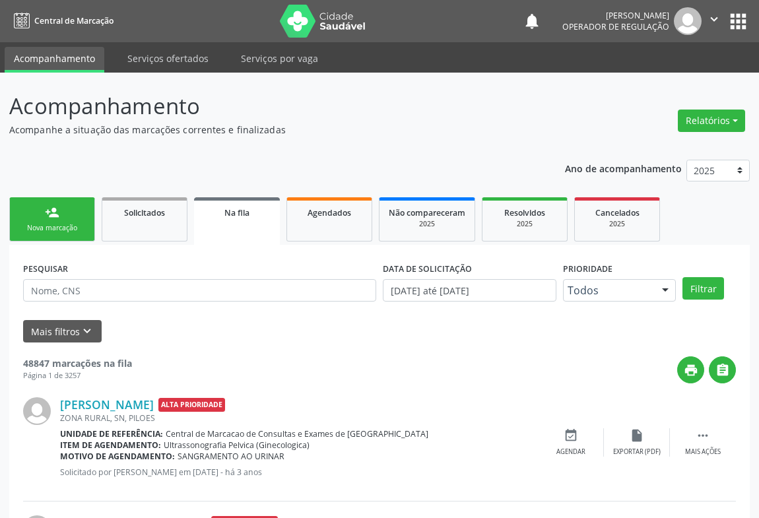
click at [42, 222] on link "person_add Nova marcação" at bounding box center [52, 219] width 86 height 44
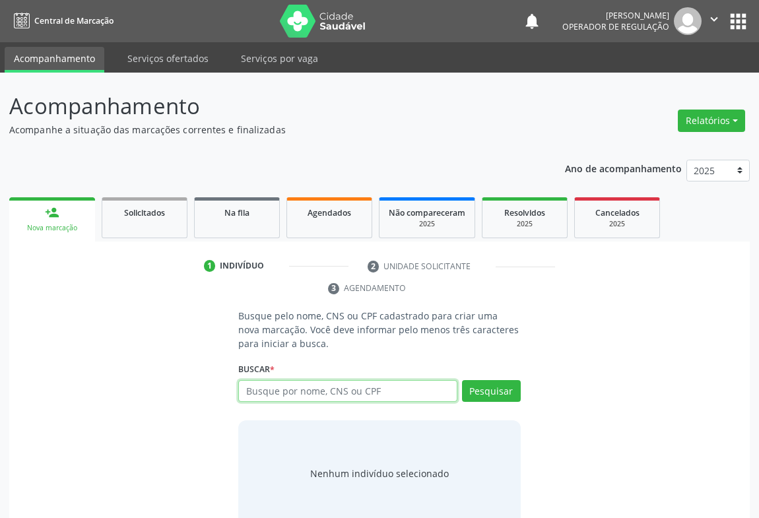
click at [271, 392] on input "text" at bounding box center [347, 391] width 219 height 22
type input "708002396344722"
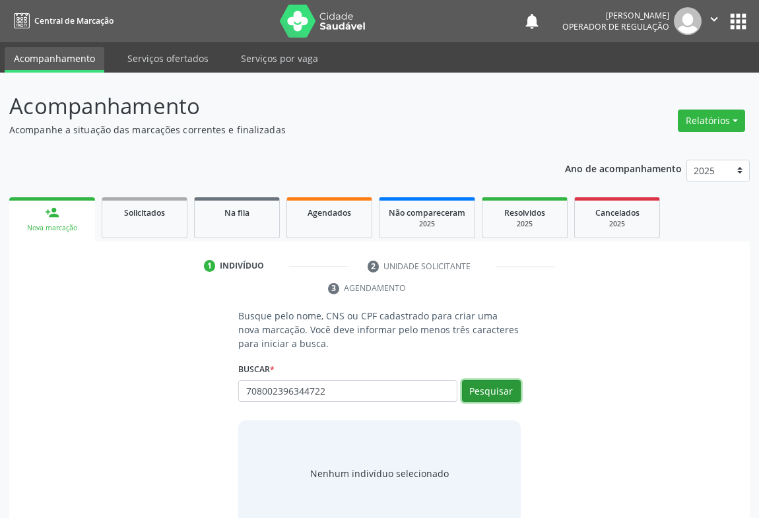
click at [482, 383] on button "Pesquisar" at bounding box center [491, 391] width 59 height 22
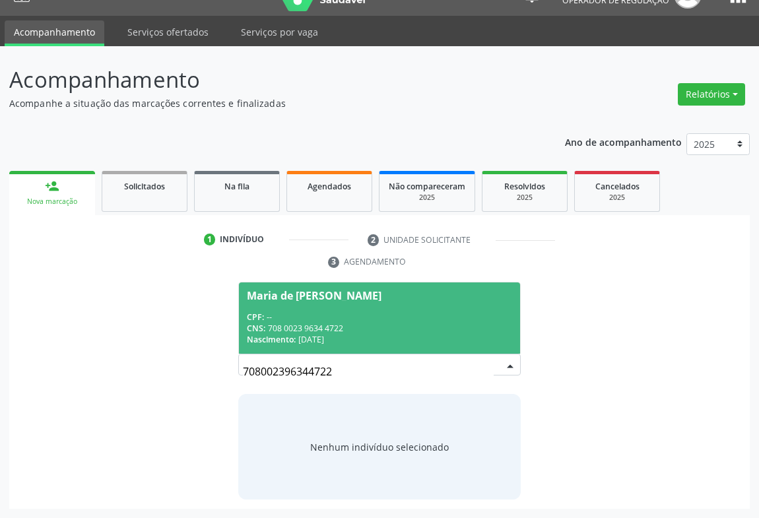
click at [286, 307] on span "Maria de Fatima Peixinho Melo CPF: -- CNS: 708 0023 9634 4722 Nascimento: 12/09…" at bounding box center [379, 317] width 281 height 71
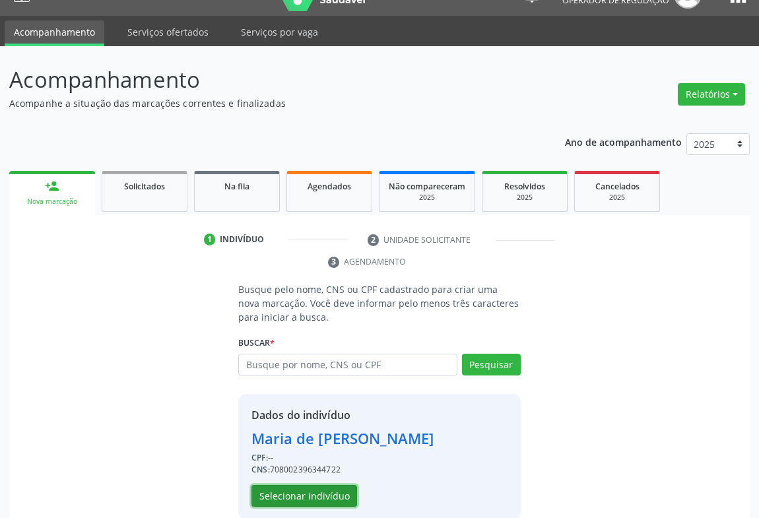
click at [285, 492] on button "Selecionar indivíduo" at bounding box center [304, 496] width 106 height 22
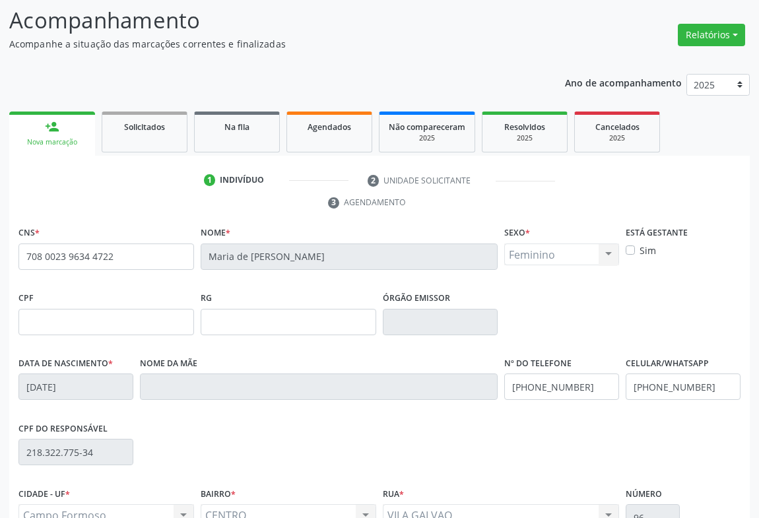
scroll to position [218, 0]
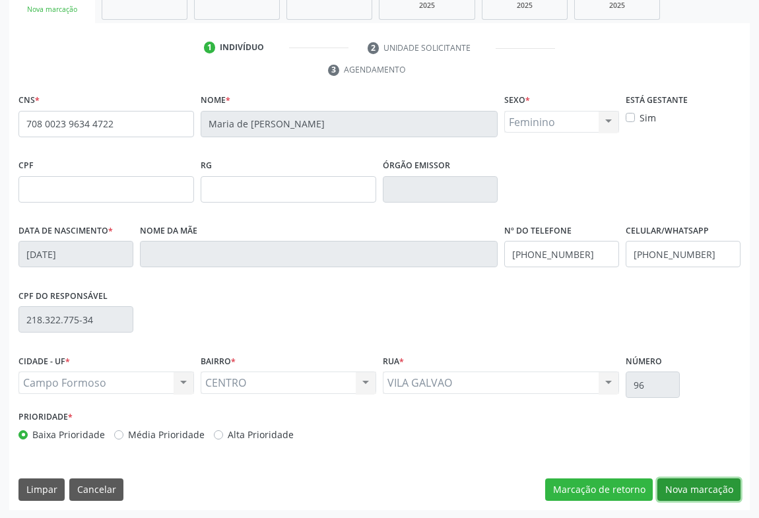
click at [665, 486] on button "Nova marcação" at bounding box center [698, 489] width 83 height 22
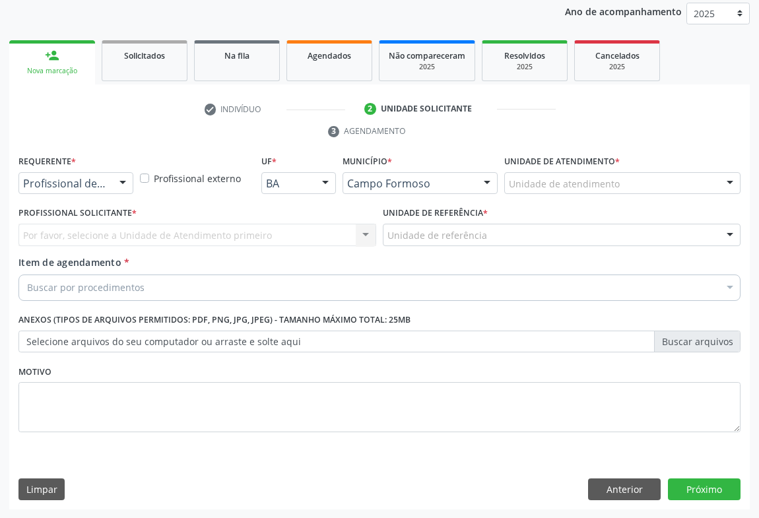
click at [131, 185] on div at bounding box center [123, 184] width 20 height 22
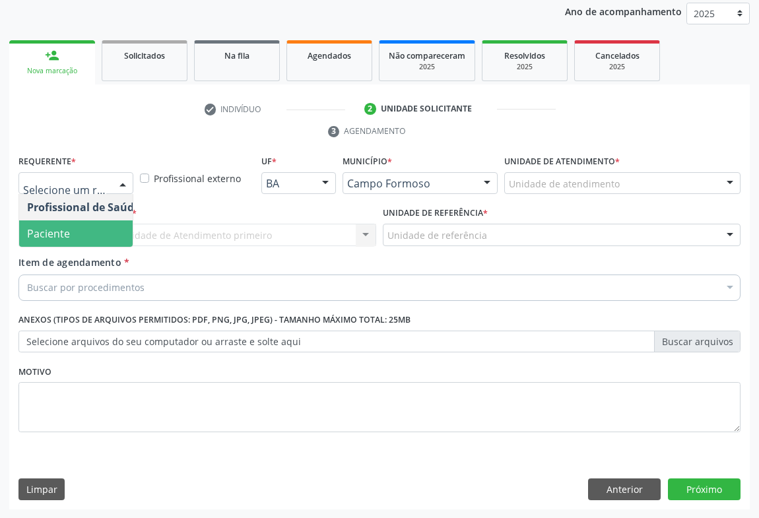
click at [87, 234] on span "Paciente" at bounding box center [83, 233] width 129 height 26
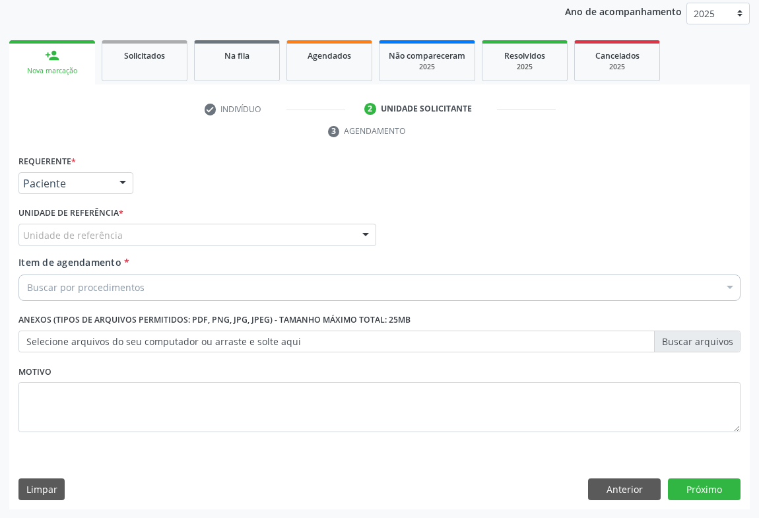
click at [164, 237] on div "Unidade de referência" at bounding box center [197, 235] width 358 height 22
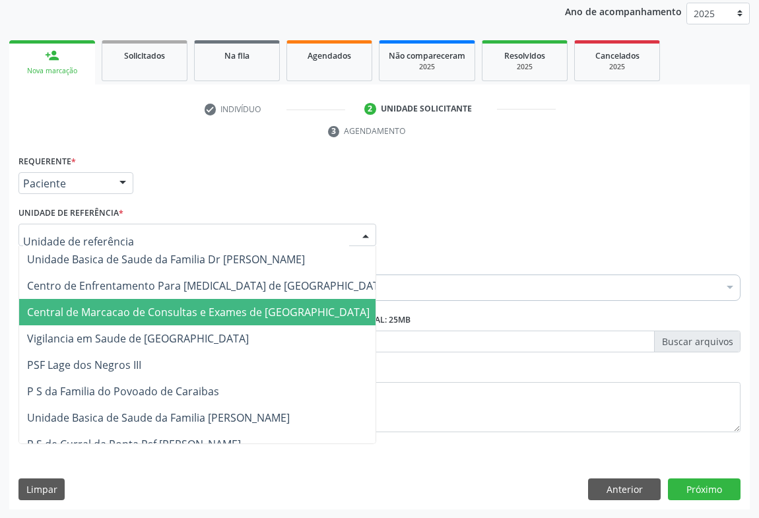
click at [161, 315] on span "Central de Marcacao de Consultas e Exames de [GEOGRAPHIC_DATA]" at bounding box center [198, 312] width 343 height 15
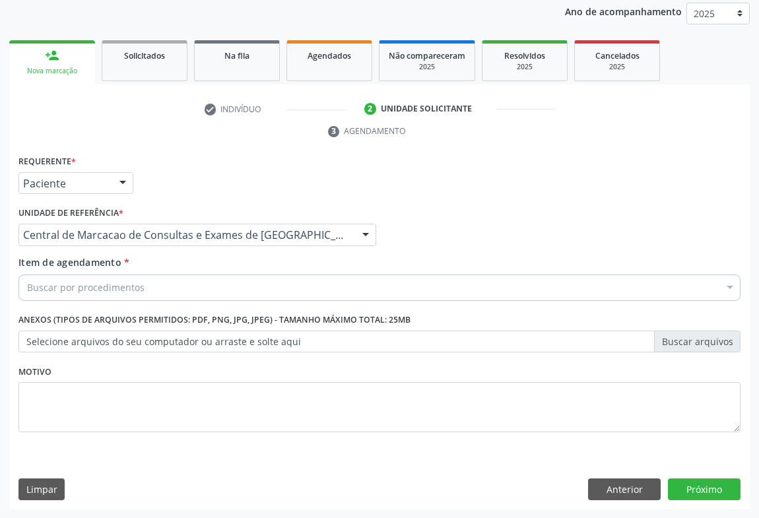
click at [161, 289] on div "Buscar por procedimentos" at bounding box center [379, 288] width 722 height 26
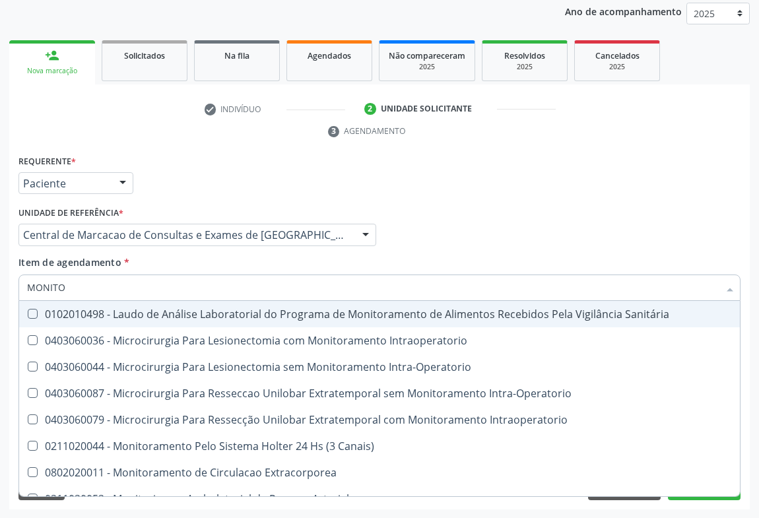
type input "MONITOR"
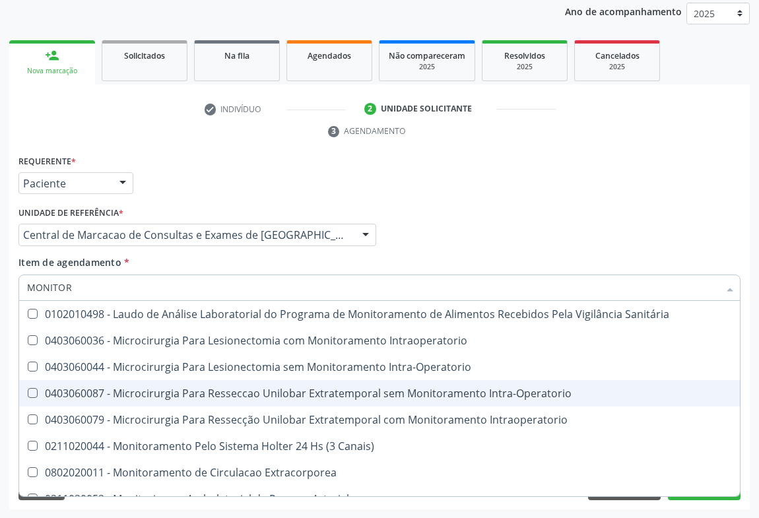
scroll to position [42, 0]
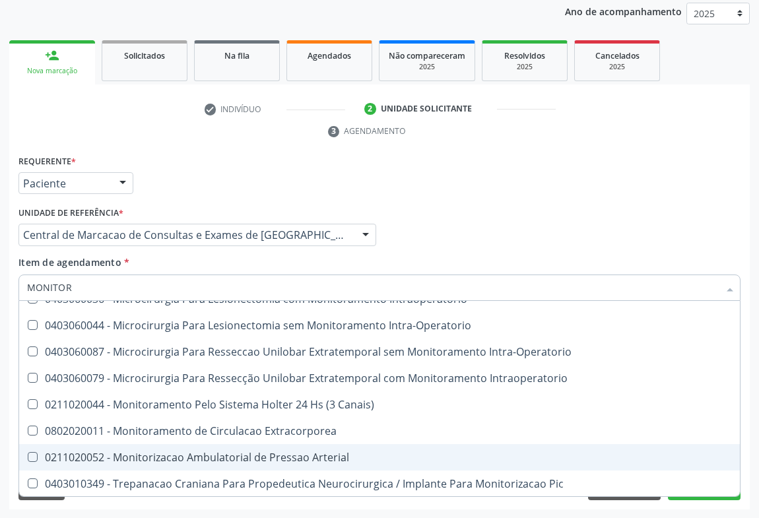
click at [333, 452] on div "0211020052 - Monitorizacao Ambulatorial de Pressao Arterial" at bounding box center [379, 457] width 705 height 11
checkbox Arterial "true"
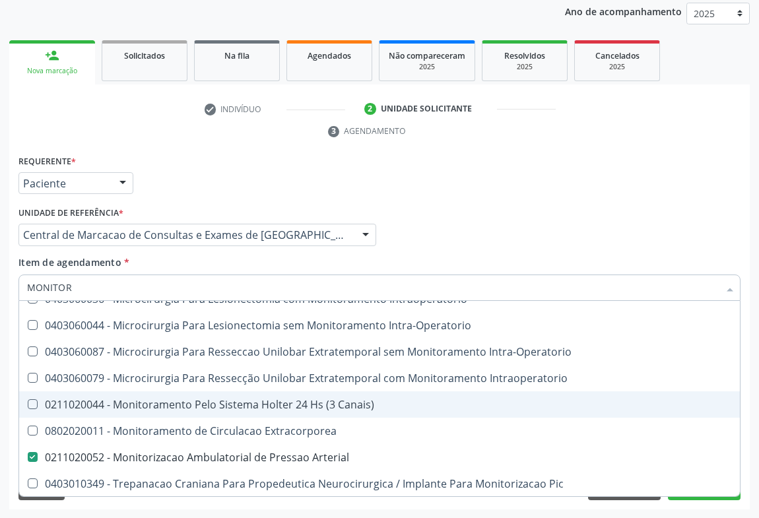
click at [308, 412] on span "0211020044 - Monitoramento Pelo Sistema Holter 24 Hs (3 Canais)" at bounding box center [379, 404] width 721 height 26
checkbox Canais\) "true"
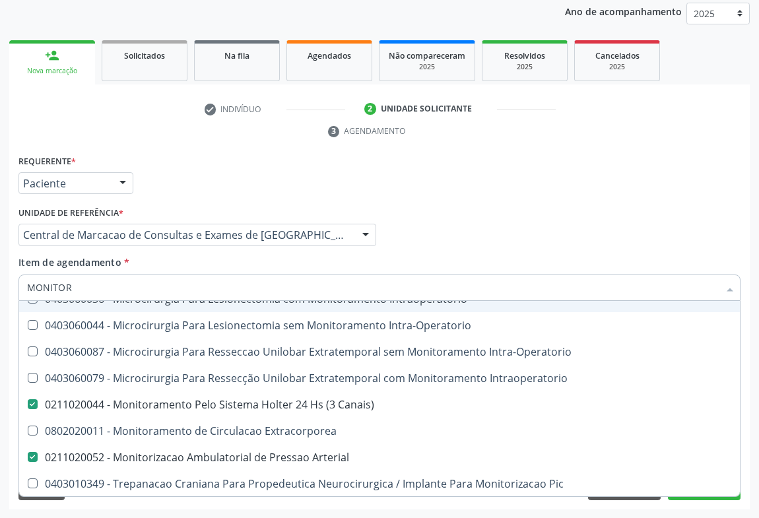
click at [81, 291] on input "MONITOR" at bounding box center [373, 288] width 692 height 26
type input "E"
checkbox Canais\) "false"
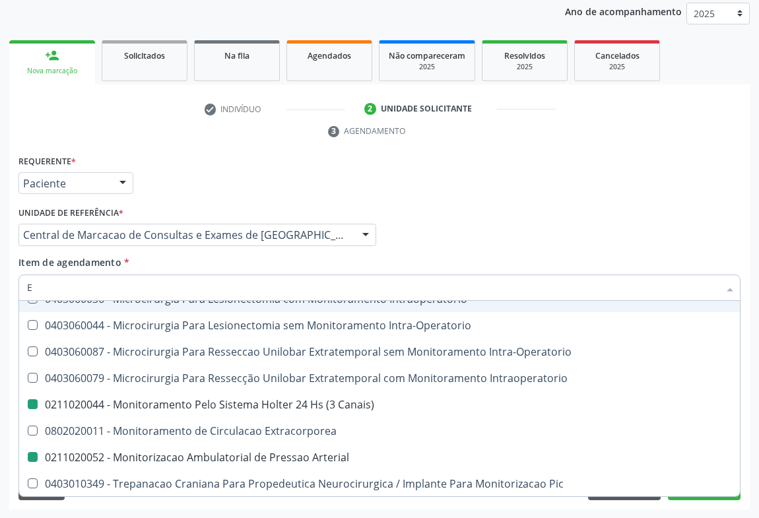
checkbox Arterial "false"
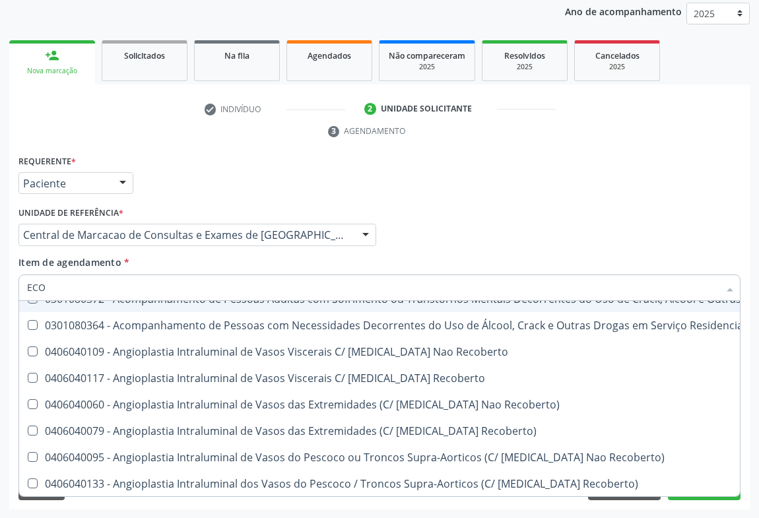
type input "ECOC"
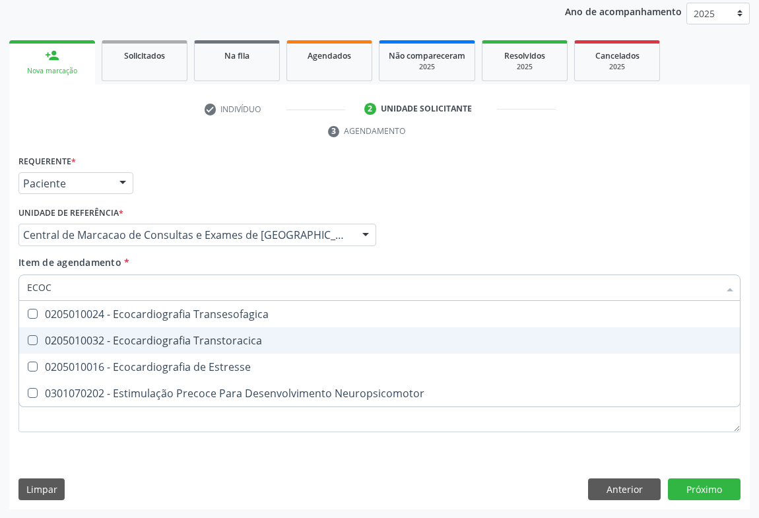
click at [90, 348] on span "0205010032 - Ecocardiografia Transtoracica" at bounding box center [379, 340] width 721 height 26
checkbox Transtoracica "true"
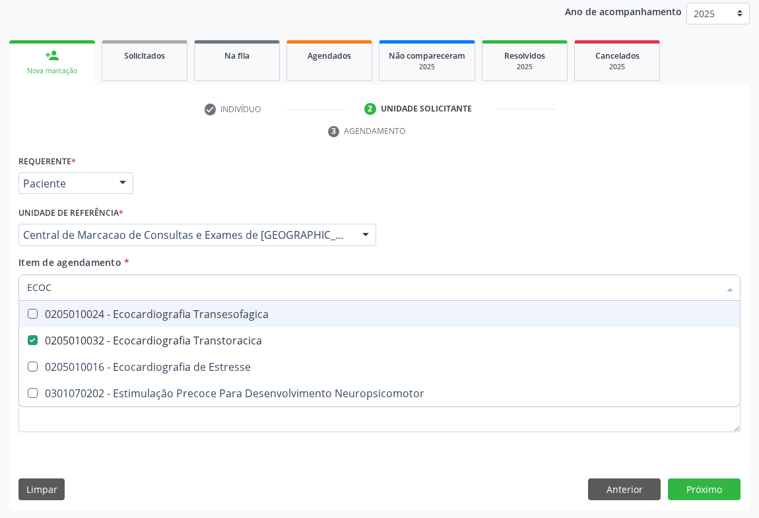
click at [548, 243] on div "Profissional Solicitante Por favor, selecione a Unidade de Atendimento primeiro…" at bounding box center [379, 228] width 729 height 51
checkbox Estresse "true"
checkbox Neuropsicomotor "true"
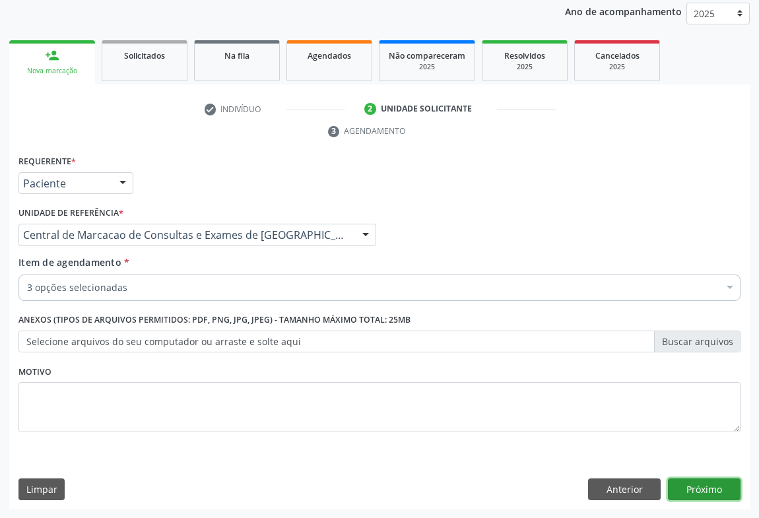
click at [691, 495] on button "Próximo" at bounding box center [704, 489] width 73 height 22
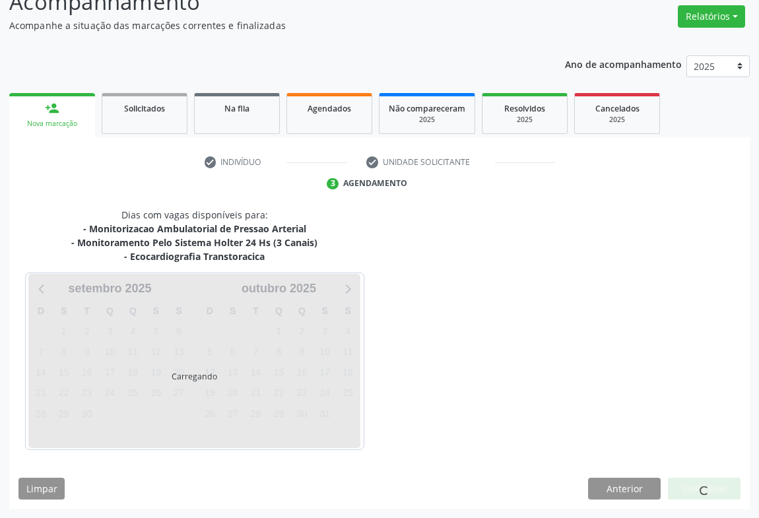
scroll to position [143, 0]
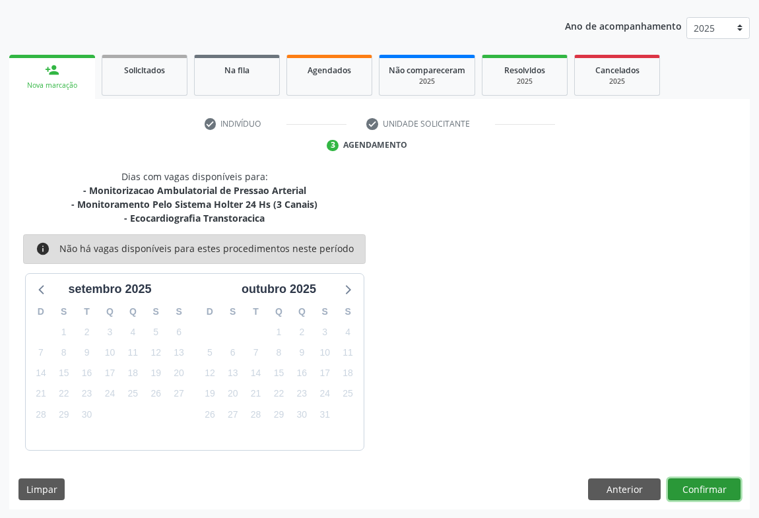
click at [702, 488] on button "Confirmar" at bounding box center [704, 489] width 73 height 22
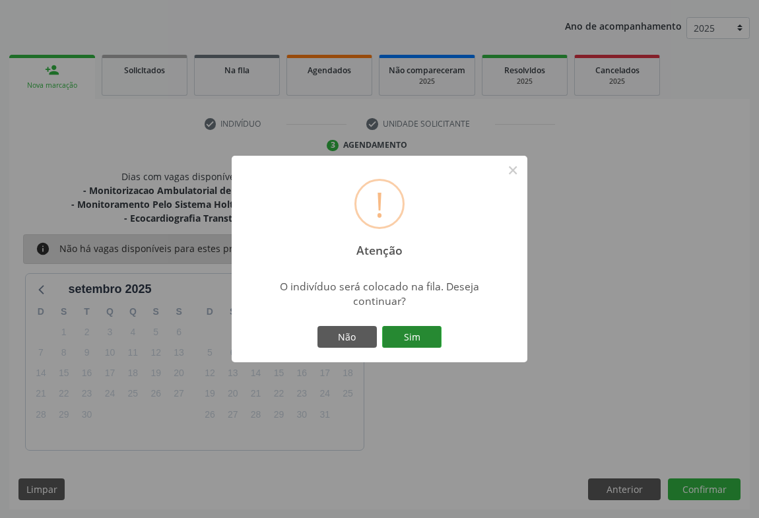
click at [409, 327] on button "Sim" at bounding box center [411, 337] width 59 height 22
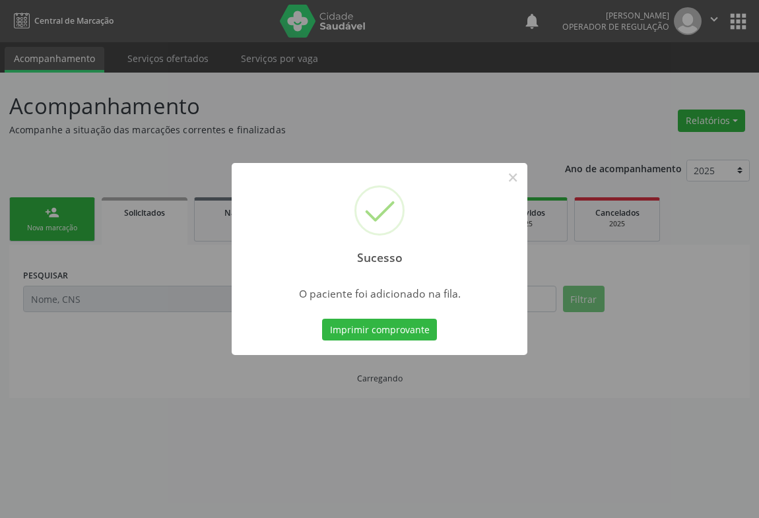
scroll to position [0, 0]
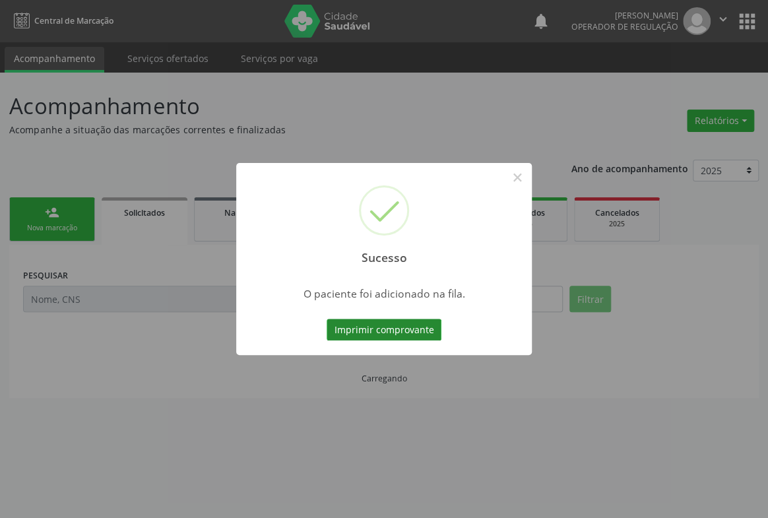
click at [419, 331] on button "Imprimir comprovante" at bounding box center [384, 330] width 115 height 22
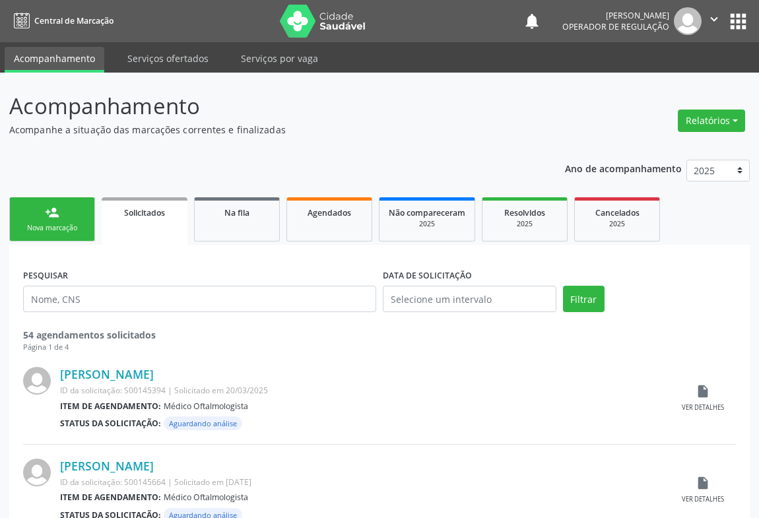
click at [78, 208] on link "person_add Nova marcação" at bounding box center [52, 219] width 86 height 44
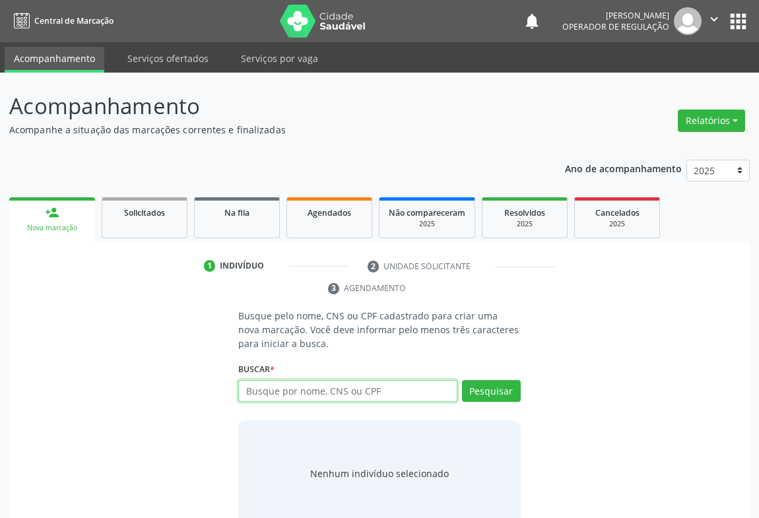
click at [341, 395] on input "text" at bounding box center [347, 391] width 219 height 22
type input "702505214117740"
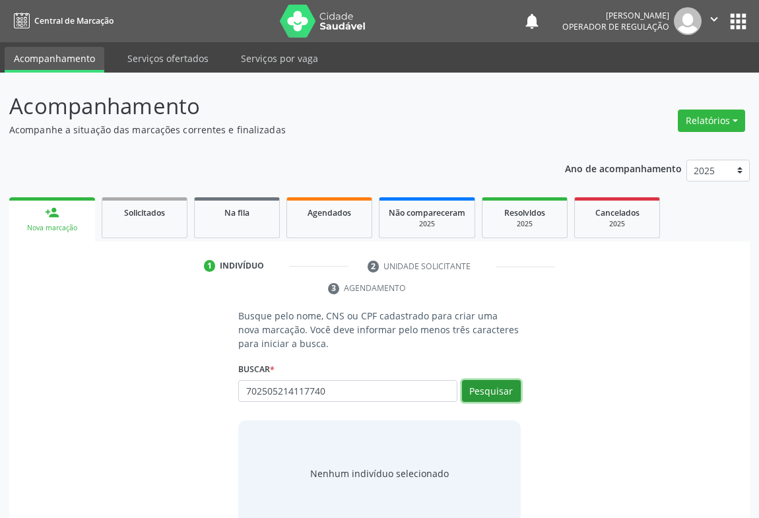
click at [507, 396] on button "Pesquisar" at bounding box center [491, 391] width 59 height 22
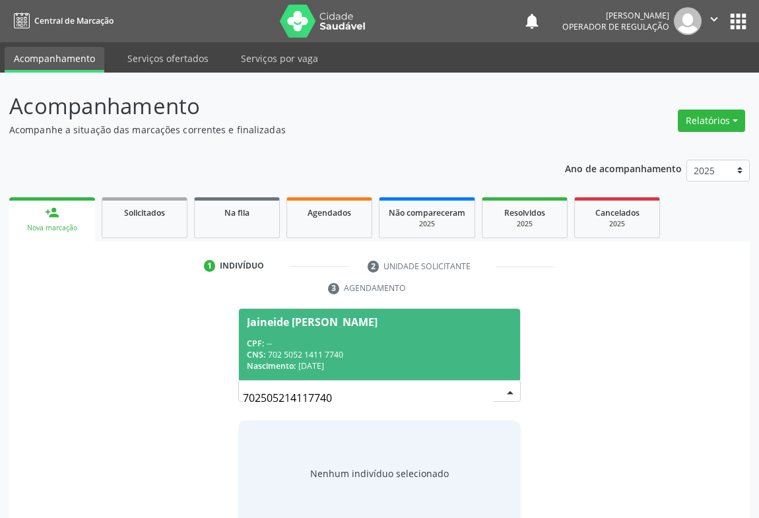
click at [467, 341] on div "CPF: --" at bounding box center [379, 343] width 265 height 11
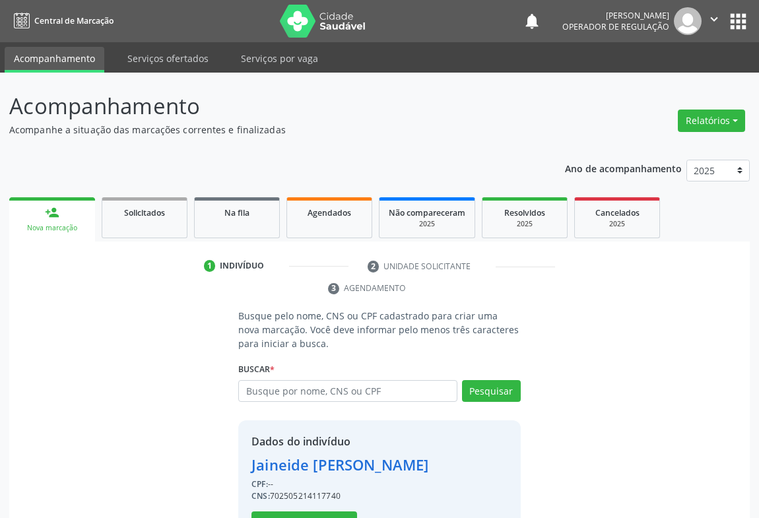
scroll to position [46, 0]
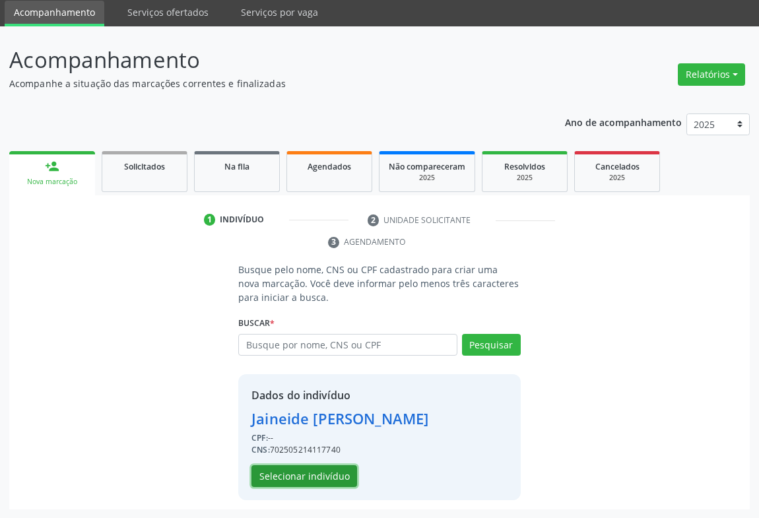
click at [319, 471] on button "Selecionar indivíduo" at bounding box center [304, 476] width 106 height 22
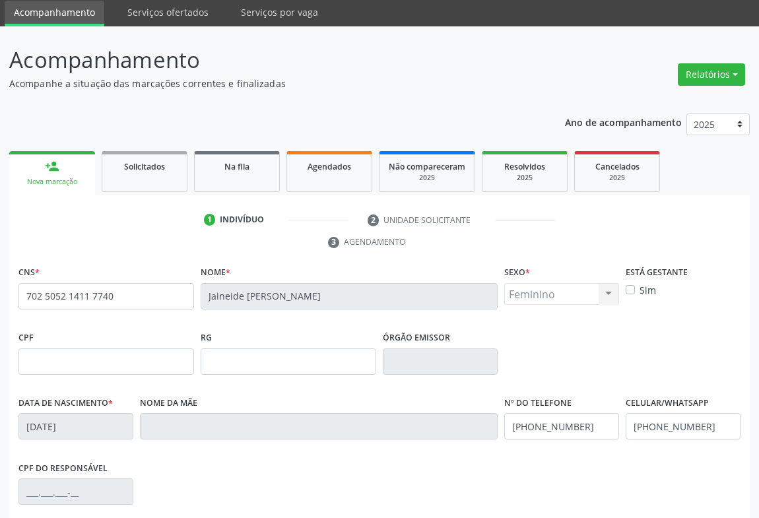
scroll to position [218, 0]
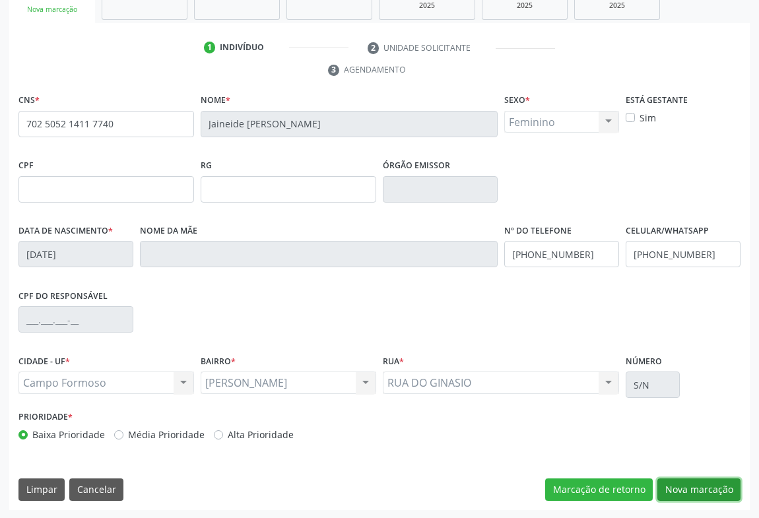
drag, startPoint x: 729, startPoint y: 494, endPoint x: 558, endPoint y: 436, distance: 180.1
click at [727, 493] on button "Nova marcação" at bounding box center [698, 489] width 83 height 22
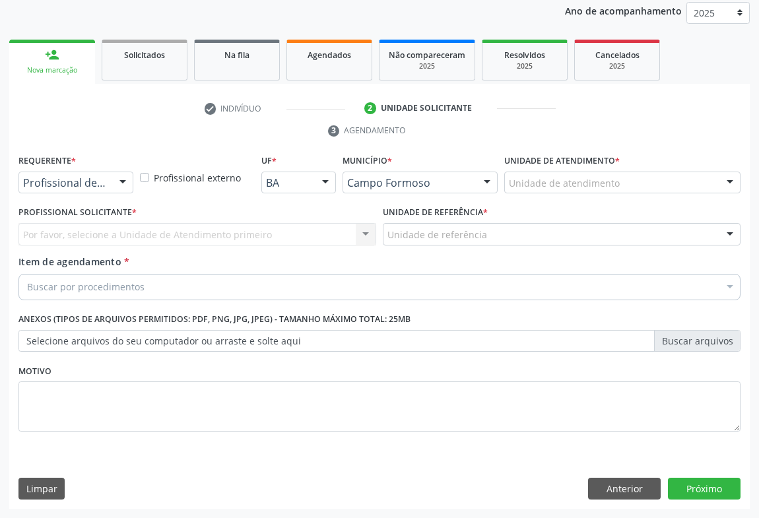
scroll to position [157, 0]
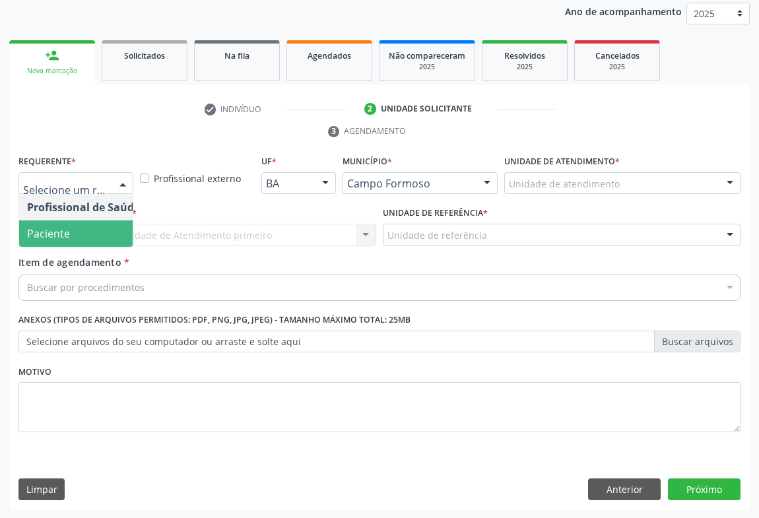
click at [82, 229] on span "Paciente" at bounding box center [83, 233] width 129 height 26
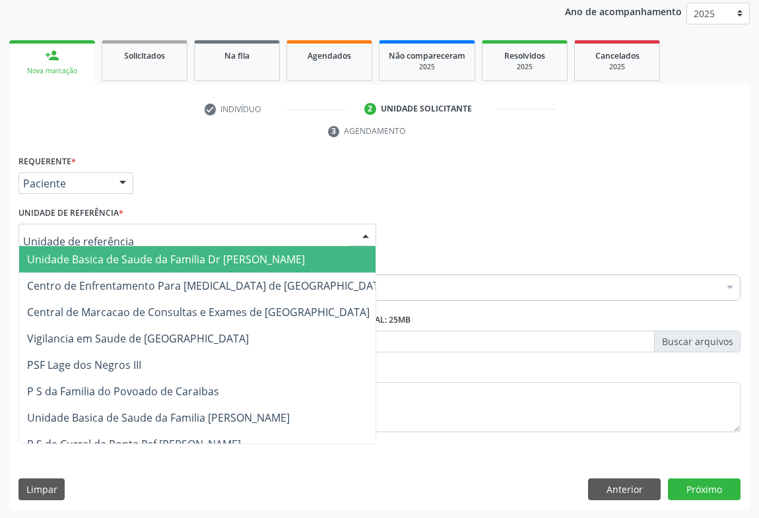
drag, startPoint x: 172, startPoint y: 234, endPoint x: 167, endPoint y: 276, distance: 42.5
click at [172, 236] on div at bounding box center [197, 235] width 358 height 22
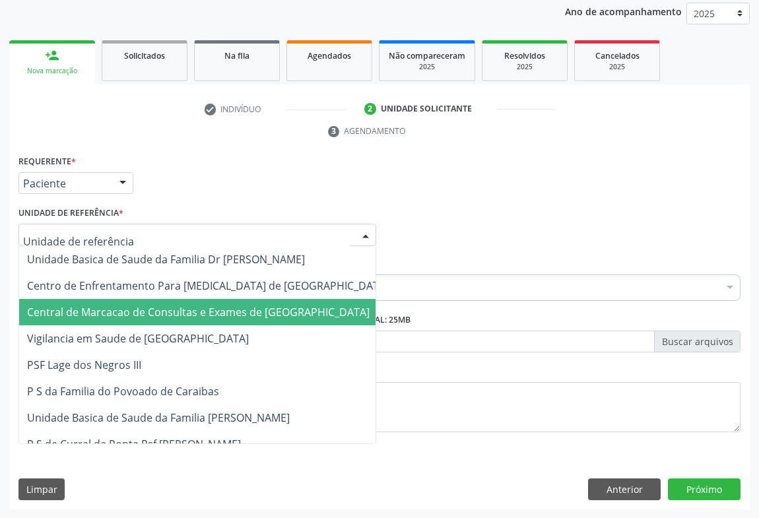
click at [166, 302] on span "Central de Marcacao de Consultas e Exames de [GEOGRAPHIC_DATA]" at bounding box center [207, 312] width 377 height 26
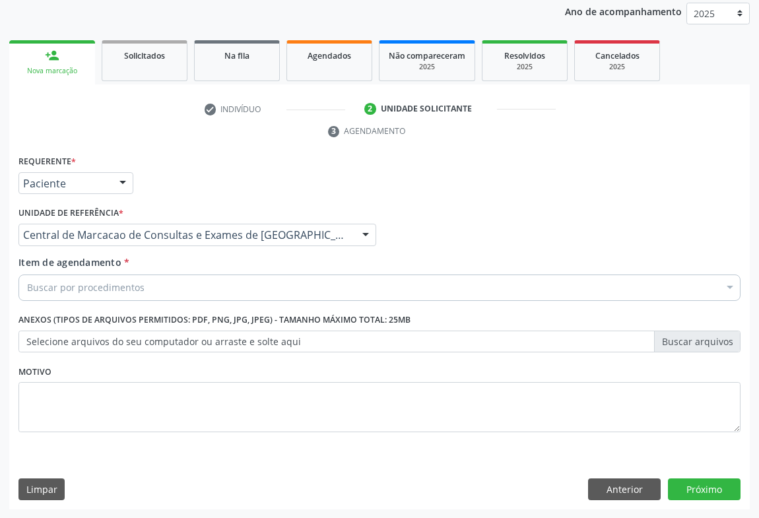
click at [178, 286] on div "Buscar por procedimentos" at bounding box center [379, 288] width 722 height 26
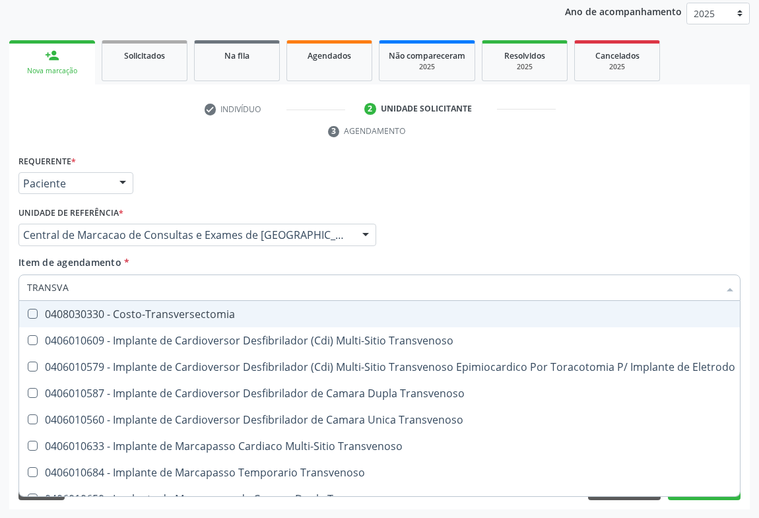
type input "TRANSVAG"
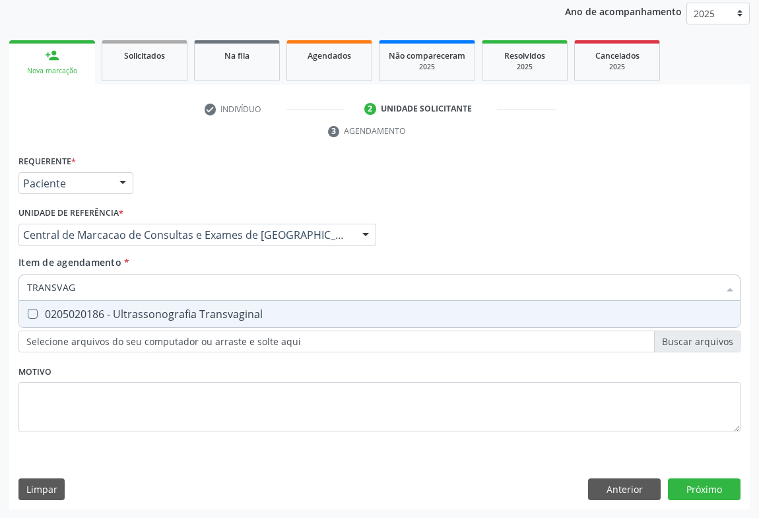
click at [168, 310] on div "0205020186 - Ultrassonografia Transvaginal" at bounding box center [379, 314] width 705 height 11
checkbox Transvaginal "true"
click at [170, 294] on input "TRANSVAG" at bounding box center [373, 288] width 692 height 26
type input "P"
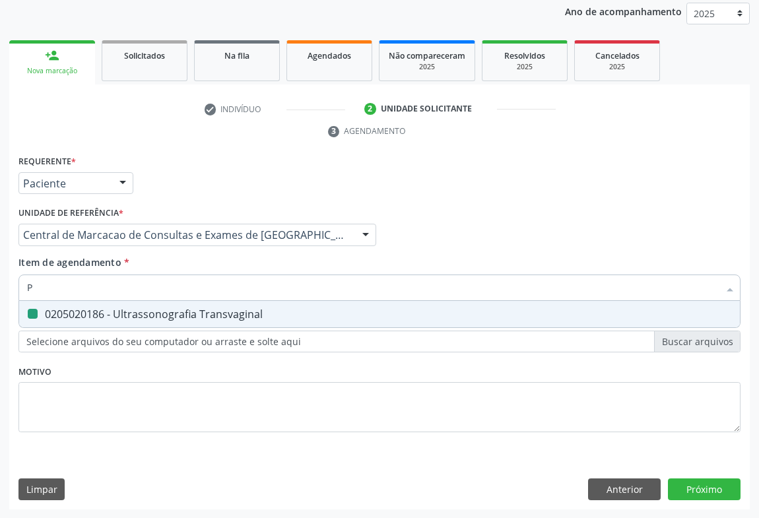
checkbox Transvaginal "false"
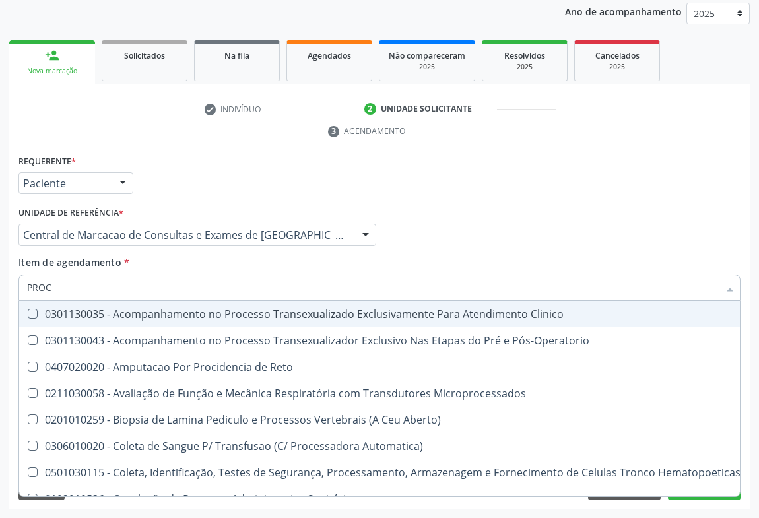
type input "PROCT"
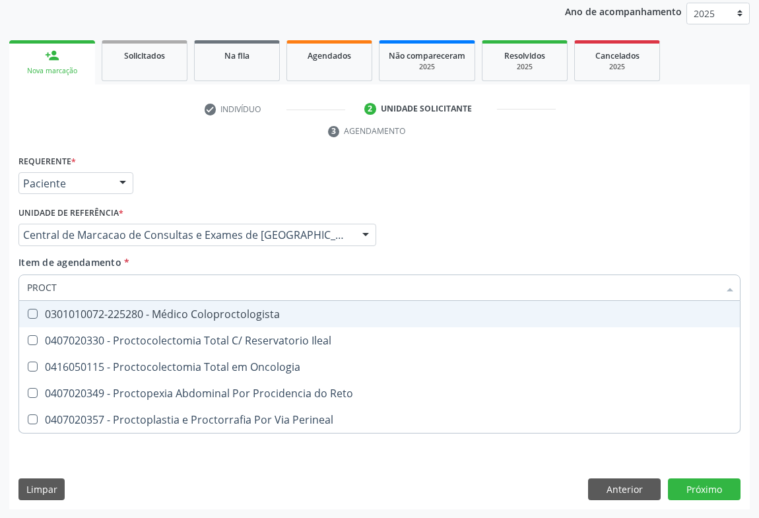
click at [176, 316] on div "0301010072-225280 - Médico Coloproctologista" at bounding box center [379, 314] width 705 height 11
checkbox Coloproctologista "true"
click at [158, 285] on input "PROCT" at bounding box center [373, 288] width 692 height 26
type input "AB"
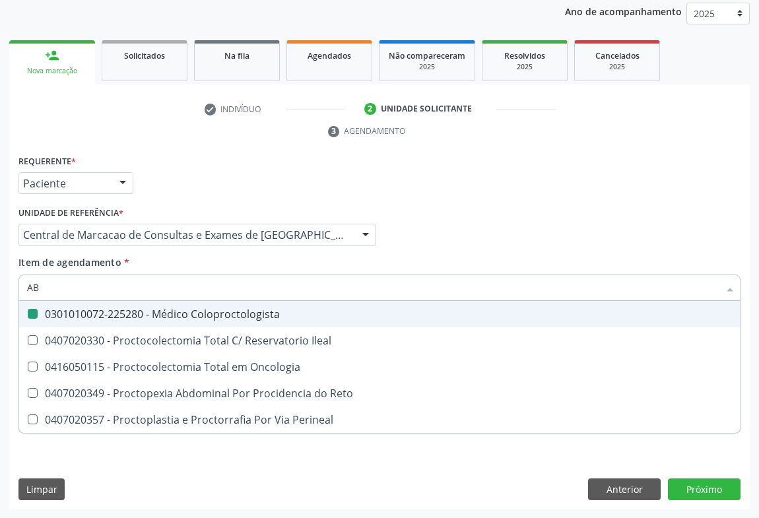
checkbox Coloproctologista "false"
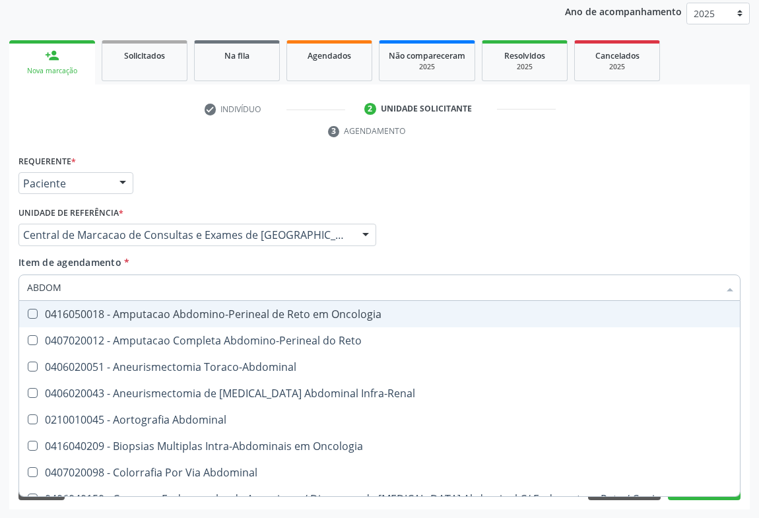
type input "ABDOME"
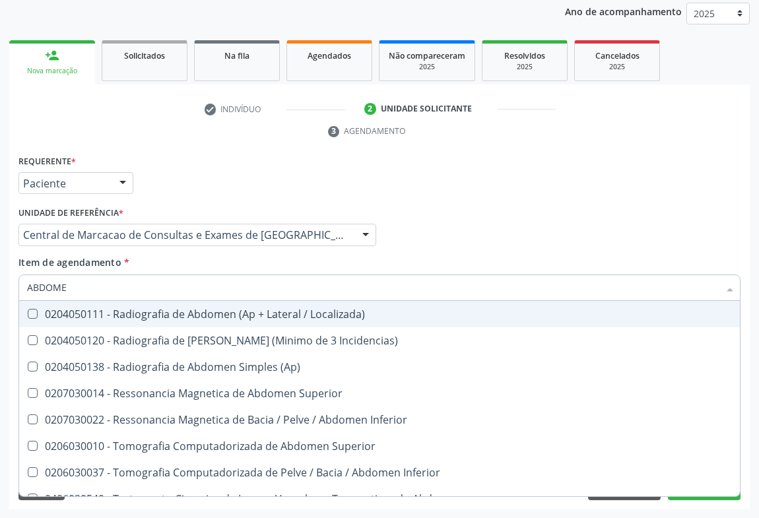
scroll to position [68, 0]
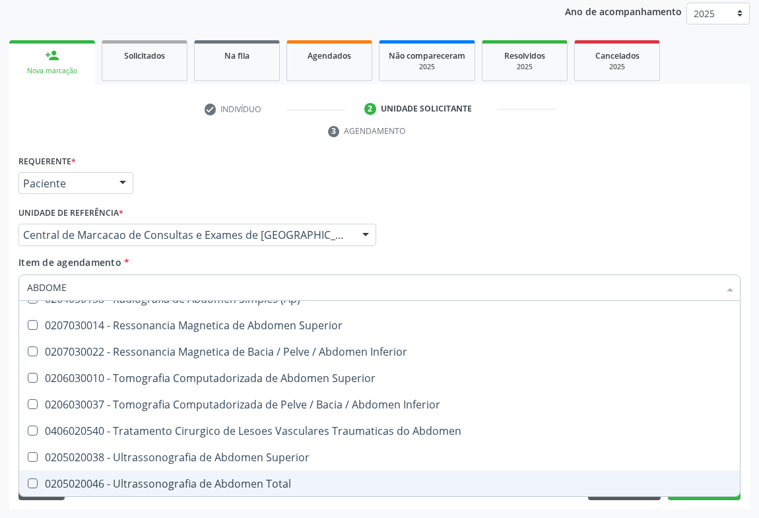
click at [145, 484] on div "0205020046 - Ultrassonografia de Abdomen Total" at bounding box center [379, 483] width 705 height 11
checkbox Total "true"
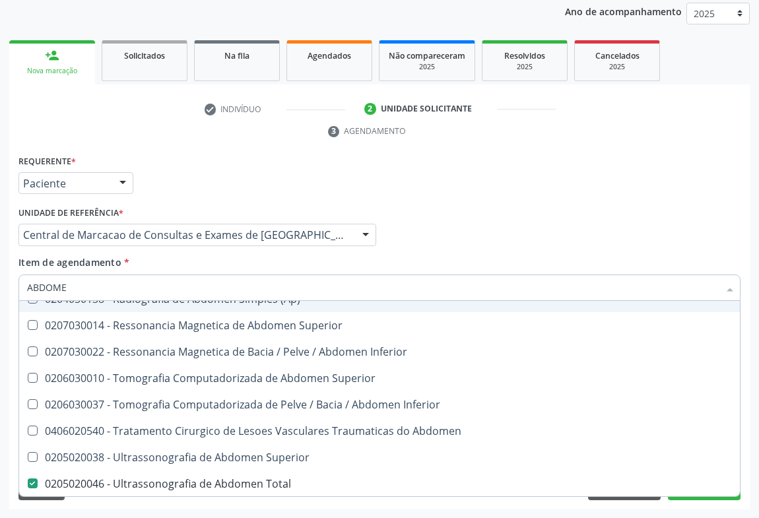
click at [478, 221] on div "Profissional Solicitante Por favor, selecione a Unidade de Atendimento primeiro…" at bounding box center [379, 228] width 729 height 51
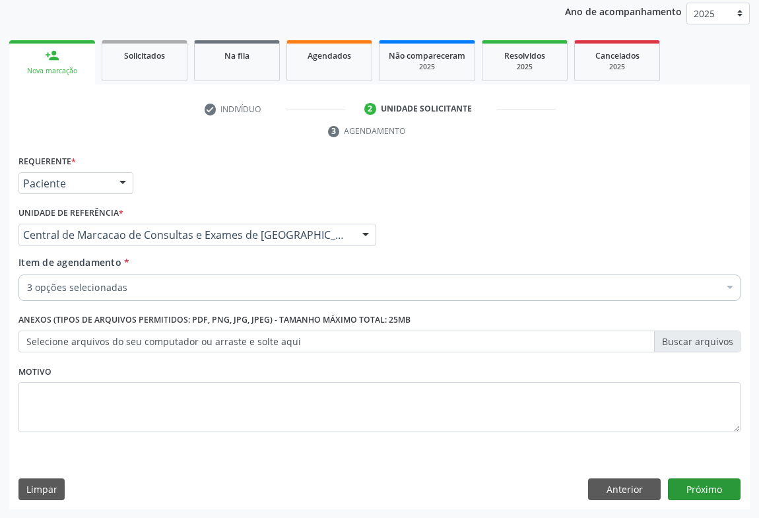
scroll to position [0, 0]
click at [682, 492] on button "Próximo" at bounding box center [704, 489] width 73 height 22
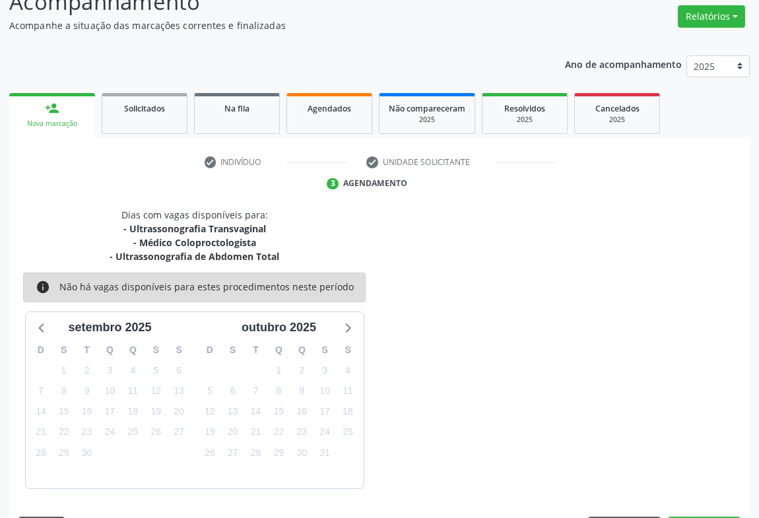
scroll to position [143, 0]
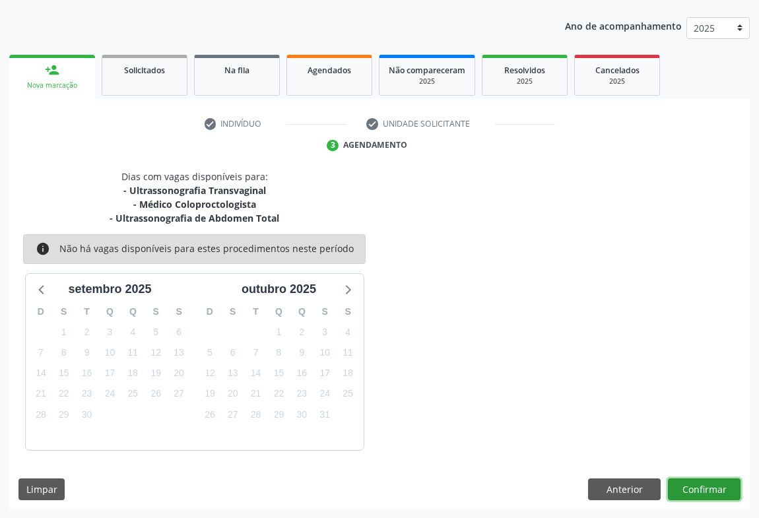
click at [696, 490] on button "Confirmar" at bounding box center [704, 489] width 73 height 22
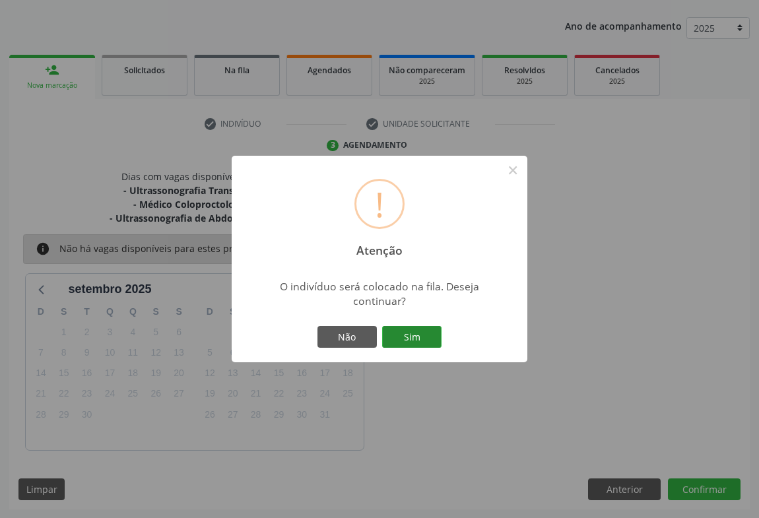
click at [412, 331] on button "Sim" at bounding box center [411, 337] width 59 height 22
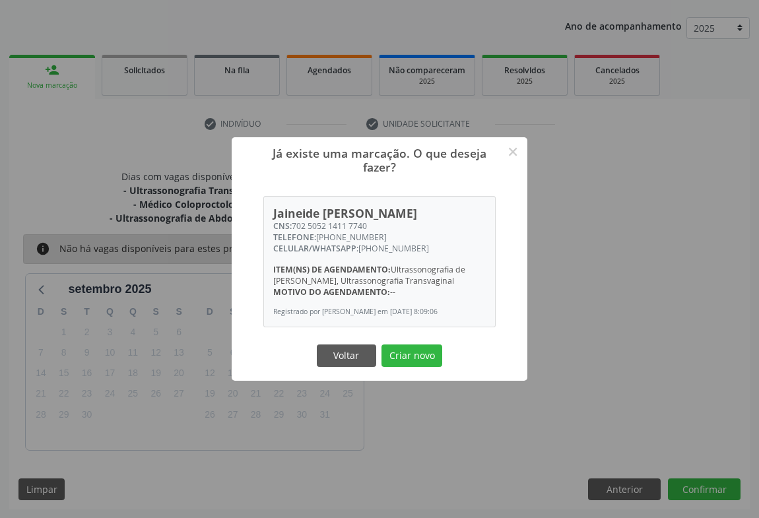
click at [381, 344] on button "Criar novo" at bounding box center [411, 355] width 61 height 22
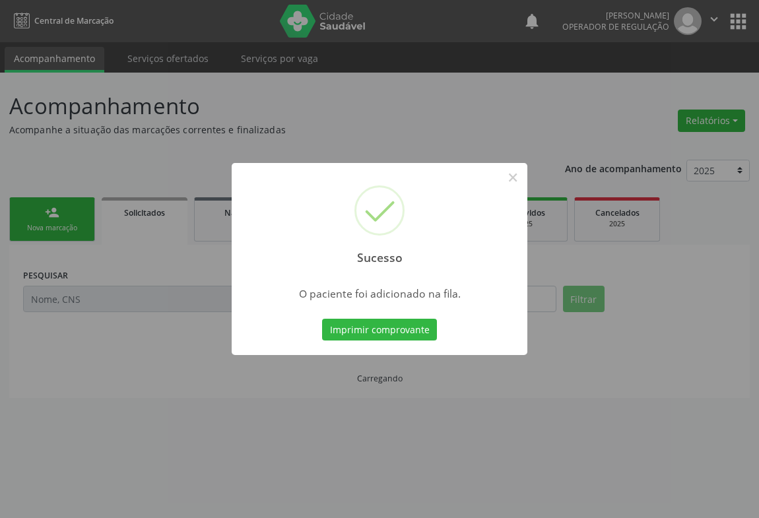
scroll to position [0, 0]
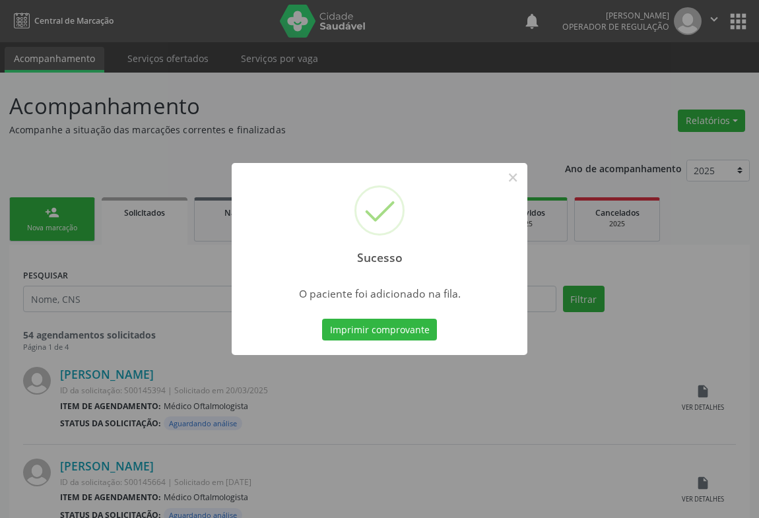
click at [322, 319] on button "Imprimir comprovante" at bounding box center [379, 330] width 115 height 22
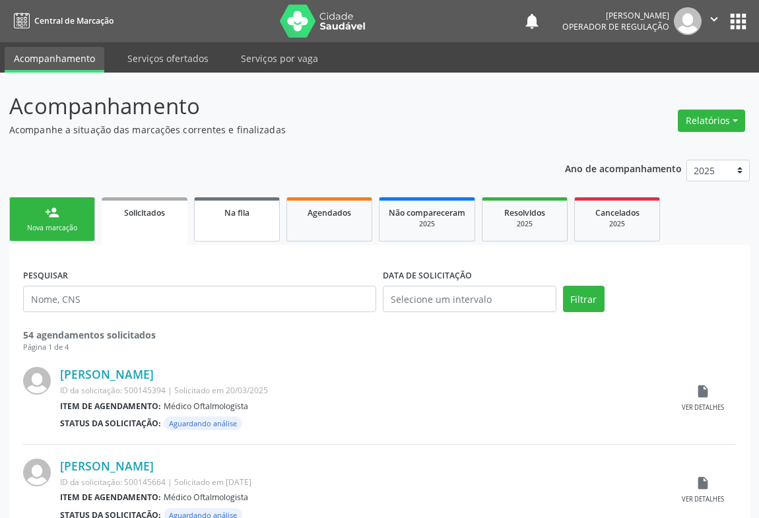
click at [238, 232] on link "Na fila" at bounding box center [237, 219] width 86 height 44
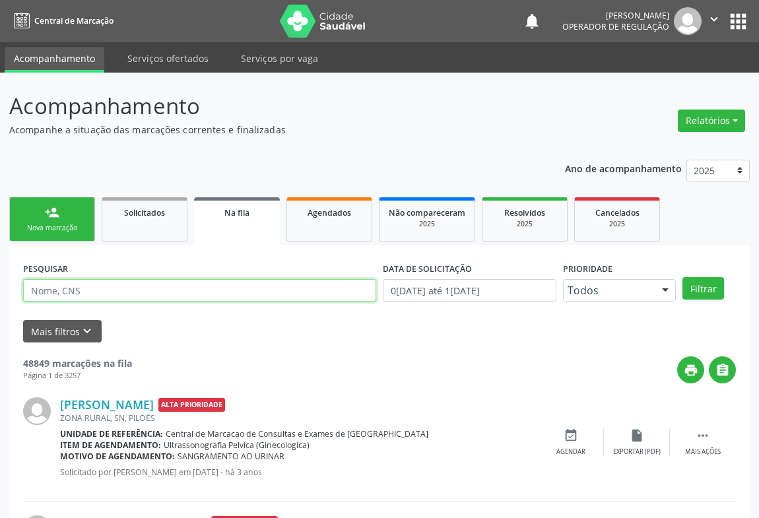
click at [185, 290] on input "text" at bounding box center [199, 290] width 353 height 22
type input "702102721605593"
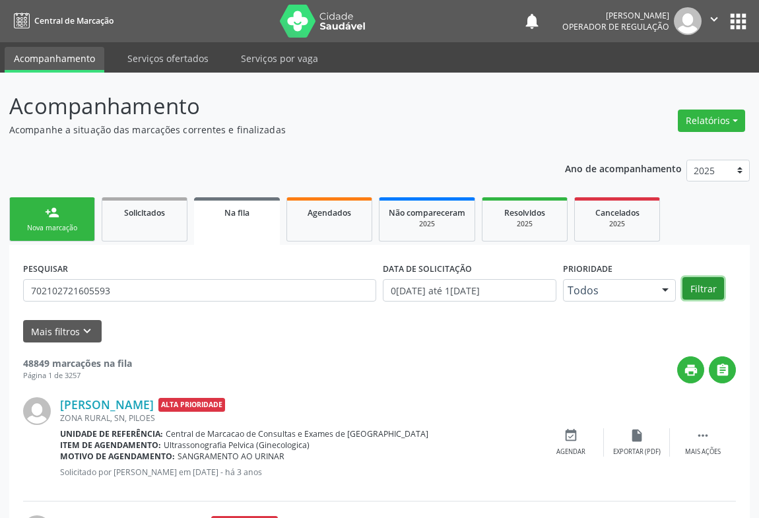
click at [713, 286] on button "Filtrar" at bounding box center [703, 288] width 42 height 22
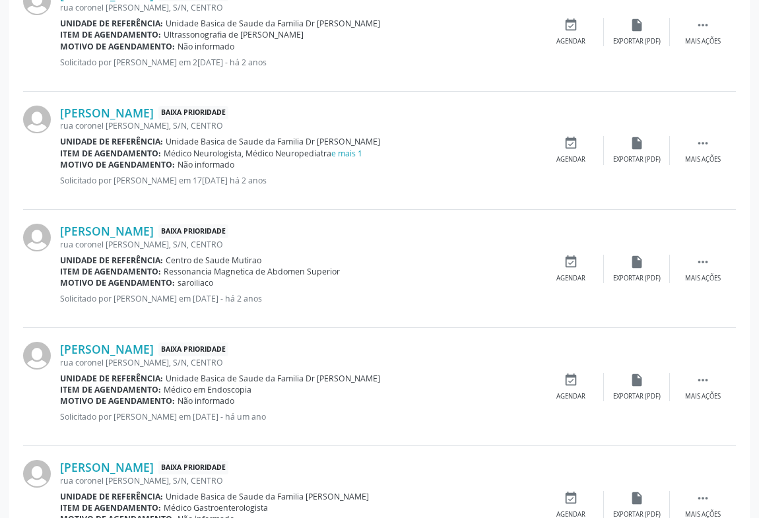
scroll to position [1683, 0]
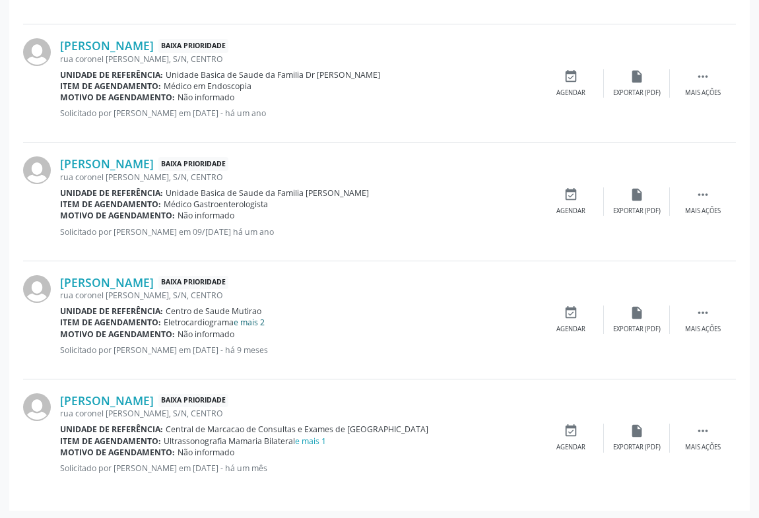
click at [247, 319] on link "e mais 2" at bounding box center [249, 322] width 31 height 11
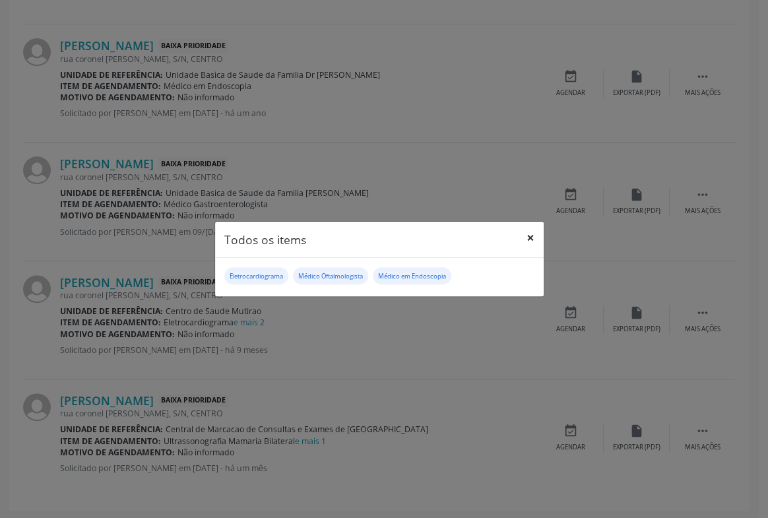
click at [529, 238] on button "×" at bounding box center [530, 238] width 26 height 32
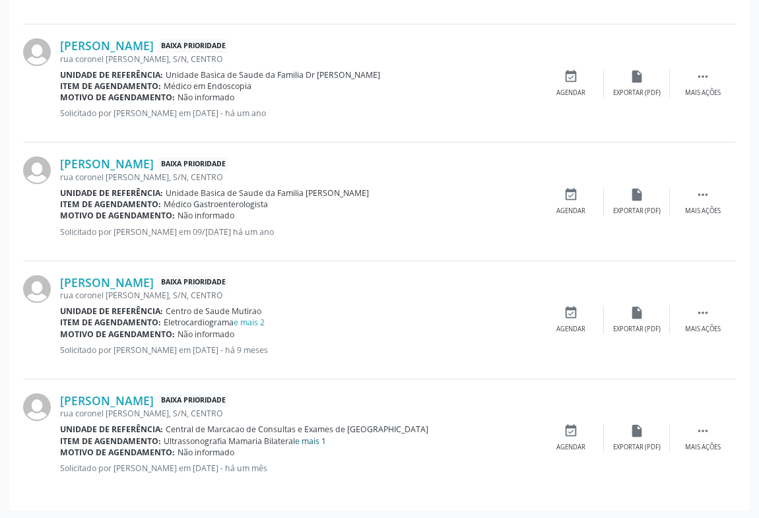
click at [316, 438] on link "e mais 1" at bounding box center [310, 441] width 31 height 11
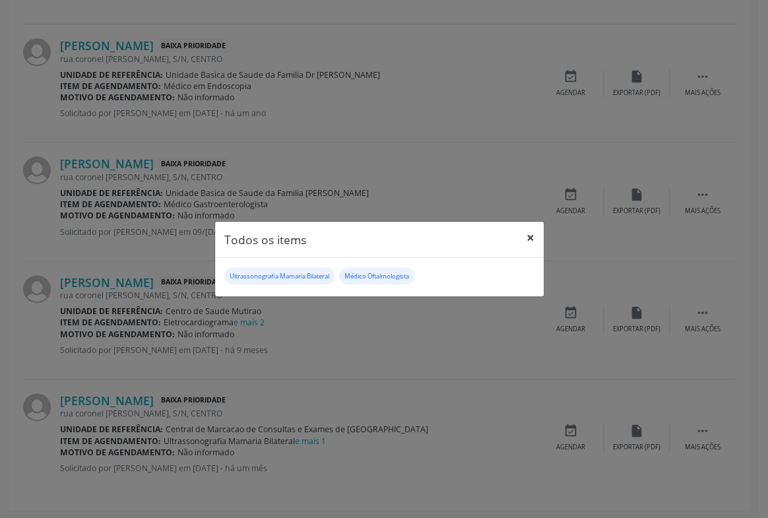
click at [538, 238] on button "×" at bounding box center [530, 238] width 26 height 32
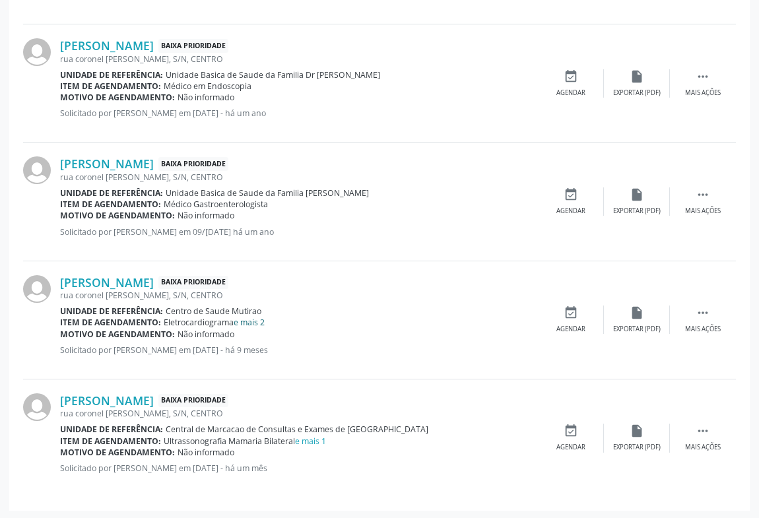
click at [251, 323] on link "e mais 2" at bounding box center [249, 322] width 31 height 11
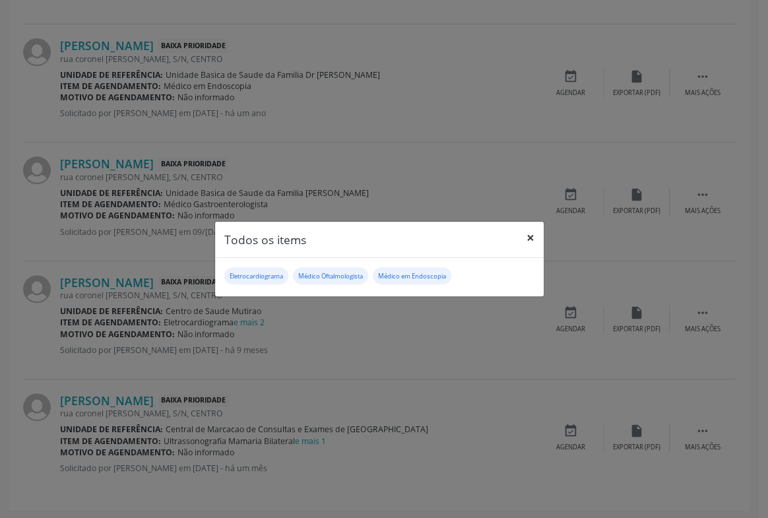
click at [532, 236] on button "×" at bounding box center [530, 238] width 26 height 32
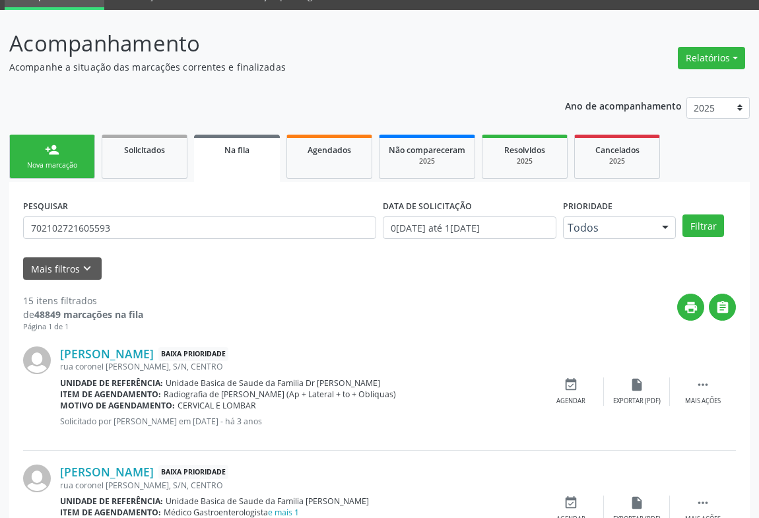
scroll to position [0, 0]
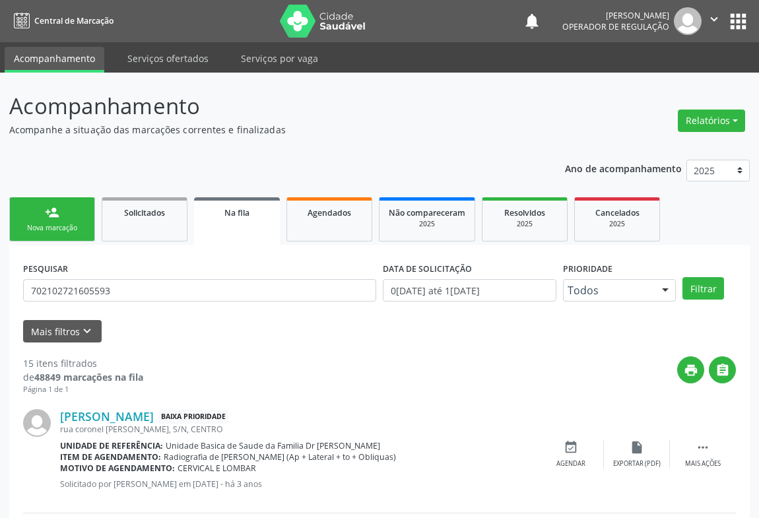
click at [67, 227] on div "Nova marcação" at bounding box center [52, 228] width 66 height 10
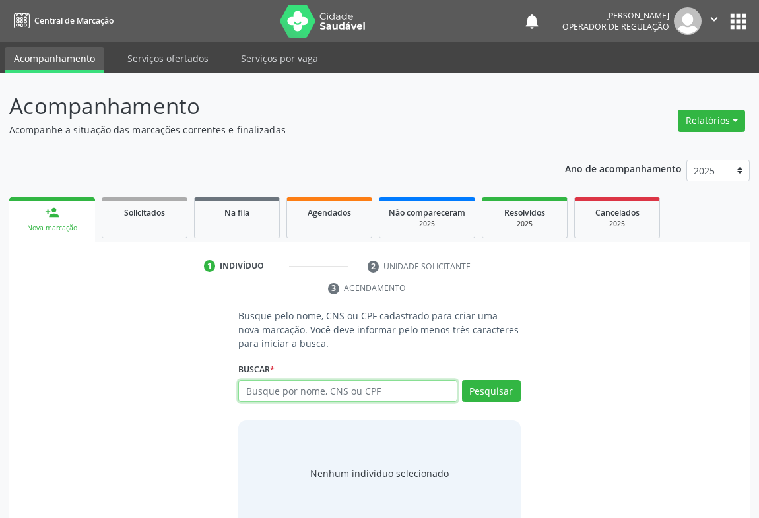
click at [301, 380] on input "text" at bounding box center [347, 391] width 219 height 22
click at [341, 391] on input "text" at bounding box center [347, 391] width 219 height 22
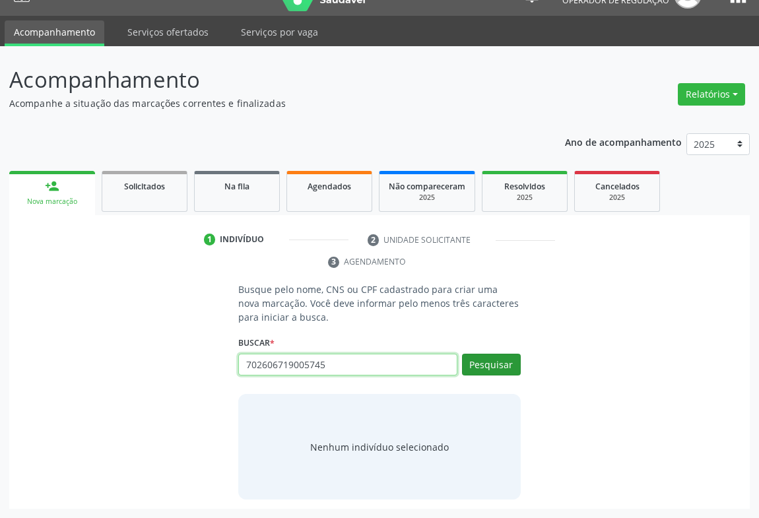
type input "702606719005745"
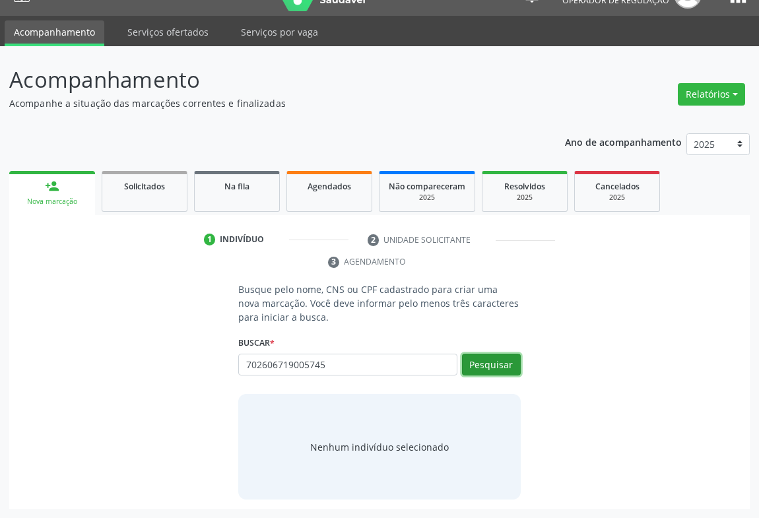
click at [475, 366] on button "Pesquisar" at bounding box center [491, 365] width 59 height 22
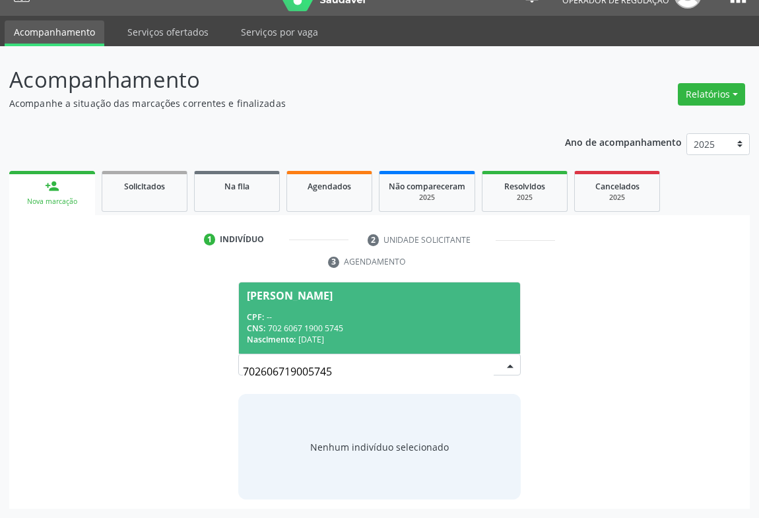
click at [349, 334] on div "Nascimento: 18/02/1970" at bounding box center [379, 339] width 265 height 11
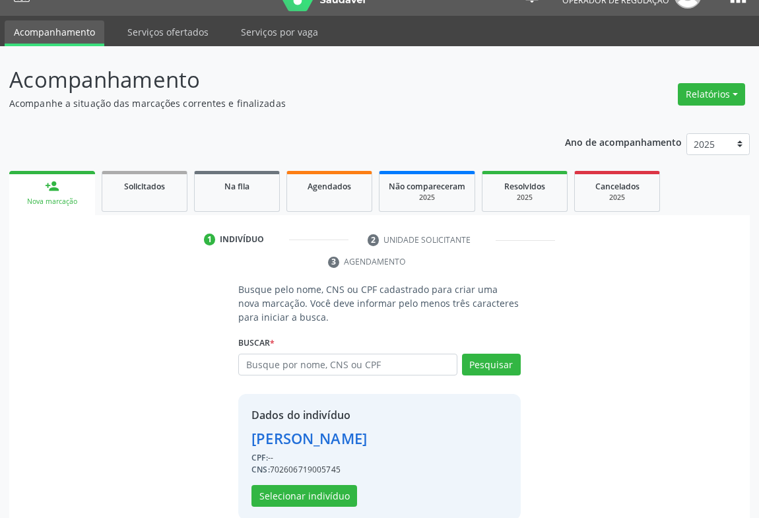
scroll to position [68, 0]
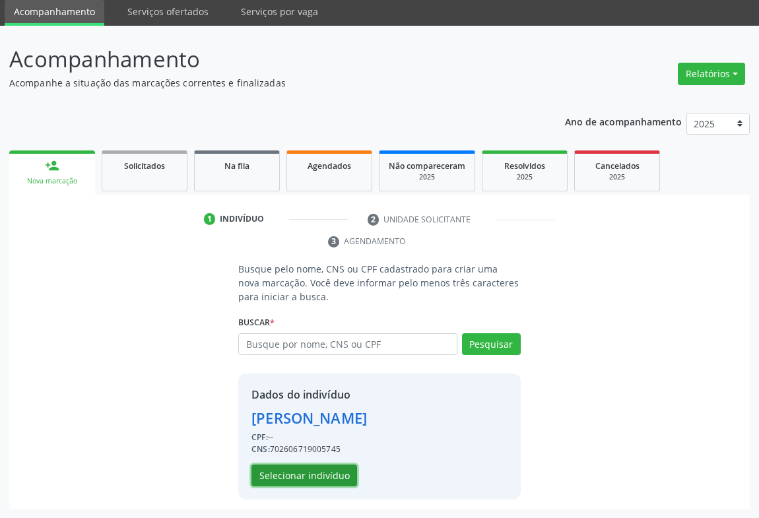
click at [278, 482] on button "Selecionar indivíduo" at bounding box center [304, 476] width 106 height 22
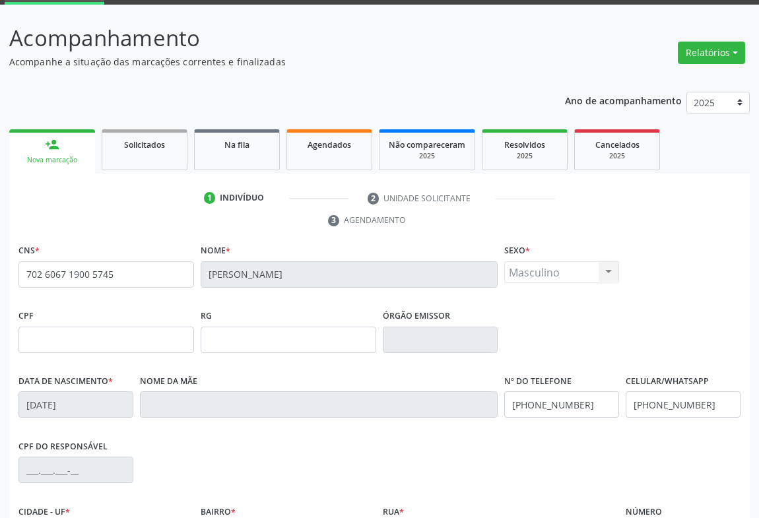
scroll to position [218, 0]
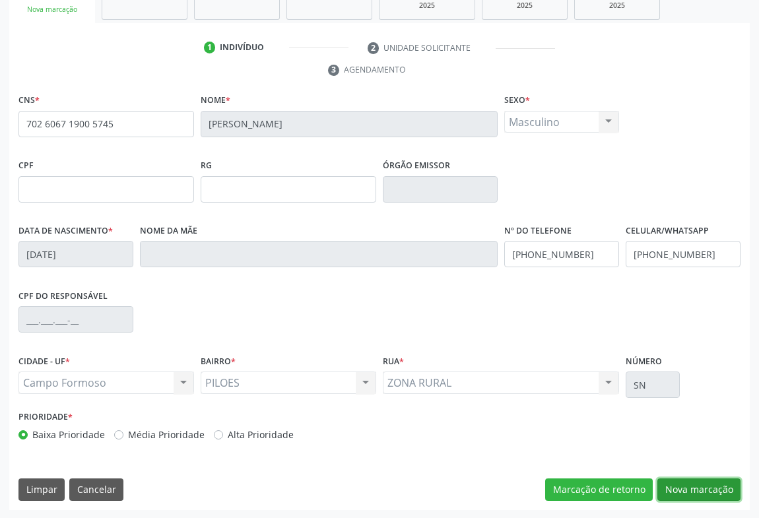
click at [669, 487] on button "Nova marcação" at bounding box center [698, 489] width 83 height 22
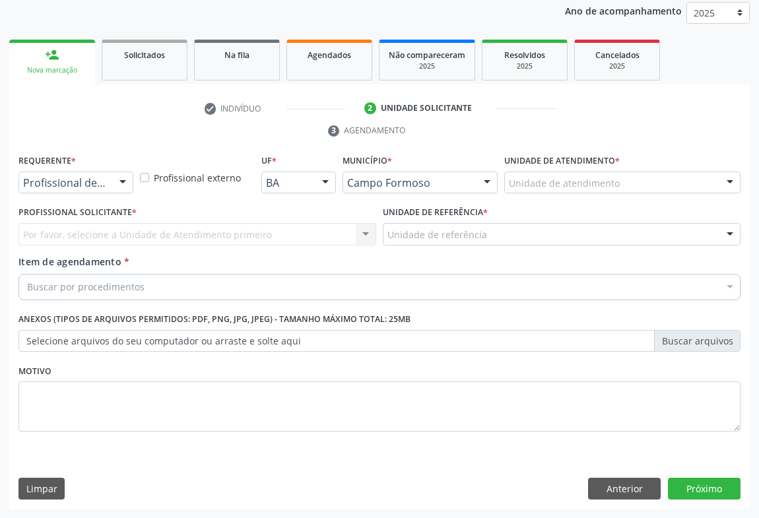
scroll to position [157, 0]
drag, startPoint x: 107, startPoint y: 184, endPoint x: 98, endPoint y: 222, distance: 38.6
click at [107, 185] on div "Profissional de Saúde" at bounding box center [75, 183] width 115 height 22
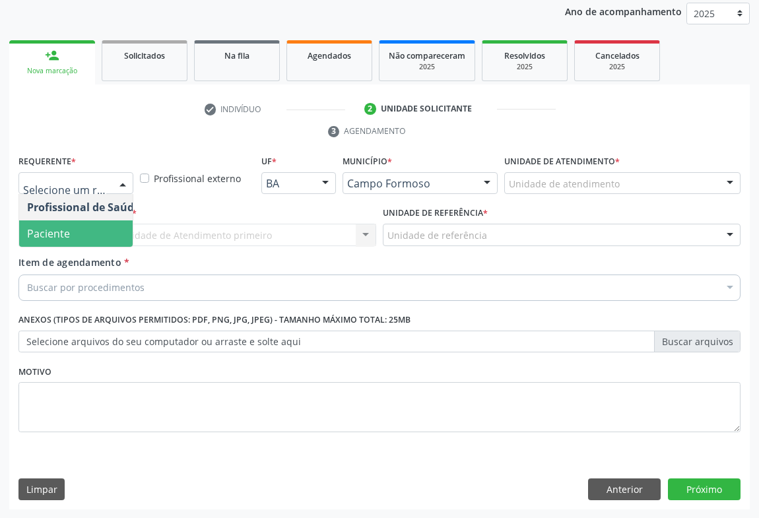
click at [94, 226] on span "Paciente" at bounding box center [83, 233] width 129 height 26
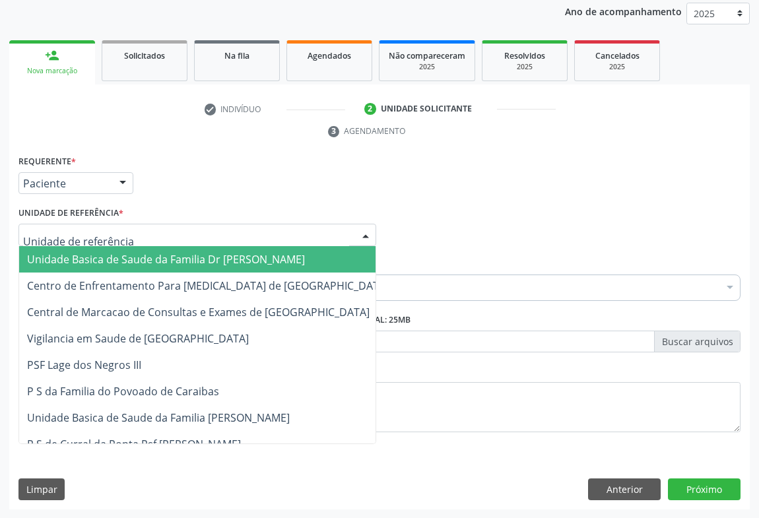
drag, startPoint x: 162, startPoint y: 240, endPoint x: 166, endPoint y: 283, distance: 43.8
click at [162, 242] on div at bounding box center [197, 235] width 358 height 22
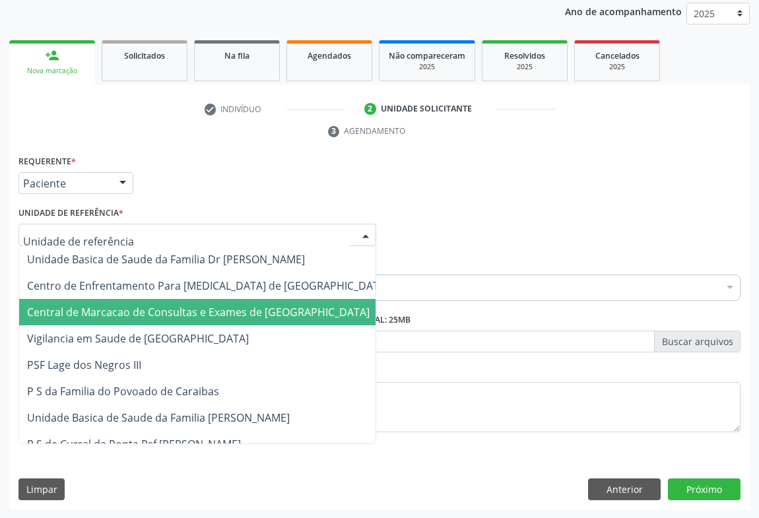
click at [167, 302] on span "Central de Marcacao de Consultas e Exames de [GEOGRAPHIC_DATA]" at bounding box center [207, 312] width 377 height 26
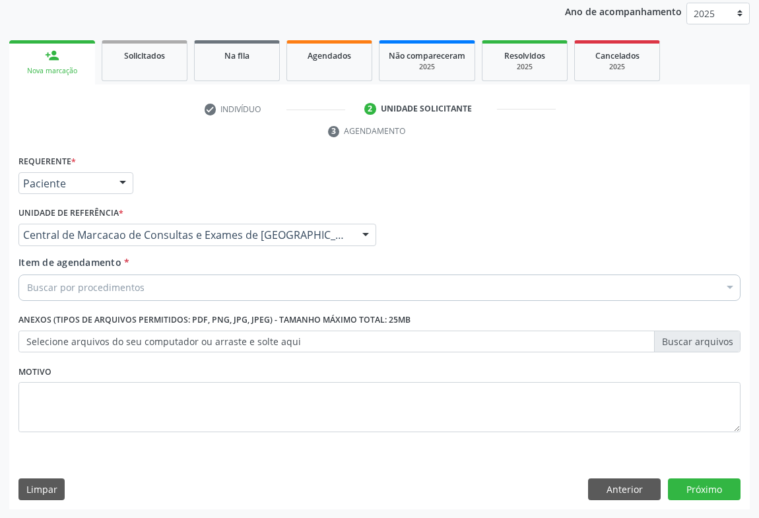
click at [192, 288] on div "Buscar por procedimentos" at bounding box center [379, 288] width 722 height 26
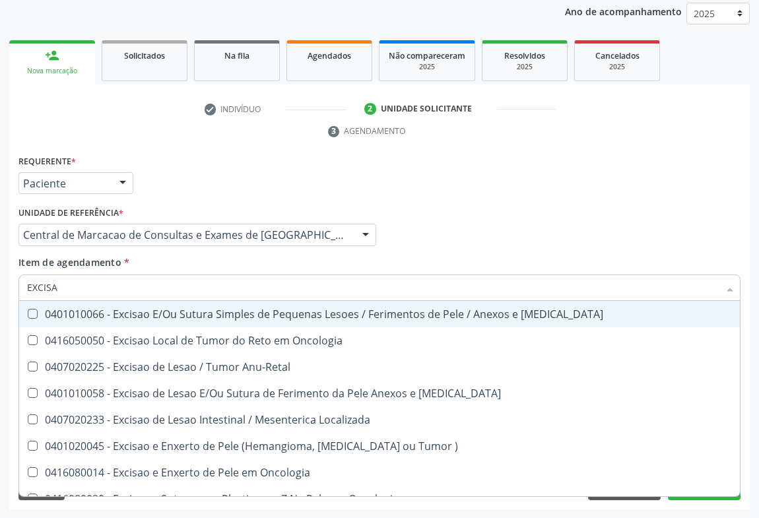
type input "EXCISAO"
click at [183, 310] on div "0401010066 - Excisao E/Ou Sutura Simples de Pequenas Lesoes / Ferimentos de Pel…" at bounding box center [379, 314] width 705 height 11
checkbox Mucosa "true"
click at [422, 247] on div "Profissional Solicitante Por favor, selecione a Unidade de Atendimento primeiro…" at bounding box center [379, 228] width 729 height 51
checkbox Oncologia "true"
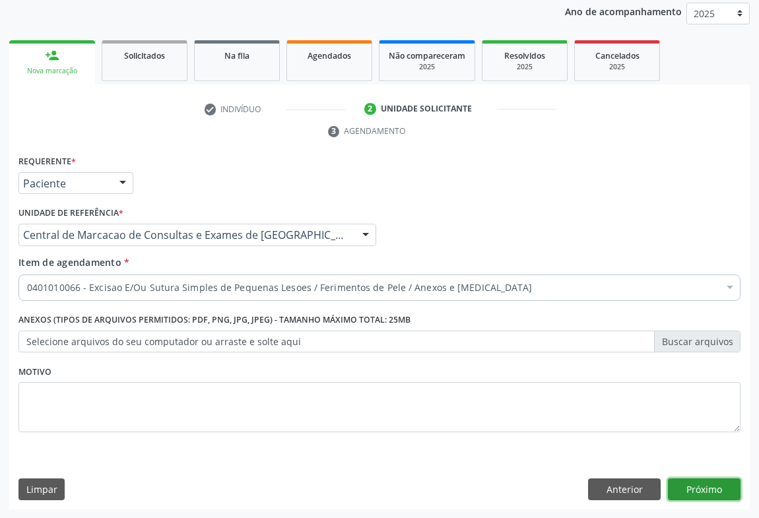
click at [716, 495] on button "Próximo" at bounding box center [704, 489] width 73 height 22
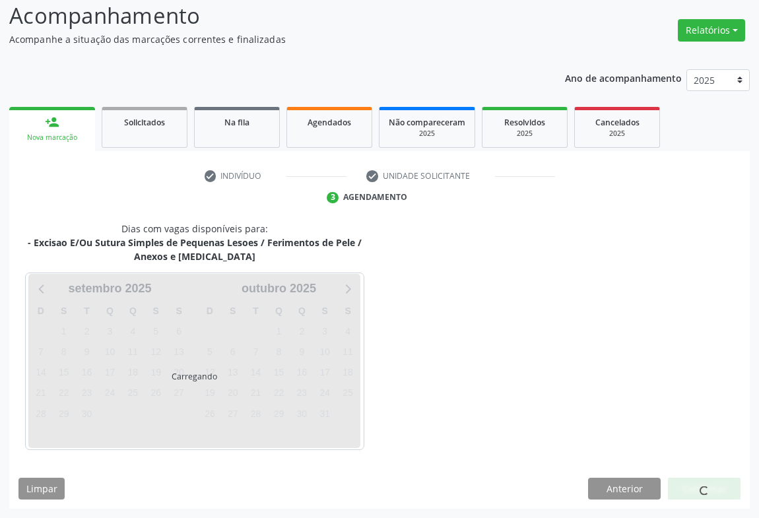
scroll to position [129, 0]
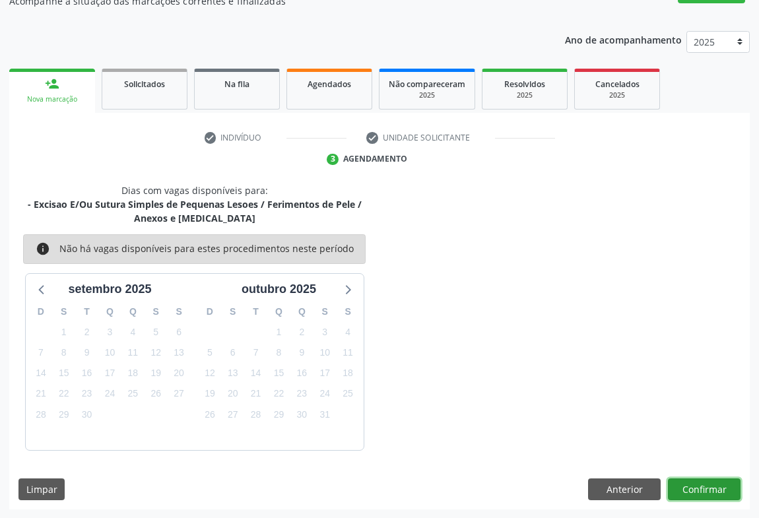
click at [685, 488] on button "Confirmar" at bounding box center [704, 489] width 73 height 22
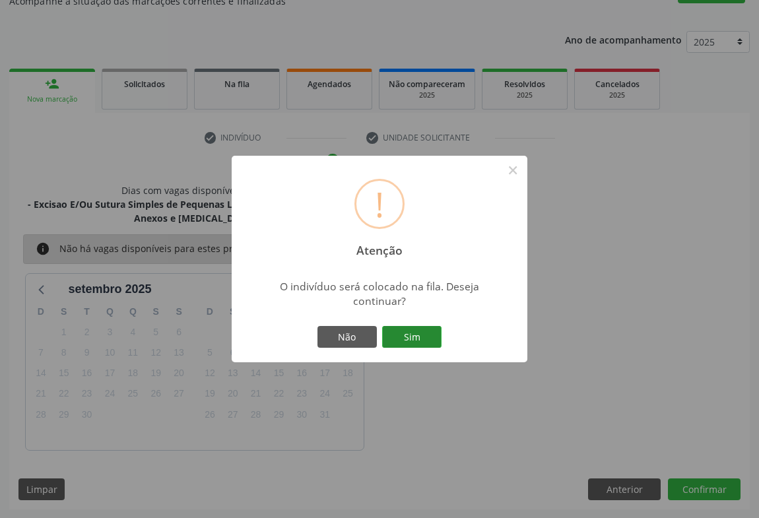
click at [393, 338] on button "Sim" at bounding box center [411, 337] width 59 height 22
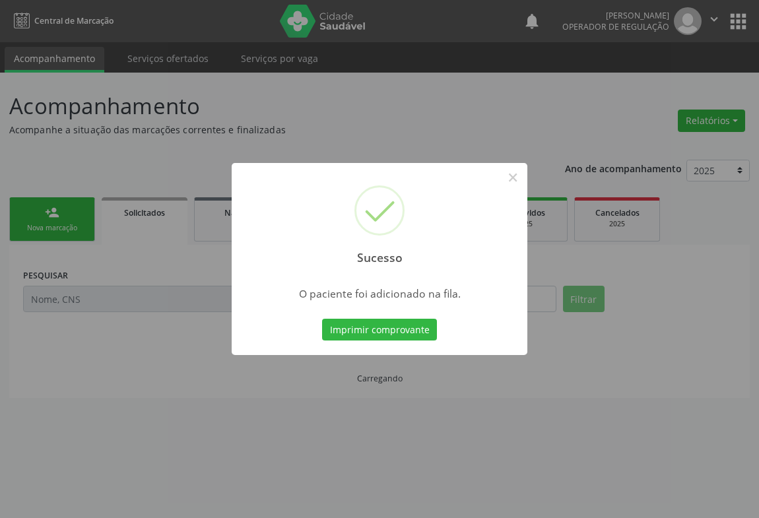
scroll to position [0, 0]
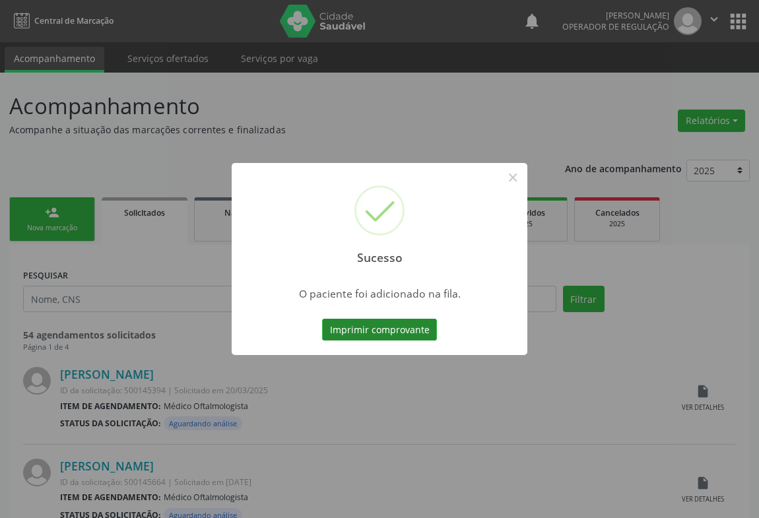
click at [407, 328] on button "Imprimir comprovante" at bounding box center [379, 330] width 115 height 22
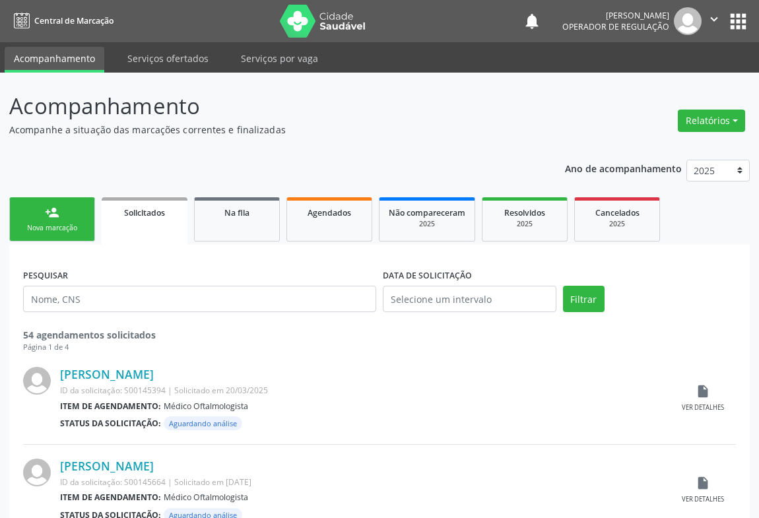
click at [63, 216] on link "person_add Nova marcação" at bounding box center [52, 219] width 86 height 44
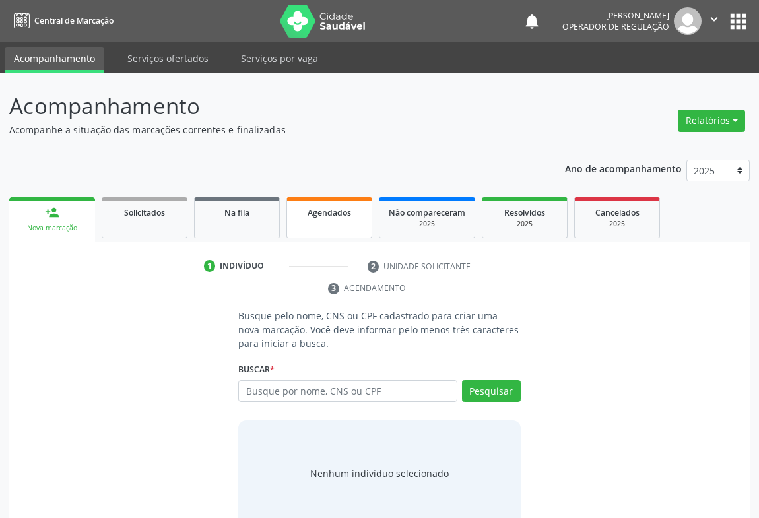
click at [313, 207] on span "Agendados" at bounding box center [330, 212] width 44 height 11
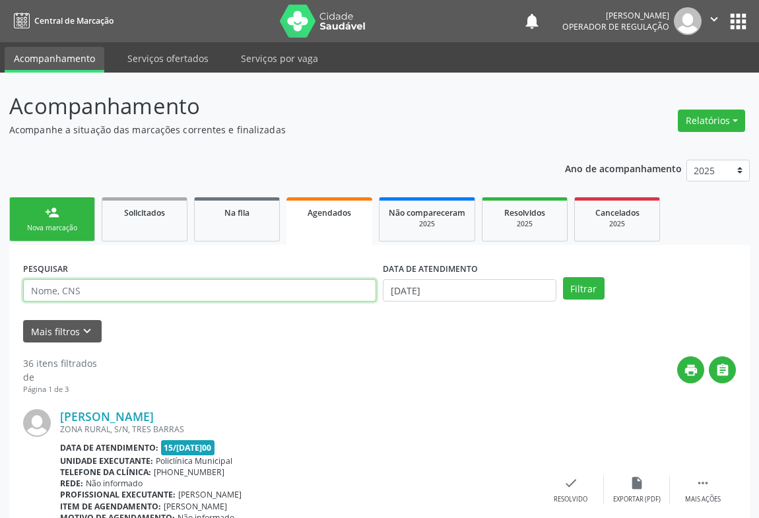
click at [222, 288] on input "text" at bounding box center [199, 290] width 353 height 22
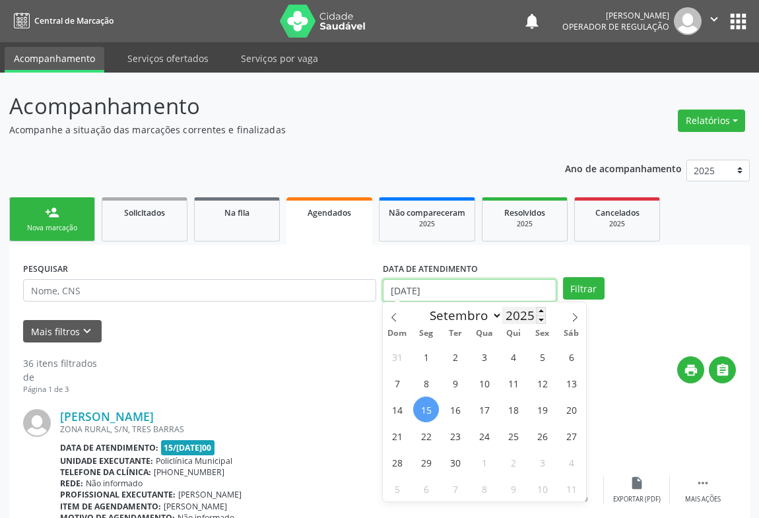
click at [520, 296] on input "15/09/2025" at bounding box center [470, 290] width 174 height 22
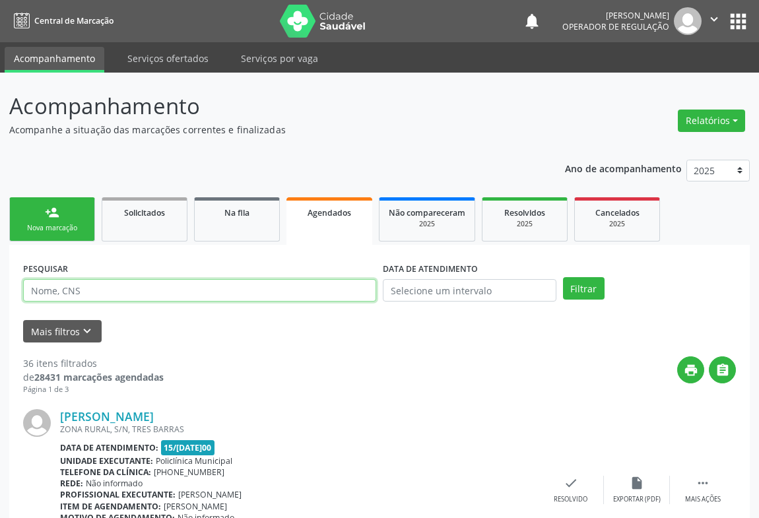
click at [300, 290] on input "text" at bounding box center [199, 290] width 353 height 22
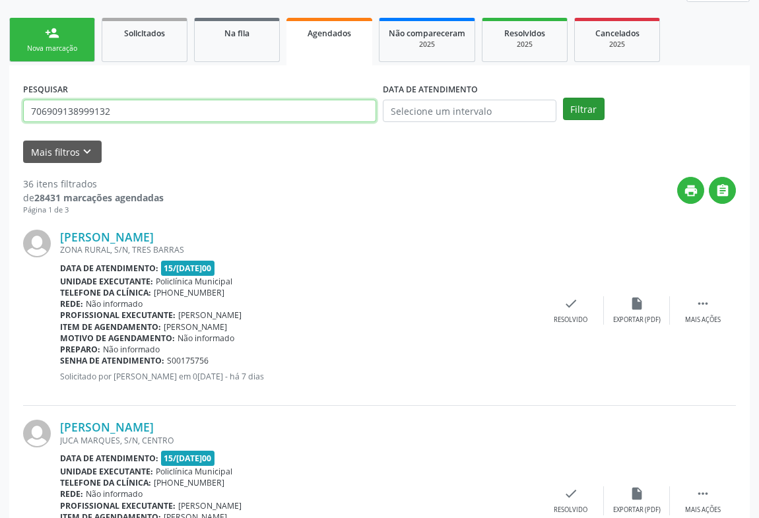
type input "706909138999132"
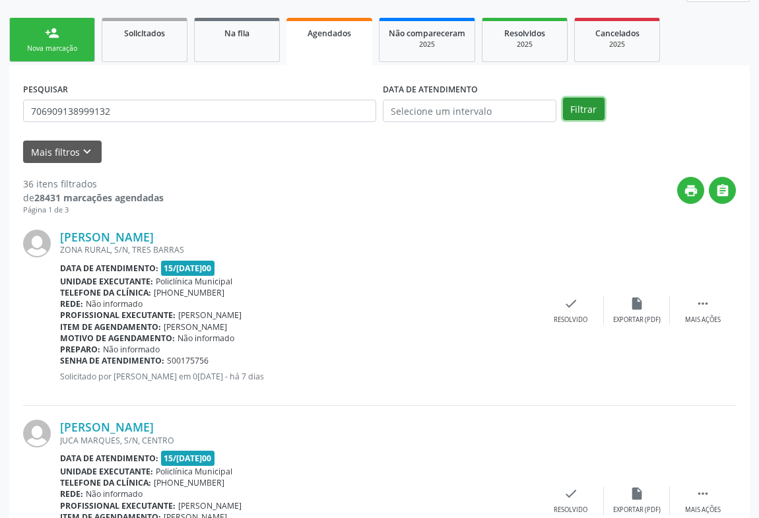
click at [585, 114] on button "Filtrar" at bounding box center [584, 109] width 42 height 22
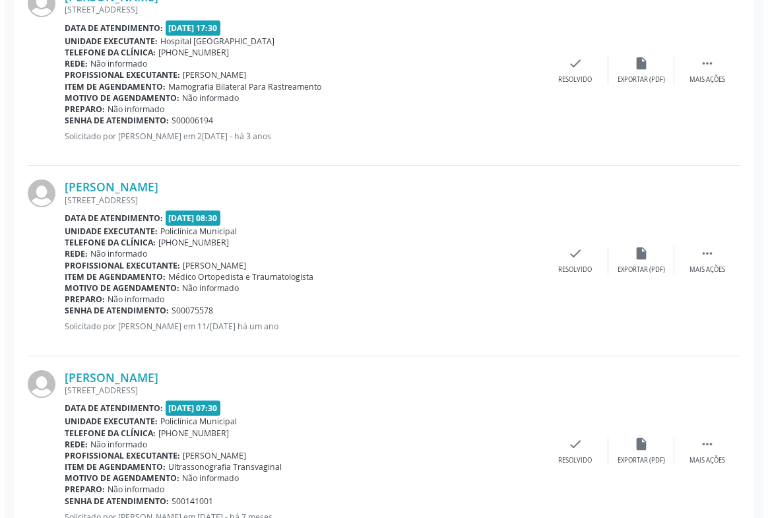
scroll to position [660, 0]
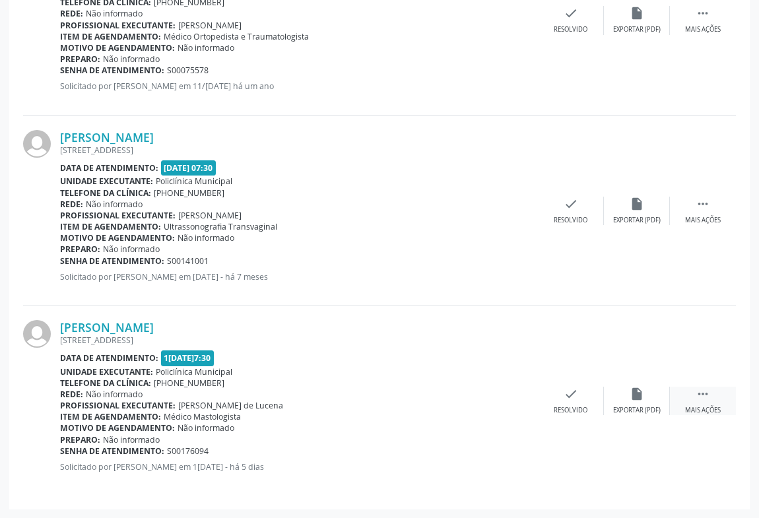
click at [700, 393] on icon "" at bounding box center [703, 394] width 15 height 15
click at [507, 396] on icon "cancel" at bounding box center [505, 394] width 15 height 15
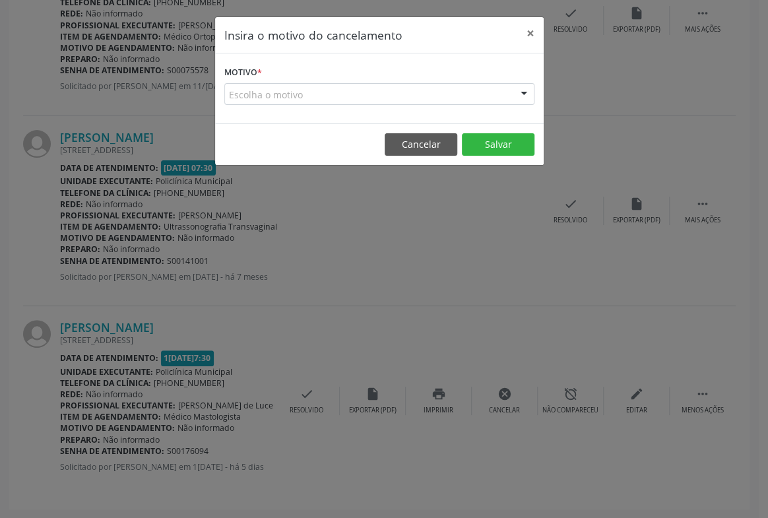
click at [495, 102] on div "Escolha o motivo" at bounding box center [379, 94] width 310 height 22
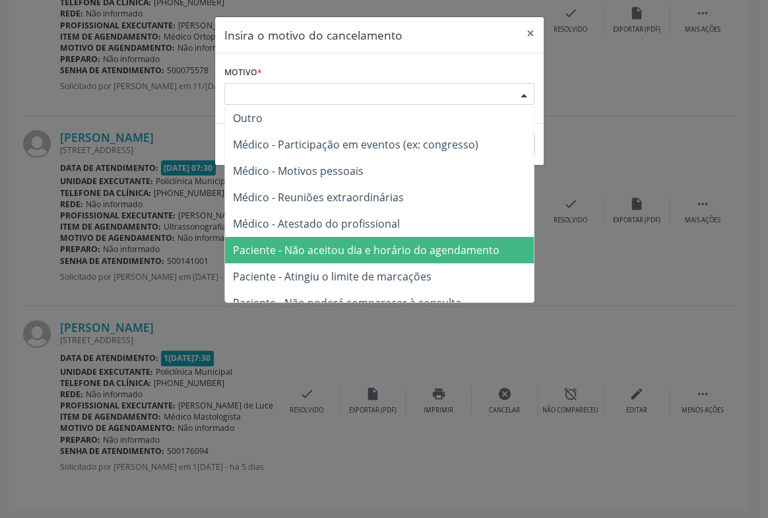
scroll to position [59, 0]
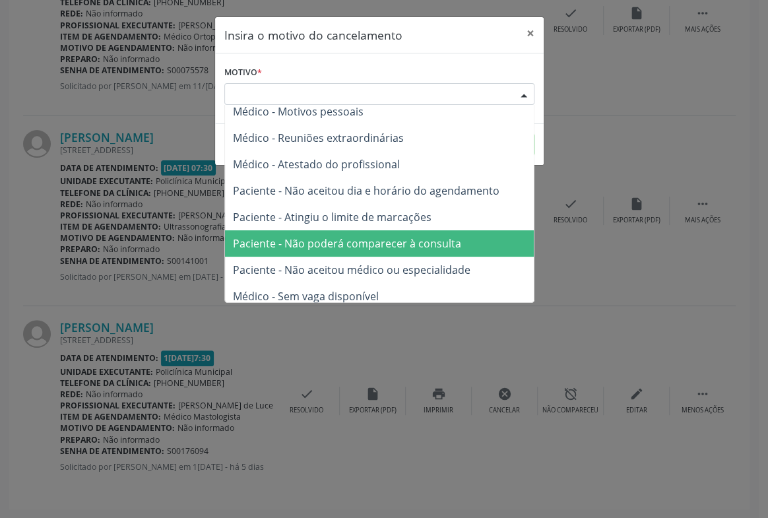
click at [398, 245] on span "Paciente - Não poderá comparecer à consulta" at bounding box center [347, 243] width 228 height 15
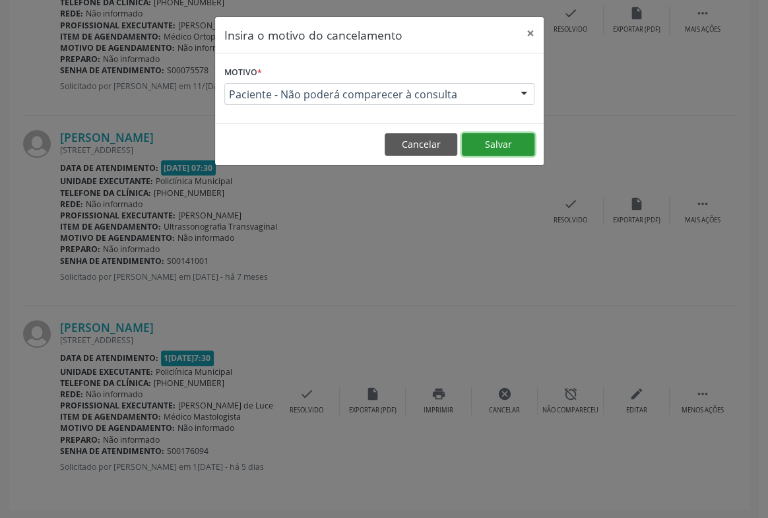
click at [483, 149] on button "Salvar" at bounding box center [498, 144] width 73 height 22
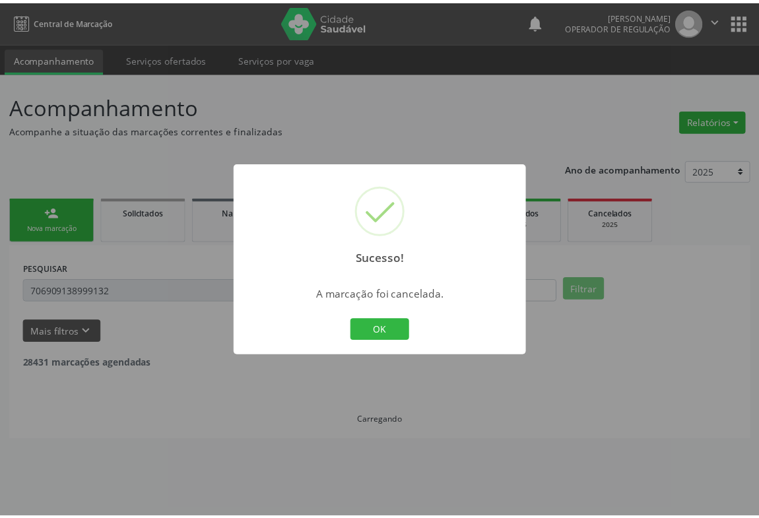
scroll to position [0, 0]
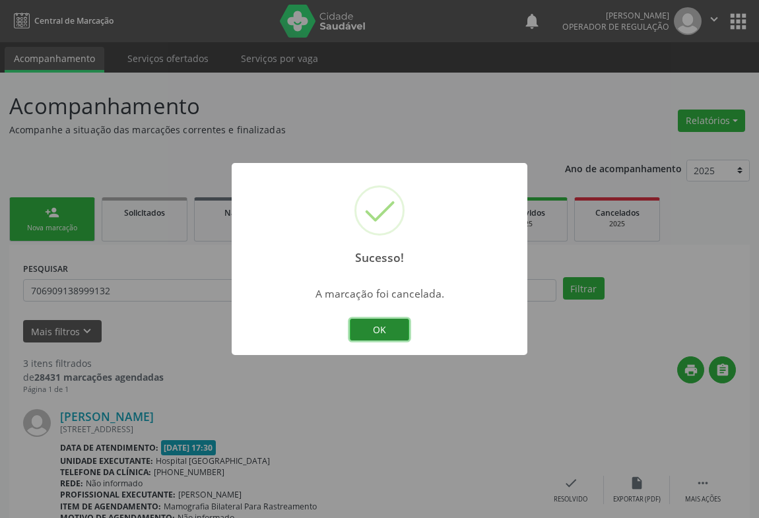
click at [375, 327] on button "OK" at bounding box center [379, 330] width 59 height 22
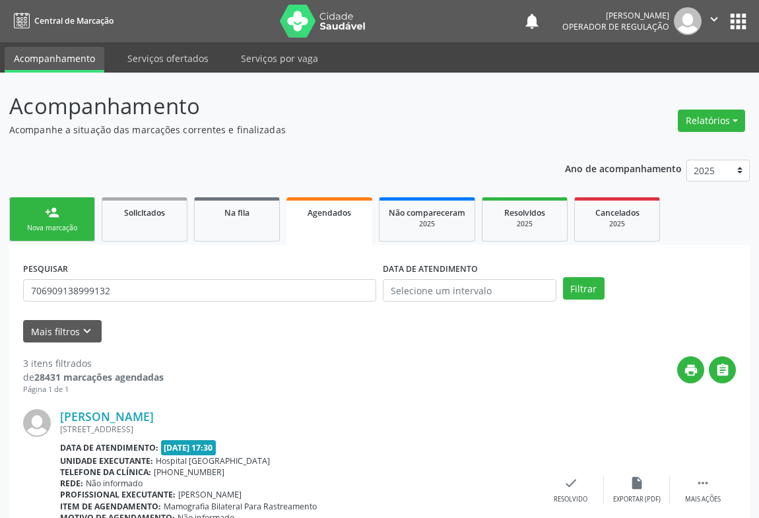
click at [57, 230] on div "Nova marcação" at bounding box center [52, 228] width 66 height 10
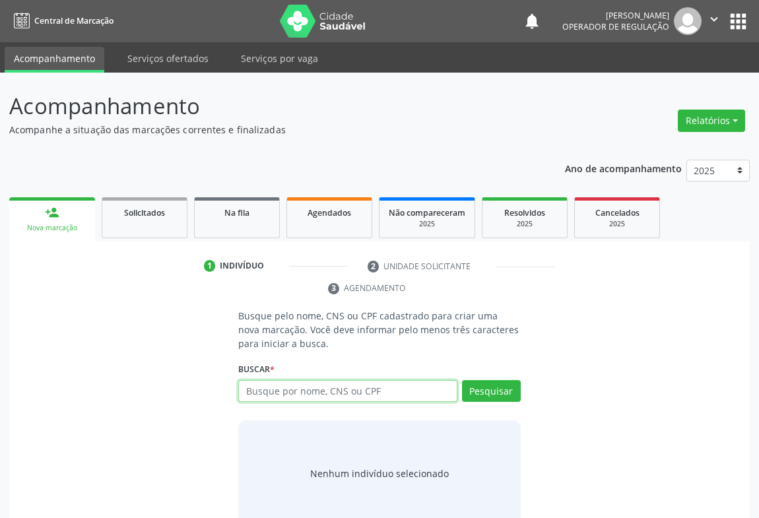
click at [328, 387] on input "text" at bounding box center [347, 391] width 219 height 22
type input "700003162191704"
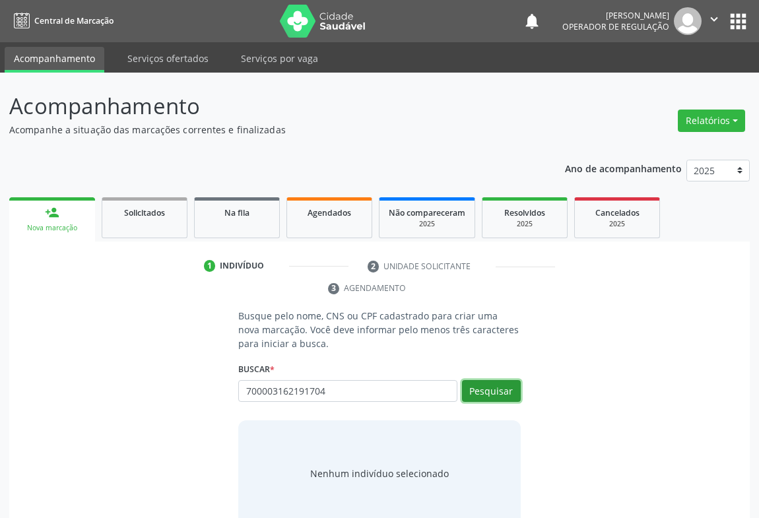
click at [479, 389] on button "Pesquisar" at bounding box center [491, 391] width 59 height 22
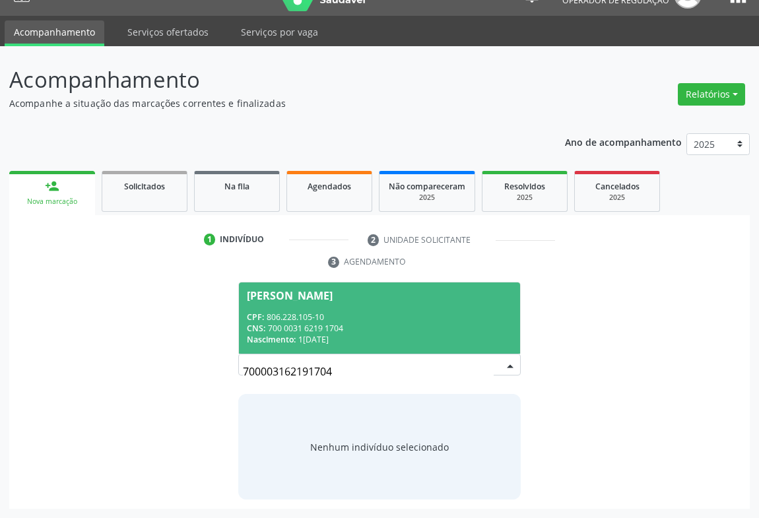
click at [435, 304] on span "Celsa Rodrigues dos Santos CPF: 806.228.105-10 CNS: 700 0031 6219 1704 Nascimen…" at bounding box center [379, 317] width 281 height 71
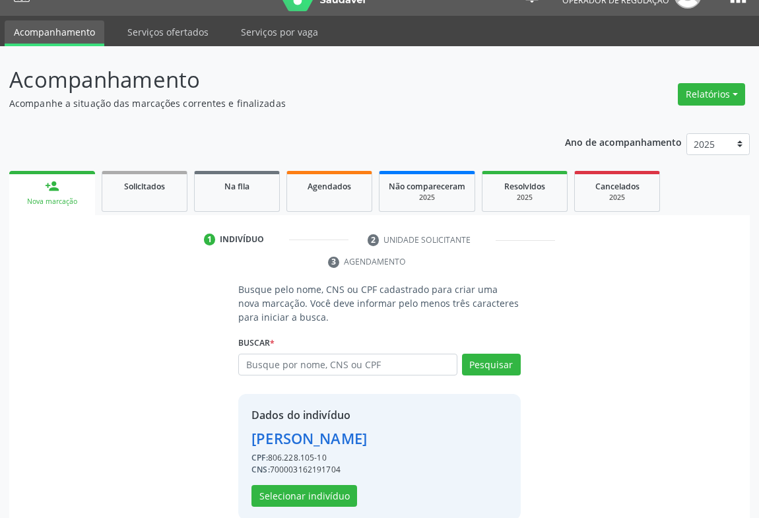
scroll to position [46, 0]
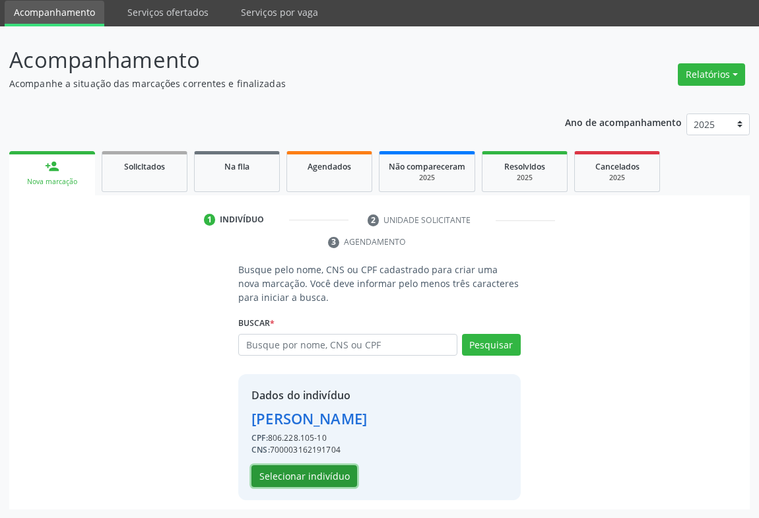
click at [323, 470] on button "Selecionar indivíduo" at bounding box center [304, 476] width 106 height 22
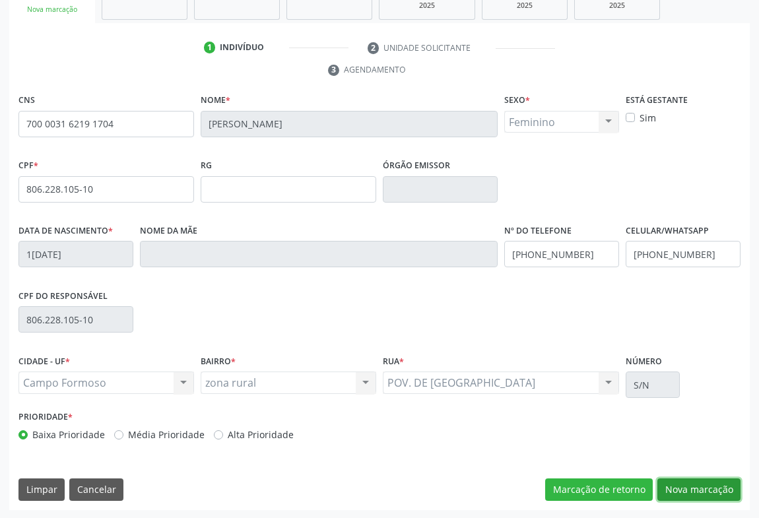
click at [703, 482] on button "Nova marcação" at bounding box center [698, 489] width 83 height 22
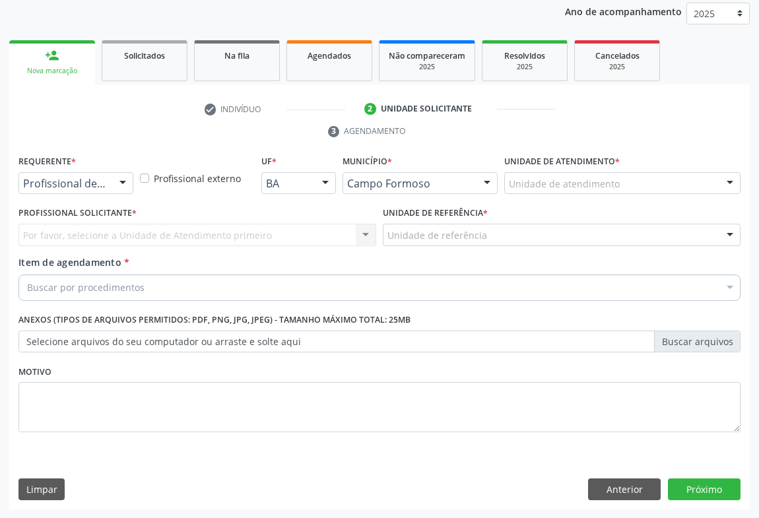
drag, startPoint x: 125, startPoint y: 185, endPoint x: 118, endPoint y: 205, distance: 21.1
click at [125, 185] on div at bounding box center [123, 184] width 20 height 22
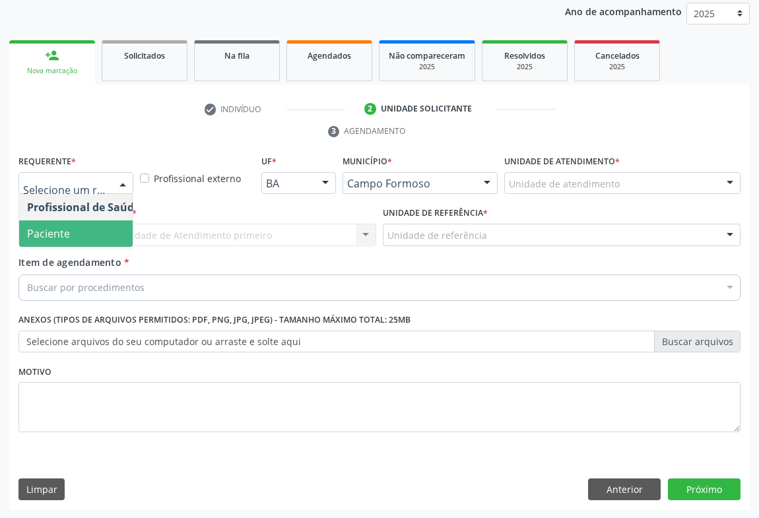
click at [73, 240] on span "Paciente" at bounding box center [83, 233] width 129 height 26
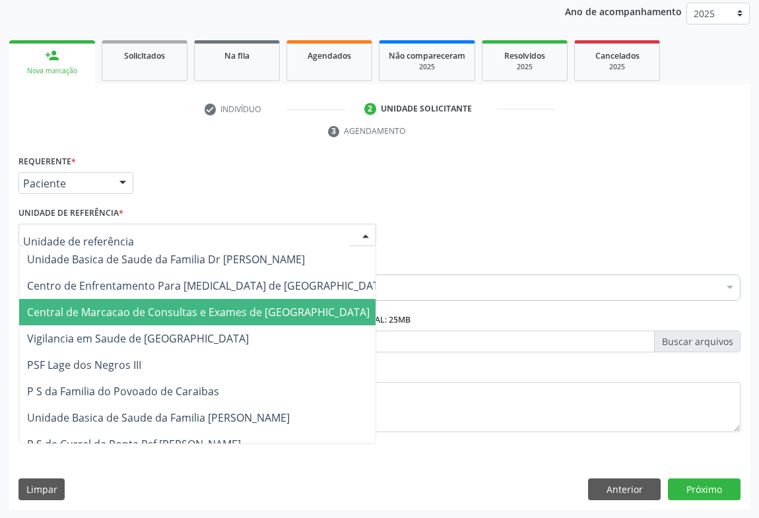
click at [89, 315] on span "Central de Marcacao de Consultas e Exames de [GEOGRAPHIC_DATA]" at bounding box center [198, 312] width 343 height 15
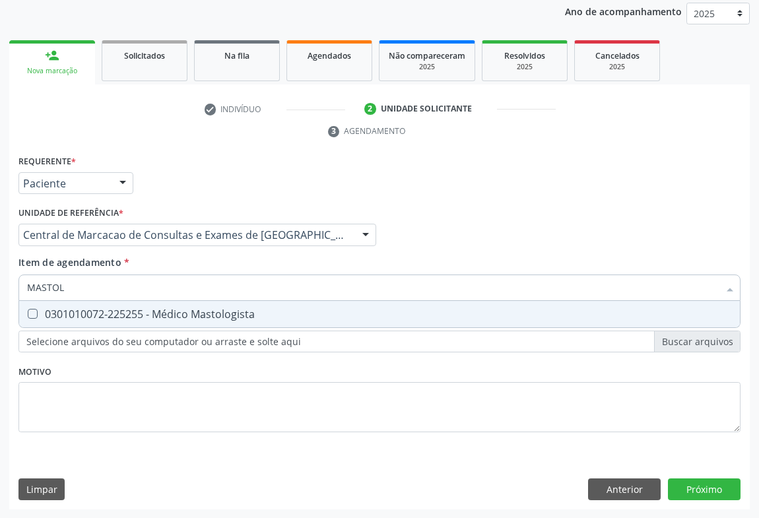
type input "MASTOLO"
click at [133, 311] on div "0301010072-225255 - Médico Mastologista" at bounding box center [379, 314] width 705 height 11
checkbox Mastologista "true"
click at [701, 494] on div "Requerente * Paciente Profissional de Saúde Paciente Nenhum resultado encontrad…" at bounding box center [379, 331] width 740 height 358
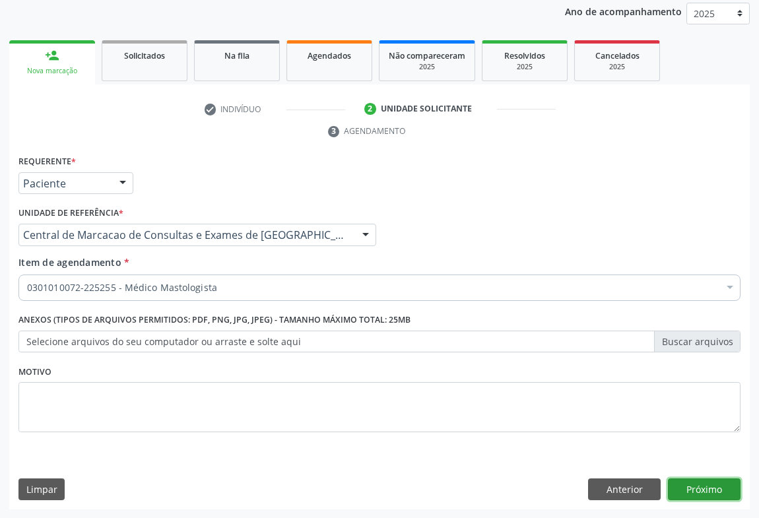
click at [702, 492] on button "Próximo" at bounding box center [704, 489] width 73 height 22
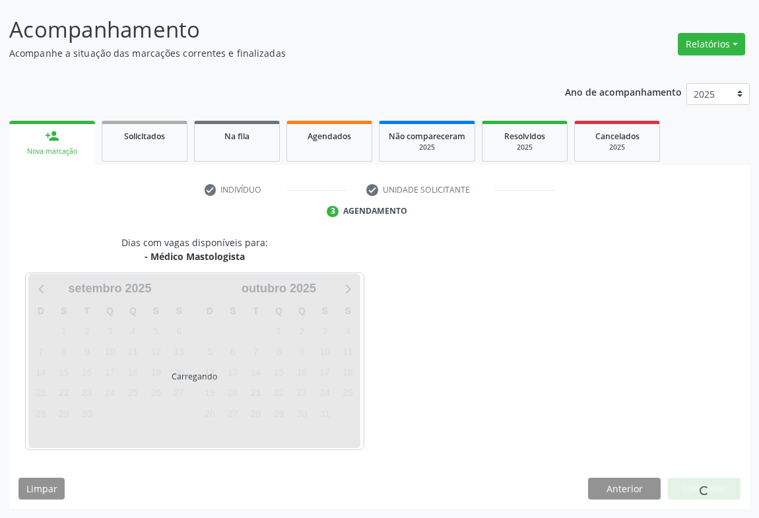
scroll to position [76, 0]
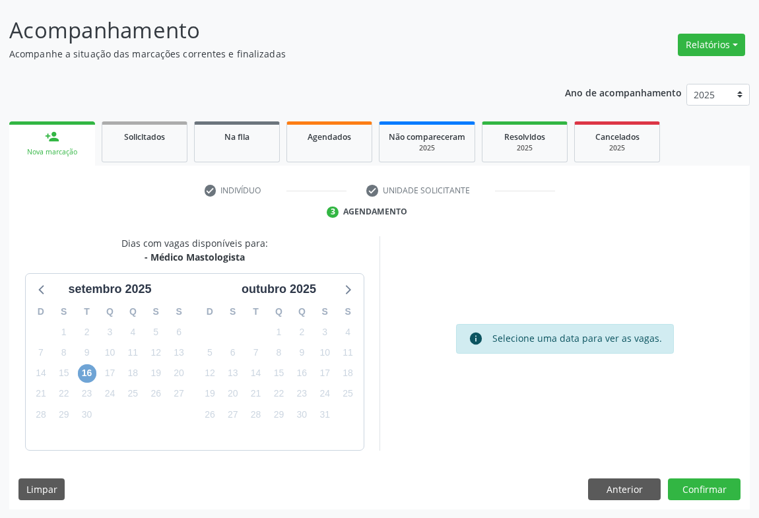
click at [94, 375] on span "16" at bounding box center [87, 373] width 18 height 18
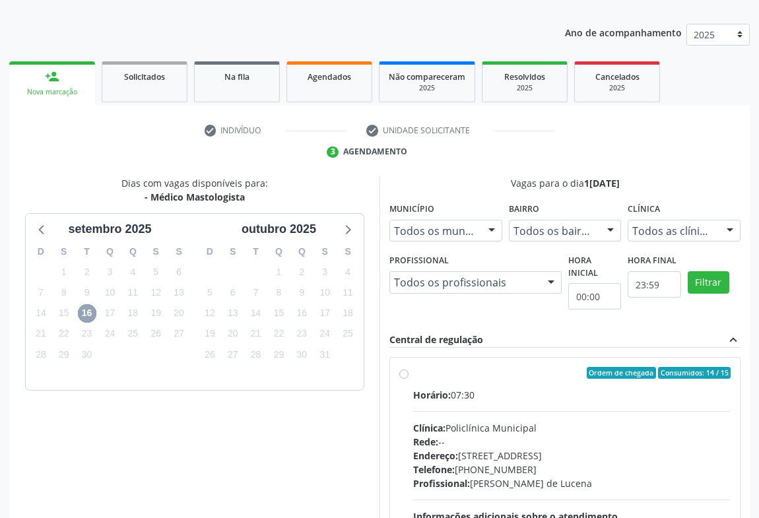
scroll to position [274, 0]
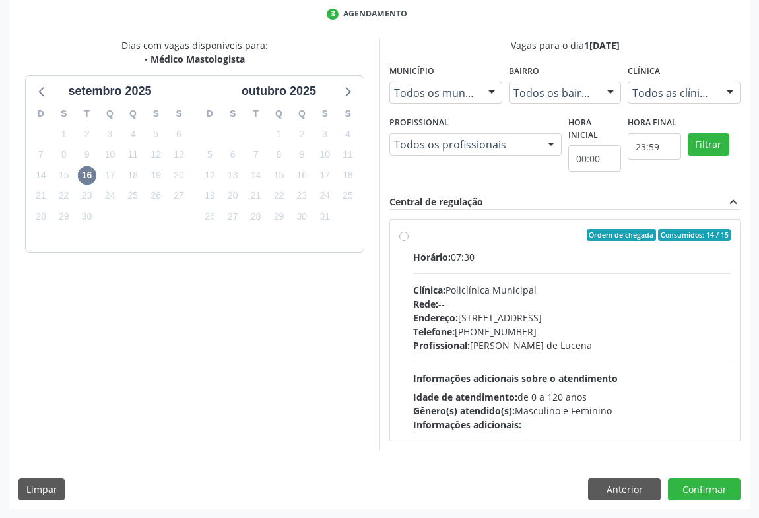
click at [494, 333] on div "Telefone: (74) 6451312" at bounding box center [571, 332] width 317 height 14
click at [408, 241] on input "Ordem de chegada Consumidos: 14 / 15 Horário: 07:30 Clínica: Policlínica Munici…" at bounding box center [403, 235] width 9 height 12
radio input "true"
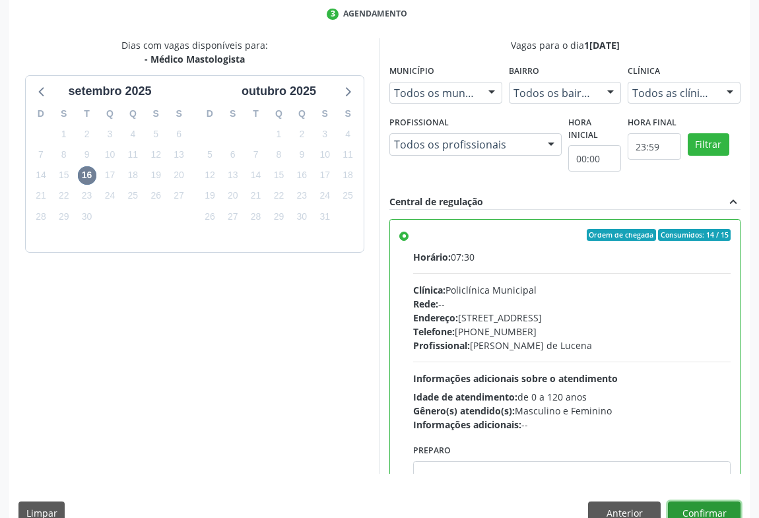
click at [690, 506] on button "Confirmar" at bounding box center [704, 513] width 73 height 22
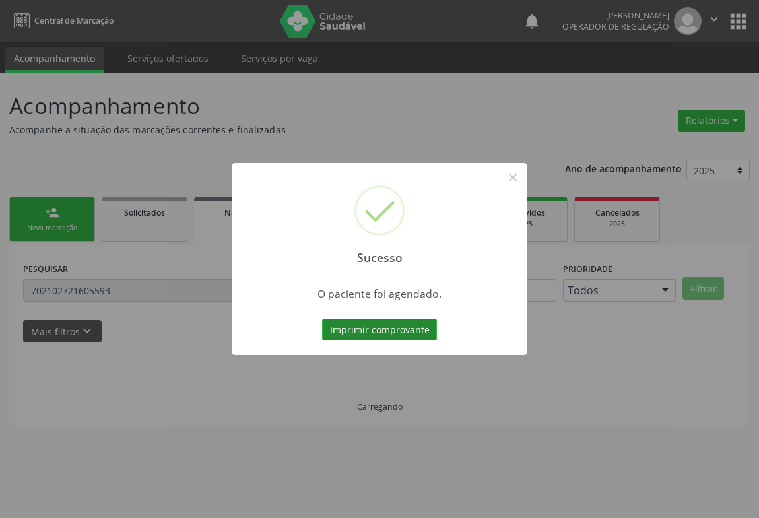
scroll to position [0, 0]
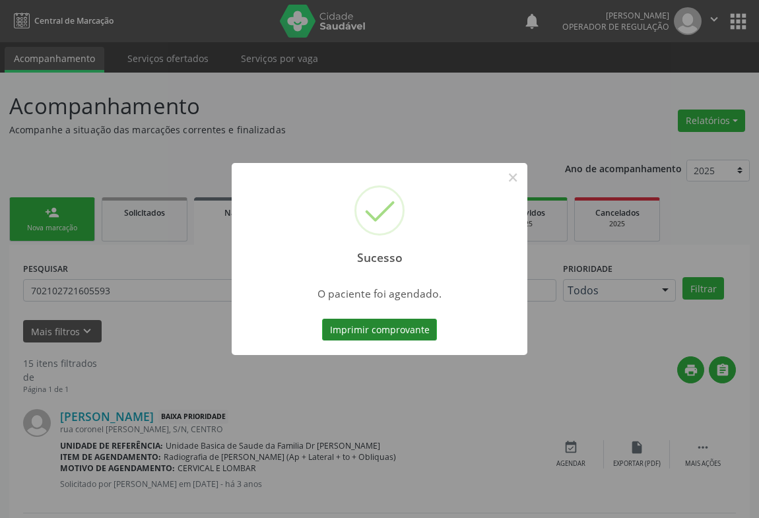
click at [388, 329] on button "Imprimir comprovante" at bounding box center [379, 330] width 115 height 22
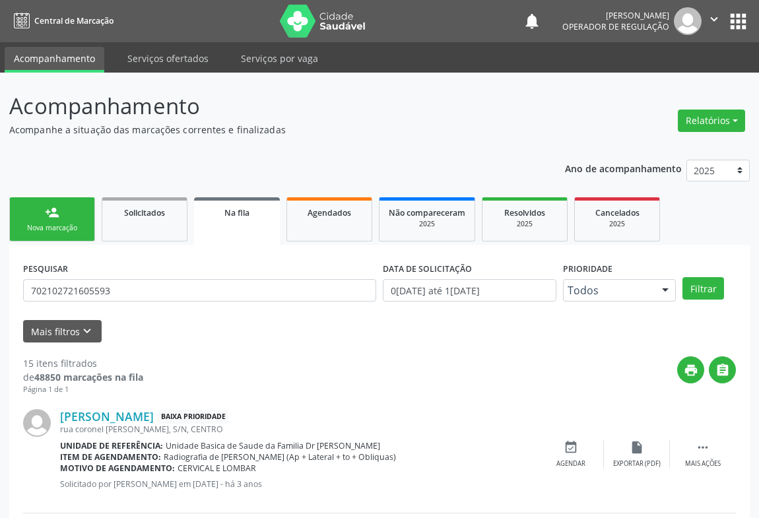
click at [65, 208] on link "person_add Nova marcação" at bounding box center [52, 219] width 86 height 44
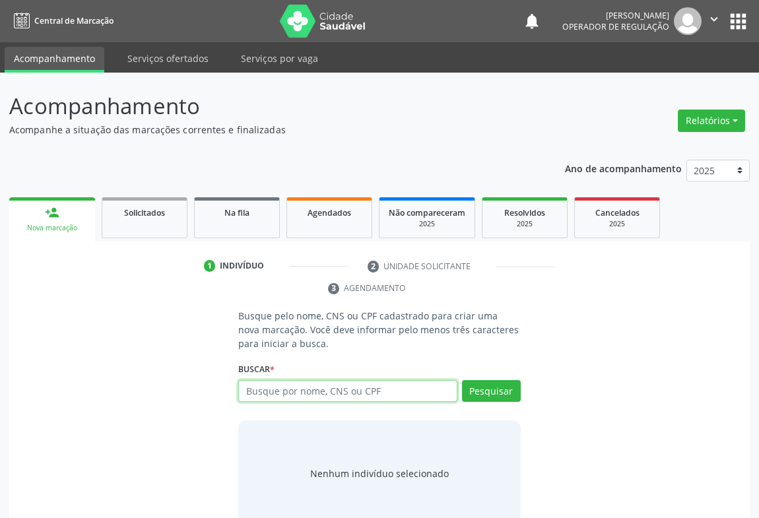
click at [329, 393] on input "text" at bounding box center [347, 391] width 219 height 22
type input "706007897898141"
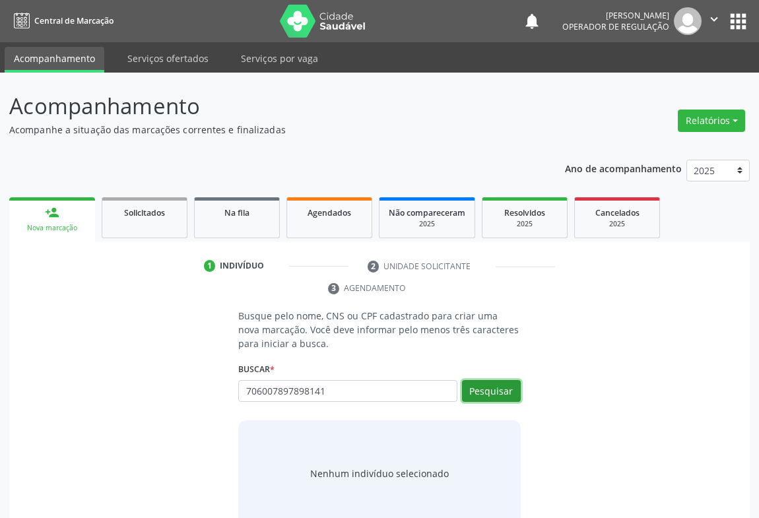
click at [511, 380] on button "Pesquisar" at bounding box center [491, 391] width 59 height 22
type input "706007897898141"
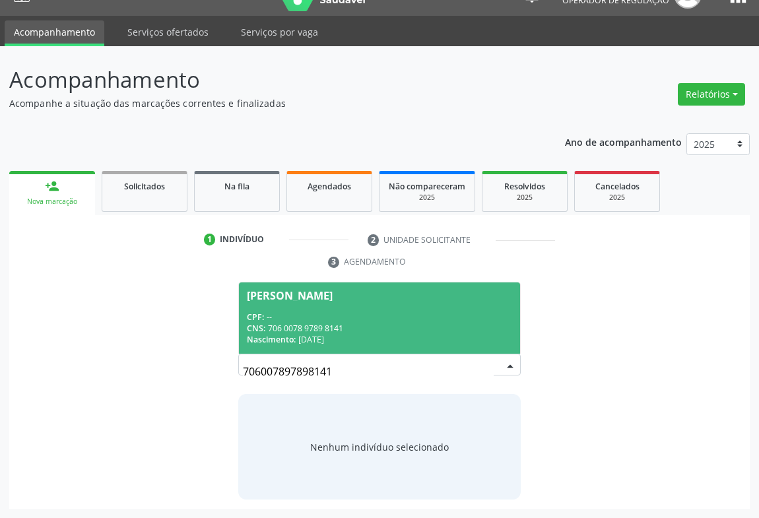
click at [358, 316] on div "CPF: --" at bounding box center [379, 316] width 265 height 11
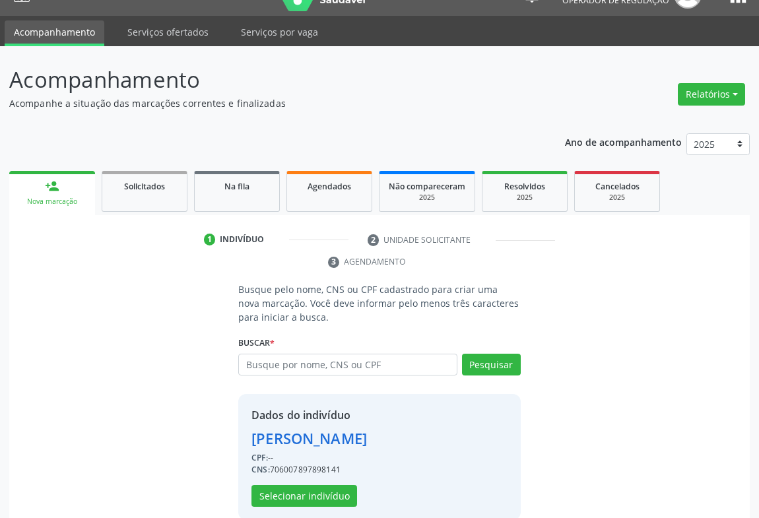
scroll to position [46, 0]
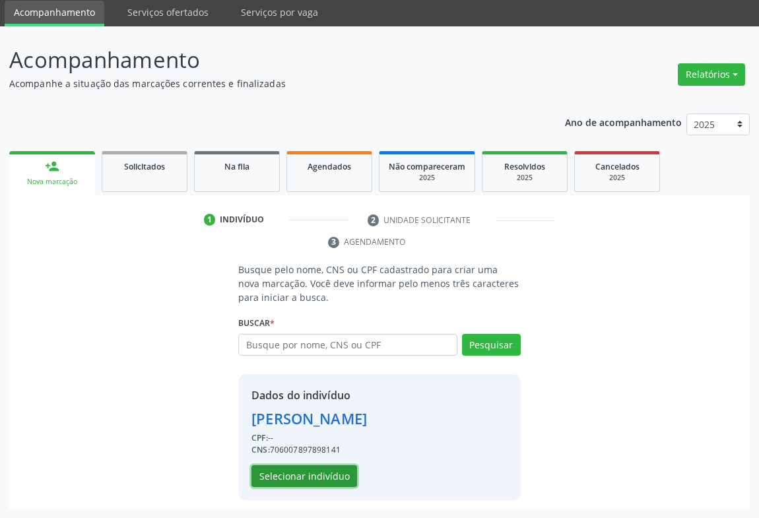
click at [300, 467] on button "Selecionar indivíduo" at bounding box center [304, 476] width 106 height 22
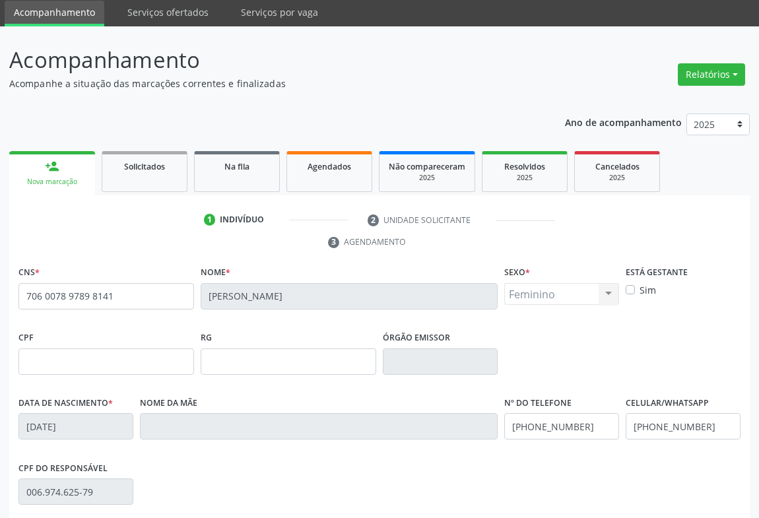
scroll to position [218, 0]
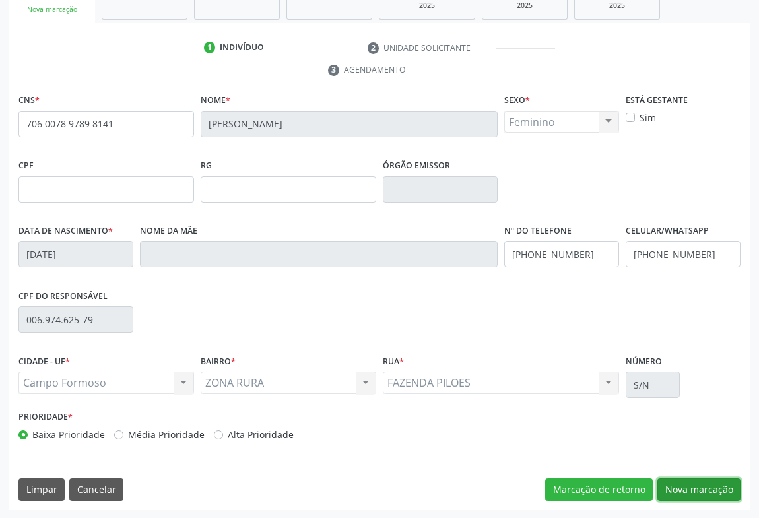
drag, startPoint x: 700, startPoint y: 486, endPoint x: 438, endPoint y: 366, distance: 287.6
click at [693, 486] on button "Nova marcação" at bounding box center [698, 489] width 83 height 22
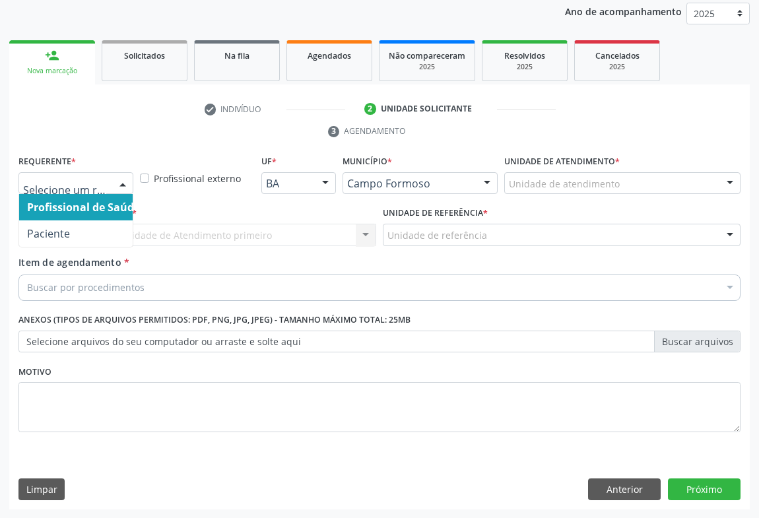
drag, startPoint x: 104, startPoint y: 185, endPoint x: 102, endPoint y: 233, distance: 47.6
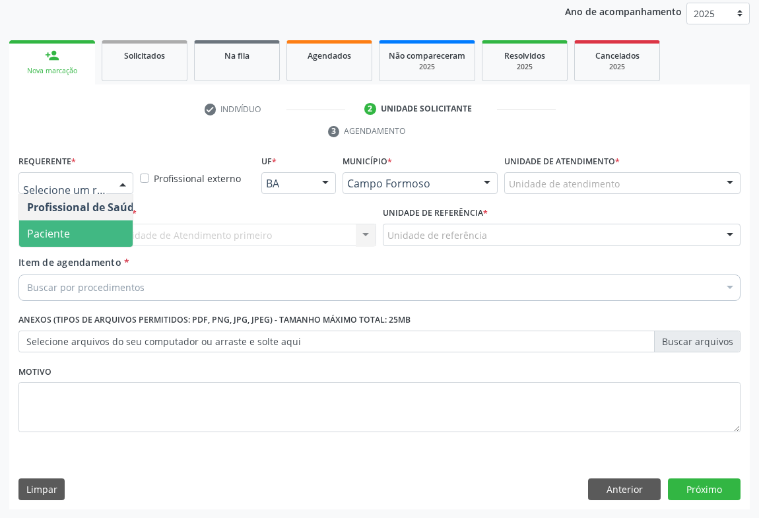
click at [94, 244] on span "Paciente" at bounding box center [83, 233] width 129 height 26
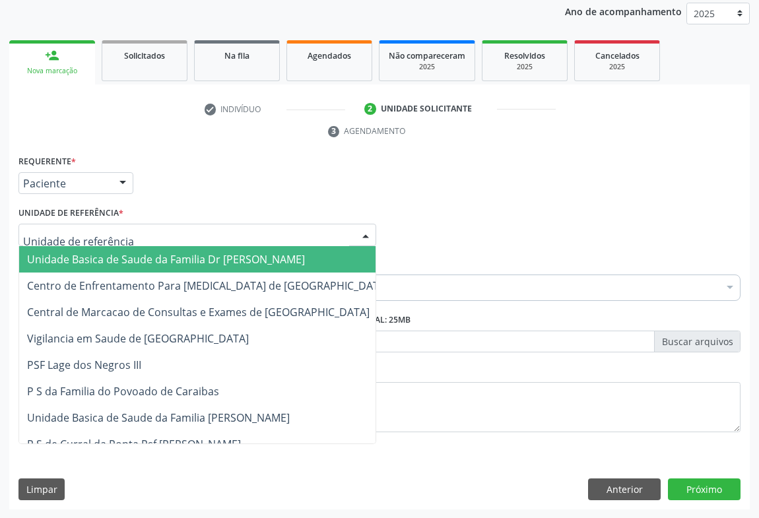
click at [176, 244] on div "Unidade Basica de Saude da Familia Dr Paulo Sudre Centro de Enfrentamento Para …" at bounding box center [197, 235] width 358 height 22
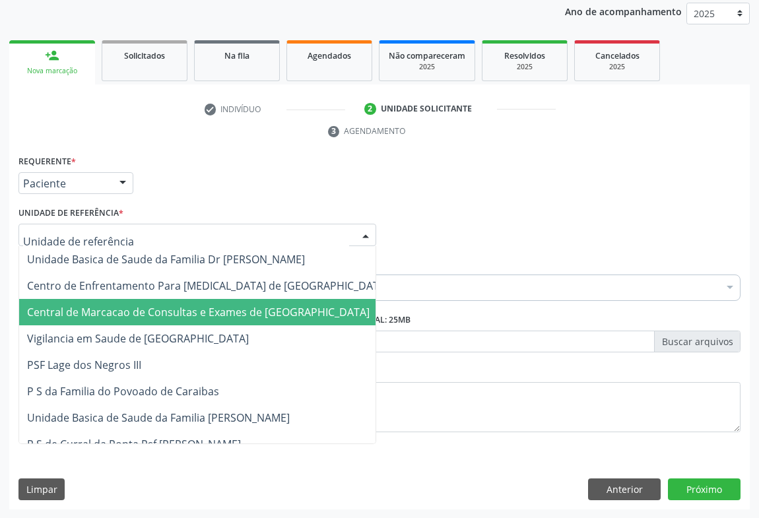
click at [181, 299] on span "Central de Marcacao de Consultas e Exames de [GEOGRAPHIC_DATA]" at bounding box center [207, 312] width 377 height 26
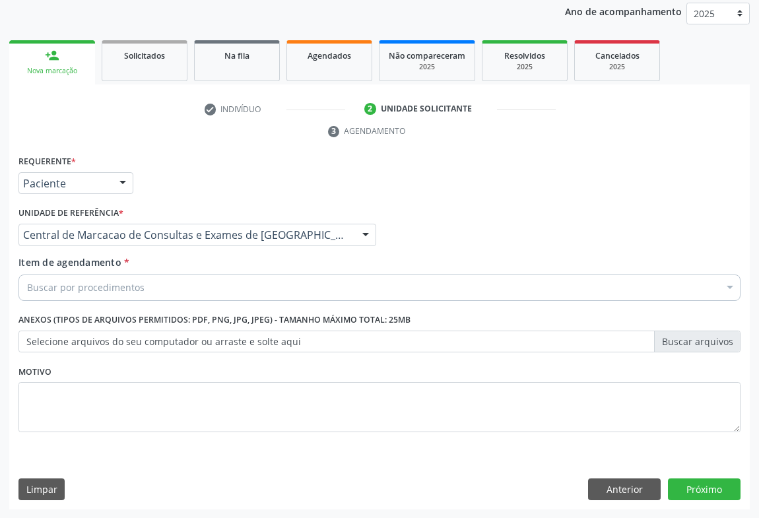
click at [206, 277] on div "Buscar por procedimentos" at bounding box center [379, 288] width 722 height 26
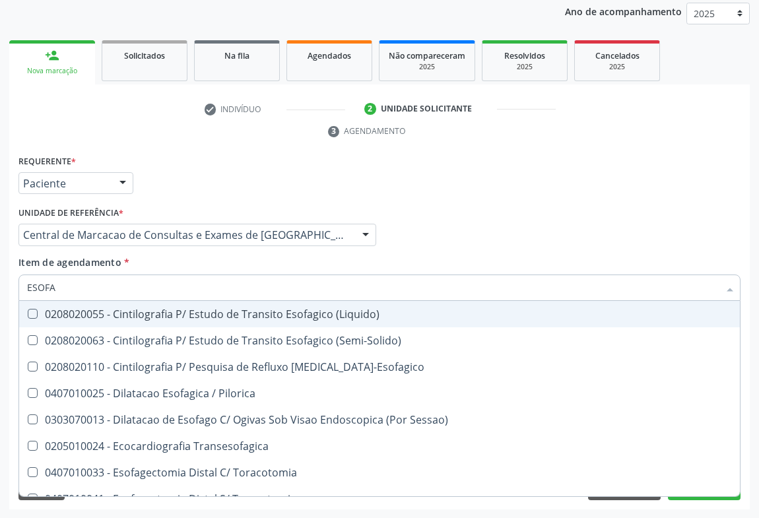
type input "ESOFAG"
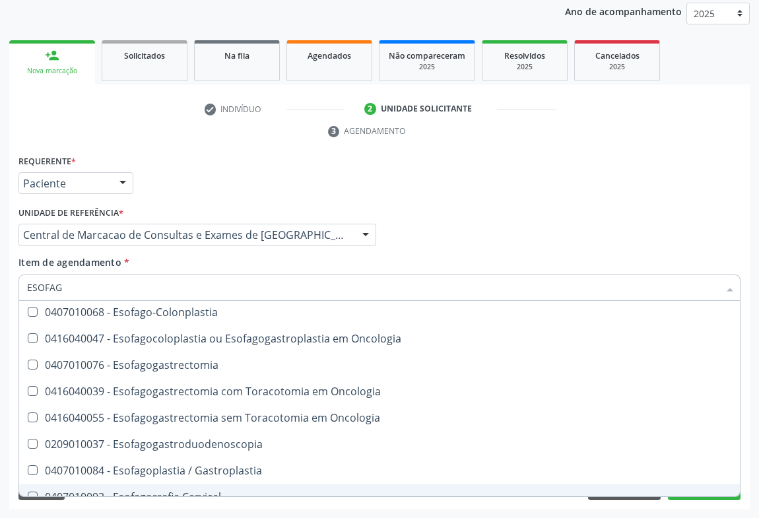
scroll to position [300, 0]
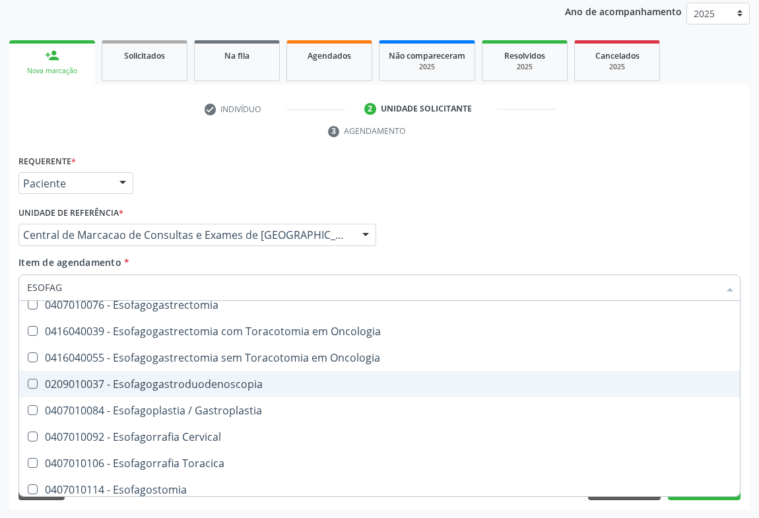
click at [186, 391] on span "0209010037 - Esofagogastroduodenoscopia" at bounding box center [379, 384] width 721 height 26
checkbox Esofagogastroduodenoscopia "true"
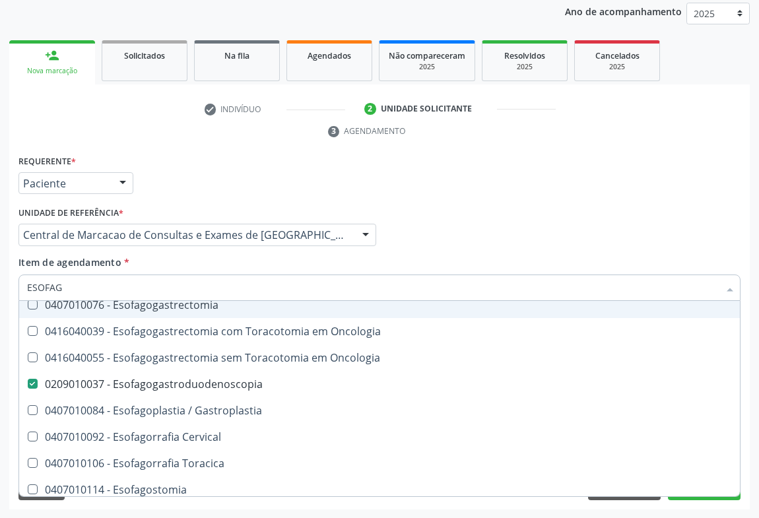
click at [405, 248] on div "Profissional Solicitante Por favor, selecione a Unidade de Atendimento primeiro…" at bounding box center [379, 228] width 729 height 51
checkbox \(Semi-Solido\) "true"
checkbox Esofagogastroduodenoscopia "false"
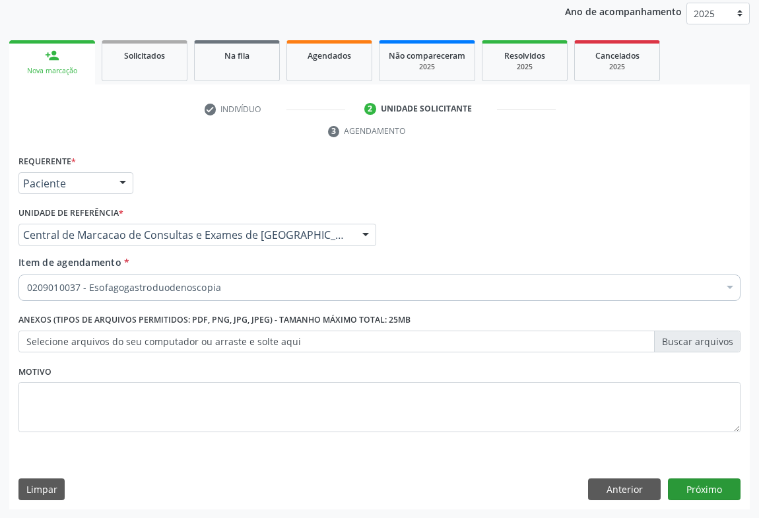
scroll to position [0, 0]
click at [695, 496] on button "Próximo" at bounding box center [704, 489] width 73 height 22
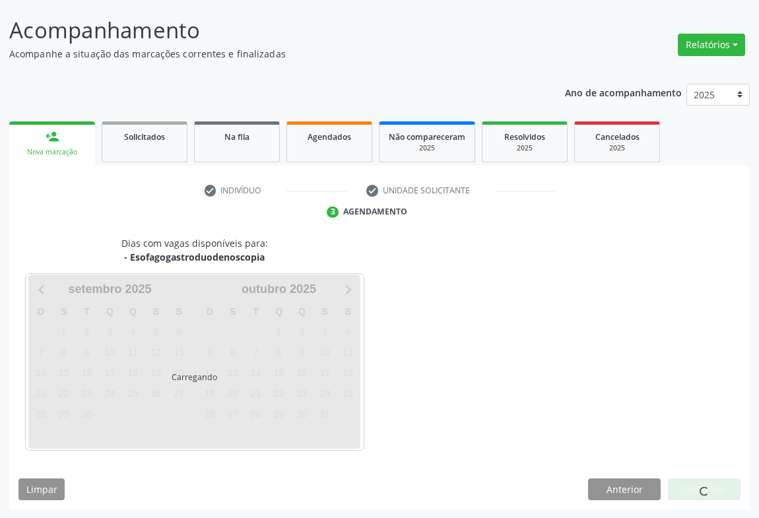
scroll to position [115, 0]
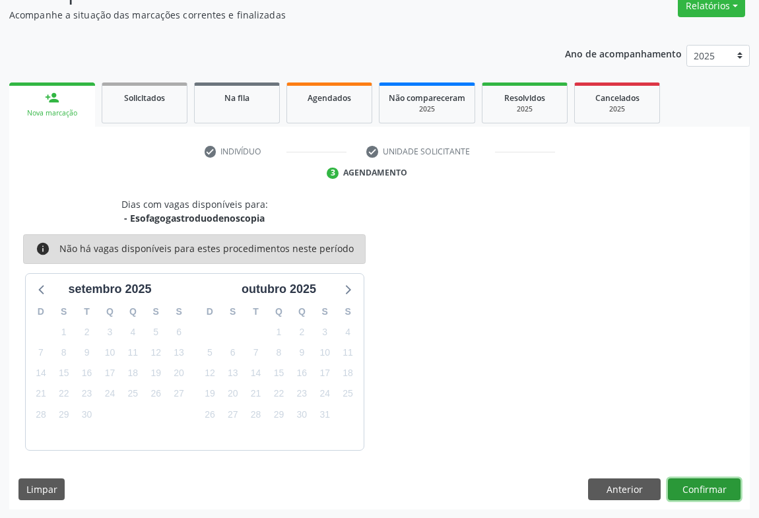
click at [716, 492] on button "Confirmar" at bounding box center [704, 489] width 73 height 22
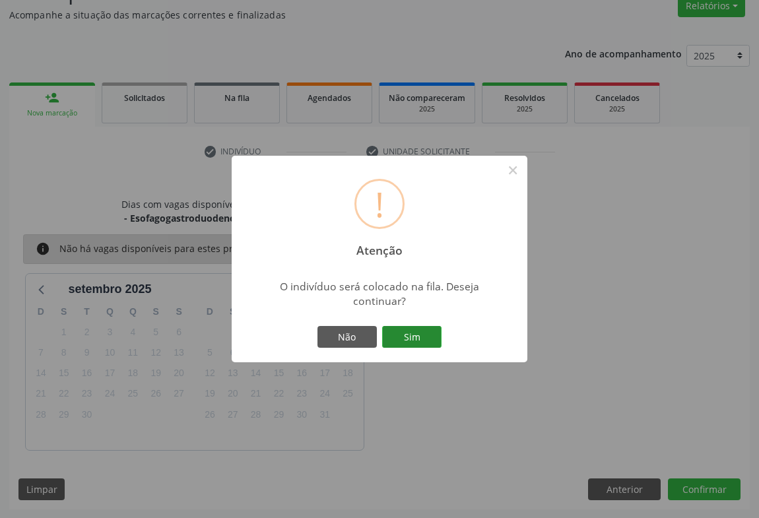
click at [427, 344] on button "Sim" at bounding box center [411, 337] width 59 height 22
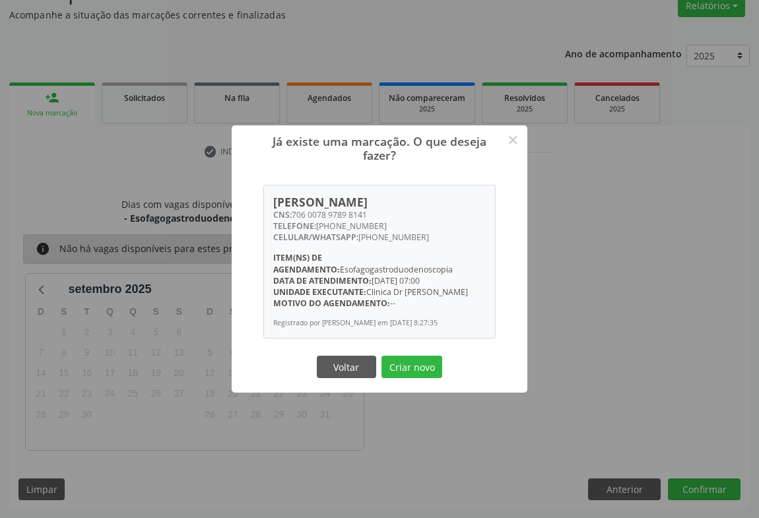
click at [417, 353] on div "Voltar Criar novo" at bounding box center [379, 367] width 132 height 28
click at [406, 362] on button "Criar novo" at bounding box center [411, 367] width 61 height 22
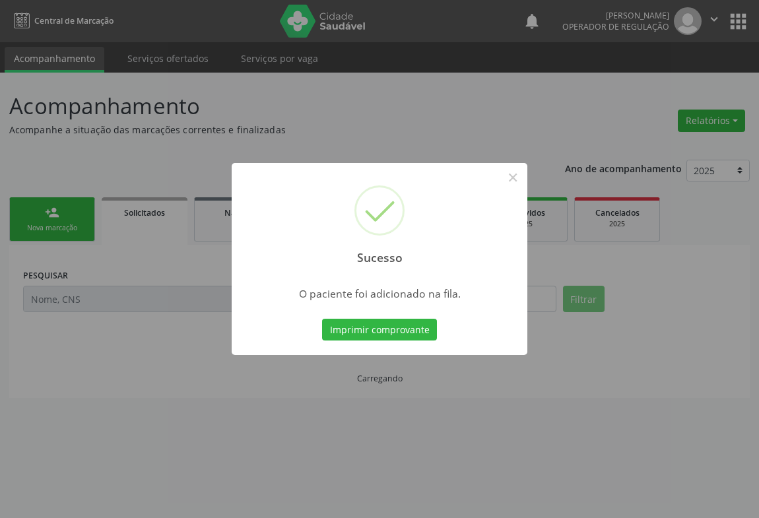
scroll to position [0, 0]
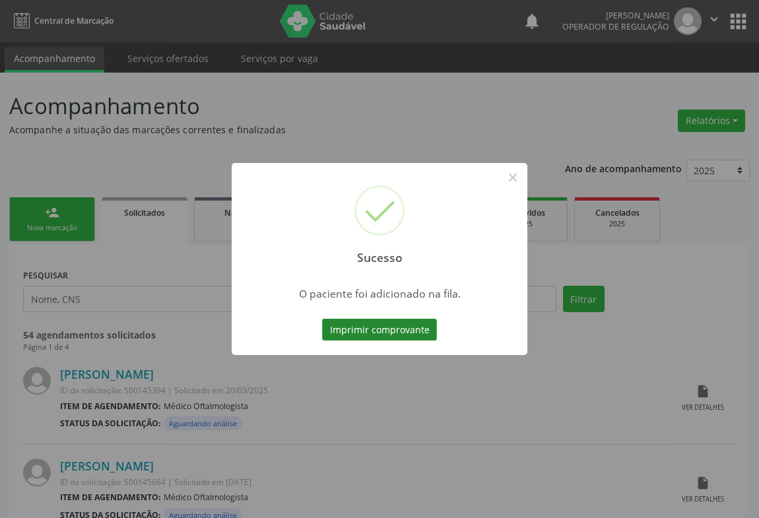
click at [404, 329] on button "Imprimir comprovante" at bounding box center [379, 330] width 115 height 22
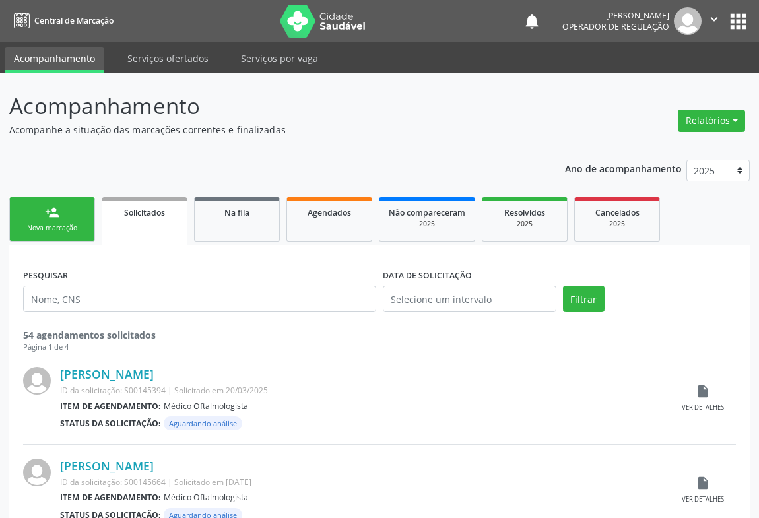
click at [81, 214] on link "person_add Nova marcação" at bounding box center [52, 219] width 86 height 44
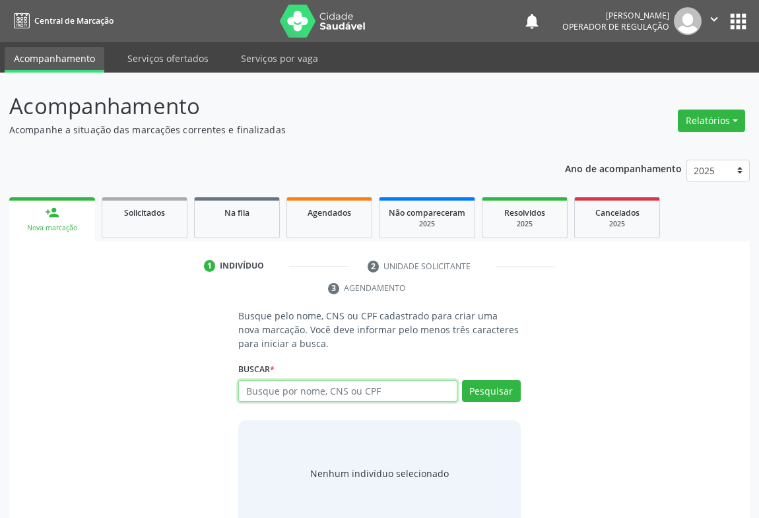
click at [276, 383] on input "text" at bounding box center [347, 391] width 219 height 22
type input "707806609131915"
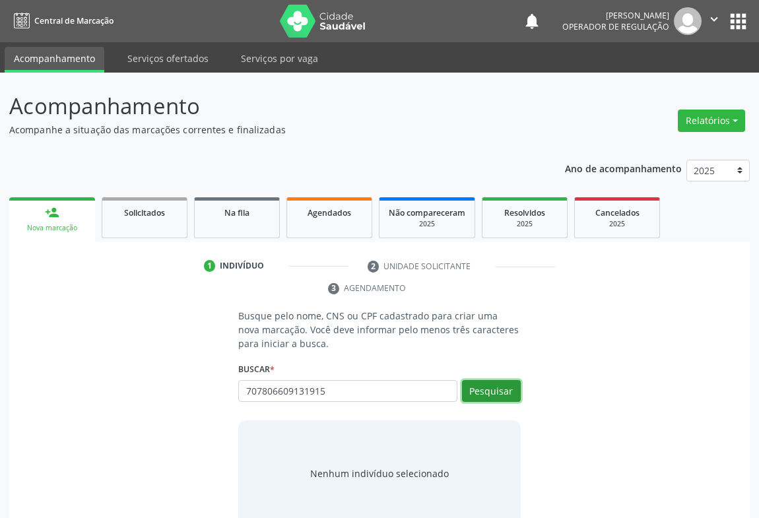
click at [502, 395] on button "Pesquisar" at bounding box center [491, 391] width 59 height 22
type input "707806609131915"
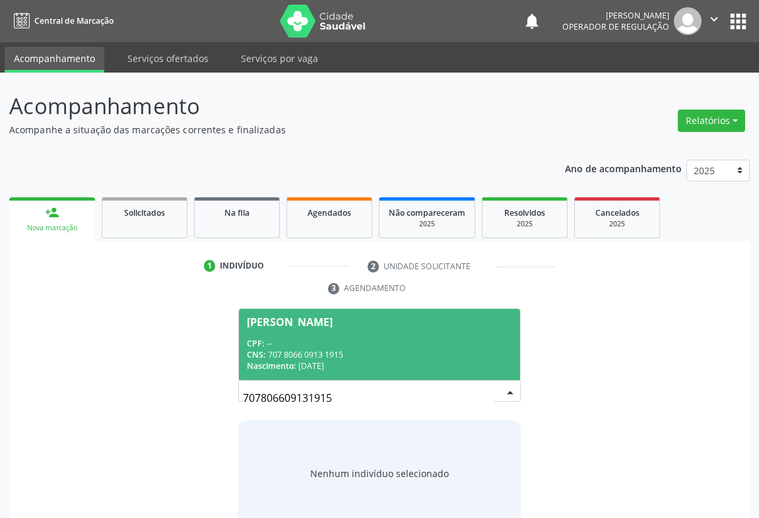
click at [297, 344] on div "CPF: --" at bounding box center [379, 343] width 265 height 11
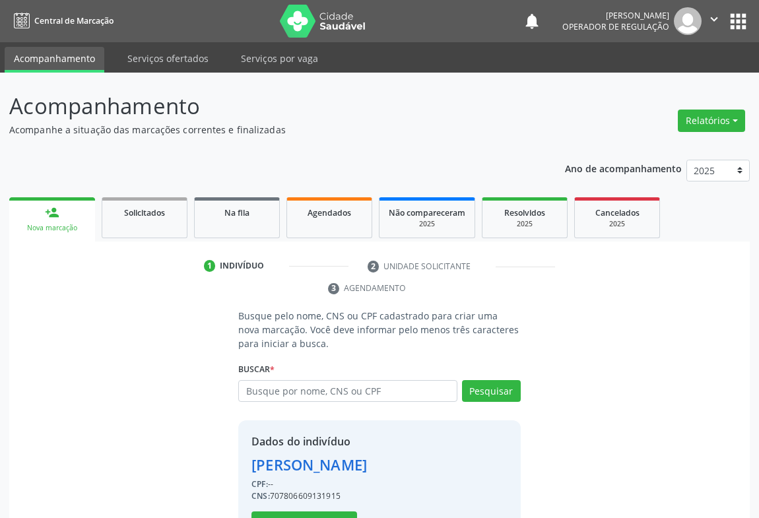
scroll to position [46, 0]
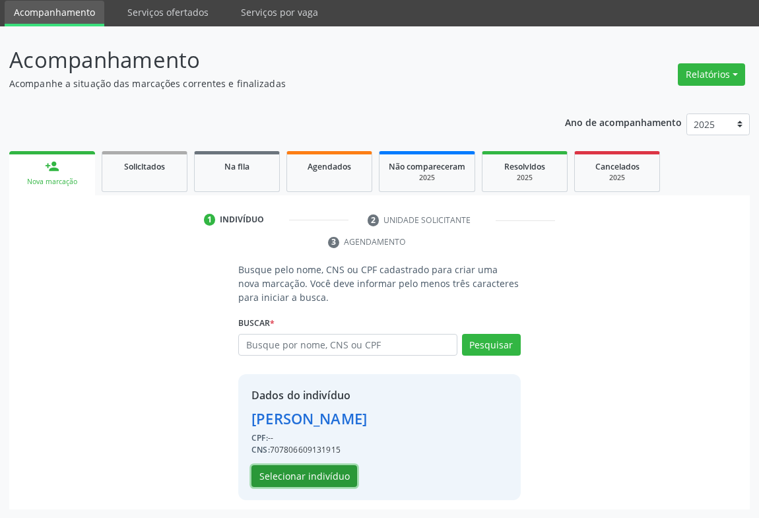
click at [263, 484] on button "Selecionar indivíduo" at bounding box center [304, 476] width 106 height 22
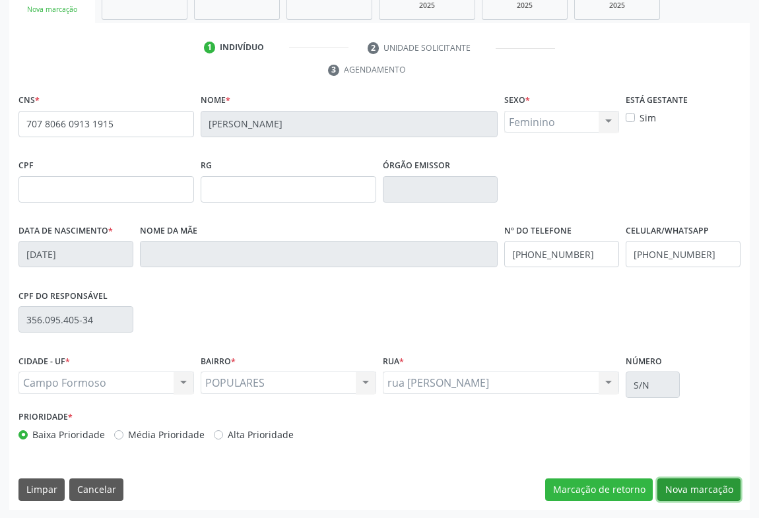
click at [713, 496] on button "Nova marcação" at bounding box center [698, 489] width 83 height 22
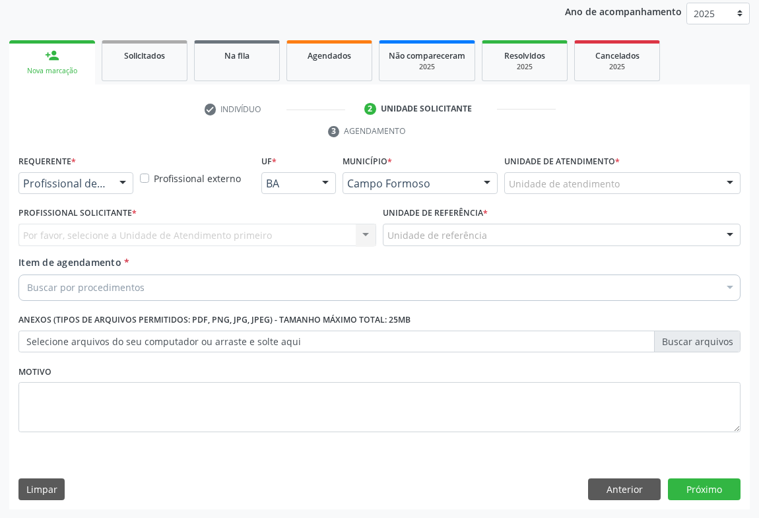
click at [129, 187] on div at bounding box center [123, 184] width 20 height 22
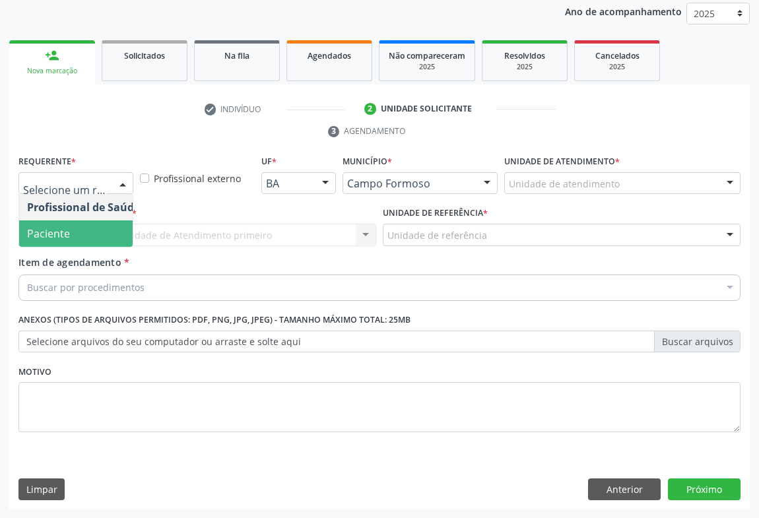
drag, startPoint x: 71, startPoint y: 235, endPoint x: 164, endPoint y: 245, distance: 93.6
click at [71, 234] on span "Paciente" at bounding box center [83, 233] width 129 height 26
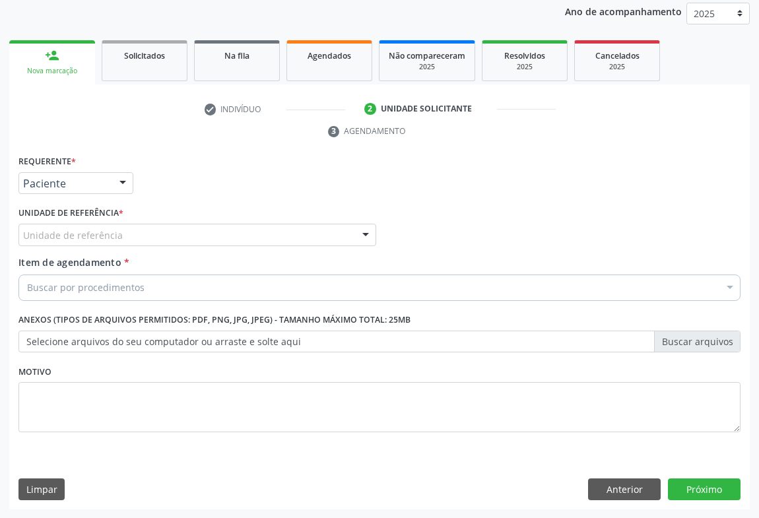
click at [167, 242] on div "Unidade de referência" at bounding box center [197, 235] width 358 height 22
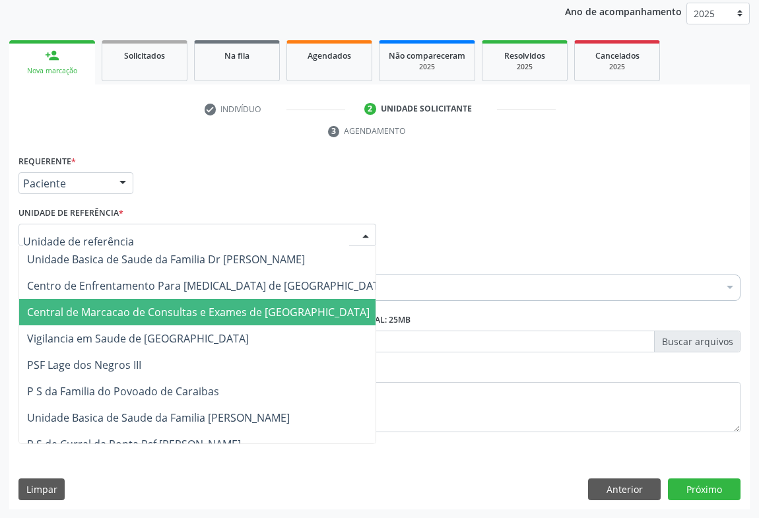
click at [164, 306] on span "Central de Marcacao de Consultas e Exames de [GEOGRAPHIC_DATA]" at bounding box center [198, 312] width 343 height 15
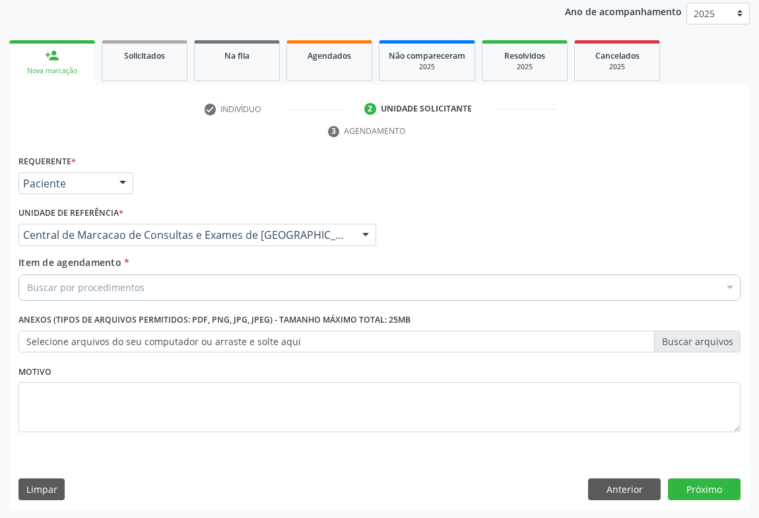
click at [198, 292] on div "Buscar por procedimentos" at bounding box center [379, 288] width 722 height 26
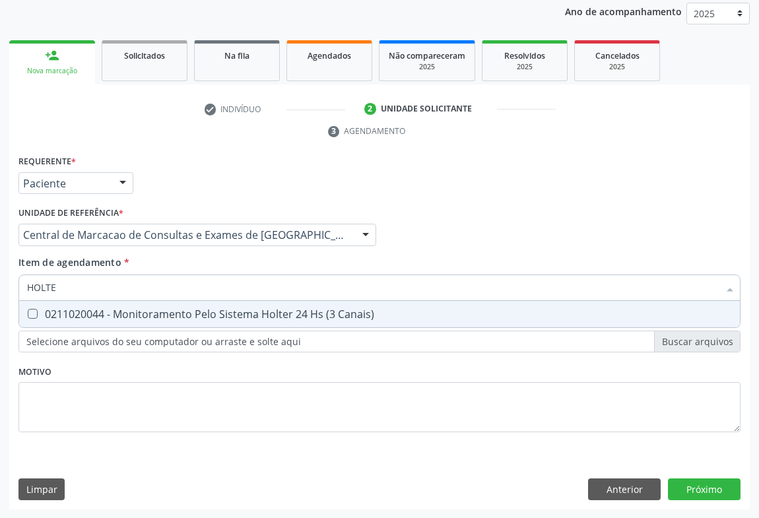
type input "HOLTER"
click at [193, 313] on div "0211020044 - Monitoramento Pelo Sistema Holter 24 Hs (3 Canais)" at bounding box center [379, 314] width 705 height 11
checkbox Canais\) "true"
click at [197, 286] on input "HOLTER" at bounding box center [373, 288] width 692 height 26
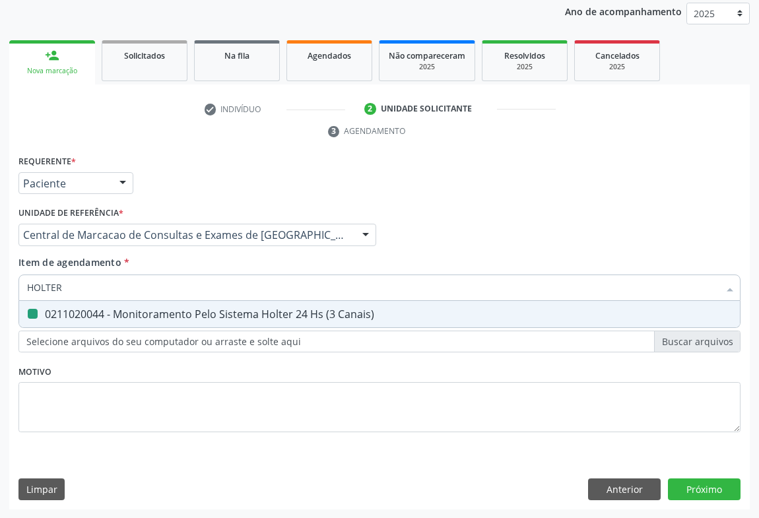
type input "E"
checkbox Canais\) "false"
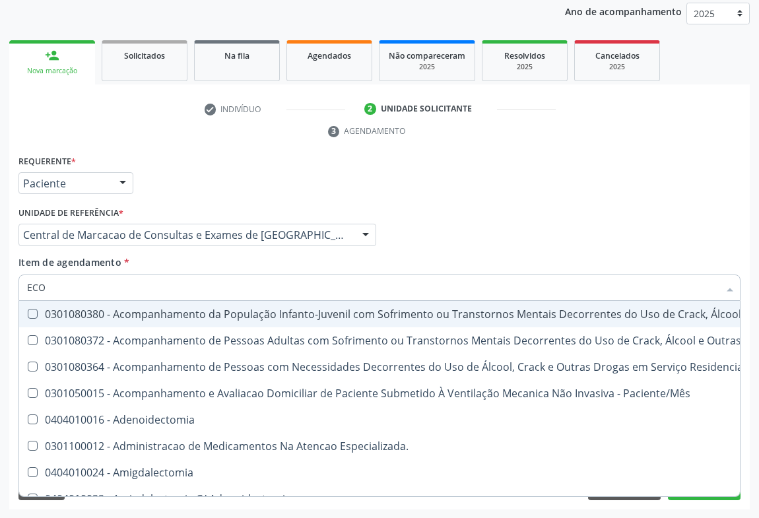
type input "ECOC"
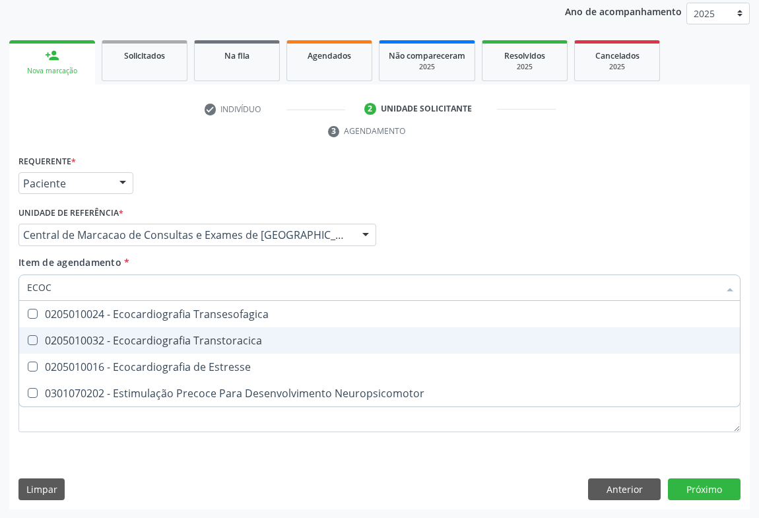
click at [200, 330] on span "0205010032 - Ecocardiografia Transtoracica" at bounding box center [379, 340] width 721 height 26
checkbox Transtoracica "true"
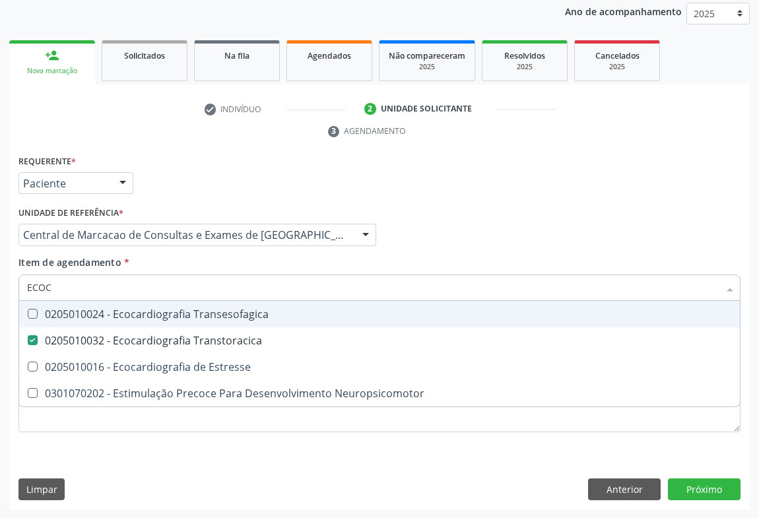
click at [201, 286] on input "ECOC" at bounding box center [373, 288] width 692 height 26
type input "M"
checkbox Transtoracica "false"
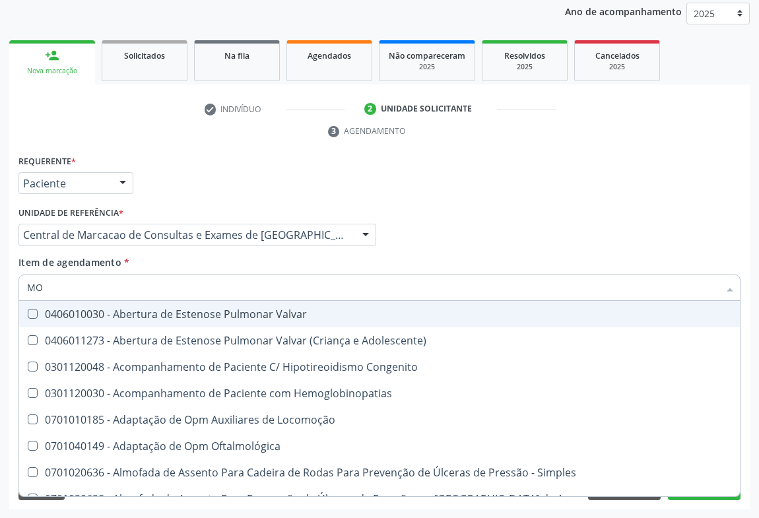
type input "MON"
checkbox Lumen "true"
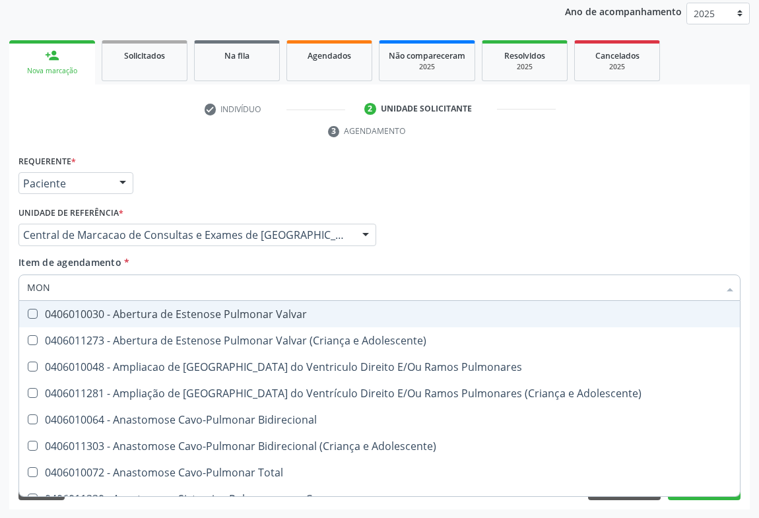
type input "MONI"
checkbox Aorto-Pulmonar "true"
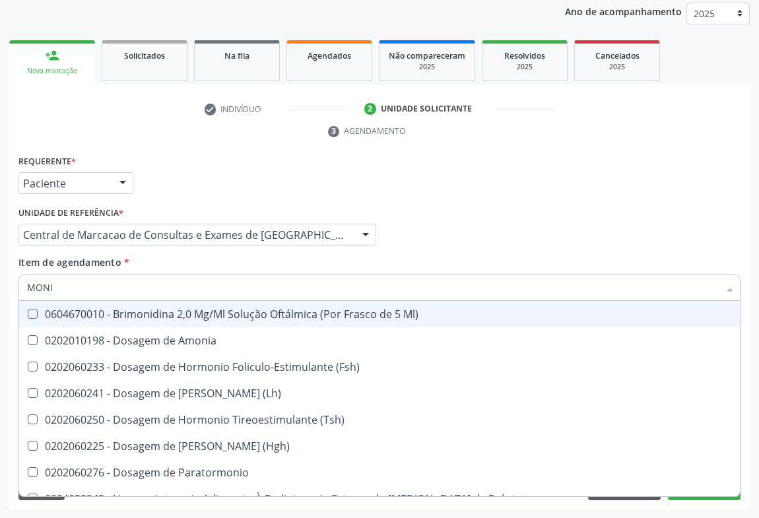
type input "MONIT"
checkbox \(Hgh\) "true"
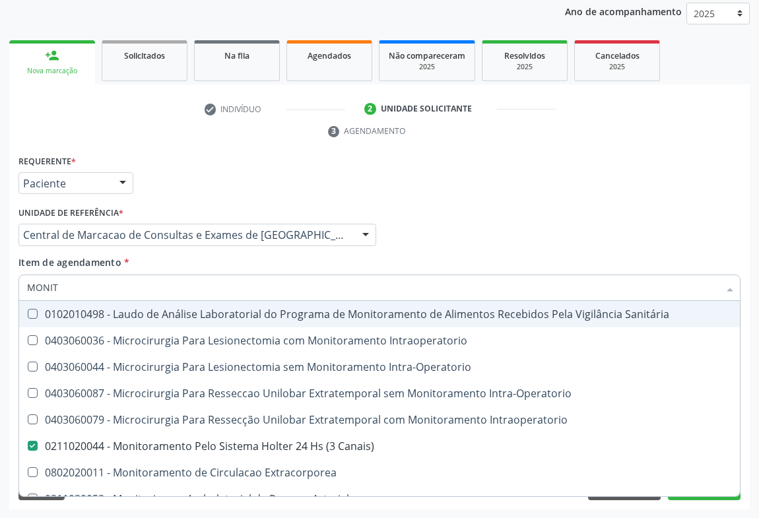
scroll to position [42, 0]
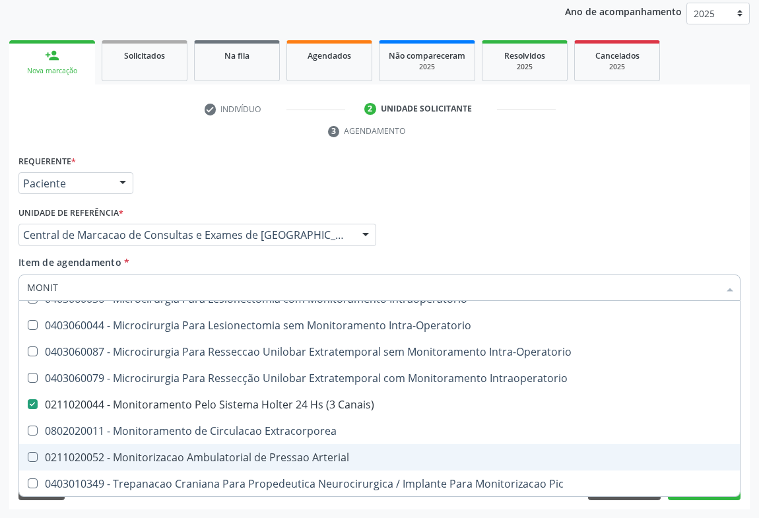
click at [323, 461] on div "0211020052 - Monitorizacao Ambulatorial de Pressao Arterial" at bounding box center [379, 457] width 705 height 11
checkbox Arterial "true"
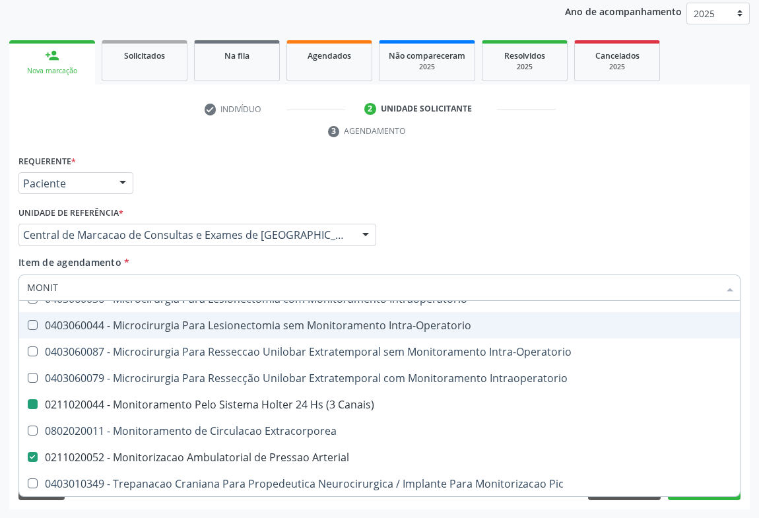
click at [477, 226] on div "Profissional Solicitante Por favor, selecione a Unidade de Atendimento primeiro…" at bounding box center [379, 228] width 729 height 51
checkbox Intraoperatorio "true"
checkbox Intra-Operatorio "true"
checkbox Canais\) "false"
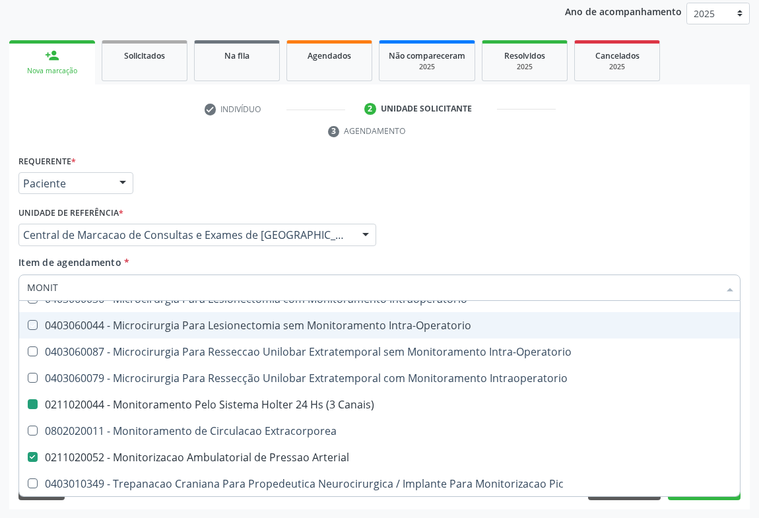
checkbox Arterial "false"
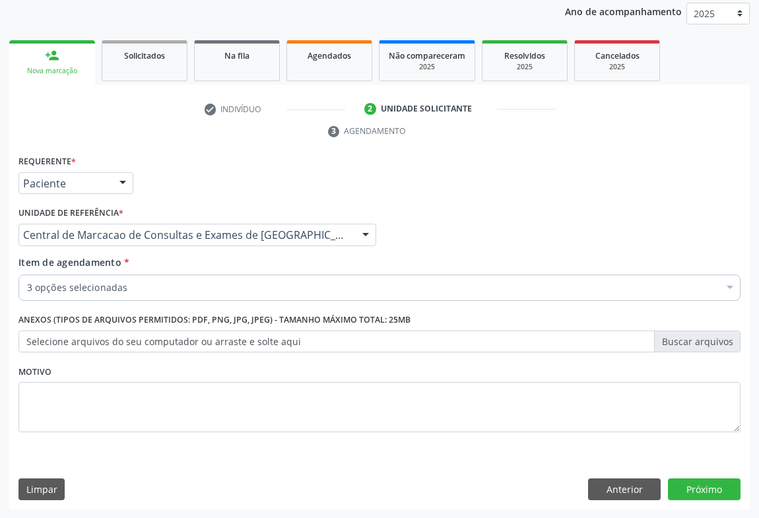
scroll to position [0, 0]
click at [682, 480] on button "Próximo" at bounding box center [704, 489] width 73 height 22
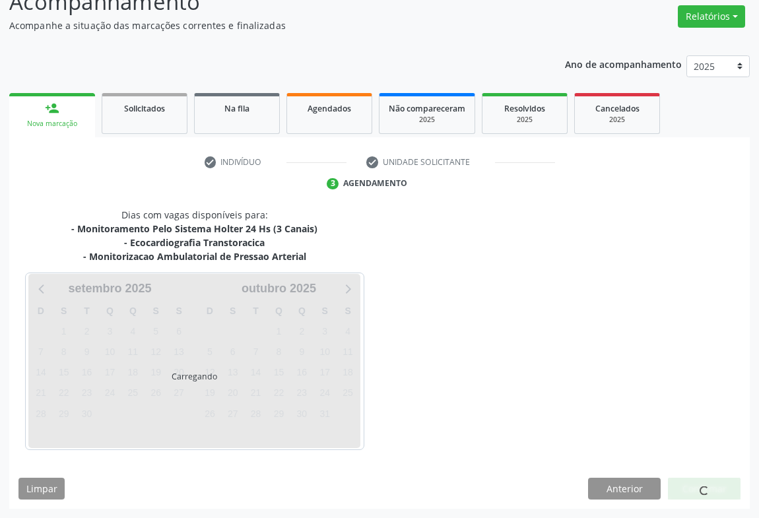
scroll to position [143, 0]
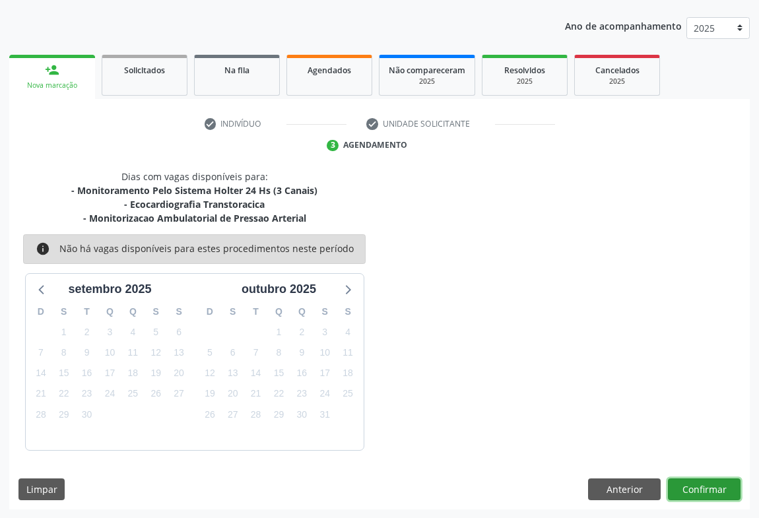
click at [700, 495] on button "Confirmar" at bounding box center [704, 489] width 73 height 22
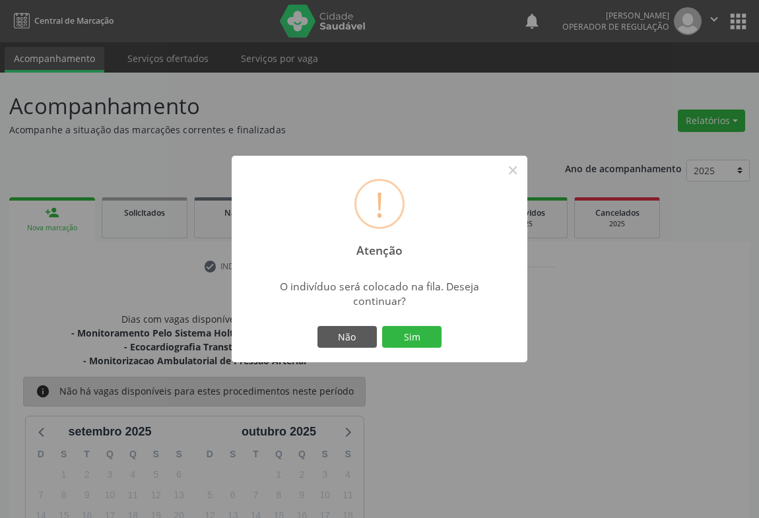
click at [400, 335] on button "Sim" at bounding box center [411, 337] width 59 height 22
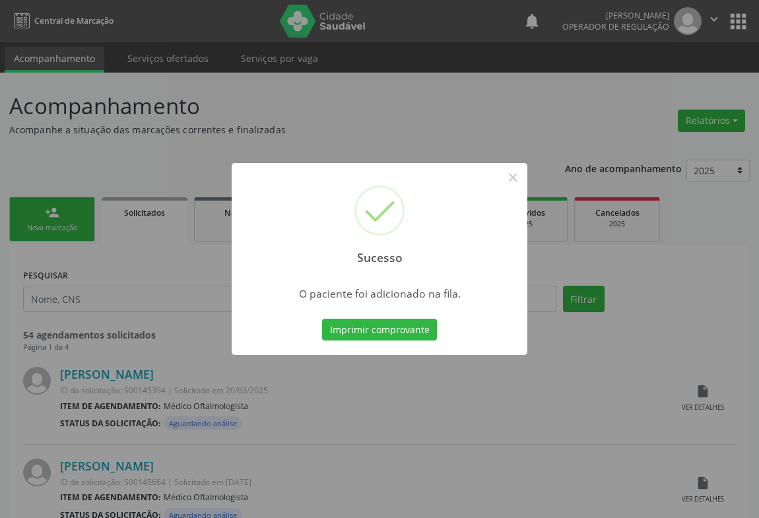
click at [400, 335] on button "Imprimir comprovante" at bounding box center [379, 330] width 115 height 22
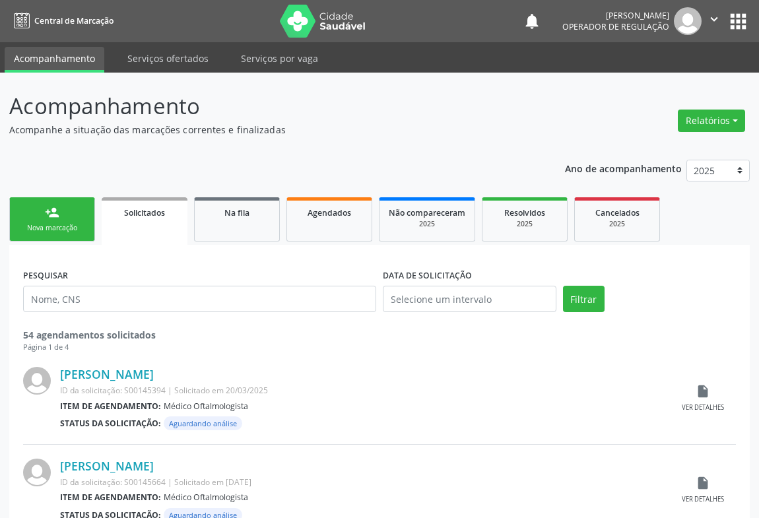
click at [75, 234] on link "person_add Nova marcação" at bounding box center [52, 219] width 86 height 44
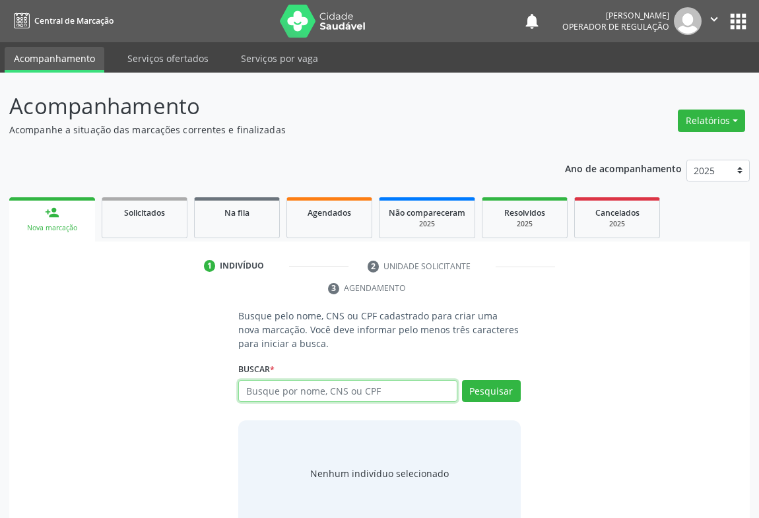
click at [316, 392] on input "text" at bounding box center [347, 391] width 219 height 22
type input "700506387018951"
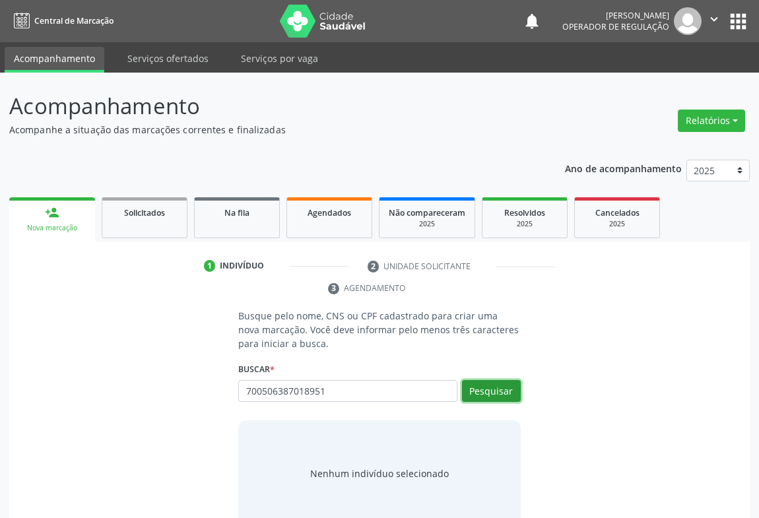
click at [496, 393] on button "Pesquisar" at bounding box center [491, 391] width 59 height 22
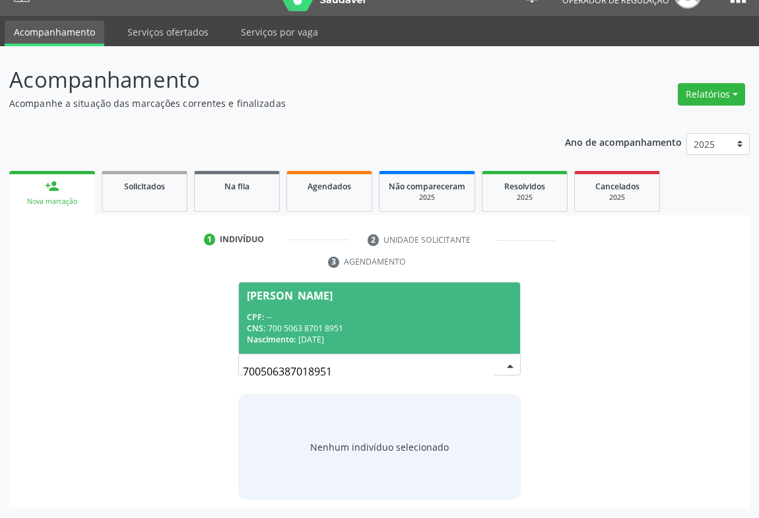
click at [323, 292] on div "[PERSON_NAME]" at bounding box center [290, 295] width 86 height 11
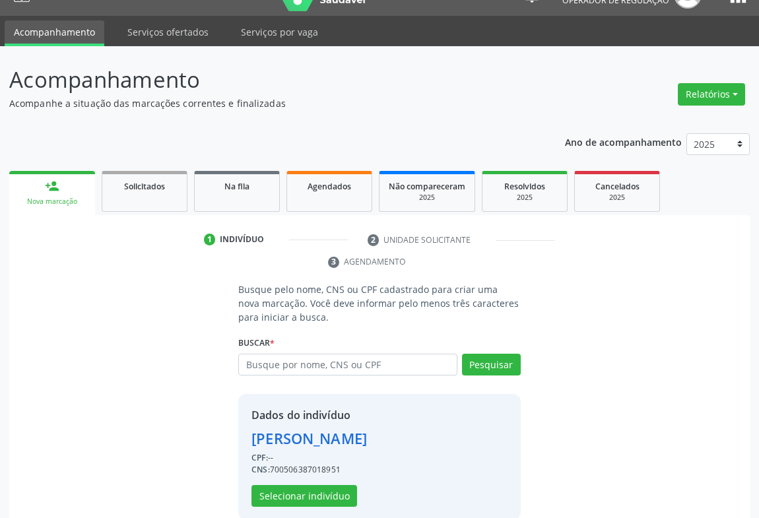
scroll to position [68, 0]
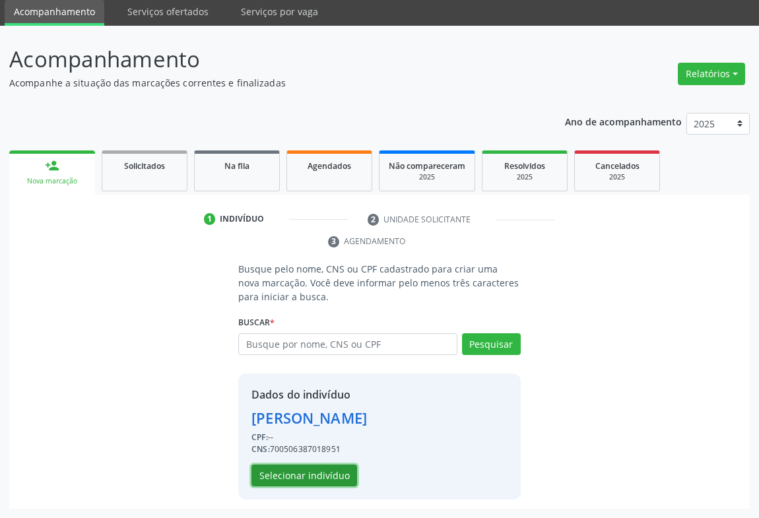
click at [286, 469] on button "Selecionar indivíduo" at bounding box center [304, 476] width 106 height 22
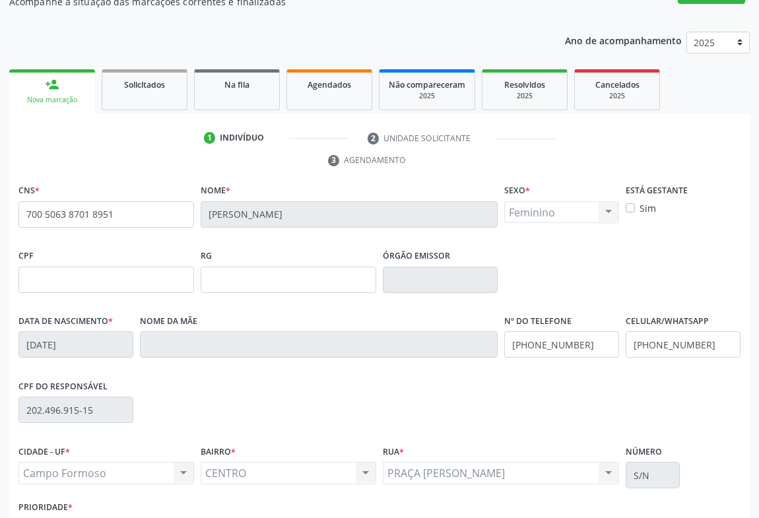
scroll to position [218, 0]
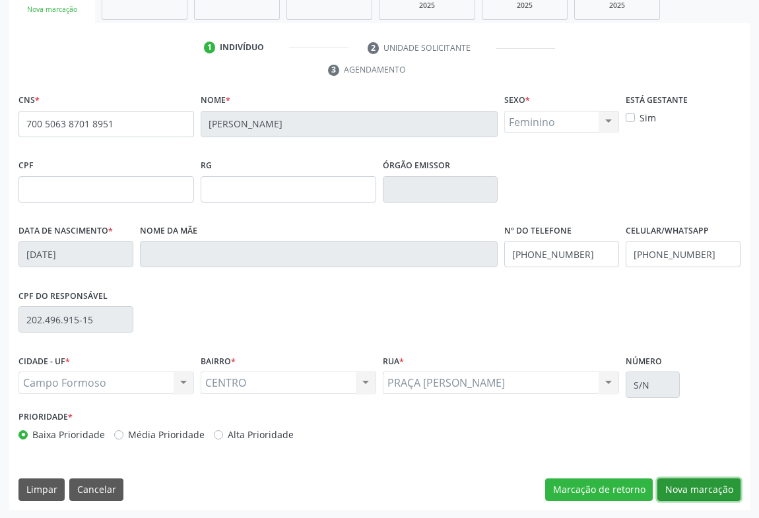
click at [688, 488] on button "Nova marcação" at bounding box center [698, 489] width 83 height 22
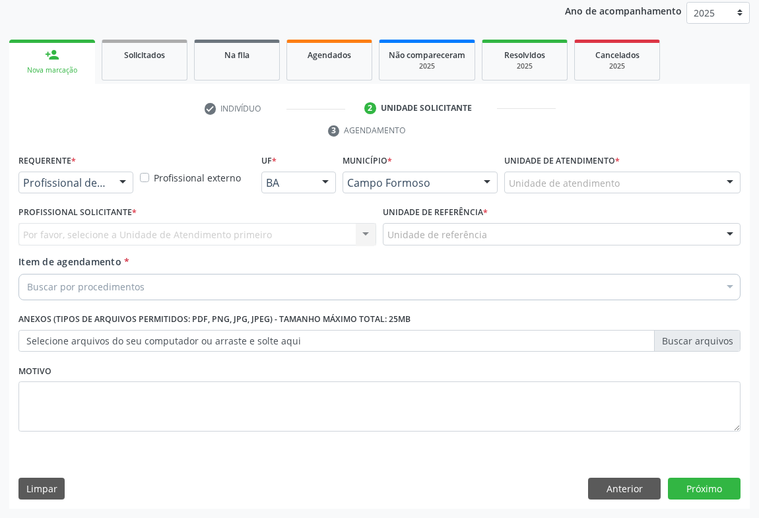
scroll to position [157, 0]
click at [111, 184] on div "Profissional de Saúde Profissional de Saúde Paciente Nenhum resultado encontrad…" at bounding box center [75, 183] width 115 height 22
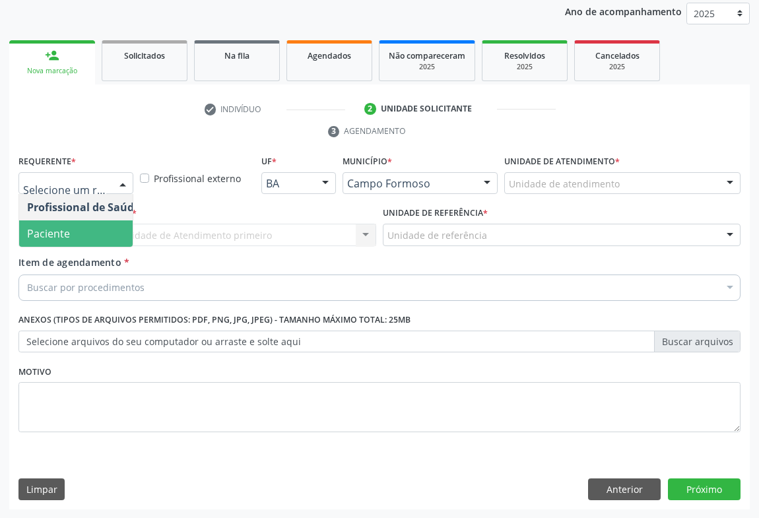
click at [82, 232] on span "Paciente" at bounding box center [83, 233] width 129 height 26
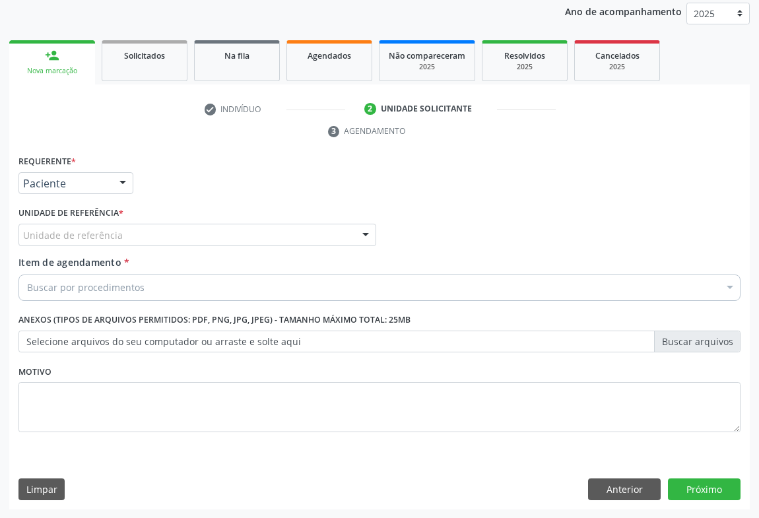
click at [121, 234] on div "Unidade de referência" at bounding box center [197, 235] width 358 height 22
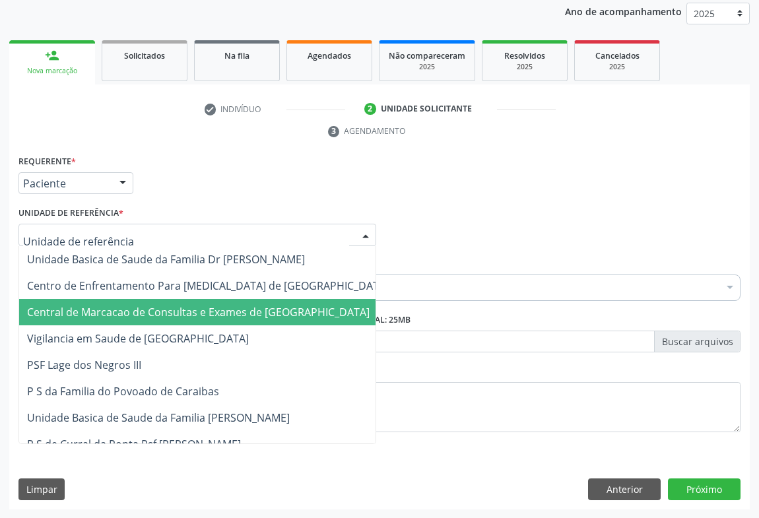
click at [117, 299] on span "Central de Marcacao de Consultas e Exames de [GEOGRAPHIC_DATA]" at bounding box center [207, 312] width 377 height 26
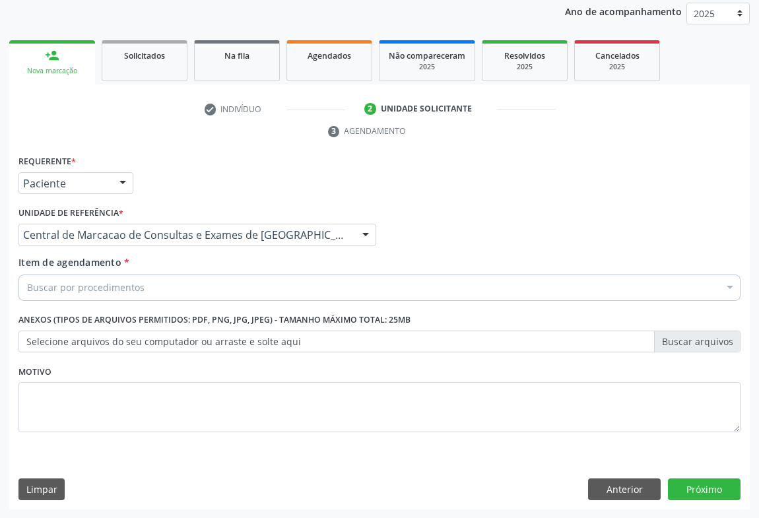
click at [164, 275] on div "Buscar por procedimentos" at bounding box center [379, 288] width 722 height 26
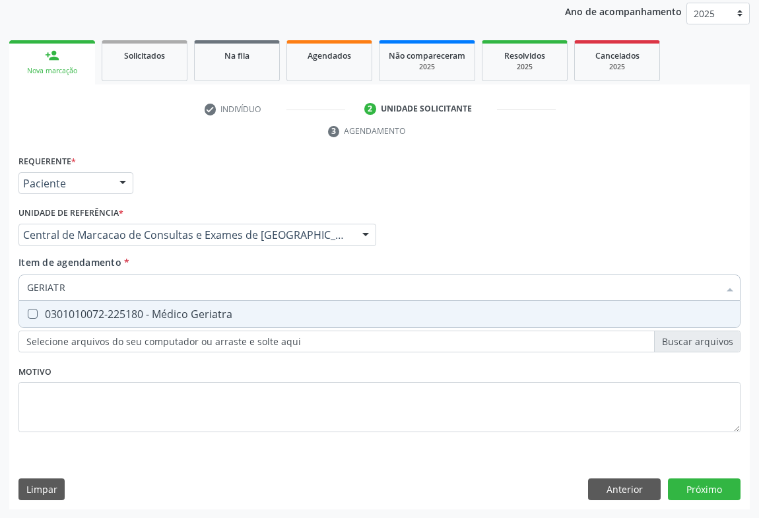
type input "GERIATRA"
click at [164, 316] on div "0301010072-225180 - Médico Geriatra" at bounding box center [379, 314] width 705 height 11
checkbox Geriatra "true"
click at [693, 489] on div "Requerente * Paciente Profissional de Saúde Paciente Nenhum resultado encontrad…" at bounding box center [379, 331] width 740 height 358
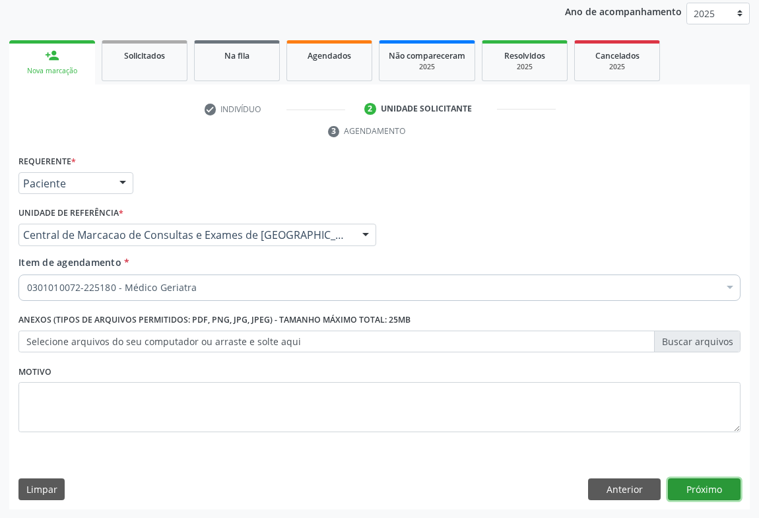
click at [692, 494] on button "Próximo" at bounding box center [704, 489] width 73 height 22
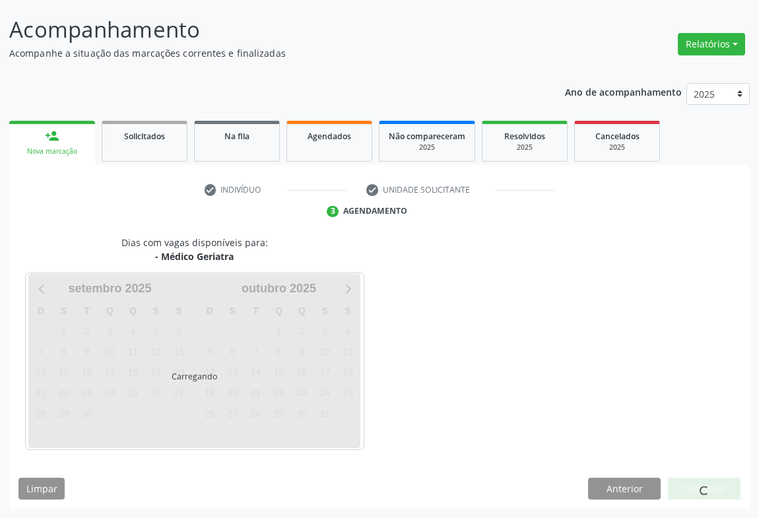
scroll to position [76, 0]
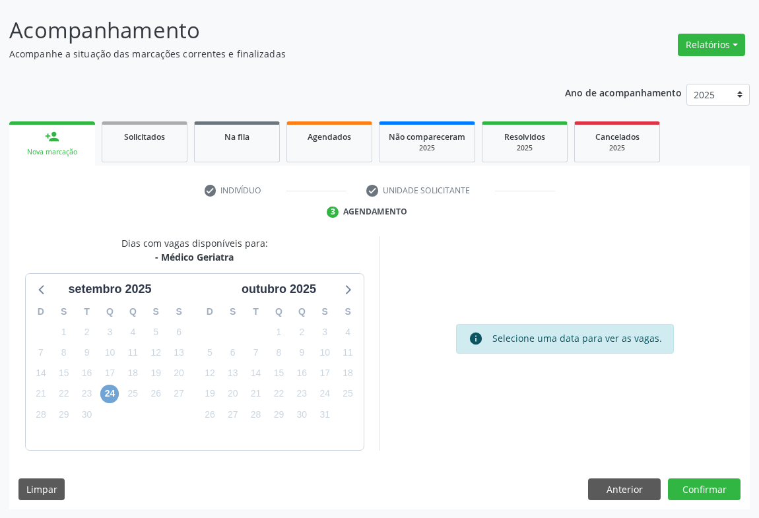
click at [108, 397] on span "24" at bounding box center [109, 394] width 18 height 18
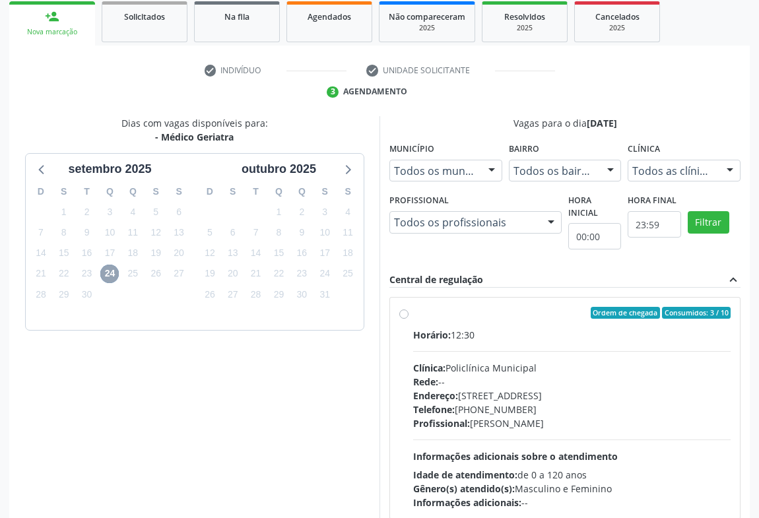
scroll to position [274, 0]
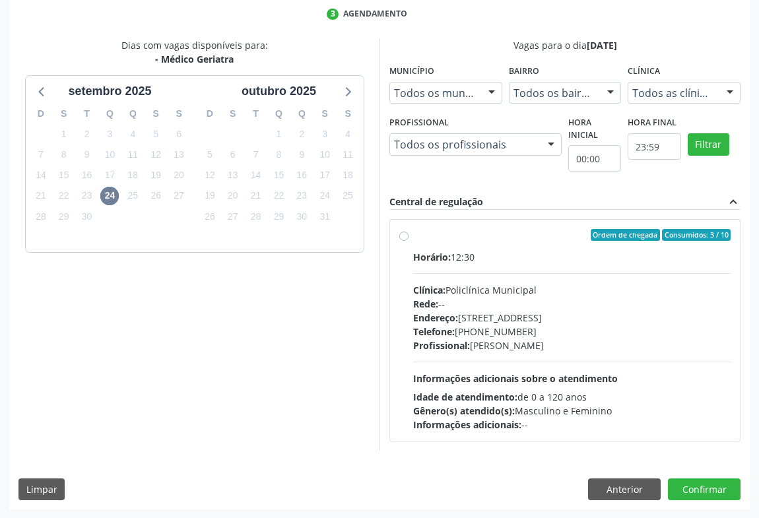
click at [474, 309] on div "Rede: --" at bounding box center [571, 304] width 317 height 14
click at [408, 241] on input "Ordem de chegada Consumidos: 3 / 10 Horário: 12:30 Clínica: Policlínica Municip…" at bounding box center [403, 235] width 9 height 12
radio input "true"
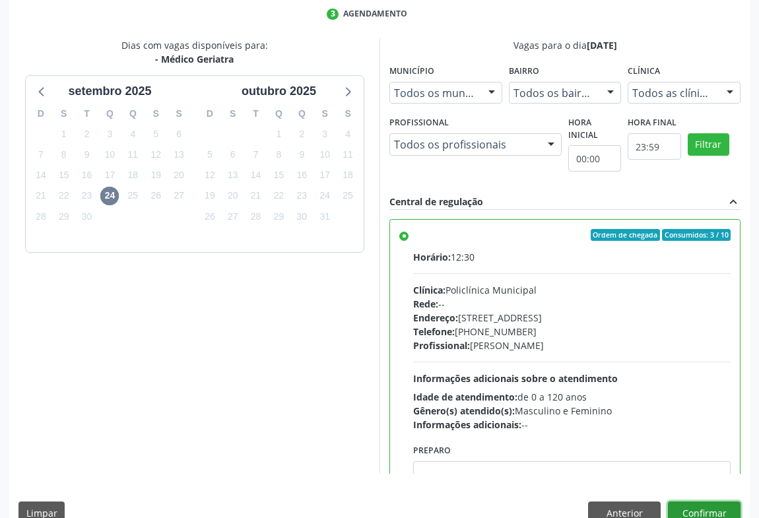
click at [712, 515] on button "Confirmar" at bounding box center [704, 513] width 73 height 22
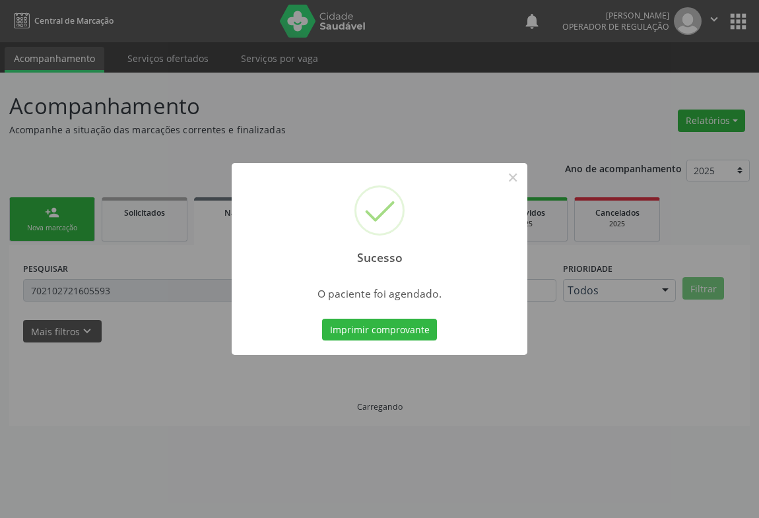
scroll to position [0, 0]
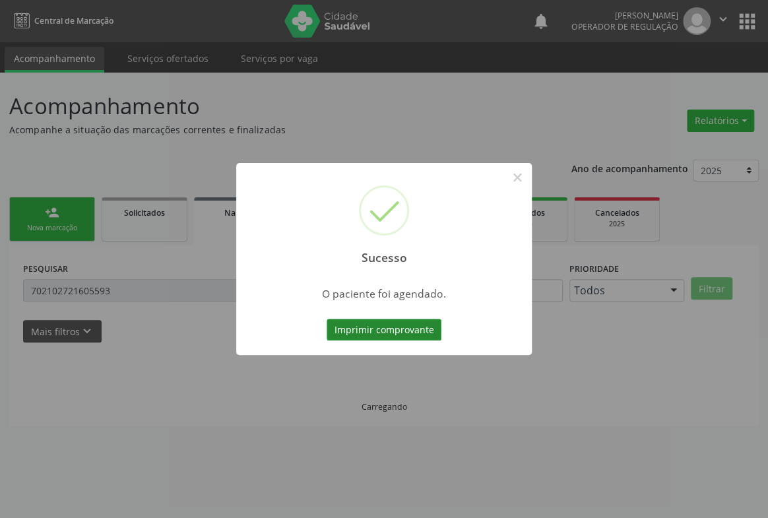
click at [389, 327] on button "Imprimir comprovante" at bounding box center [384, 330] width 115 height 22
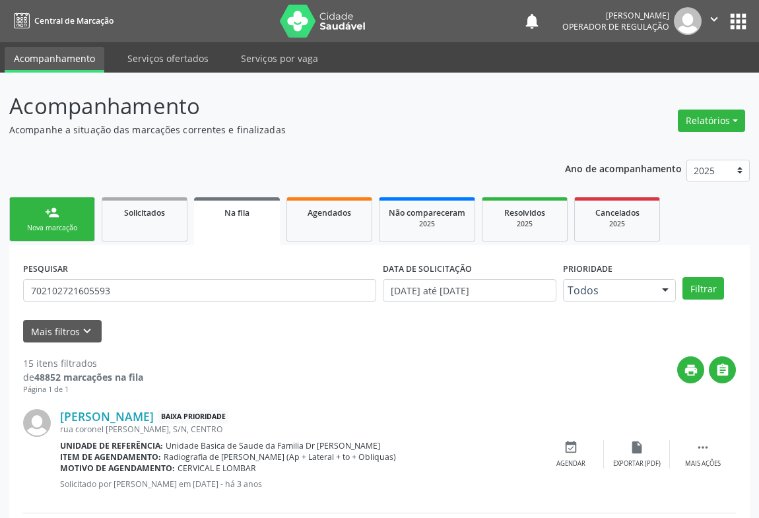
click at [72, 214] on link "person_add Nova marcação" at bounding box center [52, 219] width 86 height 44
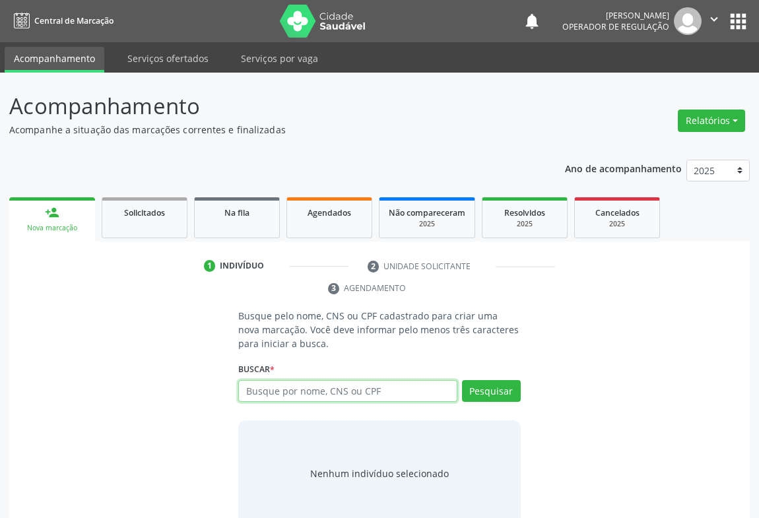
click at [268, 391] on input "text" at bounding box center [347, 391] width 219 height 22
type input "700002570379802"
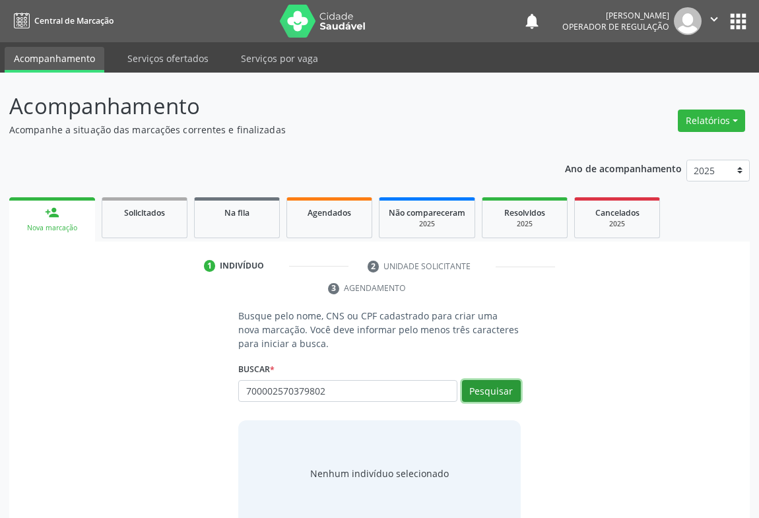
click at [478, 389] on button "Pesquisar" at bounding box center [491, 391] width 59 height 22
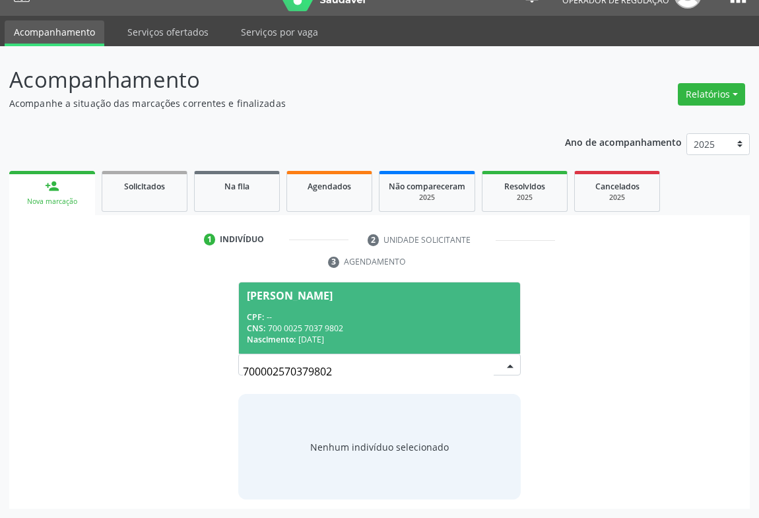
click at [399, 311] on div "CPF: --" at bounding box center [379, 316] width 265 height 11
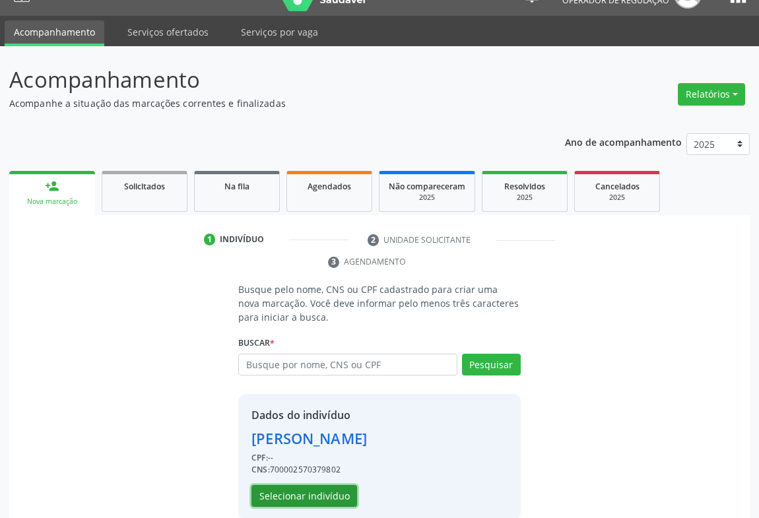
click at [307, 495] on button "Selecionar indivíduo" at bounding box center [304, 496] width 106 height 22
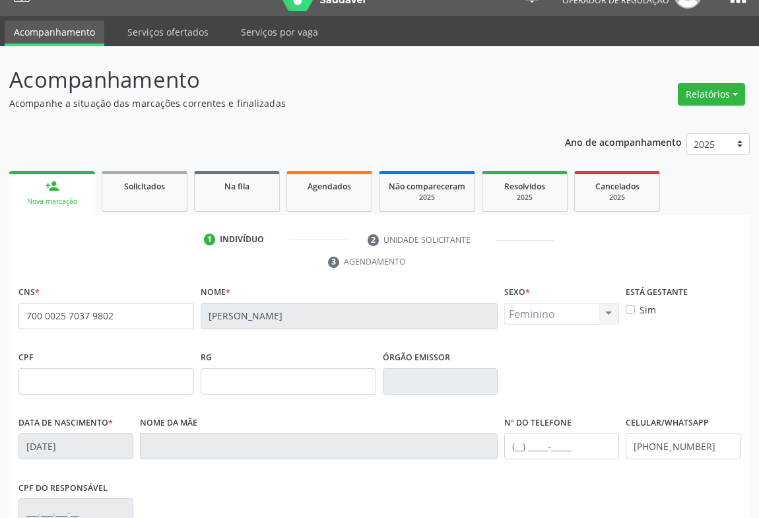
scroll to position [218, 0]
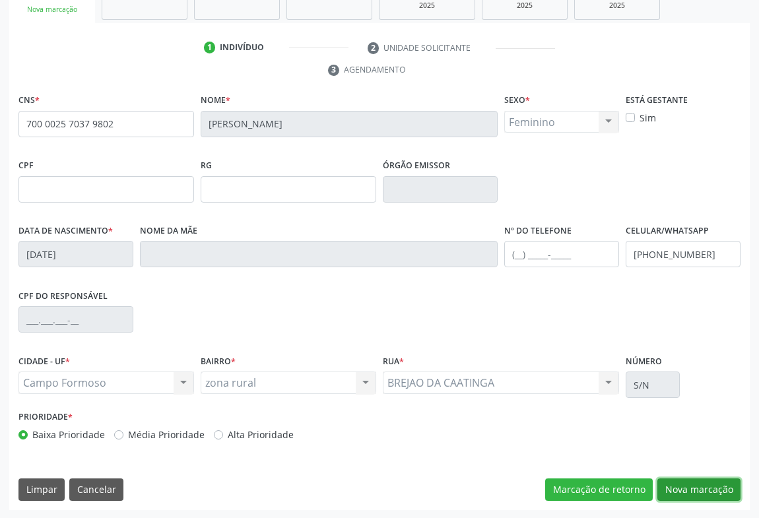
click at [709, 496] on button "Nova marcação" at bounding box center [698, 489] width 83 height 22
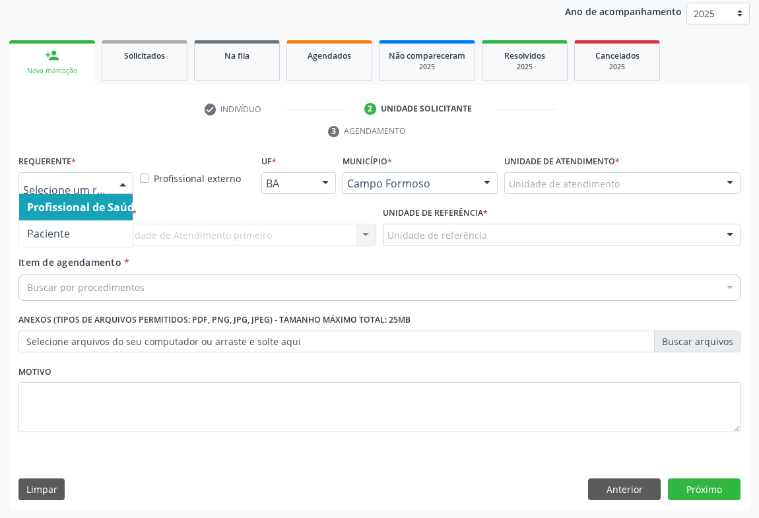
drag, startPoint x: 129, startPoint y: 183, endPoint x: 111, endPoint y: 238, distance: 57.8
click at [129, 183] on div at bounding box center [123, 184] width 20 height 22
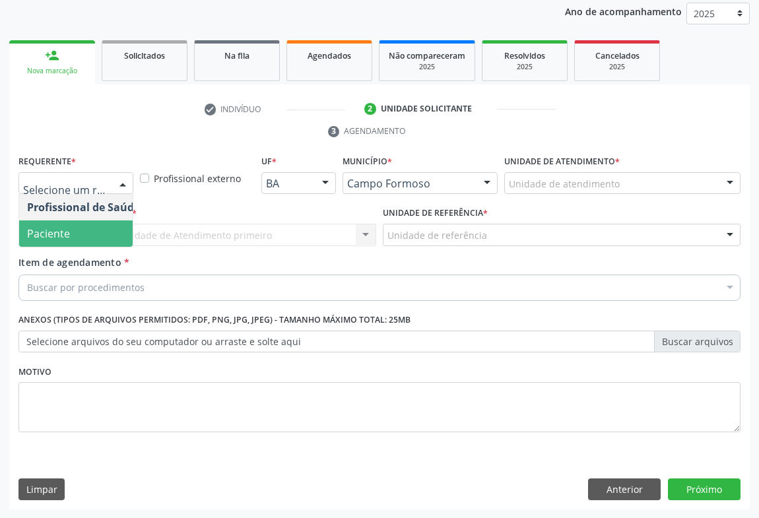
click at [113, 229] on span "Paciente" at bounding box center [83, 233] width 129 height 26
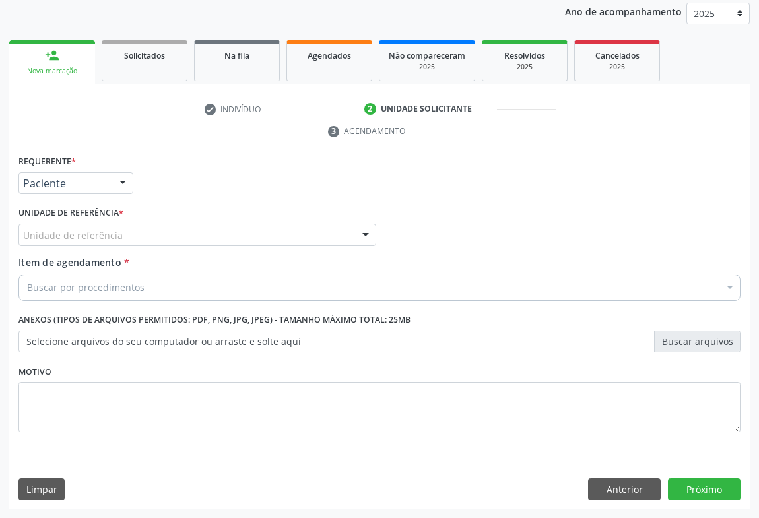
click at [198, 240] on div "Unidade de referência" at bounding box center [197, 235] width 358 height 22
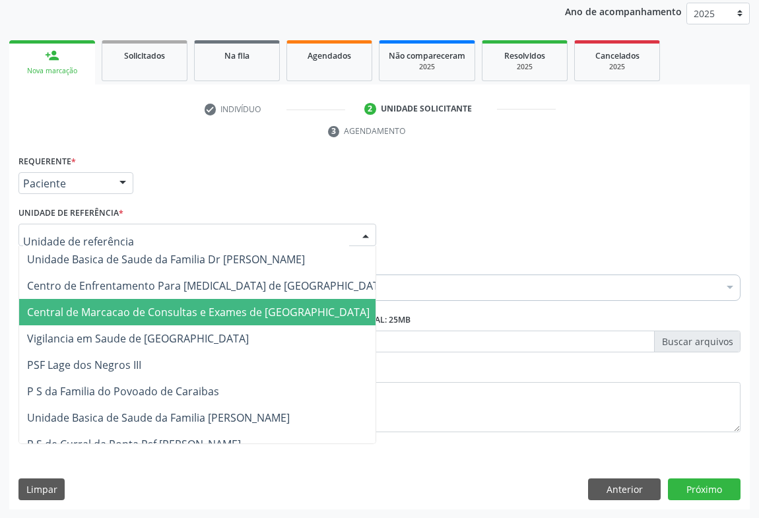
click at [210, 321] on span "Central de Marcacao de Consultas e Exames de [GEOGRAPHIC_DATA]" at bounding box center [207, 312] width 377 height 26
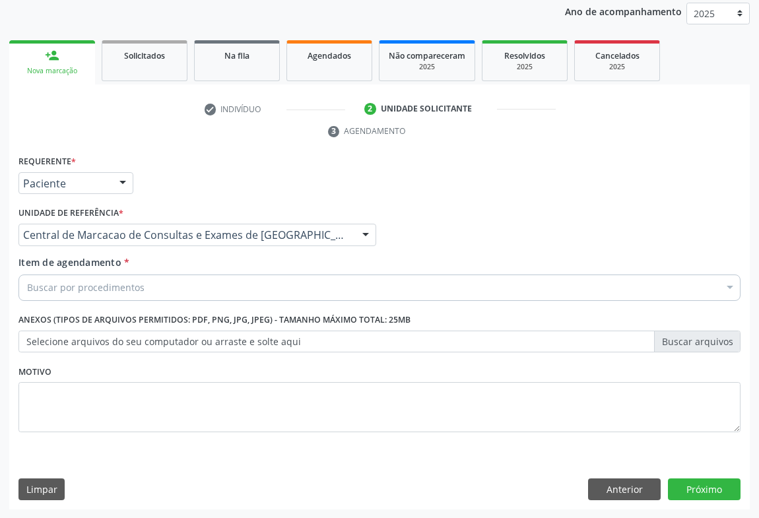
click at [231, 283] on div "Buscar por procedimentos" at bounding box center [379, 288] width 722 height 26
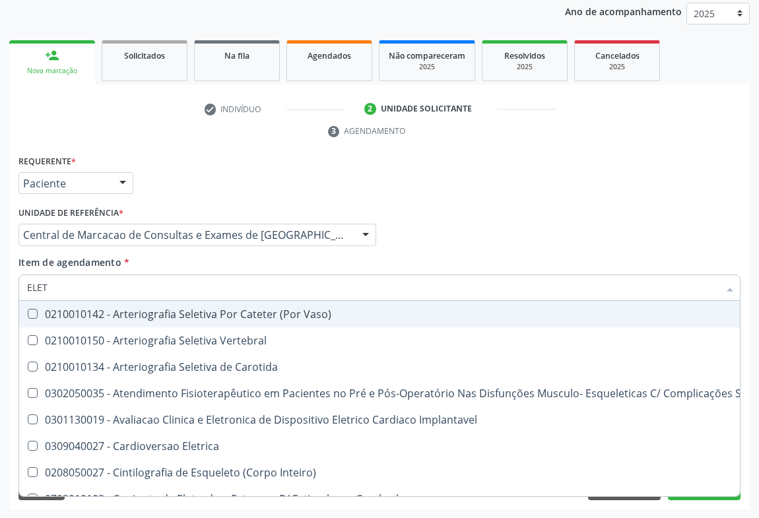
type input "ELETR"
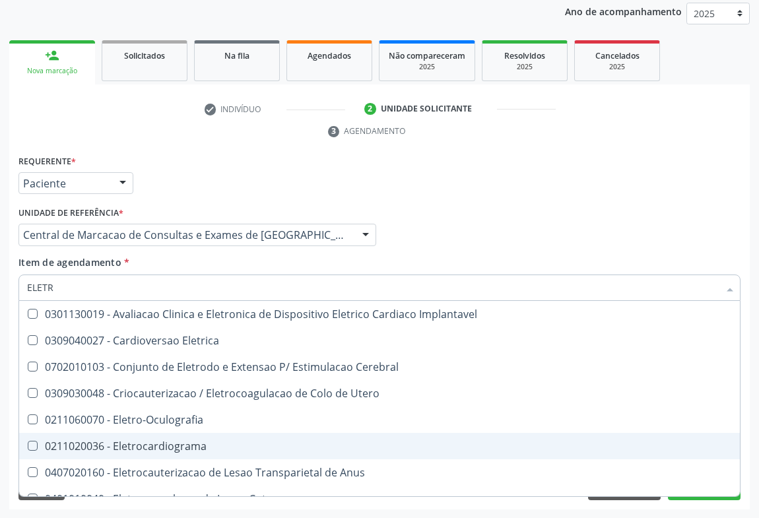
click at [144, 446] on div "0211020036 - Eletrocardiograma" at bounding box center [383, 446] width 713 height 11
checkbox Eletrocardiograma "true"
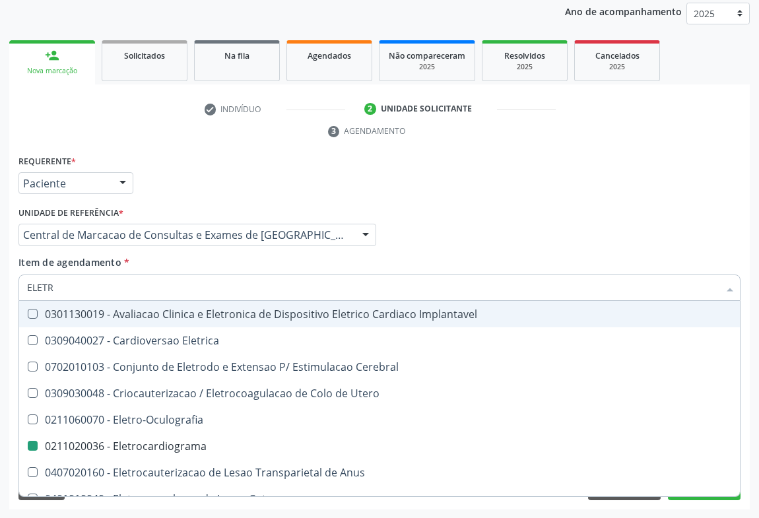
click at [424, 244] on div "Profissional Solicitante Por favor, selecione a Unidade de Atendimento primeiro…" at bounding box center [379, 228] width 729 height 51
checkbox Eletrica "true"
checkbox Eletrocardiograma "false"
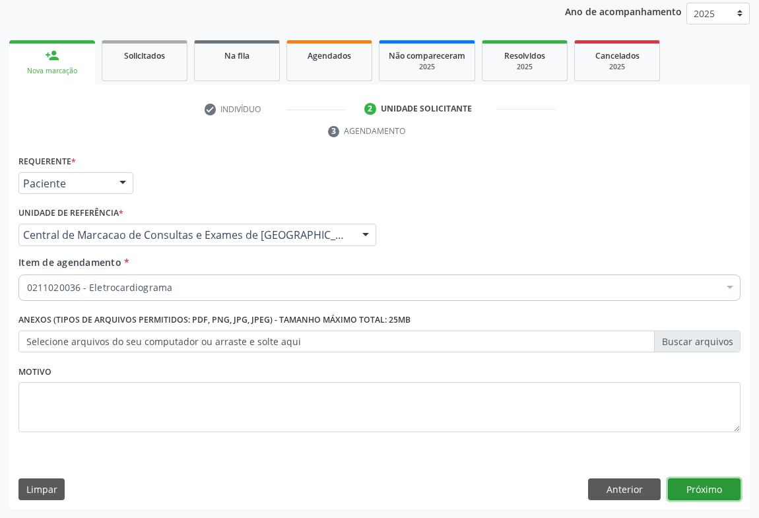
click at [684, 481] on button "Próximo" at bounding box center [704, 489] width 73 height 22
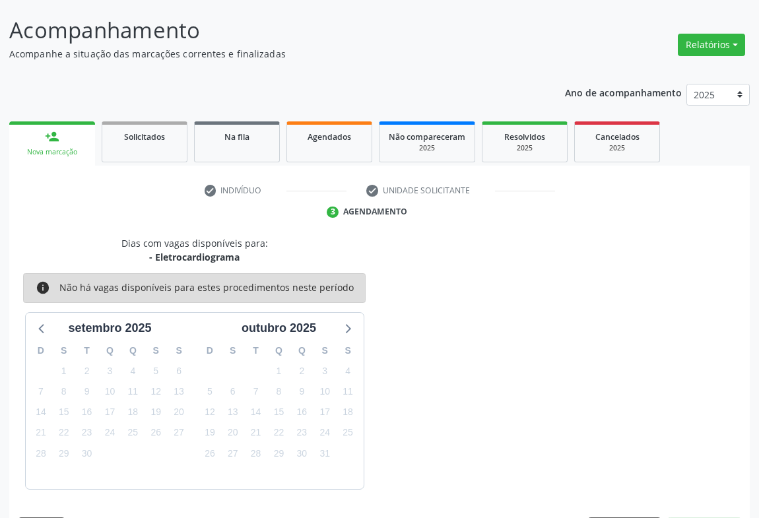
scroll to position [115, 0]
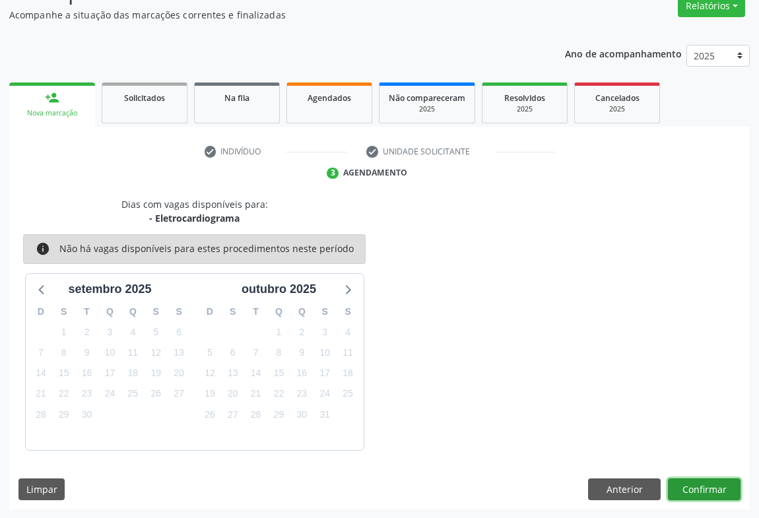
click at [689, 488] on button "Confirmar" at bounding box center [704, 489] width 73 height 22
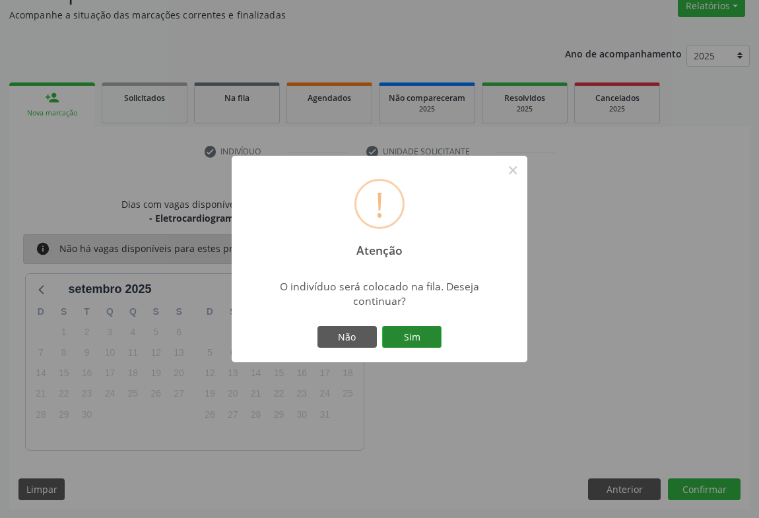
click at [422, 343] on button "Sim" at bounding box center [411, 337] width 59 height 22
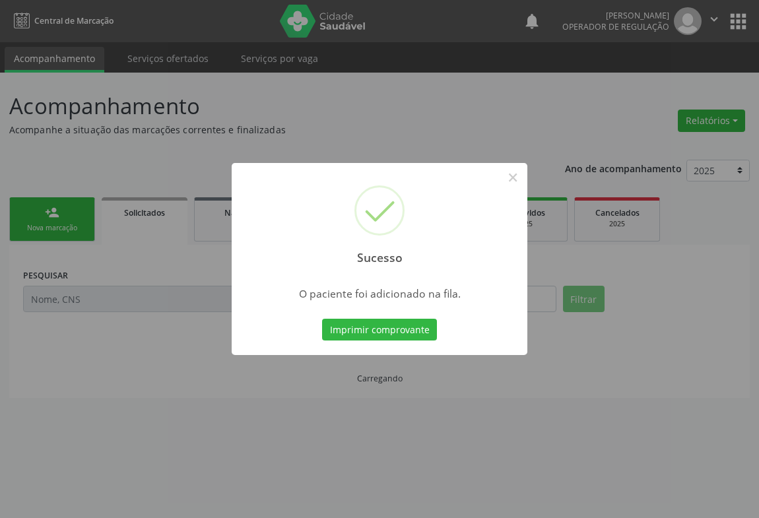
scroll to position [0, 0]
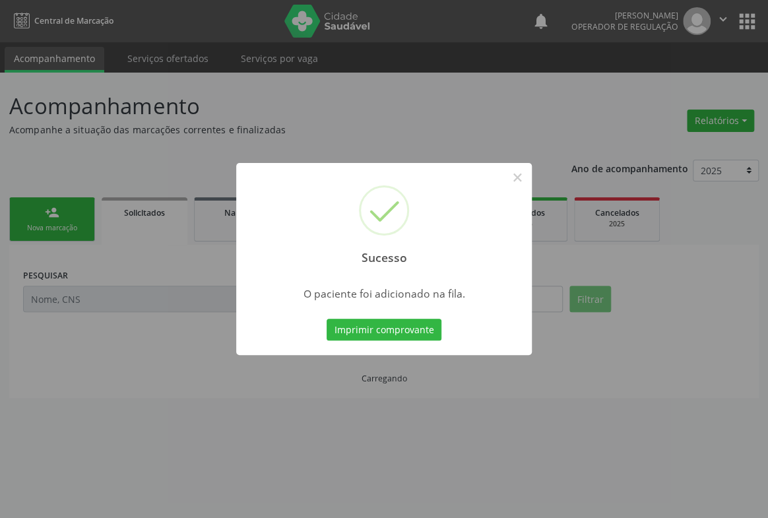
click at [409, 329] on button "Imprimir comprovante" at bounding box center [384, 330] width 115 height 22
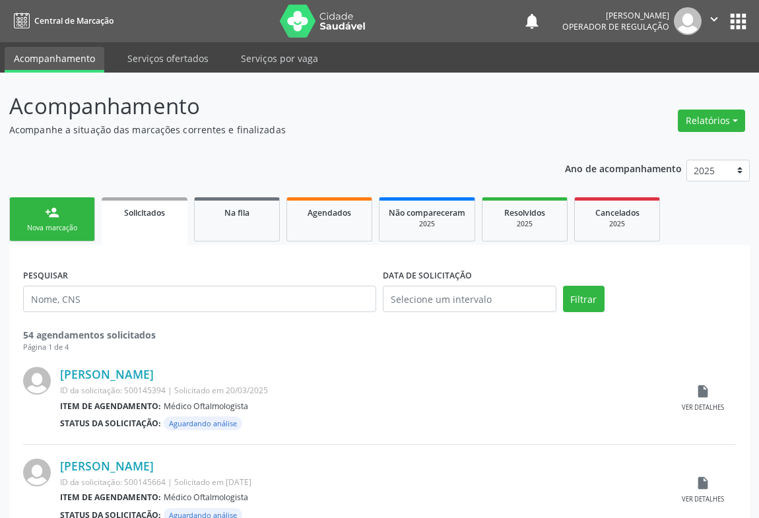
click at [46, 228] on div "Nova marcação" at bounding box center [52, 228] width 66 height 10
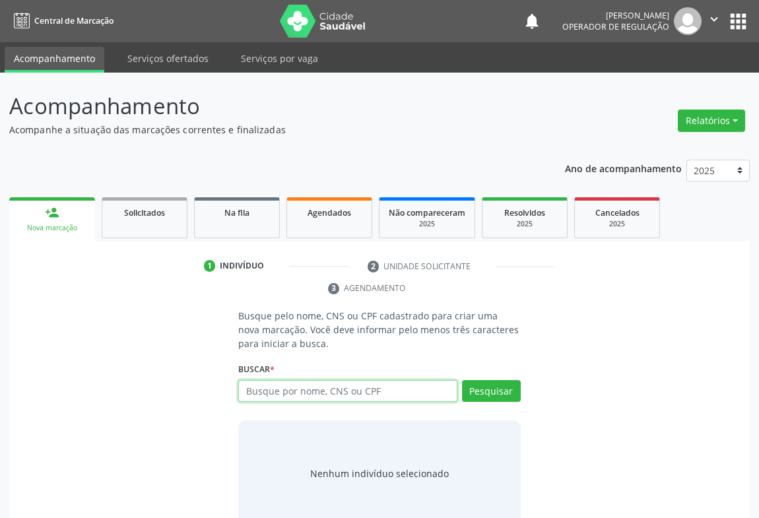
click at [283, 389] on input "text" at bounding box center [347, 391] width 219 height 22
type input "700702919914578"
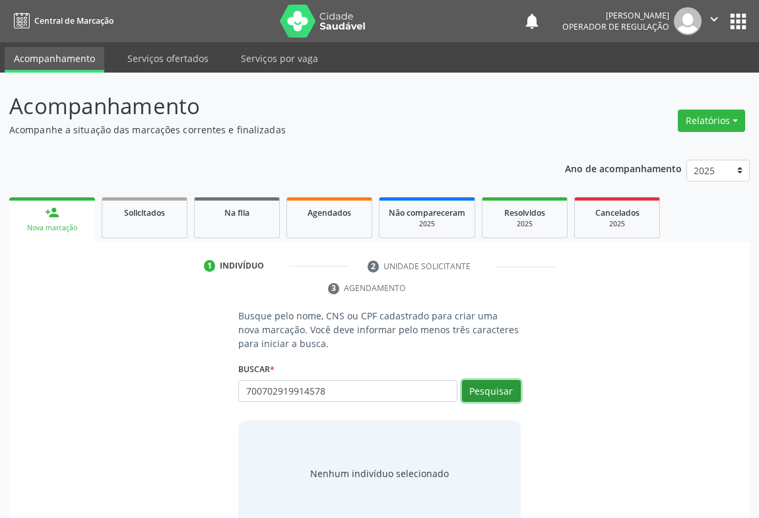
click at [488, 397] on button "Pesquisar" at bounding box center [491, 391] width 59 height 22
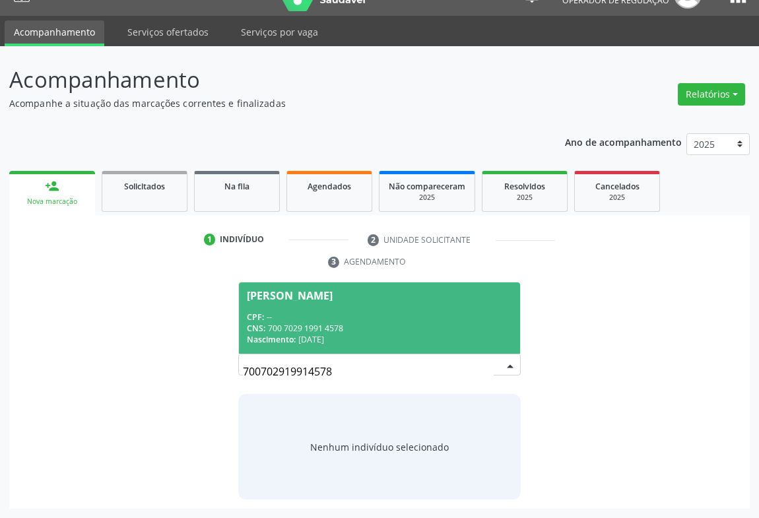
click at [319, 307] on span "[PERSON_NAME] CPF: -- CNS: 700 7029 1991 4578 Nascimento: 1[DATE]" at bounding box center [379, 317] width 281 height 71
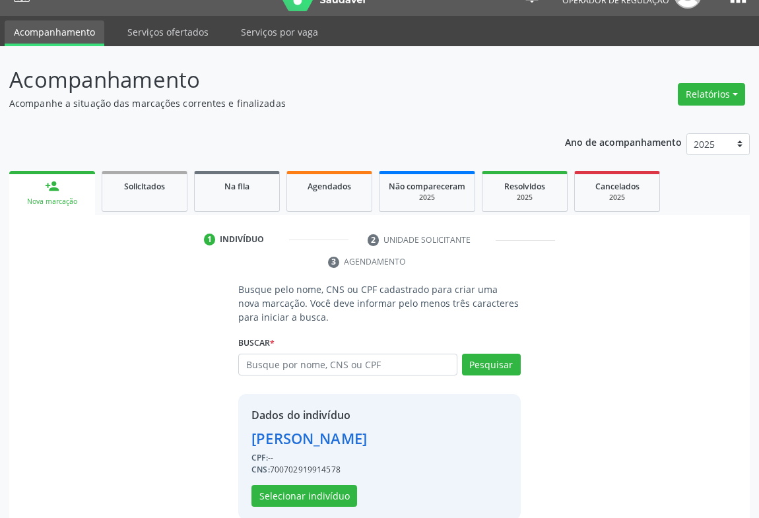
scroll to position [46, 0]
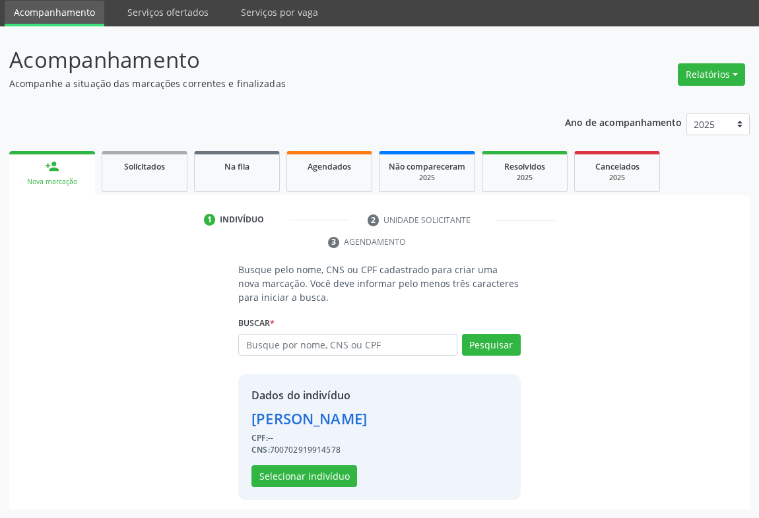
click at [324, 462] on div "Dados do indivíduo [PERSON_NAME] CPF: -- CNS: 700702919914578 Selecionar indiví…" at bounding box center [308, 437] width 115 height 100
click at [323, 474] on button "Selecionar indivíduo" at bounding box center [304, 476] width 106 height 22
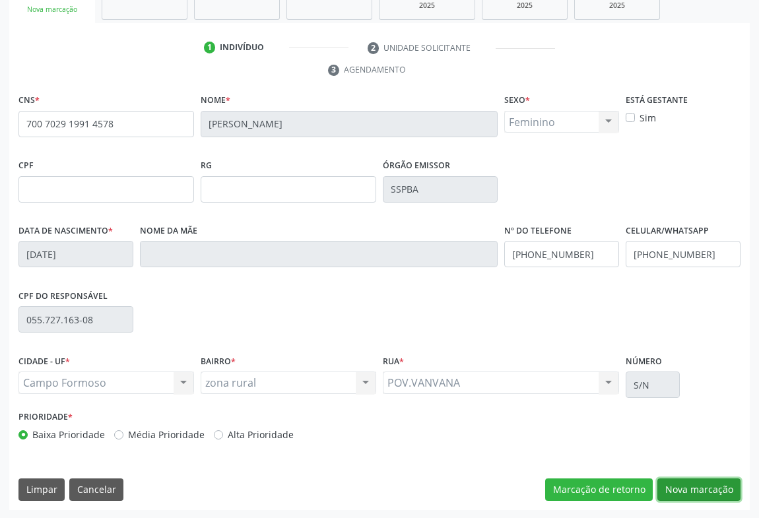
click at [679, 480] on button "Nova marcação" at bounding box center [698, 489] width 83 height 22
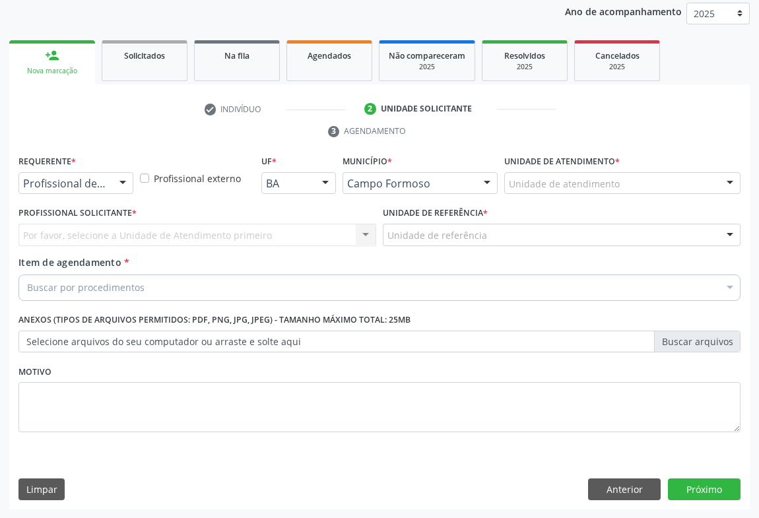
click at [122, 173] on div at bounding box center [123, 184] width 20 height 22
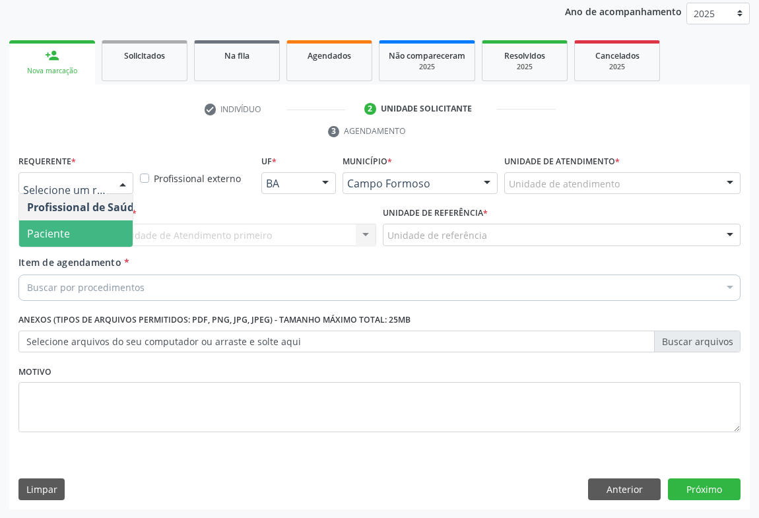
click at [69, 230] on span "Paciente" at bounding box center [83, 233] width 129 height 26
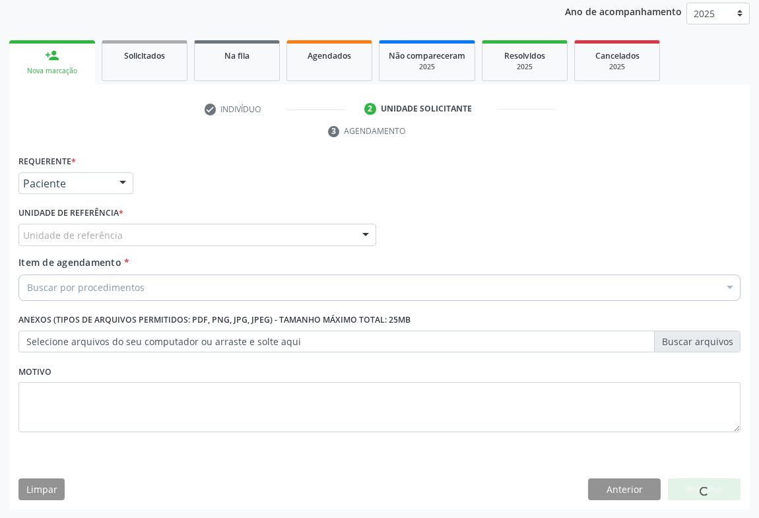
click at [162, 230] on div "Unidade de referência" at bounding box center [197, 235] width 358 height 22
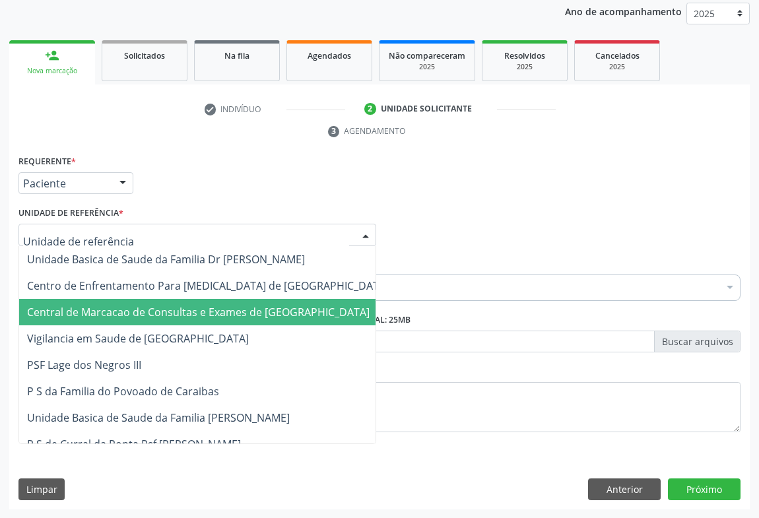
click at [169, 315] on span "Central de Marcacao de Consultas e Exames de [GEOGRAPHIC_DATA]" at bounding box center [198, 312] width 343 height 15
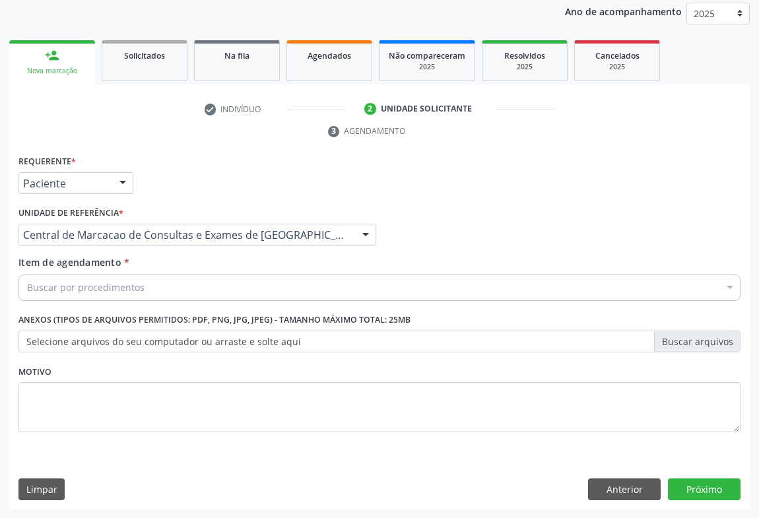
click at [178, 294] on div "Buscar por procedimentos" at bounding box center [379, 288] width 722 height 26
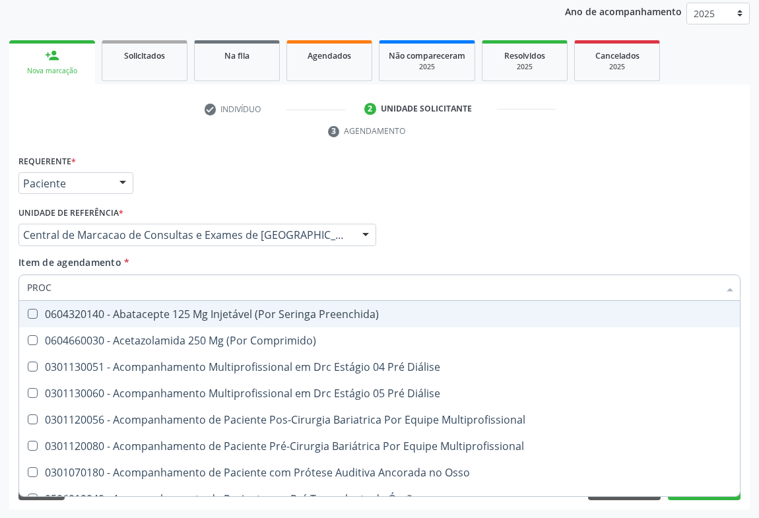
type input "PROCT"
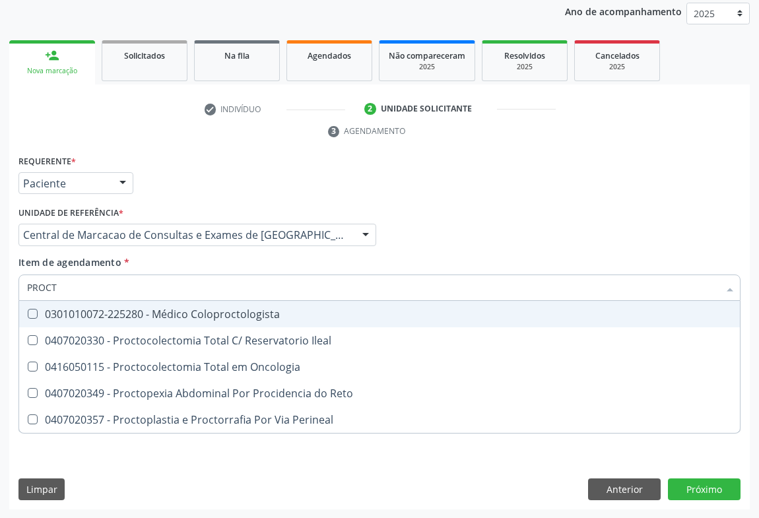
click at [156, 309] on div "0301010072-225280 - Médico Coloproctologista" at bounding box center [379, 314] width 705 height 11
checkbox Coloproctologista "true"
click at [156, 281] on input "PROCT" at bounding box center [373, 288] width 692 height 26
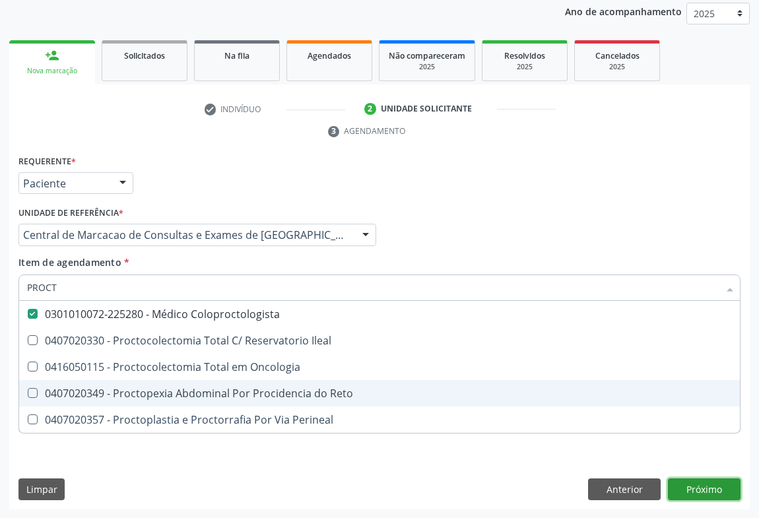
click at [686, 486] on div "Requerente * Paciente Profissional de Saúde Paciente Nenhum resultado encontrad…" at bounding box center [379, 331] width 740 height 358
checkbox Ileal "true"
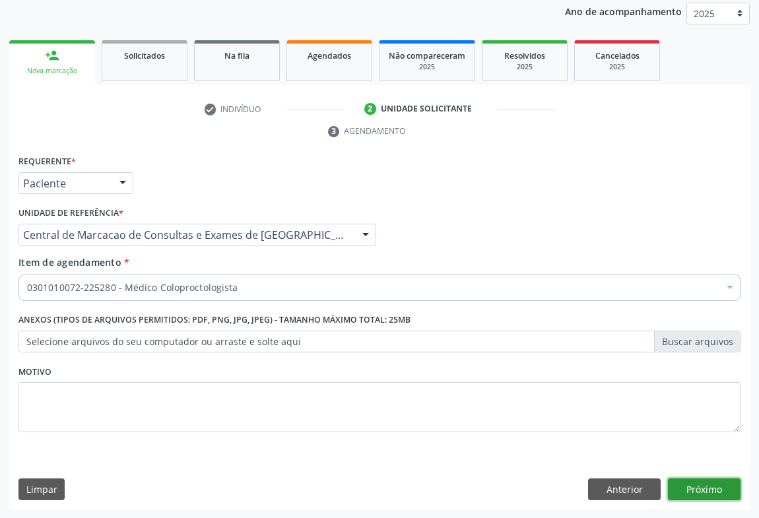
click at [697, 488] on button "Próximo" at bounding box center [704, 489] width 73 height 22
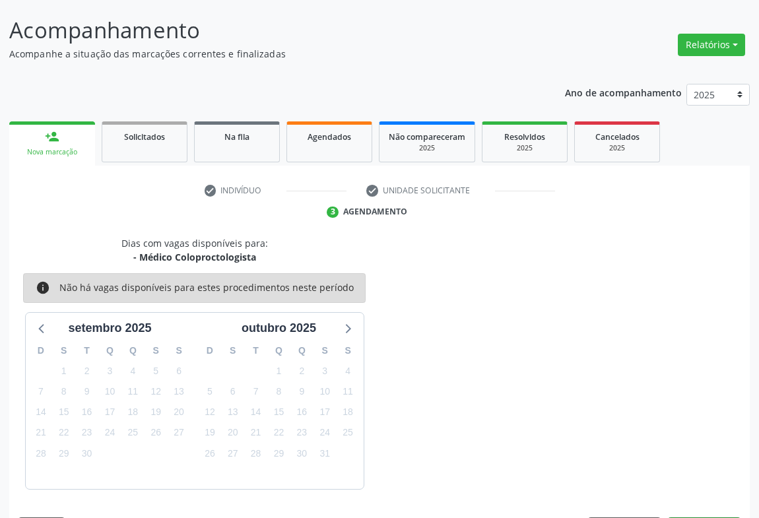
scroll to position [115, 0]
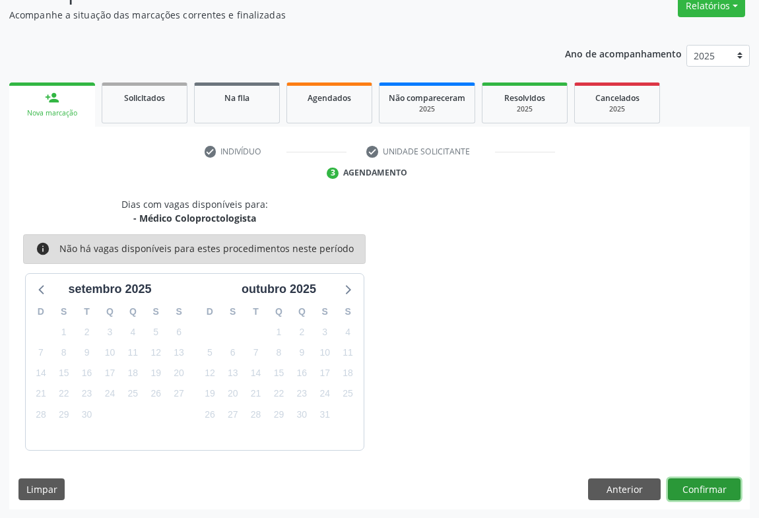
click at [722, 487] on button "Confirmar" at bounding box center [704, 489] width 73 height 22
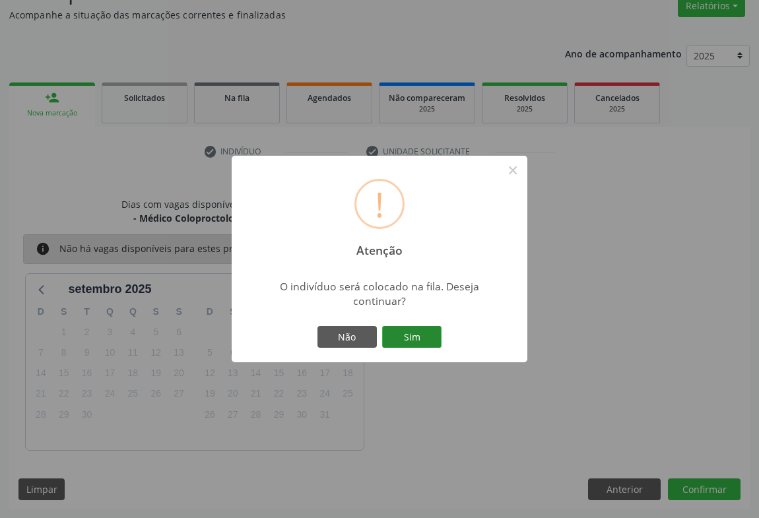
click at [409, 336] on button "Sim" at bounding box center [411, 337] width 59 height 22
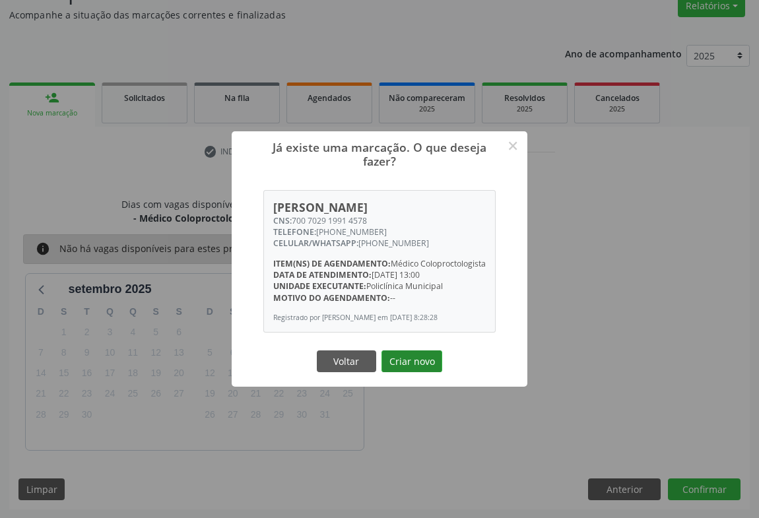
click at [436, 365] on button "Criar novo" at bounding box center [411, 361] width 61 height 22
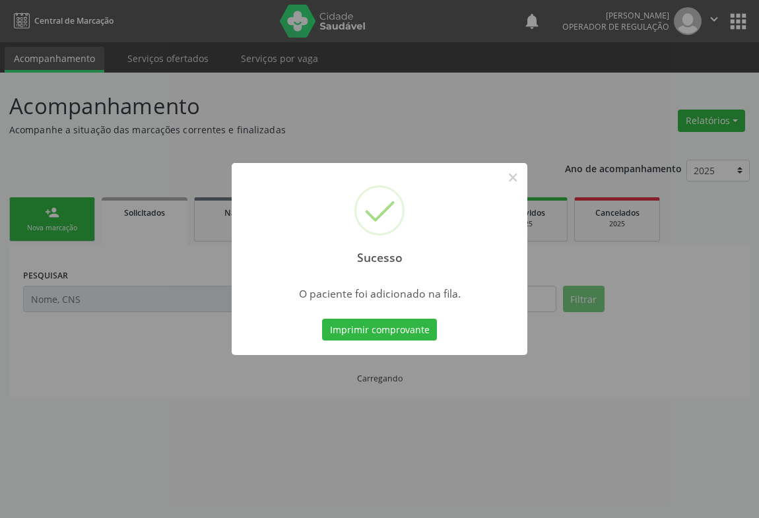
scroll to position [0, 0]
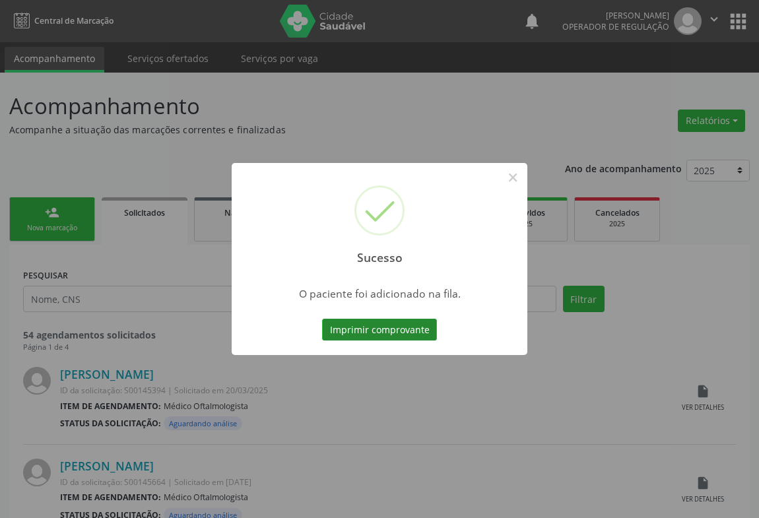
click at [408, 327] on button "Imprimir comprovante" at bounding box center [379, 330] width 115 height 22
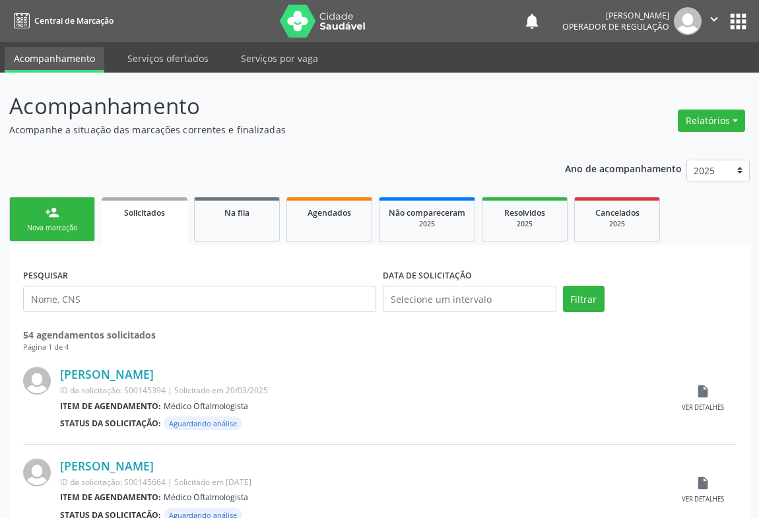
click at [69, 221] on link "person_add Nova marcação" at bounding box center [52, 219] width 86 height 44
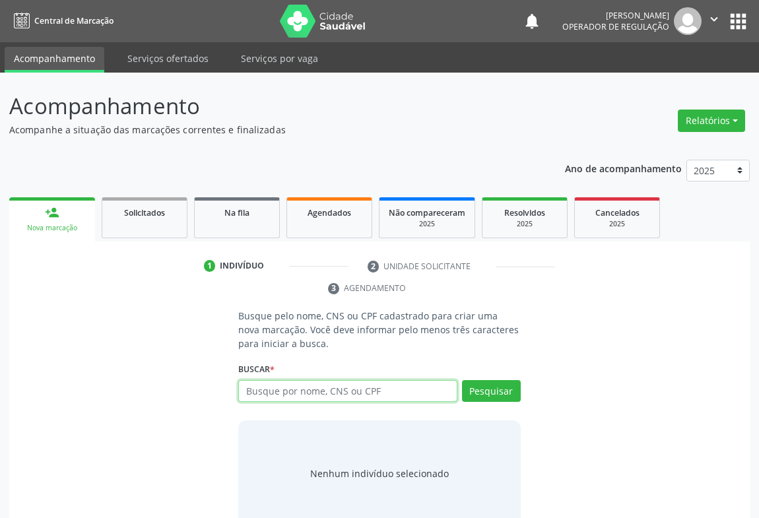
click at [271, 396] on input "text" at bounding box center [347, 391] width 219 height 22
type input "700505905771553"
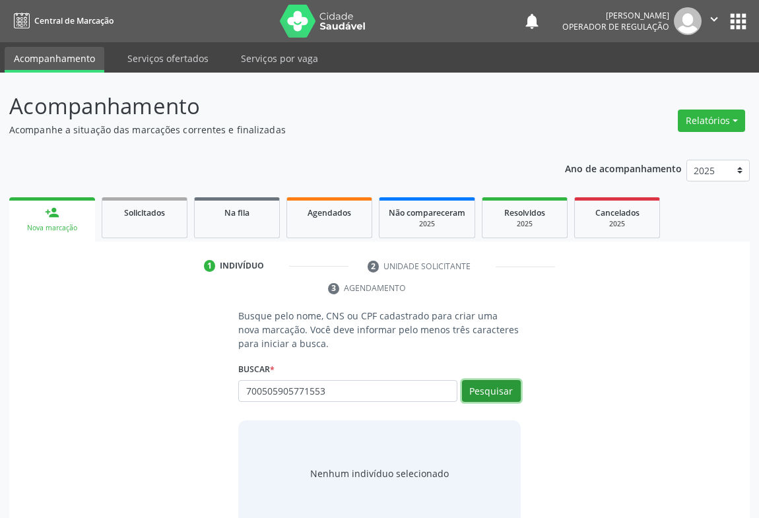
click at [489, 399] on button "Pesquisar" at bounding box center [491, 391] width 59 height 22
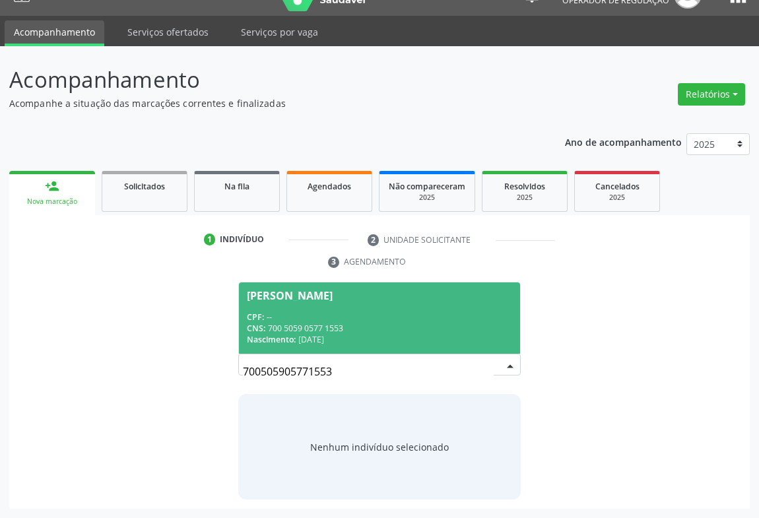
click at [366, 316] on div "CPF: --" at bounding box center [379, 316] width 265 height 11
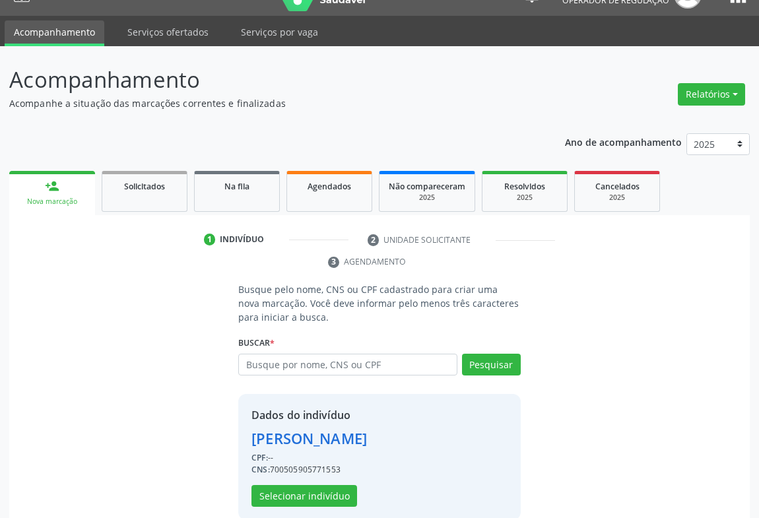
scroll to position [46, 0]
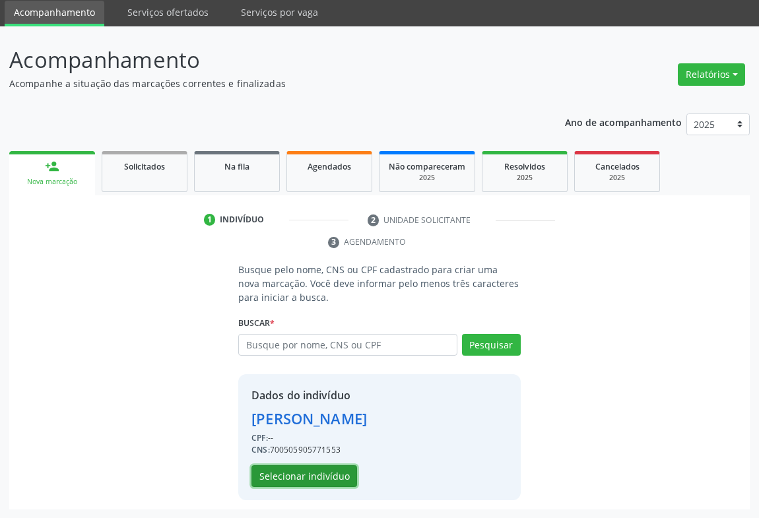
click at [322, 475] on button "Selecionar indivíduo" at bounding box center [304, 476] width 106 height 22
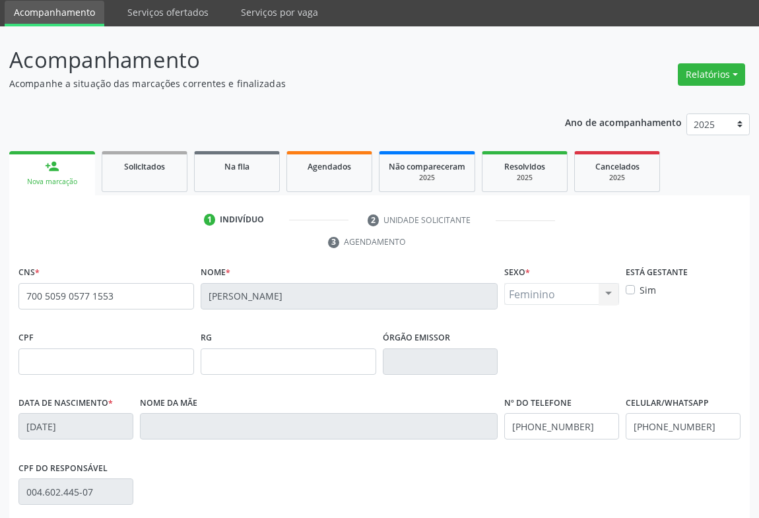
scroll to position [218, 0]
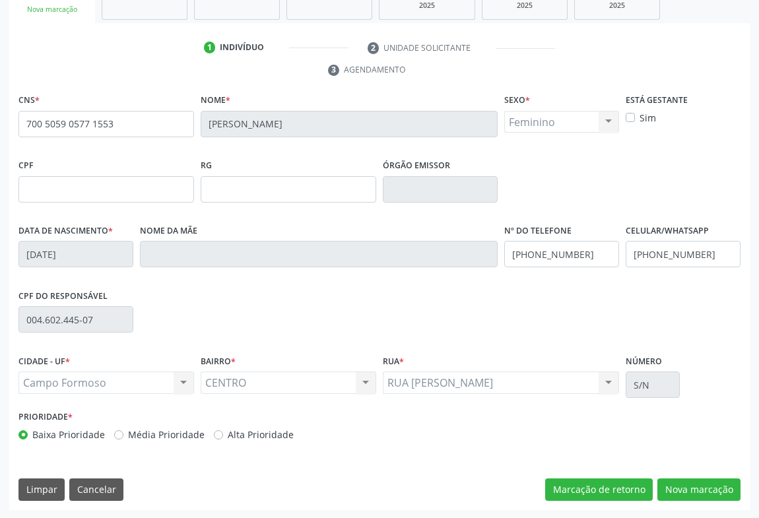
click at [692, 477] on div "CNS * 700 5059 0577 1553 [GEOGRAPHIC_DATA] * [PERSON_NAME] * Feminino Masculino…" at bounding box center [379, 300] width 740 height 420
drag, startPoint x: 669, startPoint y: 488, endPoint x: 580, endPoint y: 463, distance: 92.1
click at [655, 486] on div "Marcação de retorno Nova marcação" at bounding box center [642, 489] width 195 height 22
click at [709, 484] on button "Nova marcação" at bounding box center [698, 489] width 83 height 22
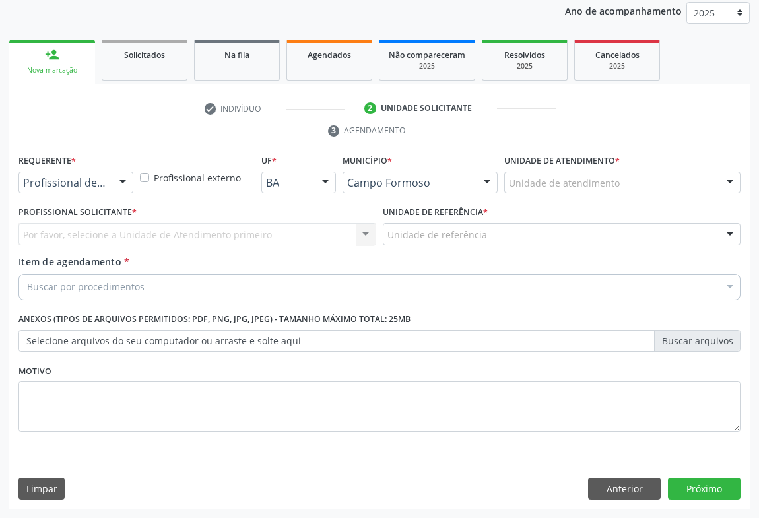
scroll to position [157, 0]
drag, startPoint x: 115, startPoint y: 175, endPoint x: 105, endPoint y: 211, distance: 37.6
click at [115, 176] on div at bounding box center [123, 184] width 20 height 22
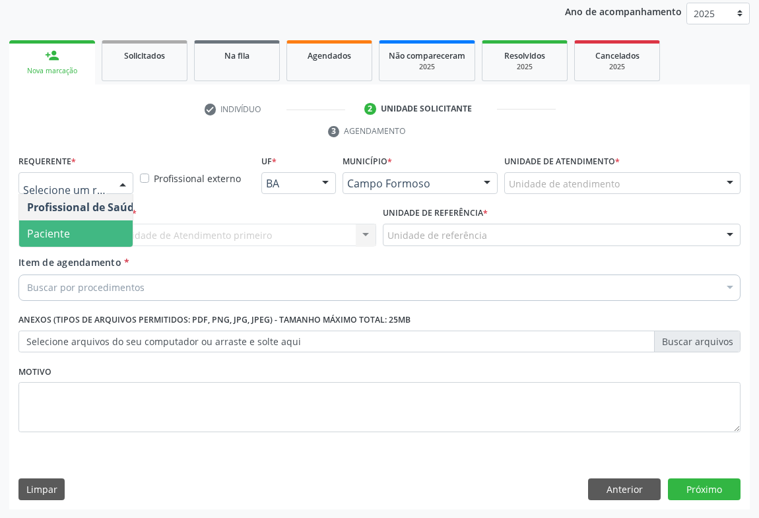
click at [78, 232] on span "Paciente" at bounding box center [83, 233] width 129 height 26
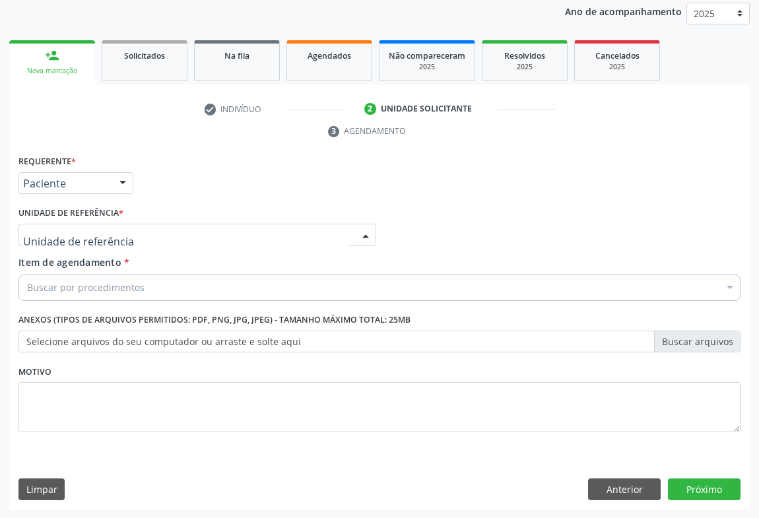
drag, startPoint x: 178, startPoint y: 238, endPoint x: 178, endPoint y: 284, distance: 46.9
click at [178, 238] on div at bounding box center [197, 235] width 358 height 22
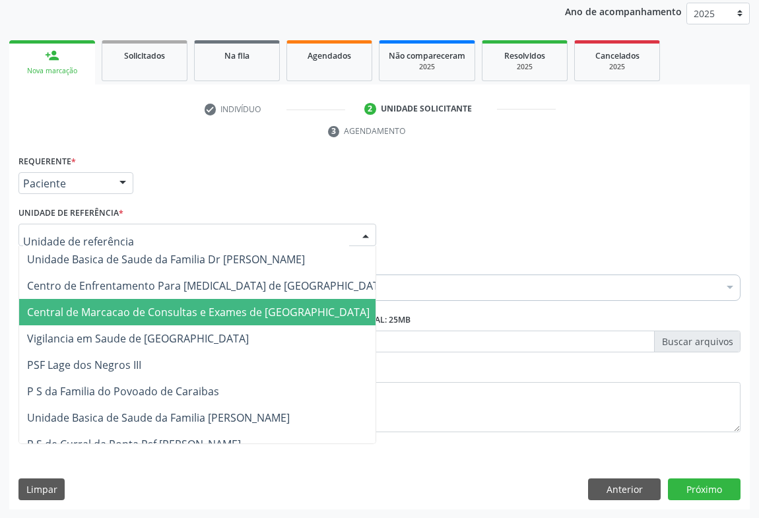
click at [177, 299] on span "Central de Marcacao de Consultas e Exames de [GEOGRAPHIC_DATA]" at bounding box center [207, 312] width 377 height 26
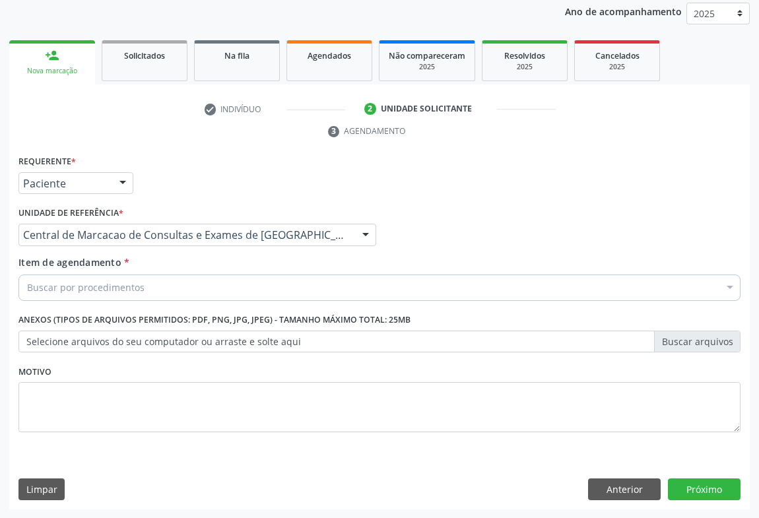
click at [187, 278] on div "Buscar por procedimentos" at bounding box center [379, 288] width 722 height 26
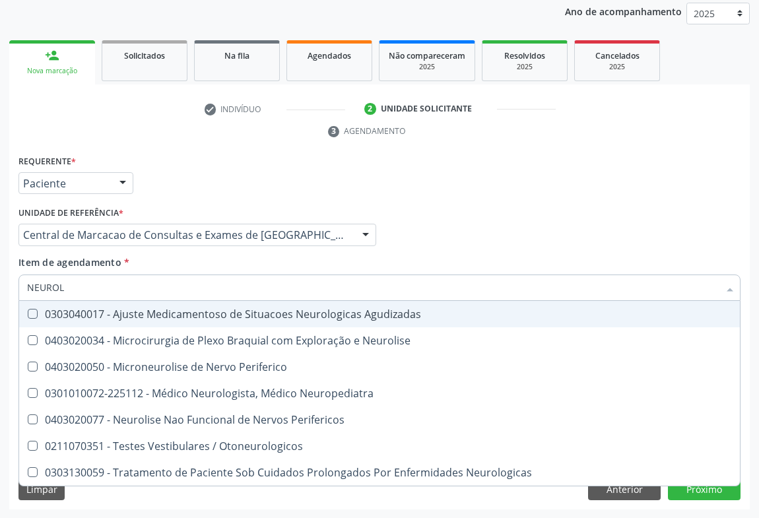
type input "NEUROLO"
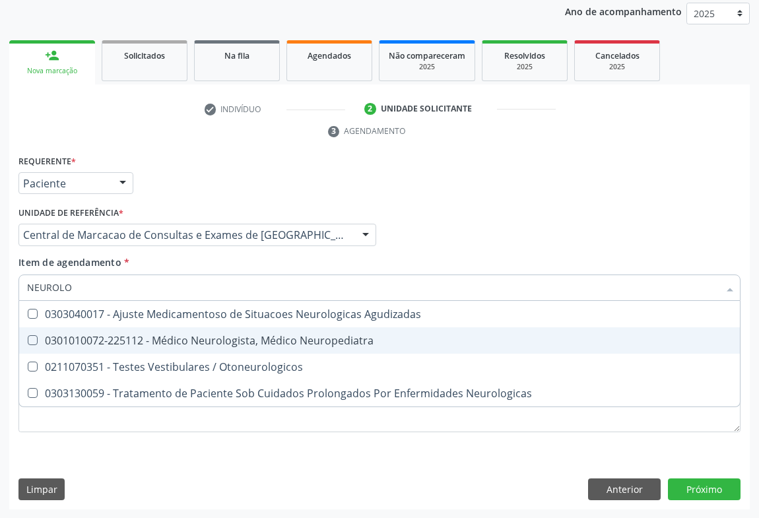
click at [178, 343] on div "0301010072-225112 - Médico Neurologista, Médico Neuropediatra" at bounding box center [379, 340] width 705 height 11
checkbox Neuropediatra "true"
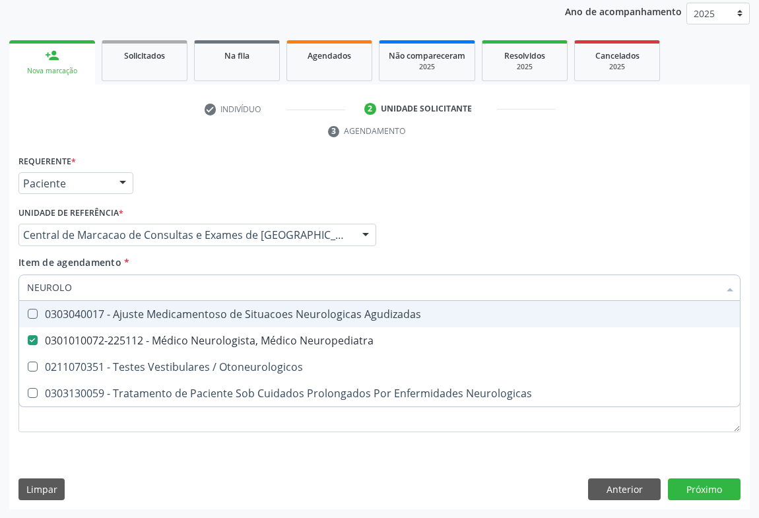
click at [568, 226] on div "Profissional Solicitante Por favor, selecione a Unidade de Atendimento primeiro…" at bounding box center [379, 228] width 729 height 51
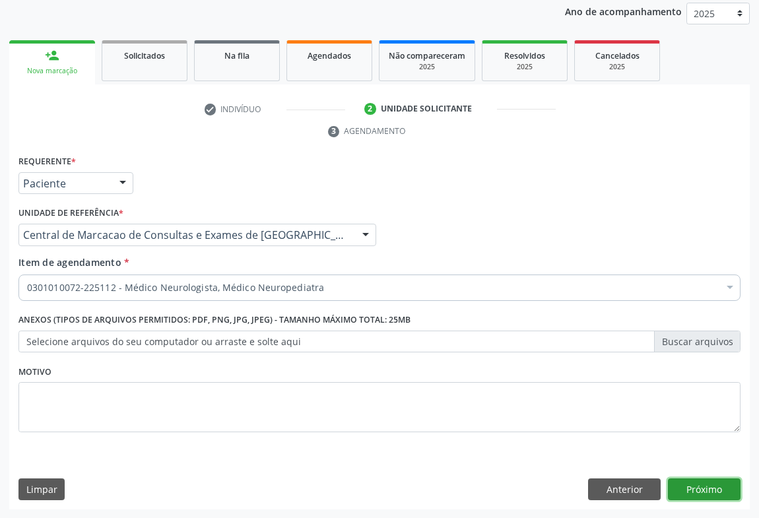
click at [726, 495] on button "Próximo" at bounding box center [704, 489] width 73 height 22
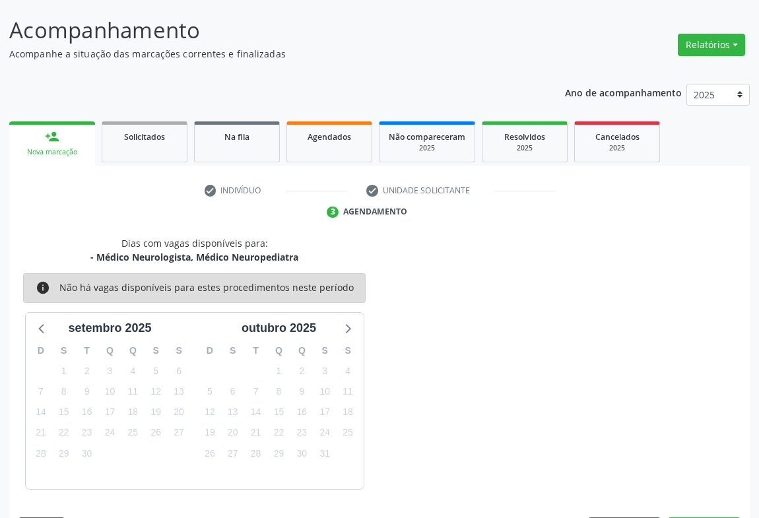
scroll to position [115, 0]
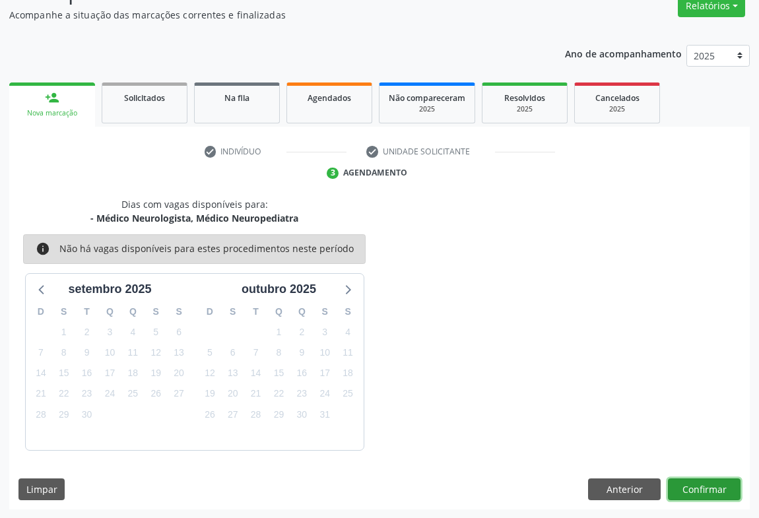
click at [726, 495] on button "Confirmar" at bounding box center [704, 489] width 73 height 22
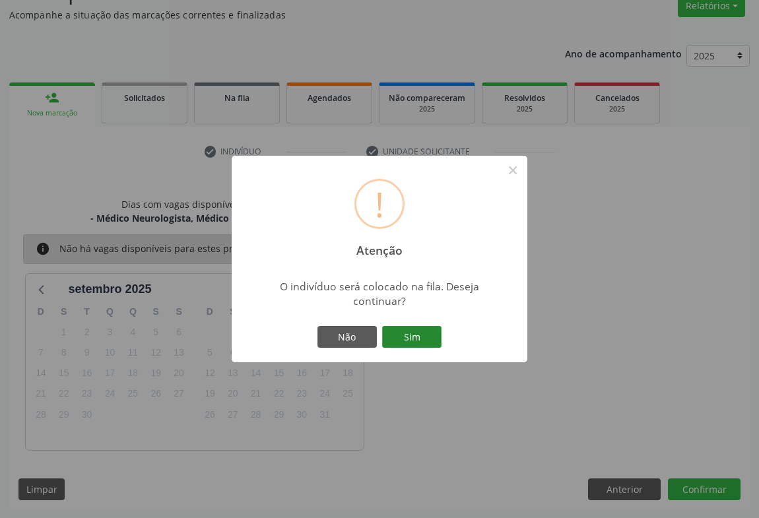
click at [416, 333] on button "Sim" at bounding box center [411, 337] width 59 height 22
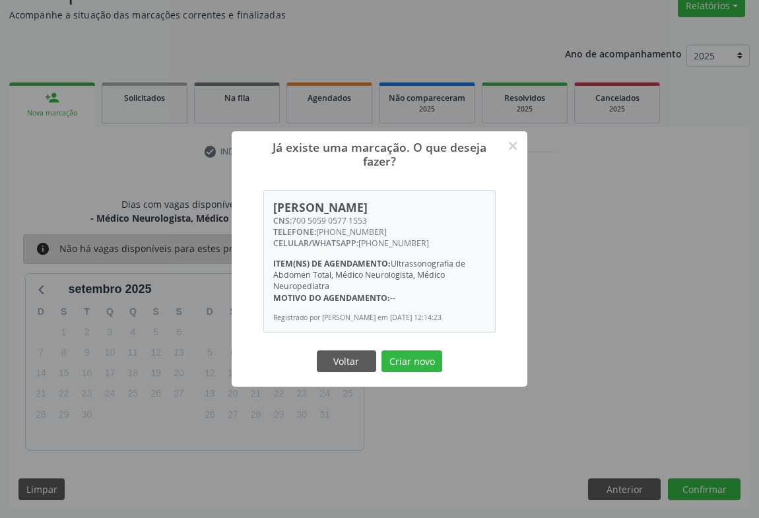
click at [381, 350] on button "Criar novo" at bounding box center [411, 361] width 61 height 22
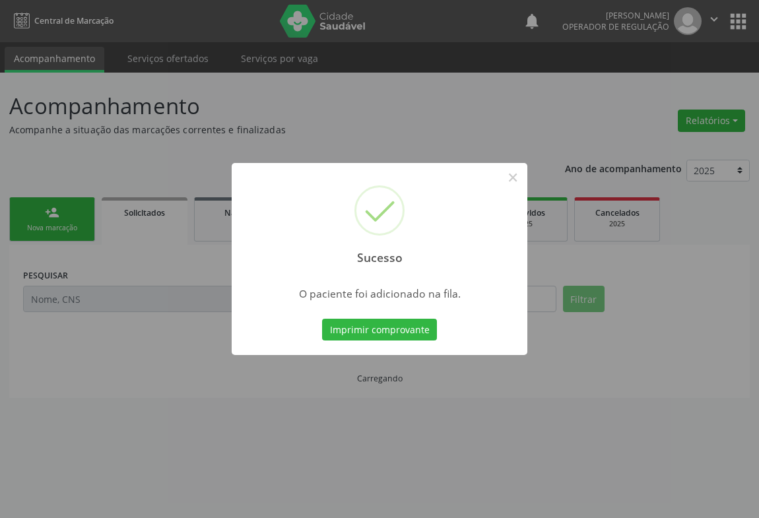
scroll to position [0, 0]
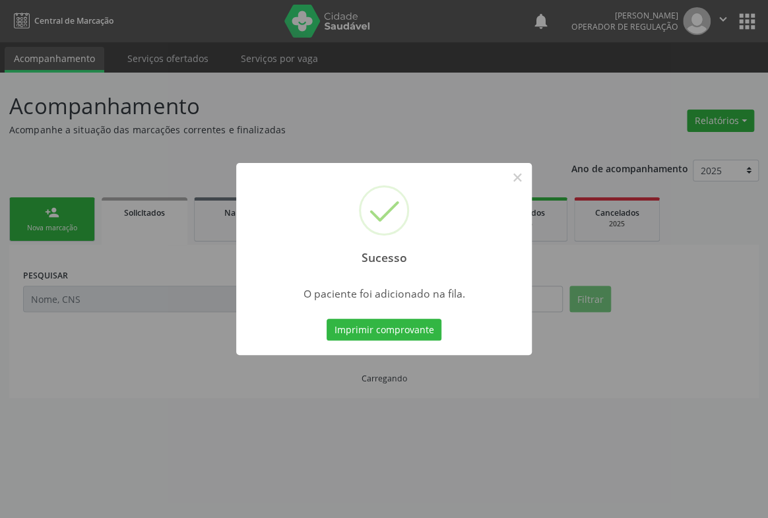
click at [327, 319] on button "Imprimir comprovante" at bounding box center [384, 330] width 115 height 22
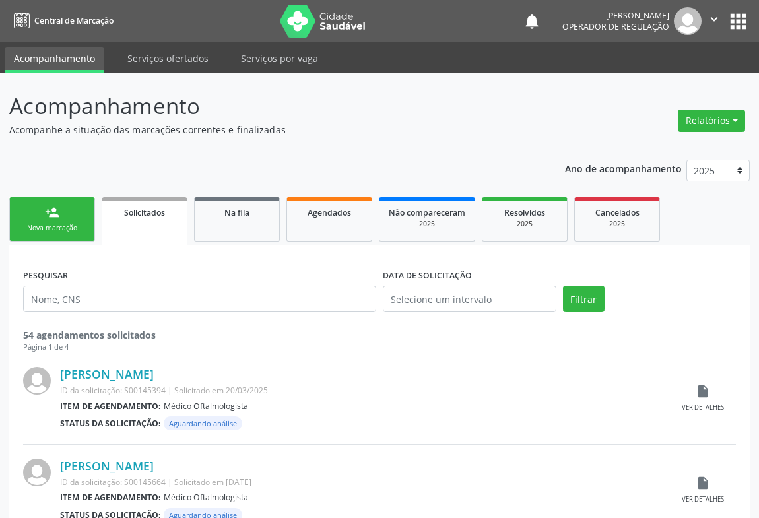
click at [35, 215] on link "person_add Nova marcação" at bounding box center [52, 219] width 86 height 44
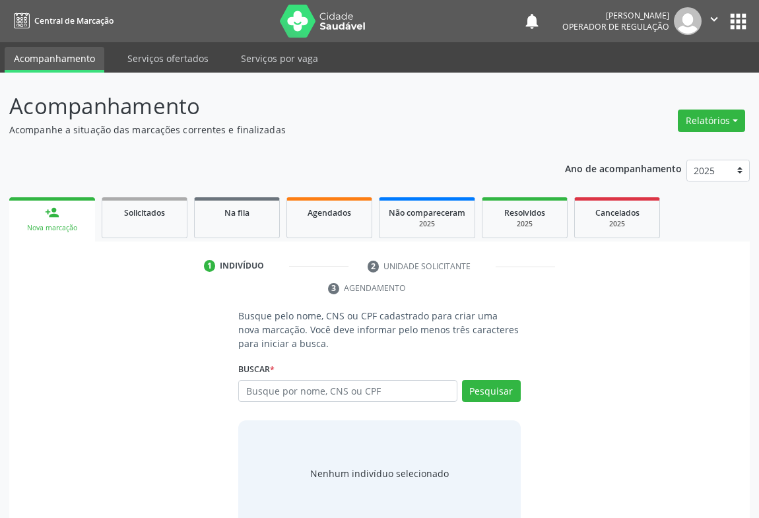
click at [292, 403] on div "Busque por nome, CNS ou CPF Nenhum resultado encontrado para: " " Digite nome, …" at bounding box center [379, 396] width 282 height 32
click at [300, 387] on input "text" at bounding box center [347, 391] width 219 height 22
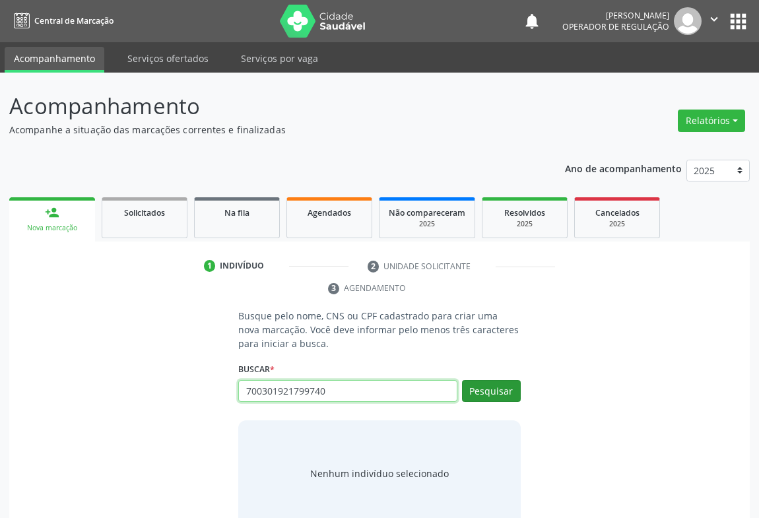
type input "700301921799740"
click at [504, 385] on button "Pesquisar" at bounding box center [491, 391] width 59 height 22
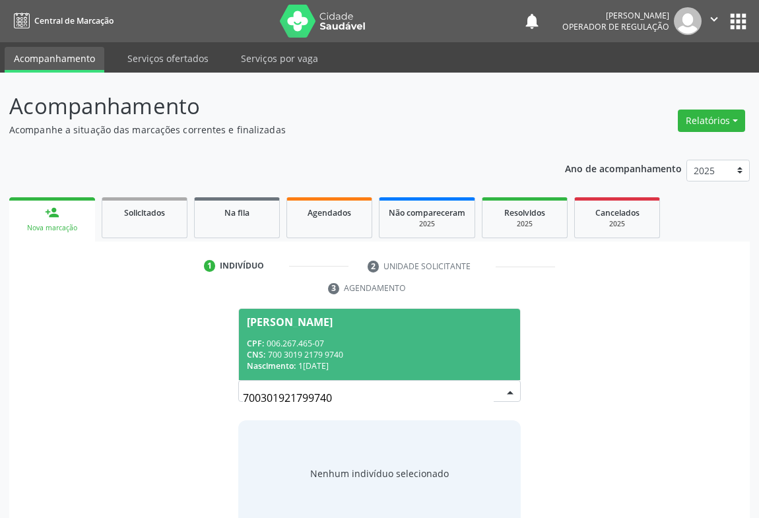
scroll to position [26, 0]
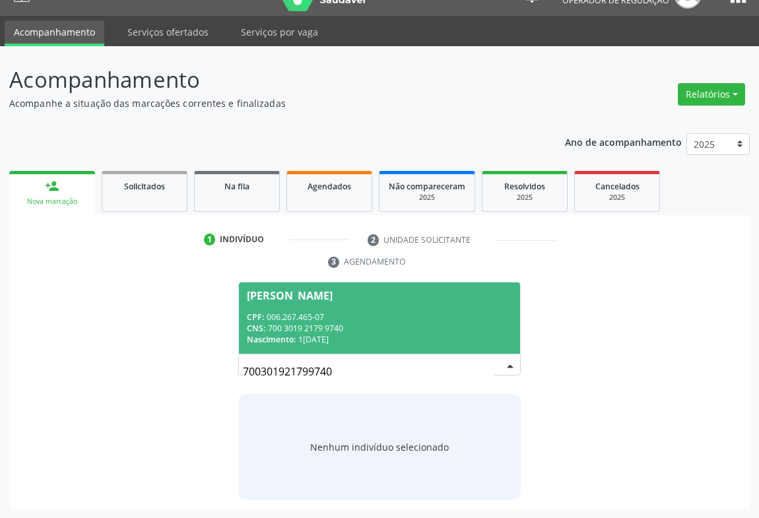
click at [360, 328] on div "CNS: 700 3019 2179 9740" at bounding box center [379, 328] width 265 height 11
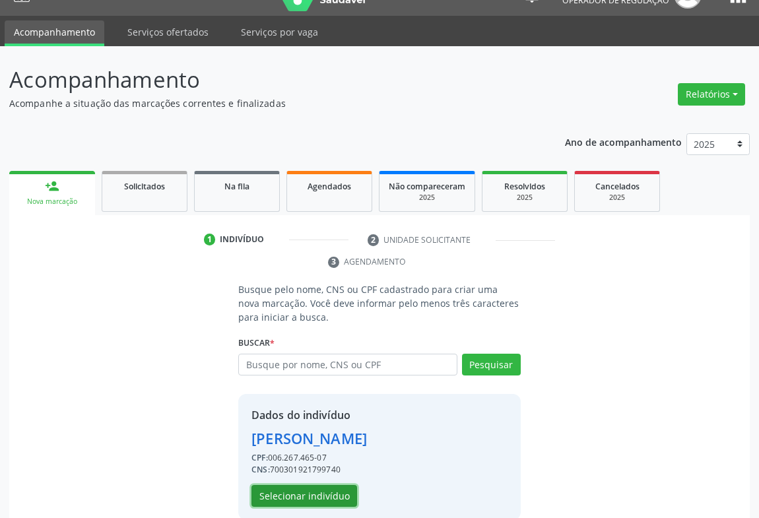
click at [332, 492] on button "Selecionar indivíduo" at bounding box center [304, 496] width 106 height 22
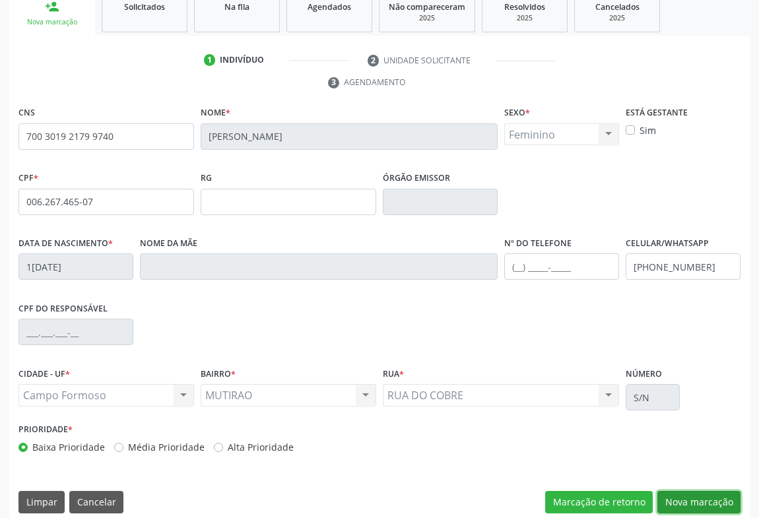
click at [721, 496] on button "Nova marcação" at bounding box center [698, 502] width 83 height 22
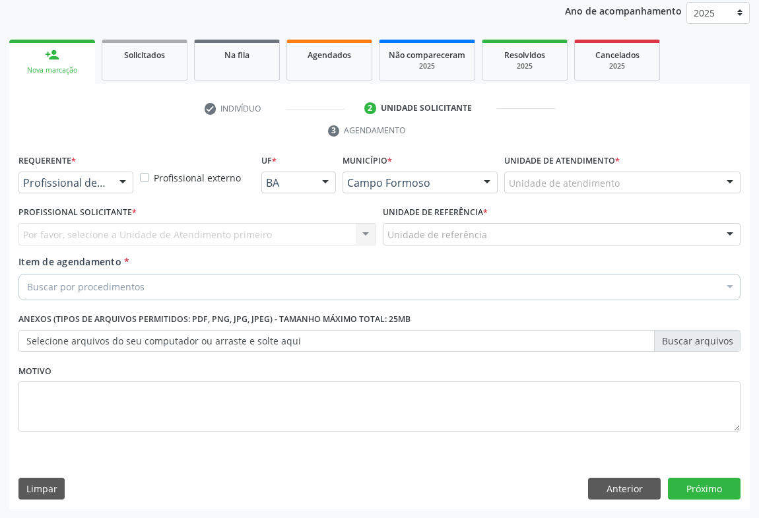
scroll to position [157, 0]
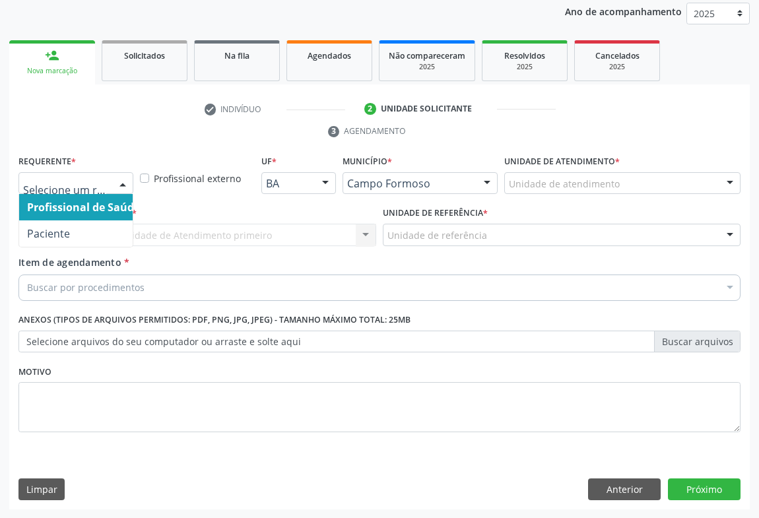
click at [98, 193] on div "Profissional de Saúde Paciente Nenhum resultado encontrado para: " " Não há nen…" at bounding box center [75, 183] width 115 height 22
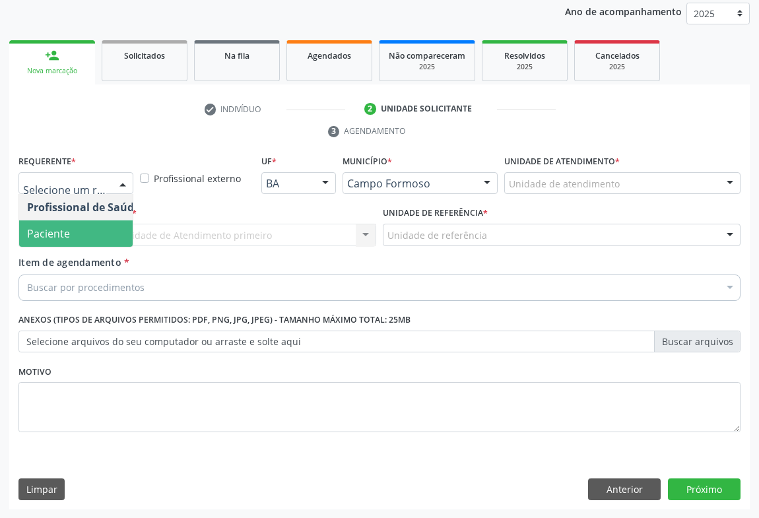
click at [74, 236] on span "Paciente" at bounding box center [83, 233] width 129 height 26
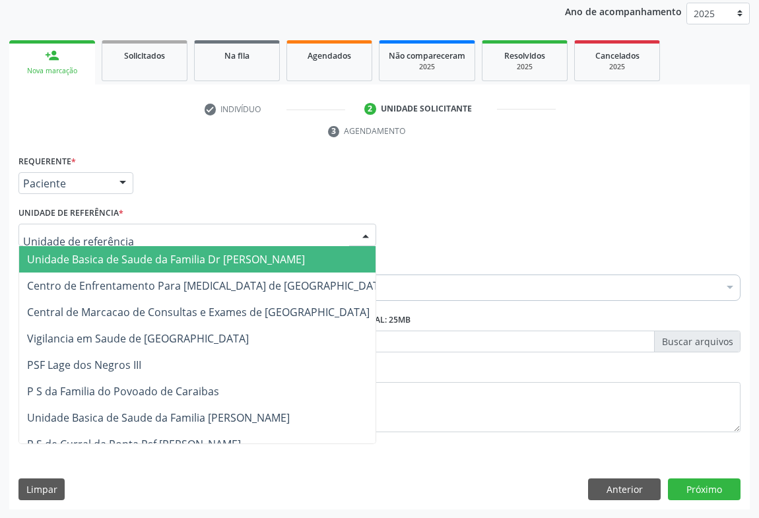
click at [176, 234] on div at bounding box center [197, 235] width 358 height 22
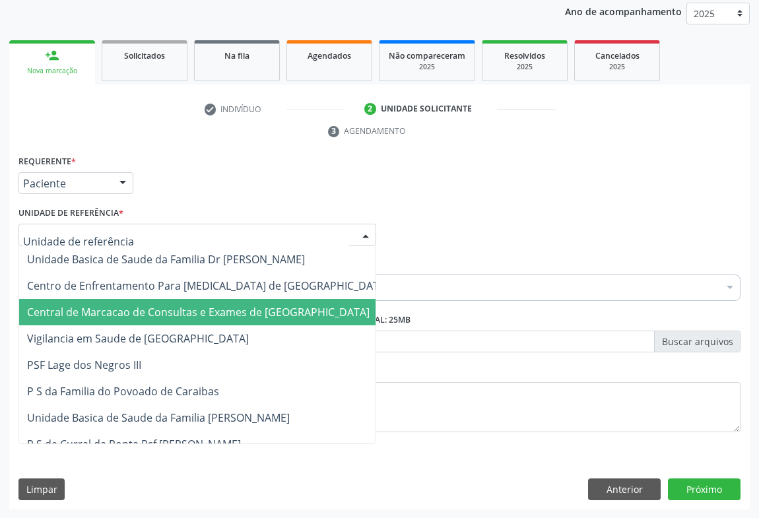
click at [195, 307] on span "Central de Marcacao de Consultas e Exames de [GEOGRAPHIC_DATA]" at bounding box center [198, 312] width 343 height 15
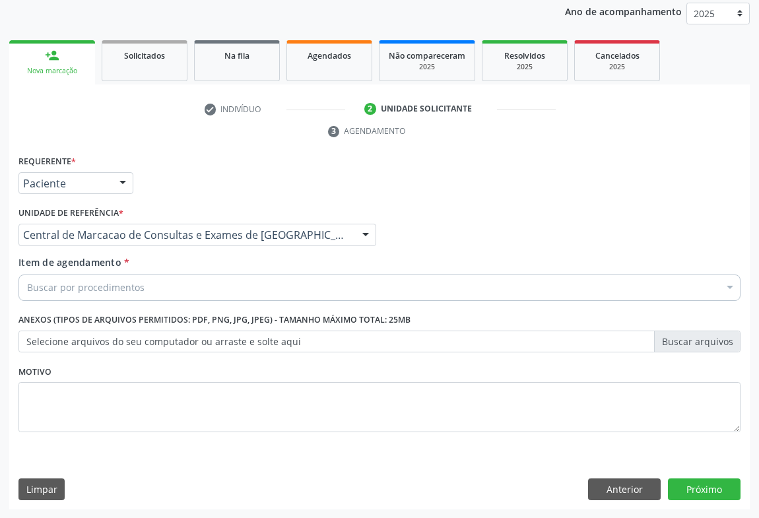
click at [230, 280] on div "Buscar por procedimentos" at bounding box center [379, 288] width 722 height 26
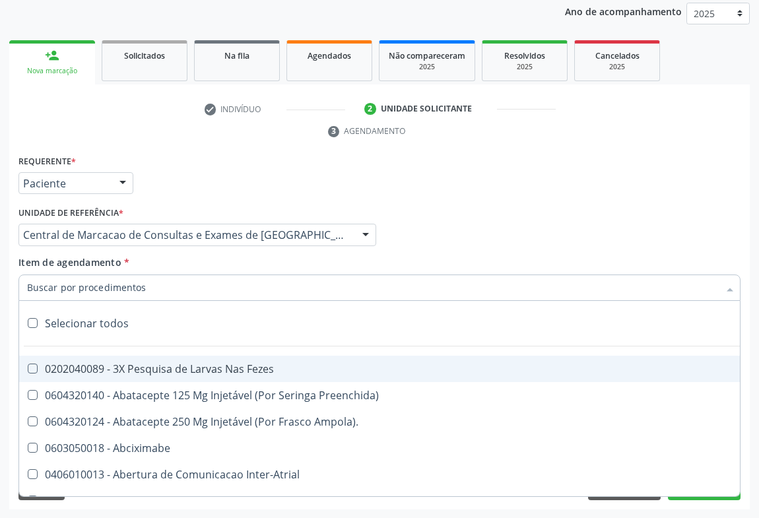
type input "O"
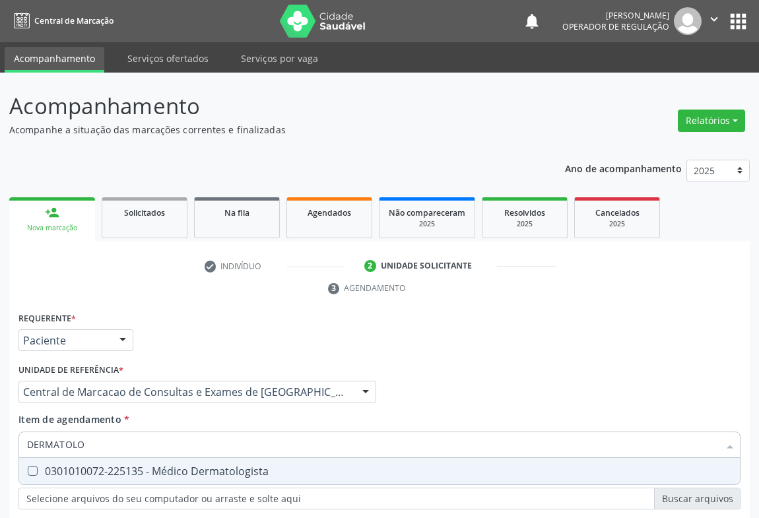
scroll to position [157, 0]
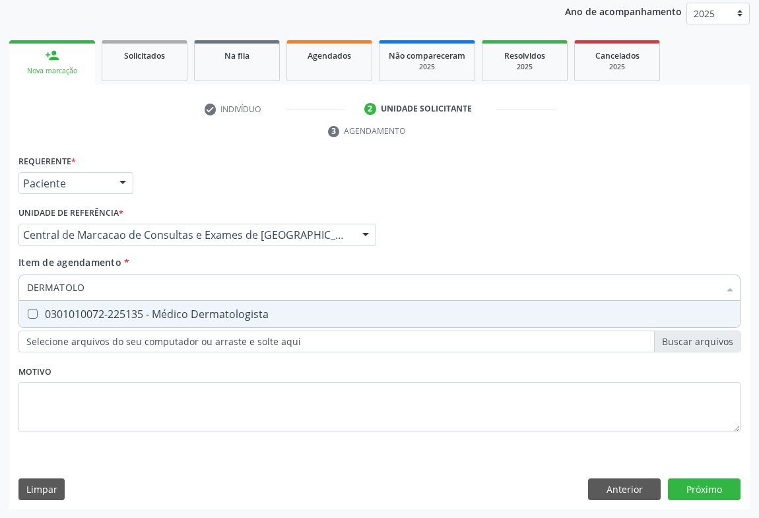
click at [211, 315] on div "0301010072-225135 - Médico Dermatologista" at bounding box center [379, 314] width 705 height 11
checkbox Dermatologista "true"
click at [220, 289] on input "DERMATOLO" at bounding box center [373, 288] width 692 height 26
type input "EL"
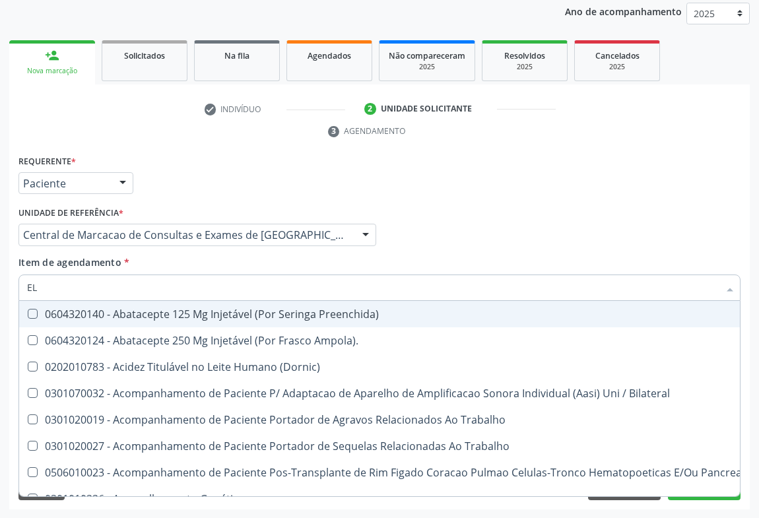
checkbox Preenchida\) "false"
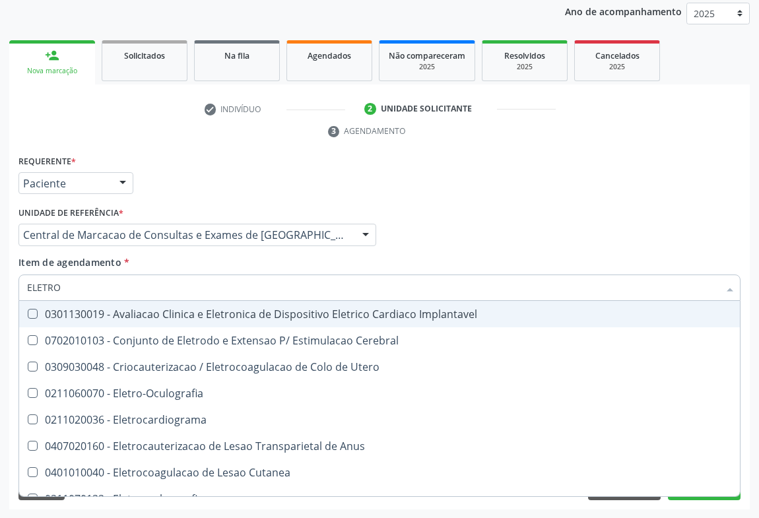
type input "ELETROC"
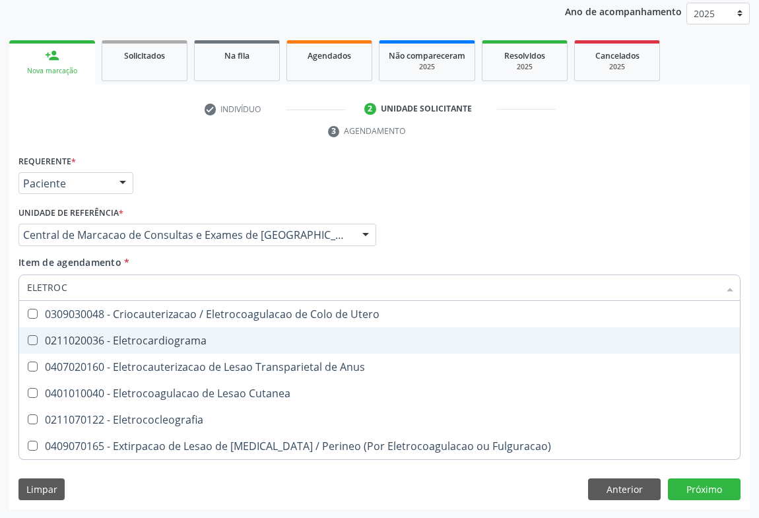
click at [183, 336] on div "0211020036 - Eletrocardiograma" at bounding box center [379, 340] width 705 height 11
checkbox Eletrocardiograma "true"
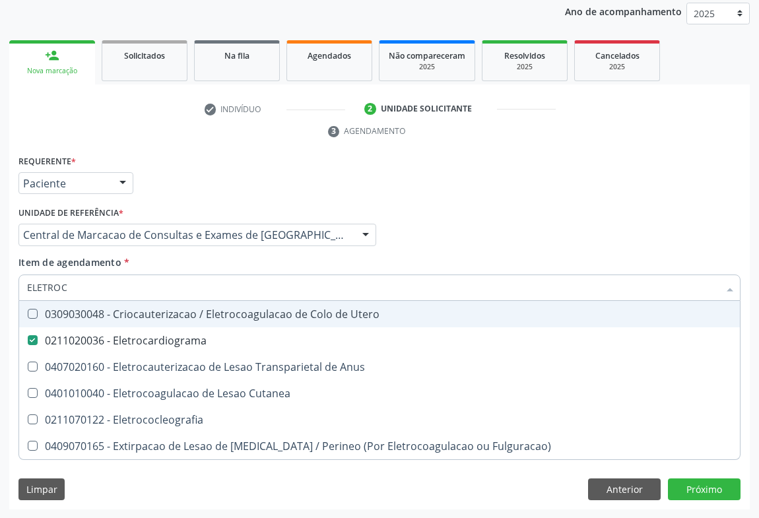
click at [453, 228] on div "Profissional Solicitante Por favor, selecione a Unidade de Atendimento primeiro…" at bounding box center [379, 228] width 729 height 51
checkbox Anus "true"
checkbox Cutanea "true"
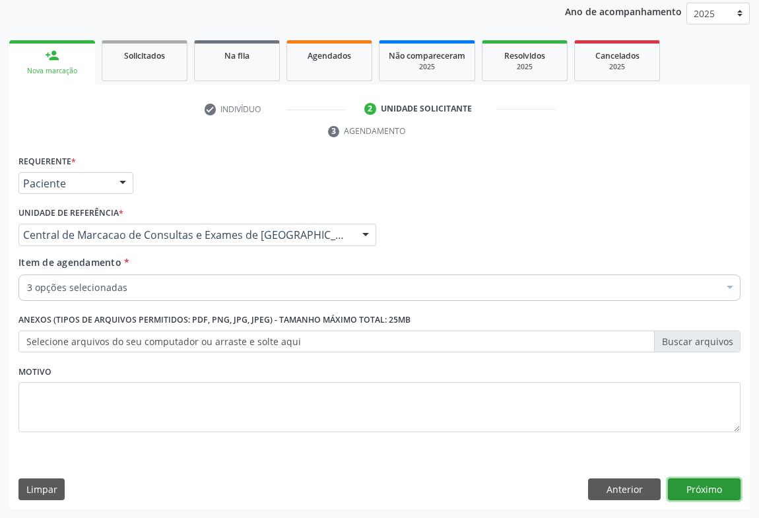
click at [695, 495] on button "Próximo" at bounding box center [704, 489] width 73 height 22
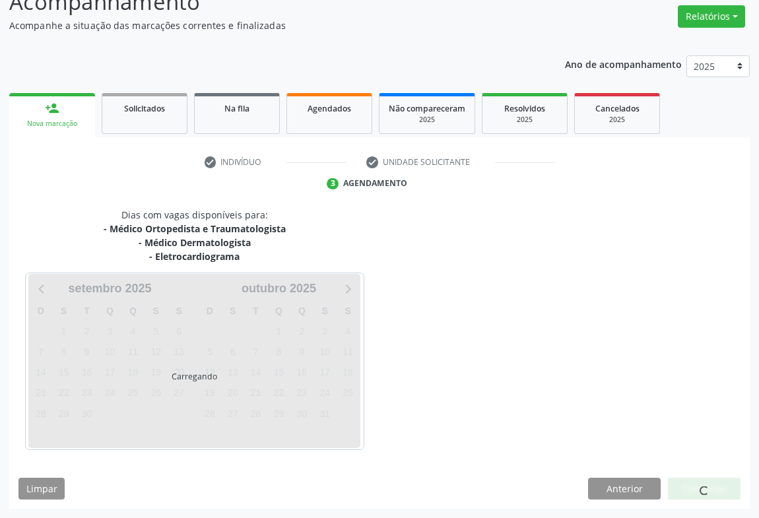
scroll to position [143, 0]
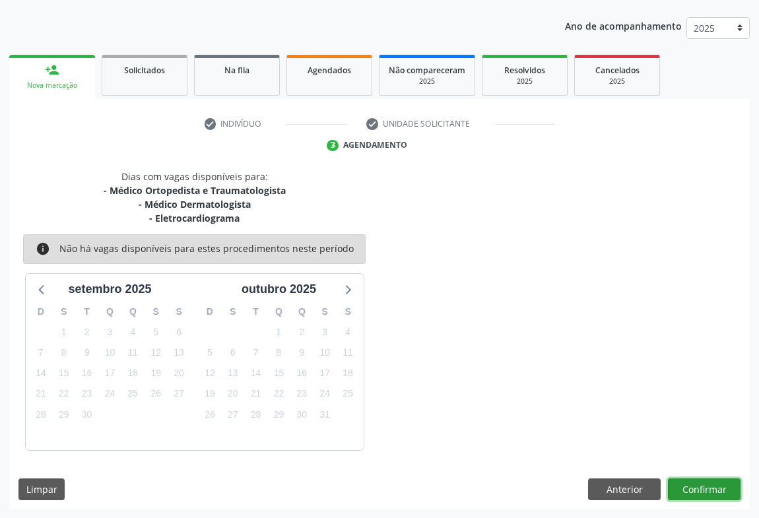
click at [695, 492] on button "Confirmar" at bounding box center [704, 489] width 73 height 22
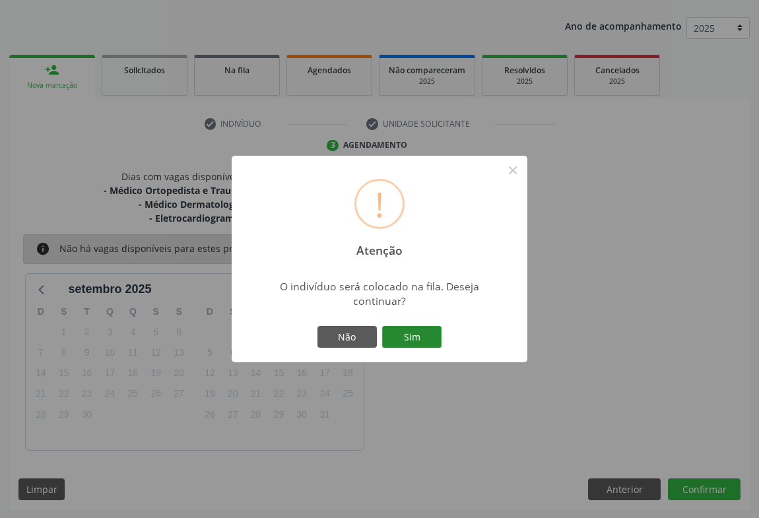
click at [407, 336] on button "Sim" at bounding box center [411, 337] width 59 height 22
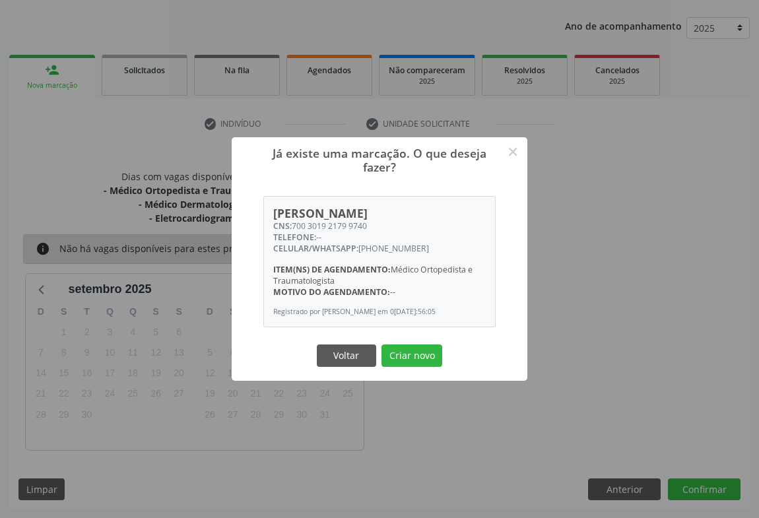
click at [381, 344] on button "Criar novo" at bounding box center [411, 355] width 61 height 22
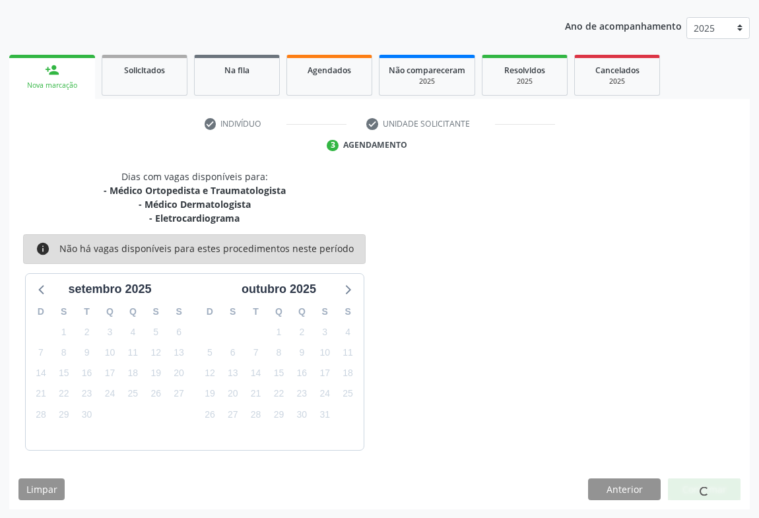
scroll to position [0, 0]
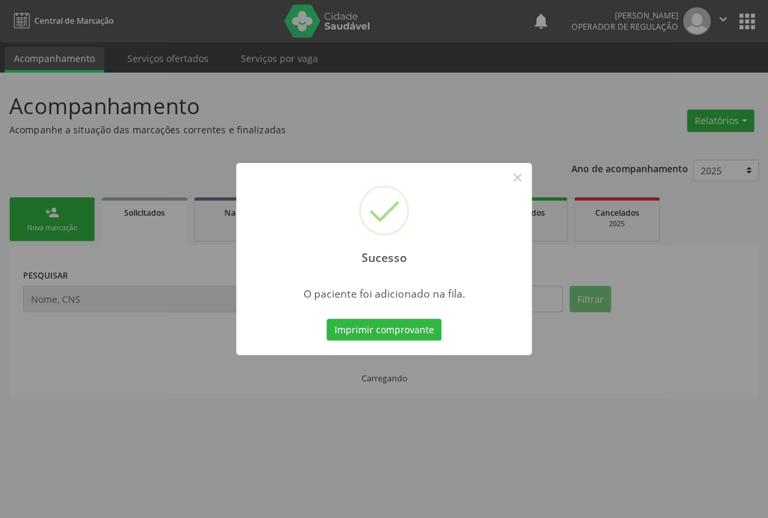
click at [327, 319] on button "Imprimir comprovante" at bounding box center [384, 330] width 115 height 22
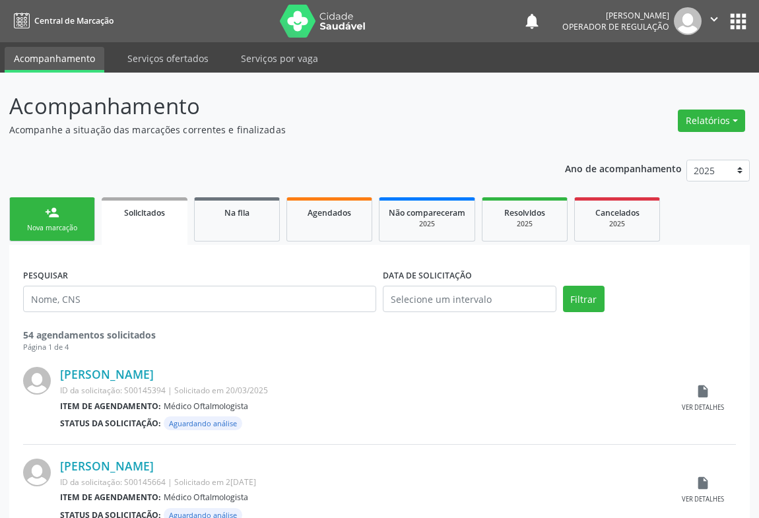
click at [711, 18] on icon "" at bounding box center [714, 19] width 15 height 15
click at [680, 75] on link "Sair" at bounding box center [680, 80] width 91 height 18
